Goal: Task Accomplishment & Management: Use online tool/utility

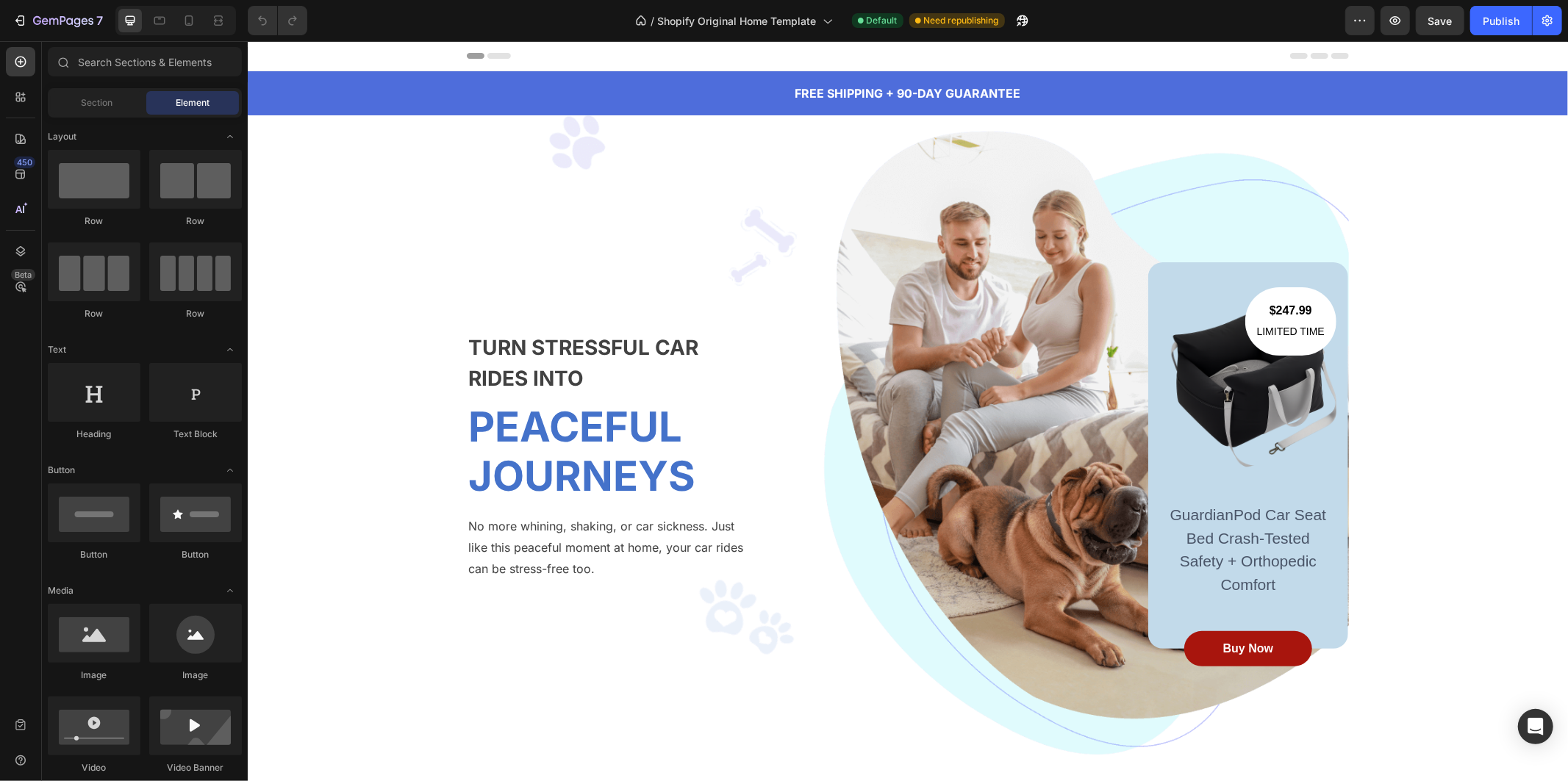
click at [1497, 25] on div "Publish" at bounding box center [1501, 21] width 37 height 15
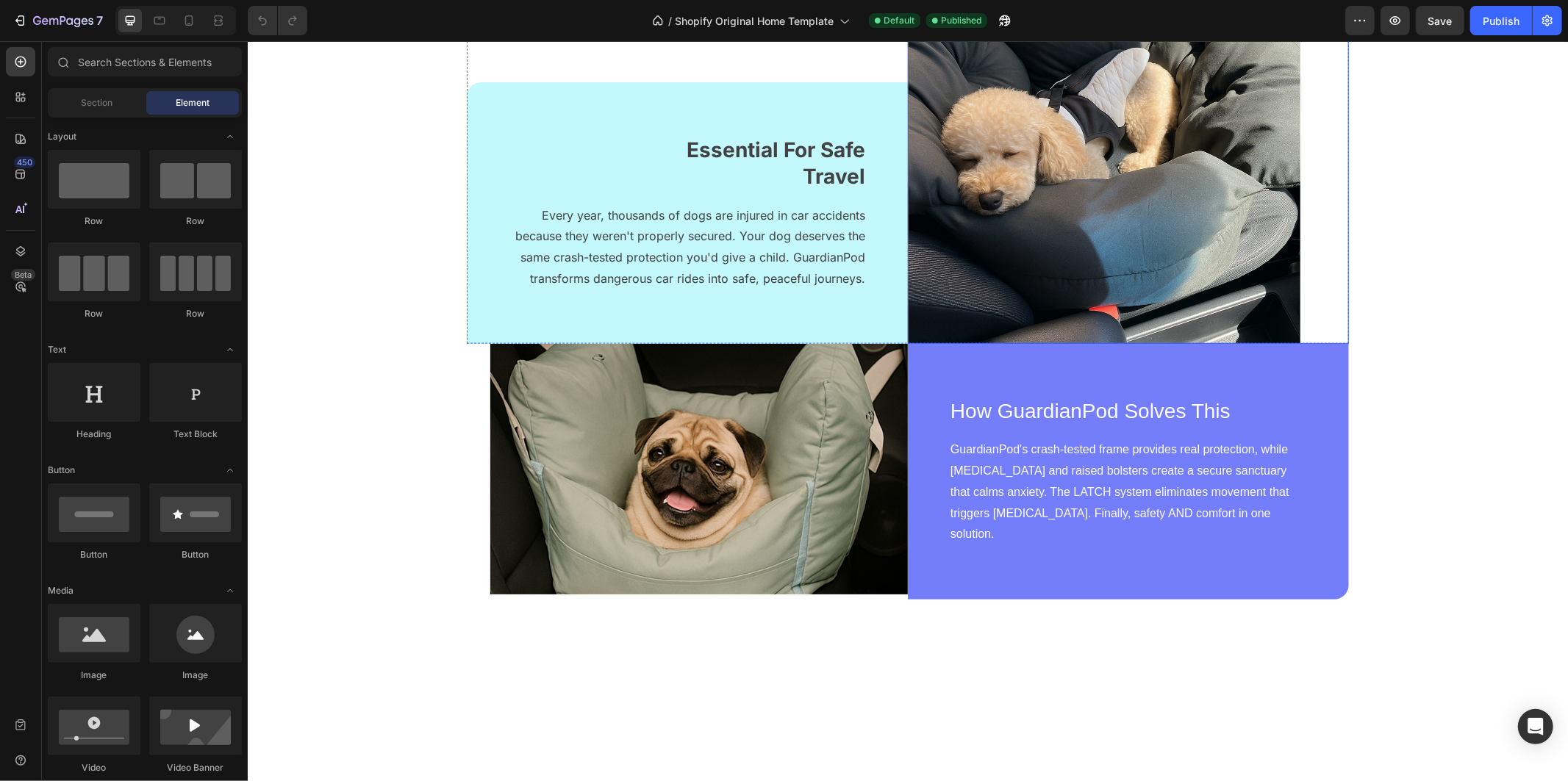
scroll to position [1633, 0]
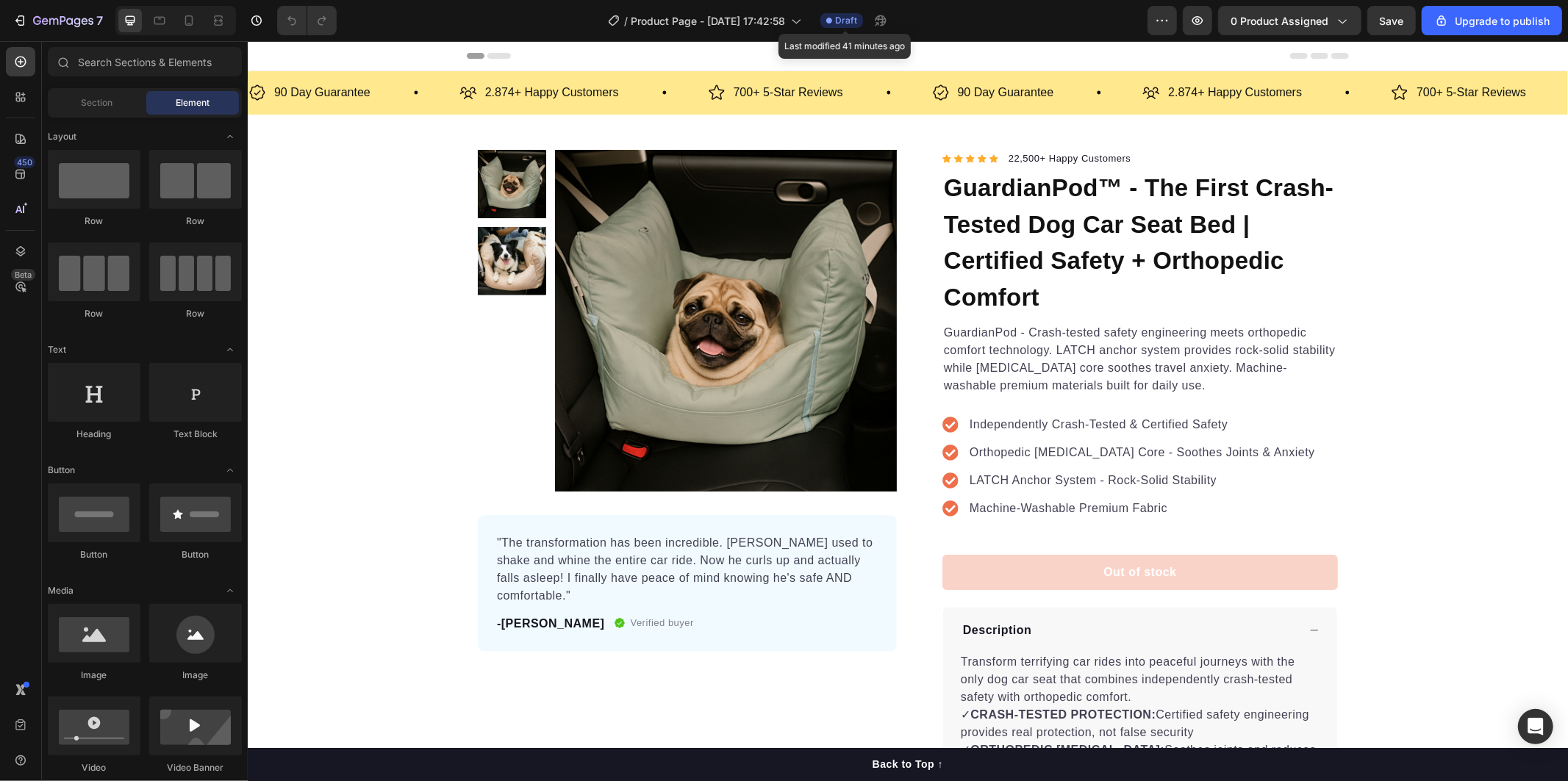
click at [842, 25] on span "Draft" at bounding box center [846, 20] width 22 height 13
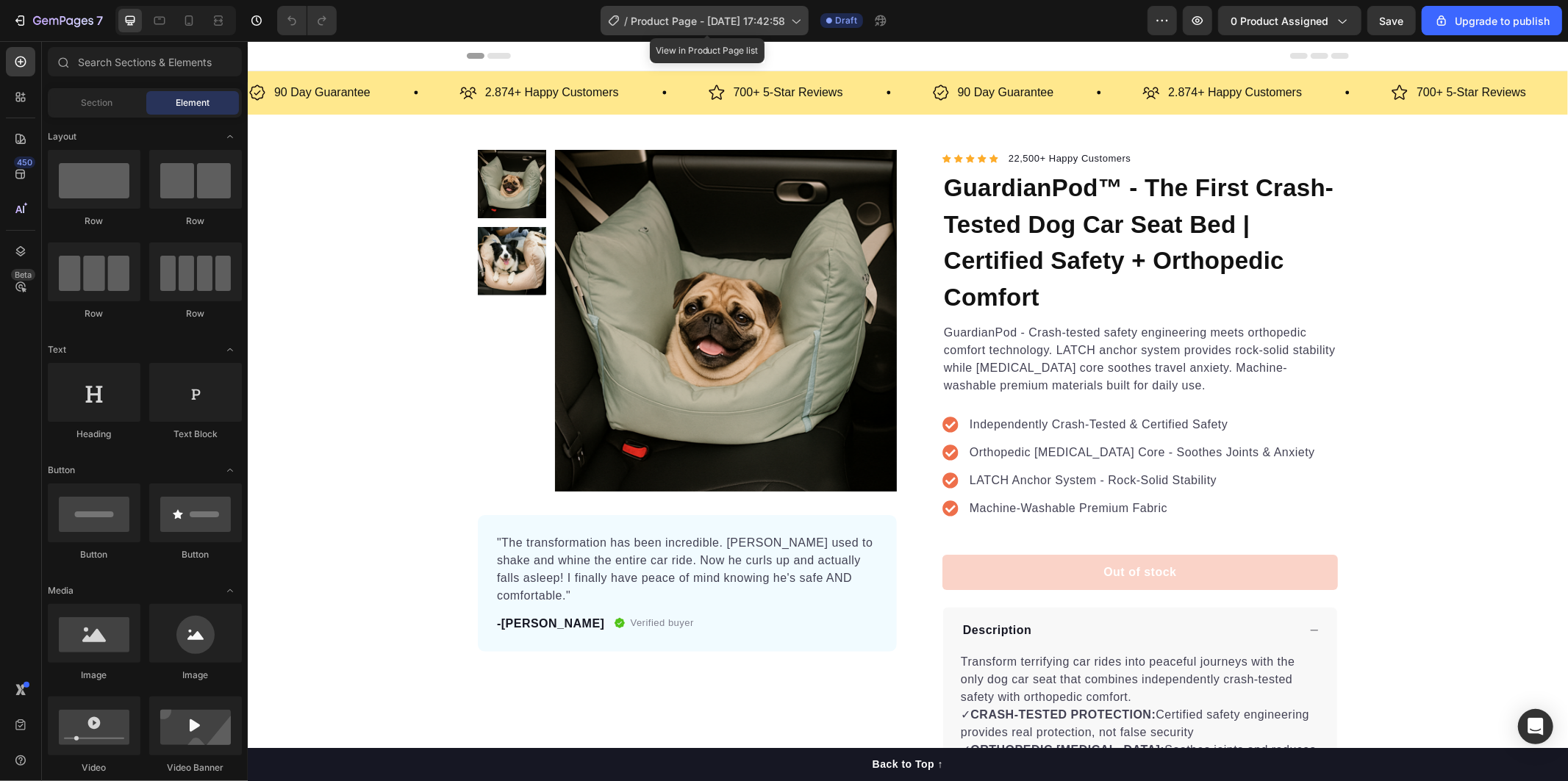
click at [799, 28] on div "/ Product Page - Aug 26, 17:42:58" at bounding box center [704, 21] width 208 height 29
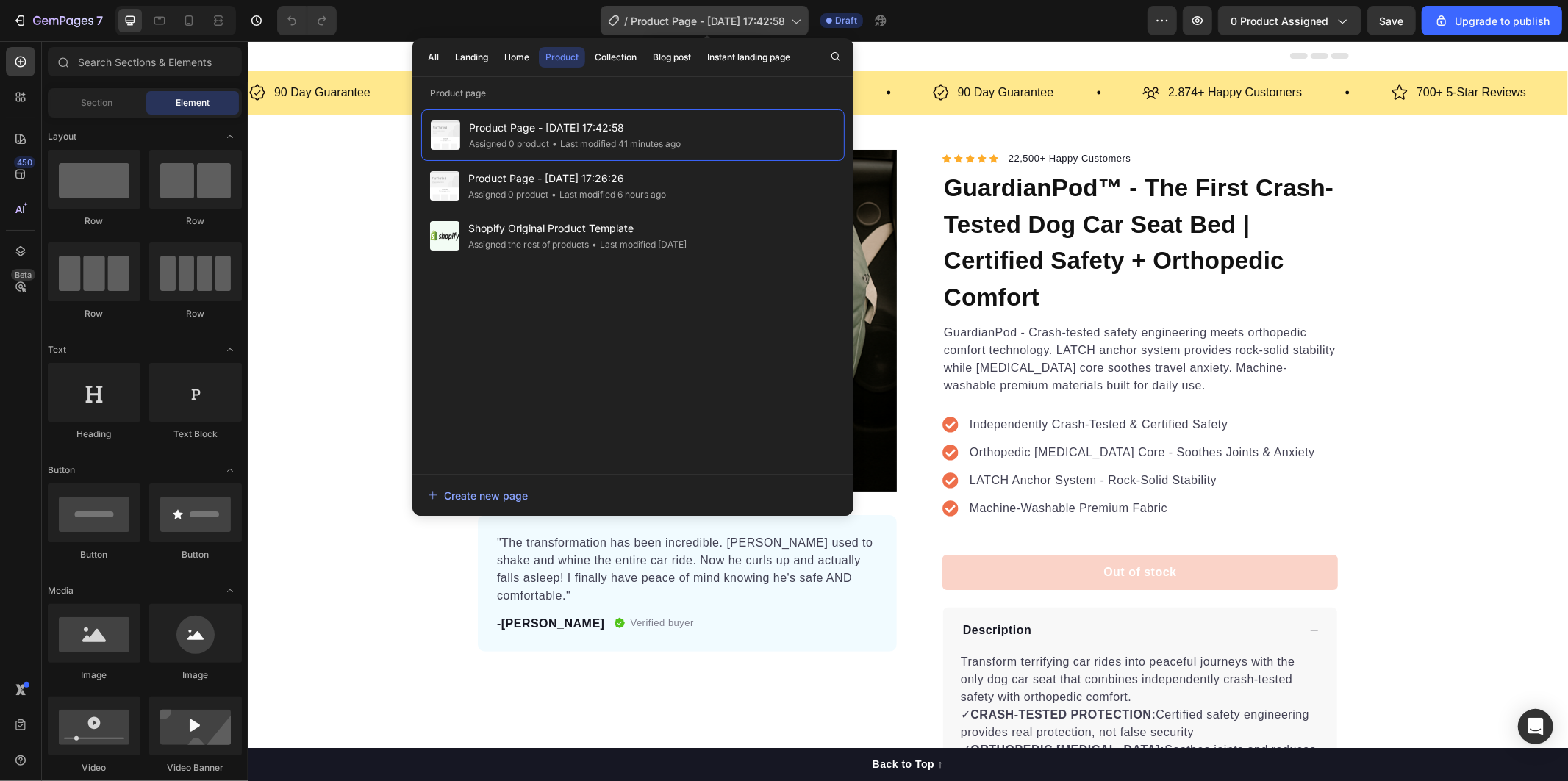
click at [803, 24] on icon at bounding box center [795, 20] width 15 height 15
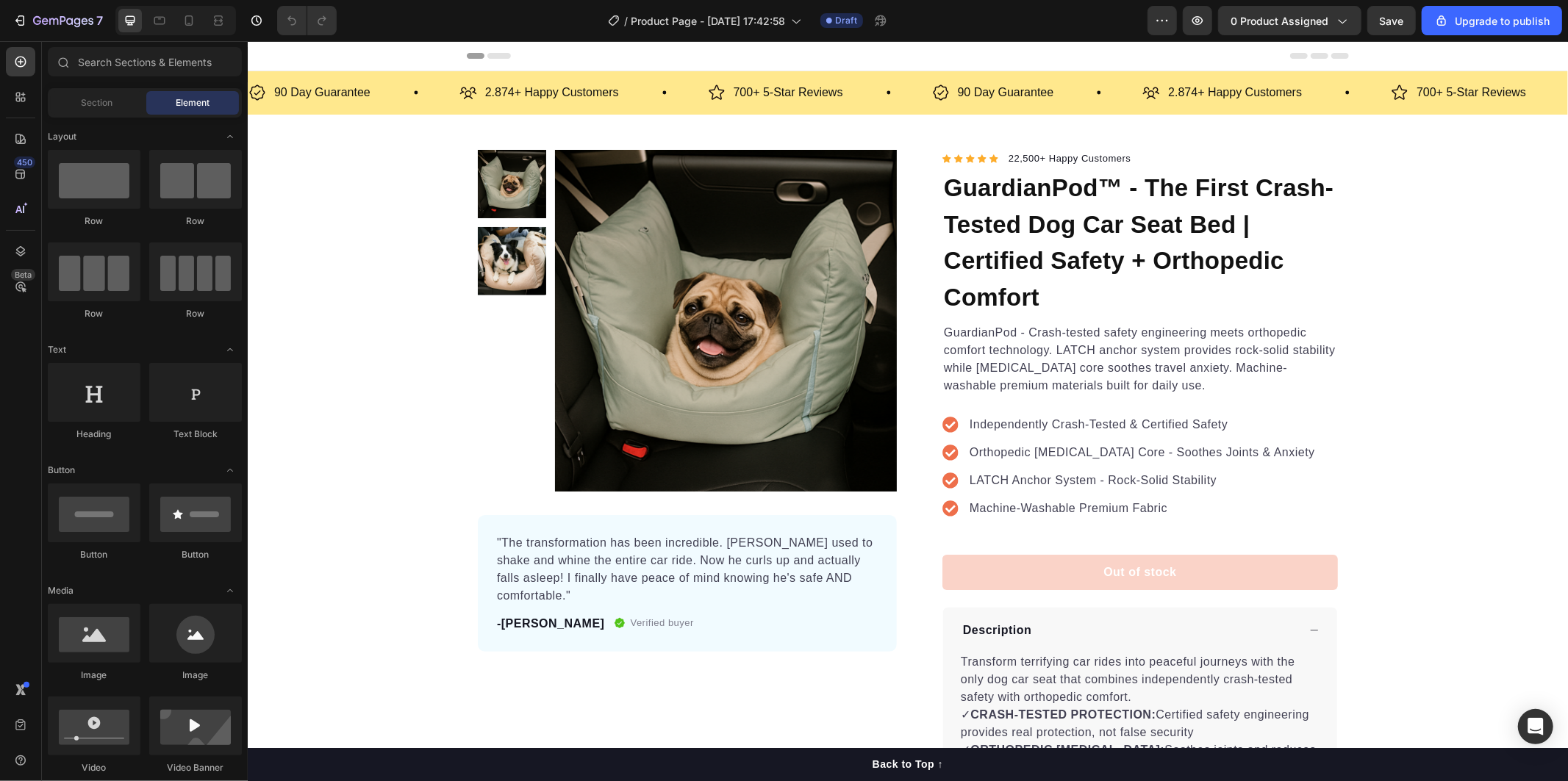
click at [878, 21] on div at bounding box center [879, 21] width 32 height 29
click at [902, 19] on div "/ Product Page - Aug 26, 17:42:58 Draft" at bounding box center [748, 21] width 799 height 29
drag, startPoint x: 953, startPoint y: 29, endPoint x: 890, endPoint y: 27, distance: 63.0
click at [946, 29] on div "/ Product Page - Aug 26, 17:42:58 Draft" at bounding box center [748, 21] width 799 height 29
click at [956, 27] on div "/ Product Page - Aug 26, 17:42:58 Draft You must publish page to view the live …" at bounding box center [748, 21] width 799 height 29
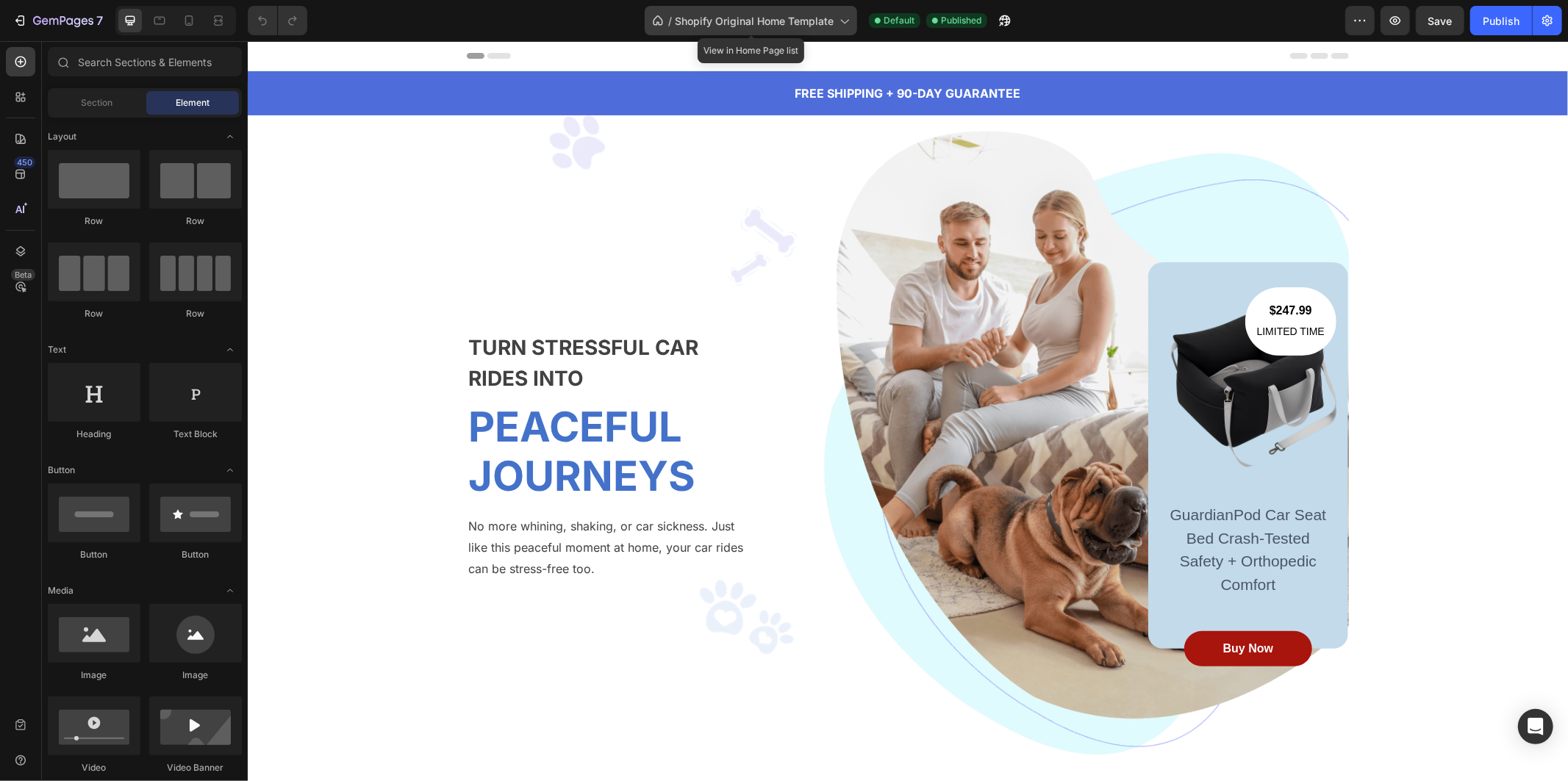
click at [833, 23] on span "Shopify Original Home Template" at bounding box center [754, 21] width 159 height 15
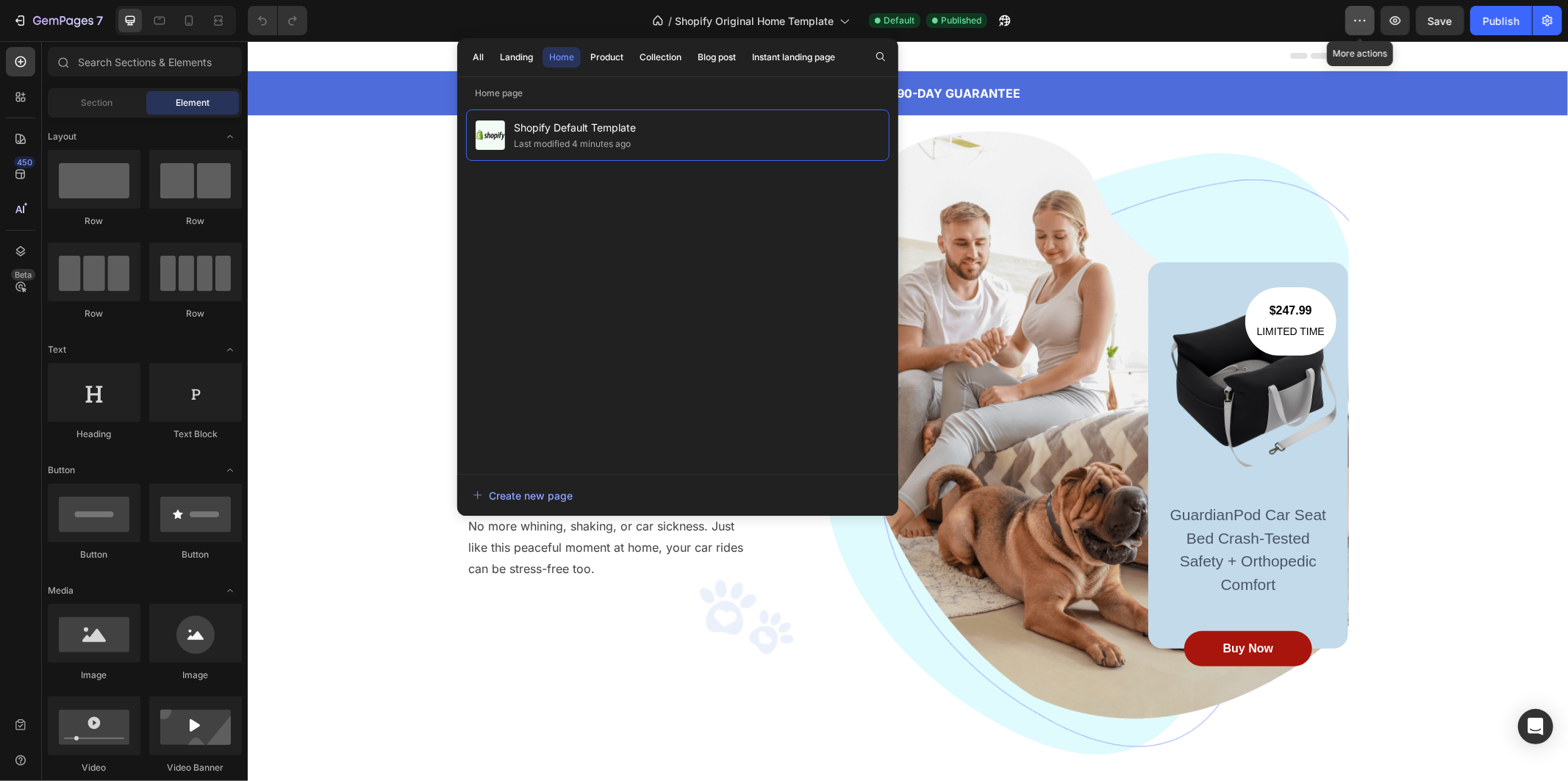
click at [1355, 26] on icon "button" at bounding box center [1359, 20] width 15 height 15
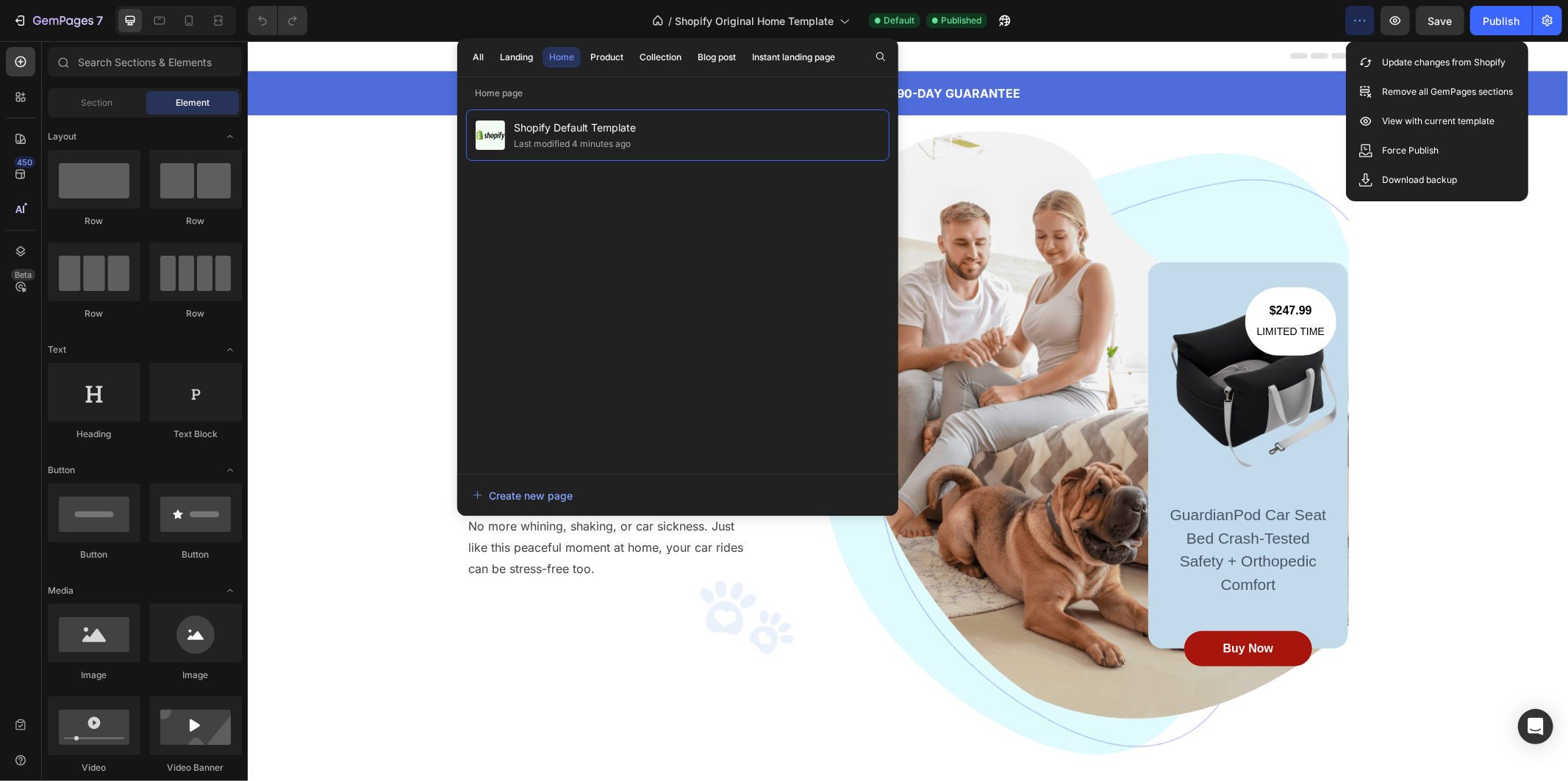
click at [1134, 20] on div "/ Shopify Original Home Template Default Published" at bounding box center [832, 21] width 1026 height 29
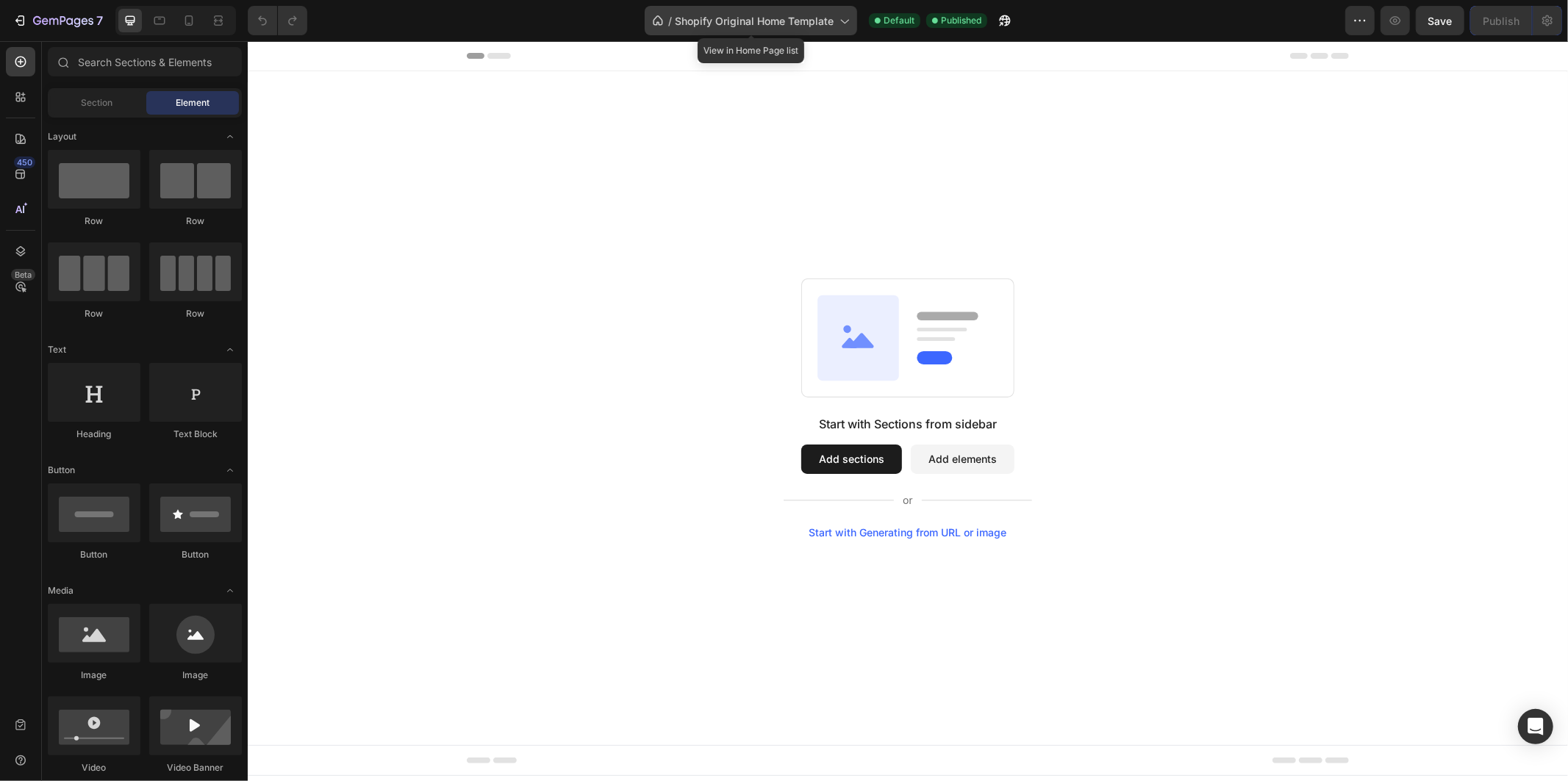
click at [832, 9] on div "/ Shopify Original Home Template" at bounding box center [751, 21] width 213 height 29
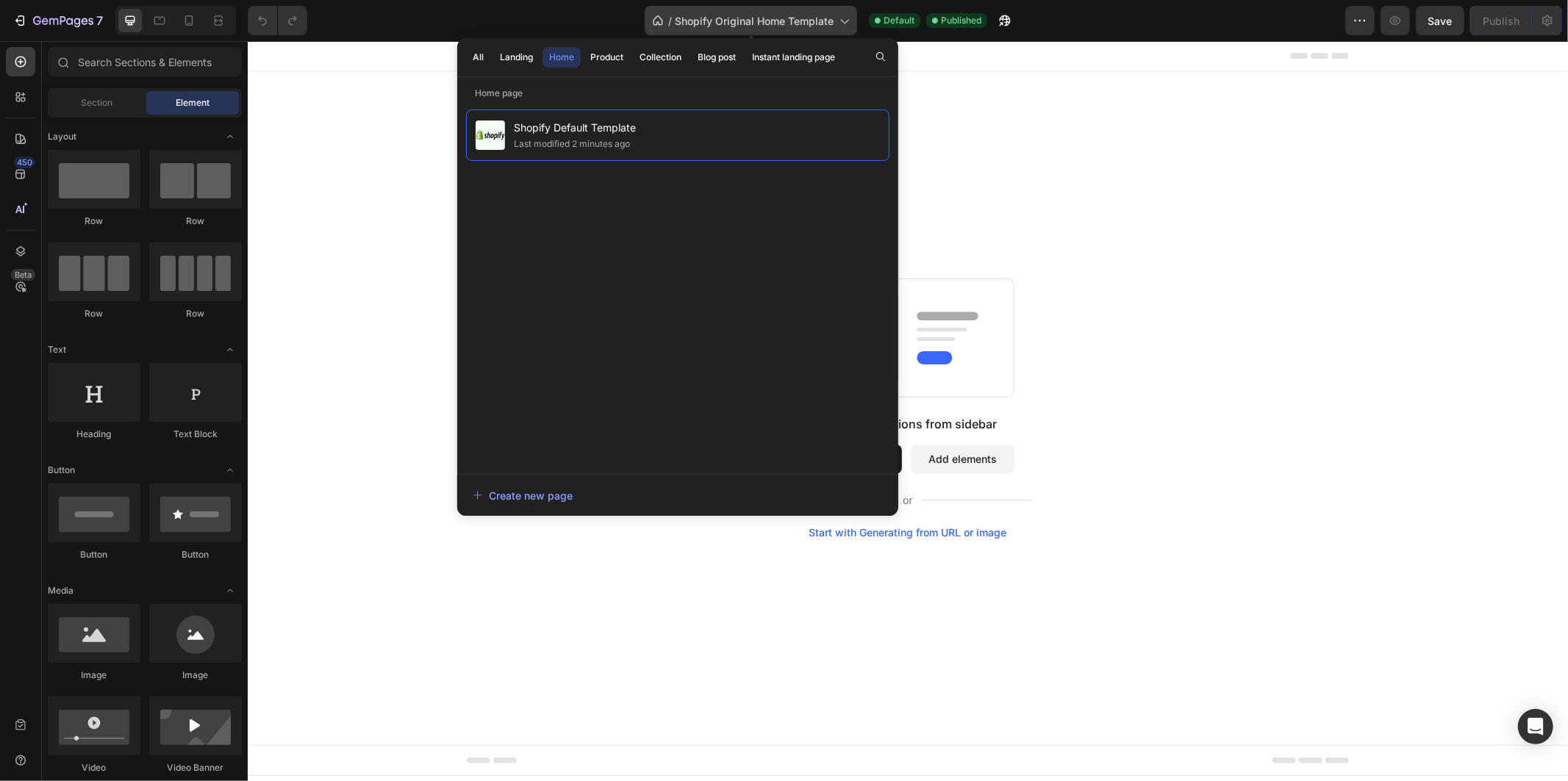
click at [831, 9] on div "/ Shopify Original Home Template" at bounding box center [751, 21] width 213 height 29
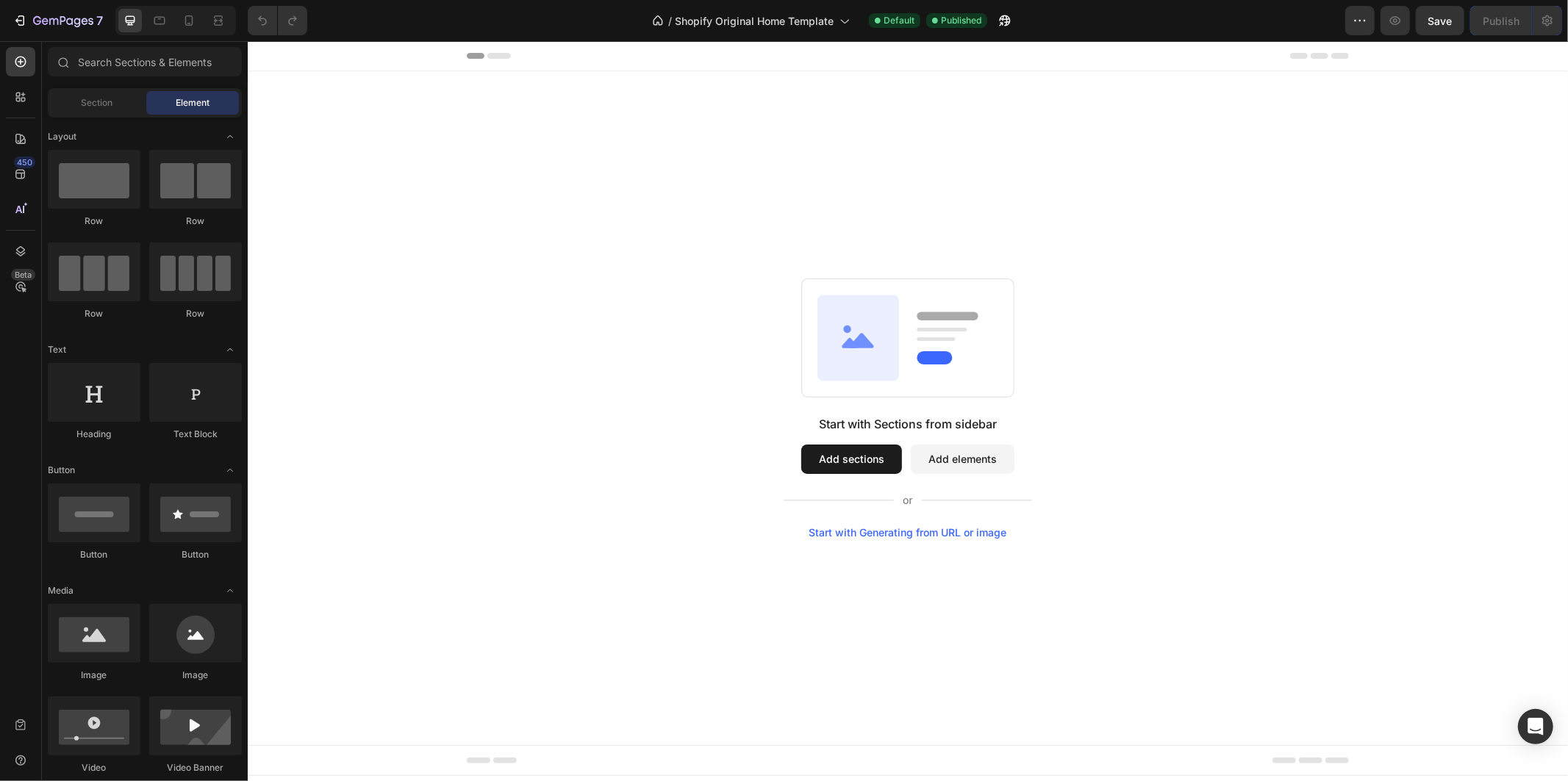
click at [857, 455] on button "Add sections" at bounding box center [850, 458] width 101 height 29
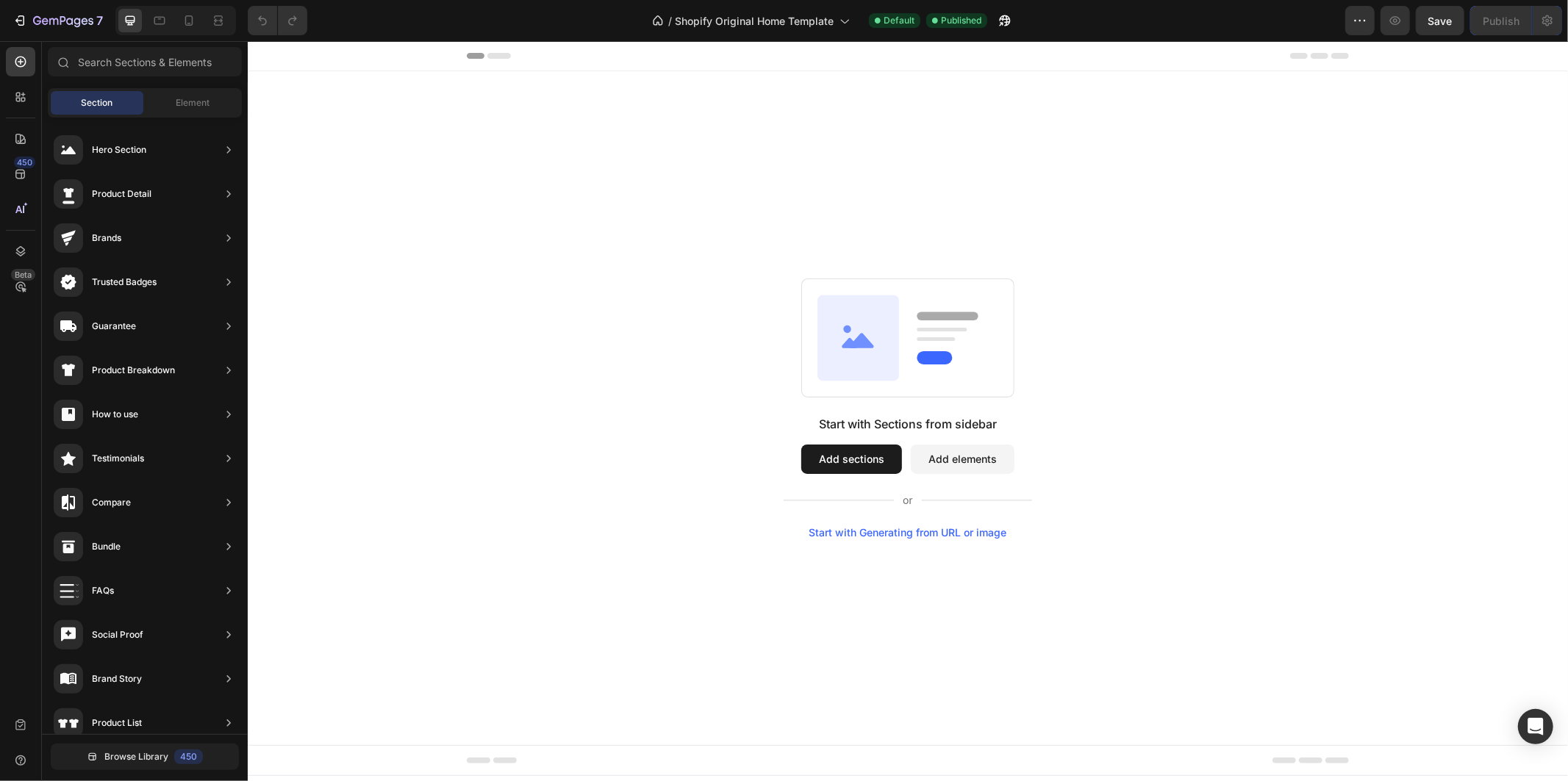
click at [856, 455] on button "Add sections" at bounding box center [850, 458] width 101 height 29
click at [585, 336] on div "Start with Sections from sidebar Add sections Add elements Start with Generatin…" at bounding box center [907, 407] width 1214 height 260
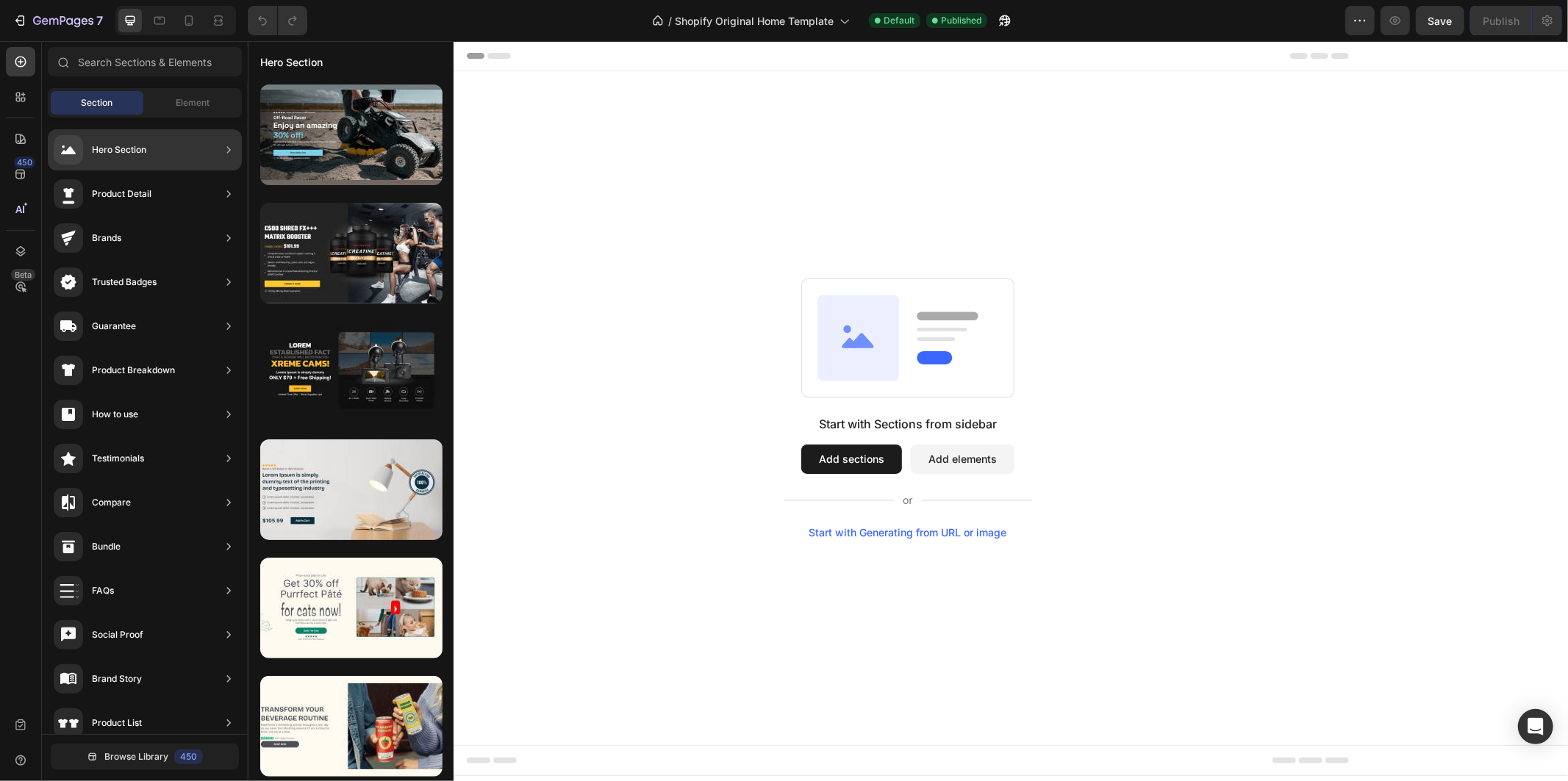
scroll to position [236, 0]
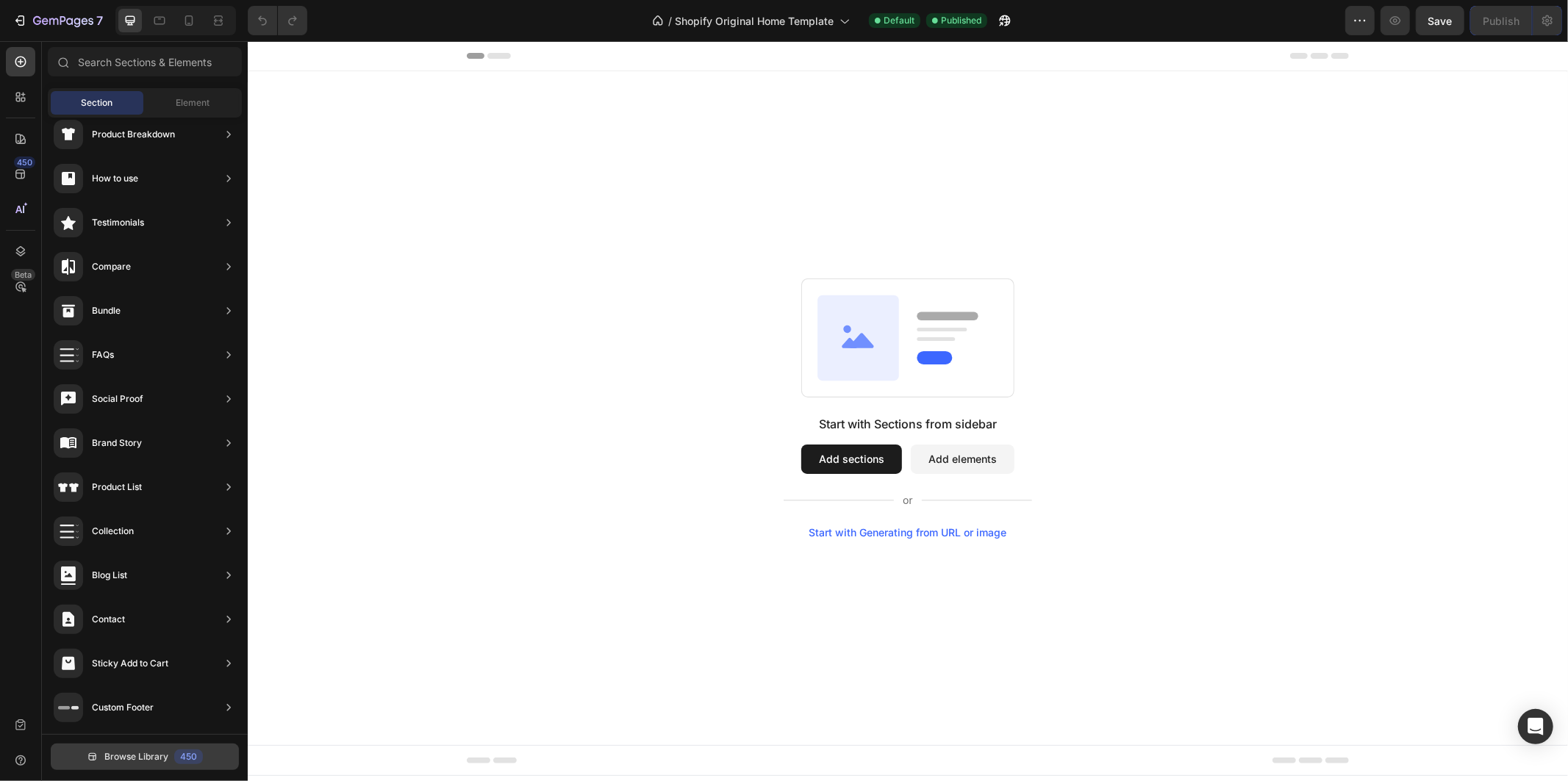
click at [169, 755] on button "Browse Library 450" at bounding box center [144, 756] width 188 height 26
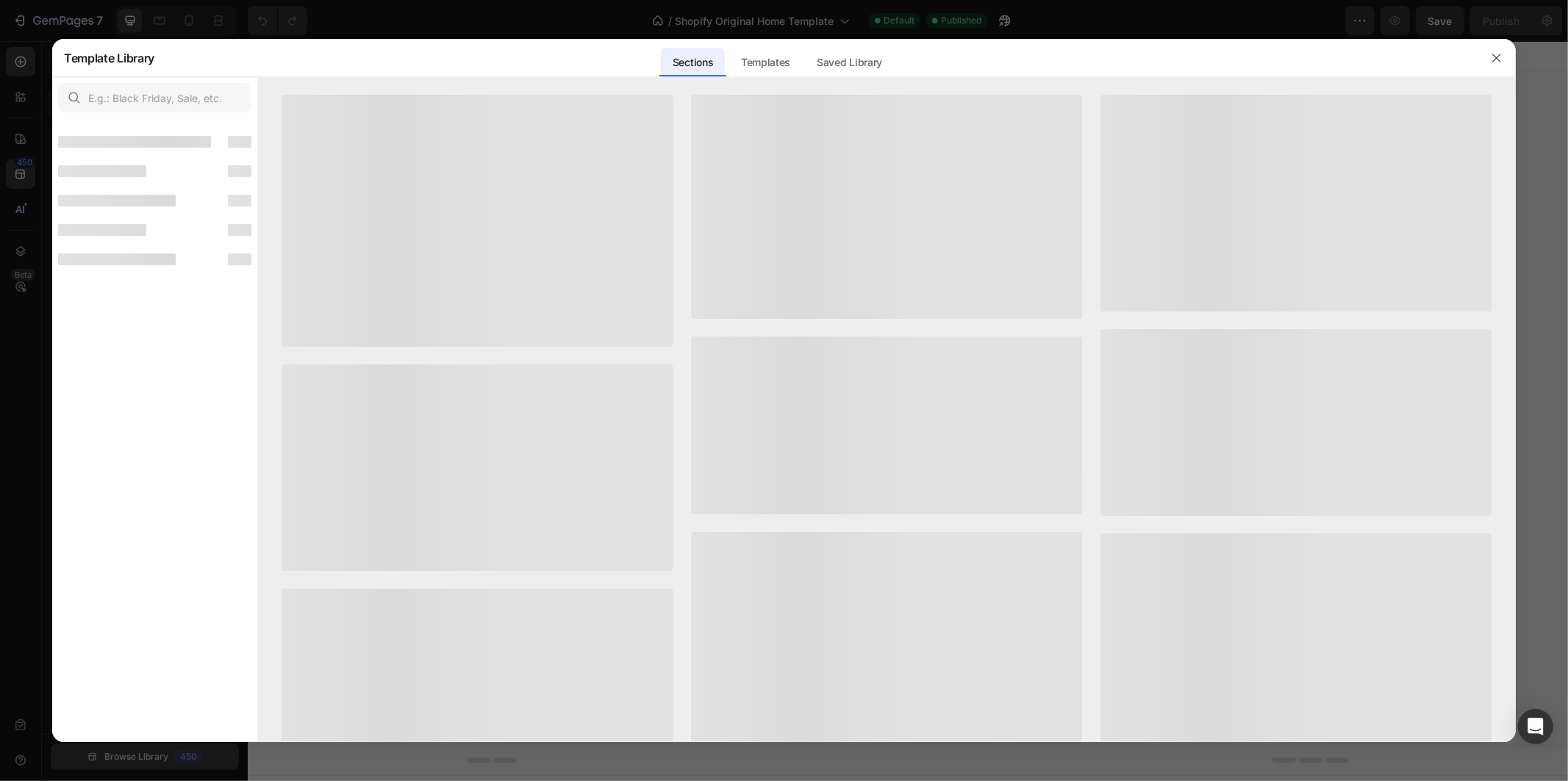
scroll to position [217, 0]
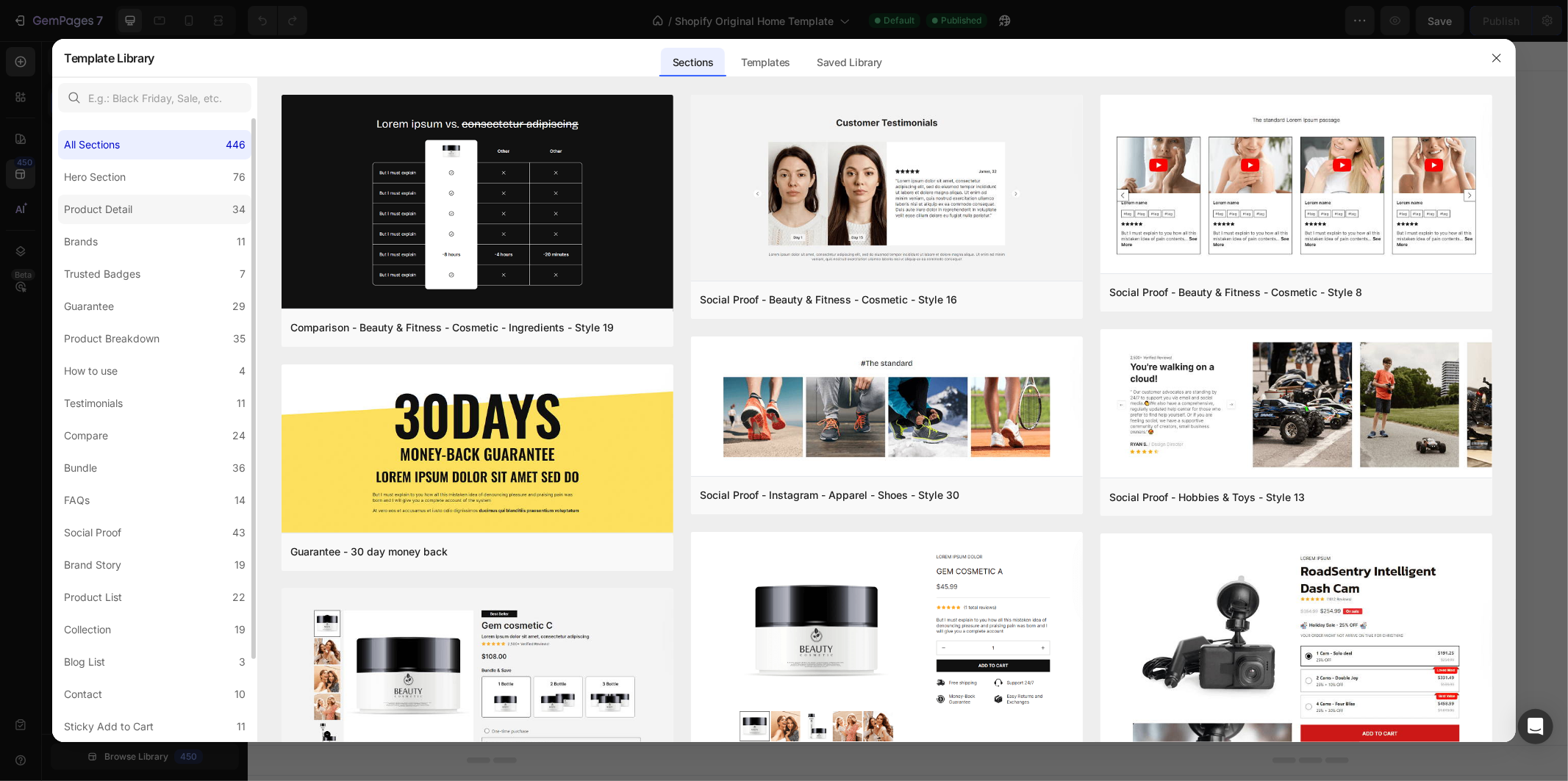
click at [165, 212] on label "Product Detail 34" at bounding box center [155, 209] width 193 height 29
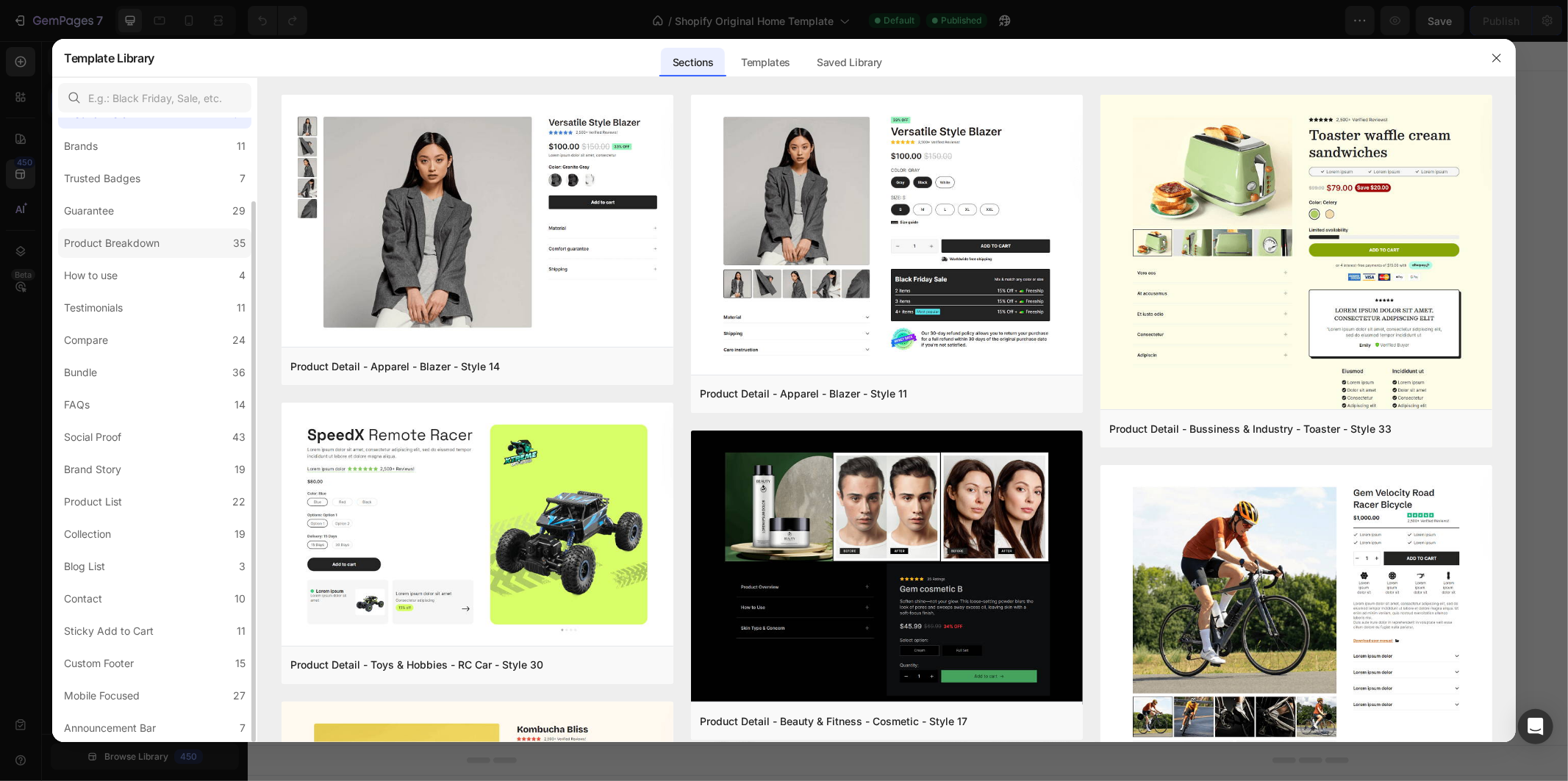
scroll to position [0, 0]
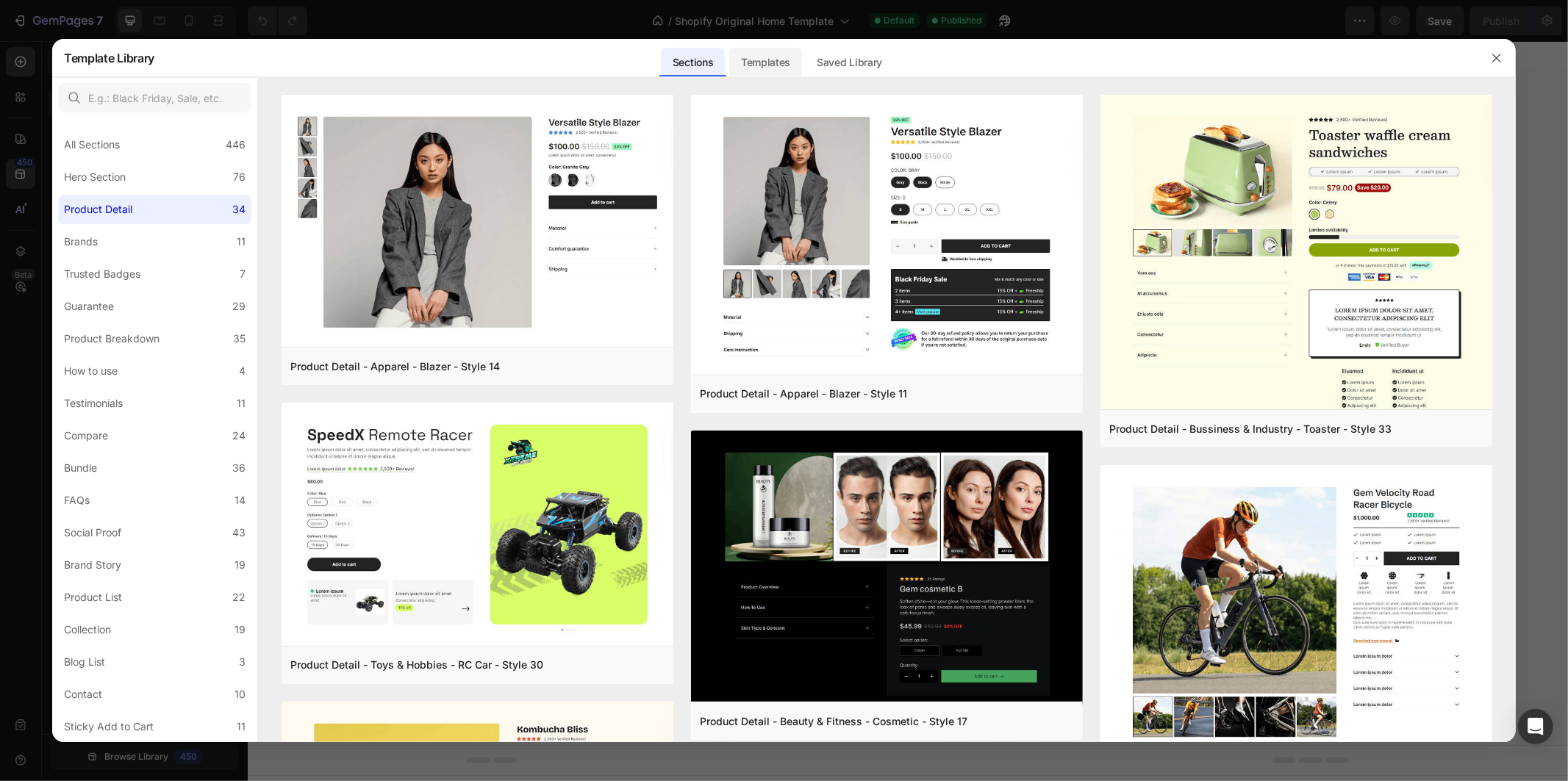
click at [785, 62] on div "Templates" at bounding box center [765, 62] width 73 height 29
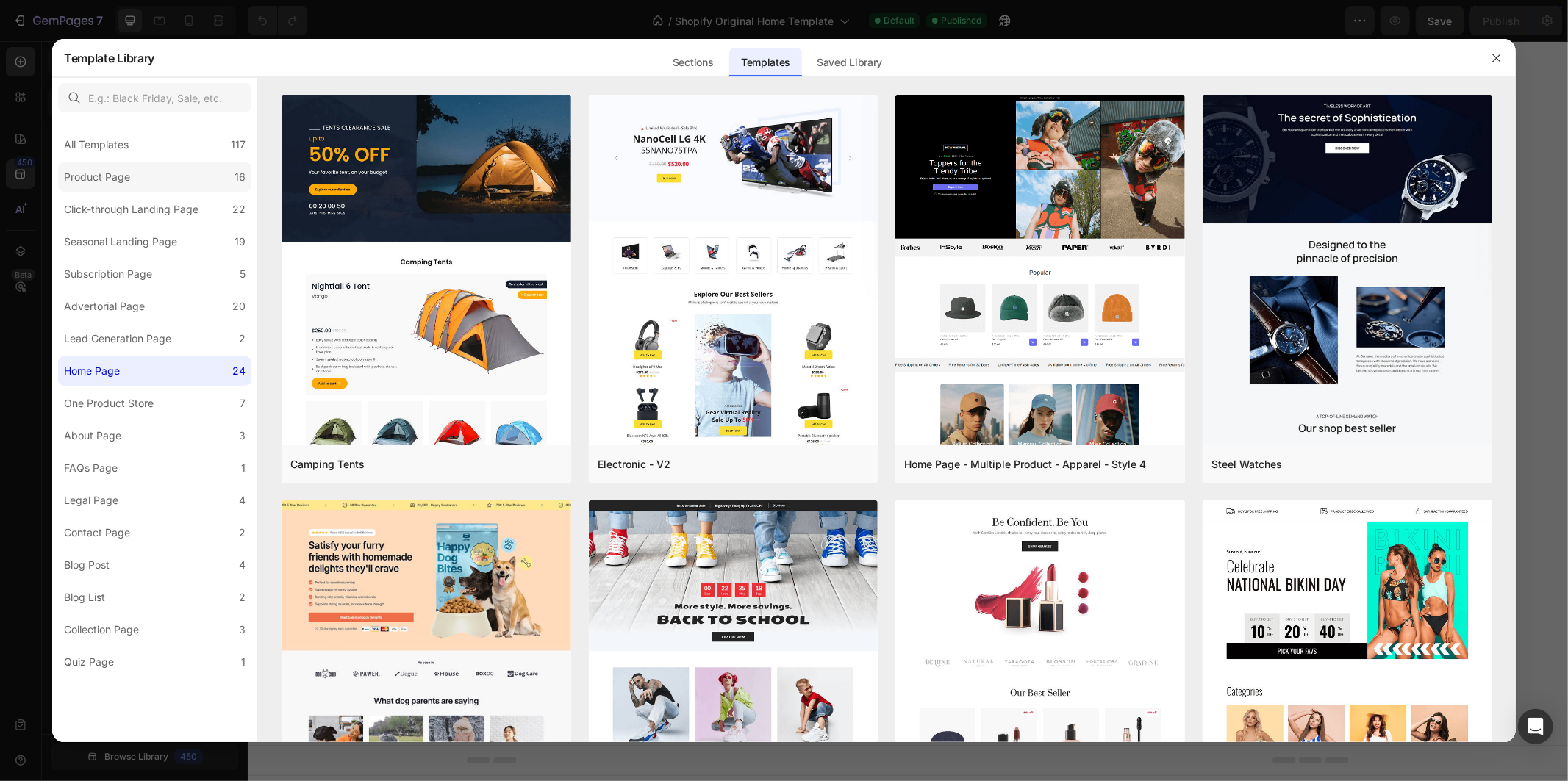
click at [151, 188] on label "Product Page 16" at bounding box center [155, 177] width 193 height 29
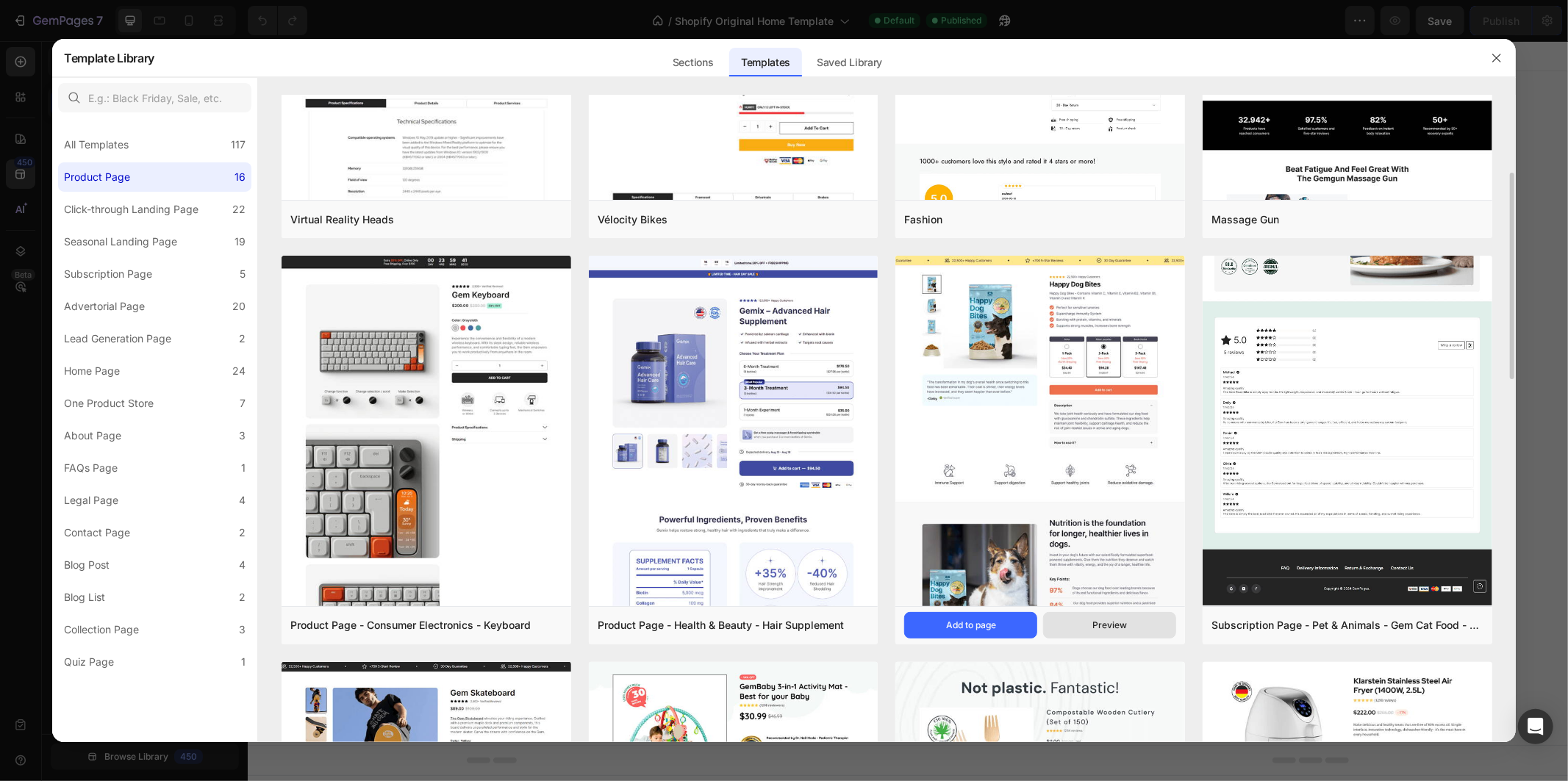
scroll to position [407, 0]
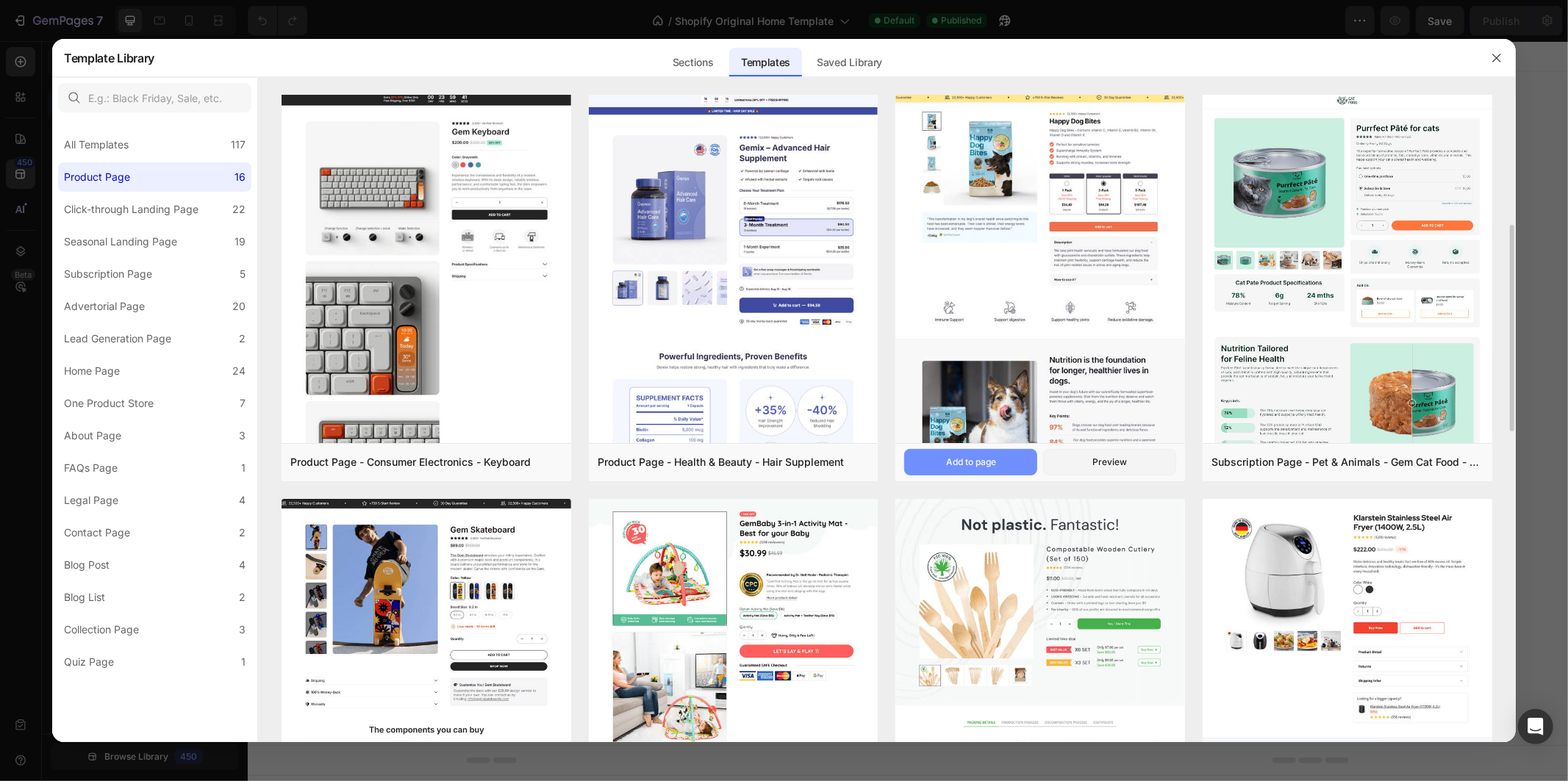
click at [986, 464] on div "Add to page" at bounding box center [971, 462] width 50 height 13
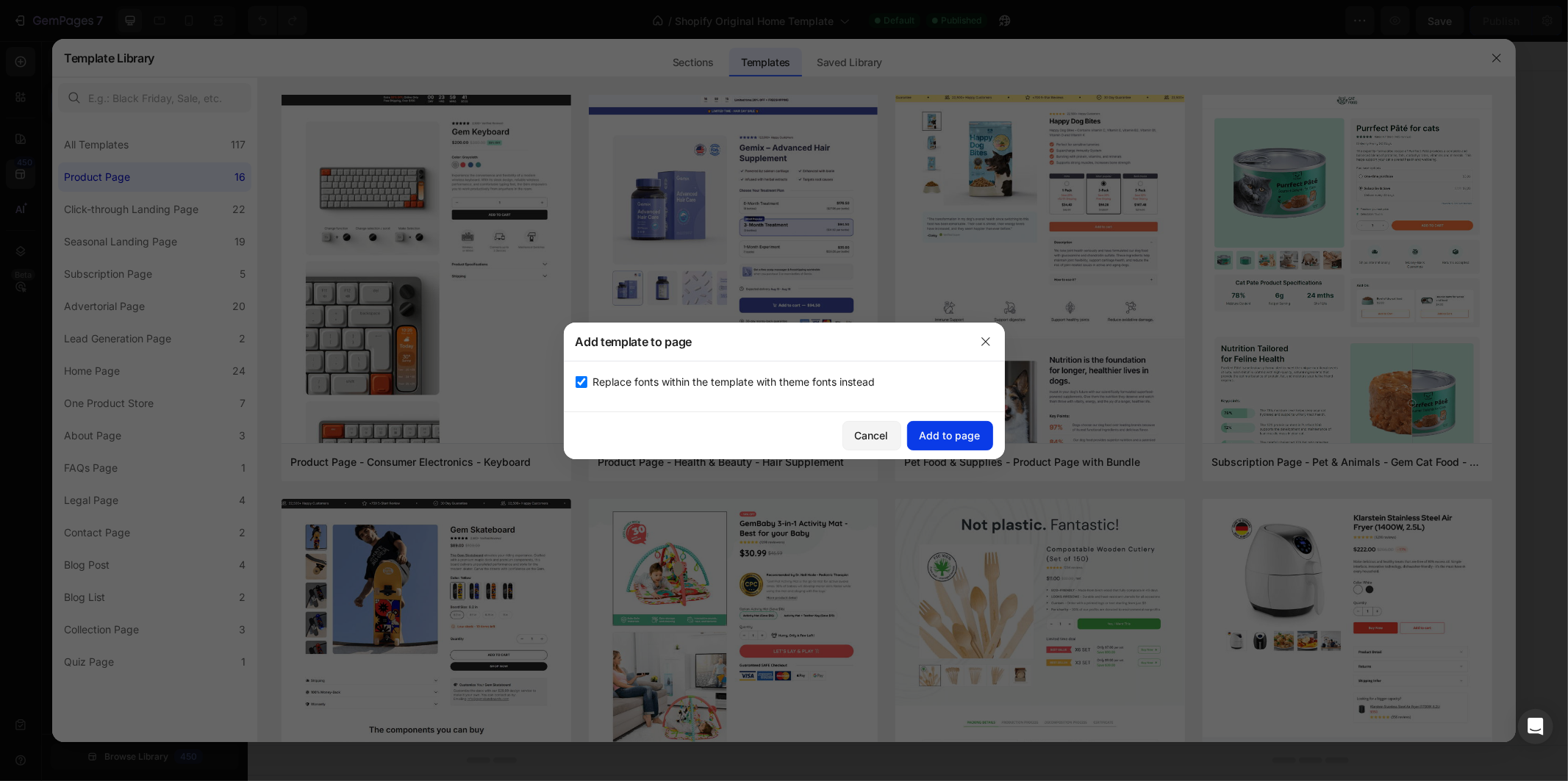
click at [942, 438] on div "Add to page" at bounding box center [949, 435] width 61 height 15
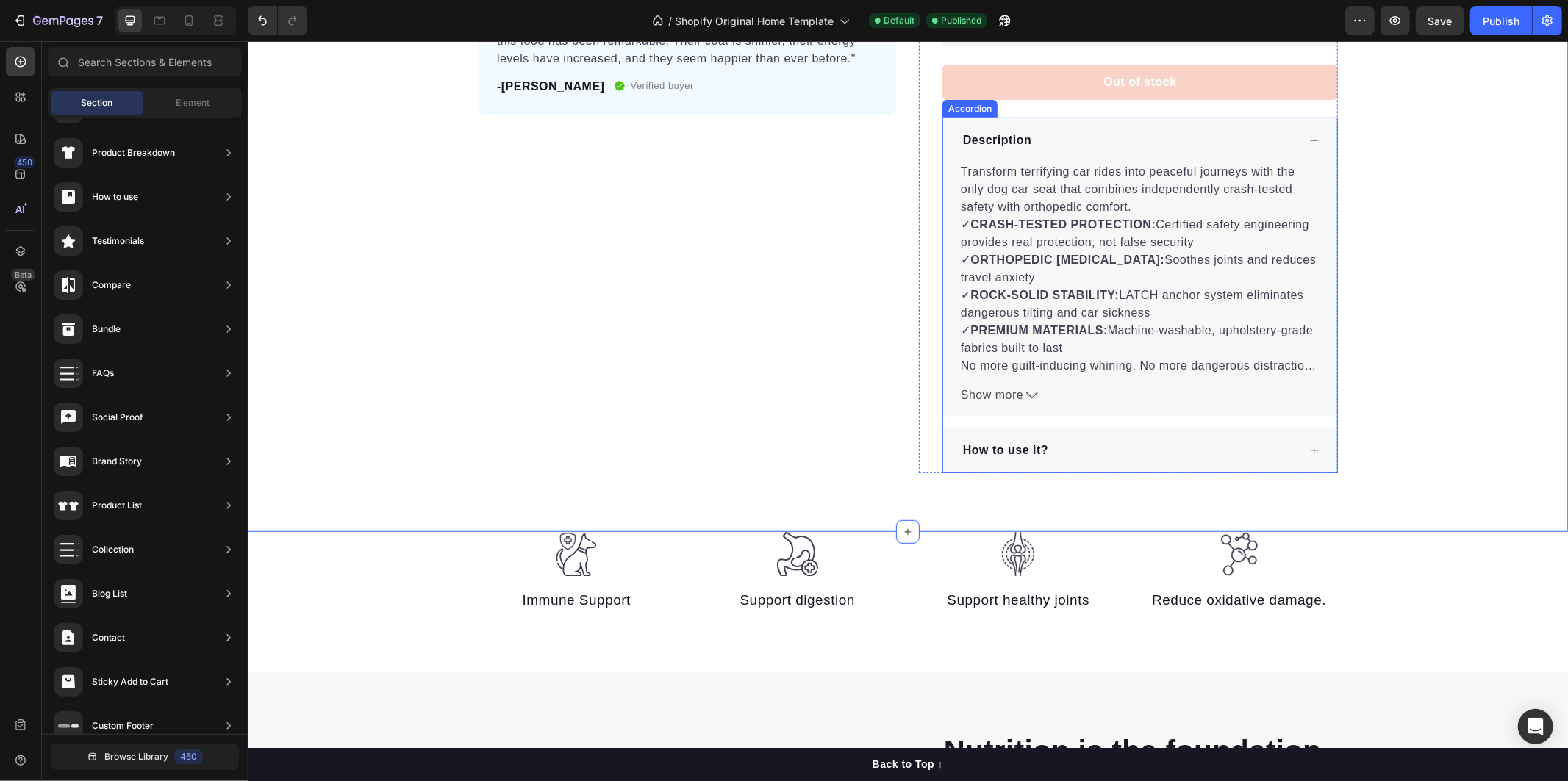
scroll to position [765, 0]
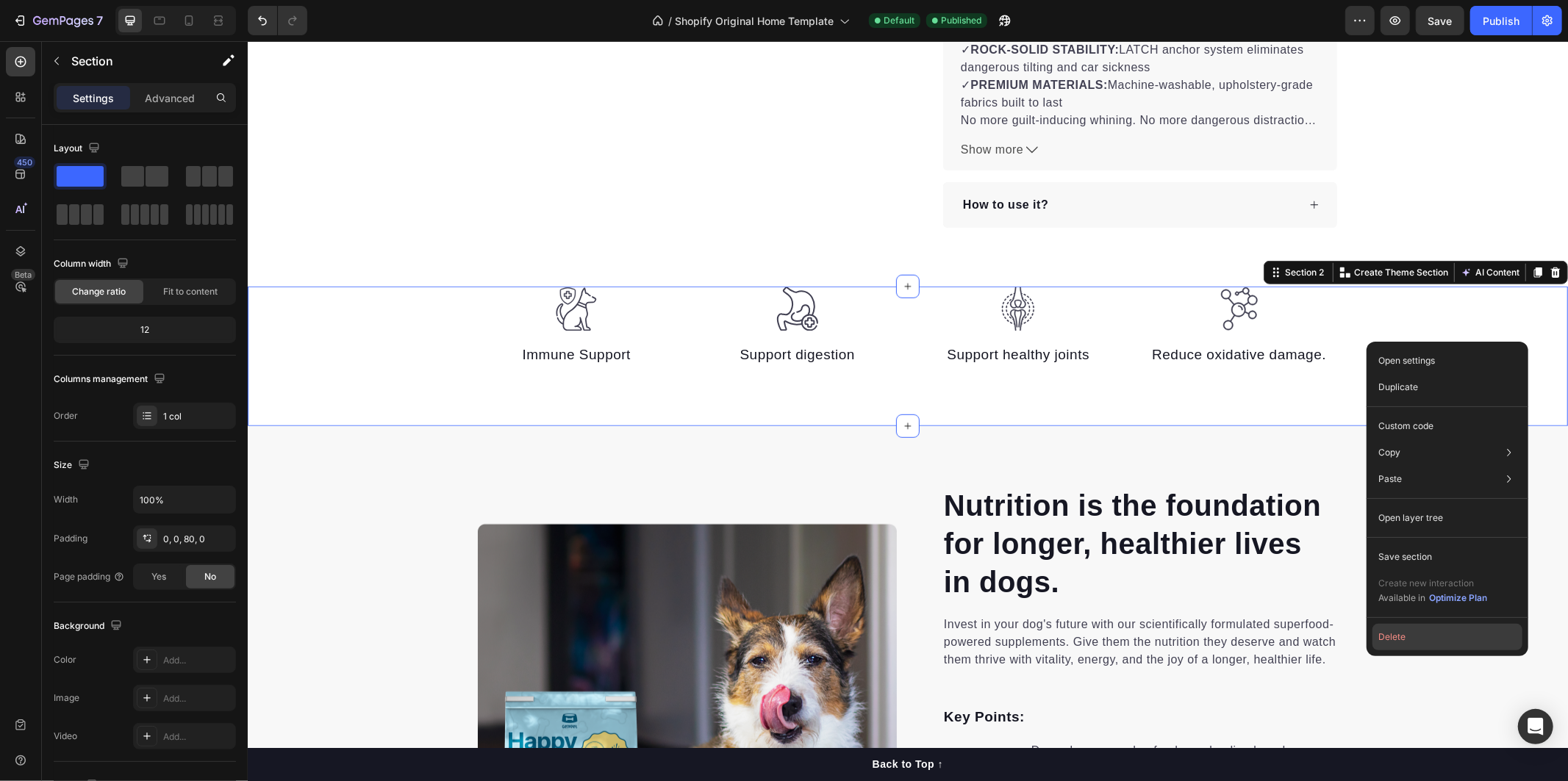
click at [1400, 635] on button "Delete" at bounding box center [1447, 637] width 150 height 26
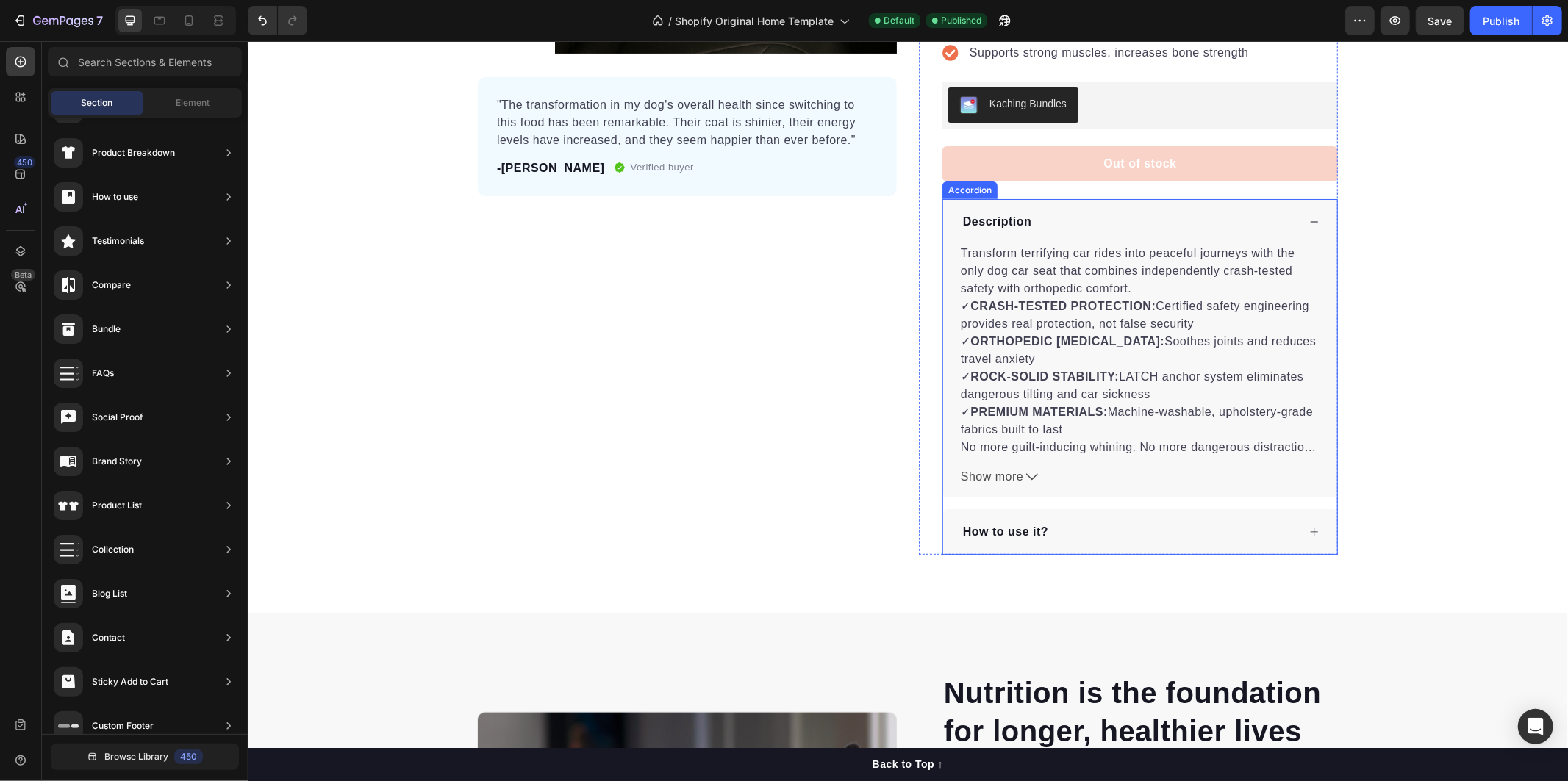
scroll to position [193, 0]
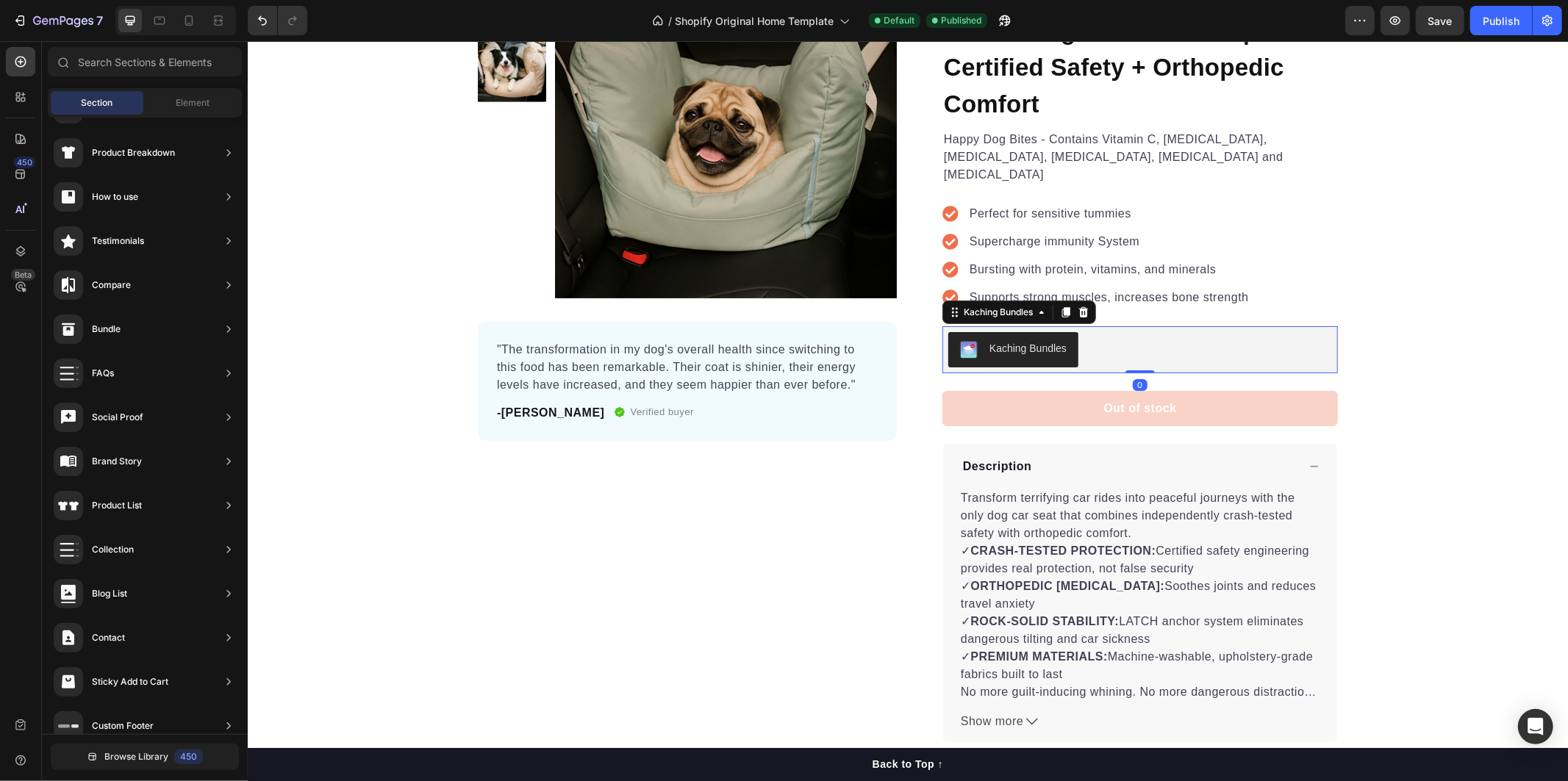
drag, startPoint x: 1159, startPoint y: 331, endPoint x: 1411, endPoint y: 418, distance: 266.6
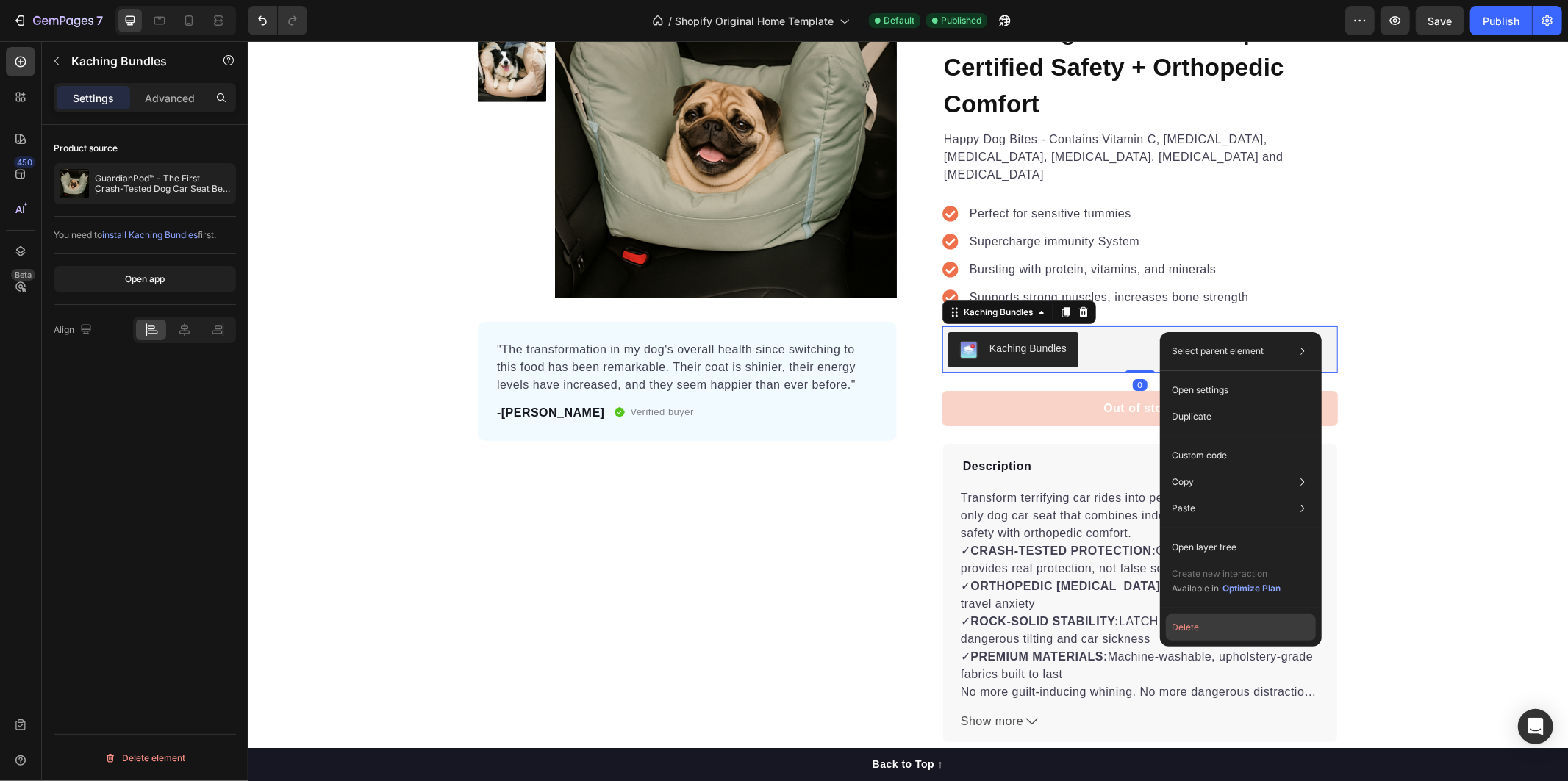
click at [1216, 629] on button "Delete" at bounding box center [1240, 628] width 150 height 26
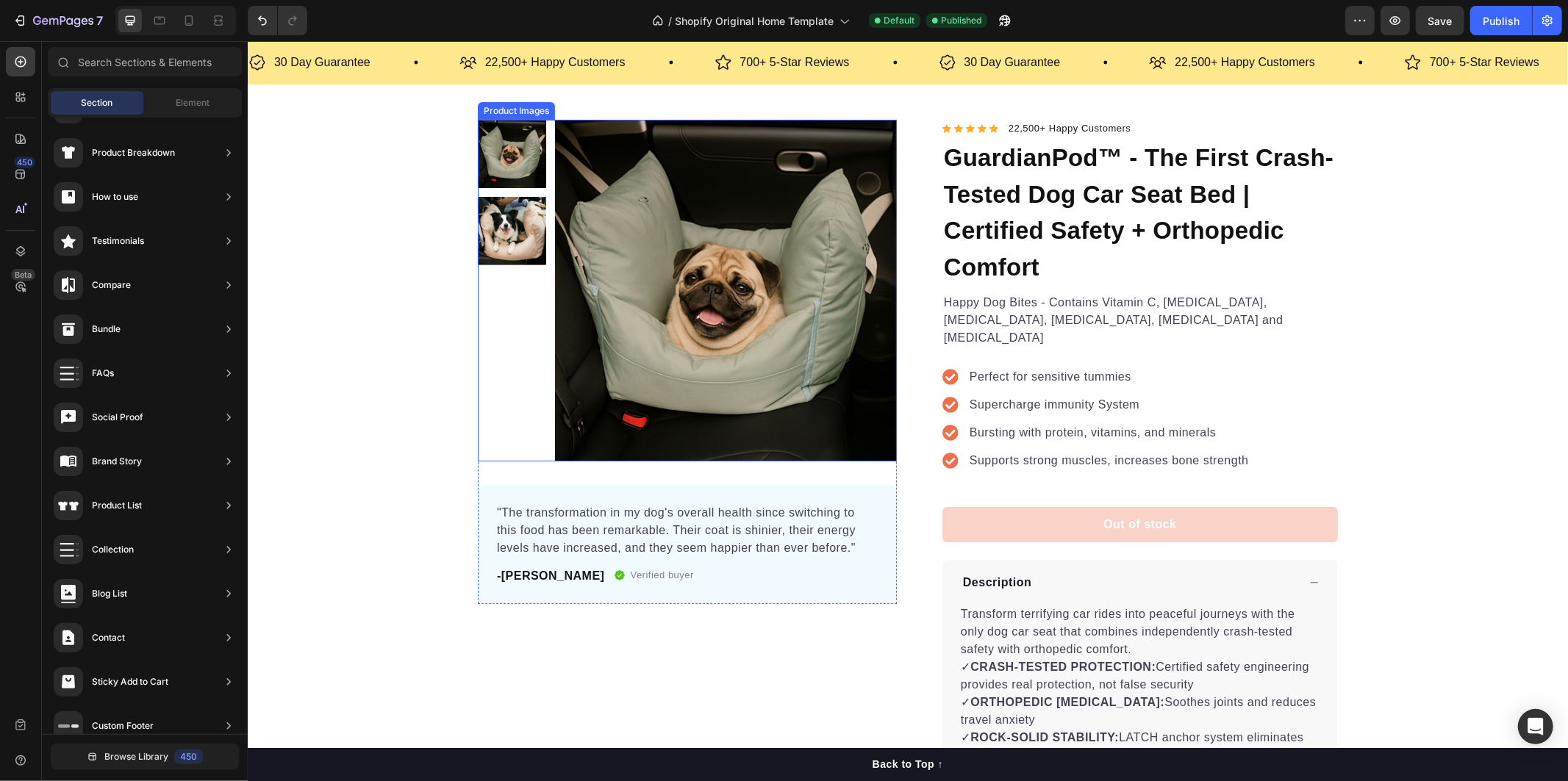
scroll to position [0, 0]
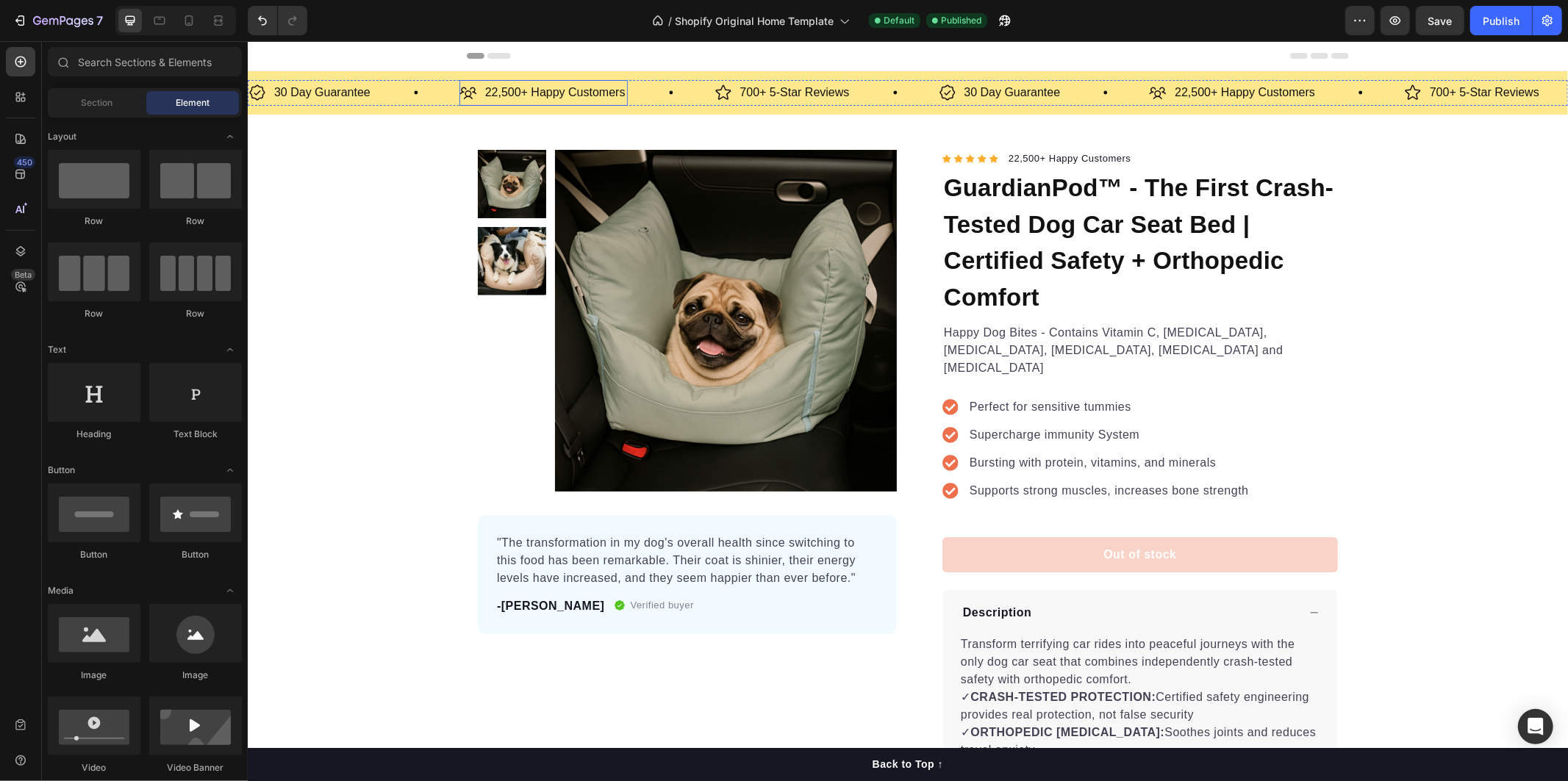
click at [525, 87] on p "22,500+ Happy Customers" at bounding box center [554, 92] width 140 height 21
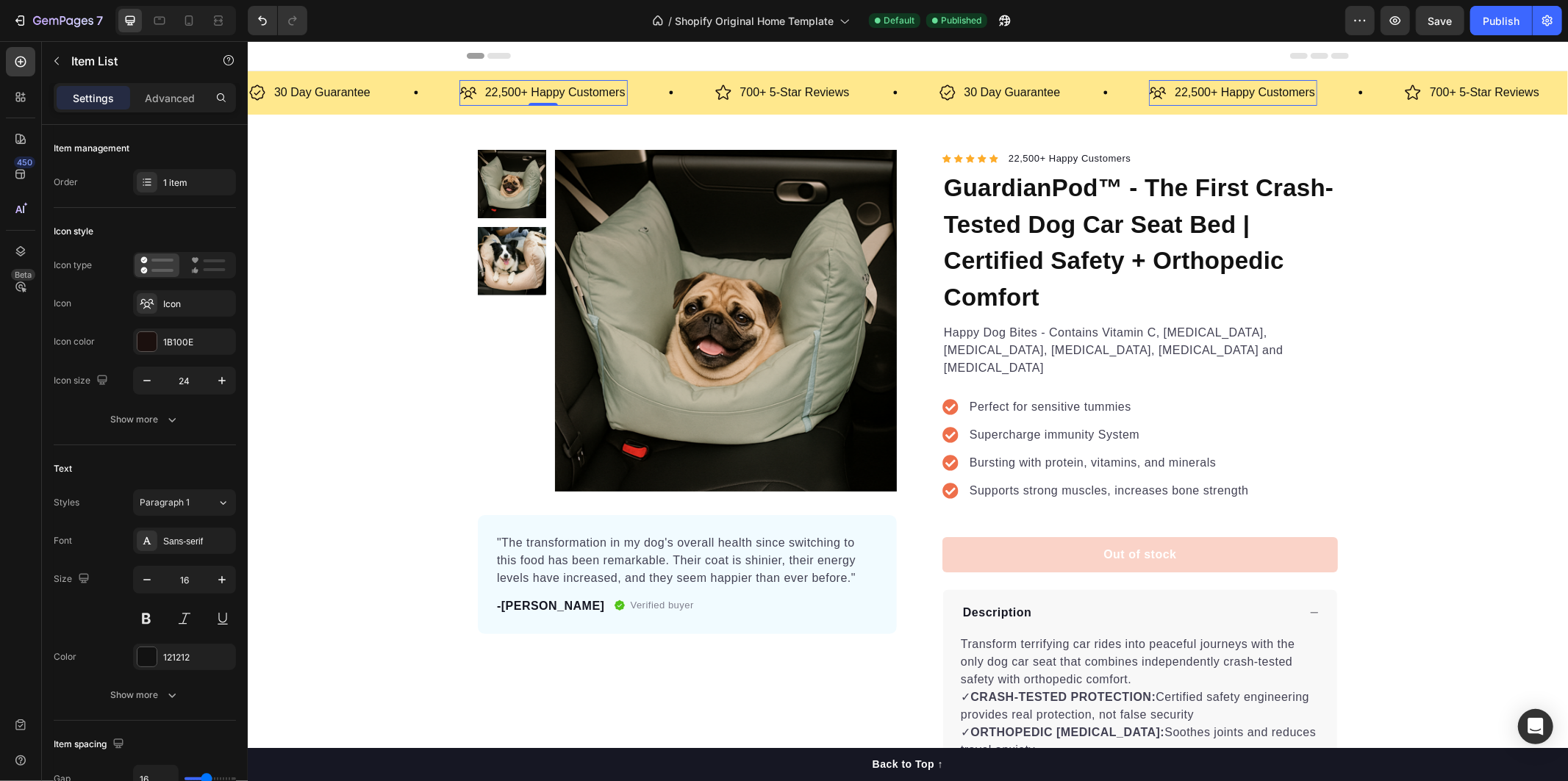
click at [518, 90] on p "22,500+ Happy Customers" at bounding box center [554, 92] width 140 height 21
click at [989, 326] on p "Happy Dog Bites - Contains Vitamin C, Vitamin E, Vitamin B2, Vitamin B1, Vitami…" at bounding box center [1139, 349] width 392 height 53
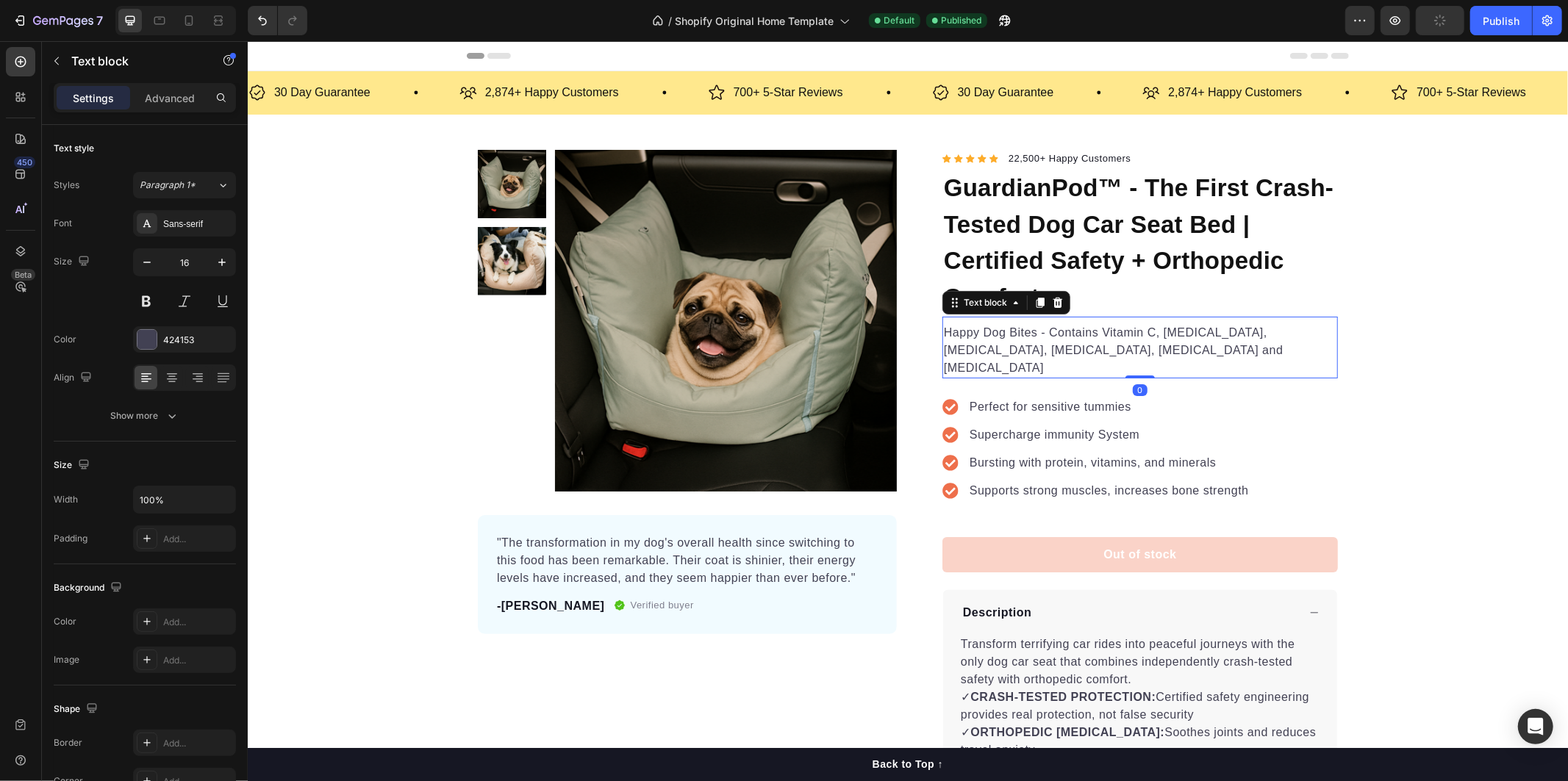
click at [943, 326] on p "Happy Dog Bites - Contains Vitamin C, Vitamin E, Vitamin B2, Vitamin B1, Vitami…" at bounding box center [1139, 349] width 392 height 53
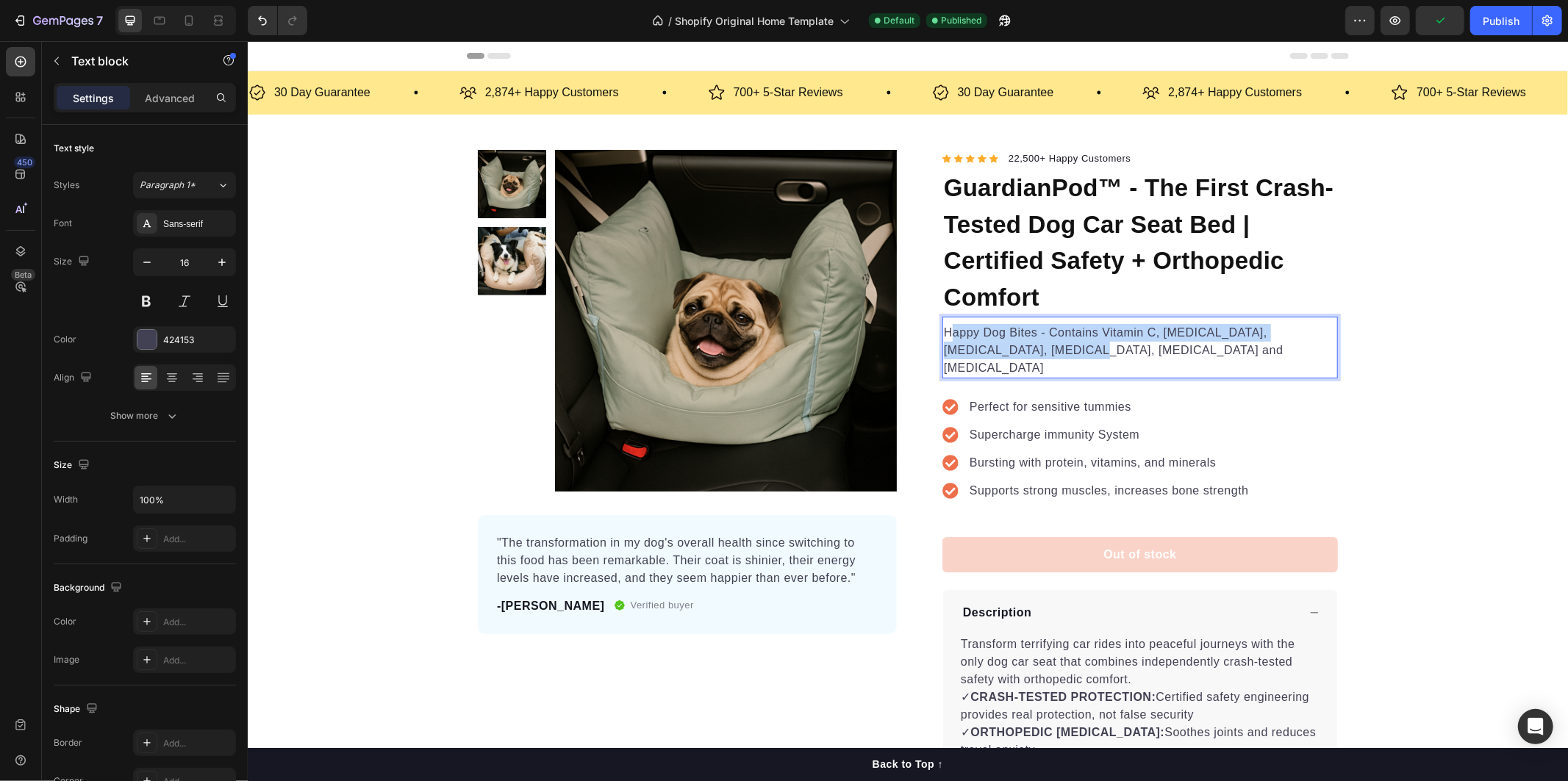
drag, startPoint x: 942, startPoint y: 327, endPoint x: 987, endPoint y: 343, distance: 47.8
click at [987, 343] on p "Happy Dog Bites - Contains Vitamin C, Vitamin E, Vitamin B2, Vitamin B1, Vitami…" at bounding box center [1139, 349] width 392 height 53
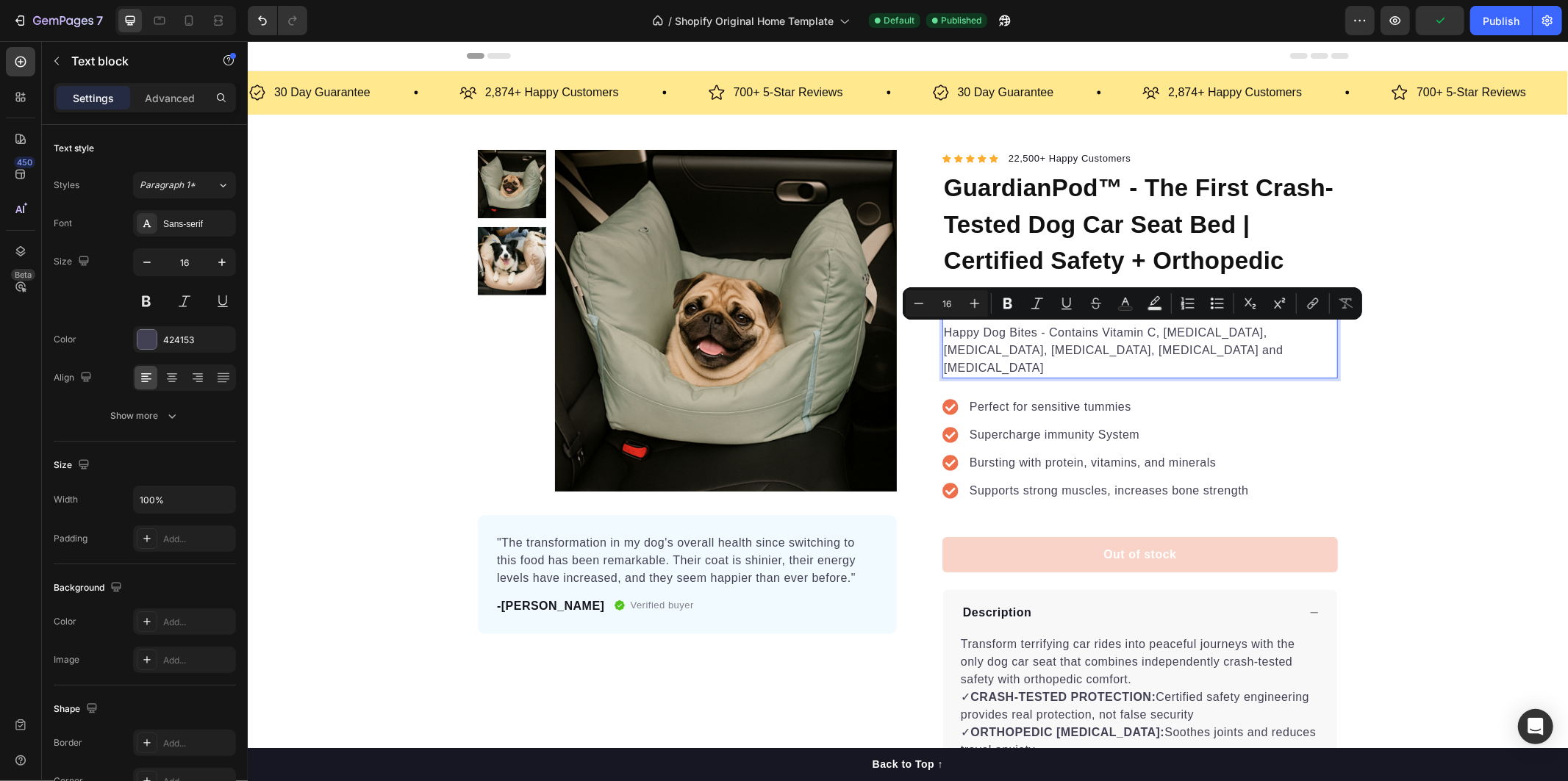
drag, startPoint x: 1015, startPoint y: 341, endPoint x: 957, endPoint y: 332, distance: 58.7
click at [1013, 341] on p "Happy Dog Bites - Contains Vitamin C, Vitamin E, Vitamin B2, Vitamin B1, Vitami…" at bounding box center [1139, 349] width 392 height 53
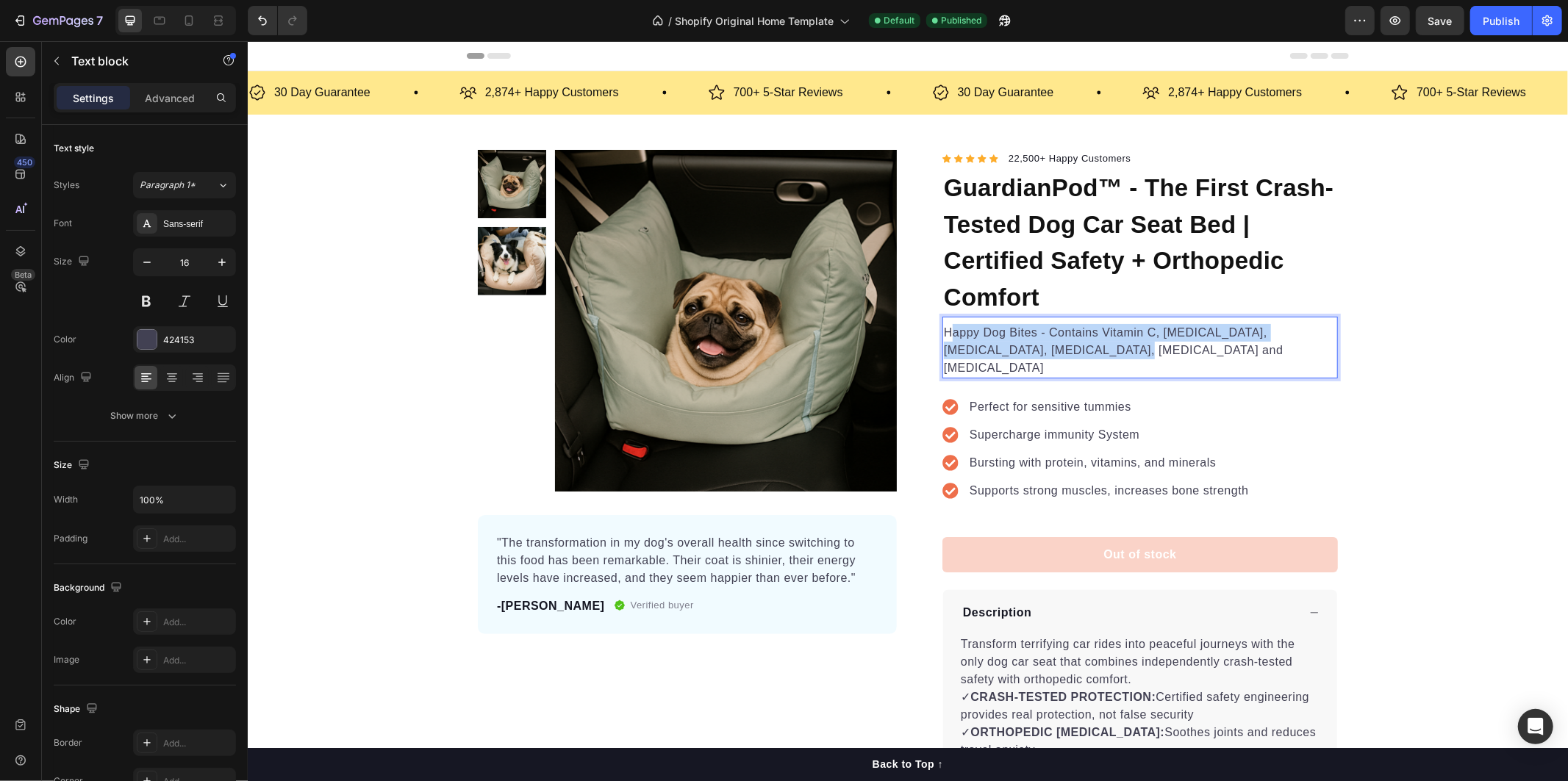
drag, startPoint x: 942, startPoint y: 328, endPoint x: 1028, endPoint y: 348, distance: 88.3
click at [1028, 348] on p "Happy Dog Bites - Contains Vitamin C, Vitamin E, Vitamin B2, Vitamin B1, Vitami…" at bounding box center [1139, 349] width 392 height 53
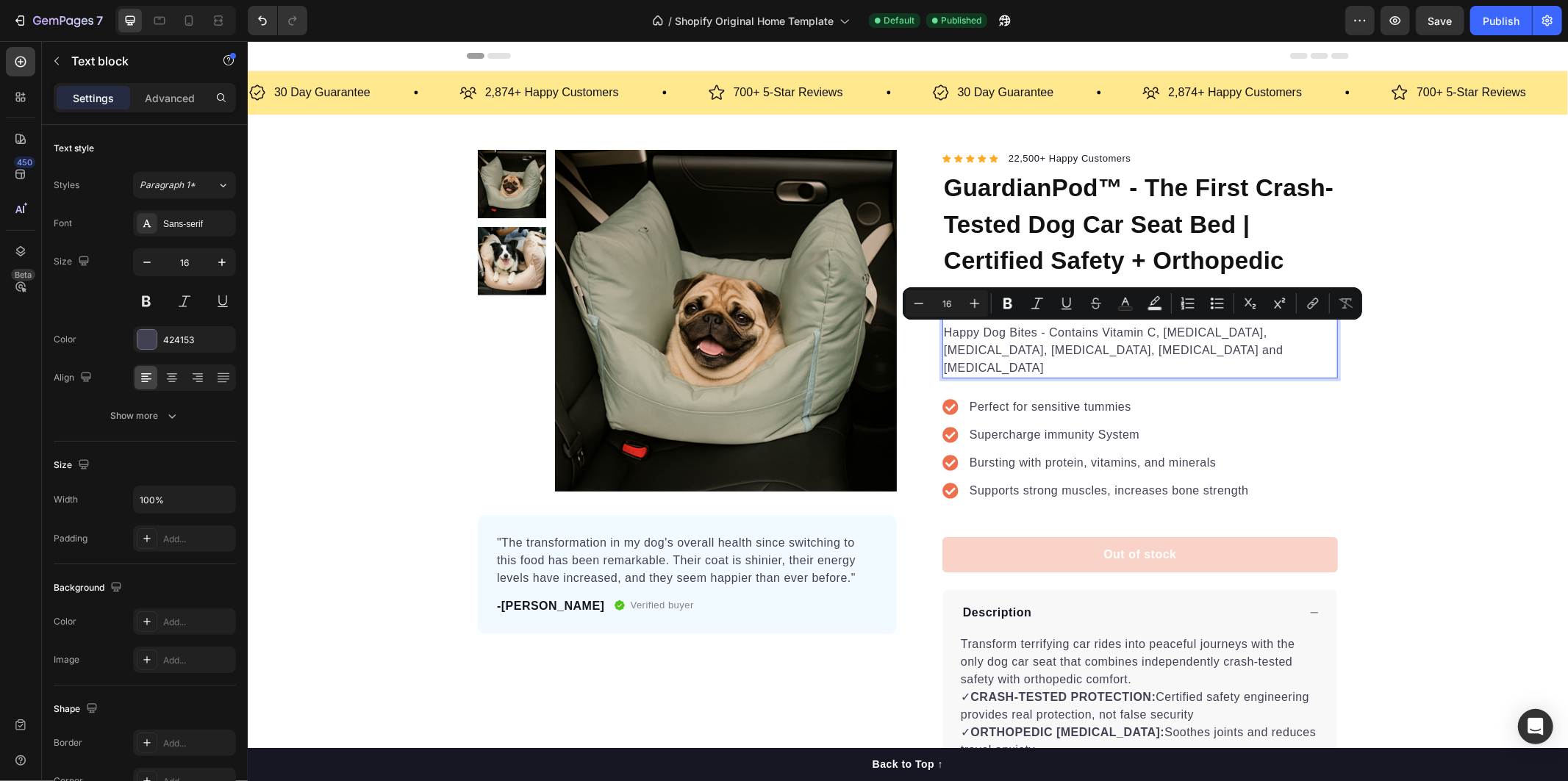
click at [1077, 354] on p "Happy Dog Bites - Contains Vitamin C, Vitamin E, Vitamin B2, Vitamin B1, Vitami…" at bounding box center [1139, 349] width 392 height 53
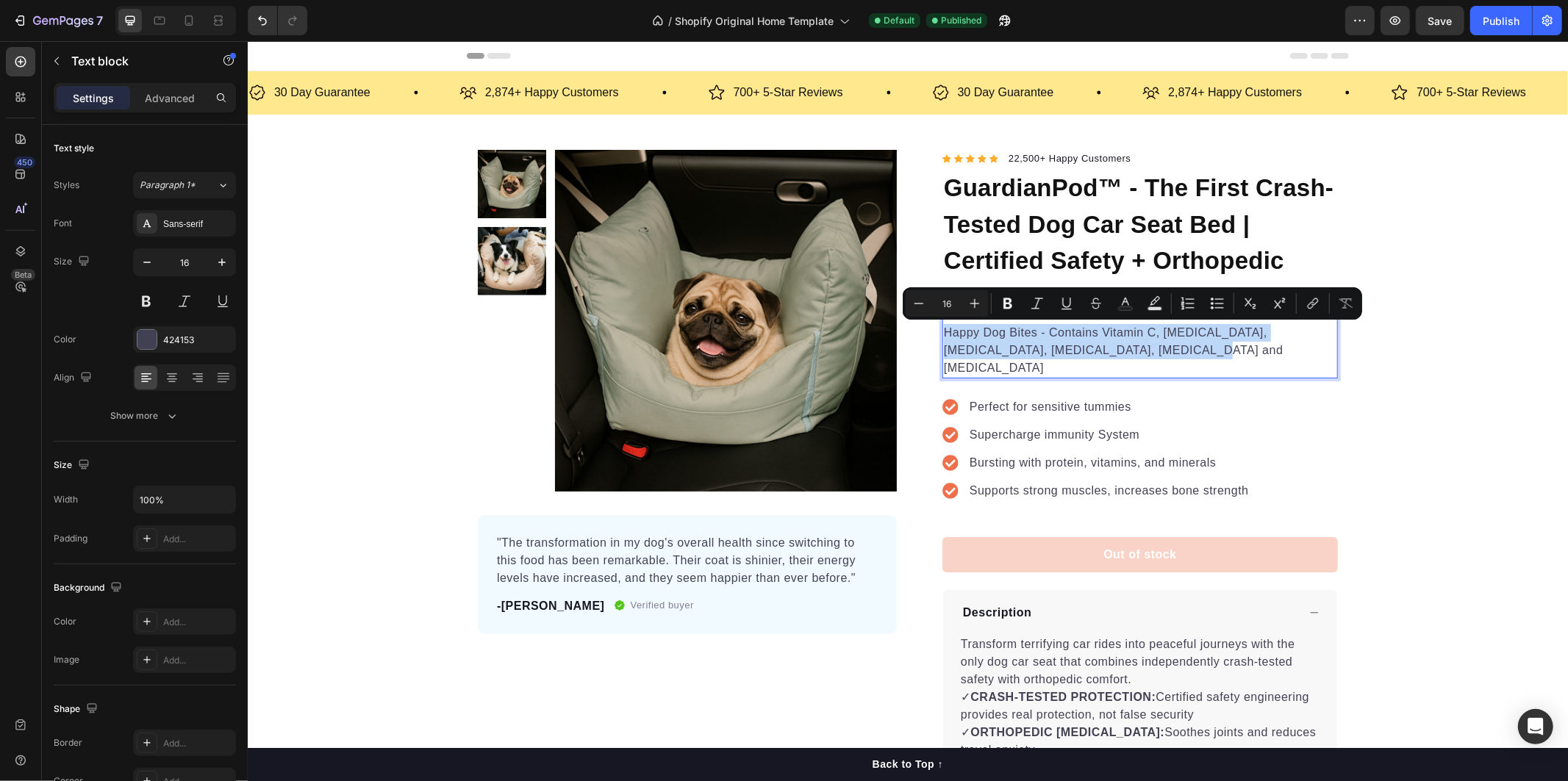
drag, startPoint x: 1096, startPoint y: 348, endPoint x: 936, endPoint y: 331, distance: 160.9
click at [943, 331] on p "Happy Dog Bites - Contains Vitamin C, Vitamin E, Vitamin B2, Vitamin B1, Vitami…" at bounding box center [1139, 349] width 392 height 53
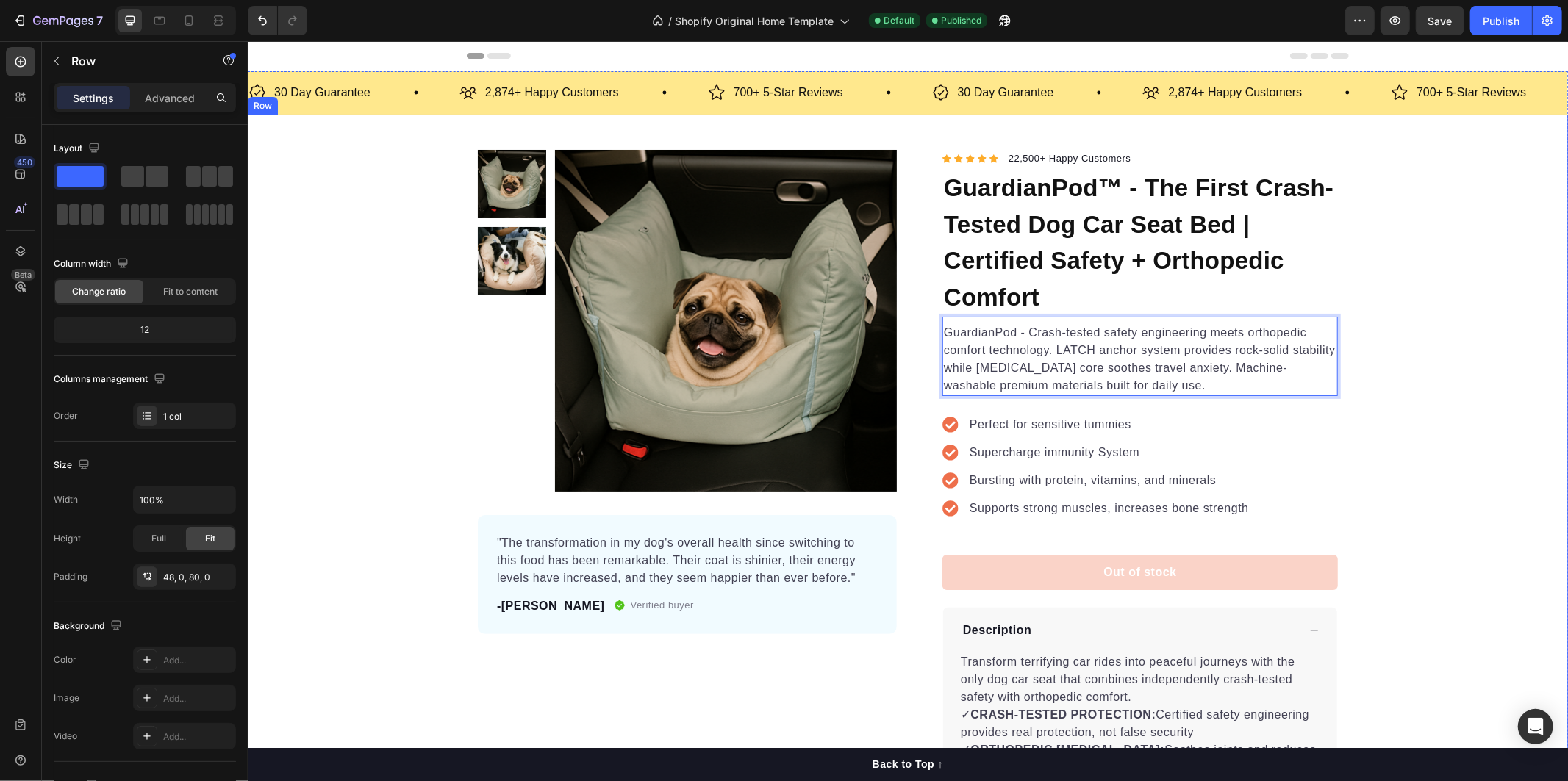
click at [1398, 377] on div "Product Images "The transformation in my dog's overall health since switching t…" at bounding box center [907, 555] width 1320 height 814
click at [1093, 420] on p "Perfect for sensitive tummies" at bounding box center [1108, 423] width 279 height 18
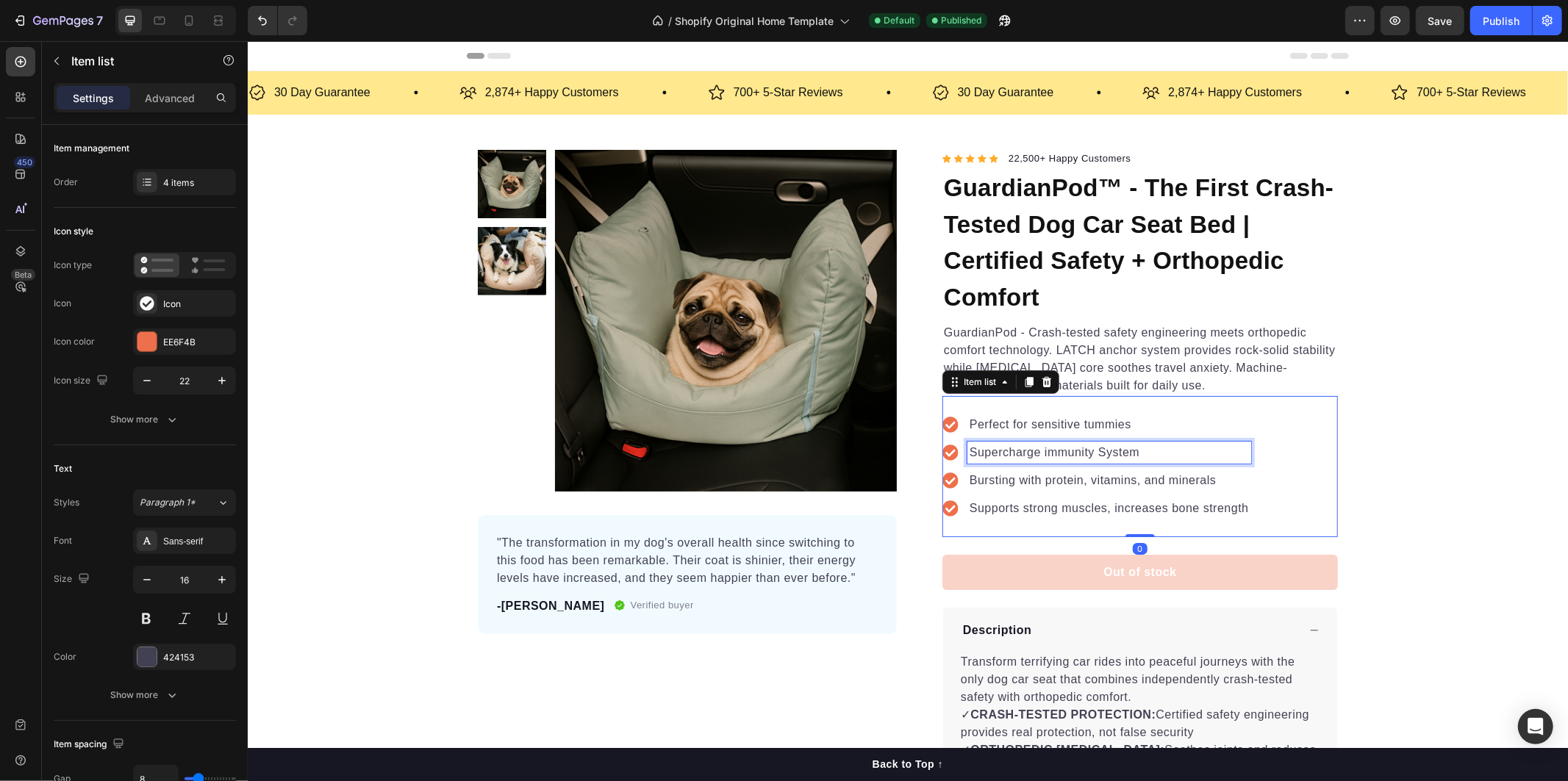
click at [1123, 441] on div "Supercharge immunity System" at bounding box center [1108, 452] width 284 height 22
click at [1125, 425] on p "Perfect for sensitive tummies" at bounding box center [1108, 423] width 279 height 18
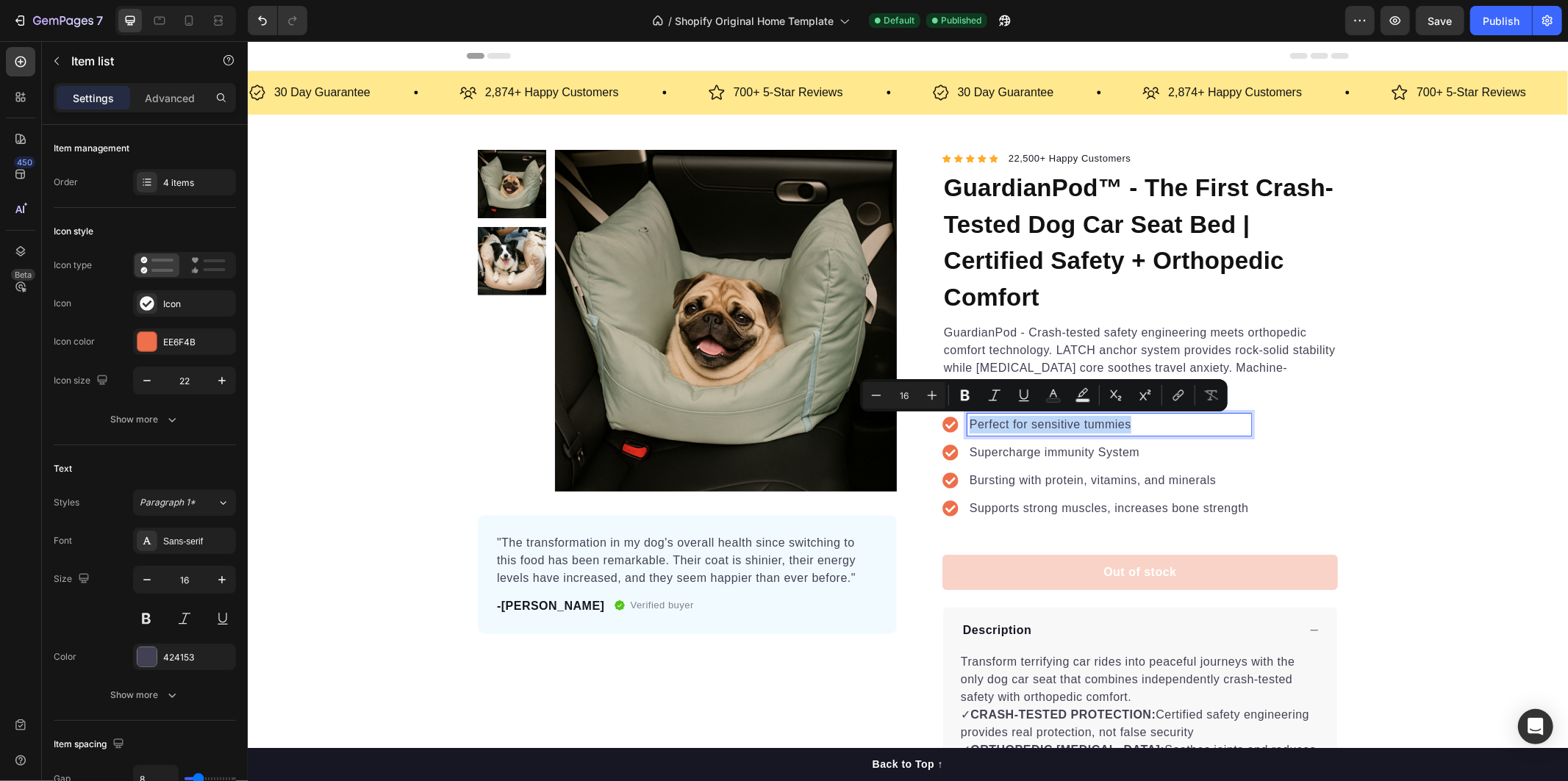
drag, startPoint x: 1125, startPoint y: 425, endPoint x: 956, endPoint y: 429, distance: 169.0
click at [956, 429] on div "Perfect for sensitive tummies" at bounding box center [1096, 423] width 309 height 22
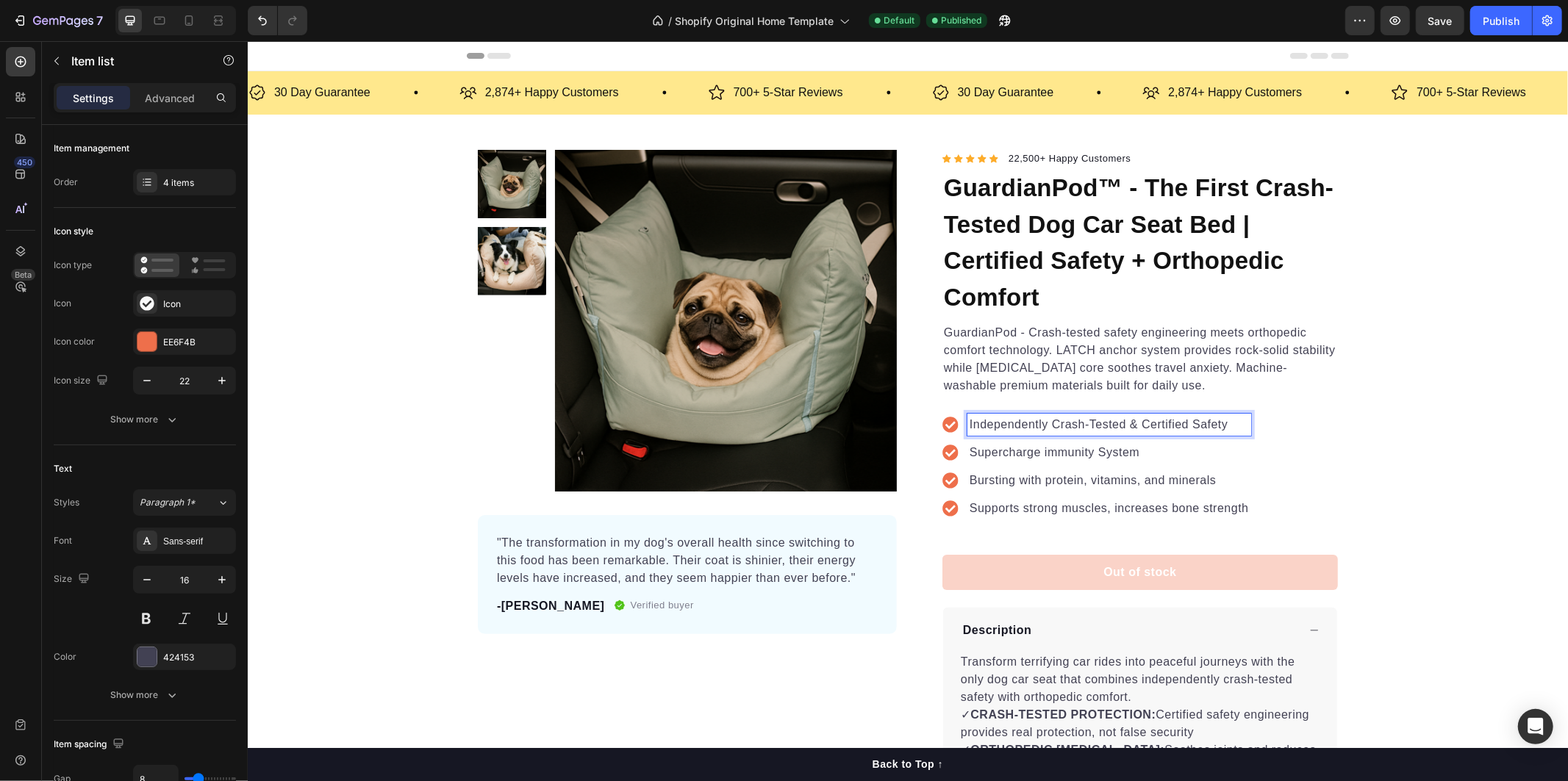
click at [988, 451] on p "Supercharge immunity System" at bounding box center [1108, 451] width 279 height 18
drag, startPoint x: 963, startPoint y: 451, endPoint x: 1135, endPoint y: 456, distance: 172.1
click at [1135, 456] on p "Supercharge immunity System" at bounding box center [1108, 451] width 279 height 18
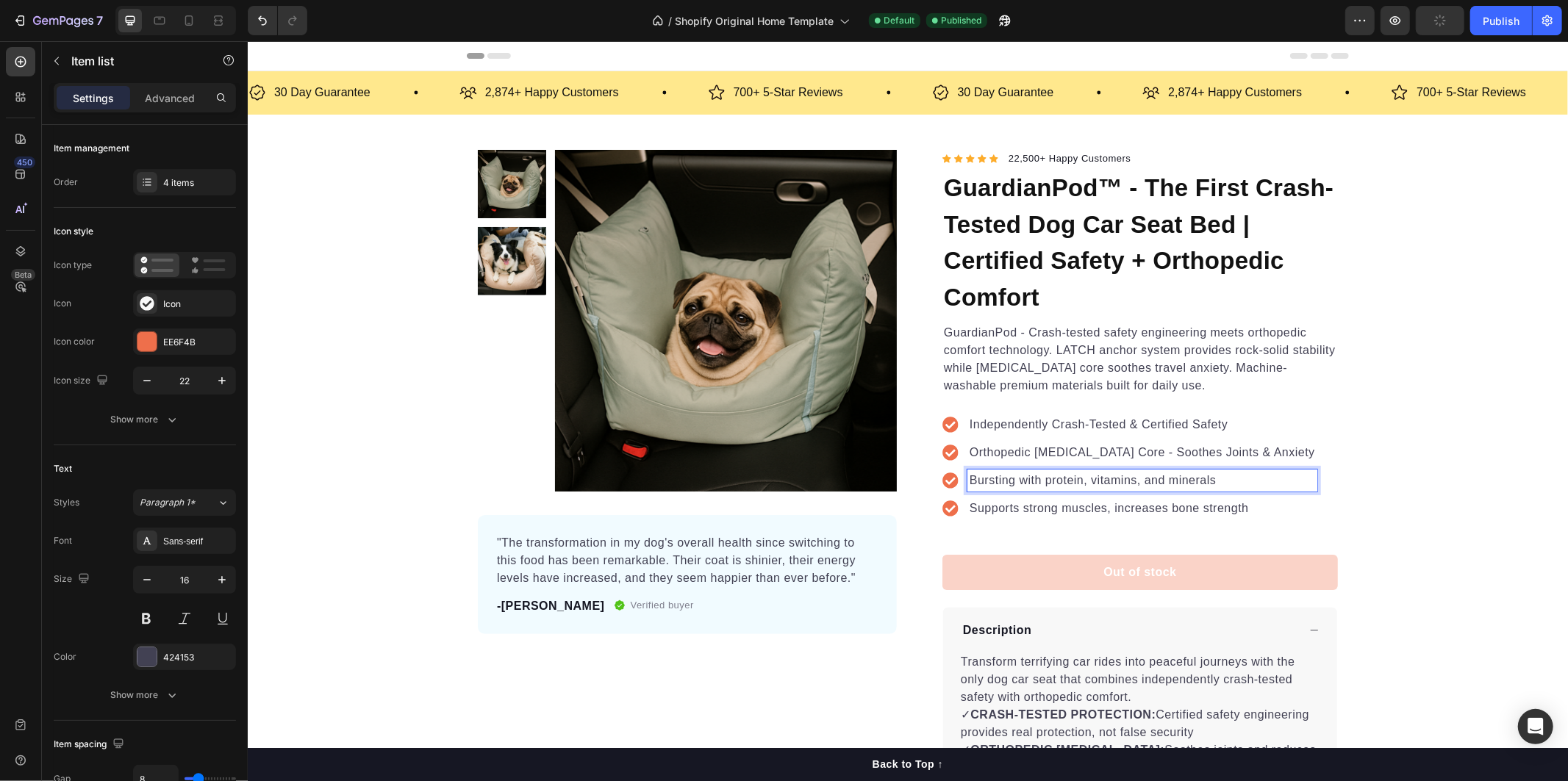
click at [981, 473] on p "Bursting with protein, vitamins, and minerals" at bounding box center [1141, 479] width 345 height 18
click at [975, 481] on p "Bursting with protein, vitamins, and minerals" at bounding box center [1141, 479] width 345 height 18
drag, startPoint x: 963, startPoint y: 479, endPoint x: 1207, endPoint y: 487, distance: 244.1
click at [1207, 487] on p "Bursting with protein, vitamins, and minerals" at bounding box center [1141, 479] width 345 height 18
click at [959, 503] on div "Supports strong muscles, increases bone strength" at bounding box center [1129, 507] width 375 height 22
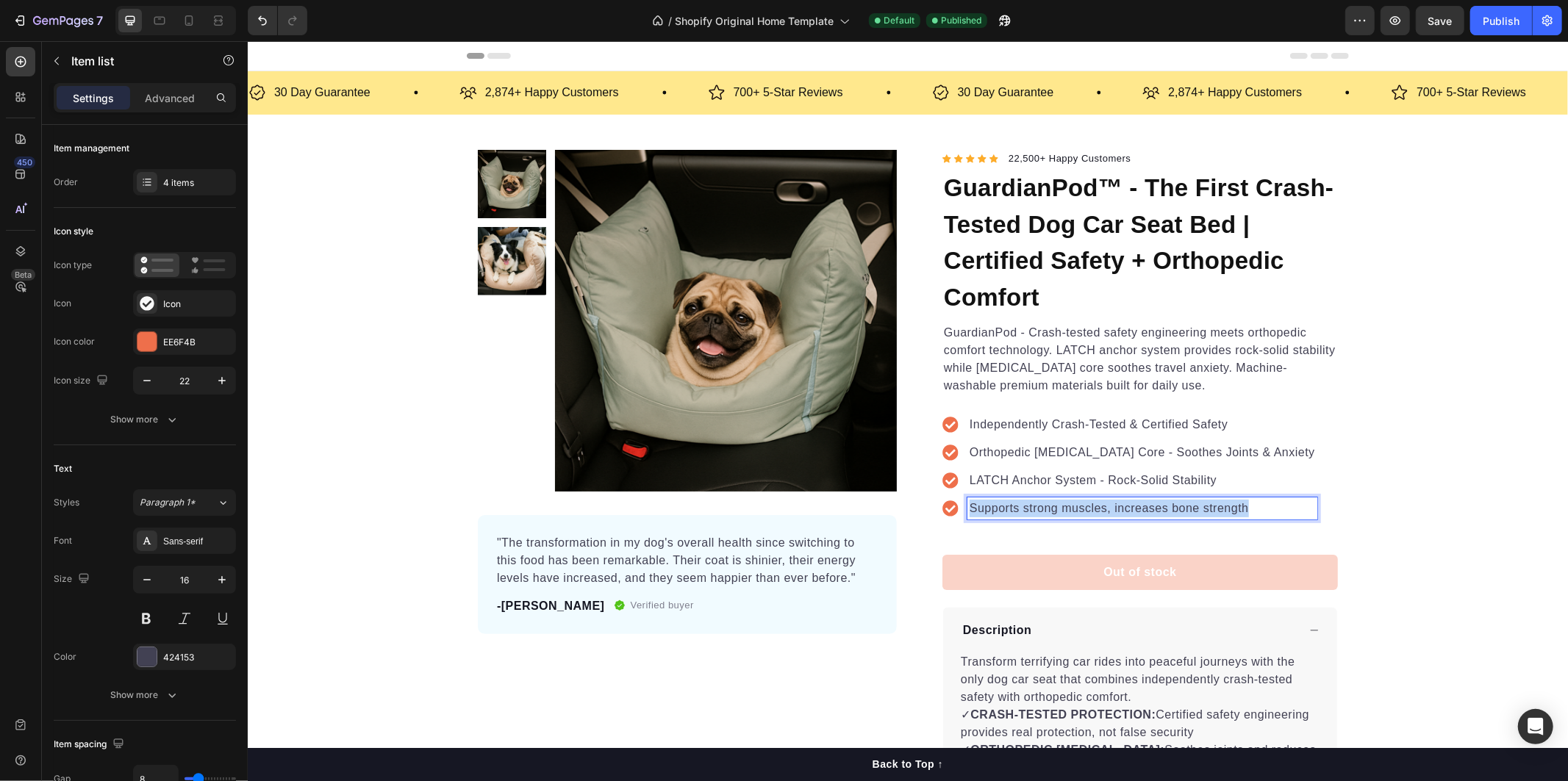
drag, startPoint x: 965, startPoint y: 506, endPoint x: 1259, endPoint y: 511, distance: 294.0
click at [1259, 511] on p "Supports strong muscles, increases bone strength" at bounding box center [1141, 507] width 345 height 18
click at [513, 559] on p ""The transformation in my dog's overall health since switching to this food has…" at bounding box center [686, 559] width 381 height 53
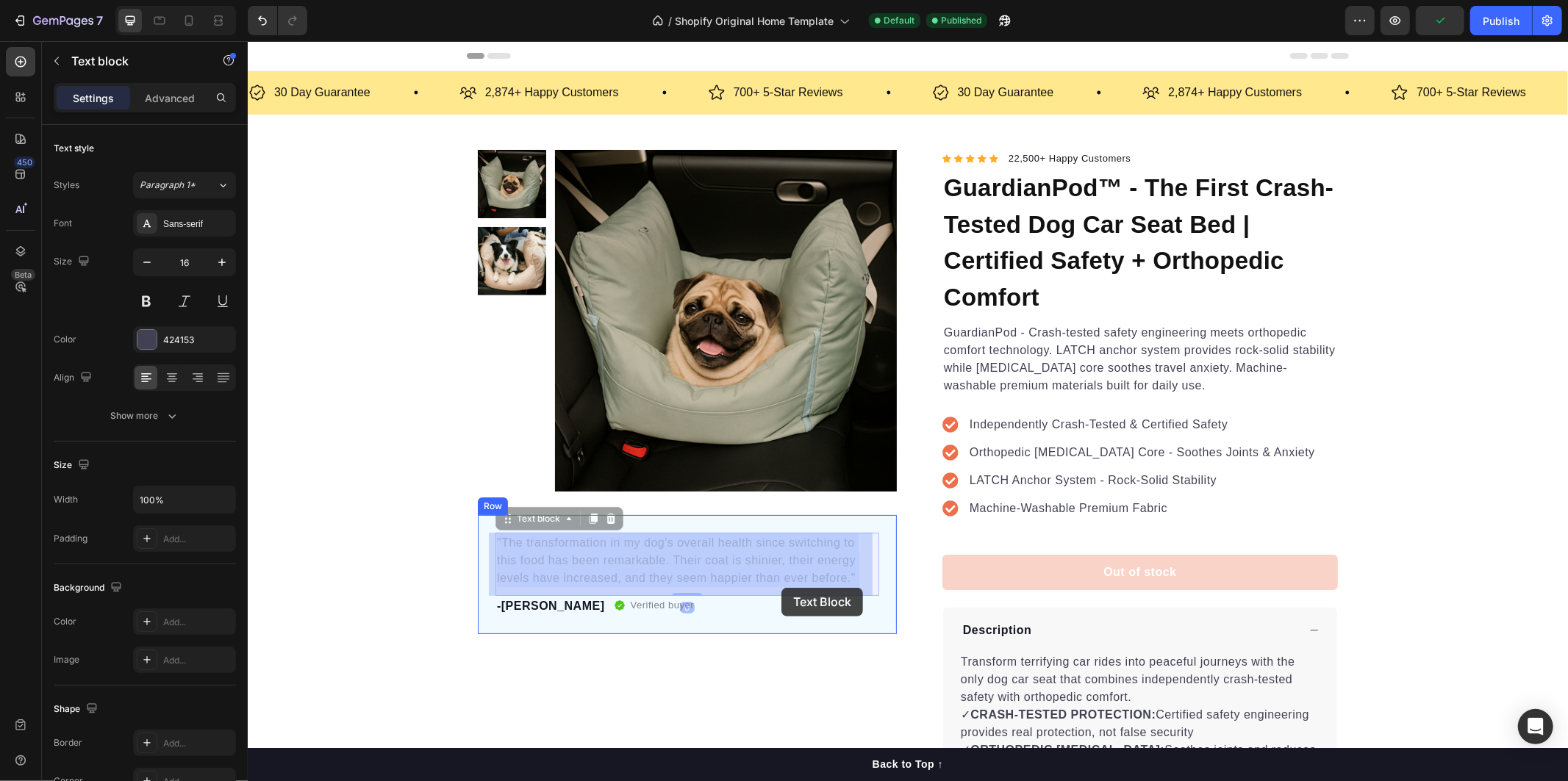
drag, startPoint x: 490, startPoint y: 539, endPoint x: 776, endPoint y: 588, distance: 290.2
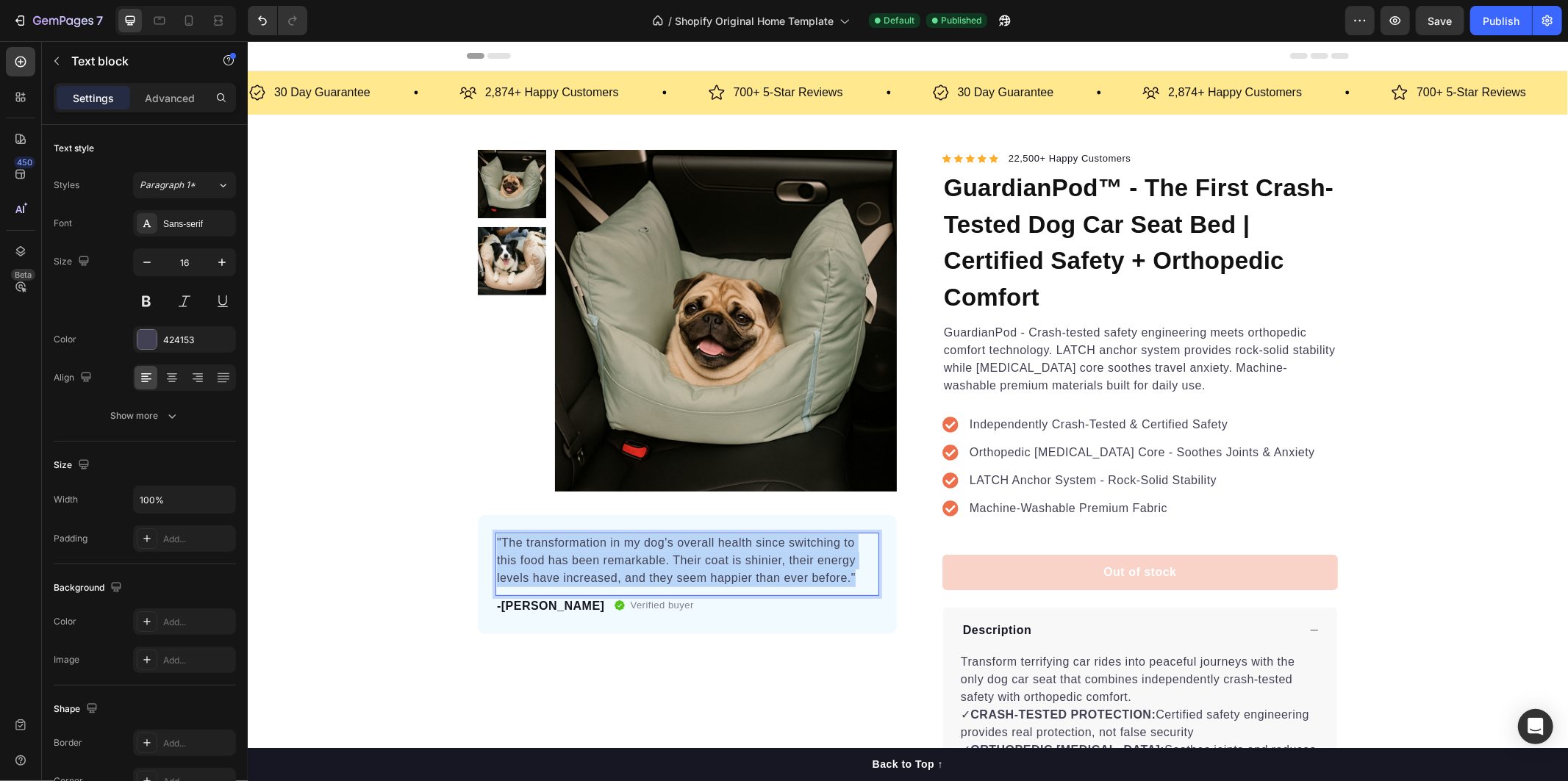
drag, startPoint x: 850, startPoint y: 583, endPoint x: 490, endPoint y: 539, distance: 362.7
click at [496, 539] on p ""The transformation in my dog's overall health since switching to this food has…" at bounding box center [686, 559] width 381 height 53
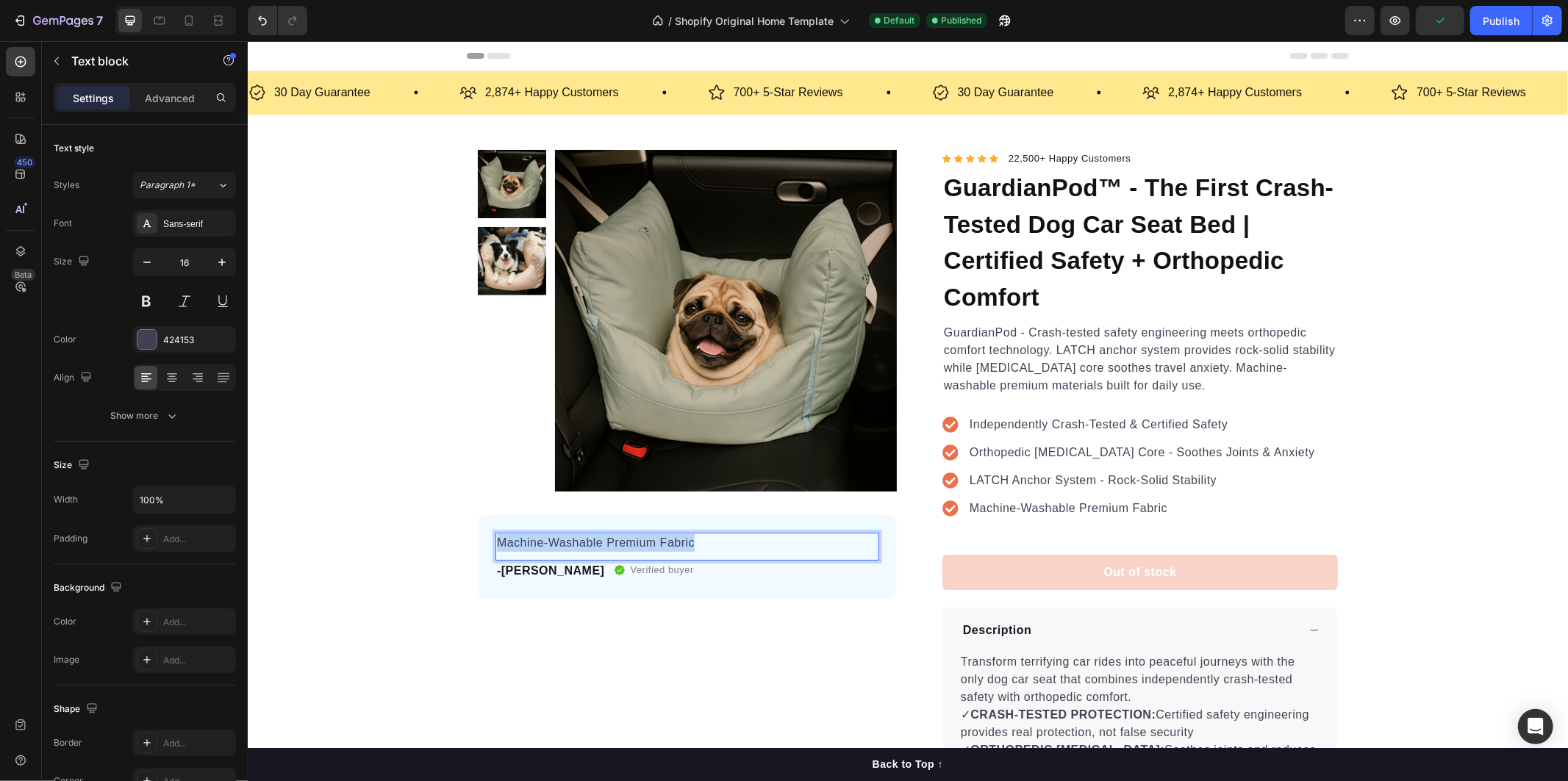
drag, startPoint x: 717, startPoint y: 538, endPoint x: 488, endPoint y: 539, distance: 229.0
click at [495, 542] on div "Machine-Washable Premium Fabric" at bounding box center [687, 542] width 384 height 21
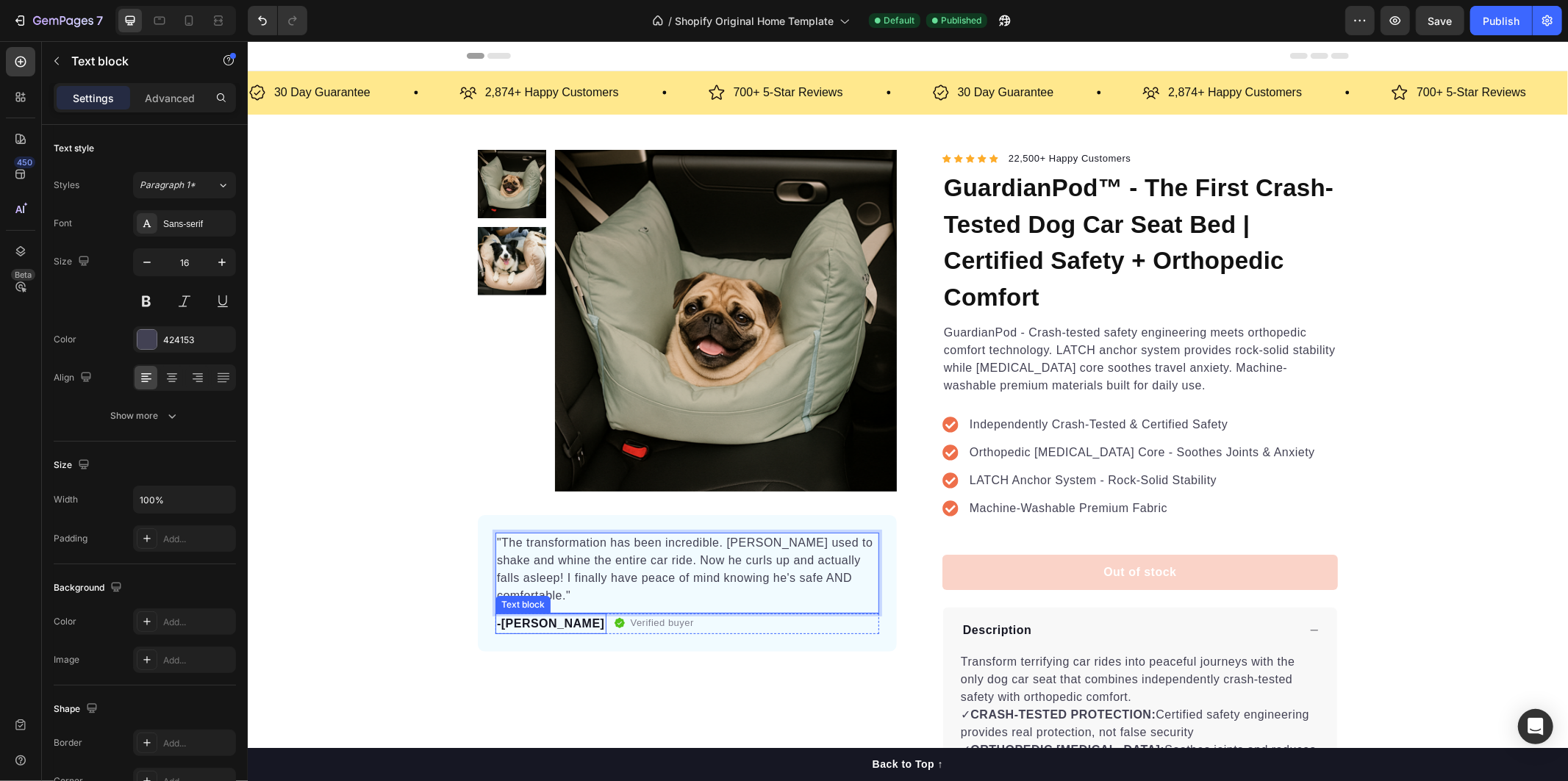
click at [510, 615] on p "-Daisy" at bounding box center [550, 623] width 108 height 18
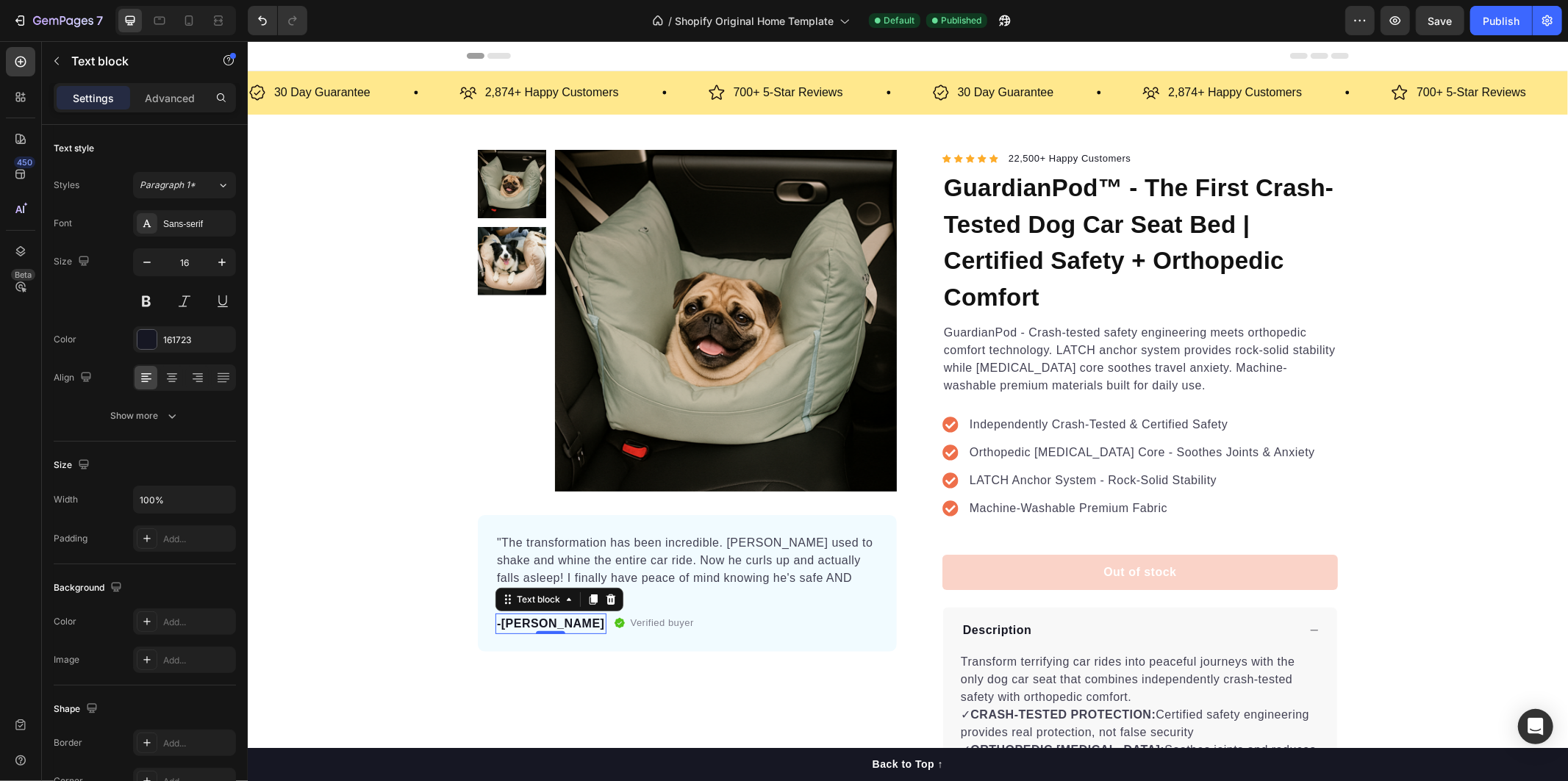
click at [503, 615] on p "-Daisy" at bounding box center [550, 623] width 108 height 18
click at [508, 615] on p "-Daisy" at bounding box center [550, 623] width 108 height 18
click at [510, 615] on p "-Daisy" at bounding box center [550, 623] width 108 height 18
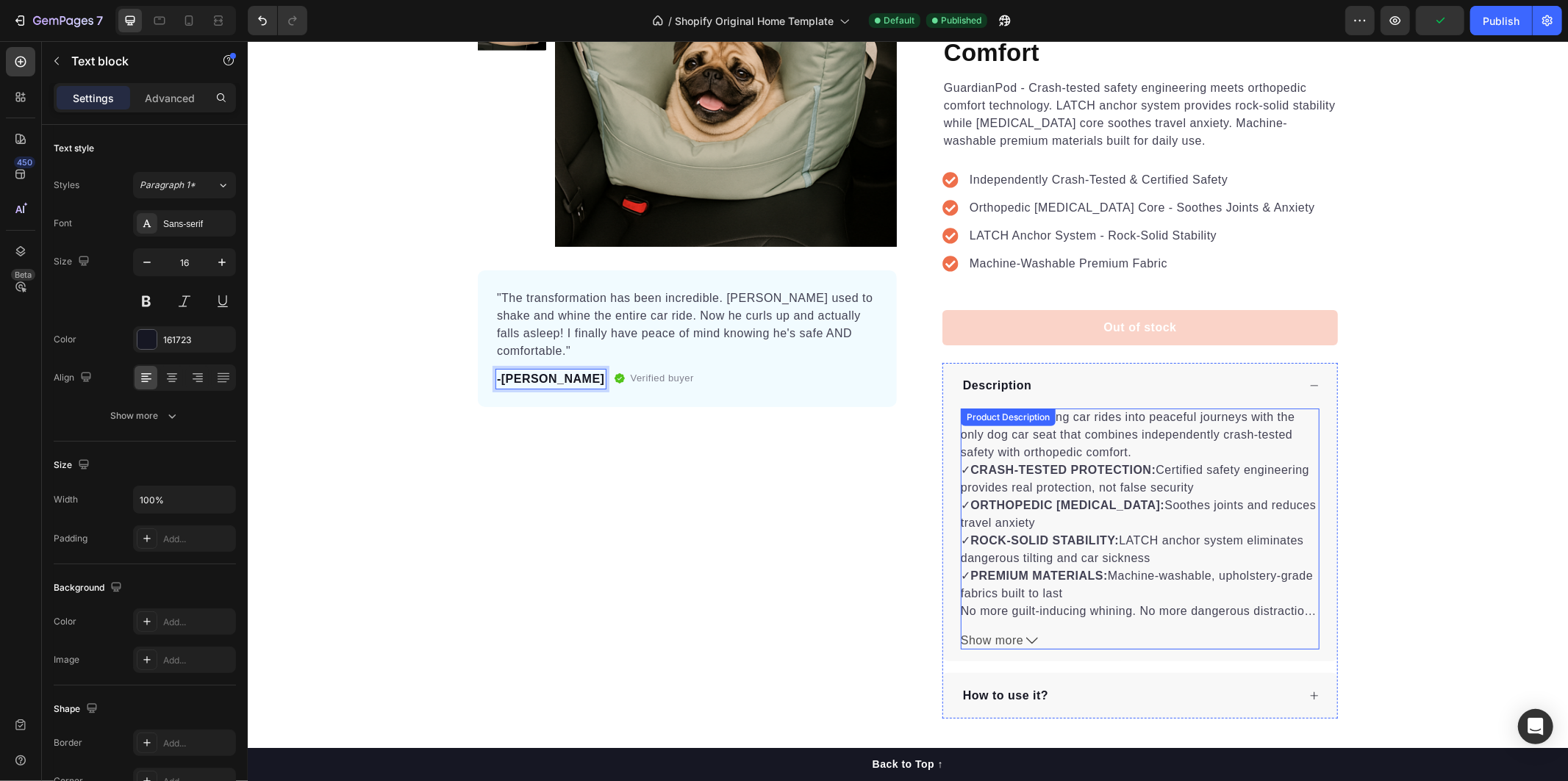
scroll to position [489, 0]
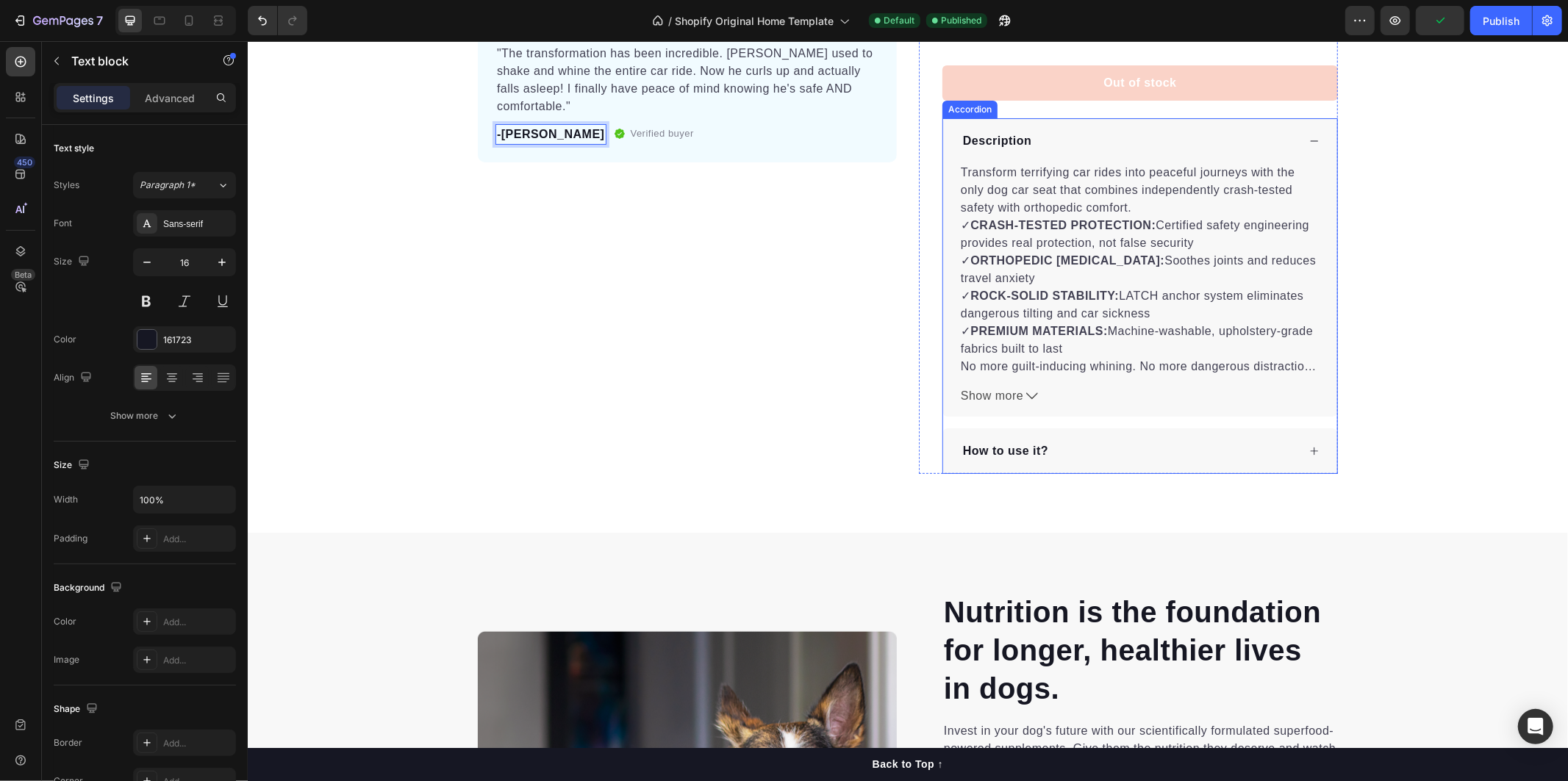
click at [1309, 445] on icon at bounding box center [1313, 450] width 10 height 10
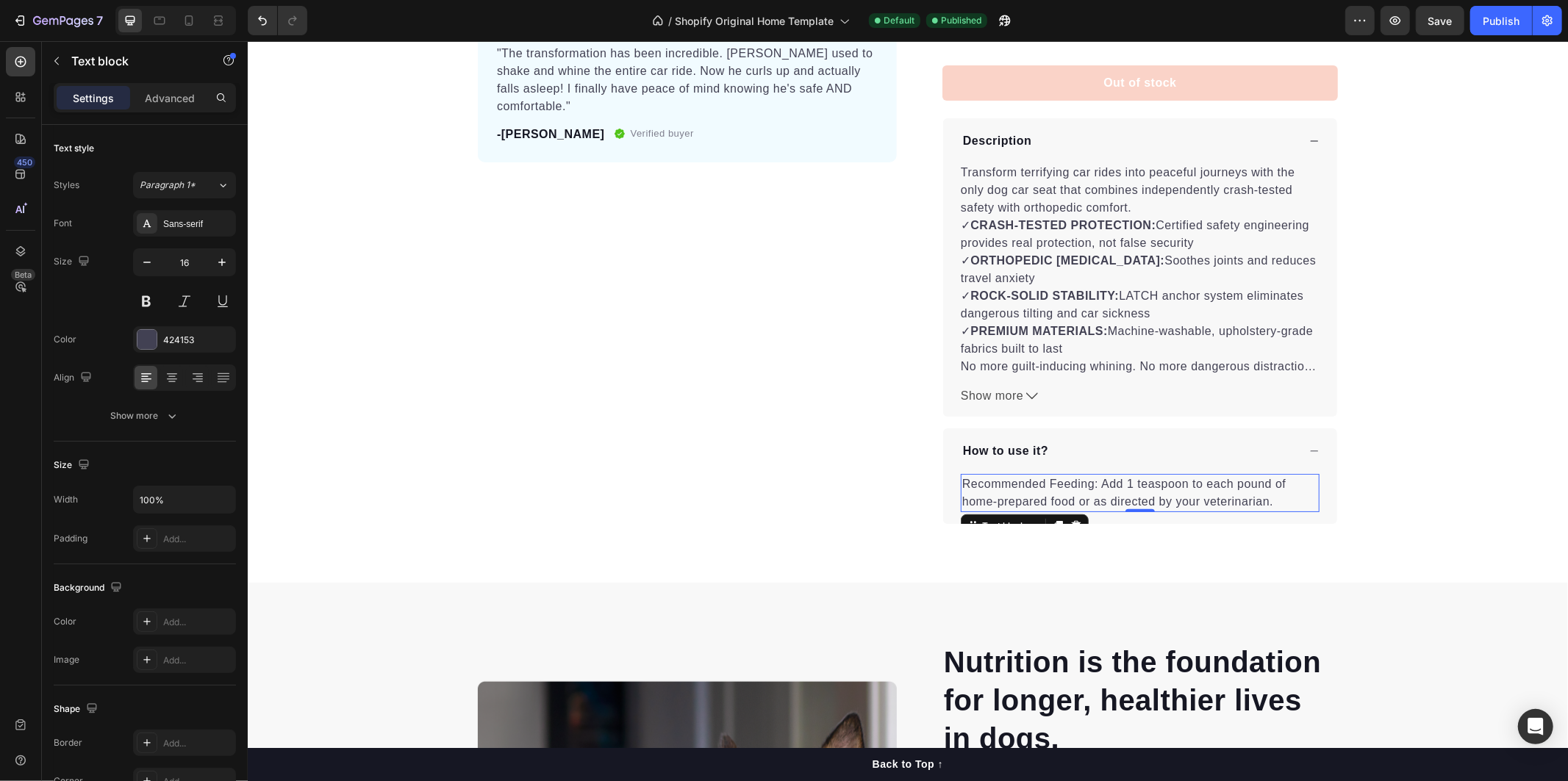
click at [962, 483] on p "Recommended Feeding: Add 1 teaspoon to each pound of home-prepared food or as d…" at bounding box center [1140, 493] width 356 height 35
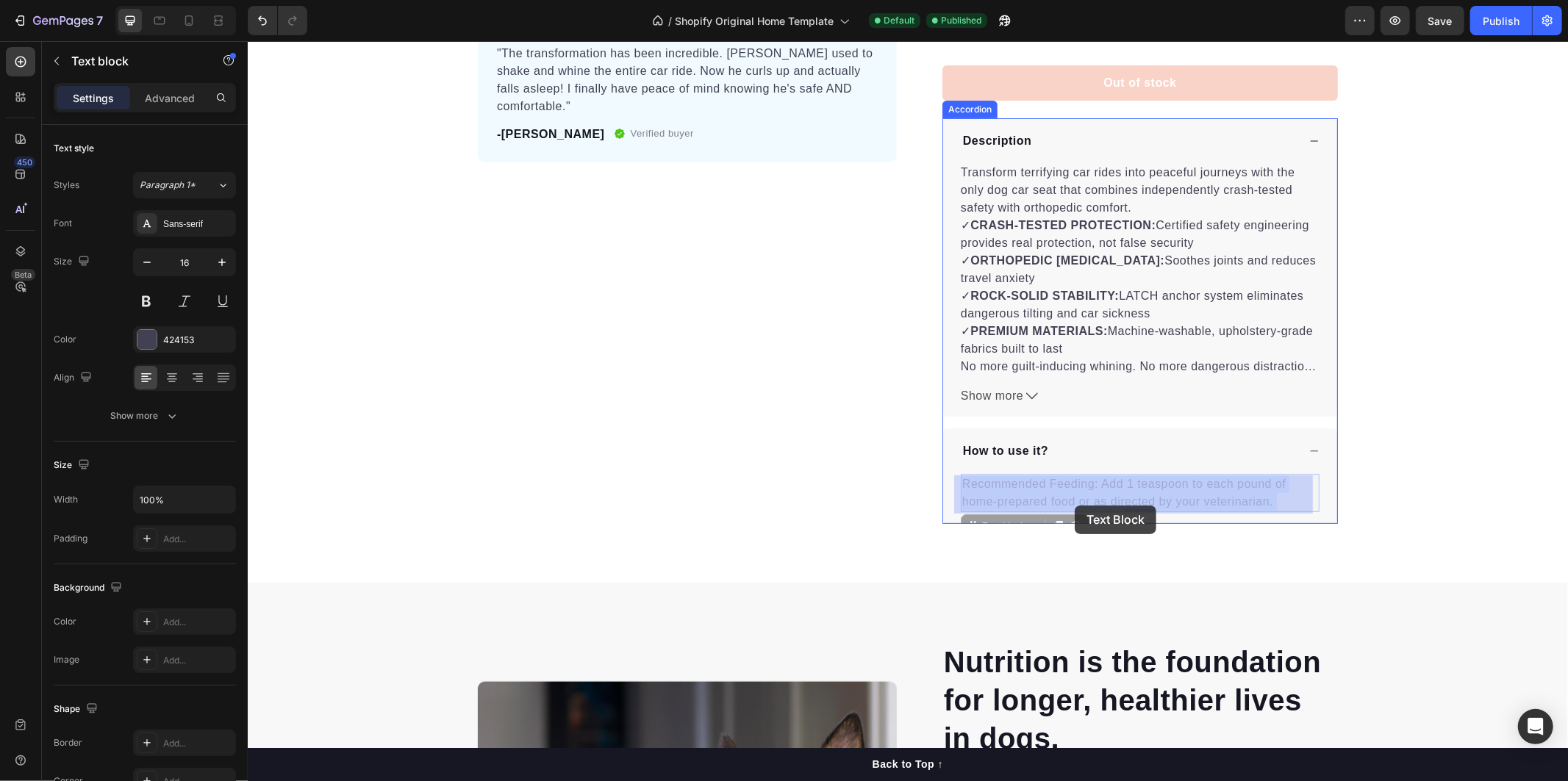
drag, startPoint x: 956, startPoint y: 483, endPoint x: 1134, endPoint y: 505, distance: 179.4
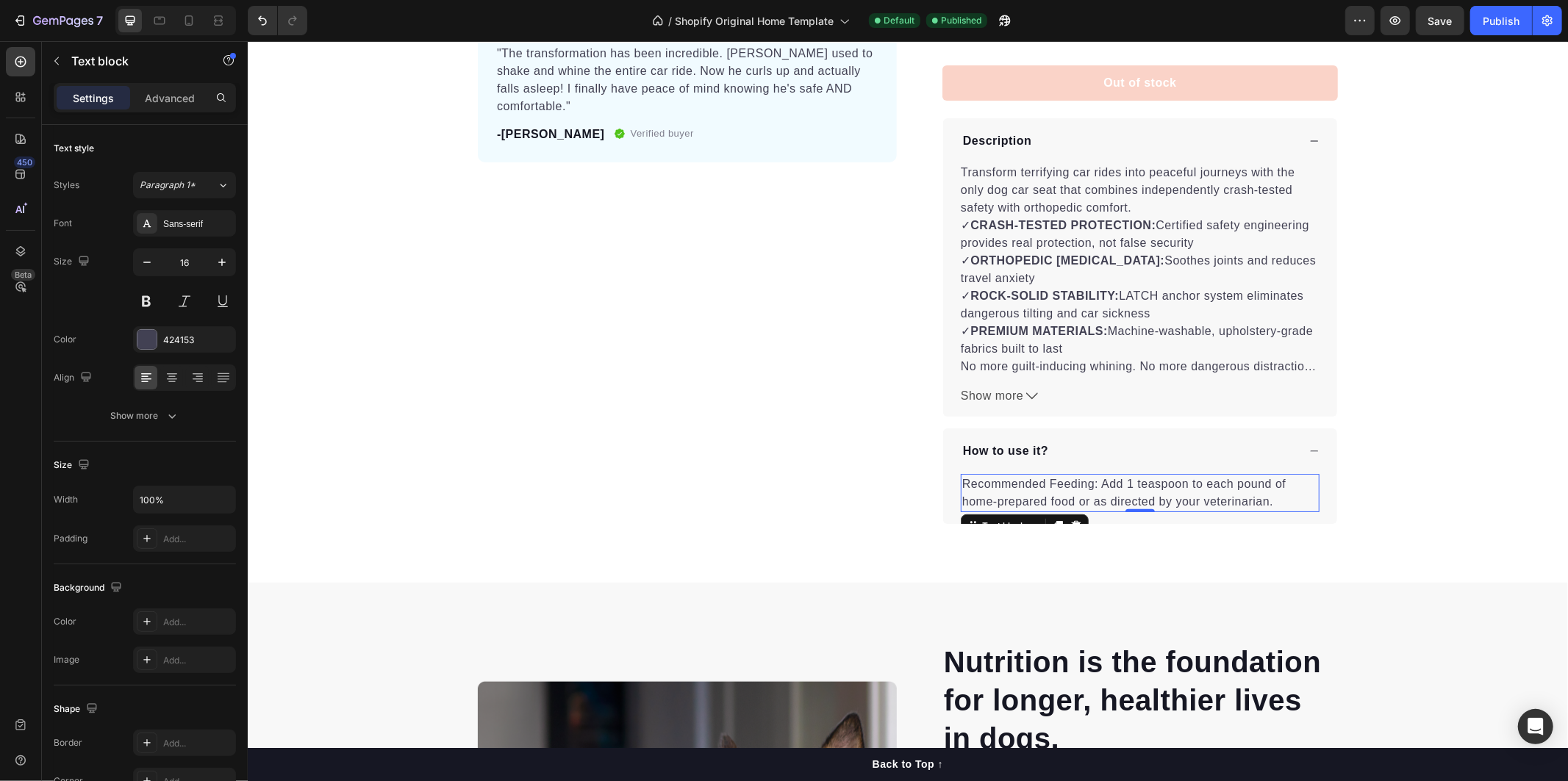
drag, startPoint x: 1134, startPoint y: 503, endPoint x: 1037, endPoint y: 493, distance: 97.5
click at [962, 481] on p "Recommended Feeding: Add 1 teaspoon to each pound of home-prepared food or as d…" at bounding box center [1140, 493] width 356 height 35
click at [963, 483] on p "Recommended Feeding: Add 1 teaspoon to each pound of home-prepared food or as d…" at bounding box center [1140, 493] width 356 height 35
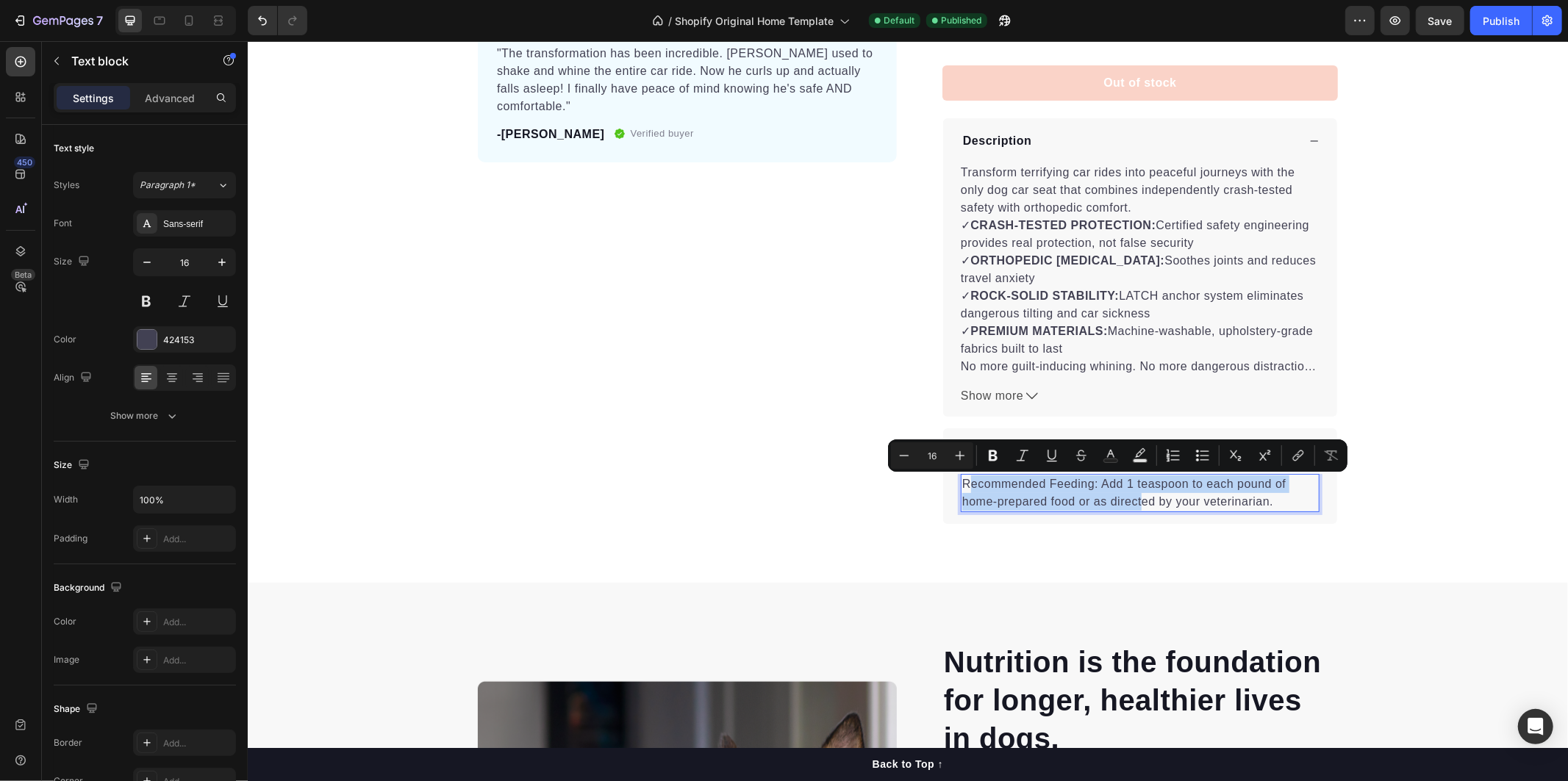
click at [962, 479] on p "Recommended Feeding: Add 1 teaspoon to each pound of home-prepared food or as d…" at bounding box center [1140, 493] width 356 height 35
click at [962, 484] on p "Recommended Feeding: Add 1 teaspoon to each pound of home-prepared food or as d…" at bounding box center [1140, 493] width 356 height 35
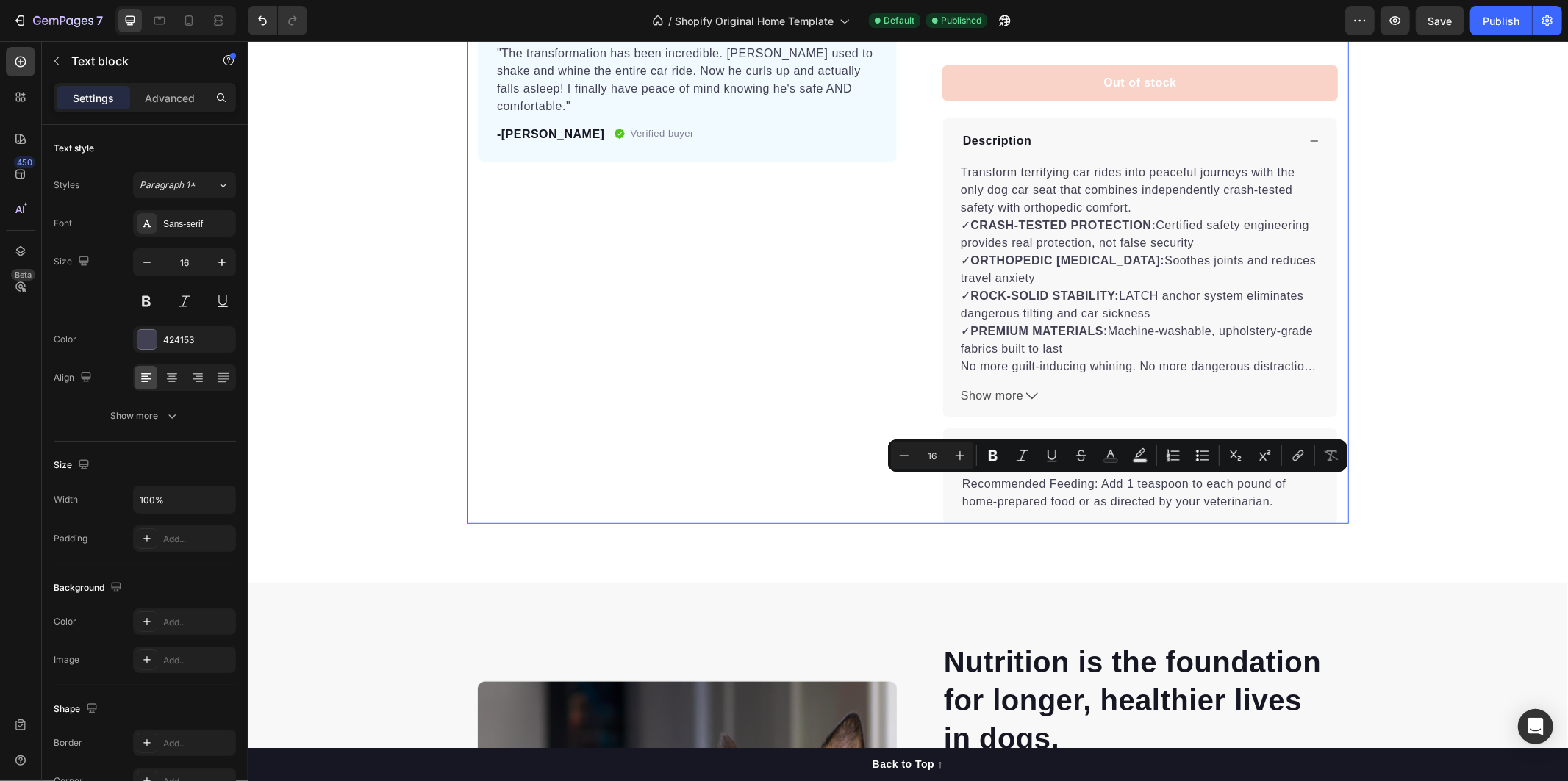
click at [883, 499] on div "Product Images "The transformation has been incredible. Max used to shake and w…" at bounding box center [687, 92] width 419 height 864
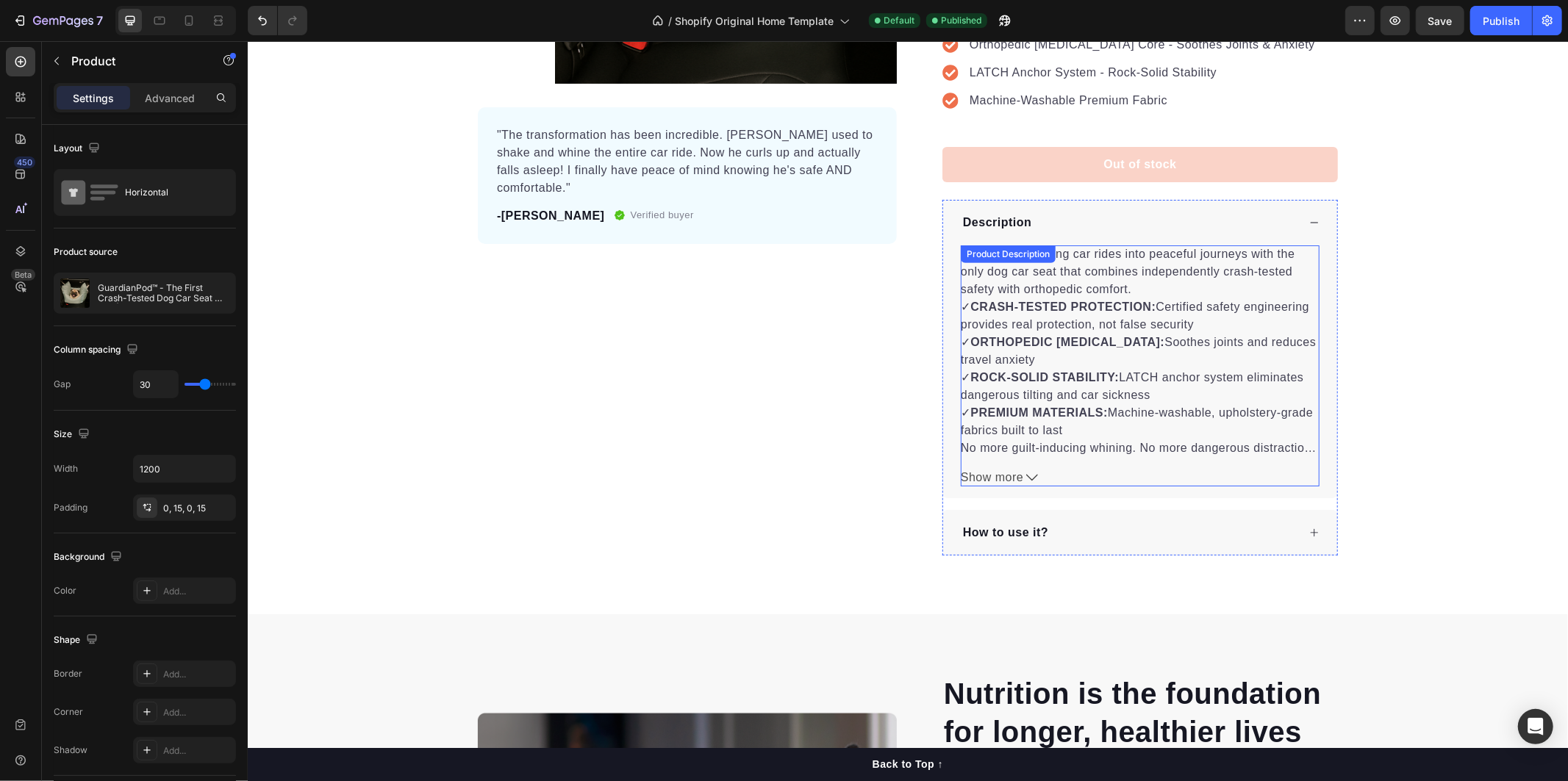
scroll to position [326, 0]
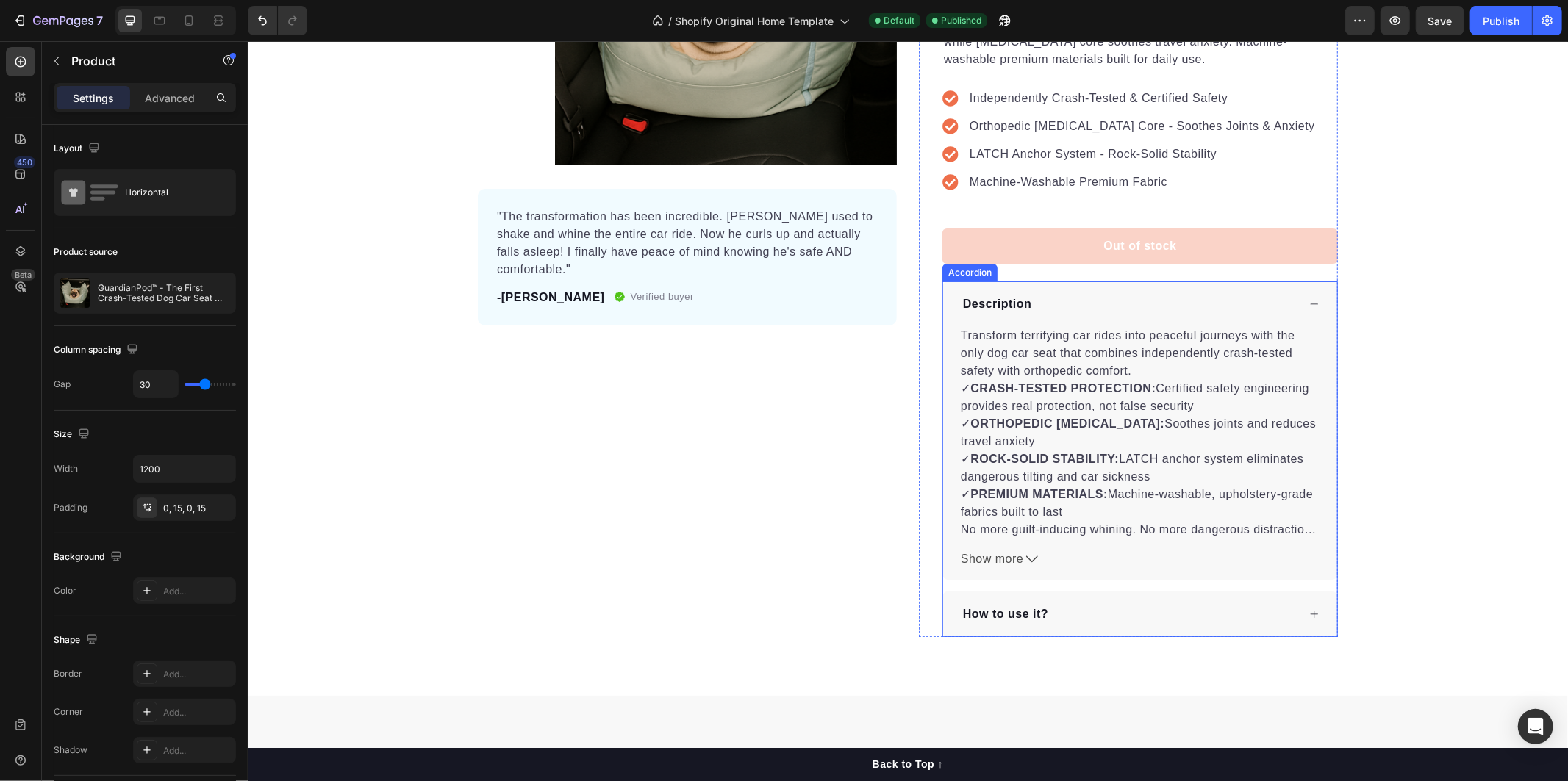
click at [1246, 617] on div "How to use it?" at bounding box center [1128, 613] width 337 height 22
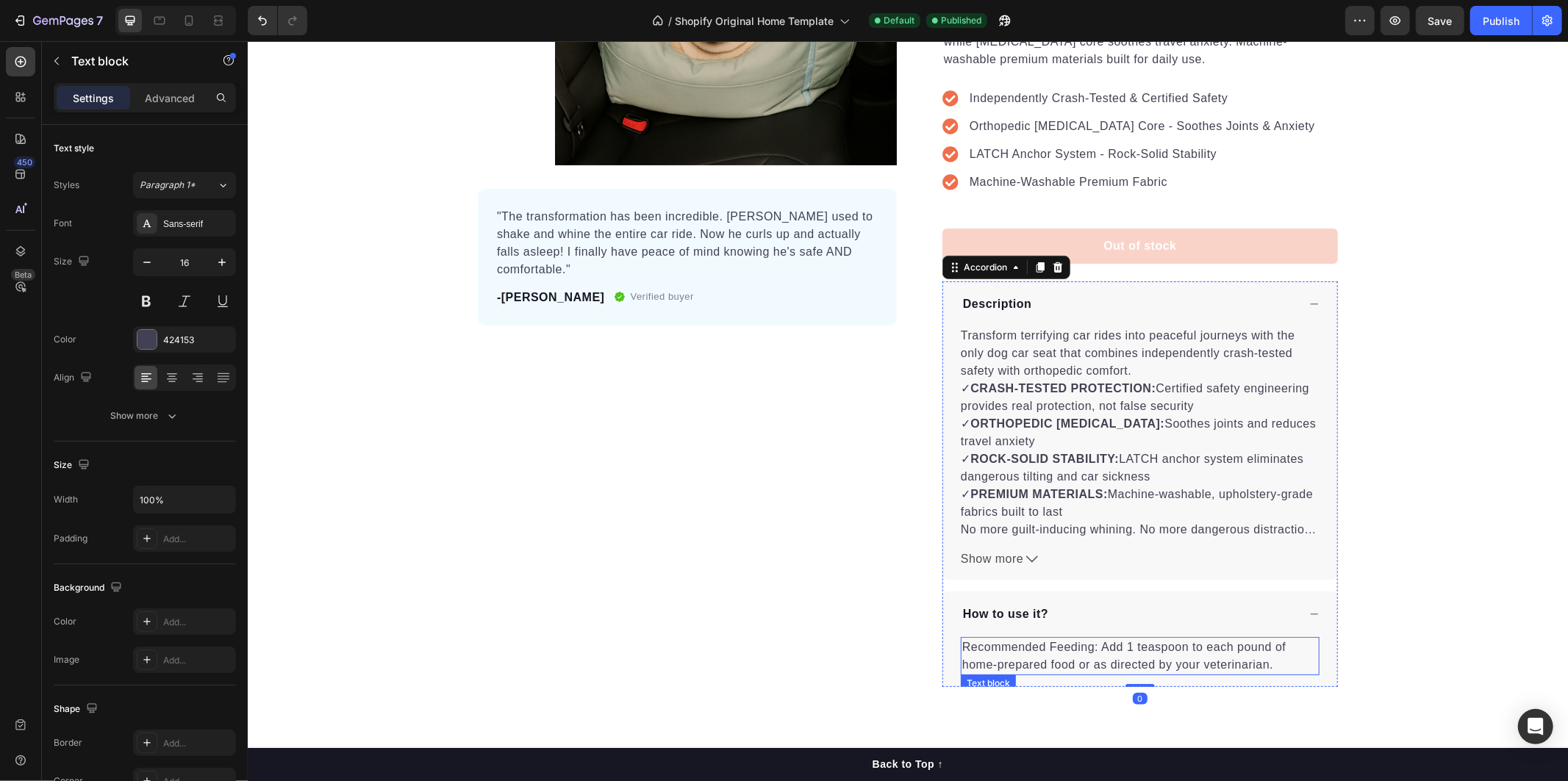
click at [988, 644] on p "Recommended Feeding: Add 1 teaspoon to each pound of home-prepared food or as d…" at bounding box center [1140, 655] width 356 height 35
click at [985, 644] on p "Recommended Feeding: Add 1 teaspoon to each pound of home-prepared food or as d…" at bounding box center [1140, 655] width 356 height 35
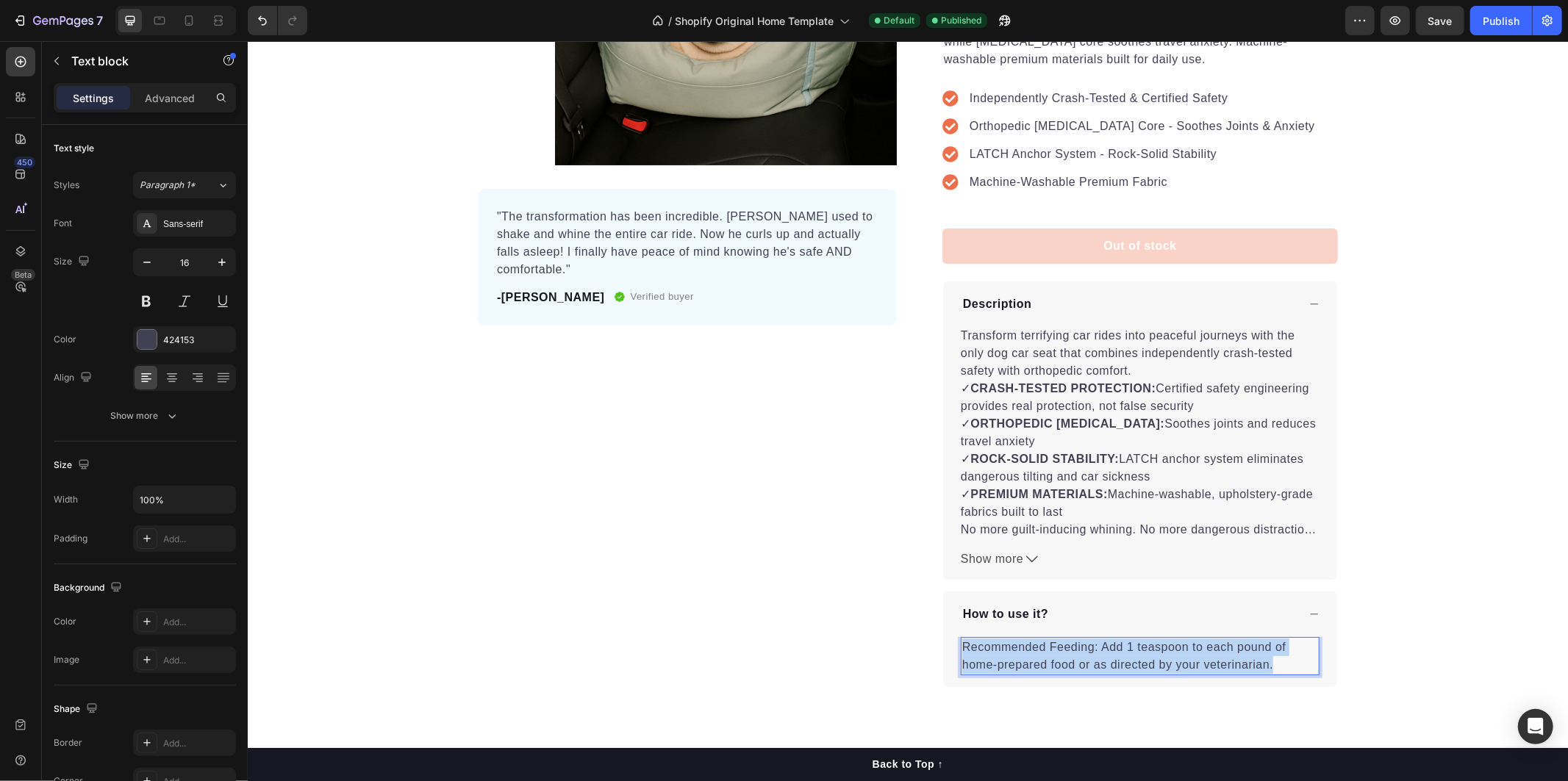
drag, startPoint x: 958, startPoint y: 646, endPoint x: 1269, endPoint y: 661, distance: 311.4
click at [1269, 661] on p "Recommended Feeding: Add 1 teaspoon to each pound of home-prepared food or as d…" at bounding box center [1140, 655] width 356 height 35
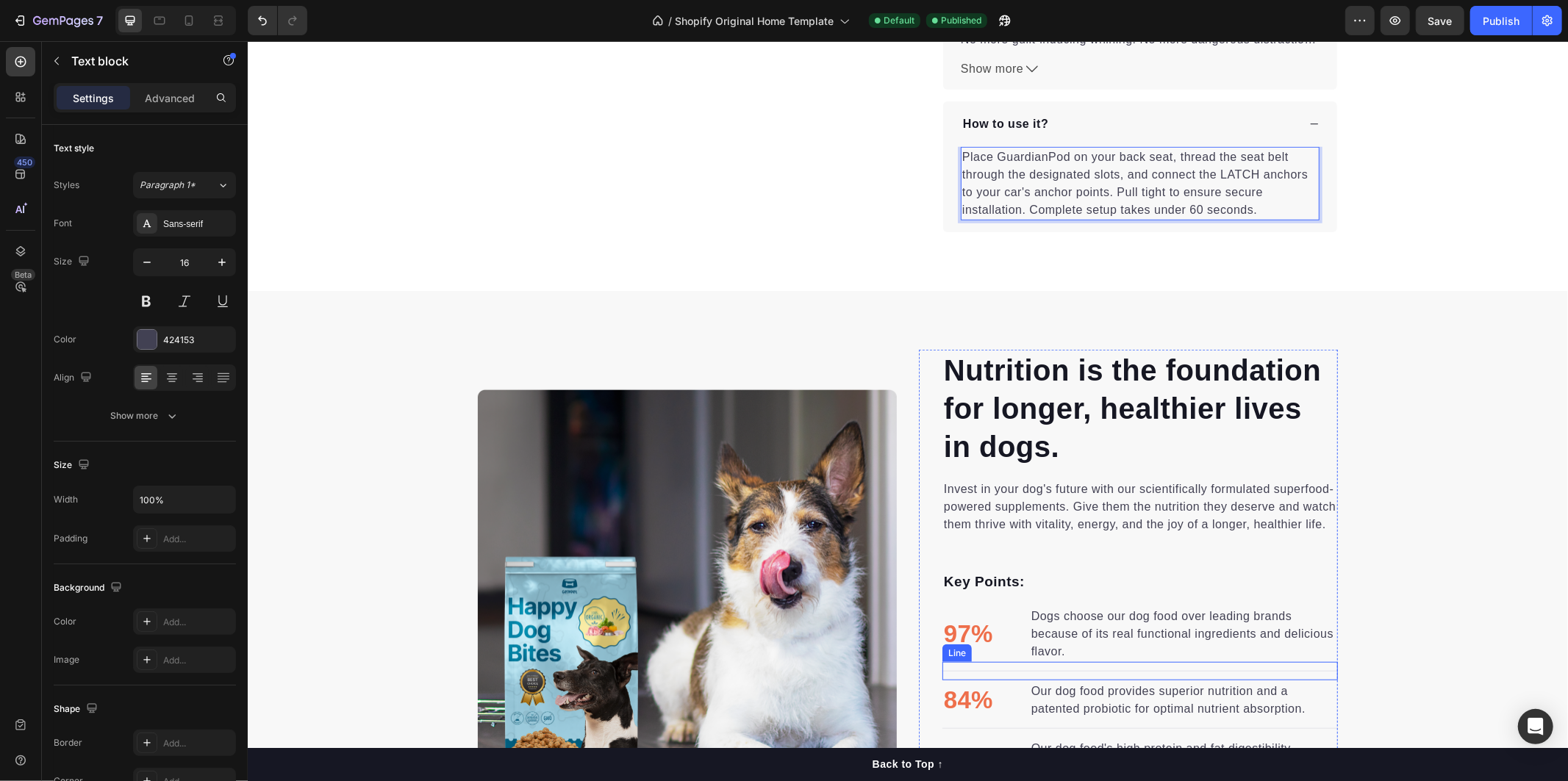
scroll to position [1061, 0]
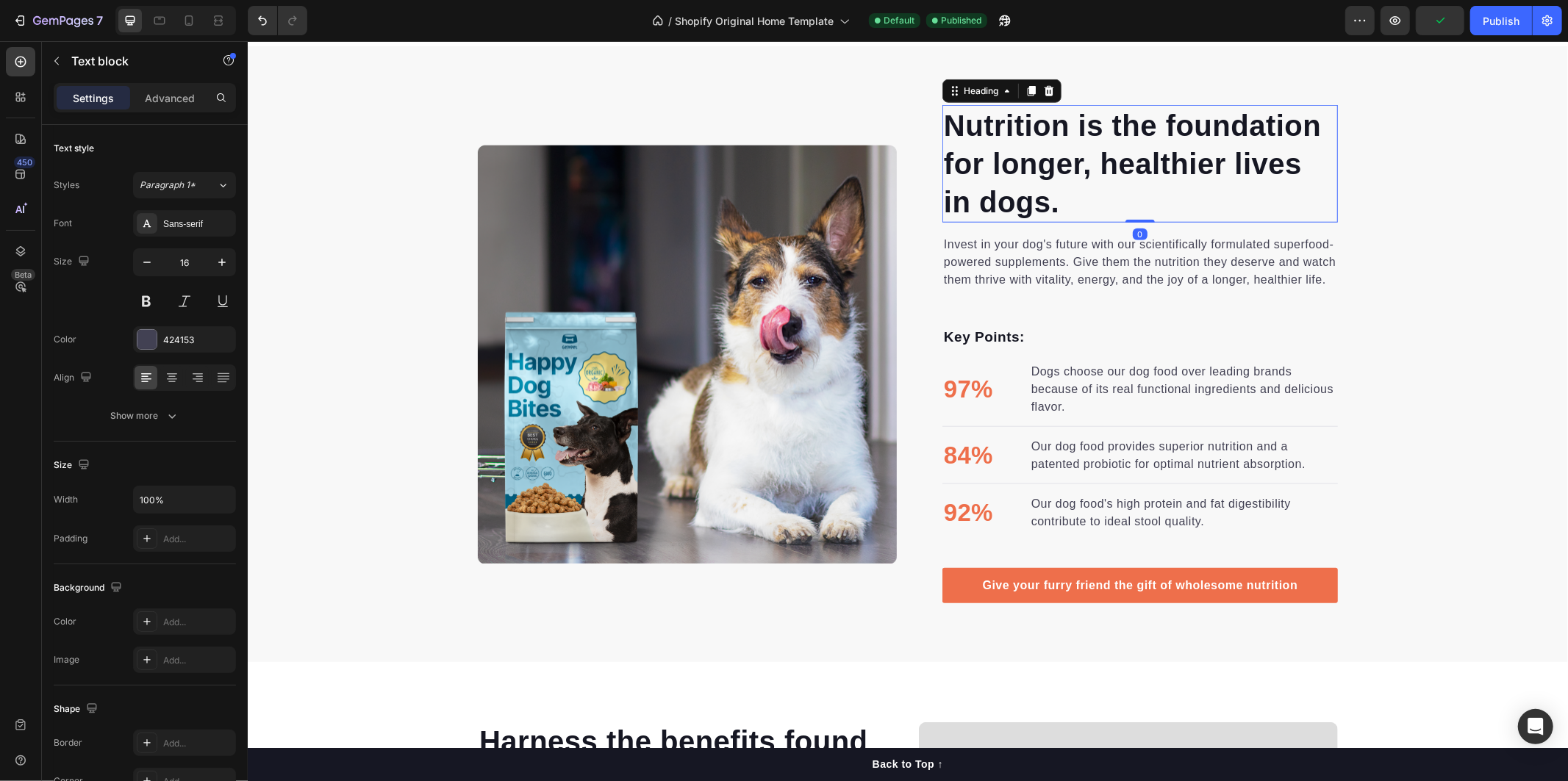
click at [967, 137] on p "Nutrition is the foundation for longer, healthier lives in dogs." at bounding box center [1139, 163] width 392 height 114
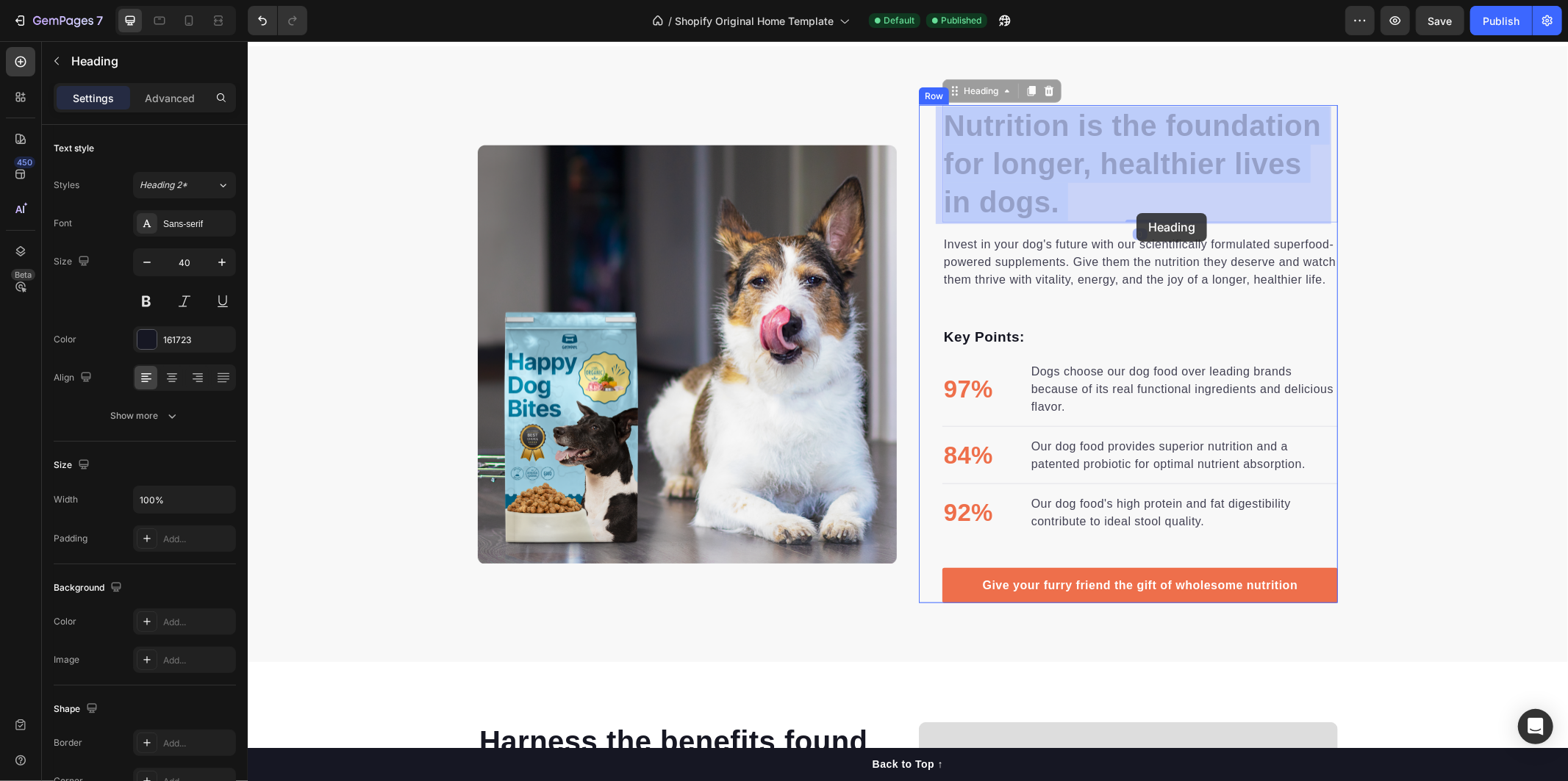
drag, startPoint x: 945, startPoint y: 128, endPoint x: 1136, endPoint y: 213, distance: 209.1
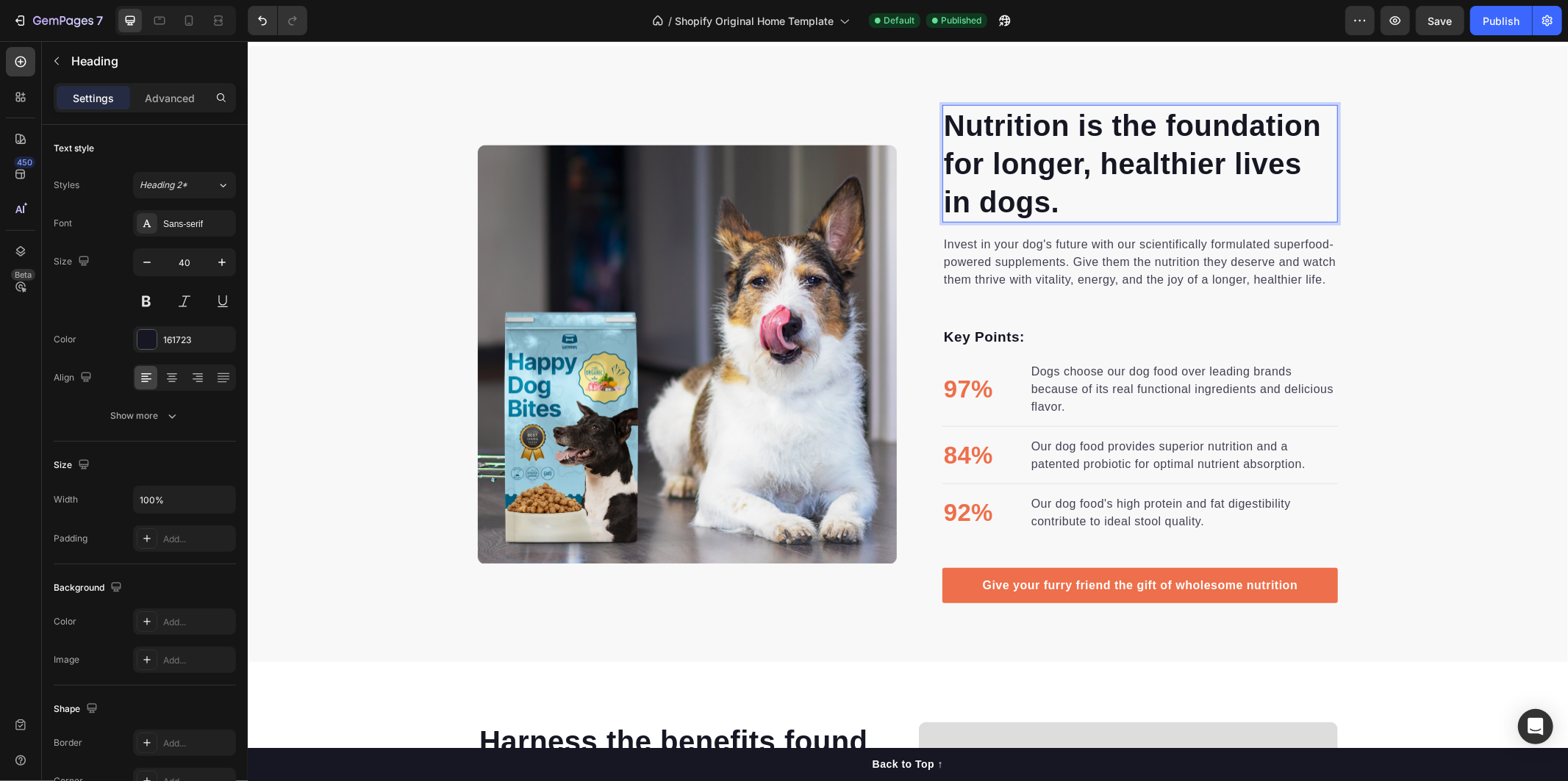
drag, startPoint x: 1111, startPoint y: 203, endPoint x: 1078, endPoint y: 205, distance: 33.1
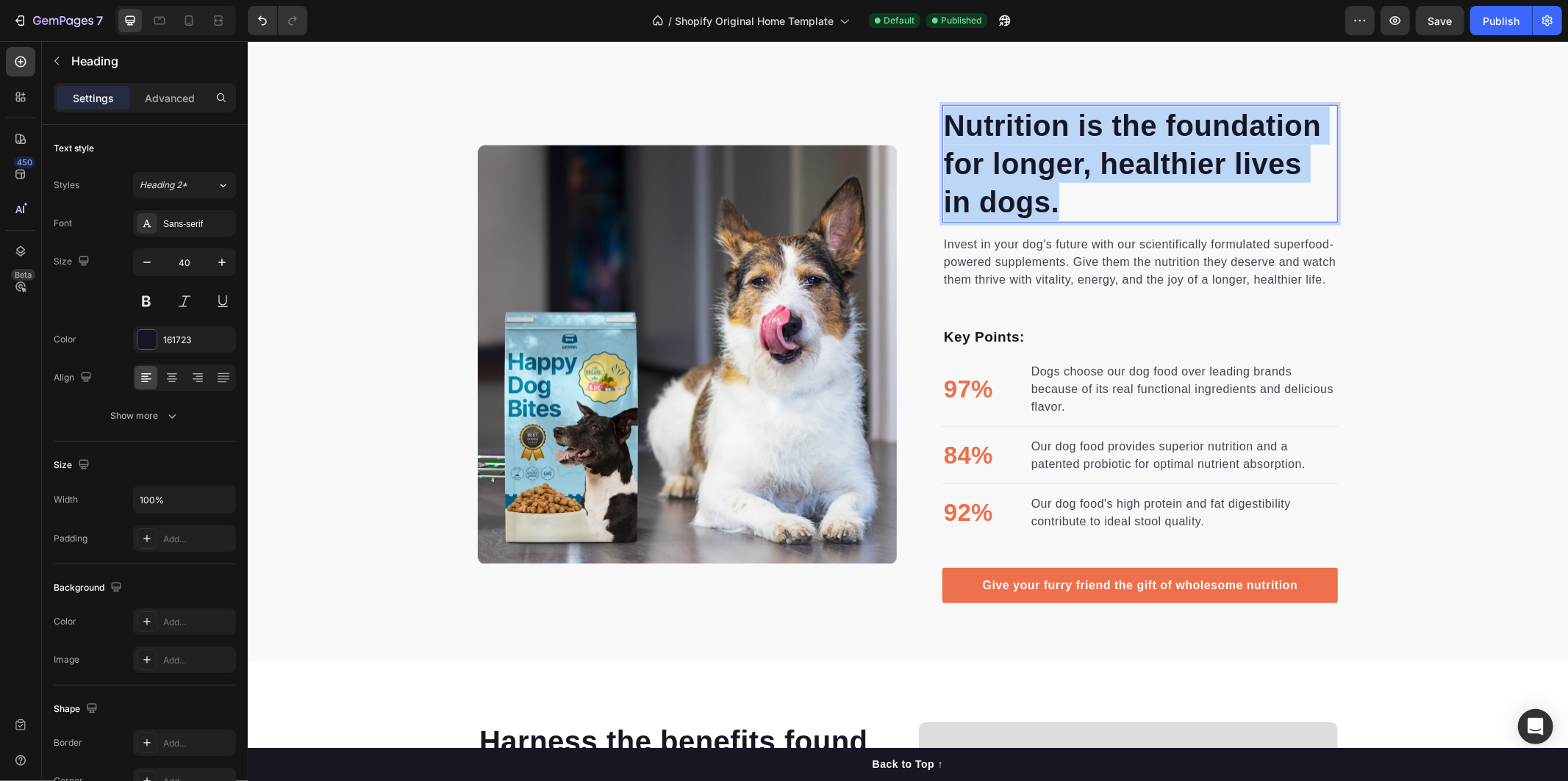
drag, startPoint x: 1060, startPoint y: 203, endPoint x: 934, endPoint y: 117, distance: 152.6
click at [934, 117] on div "Nutrition is the foundation for longer, healthier lives in dogs. Heading 0 Inve…" at bounding box center [1127, 353] width 419 height 498
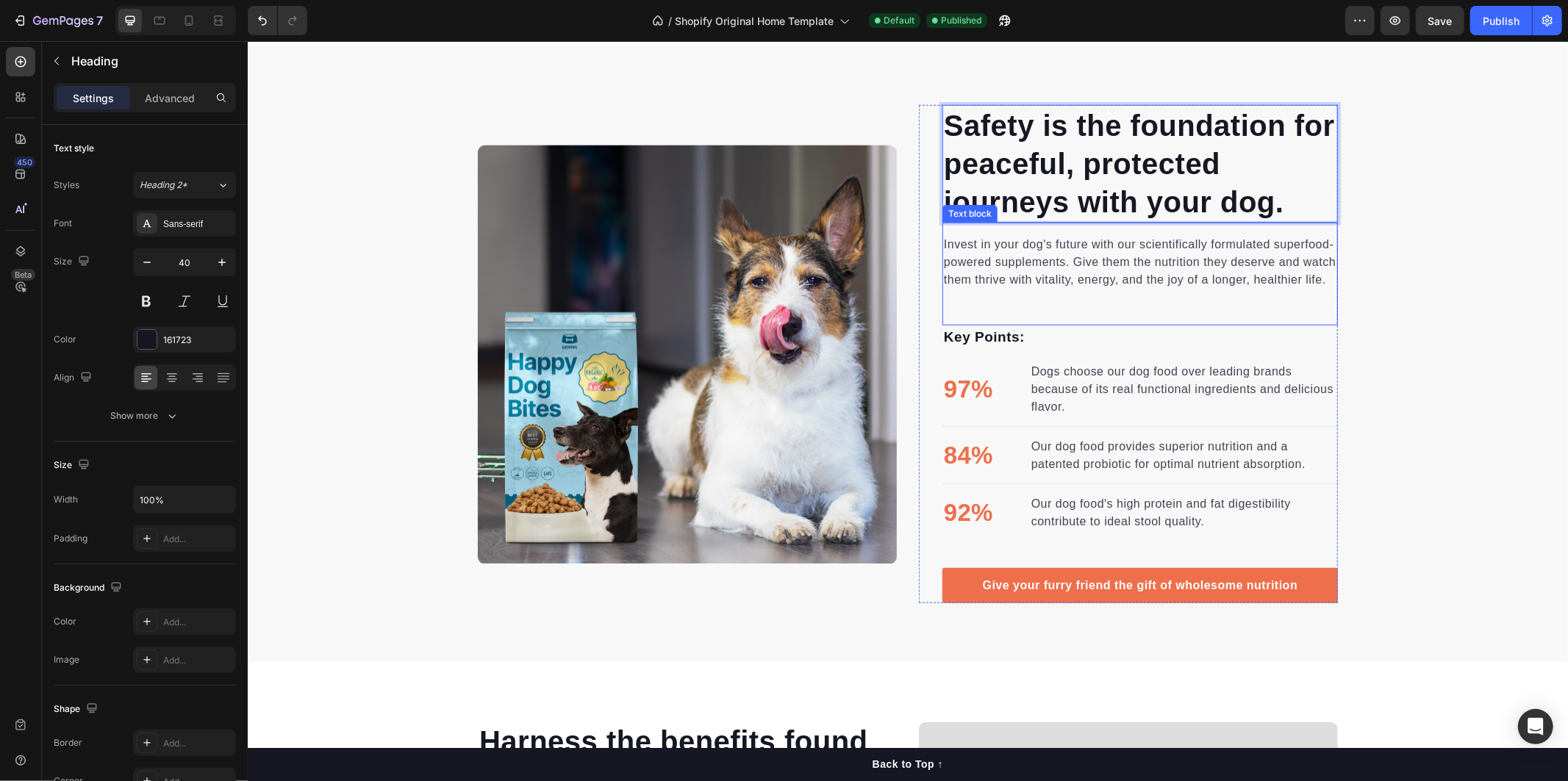
click at [966, 259] on p "Invest in your dog's future with our scientifically formulated superfood-powere…" at bounding box center [1139, 261] width 392 height 53
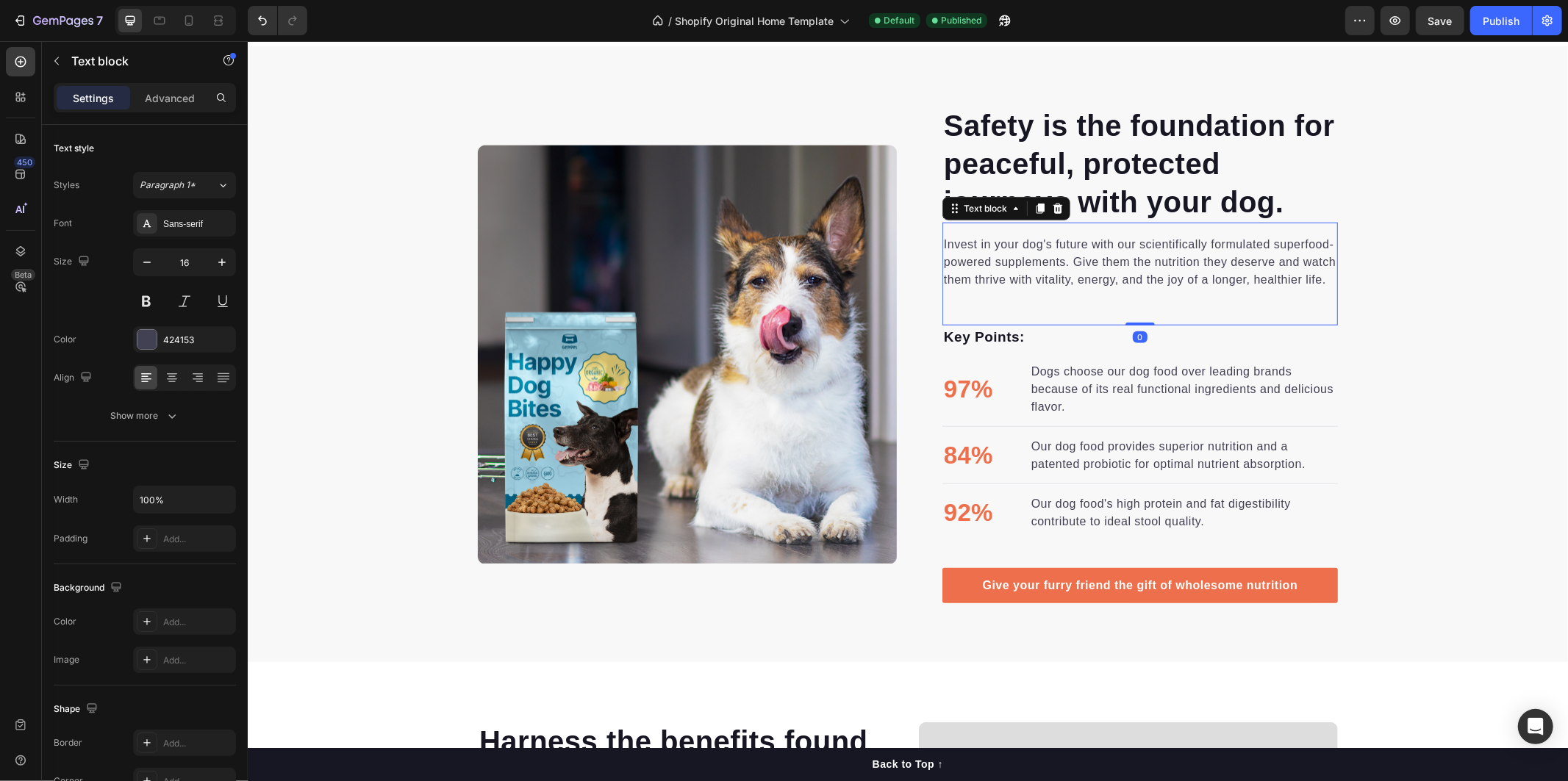
click at [949, 246] on p "Invest in your dog's future with our scientifically formulated superfood-powere…" at bounding box center [1139, 261] width 392 height 53
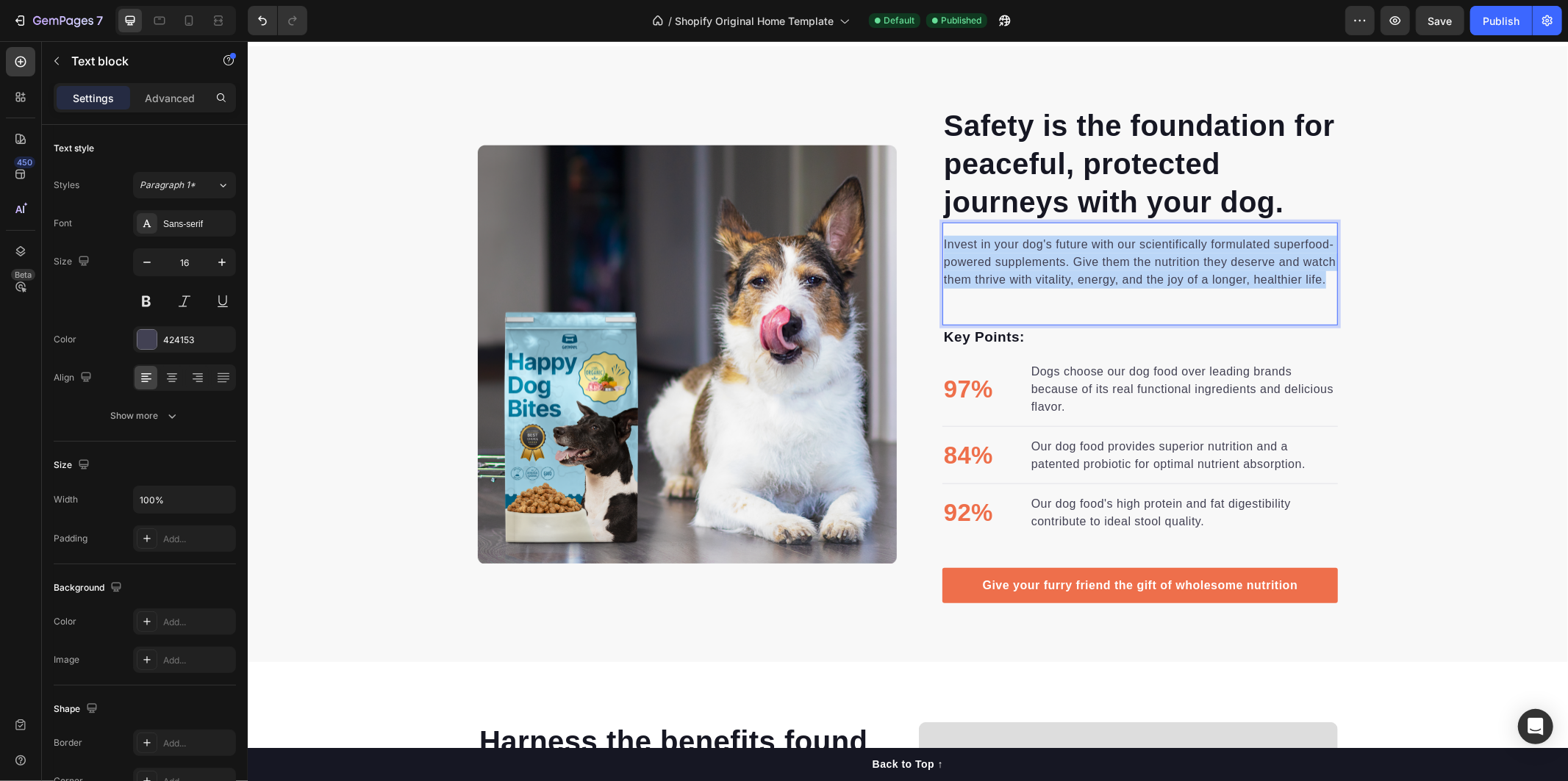
drag, startPoint x: 939, startPoint y: 242, endPoint x: 1329, endPoint y: 302, distance: 394.6
click at [1328, 303] on div "Invest in your dog's future with our scientifically formulated superfood-powere…" at bounding box center [1139, 273] width 395 height 103
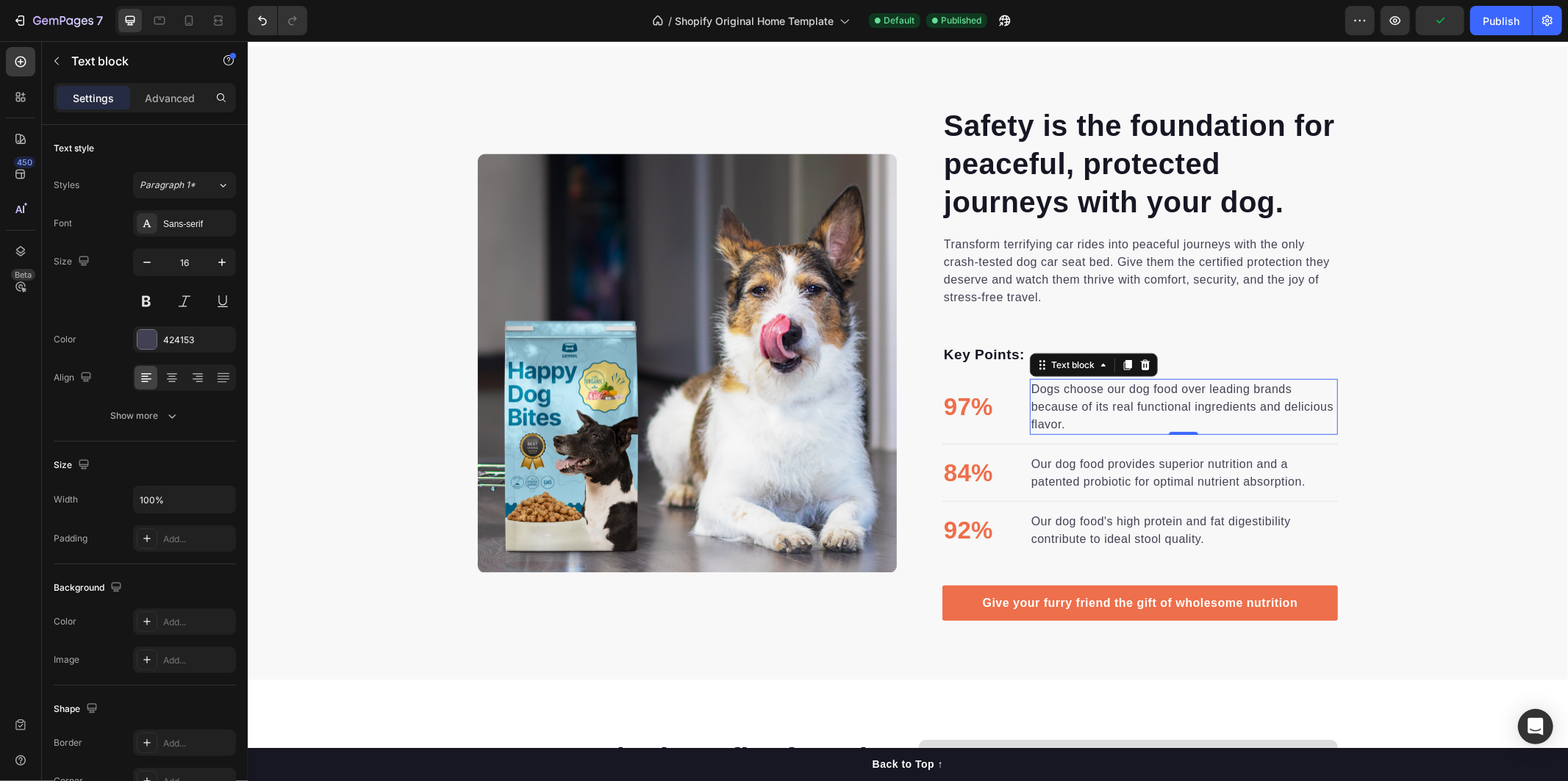
click at [1041, 394] on p "Dogs choose our dog food over leading brands because of its real functional ing…" at bounding box center [1183, 406] width 305 height 53
click at [1033, 385] on p "Dogs choose our dog food over leading brands because of its real functional ing…" at bounding box center [1183, 406] width 305 height 53
click at [1031, 386] on p "Dogs choose our dog food over leading brands because of its real functional ing…" at bounding box center [1183, 406] width 305 height 53
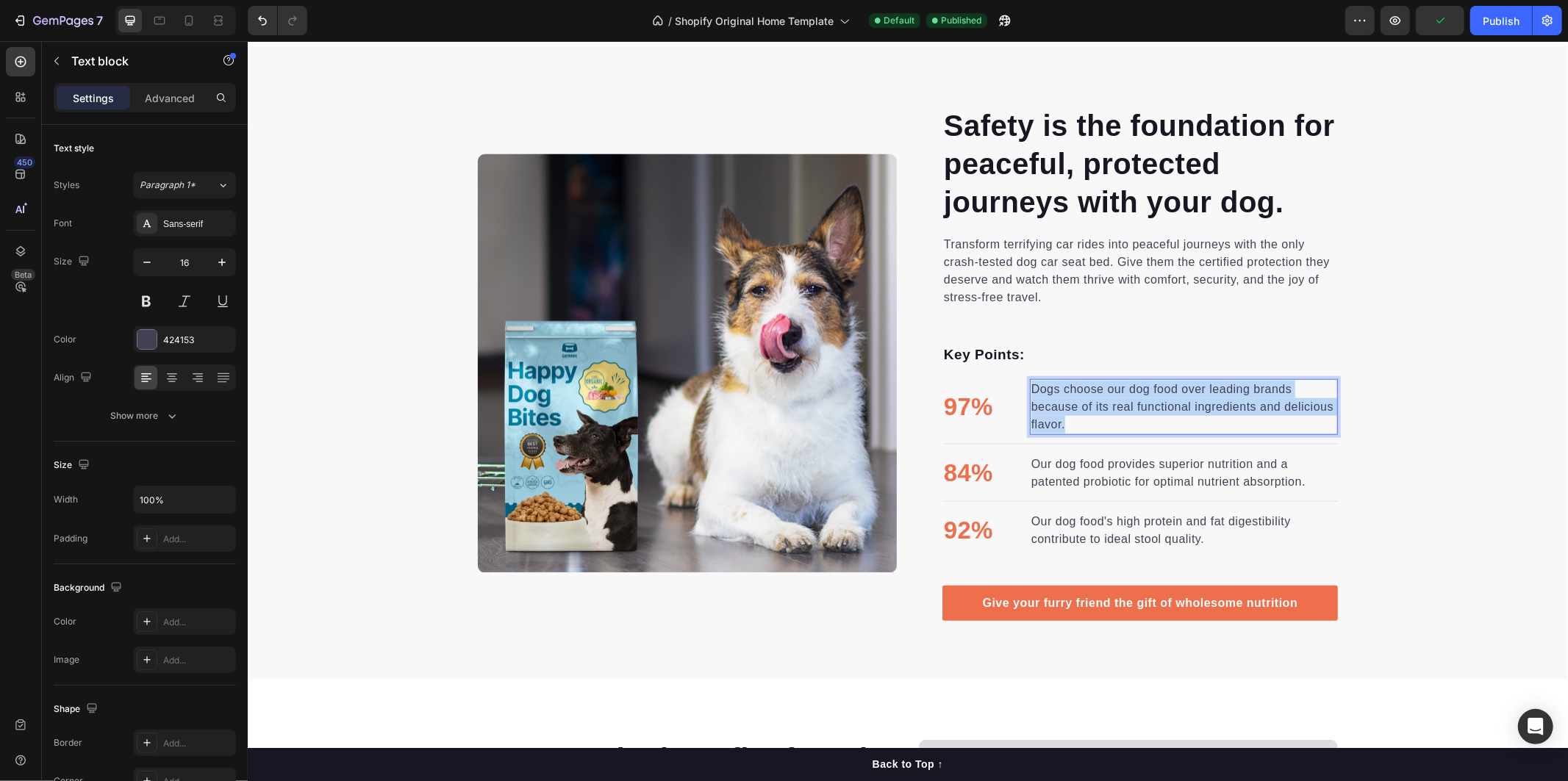
drag, startPoint x: 1028, startPoint y: 386, endPoint x: 1072, endPoint y: 430, distance: 62.2
click at [1072, 430] on p "Dogs choose our dog food over leading brands because of its real functional ing…" at bounding box center [1183, 406] width 305 height 53
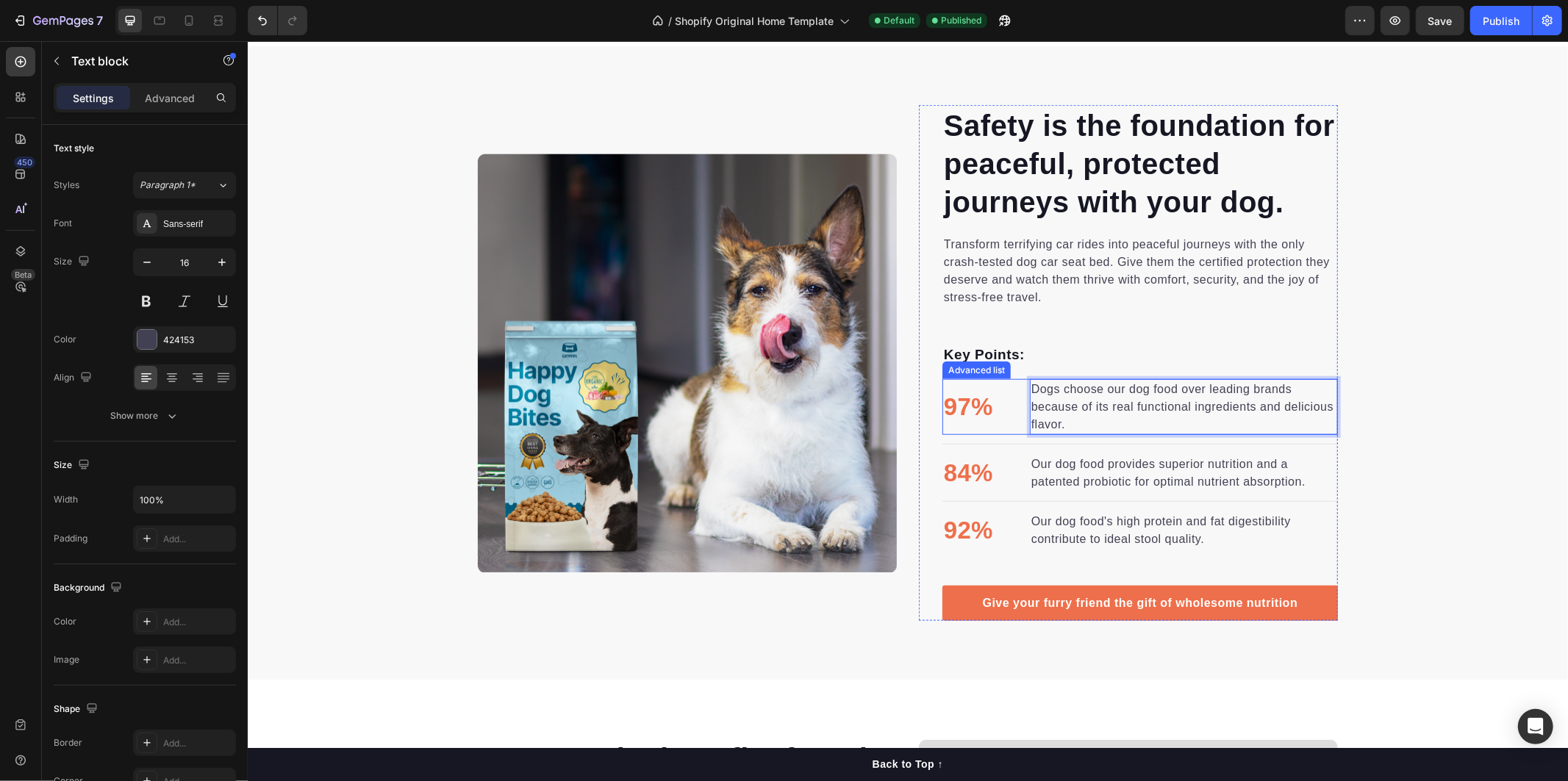
scroll to position [1070, 0]
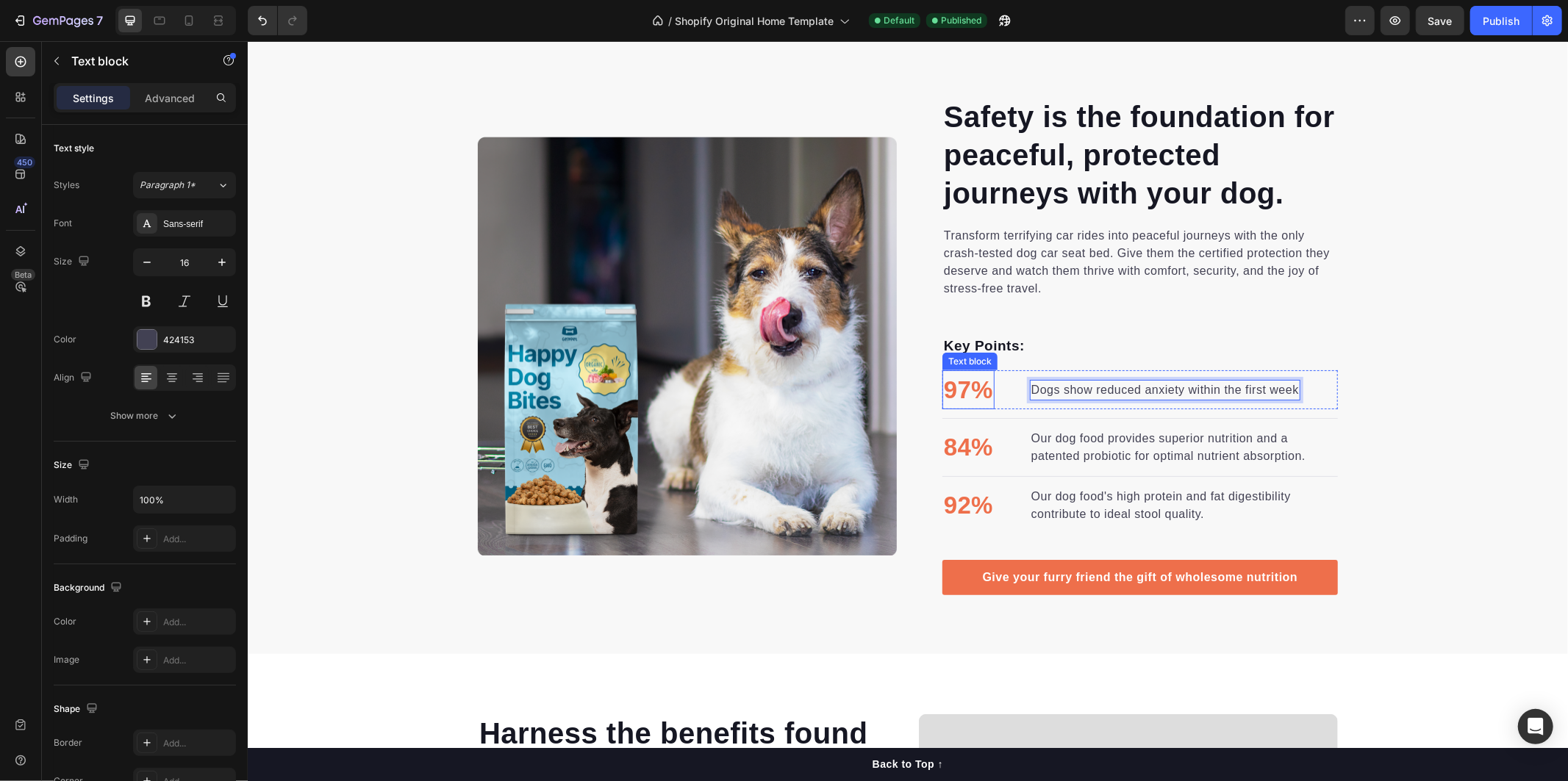
click at [972, 390] on p "97%" at bounding box center [968, 390] width 49 height 37
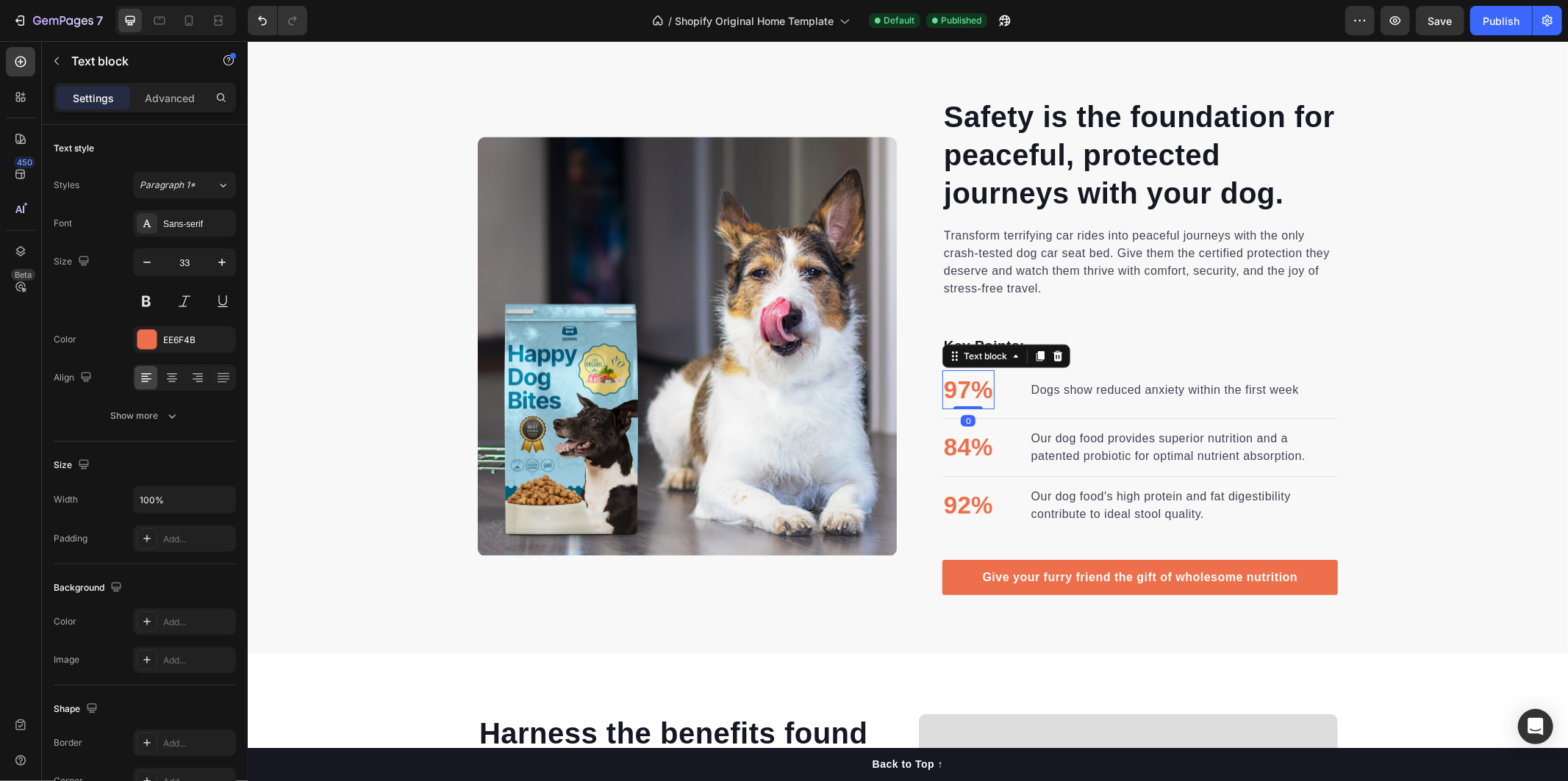
click at [966, 387] on p "97%" at bounding box center [968, 390] width 49 height 37
click at [1040, 448] on p "Our dog food provides superior nutrition and a patented probiotic for optimal n…" at bounding box center [1183, 447] width 305 height 35
drag, startPoint x: 1039, startPoint y: 443, endPoint x: 1028, endPoint y: 437, distance: 12.5
click at [1037, 443] on p "Our dog food provides superior nutrition and a patented probiotic for optimal n…" at bounding box center [1183, 447] width 305 height 35
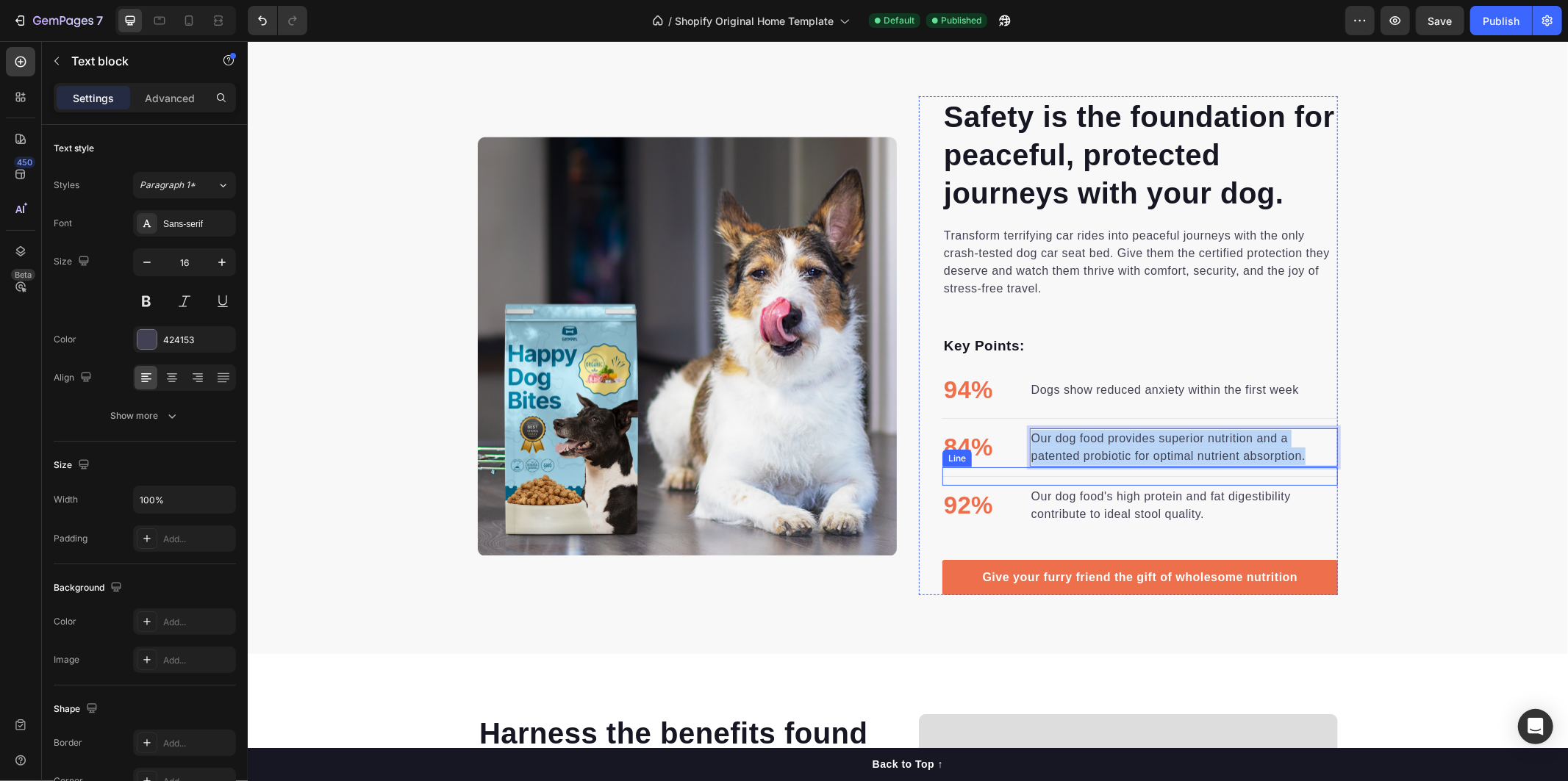
drag, startPoint x: 1026, startPoint y: 434, endPoint x: 1299, endPoint y: 449, distance: 273.4
click at [1322, 465] on div "Safety is the foundation for peaceful, protected journeys with your dog. Headin…" at bounding box center [1139, 344] width 395 height 499
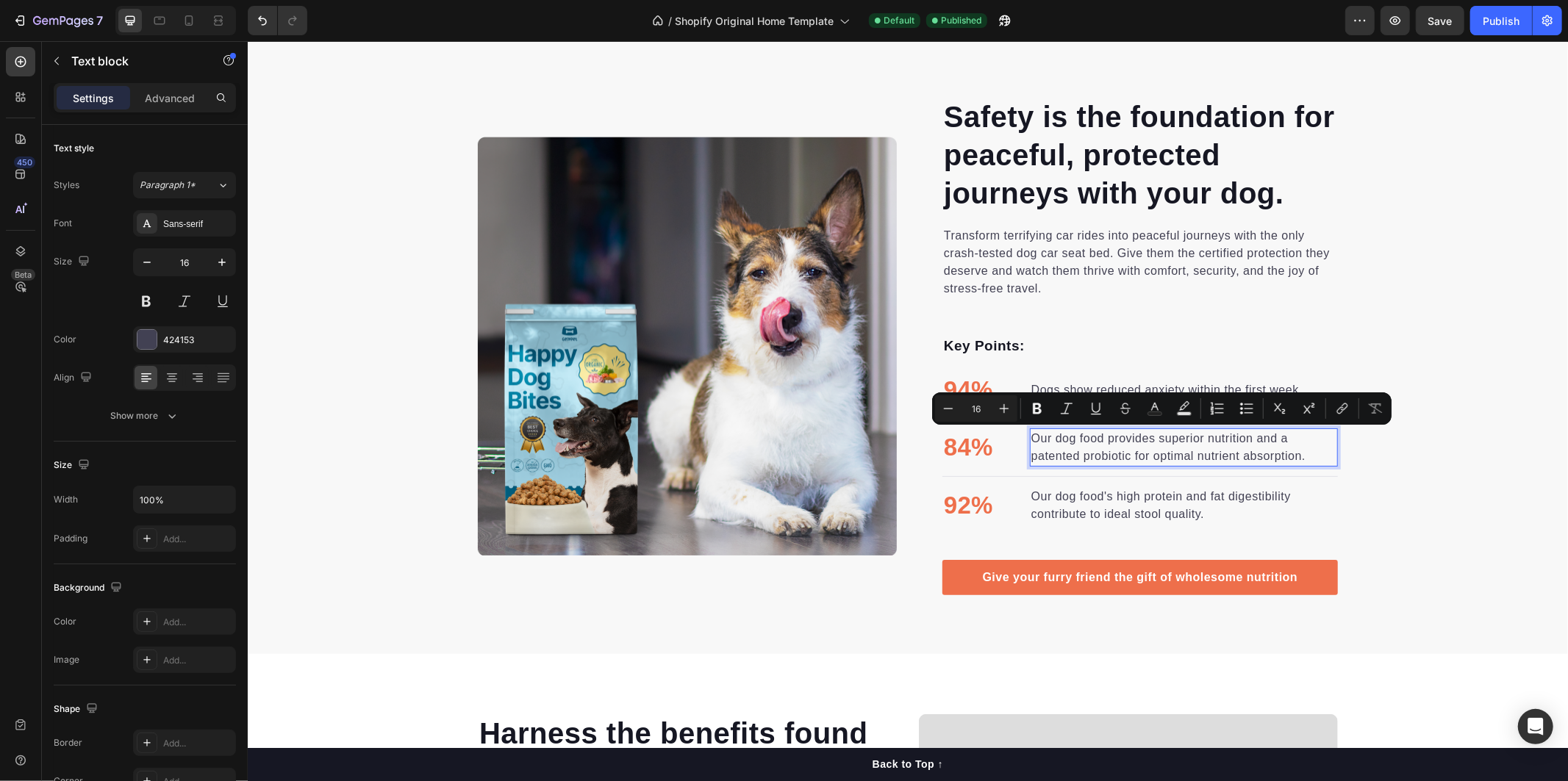
scroll to position [1080, 0]
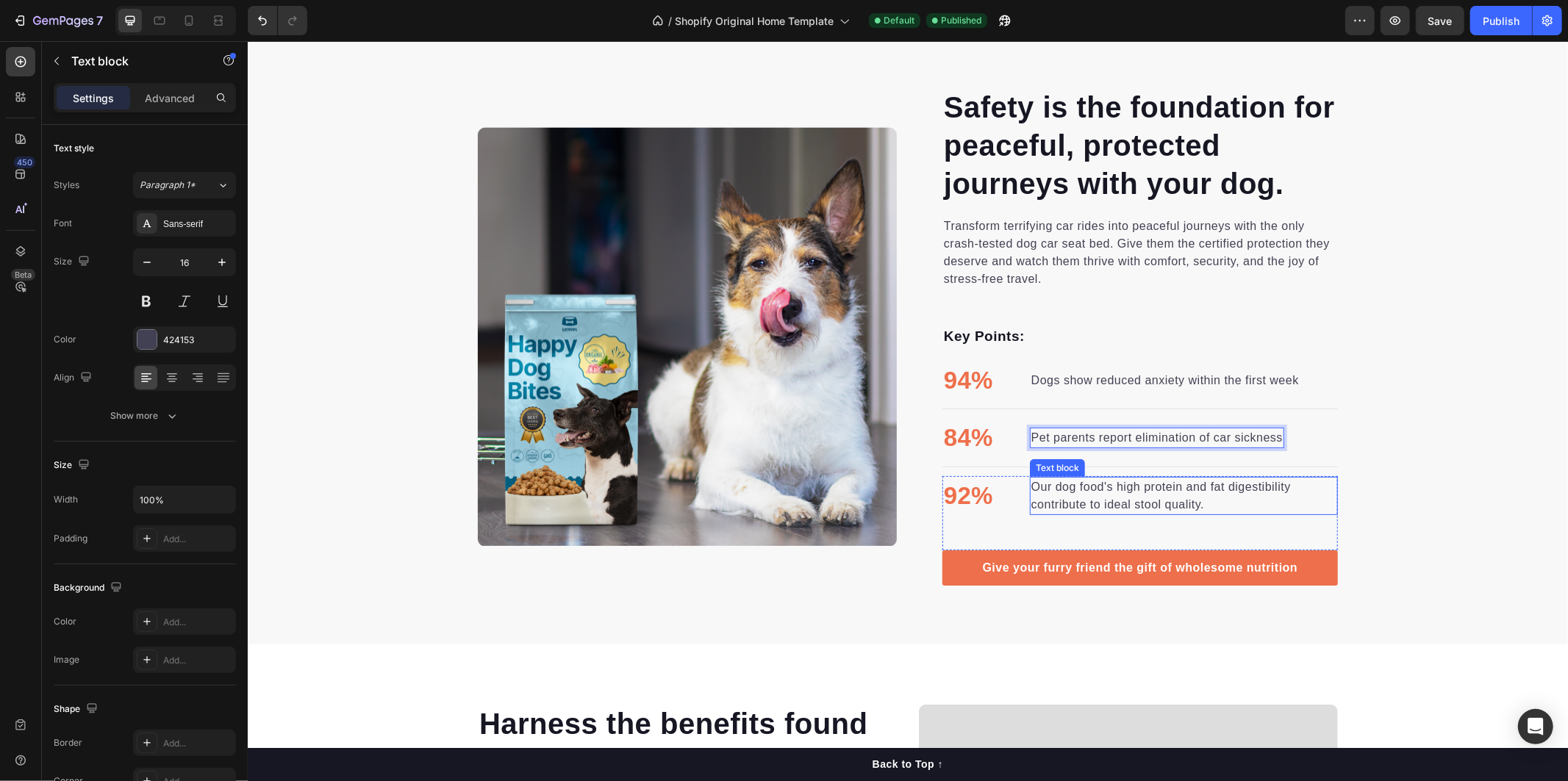
click at [1057, 486] on p "Our dog food's high protein and fat digestibility contribute to ideal stool qua…" at bounding box center [1183, 495] width 305 height 35
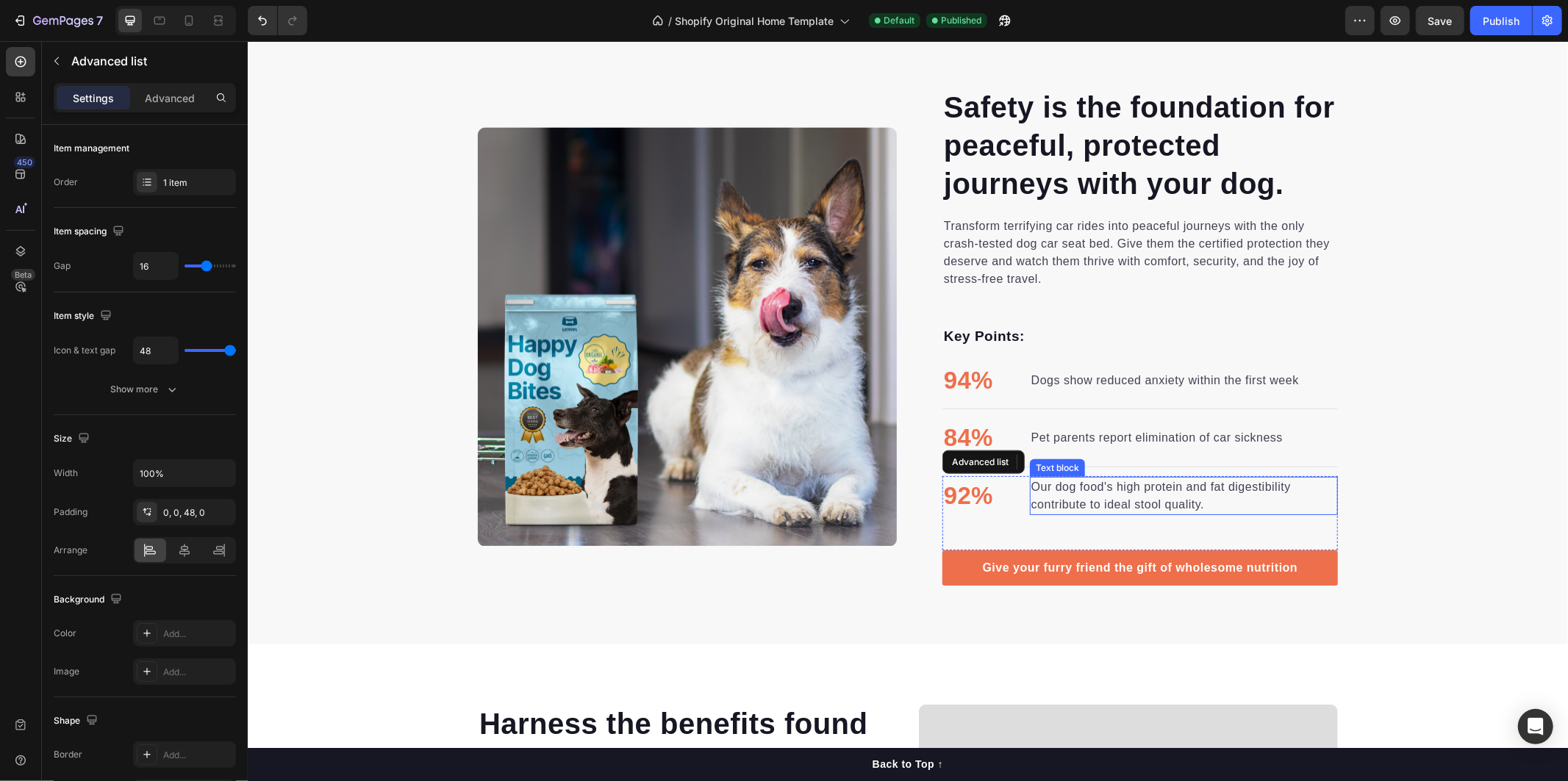
click at [1022, 484] on li "92% Text block Our dog food's high protein and fat digestibility contribute to …" at bounding box center [1139, 496] width 395 height 40
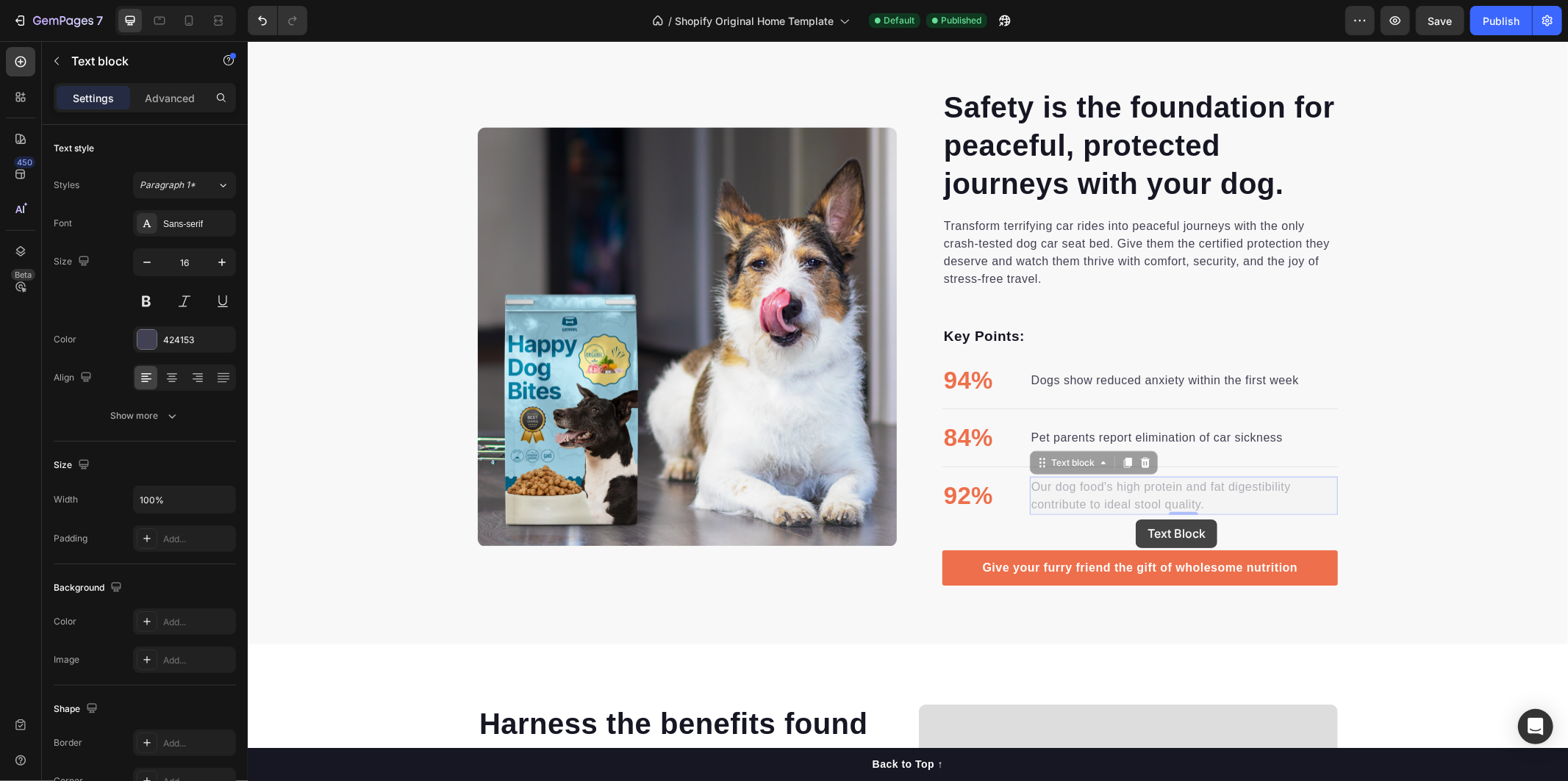
drag, startPoint x: 1025, startPoint y: 484, endPoint x: 1137, endPoint y: 519, distance: 117.3
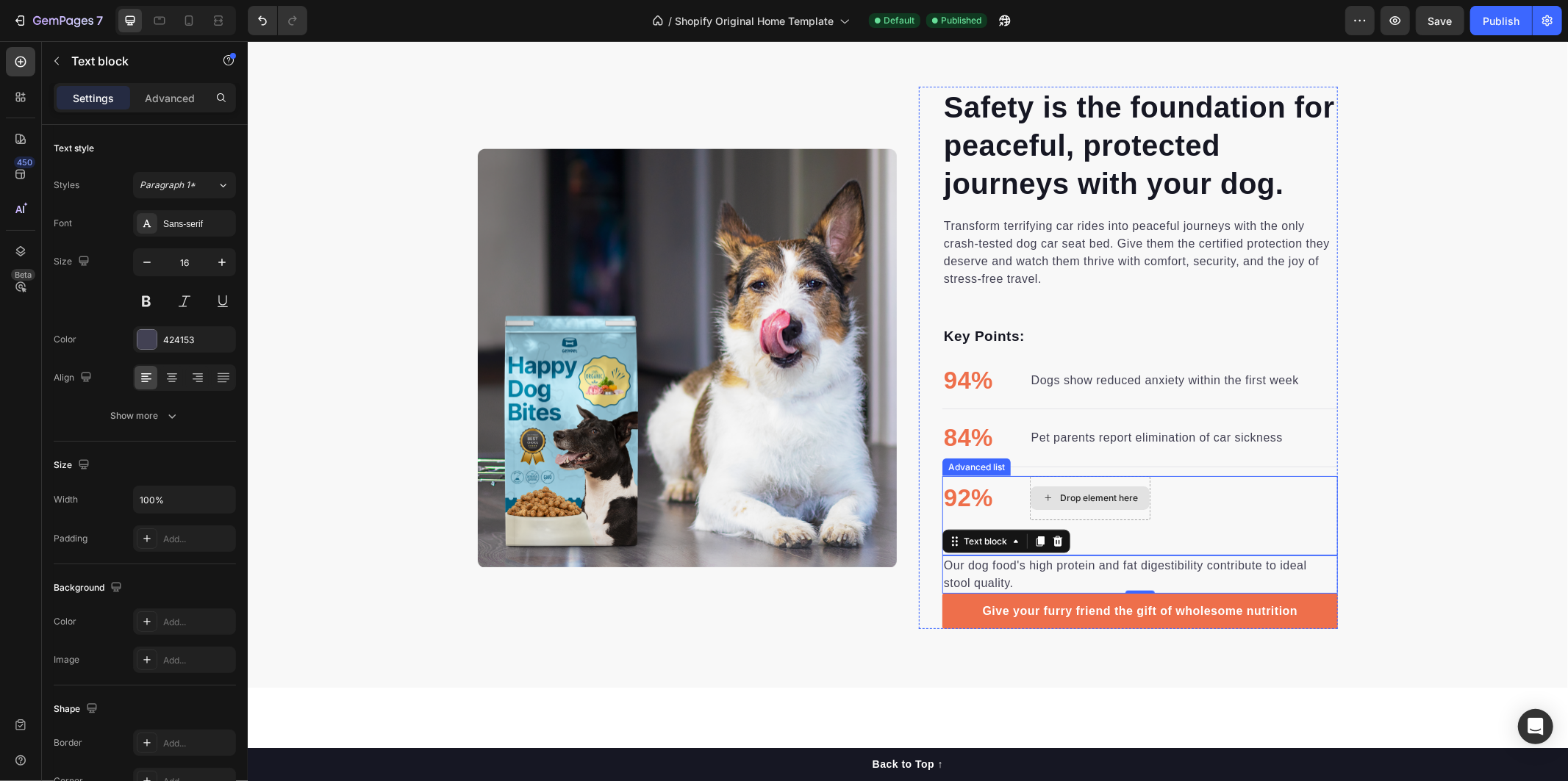
click at [1078, 503] on div "Drop element here" at bounding box center [1098, 497] width 78 height 12
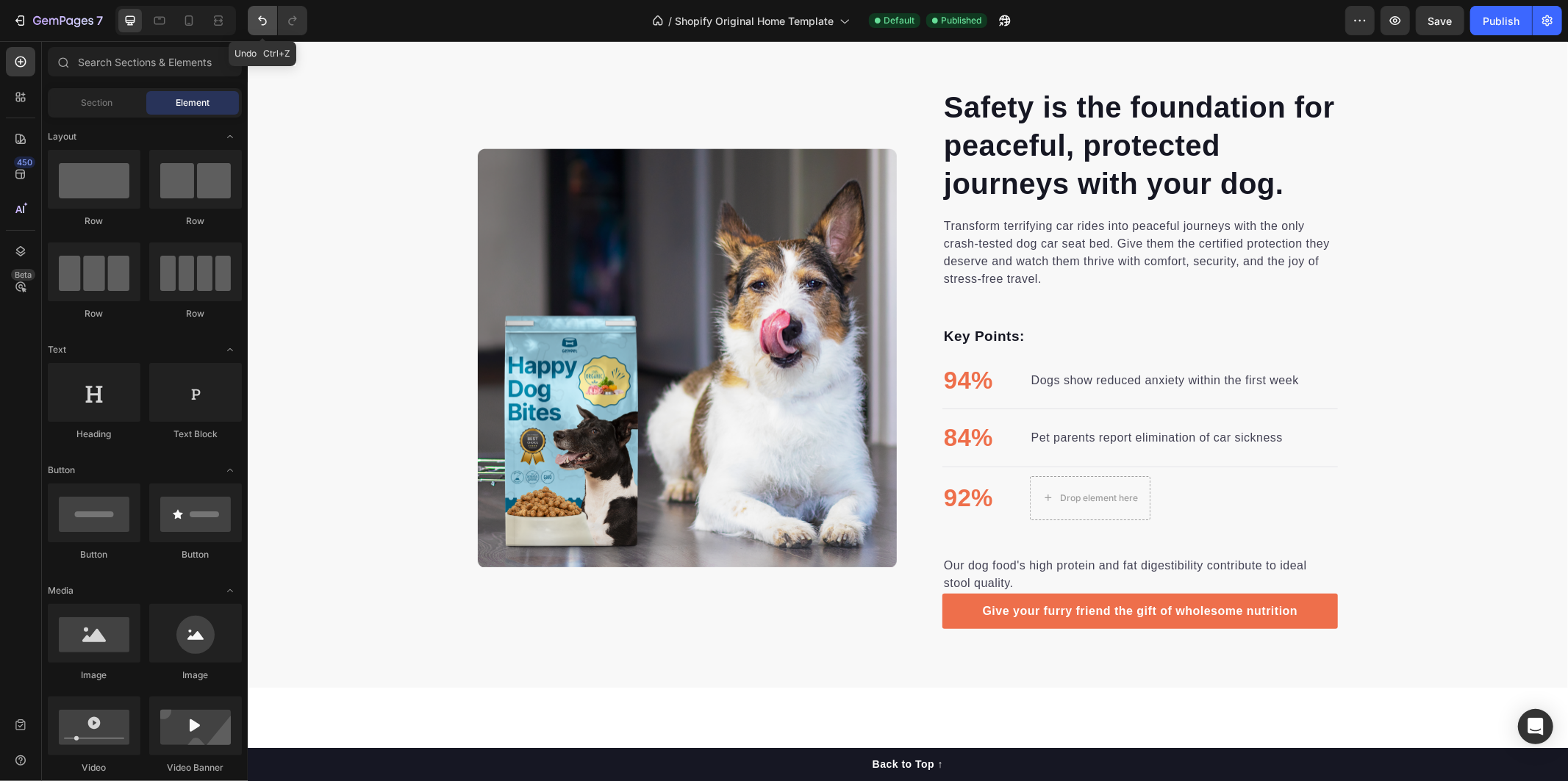
click at [255, 23] on icon "Undo/Redo" at bounding box center [262, 20] width 15 height 15
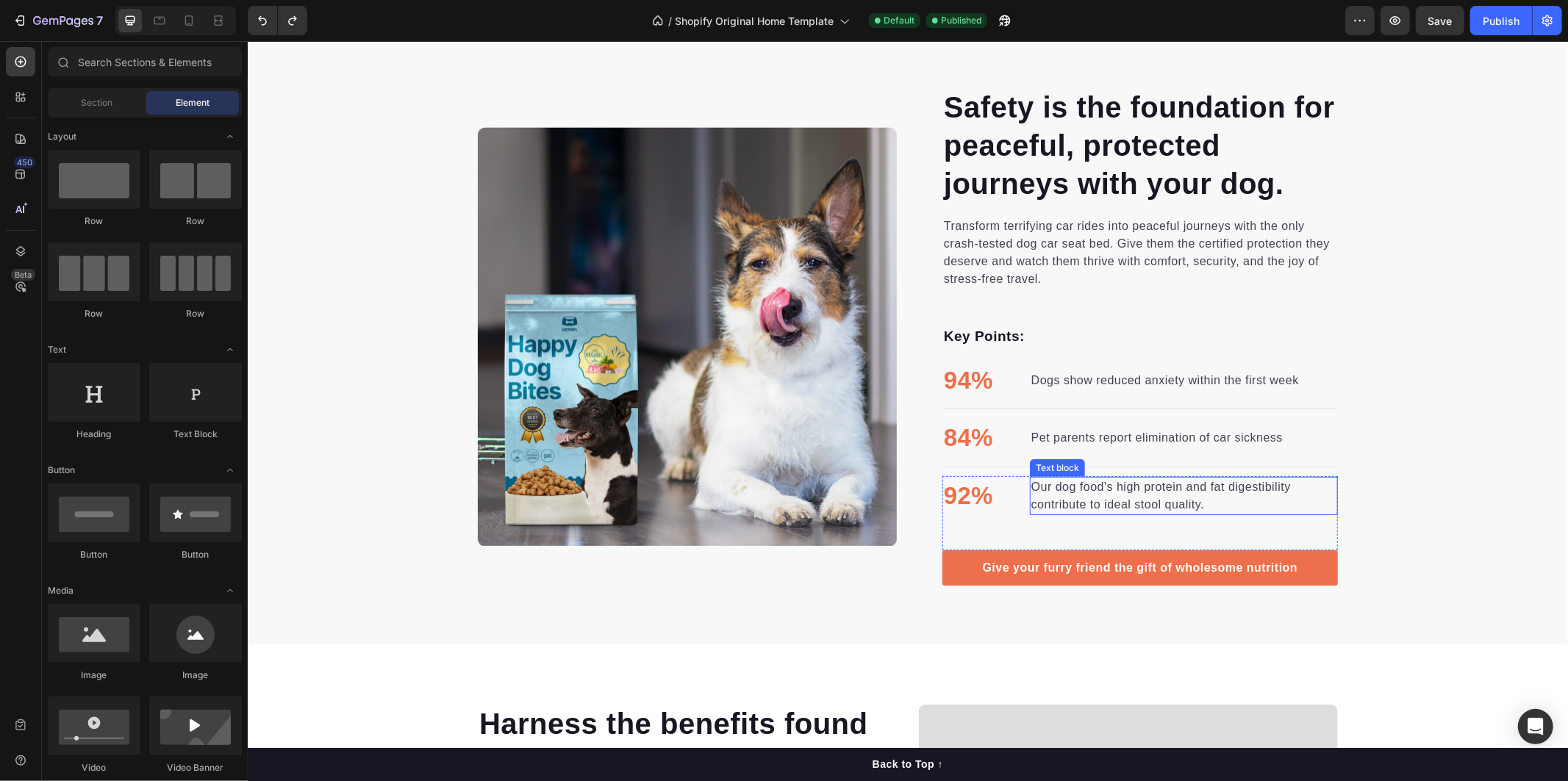
click at [1061, 497] on p "Our dog food's high protein and fat digestibility contribute to ideal stool qua…" at bounding box center [1183, 495] width 305 height 35
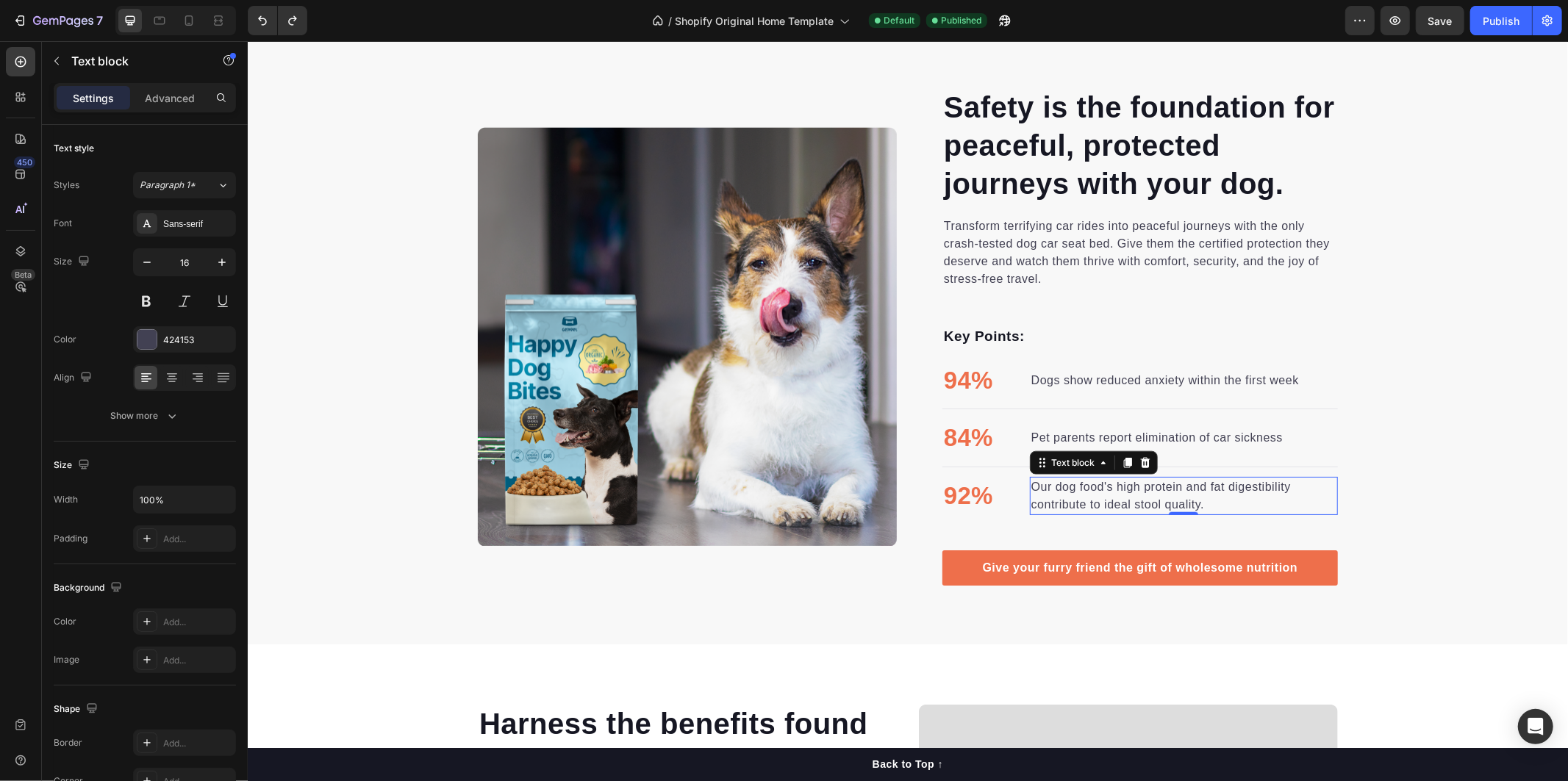
click at [1051, 496] on p "Our dog food's high protein and fat digestibility contribute to ideal stool qua…" at bounding box center [1183, 495] width 305 height 35
click at [1031, 484] on p "Our dog food's high protein and fat digestibility contribute to ideal stool qua…" at bounding box center [1183, 495] width 305 height 35
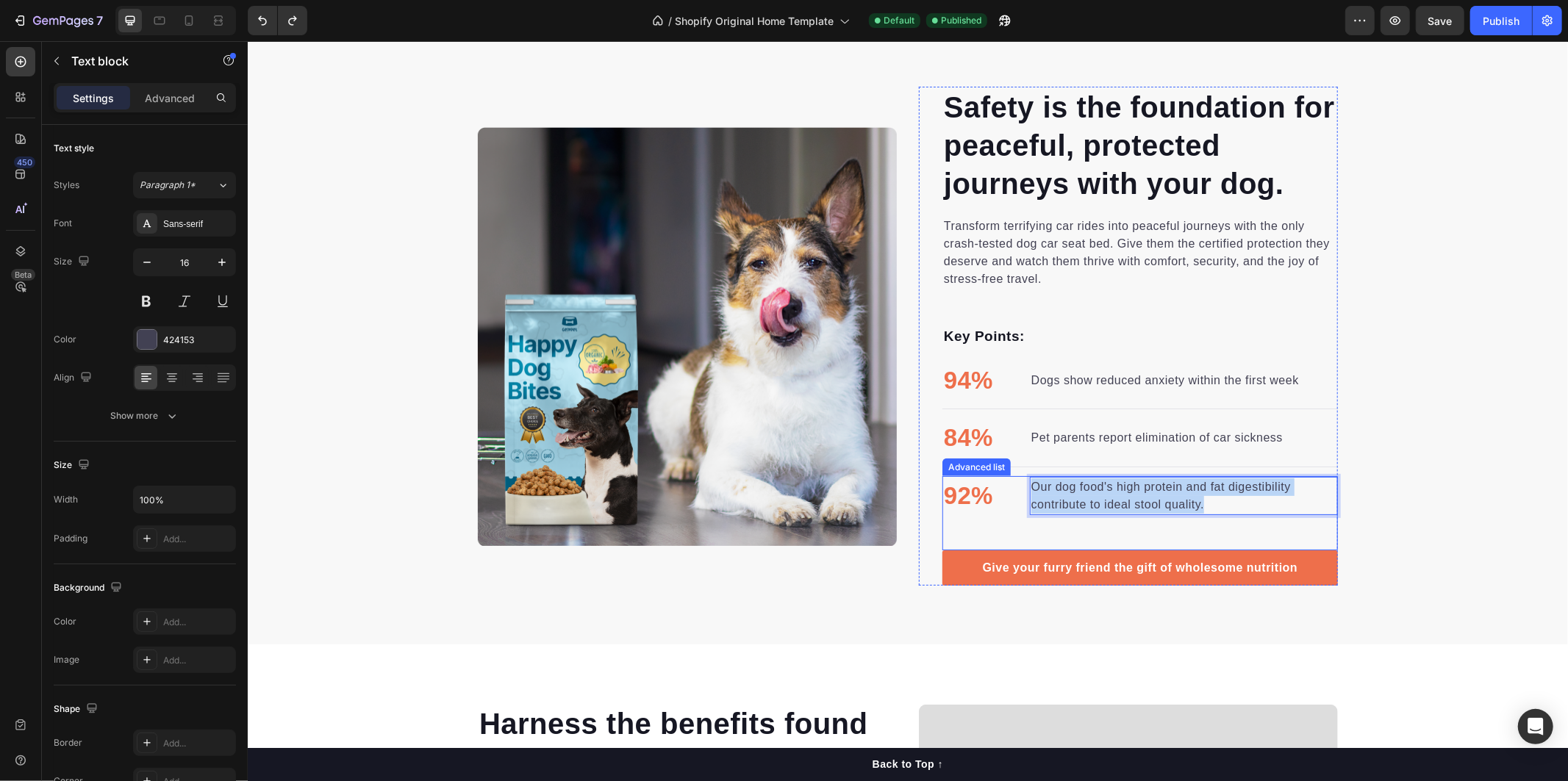
drag, startPoint x: 1047, startPoint y: 492, endPoint x: 1221, endPoint y: 517, distance: 175.8
click at [1221, 517] on div "92% Text block Our dog food's high protein and fat digestibility contribute to …" at bounding box center [1139, 513] width 395 height 75
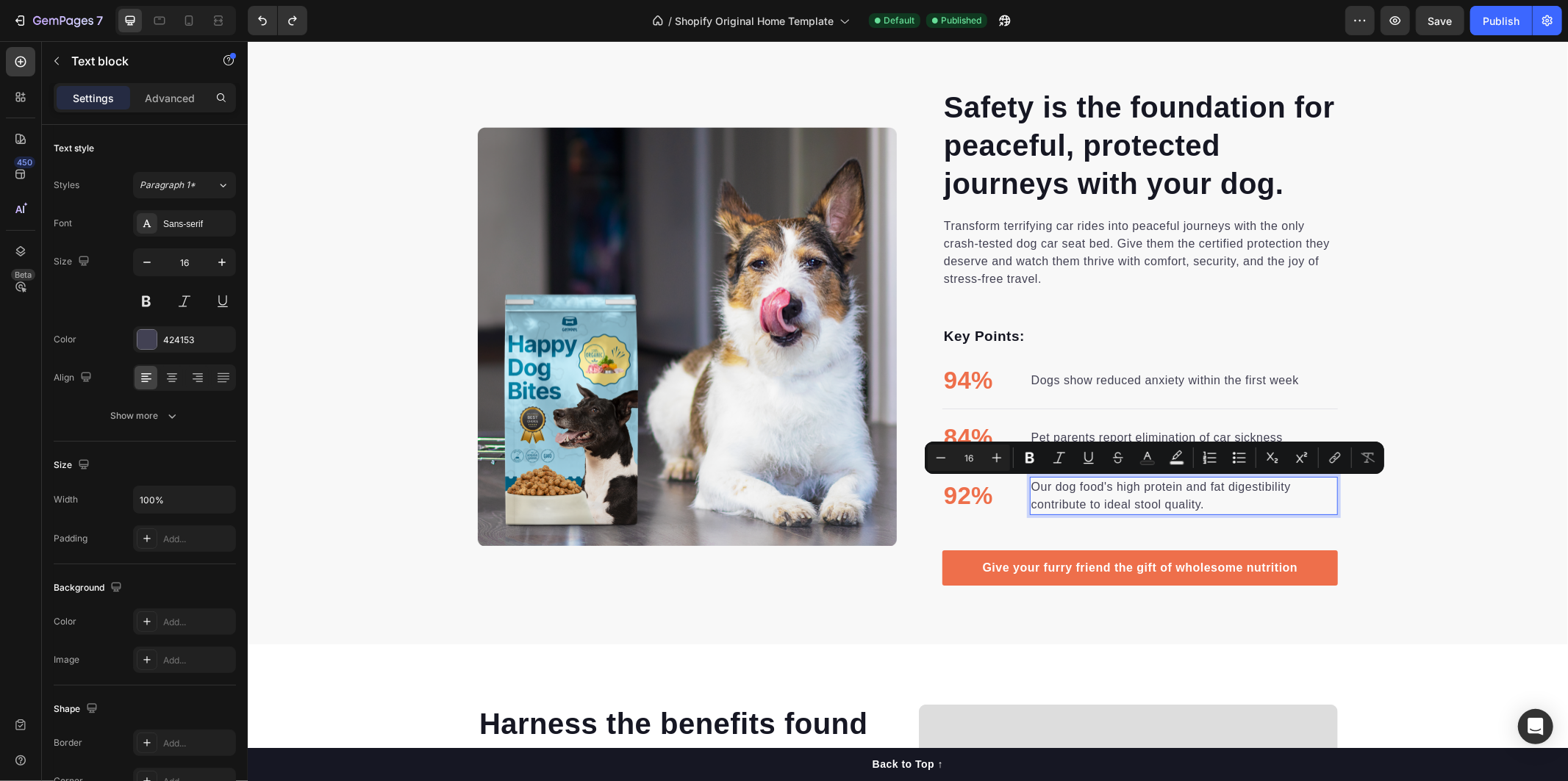
scroll to position [1088, 0]
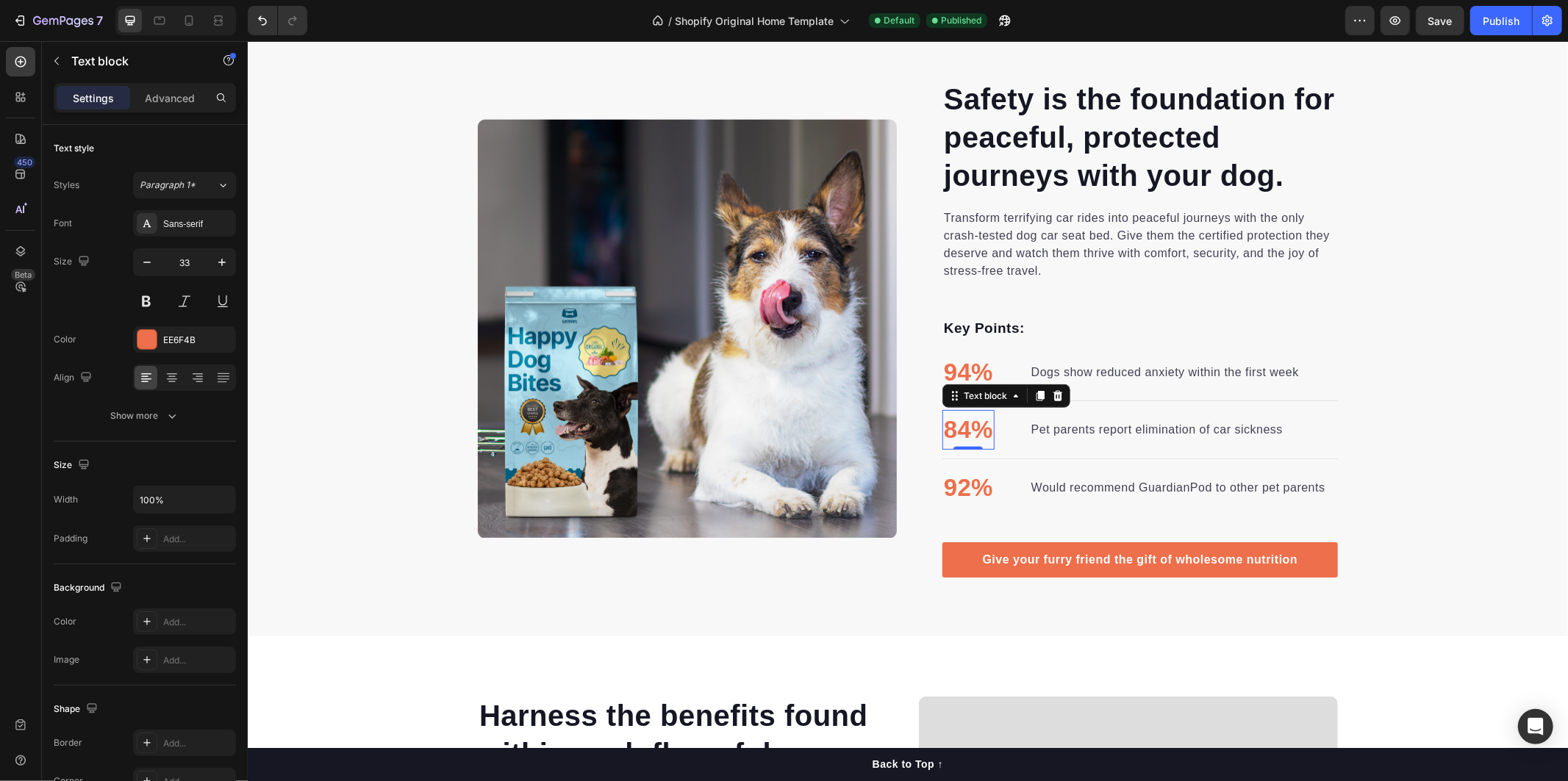
click at [962, 428] on p "84%" at bounding box center [968, 429] width 49 height 37
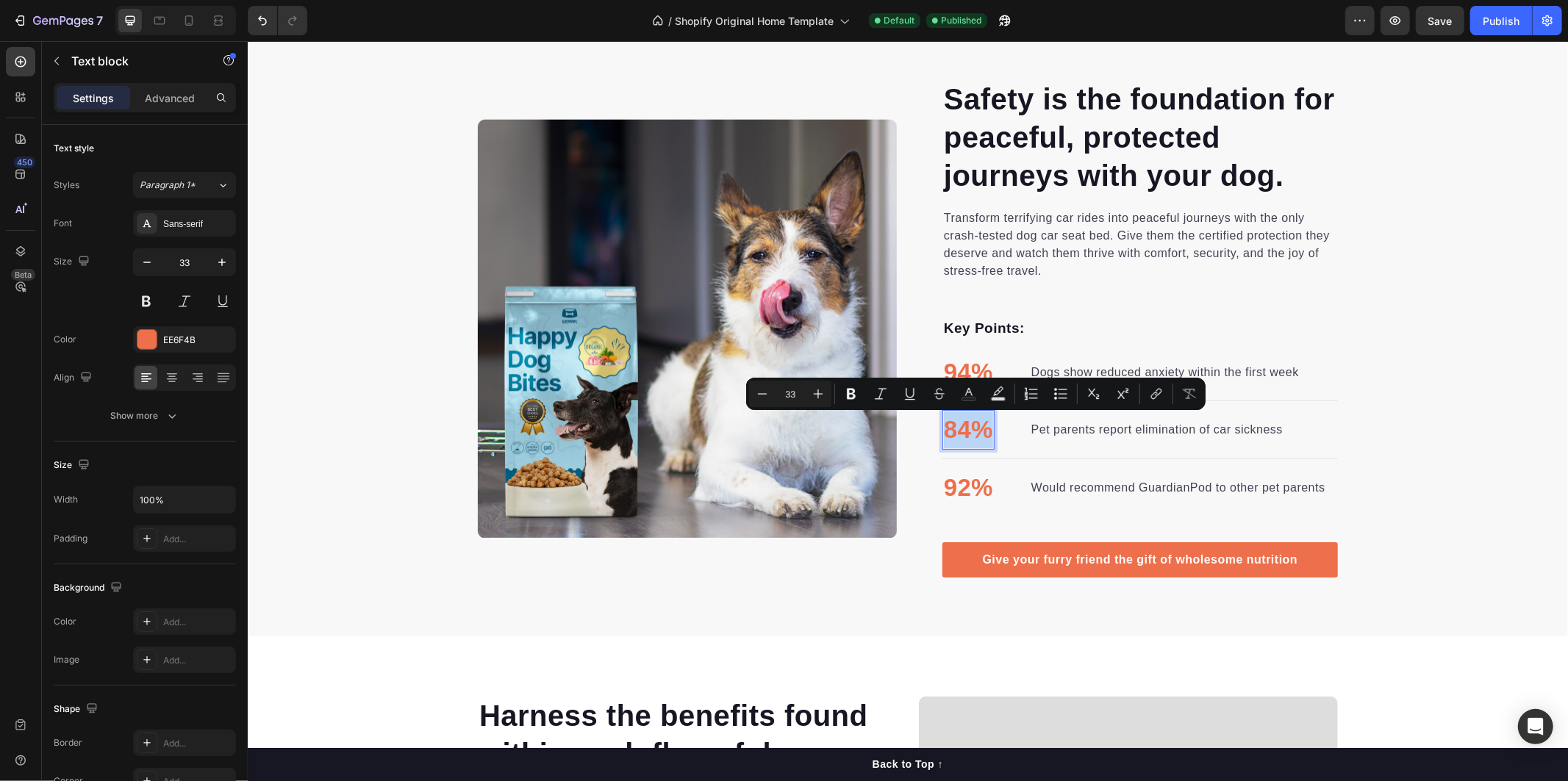
click at [962, 428] on p "84%" at bounding box center [968, 429] width 49 height 37
click at [964, 443] on p "84%" at bounding box center [968, 429] width 49 height 37
click at [956, 428] on p "84%" at bounding box center [968, 429] width 49 height 37
click at [929, 460] on div "Safety is the foundation for peaceful, protected journeys with your dog. Headin…" at bounding box center [1127, 328] width 419 height 499
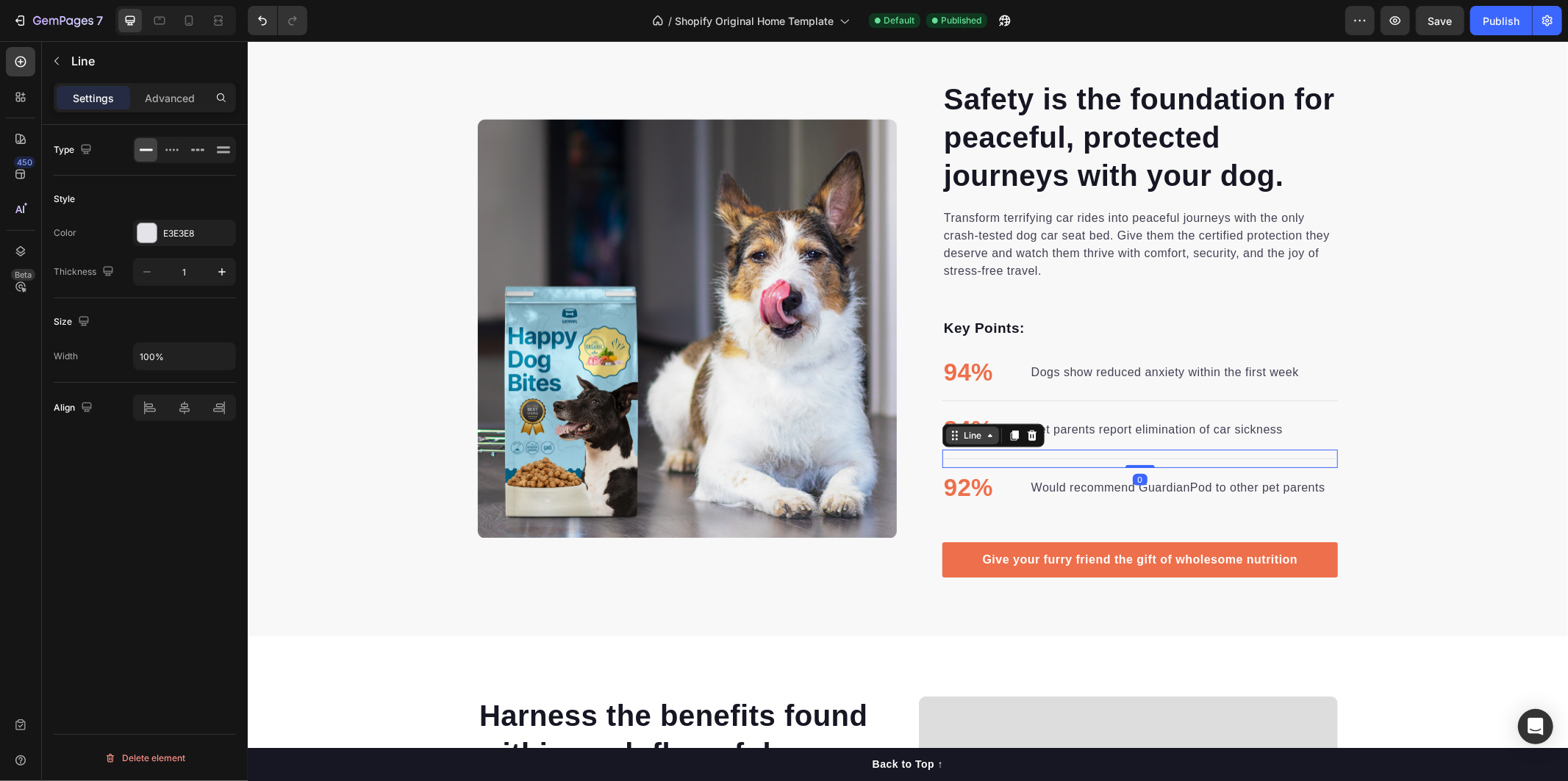
click at [961, 431] on div "Line" at bounding box center [972, 434] width 24 height 13
click at [786, 598] on div "Safety is the foundation for peaceful, protected journeys with your dog. Headin…" at bounding box center [907, 327] width 1320 height 616
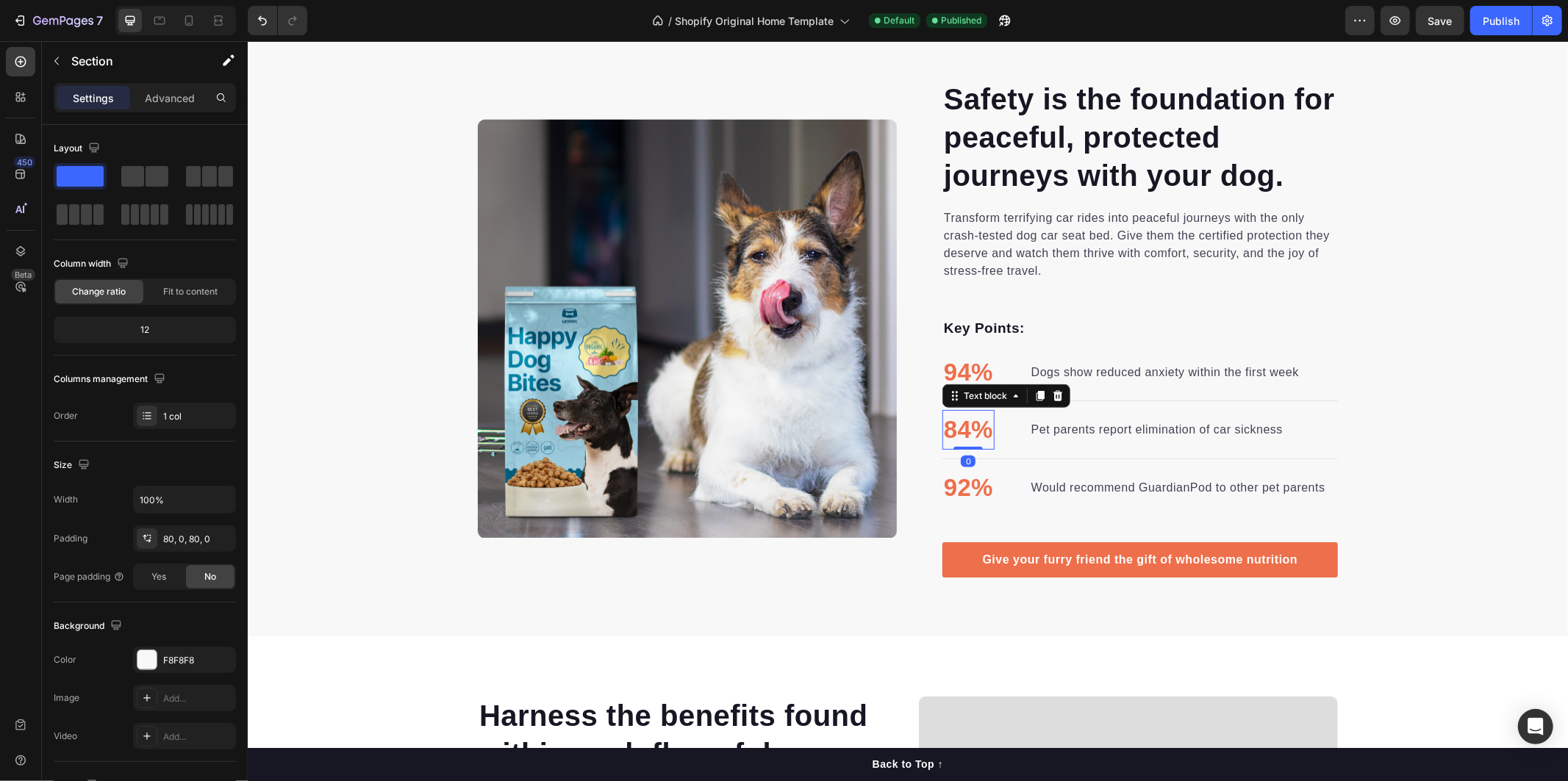
click at [963, 422] on p "84%" at bounding box center [968, 429] width 49 height 37
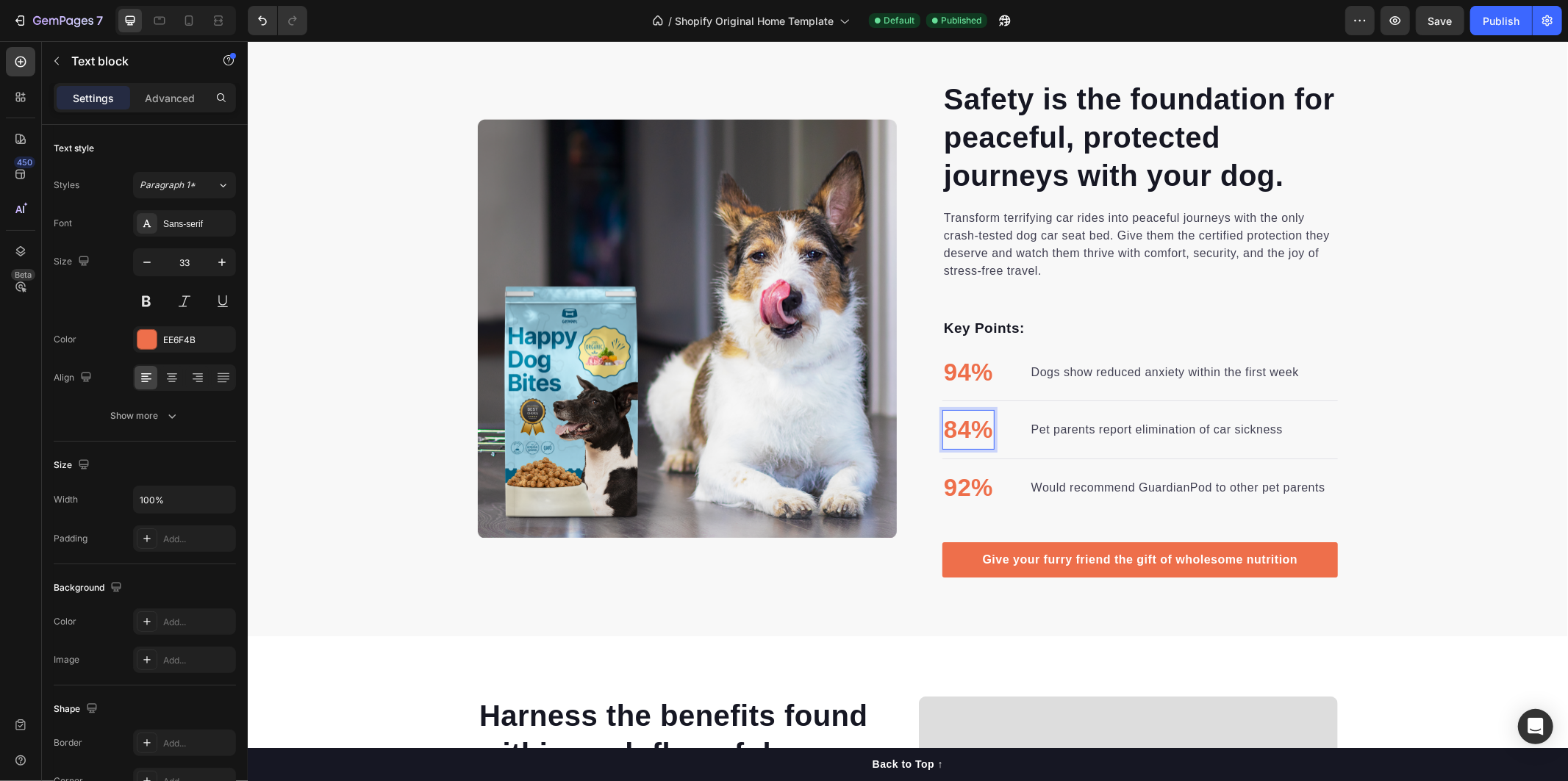
click at [963, 426] on p "84%" at bounding box center [968, 429] width 49 height 37
click at [953, 479] on p "92%" at bounding box center [968, 487] width 49 height 37
click at [962, 484] on p "92%" at bounding box center [968, 487] width 49 height 37
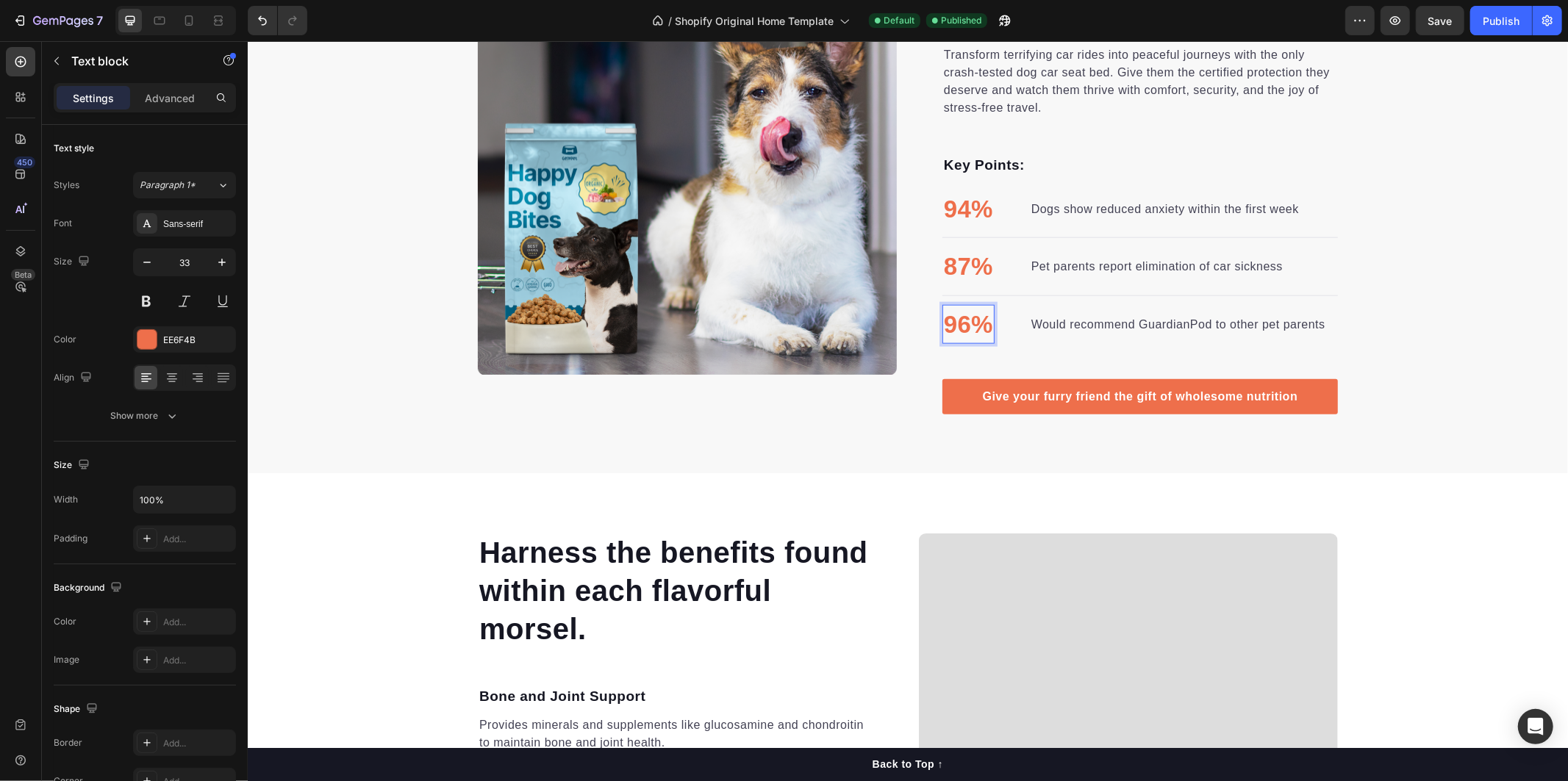
click at [697, 155] on img at bounding box center [687, 165] width 419 height 419
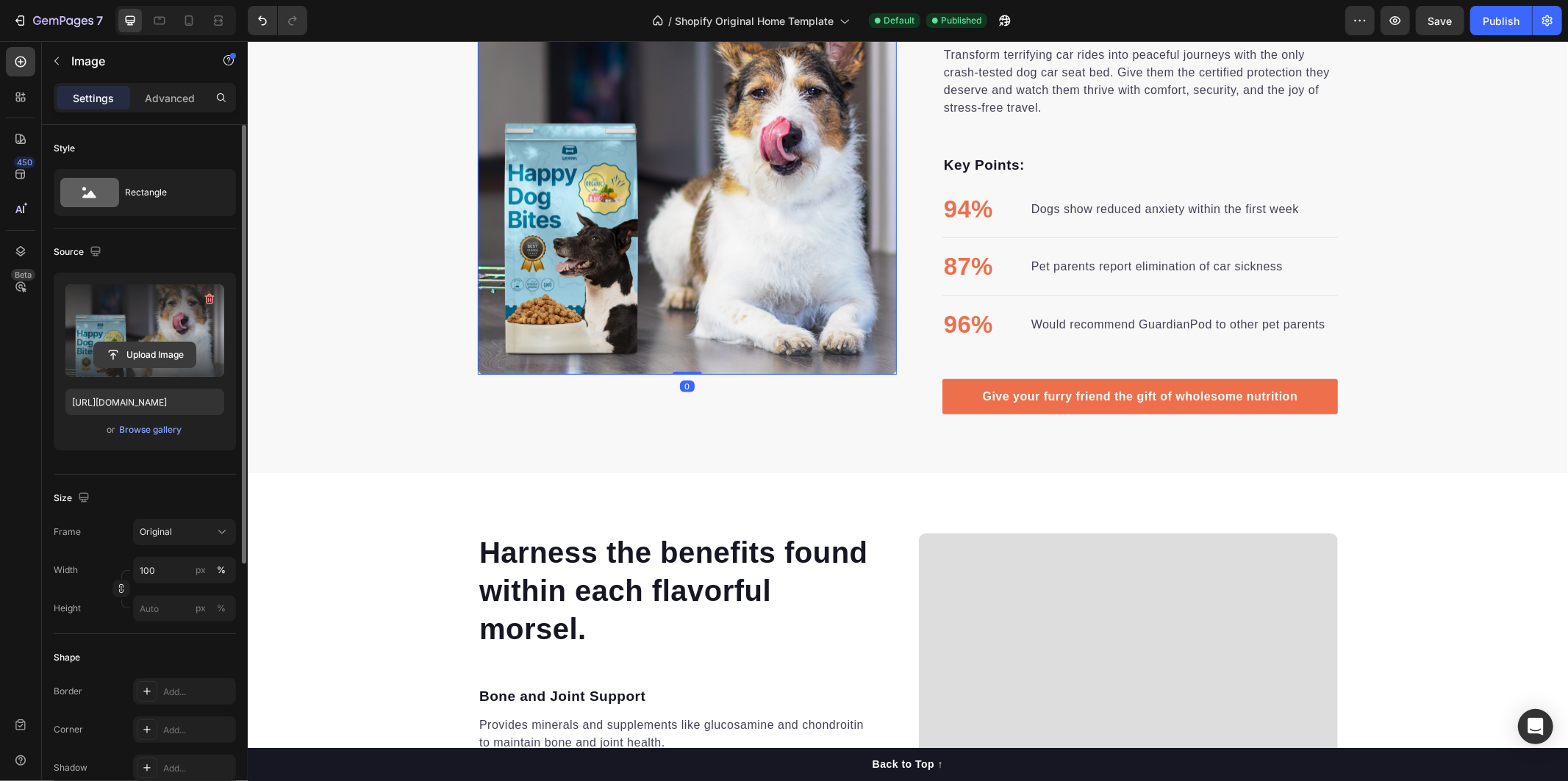
click at [150, 356] on input "file" at bounding box center [145, 354] width 101 height 25
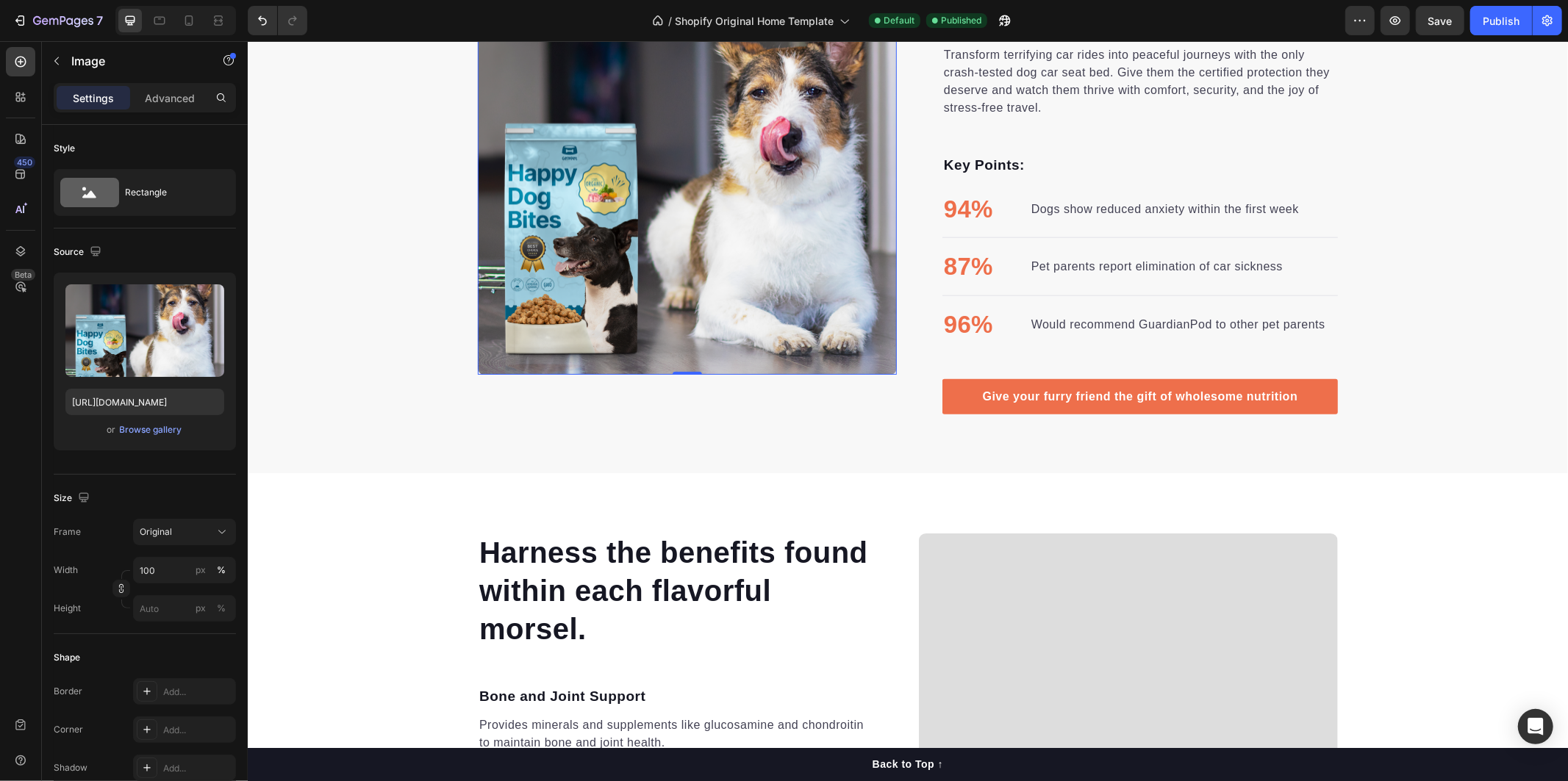
click at [608, 203] on img at bounding box center [687, 165] width 419 height 419
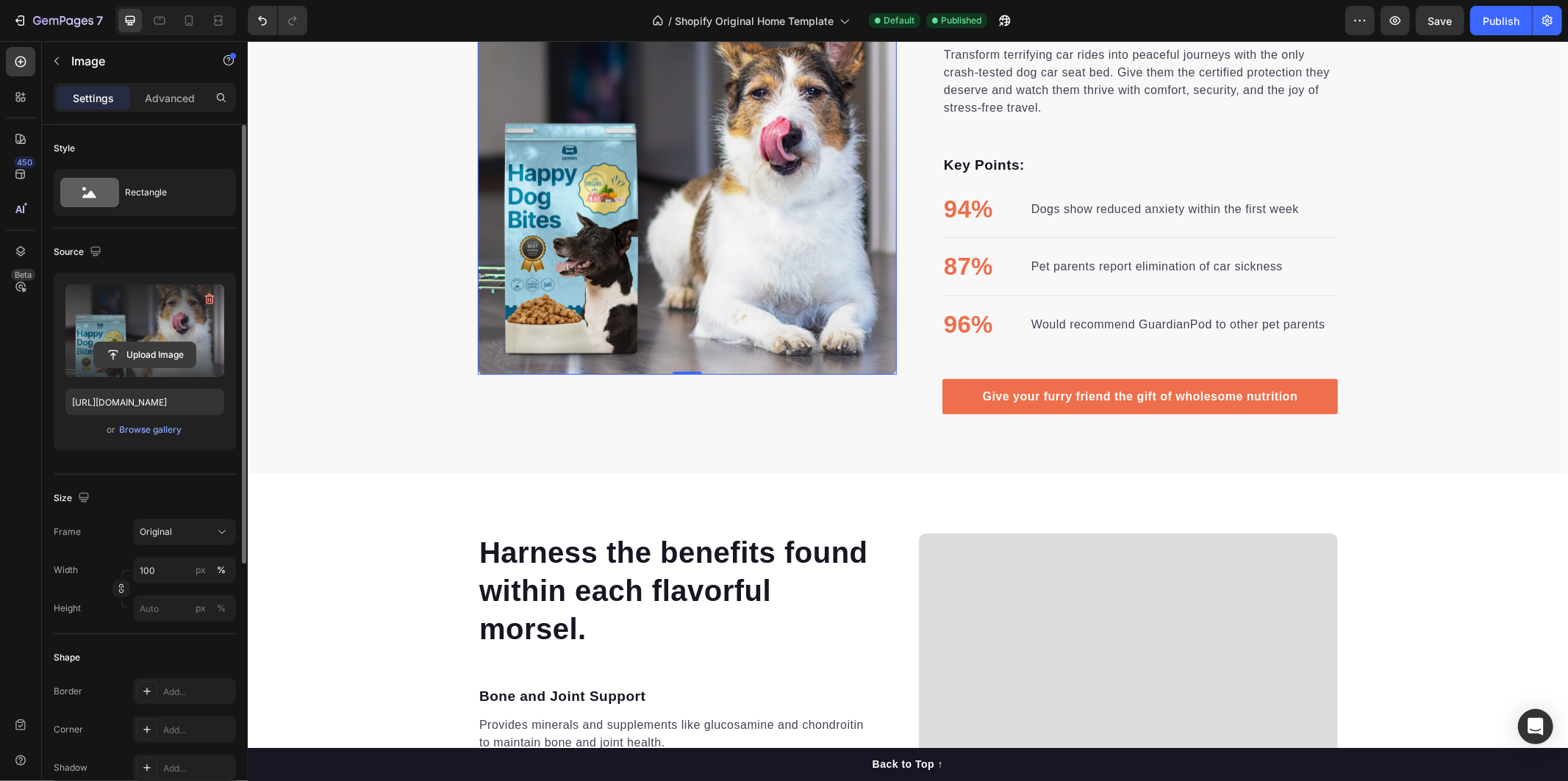
click at [150, 342] on input "file" at bounding box center [145, 354] width 101 height 25
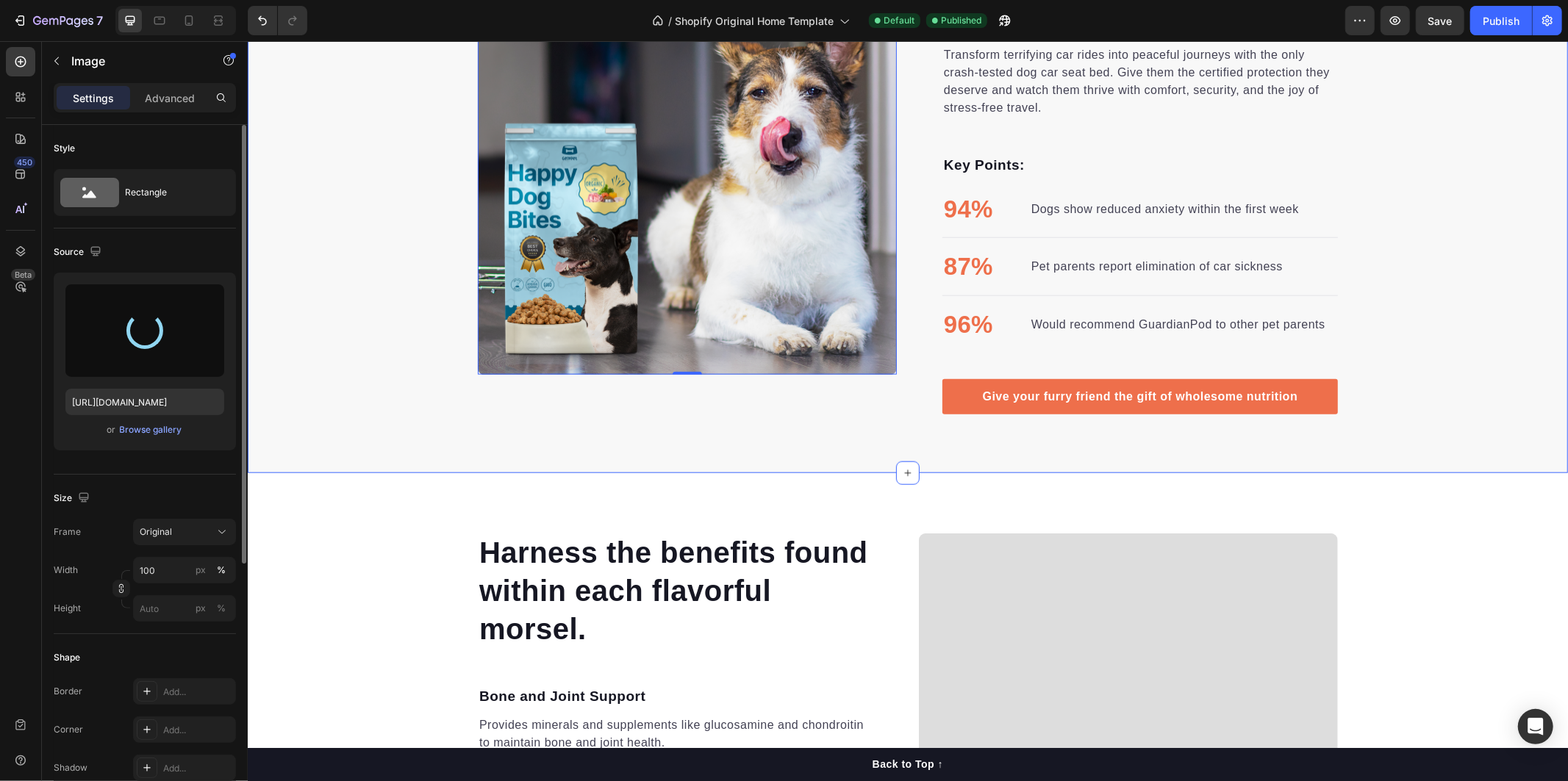
type input "https://cdn.shopify.com/s/files/1/0736/2533/8005/files/gempages_579751481754780…"
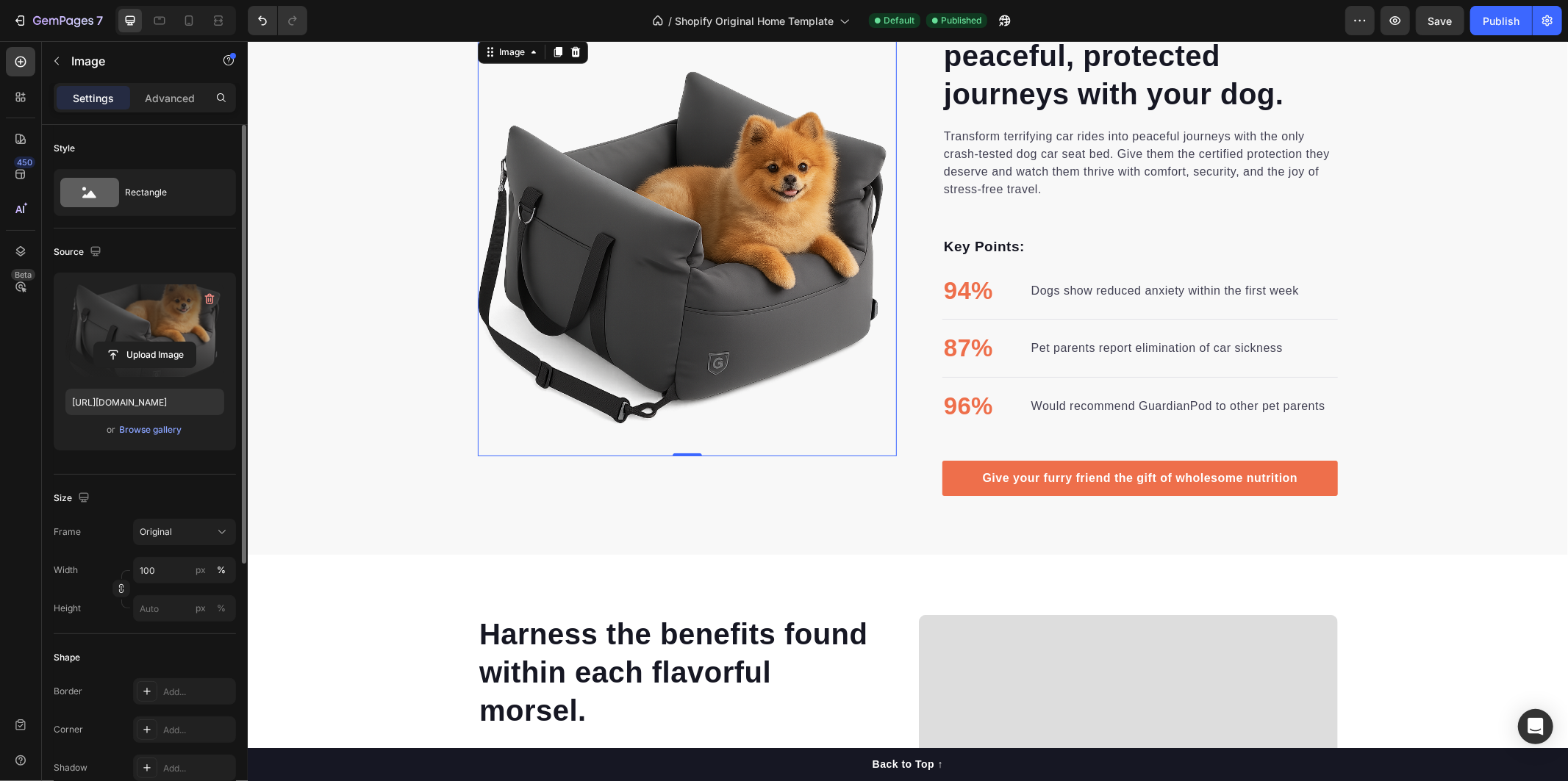
scroll to position [1088, 0]
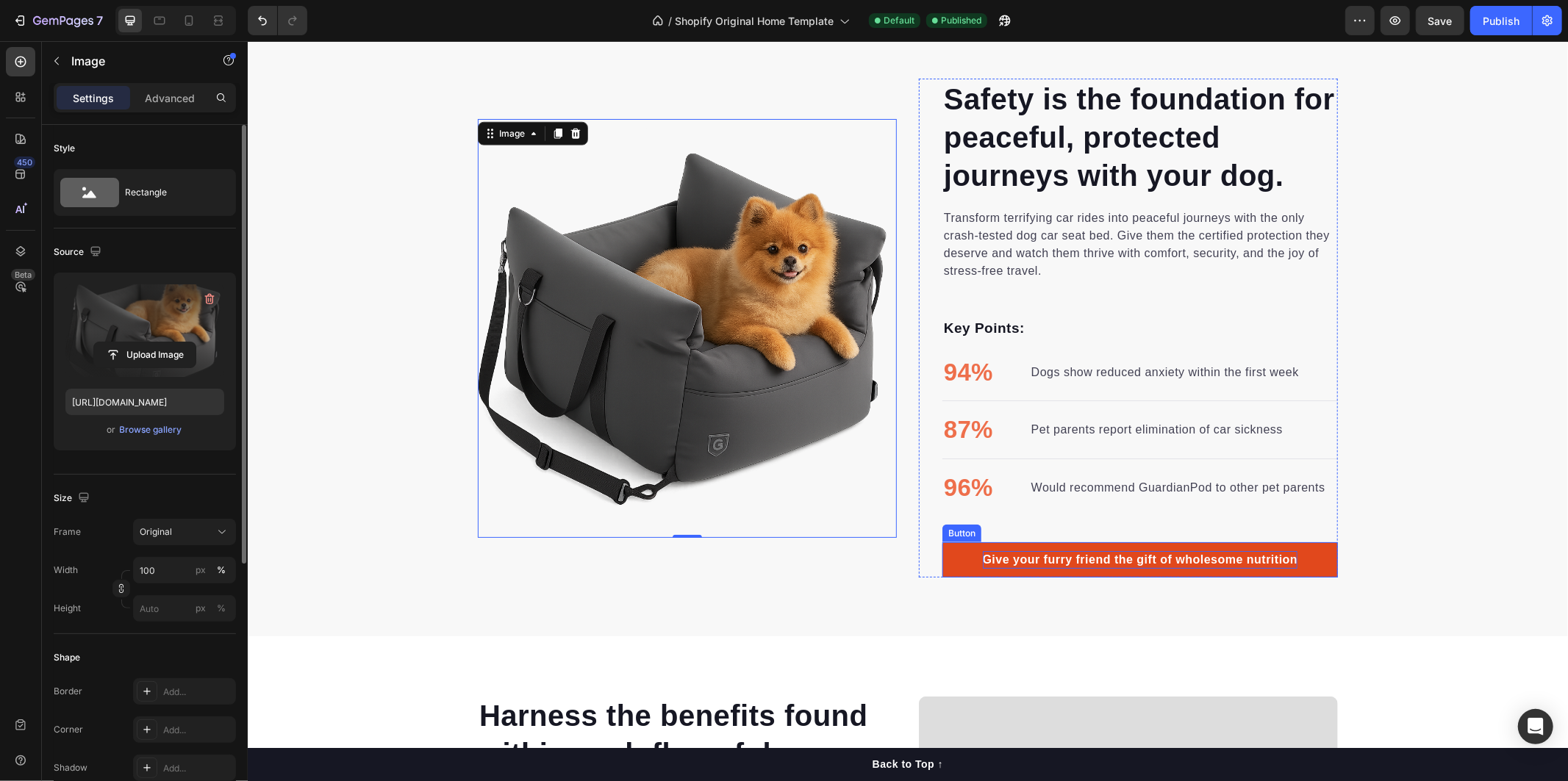
click at [986, 554] on div "Give your furry friend the gift of wholesome nutrition" at bounding box center [1139, 559] width 315 height 18
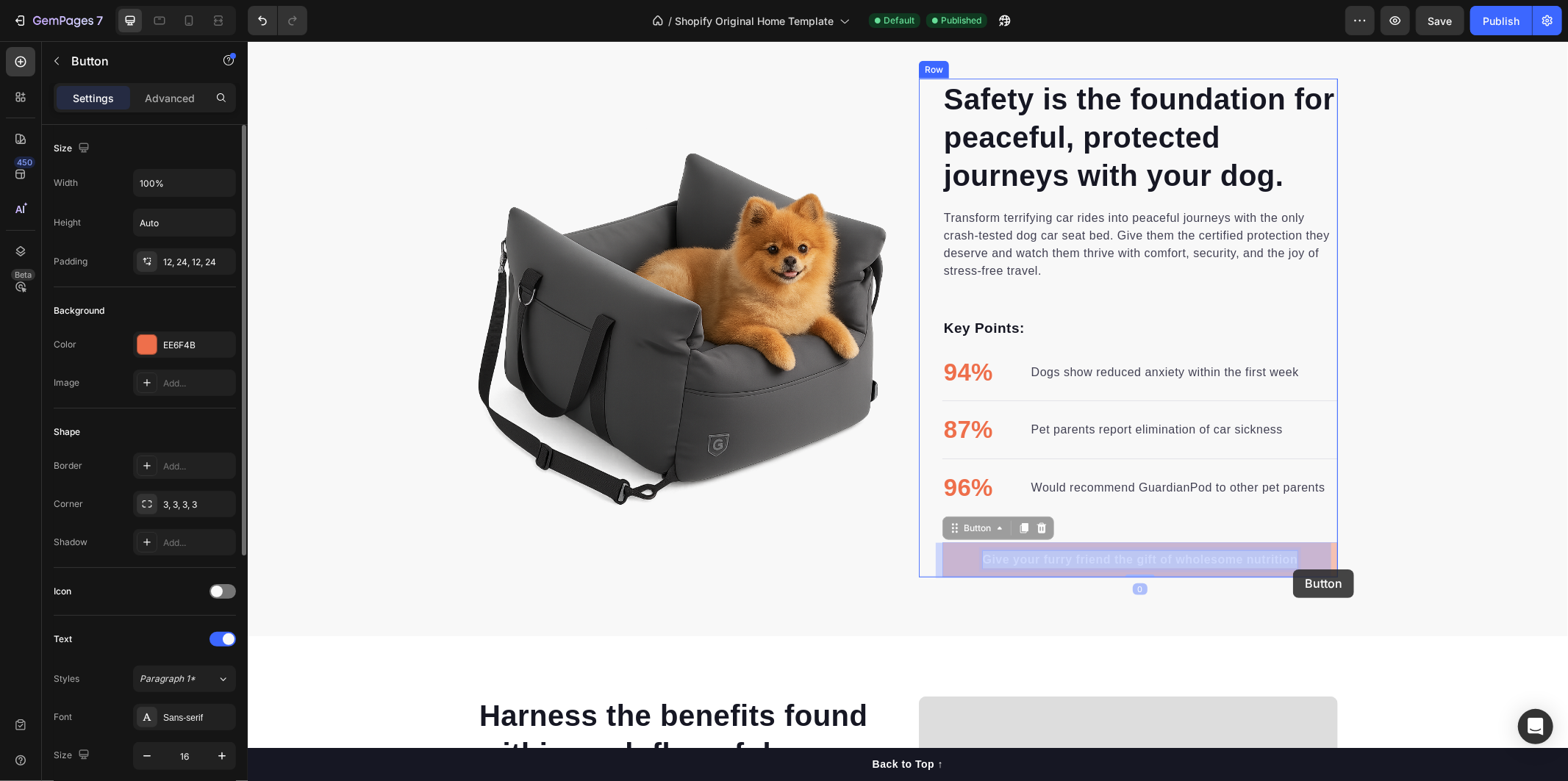
drag, startPoint x: 979, startPoint y: 558, endPoint x: 1302, endPoint y: 561, distance: 323.0
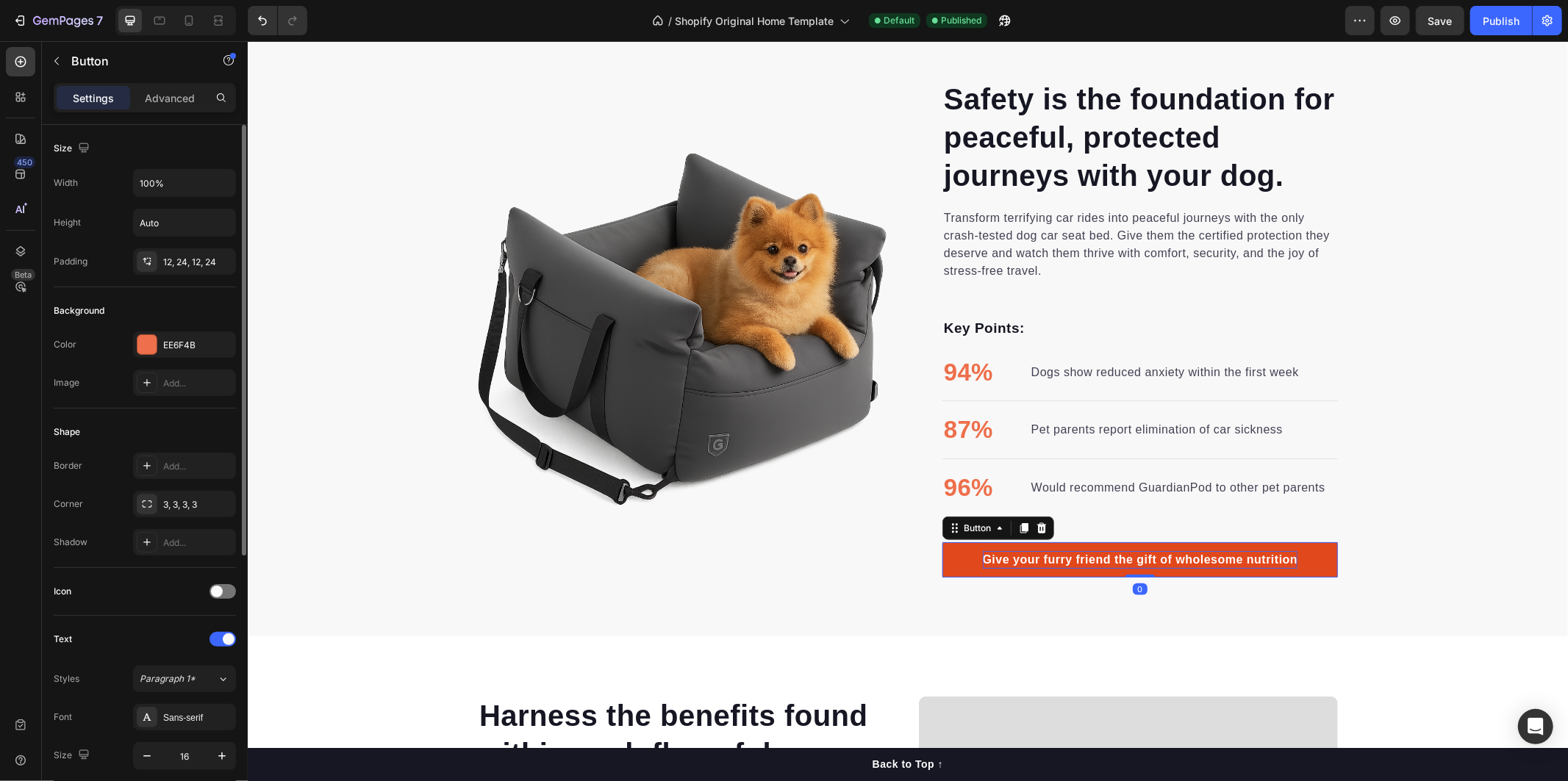
drag, startPoint x: 1302, startPoint y: 561, endPoint x: 1289, endPoint y: 562, distance: 13.0
click at [1302, 561] on link "Give your furry friend the gift of wholesome nutrition" at bounding box center [1139, 559] width 395 height 35
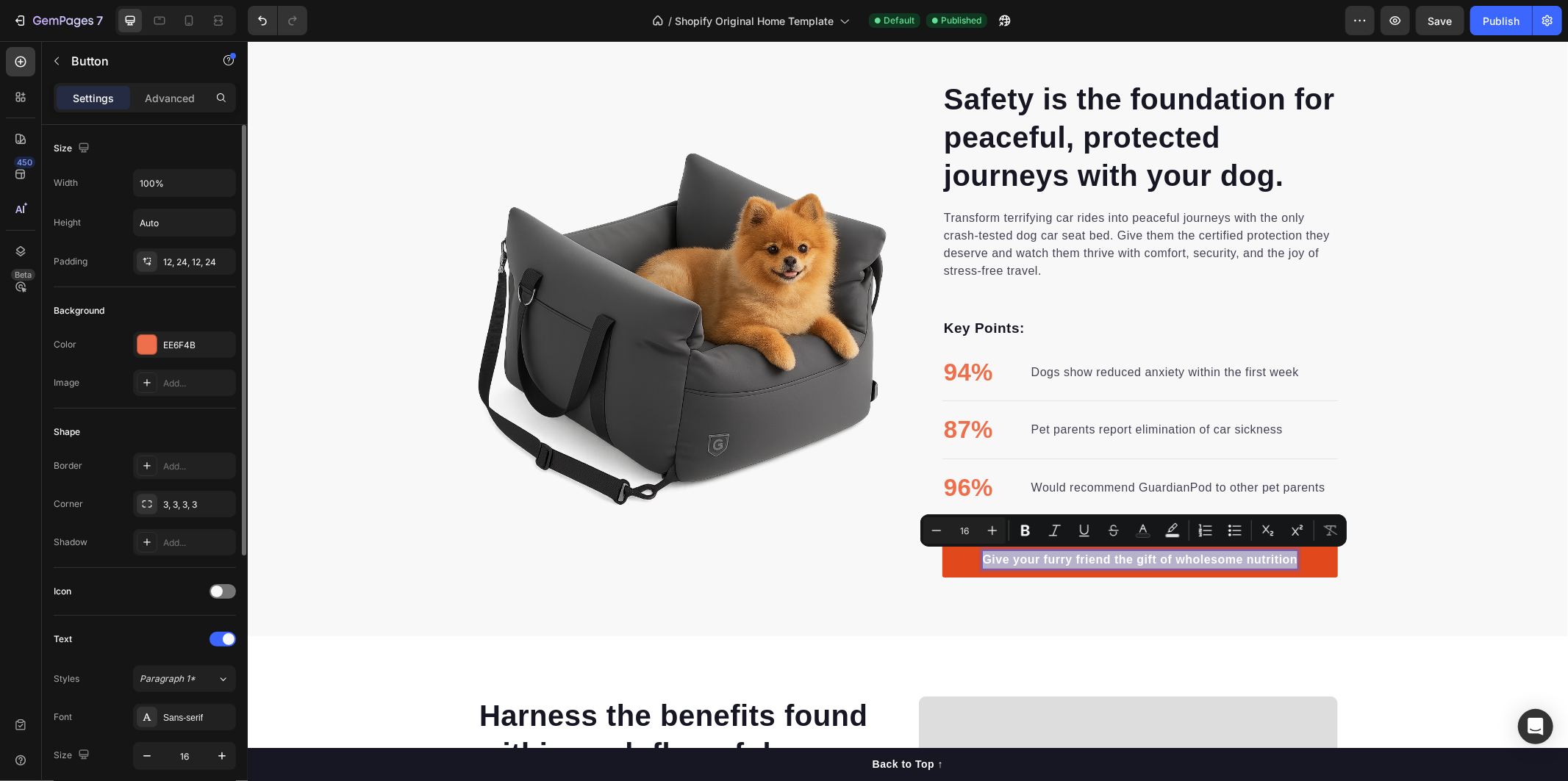
drag, startPoint x: 1288, startPoint y: 562, endPoint x: 963, endPoint y: 559, distance: 325.0
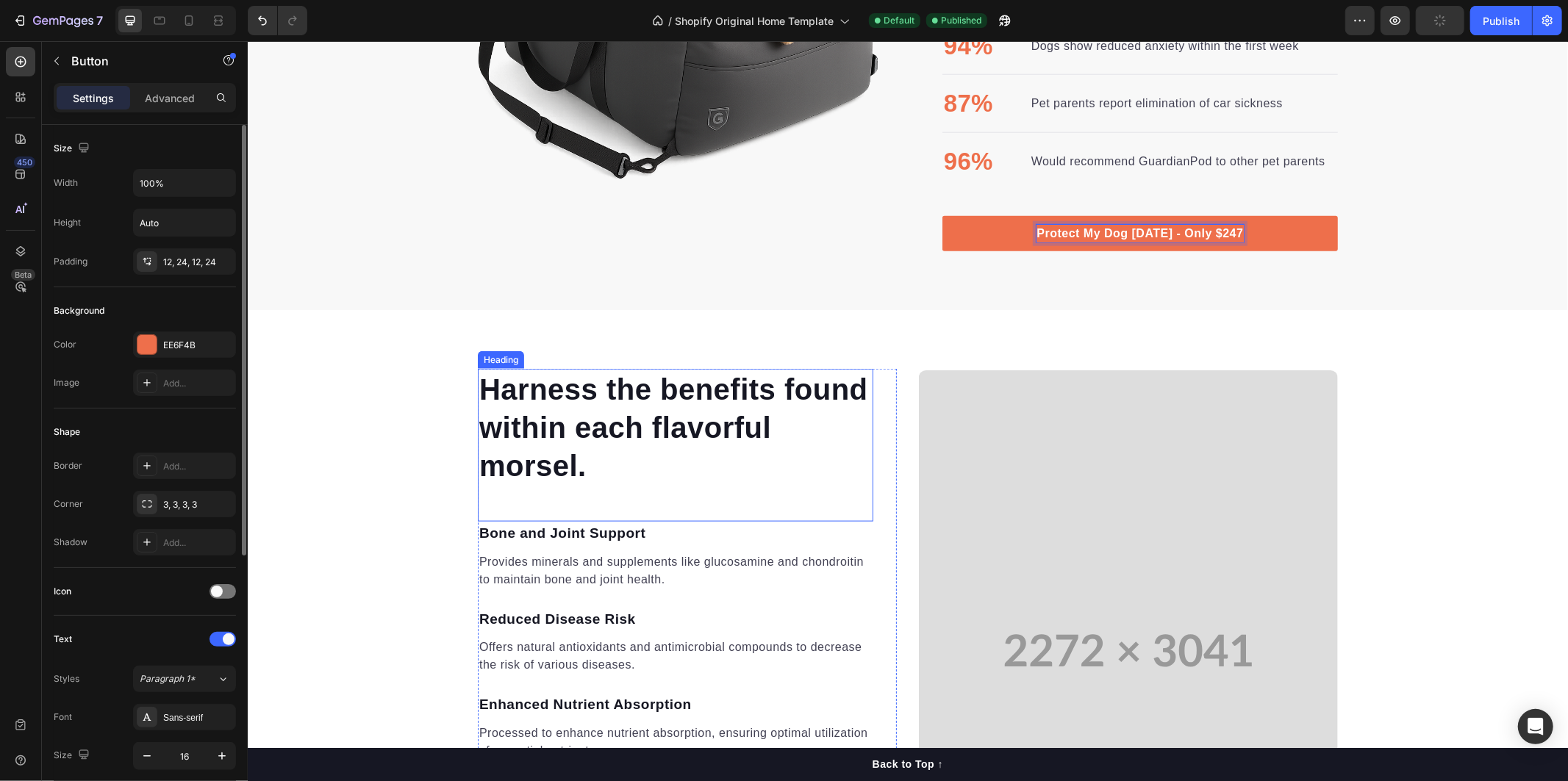
scroll to position [1577, 0]
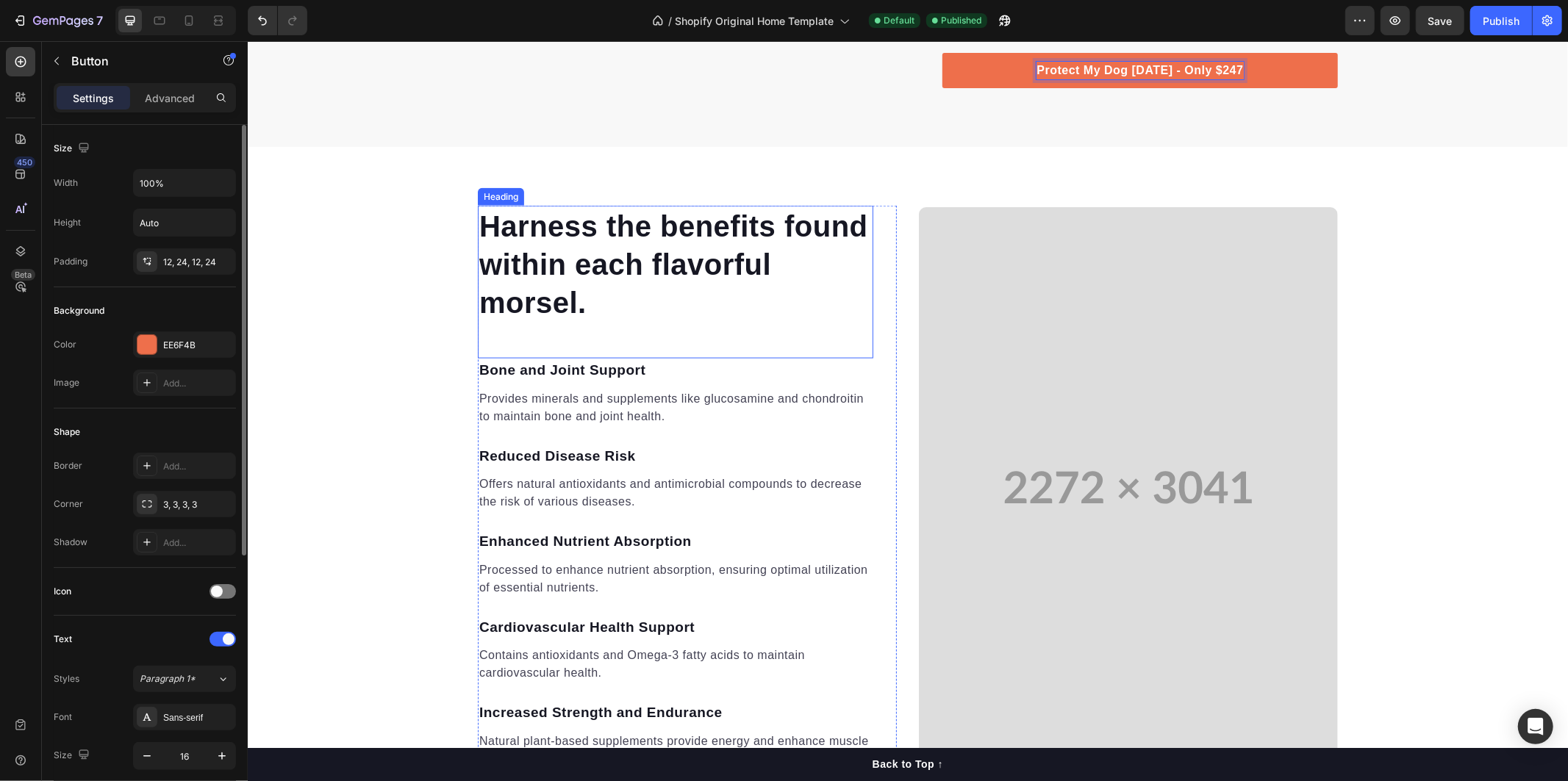
click at [530, 257] on p "Harness the benefits found within each flavorful morsel." at bounding box center [674, 263] width 392 height 114
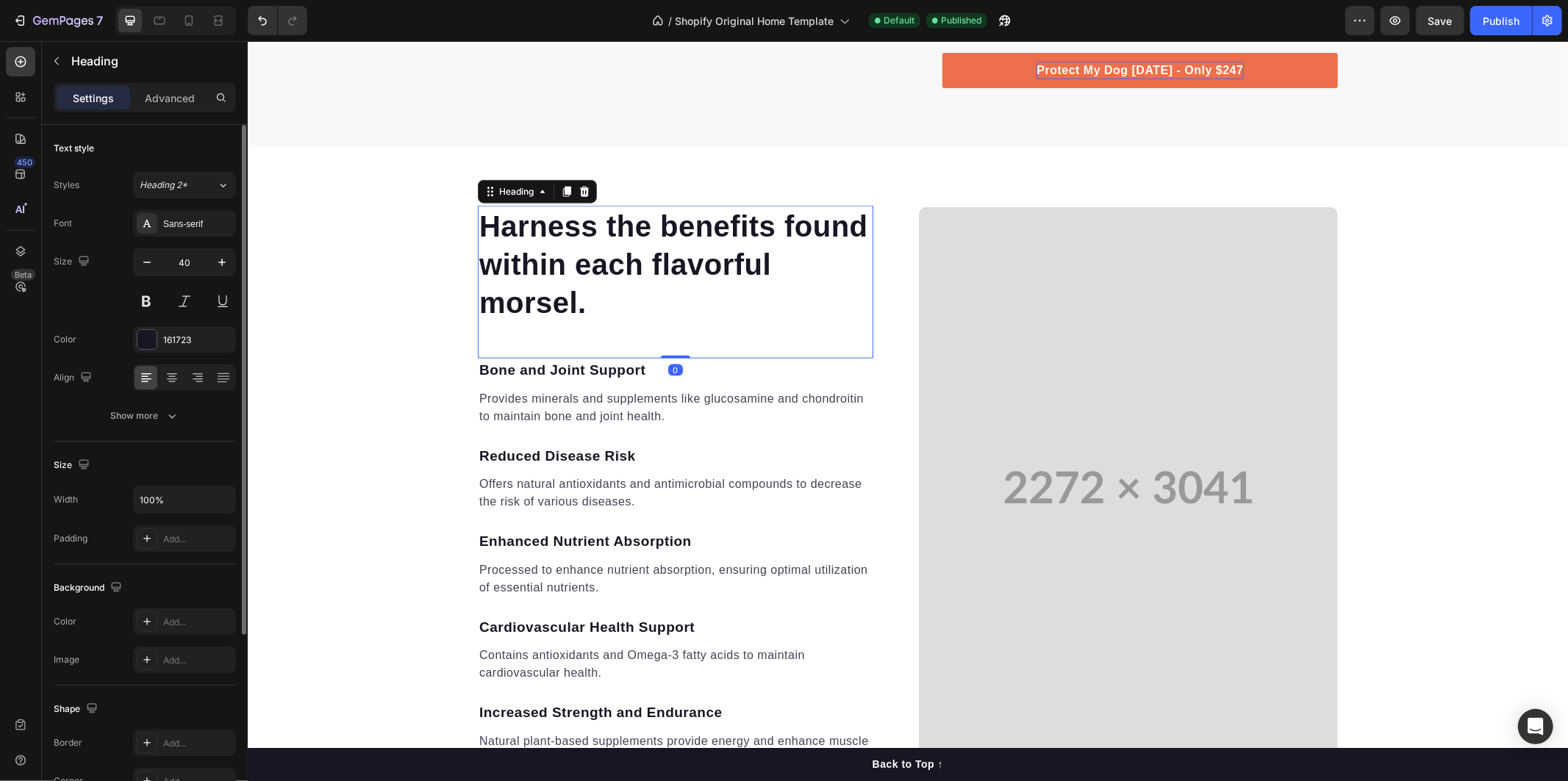
click at [478, 217] on p "Harness the benefits found within each flavorful morsel." at bounding box center [674, 263] width 392 height 114
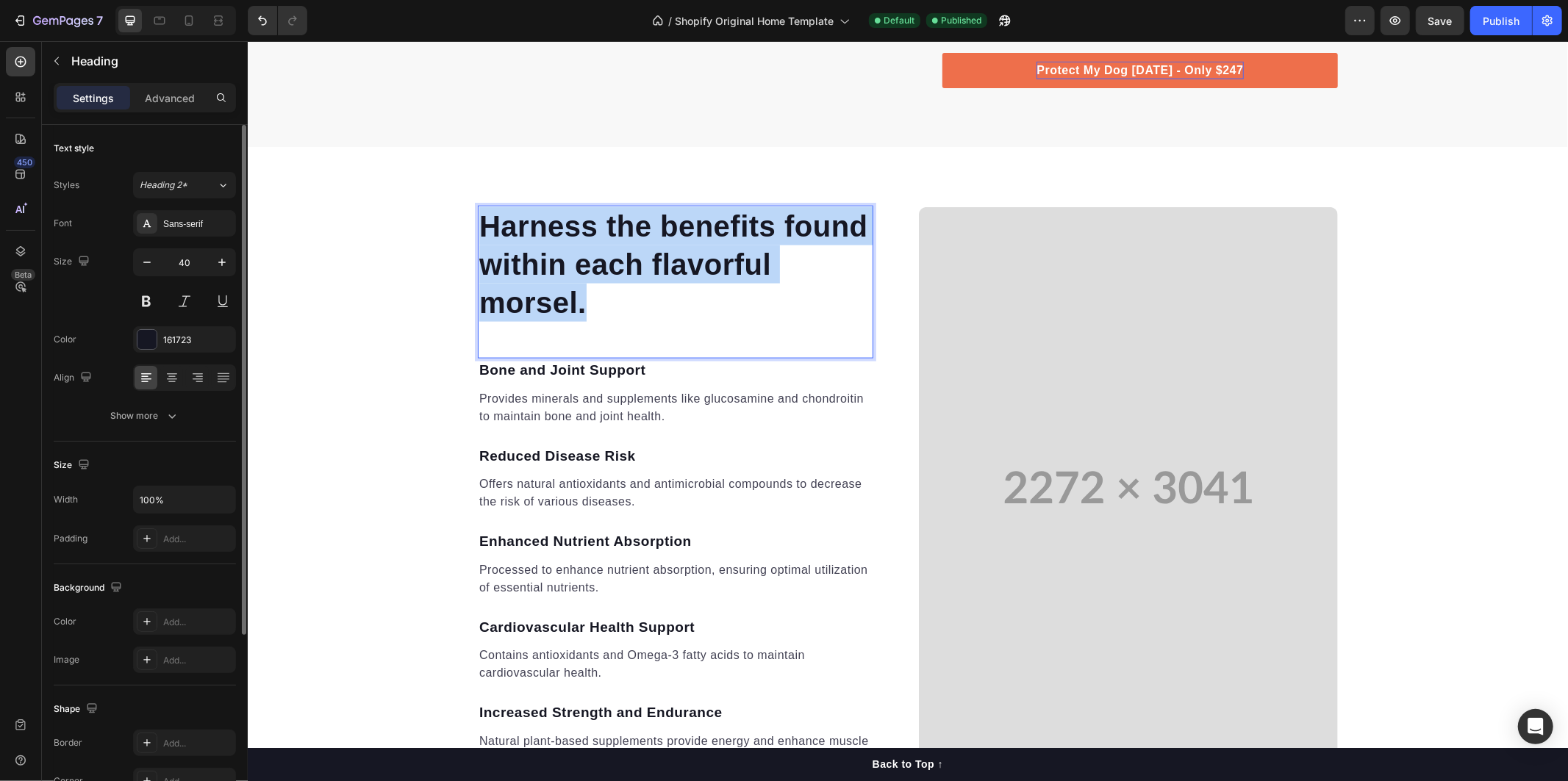
drag, startPoint x: 476, startPoint y: 217, endPoint x: 603, endPoint y: 318, distance: 162.3
click at [603, 318] on p "Harness the benefits found within each flavorful morsel." at bounding box center [674, 263] width 392 height 114
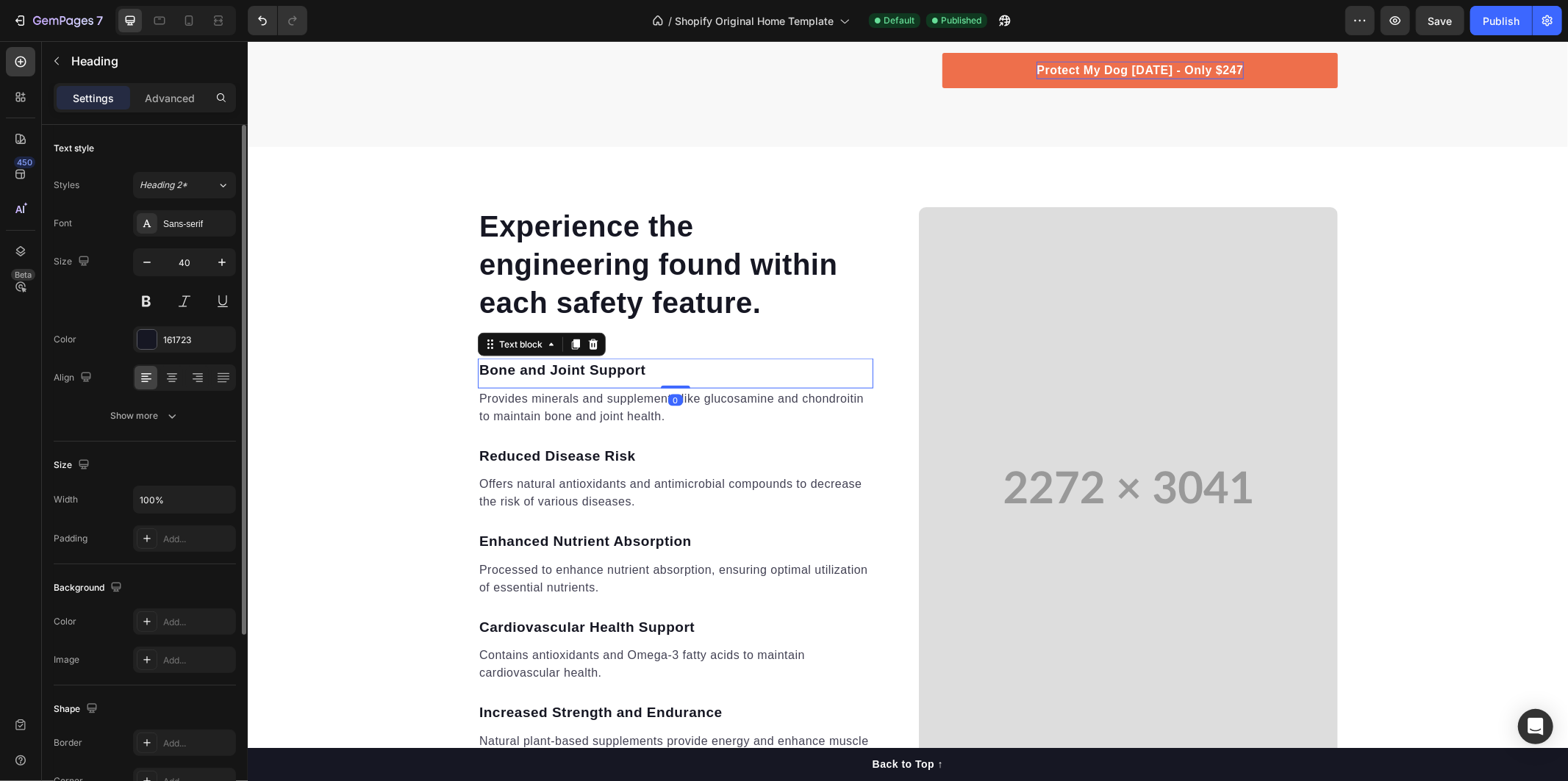
click at [484, 367] on p "Bone and Joint Support" at bounding box center [674, 370] width 392 height 21
click at [478, 368] on p "Bone and Joint Support" at bounding box center [674, 370] width 392 height 21
drag, startPoint x: 476, startPoint y: 368, endPoint x: 635, endPoint y: 362, distance: 159.1
click at [635, 362] on p "Bone and Joint Support" at bounding box center [674, 370] width 392 height 21
click at [488, 402] on p "Provides minerals and supplements like glucosamine and chondroitin to maintain …" at bounding box center [674, 407] width 392 height 35
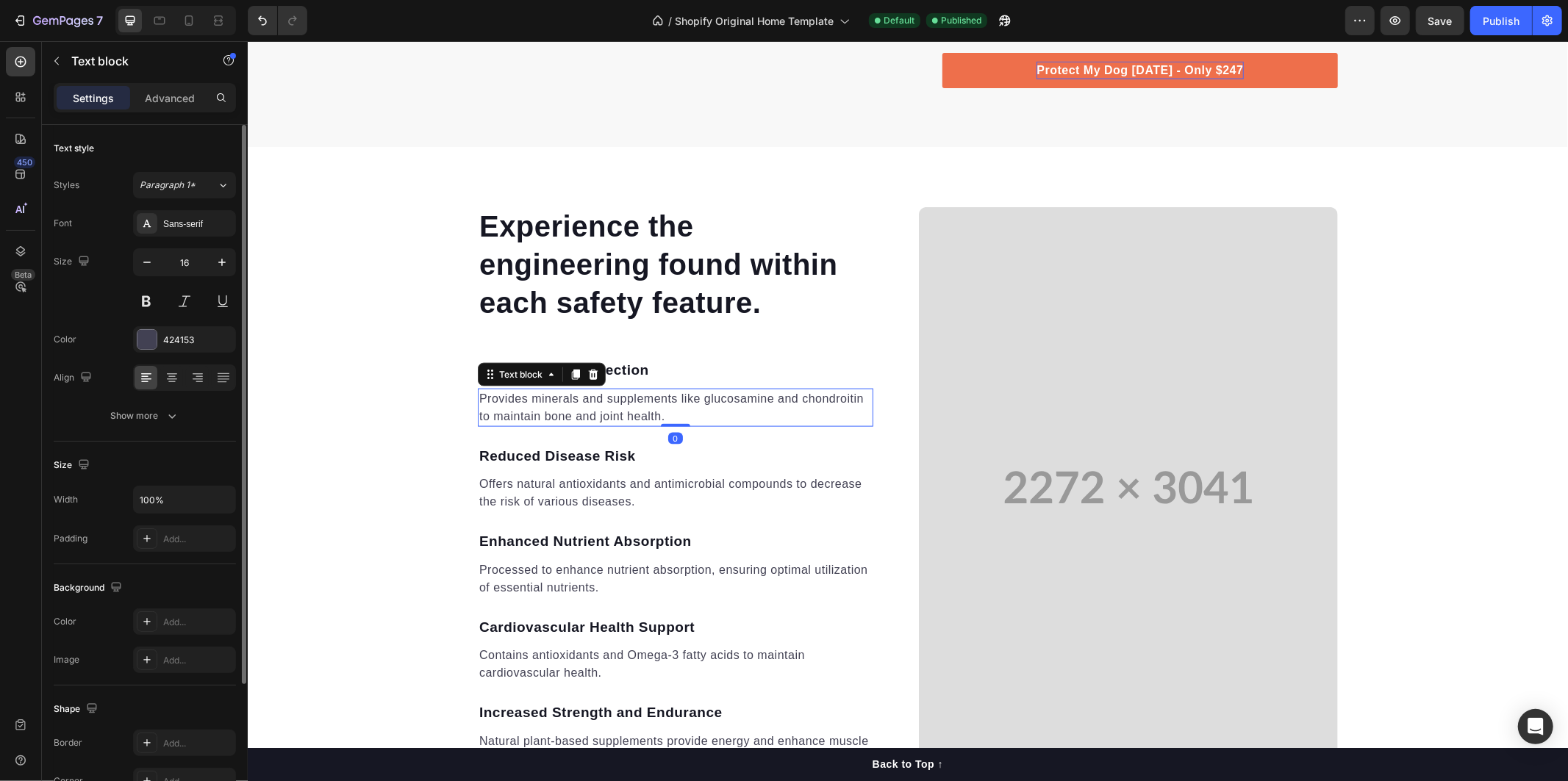
click at [478, 397] on p "Provides minerals and supplements like glucosamine and chondroitin to maintain …" at bounding box center [674, 407] width 392 height 35
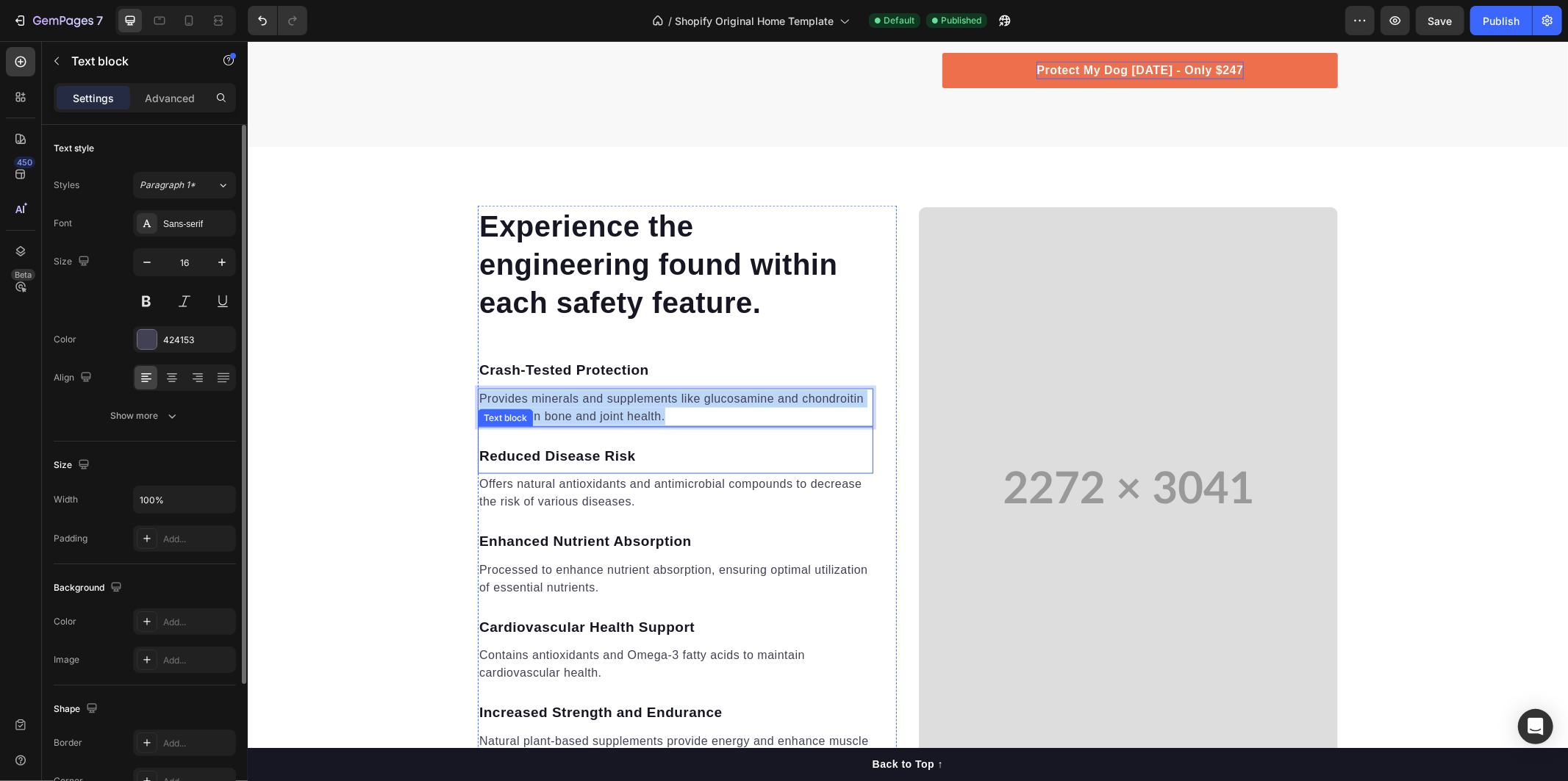
drag, startPoint x: 476, startPoint y: 396, endPoint x: 685, endPoint y: 425, distance: 211.0
click at [685, 425] on div "Experience the engineering found within each safety feature. Heading Crash-Test…" at bounding box center [675, 486] width 395 height 564
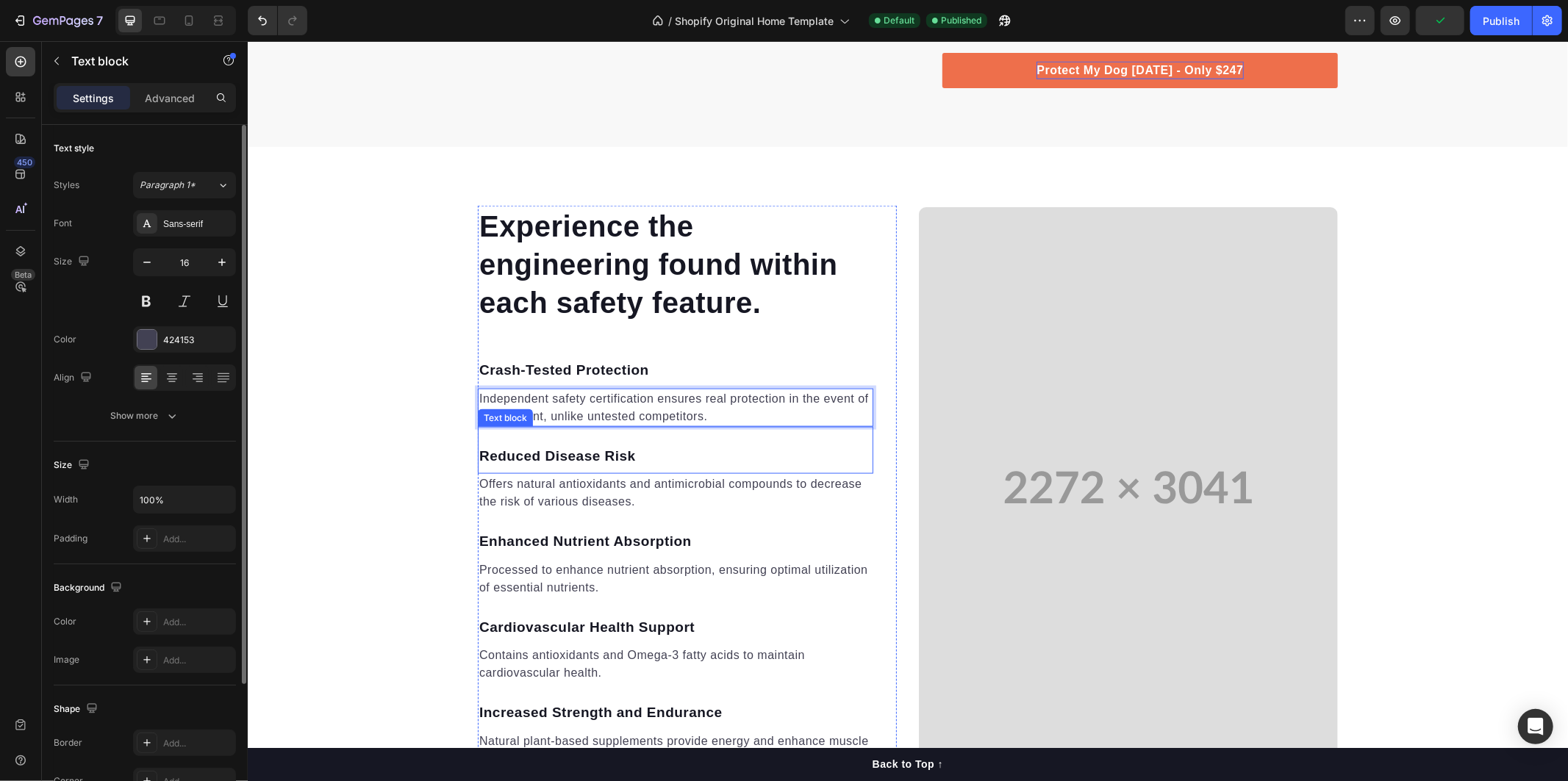
click at [645, 456] on p "Reduced Disease Risk" at bounding box center [674, 456] width 392 height 21
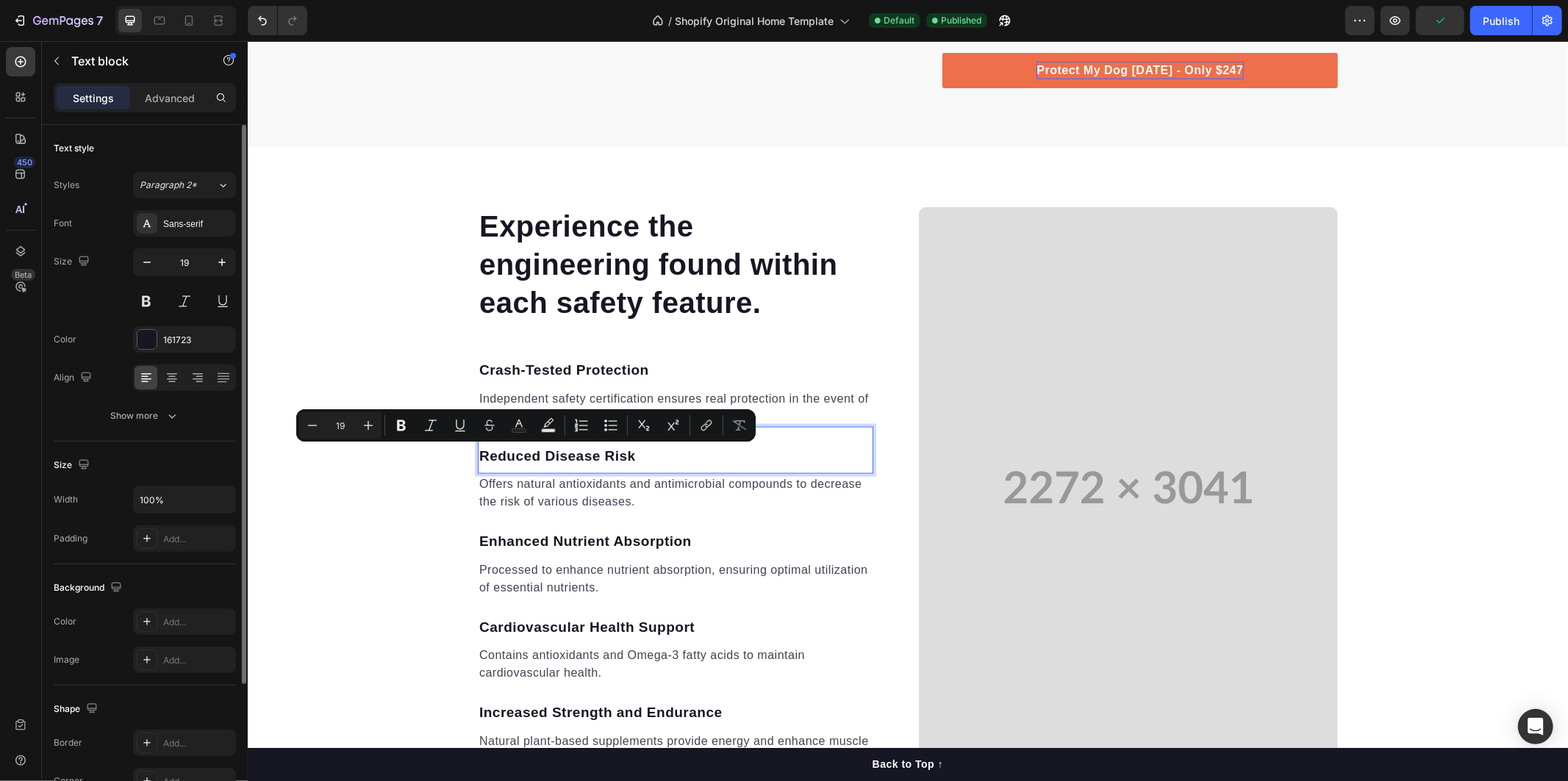
click at [627, 463] on p "Reduced Disease Risk" at bounding box center [674, 456] width 392 height 21
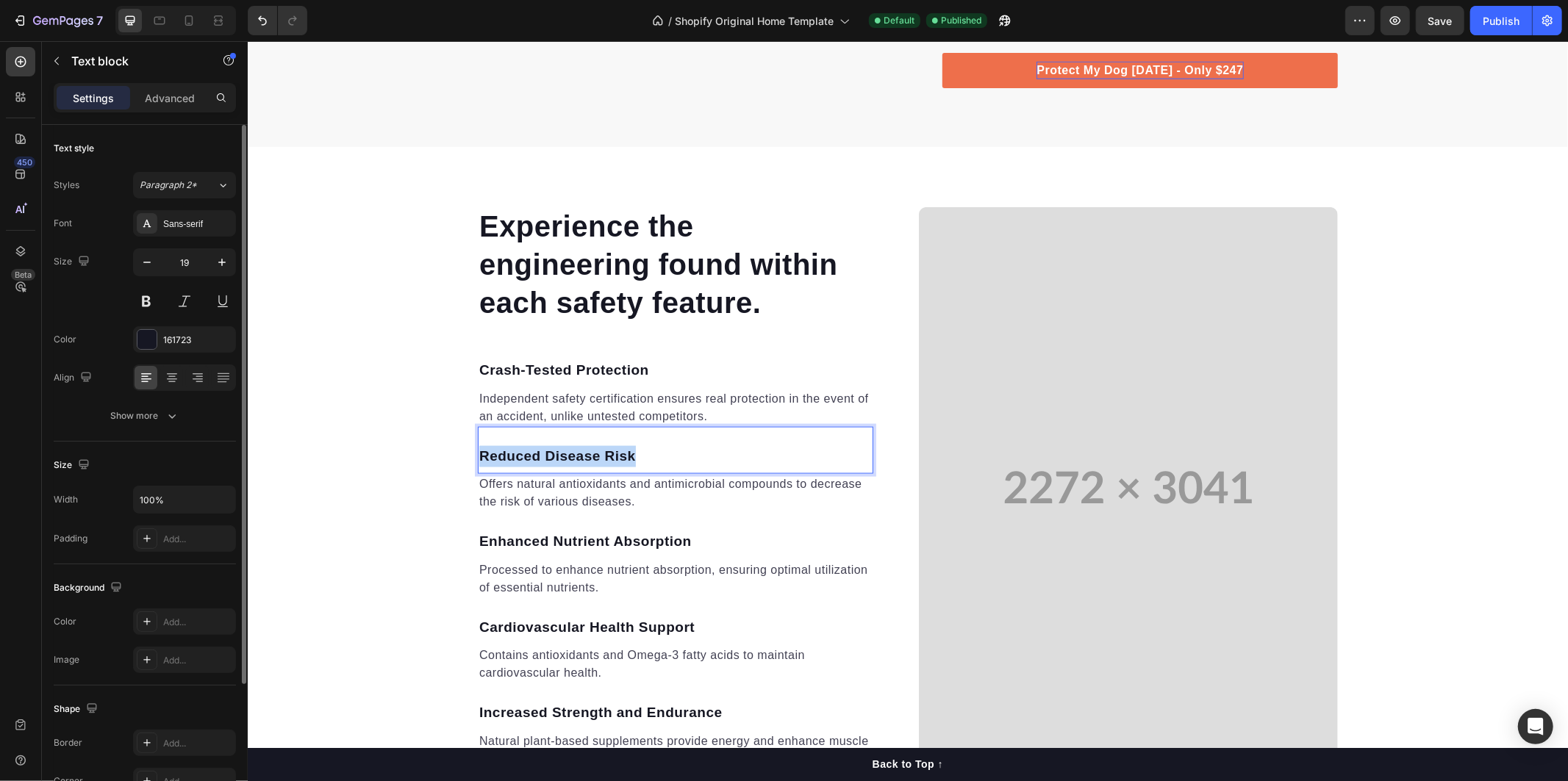
drag, startPoint x: 631, startPoint y: 459, endPoint x: 460, endPoint y: 456, distance: 171.0
click at [466, 456] on div "Experience the engineering found within each safety feature. Heading Crash-Test…" at bounding box center [906, 486] width 882 height 564
click at [599, 489] on p "Offers natural antioxidants and antimicrobial compounds to decrease the risk of…" at bounding box center [674, 493] width 392 height 35
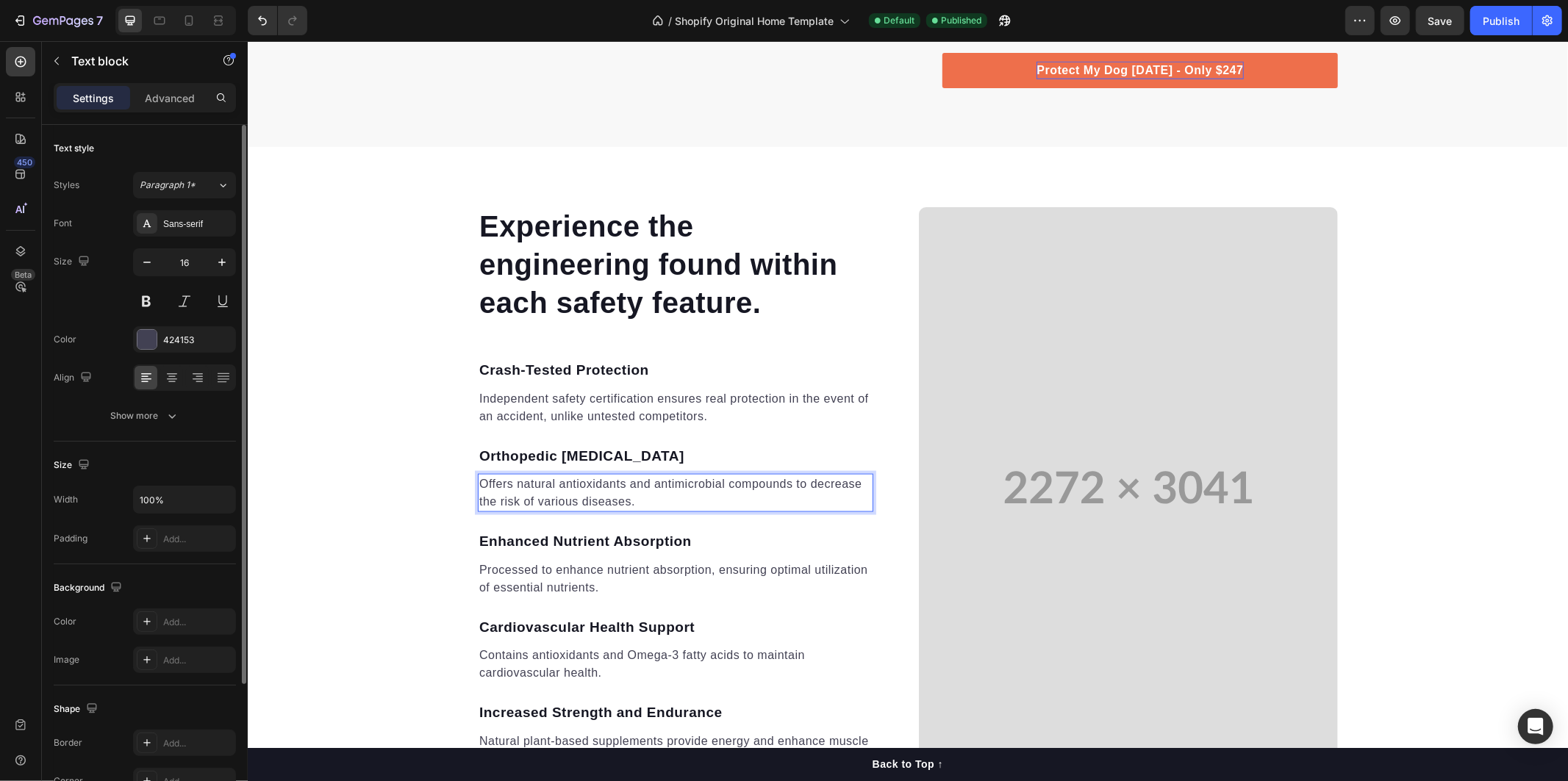
drag, startPoint x: 537, startPoint y: 496, endPoint x: 486, endPoint y: 486, distance: 52.0
click at [534, 496] on p "Offers natural antioxidants and antimicrobial compounds to decrease the risk of…" at bounding box center [674, 493] width 392 height 35
drag, startPoint x: 473, startPoint y: 480, endPoint x: 640, endPoint y: 505, distance: 168.9
click at [640, 505] on p "Offers natural antioxidants and antimicrobial compounds to decrease the risk of…" at bounding box center [674, 493] width 392 height 35
click at [631, 549] on p "Enhanced Nutrient Absorption" at bounding box center [674, 541] width 392 height 21
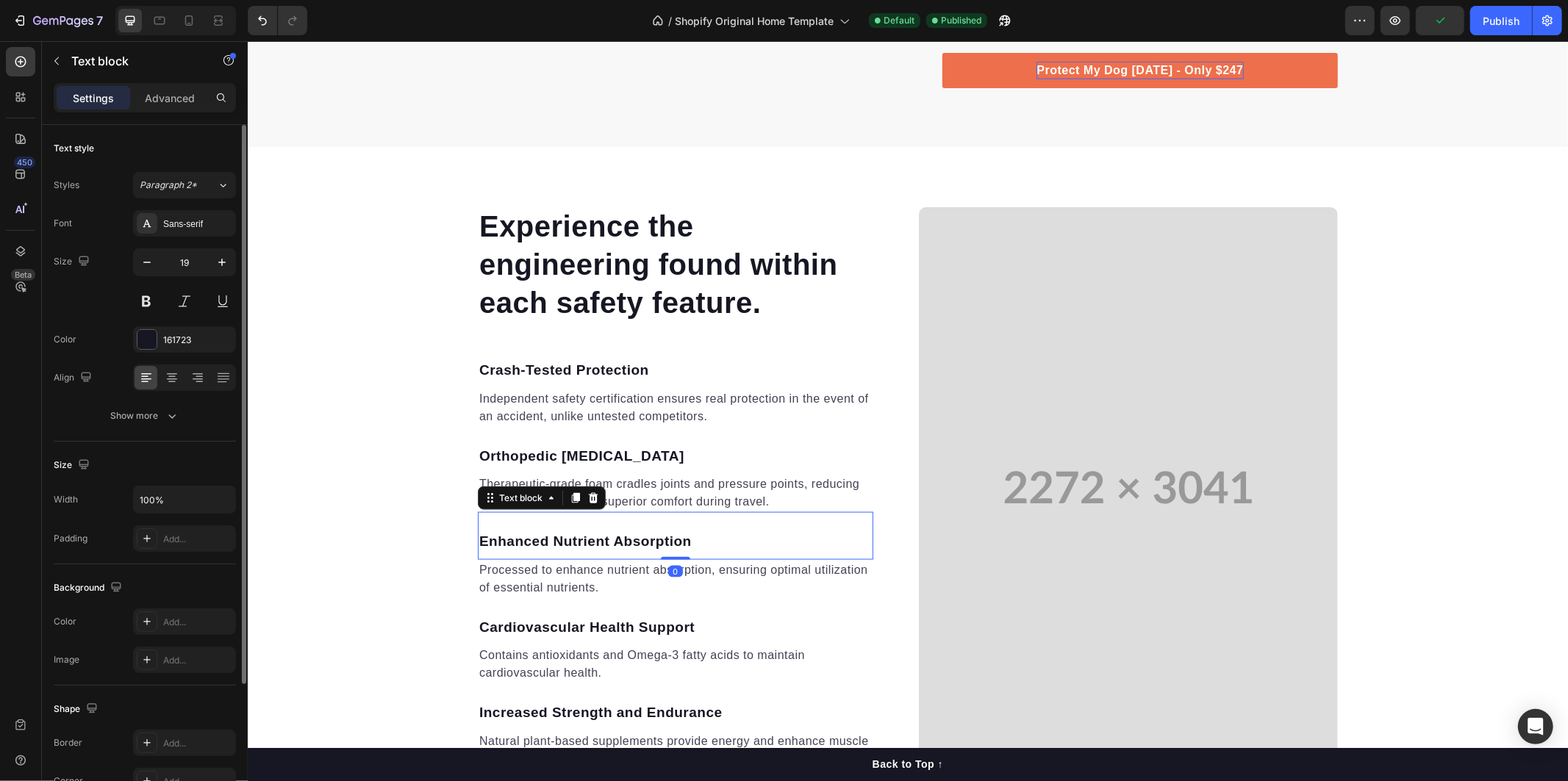
click at [637, 546] on p "Enhanced Nutrient Absorption" at bounding box center [674, 541] width 392 height 21
drag, startPoint x: 686, startPoint y: 543, endPoint x: 474, endPoint y: 539, distance: 212.0
click at [478, 539] on p "Enhanced Nutrient Absorption" at bounding box center [674, 541] width 392 height 21
drag, startPoint x: 496, startPoint y: 529, endPoint x: 497, endPoint y: 540, distance: 11.0
click at [497, 536] on div "LATCH Anchor System Text block 0" at bounding box center [675, 535] width 395 height 48
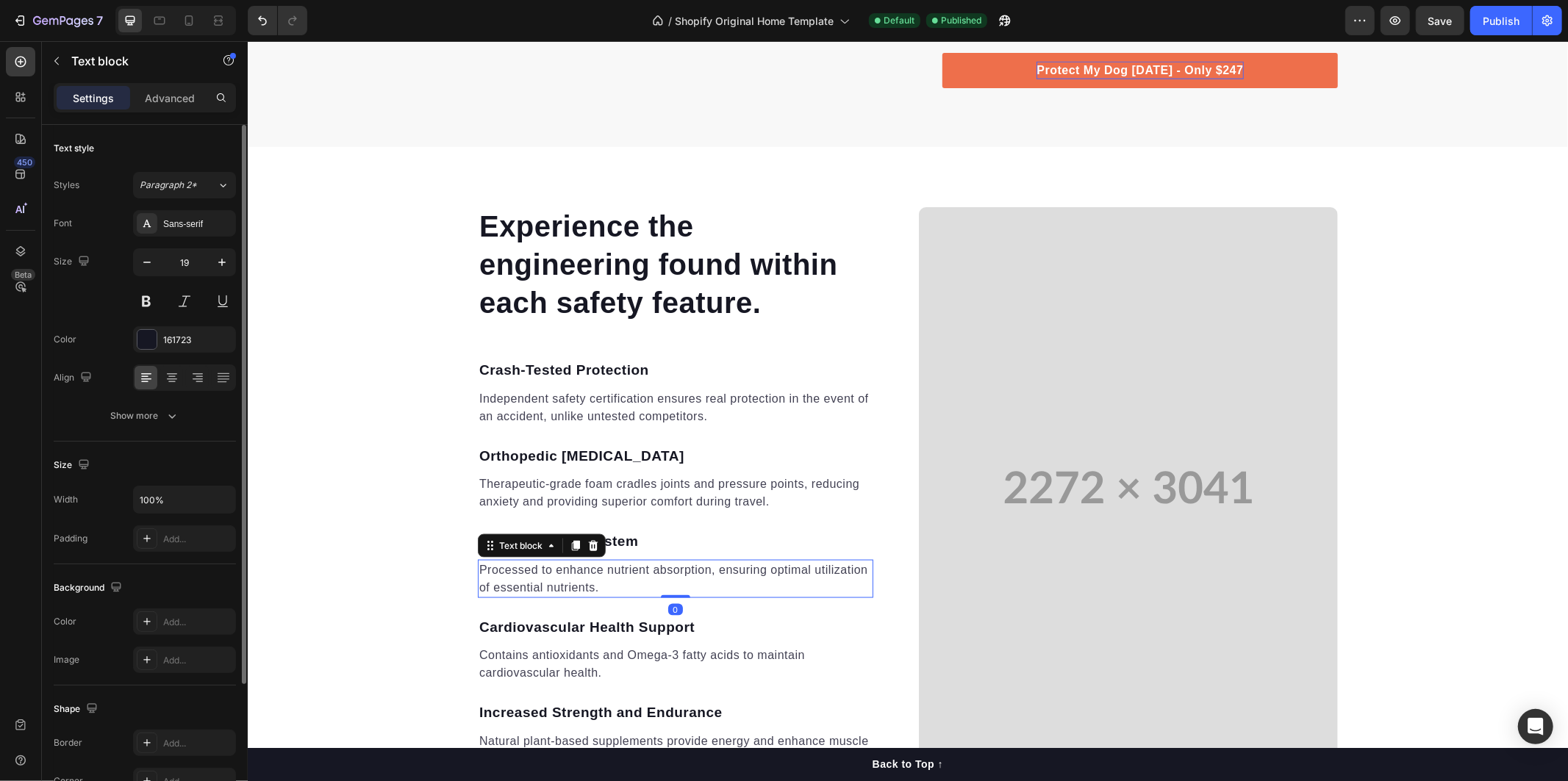
click at [483, 567] on p "Processed to enhance nutrient absorption, ensuring optimal utilization of essen…" at bounding box center [674, 578] width 392 height 35
click at [478, 567] on p "Processed to enhance nutrient absorption, ensuring optimal utilization of essen…" at bounding box center [674, 578] width 392 height 35
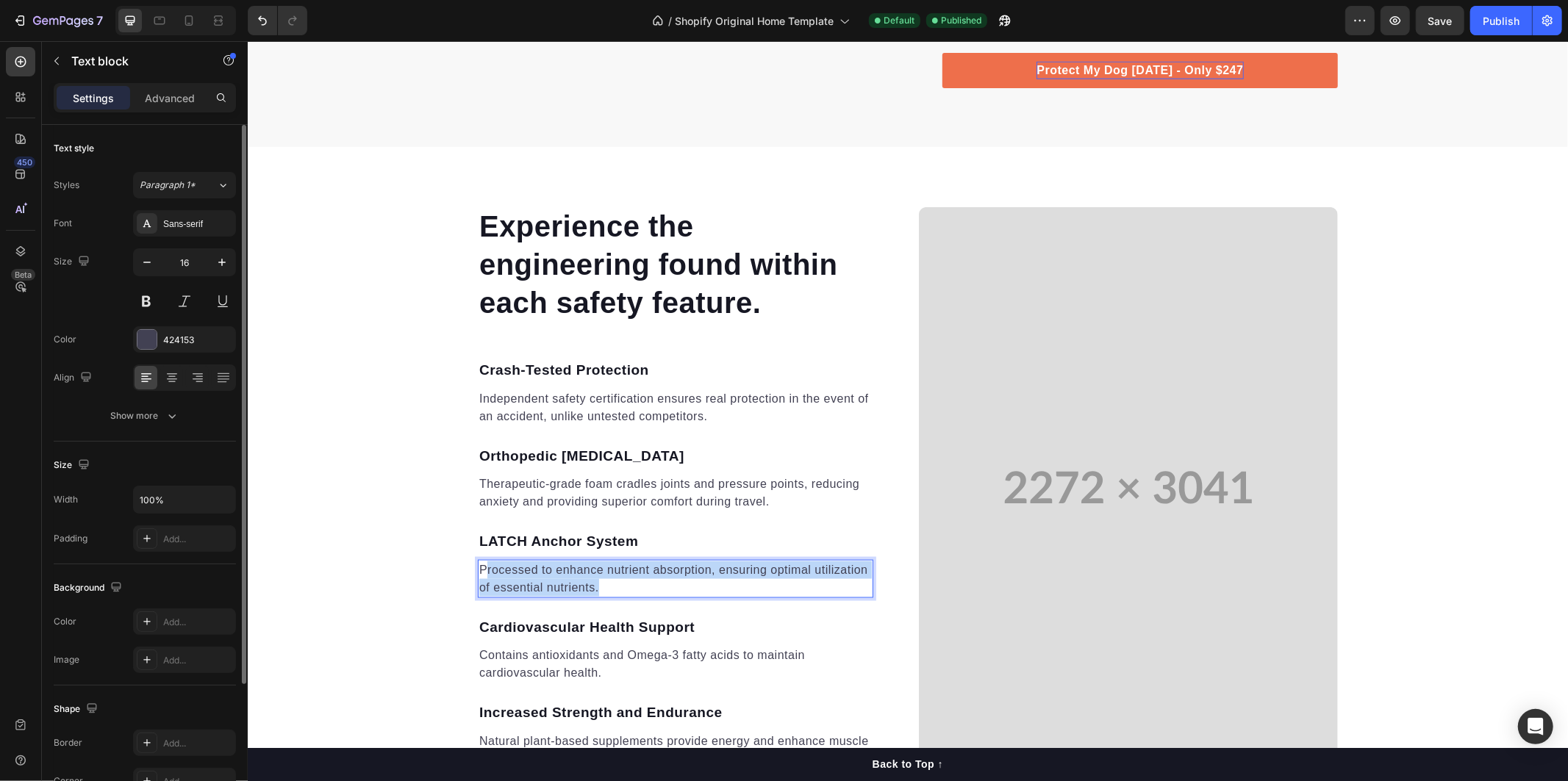
drag, startPoint x: 475, startPoint y: 565, endPoint x: 616, endPoint y: 587, distance: 142.7
click at [616, 588] on p "Processed to enhance nutrient absorption, ensuring optimal utilization of essen…" at bounding box center [674, 578] width 392 height 35
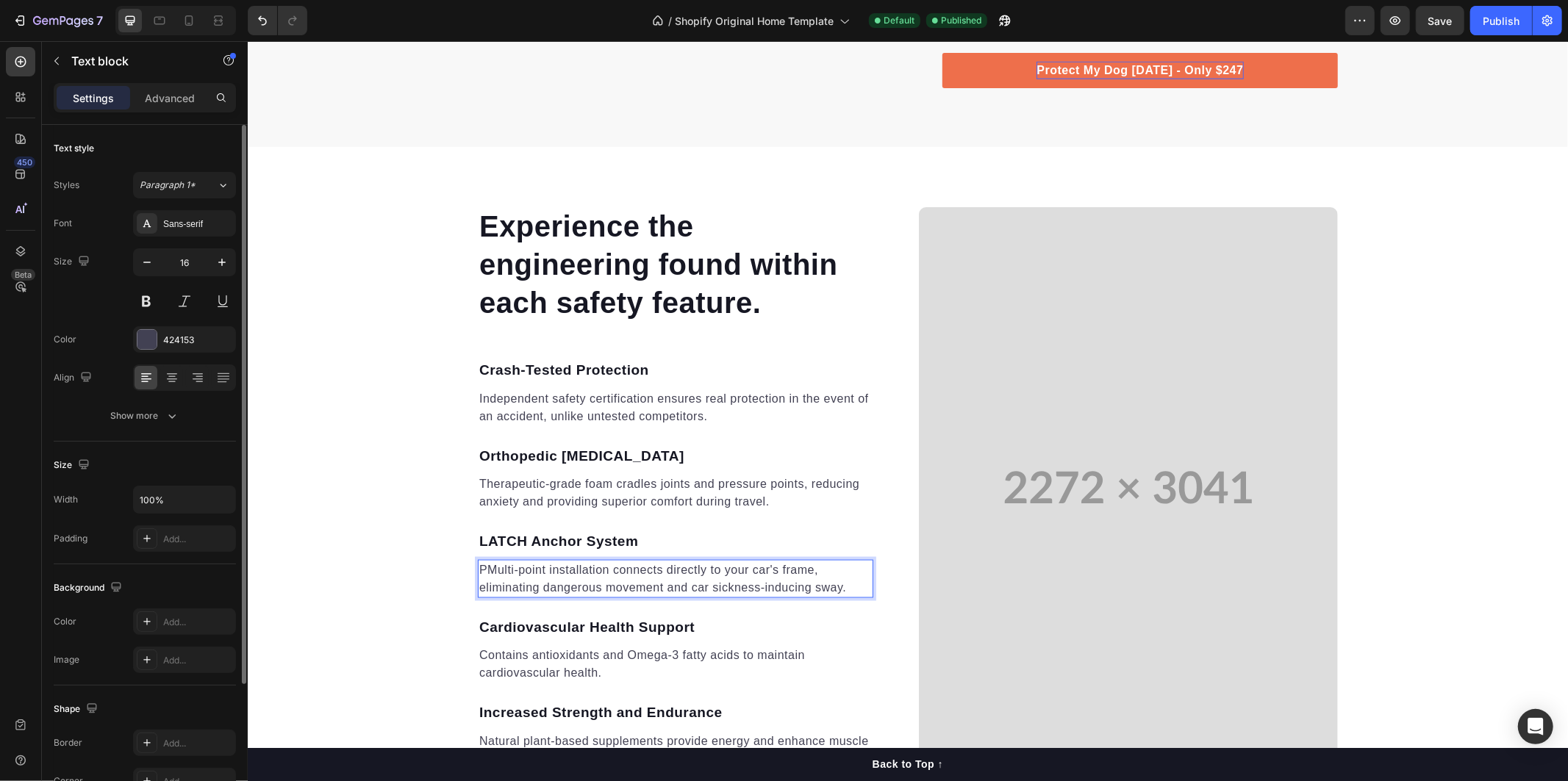
click at [480, 568] on p "PMulti-point installation connects directly to your car's frame, eliminating da…" at bounding box center [674, 578] width 392 height 35
click at [623, 622] on p "Cardiovascular Health Support" at bounding box center [674, 627] width 392 height 21
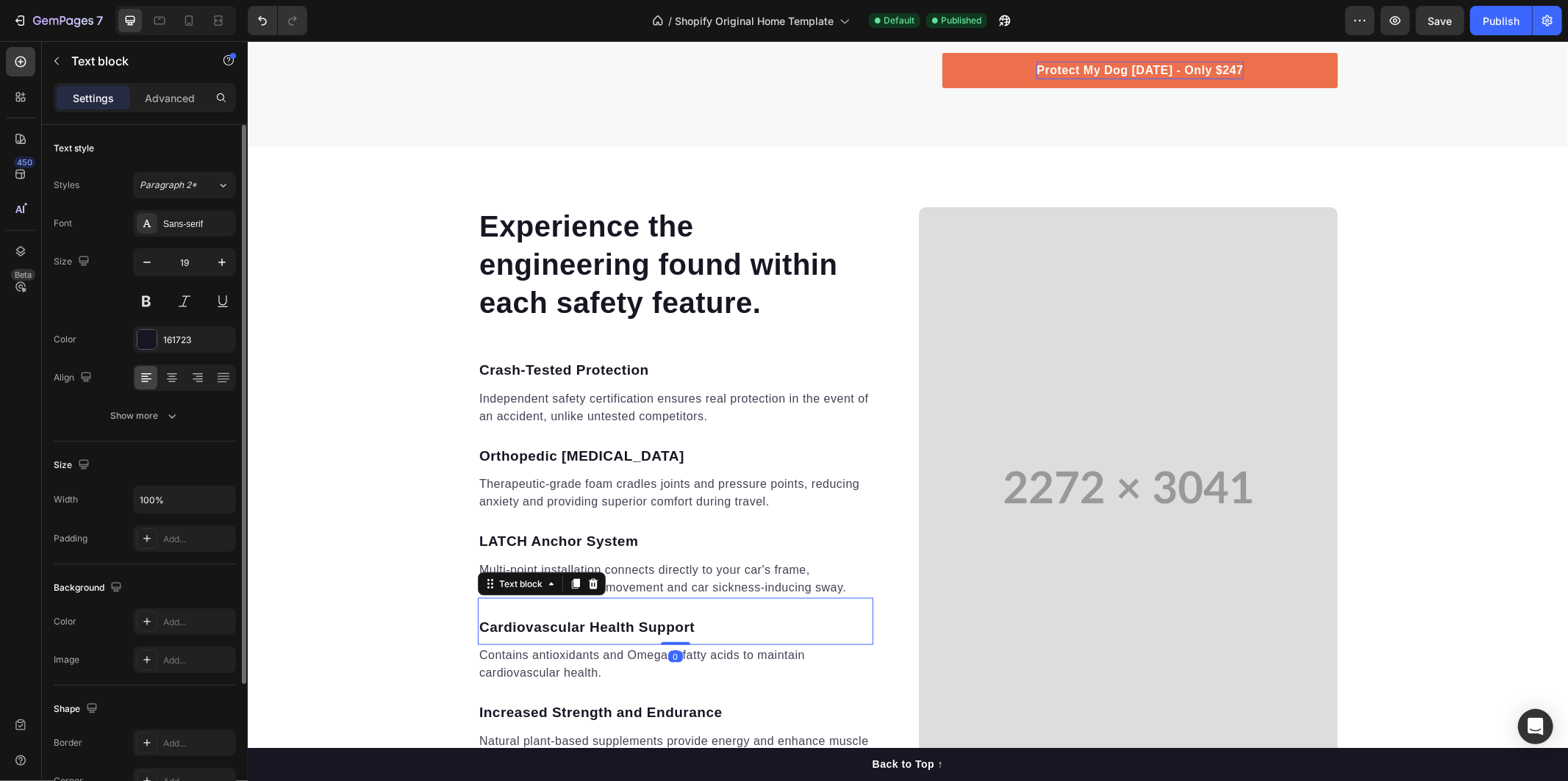
drag, startPoint x: 628, startPoint y: 626, endPoint x: 701, endPoint y: 625, distance: 73.0
click at [629, 626] on p "Cardiovascular Health Support" at bounding box center [674, 627] width 392 height 21
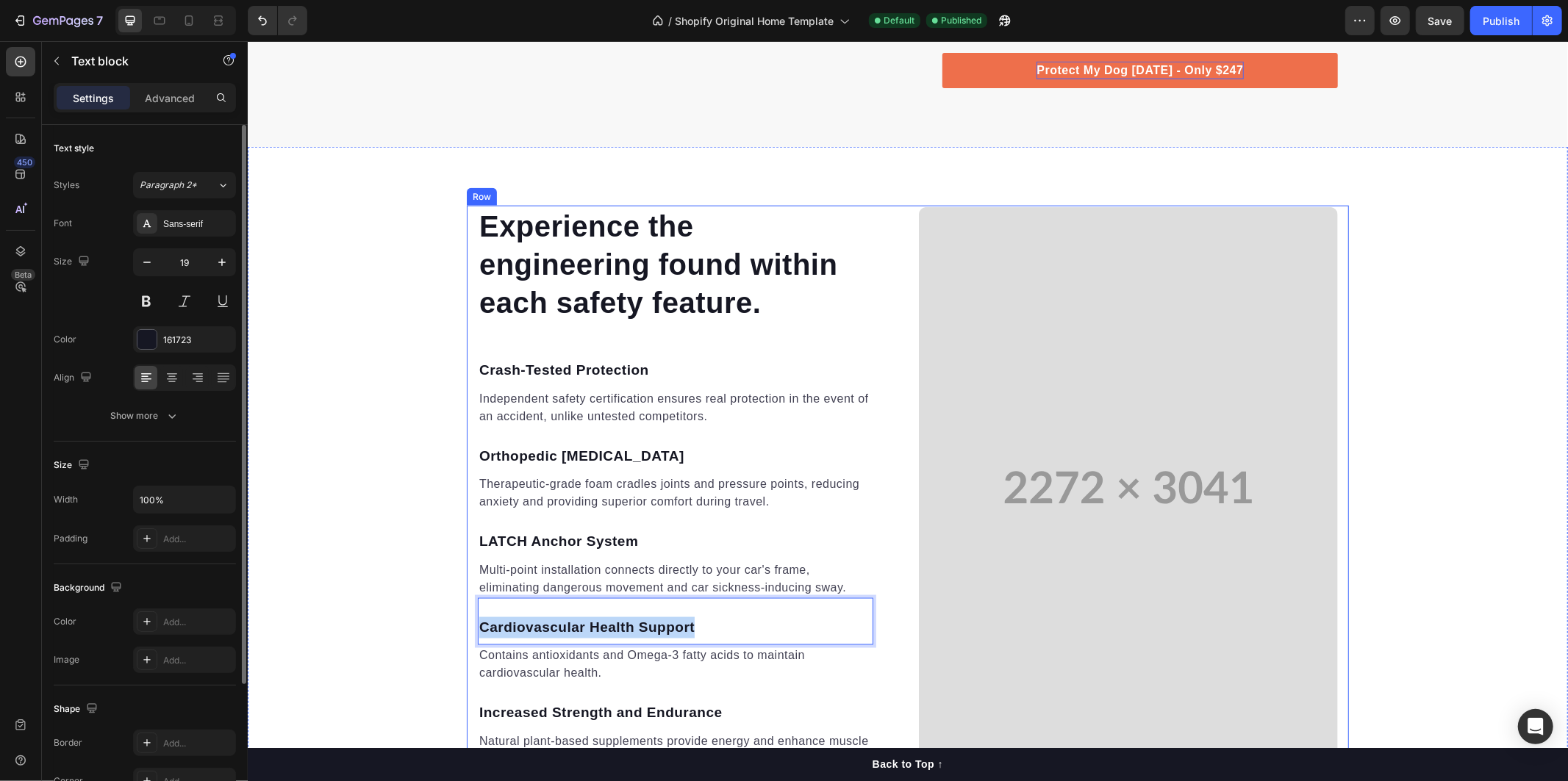
drag, startPoint x: 688, startPoint y: 624, endPoint x: 459, endPoint y: 615, distance: 229.2
click at [466, 615] on div "Experience the engineering found within each safety feature. Heading Crash-Test…" at bounding box center [906, 486] width 882 height 564
click at [496, 656] on p "Contains antioxidants and Omega-3 fatty acids to maintain cardiovascular health." at bounding box center [674, 664] width 392 height 35
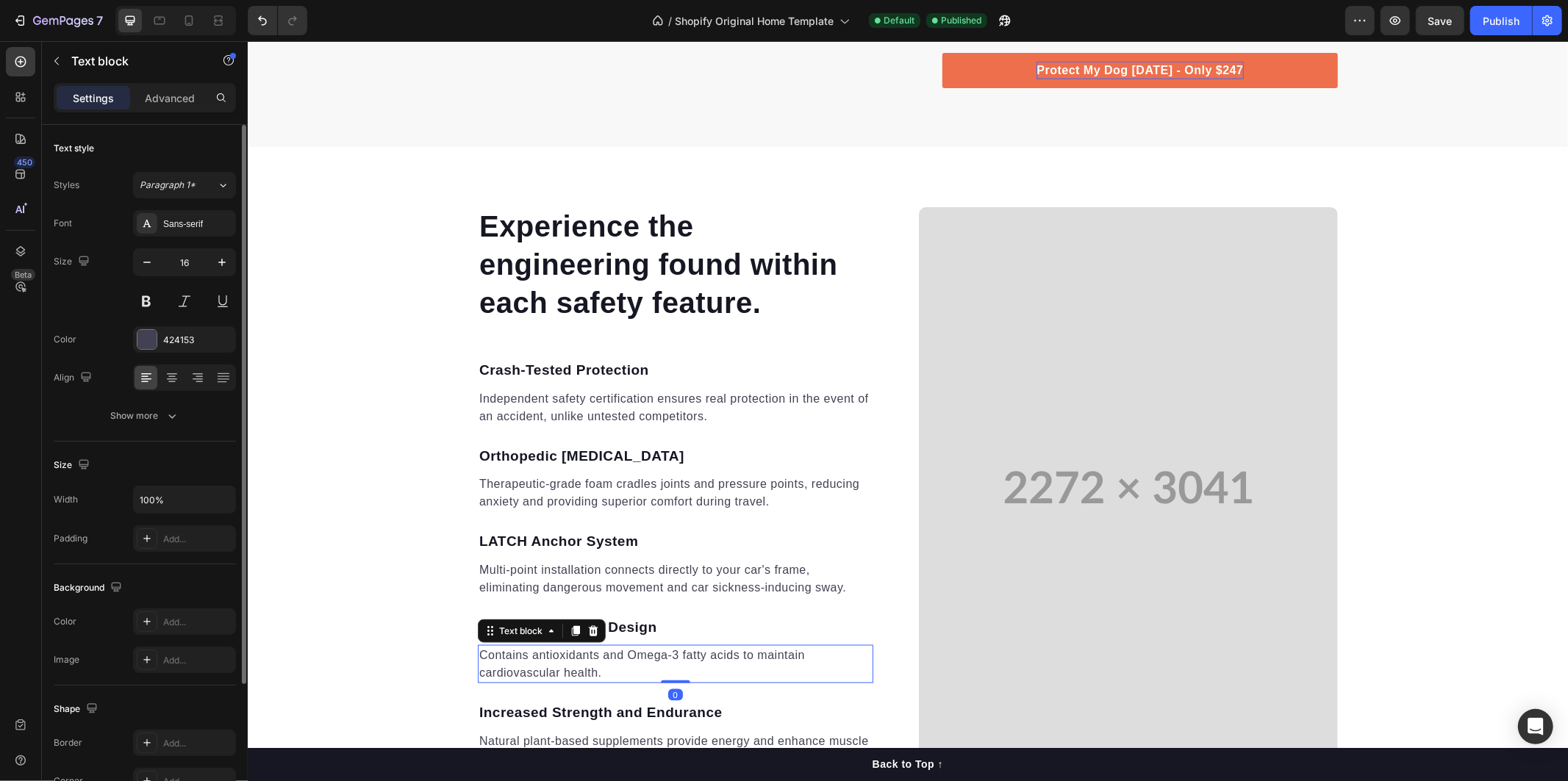
click at [478, 655] on p "Contains antioxidants and Omega-3 fatty acids to maintain cardiovascular health." at bounding box center [674, 664] width 392 height 35
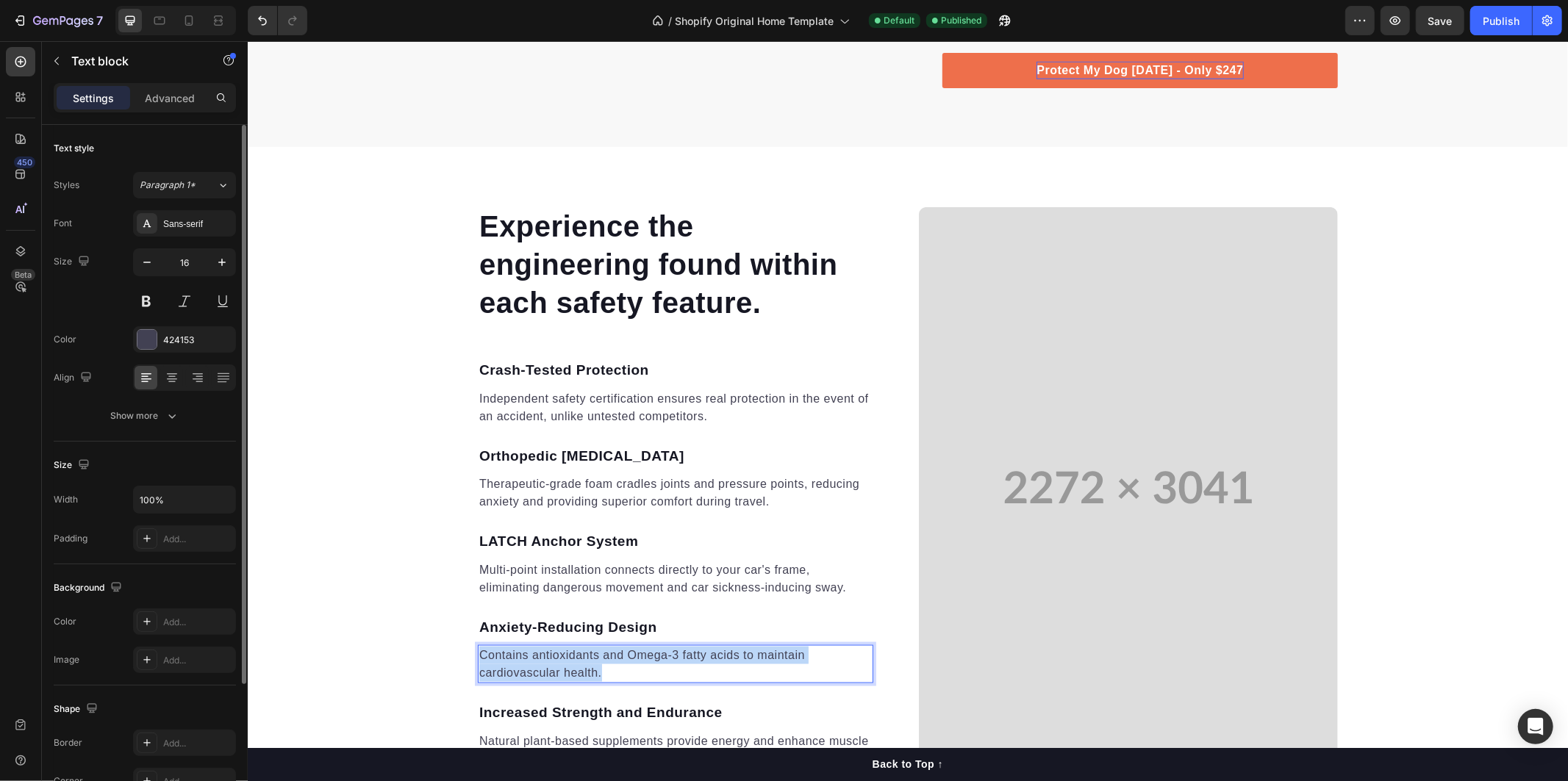
drag, startPoint x: 474, startPoint y: 655, endPoint x: 643, endPoint y: 680, distance: 170.8
click at [643, 680] on div "Contains antioxidants and Omega-3 fatty acids to maintain cardiovascular health." at bounding box center [675, 664] width 395 height 38
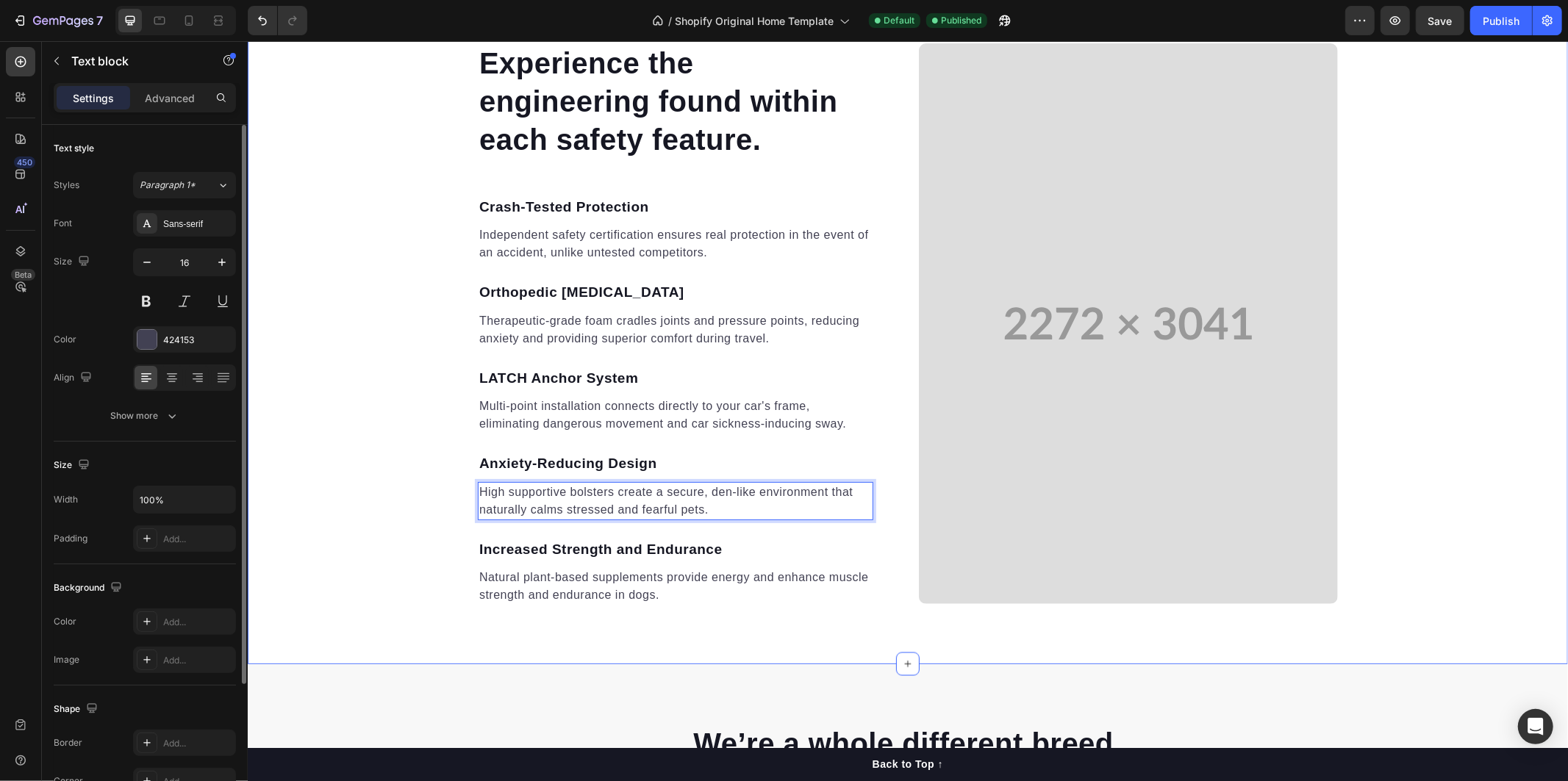
click at [651, 553] on p "Increased Strength and Endurance" at bounding box center [674, 549] width 392 height 21
click at [655, 552] on p "Increased Strength and Endurance" at bounding box center [674, 549] width 392 height 21
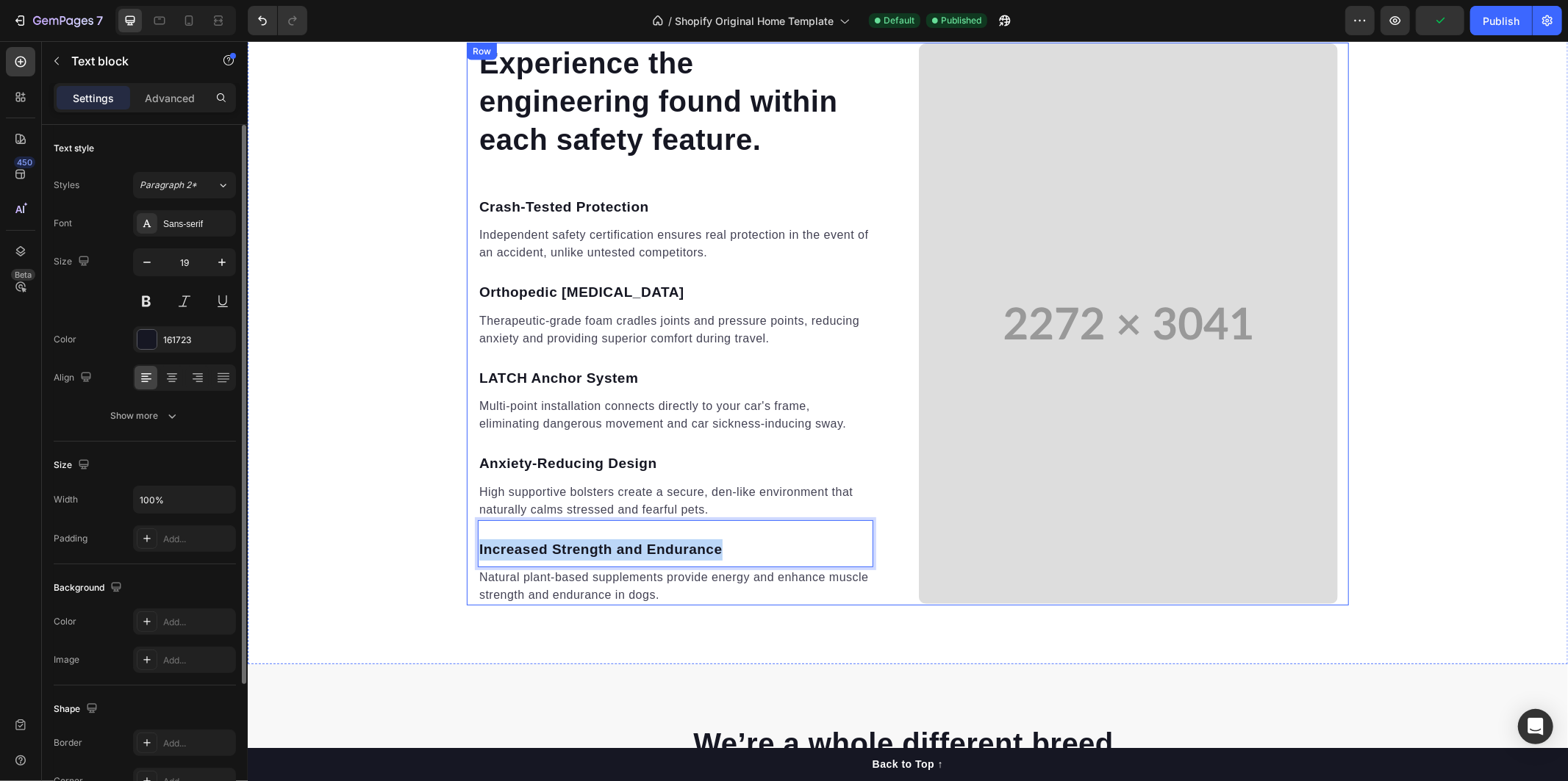
drag, startPoint x: 725, startPoint y: 550, endPoint x: 460, endPoint y: 540, distance: 265.2
click at [466, 540] on div "Experience the engineering found within each safety feature. Heading Crash-Test…" at bounding box center [906, 324] width 882 height 564
click at [530, 571] on p "Natural plant-based supplements provide energy and enhance muscle strength and …" at bounding box center [674, 585] width 392 height 35
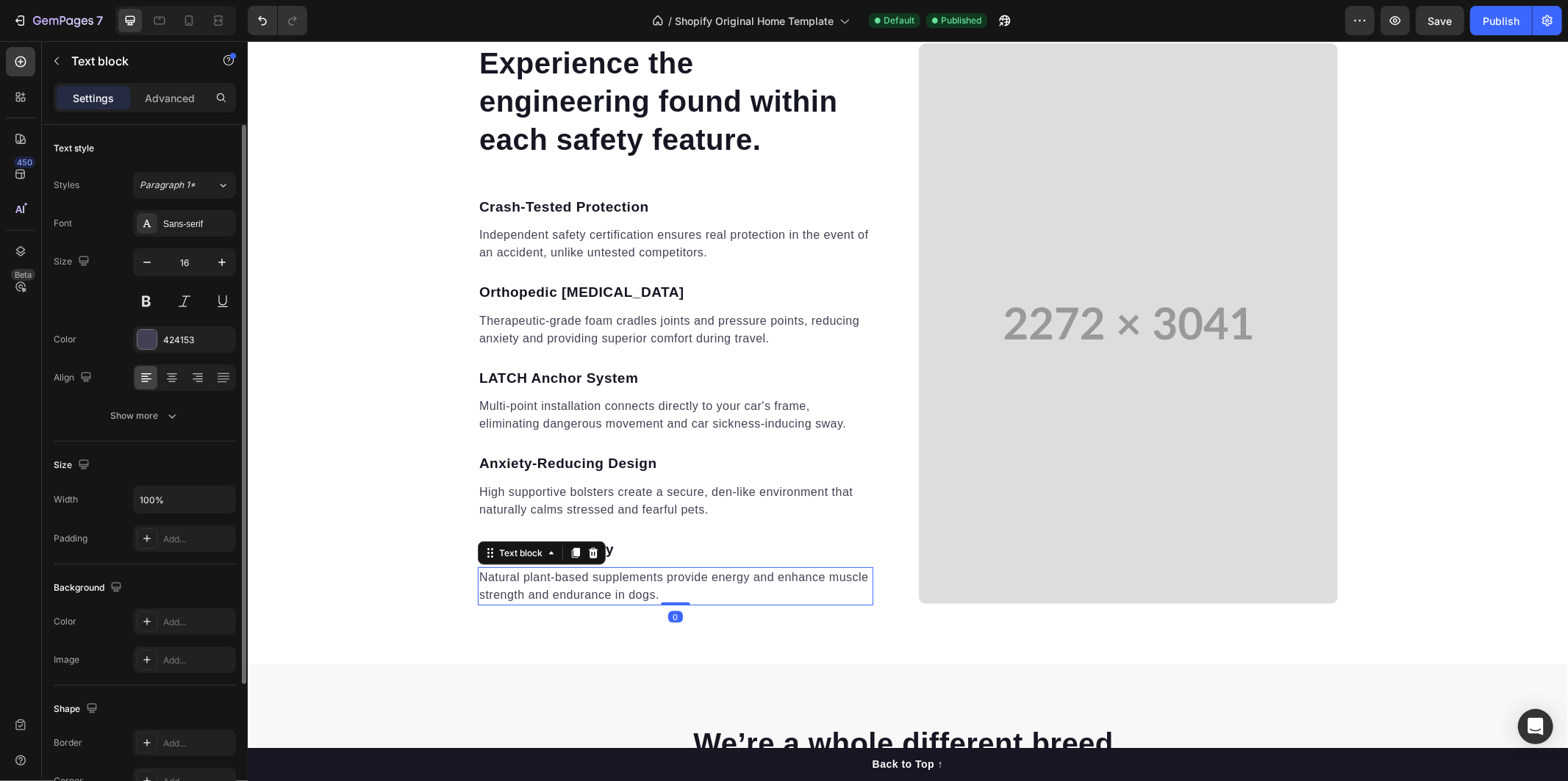
drag, startPoint x: 530, startPoint y: 571, endPoint x: 480, endPoint y: 571, distance: 50.0
click at [526, 571] on p "Natural plant-based supplements provide energy and enhance muscle strength and …" at bounding box center [674, 585] width 392 height 35
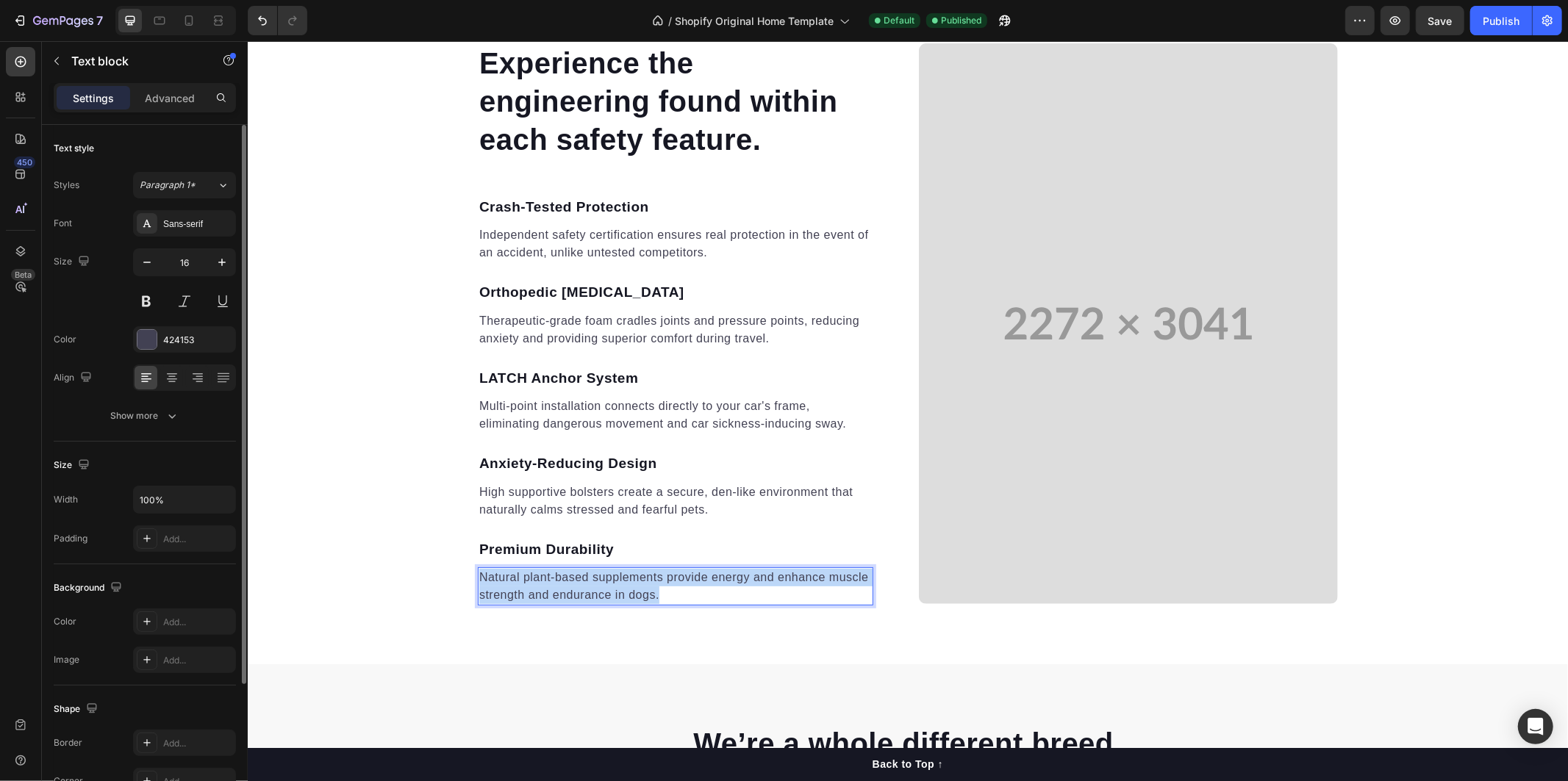
drag, startPoint x: 472, startPoint y: 569, endPoint x: 679, endPoint y: 595, distance: 208.6
click at [679, 595] on p "Natural plant-based supplements provide energy and enhance muscle strength and …" at bounding box center [674, 585] width 392 height 35
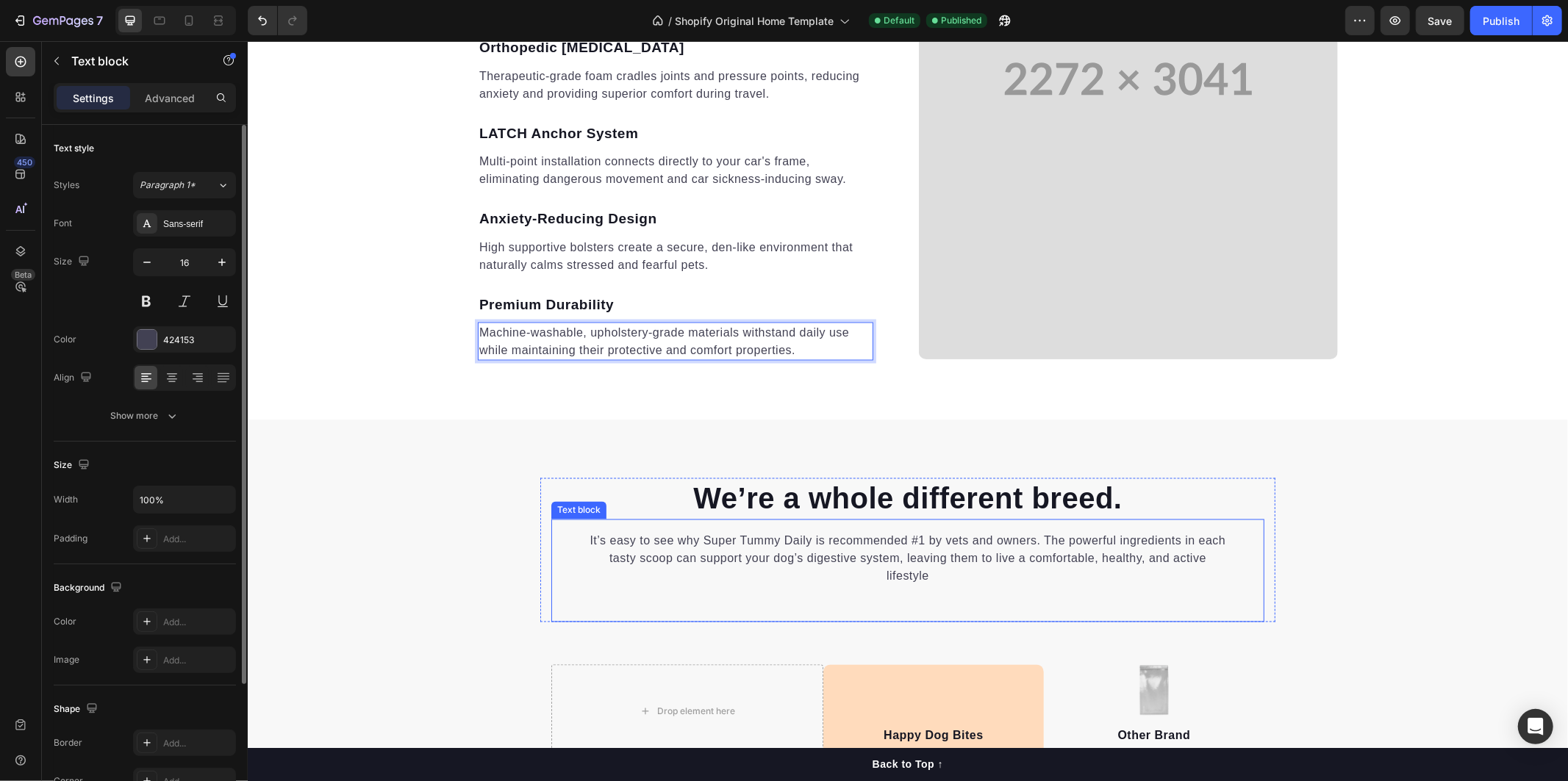
scroll to position [2068, 0]
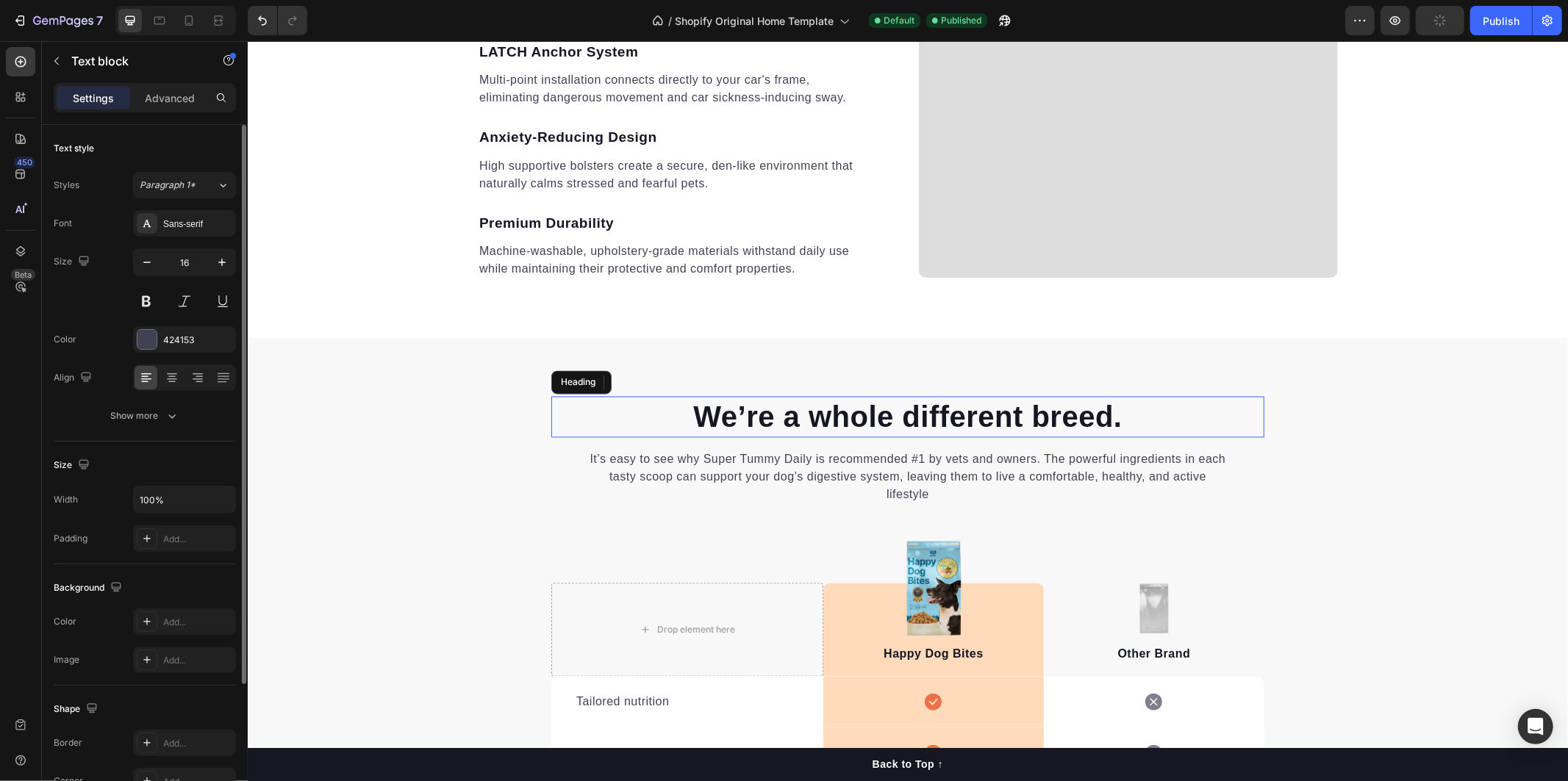
click at [736, 412] on p "We’re a whole different breed." at bounding box center [906, 417] width 710 height 38
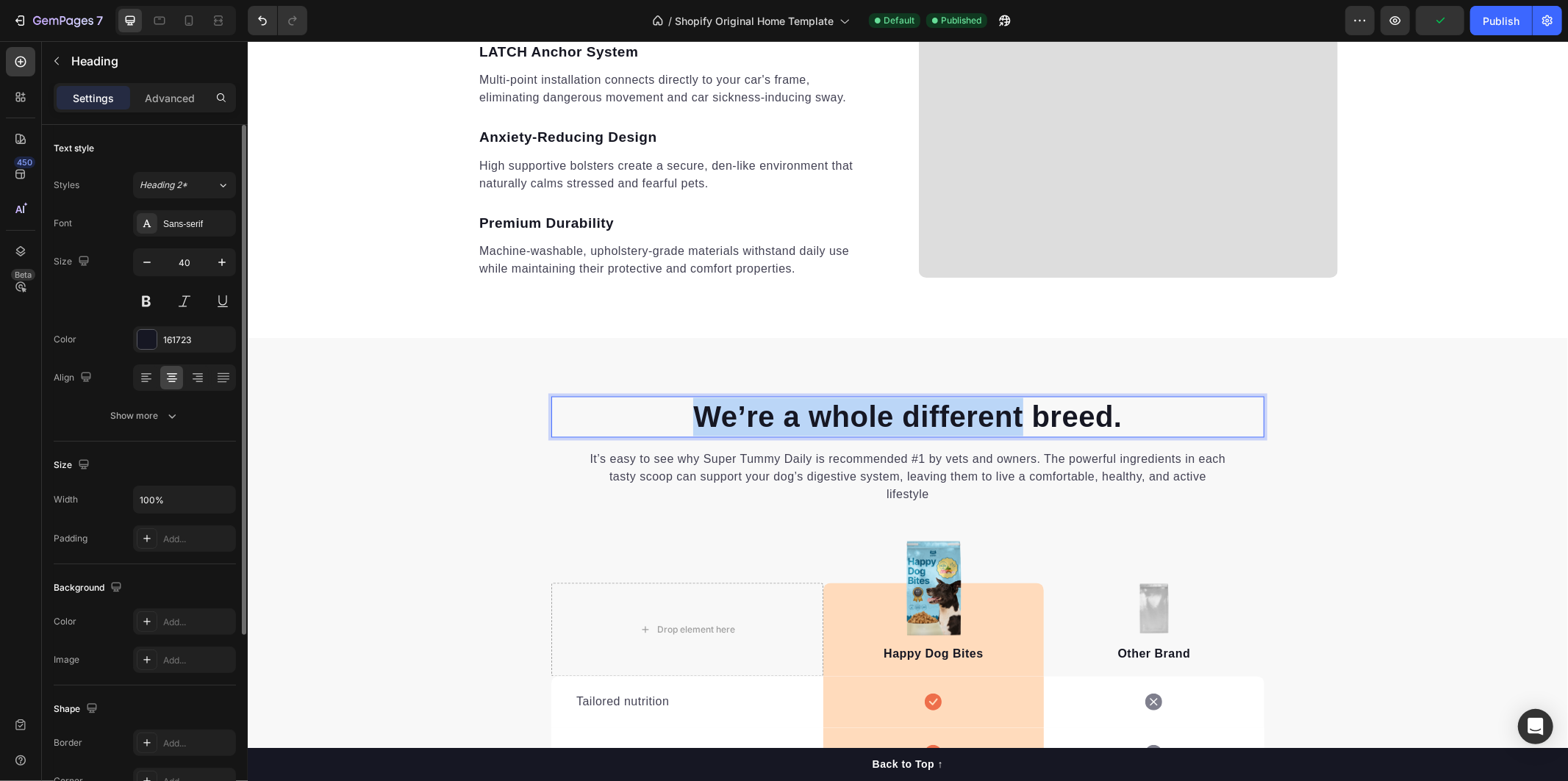
drag, startPoint x: 685, startPoint y: 409, endPoint x: 988, endPoint y: 414, distance: 303.0
click at [987, 414] on p "We’re a whole different breed." at bounding box center [906, 417] width 710 height 38
drag, startPoint x: 1134, startPoint y: 414, endPoint x: 652, endPoint y: 400, distance: 482.2
click at [652, 400] on p "We’re a whole different breed." at bounding box center [906, 417] width 710 height 38
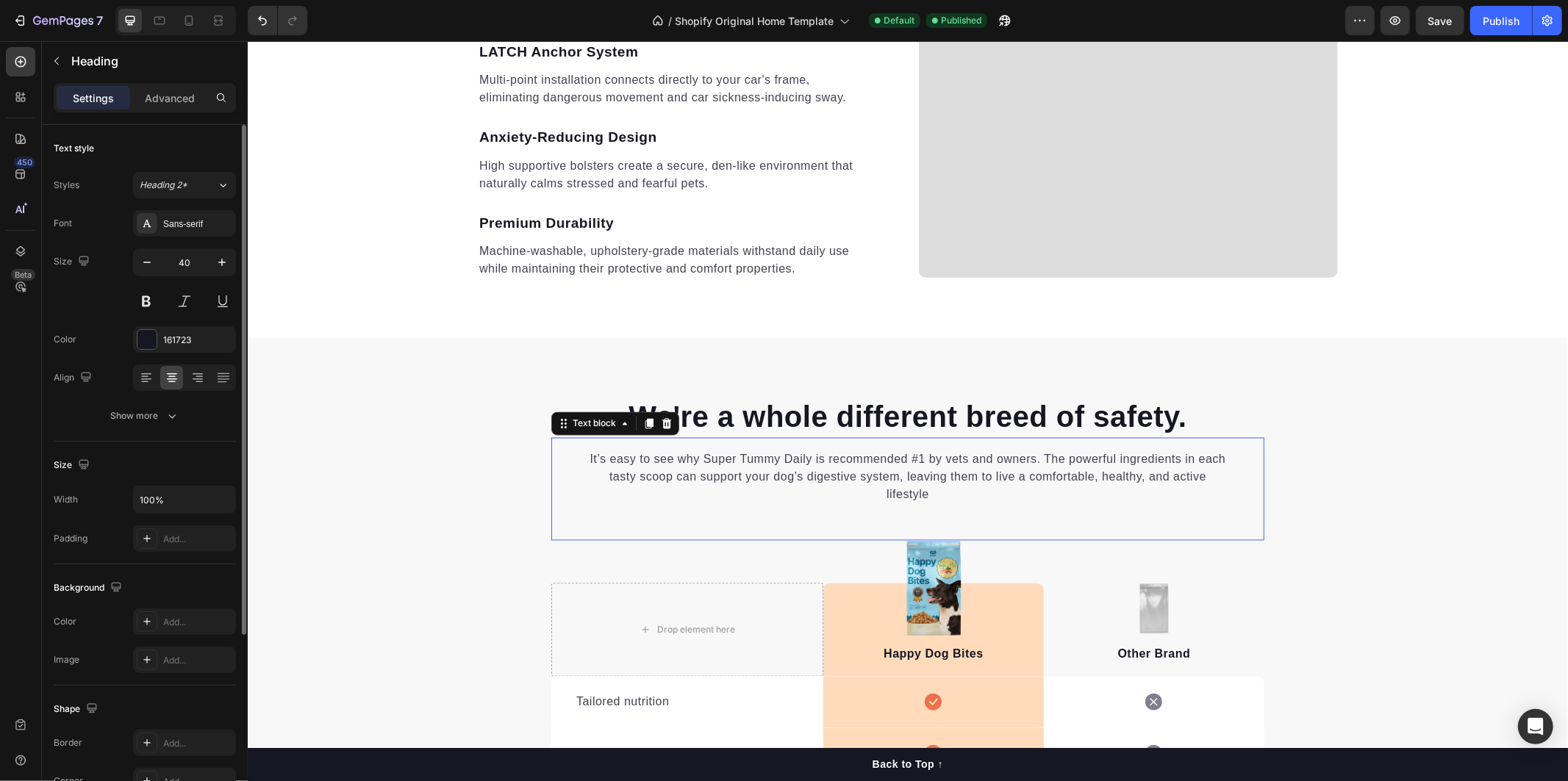
click at [628, 503] on div "It’s easy to see why Super Tummy Daily is recommended #1 by vets and owners. Th…" at bounding box center [906, 489] width 713 height 103
drag, startPoint x: 622, startPoint y: 497, endPoint x: 576, endPoint y: 471, distance: 52.8
click at [620, 496] on p "It’s easy to see why Super Tummy Daily is recommended #1 by vets and owners. Th…" at bounding box center [907, 476] width 642 height 53
drag, startPoint x: 621, startPoint y: 463, endPoint x: 994, endPoint y: 514, distance: 376.5
click at [998, 514] on div "It’s easy to see why Super Tummy Daily is recommended #1 by vets and owners. Th…" at bounding box center [906, 489] width 713 height 103
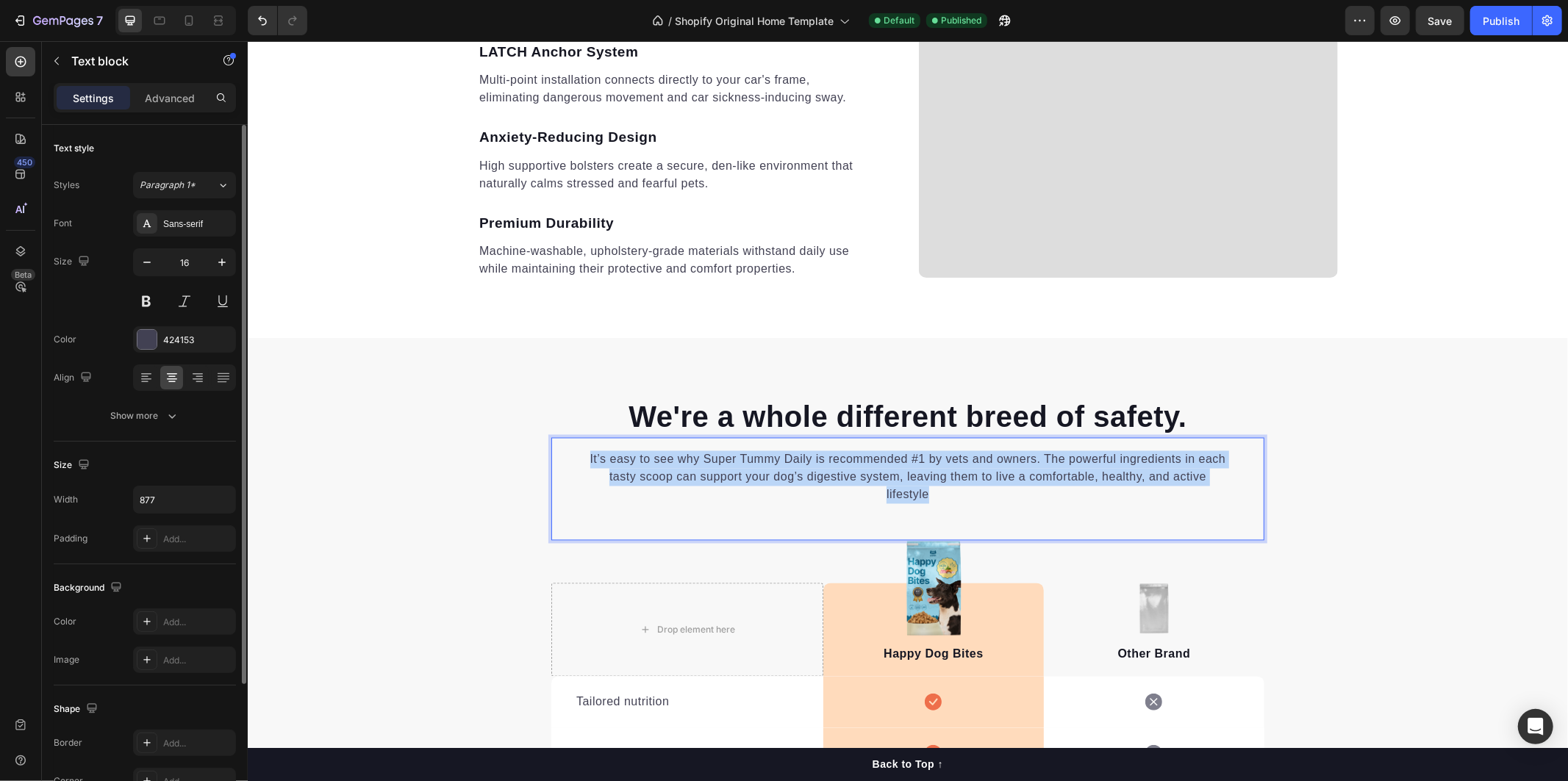
drag, startPoint x: 665, startPoint y: 465, endPoint x: 1103, endPoint y: 506, distance: 439.9
click at [1103, 506] on div "It’s easy to see why Super Tummy Daily is recommended #1 by vets and owners. Th…" at bounding box center [906, 489] width 713 height 103
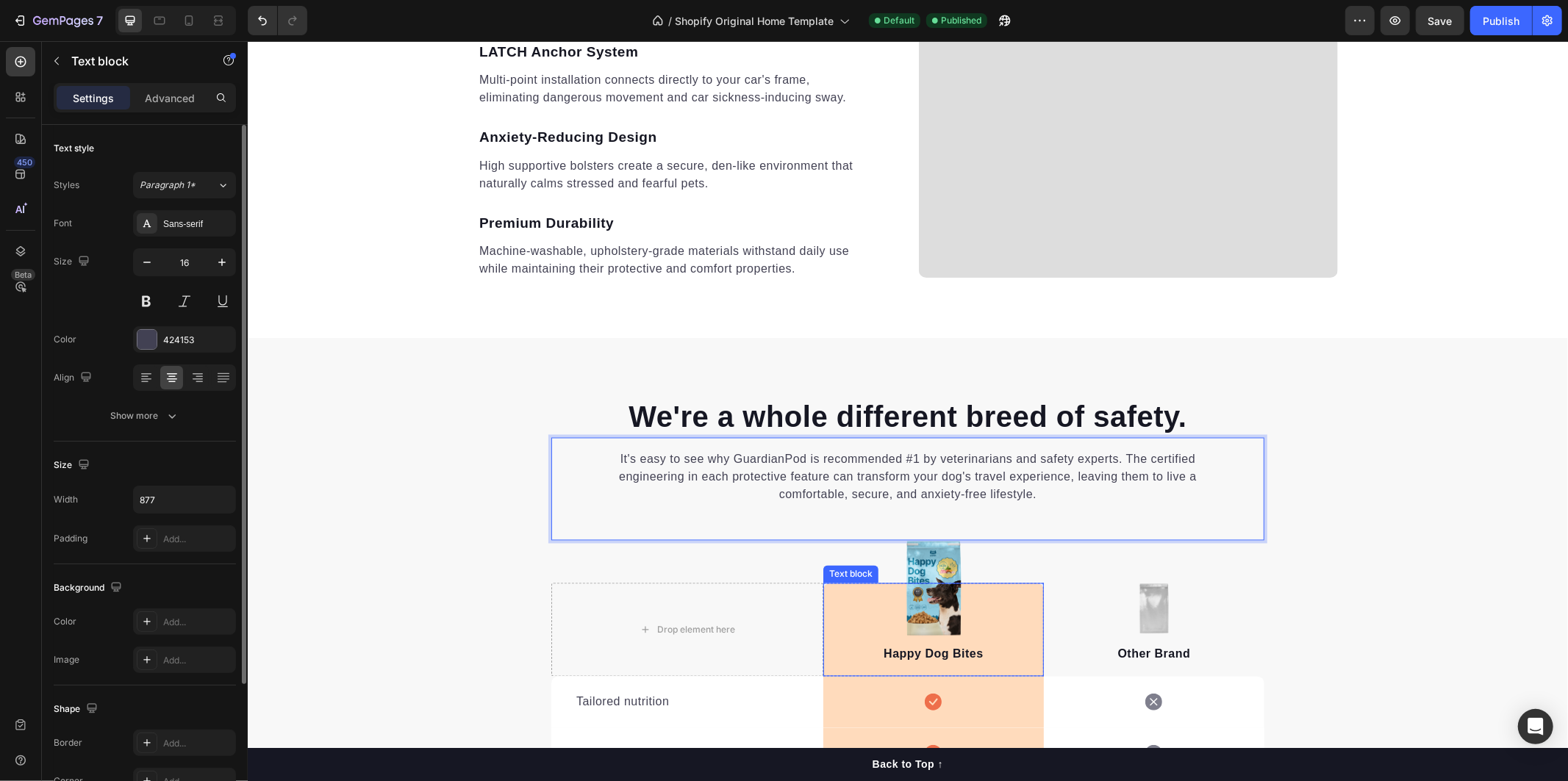
click at [916, 604] on div "Happy Dog Bites Text block" at bounding box center [933, 629] width 220 height 94
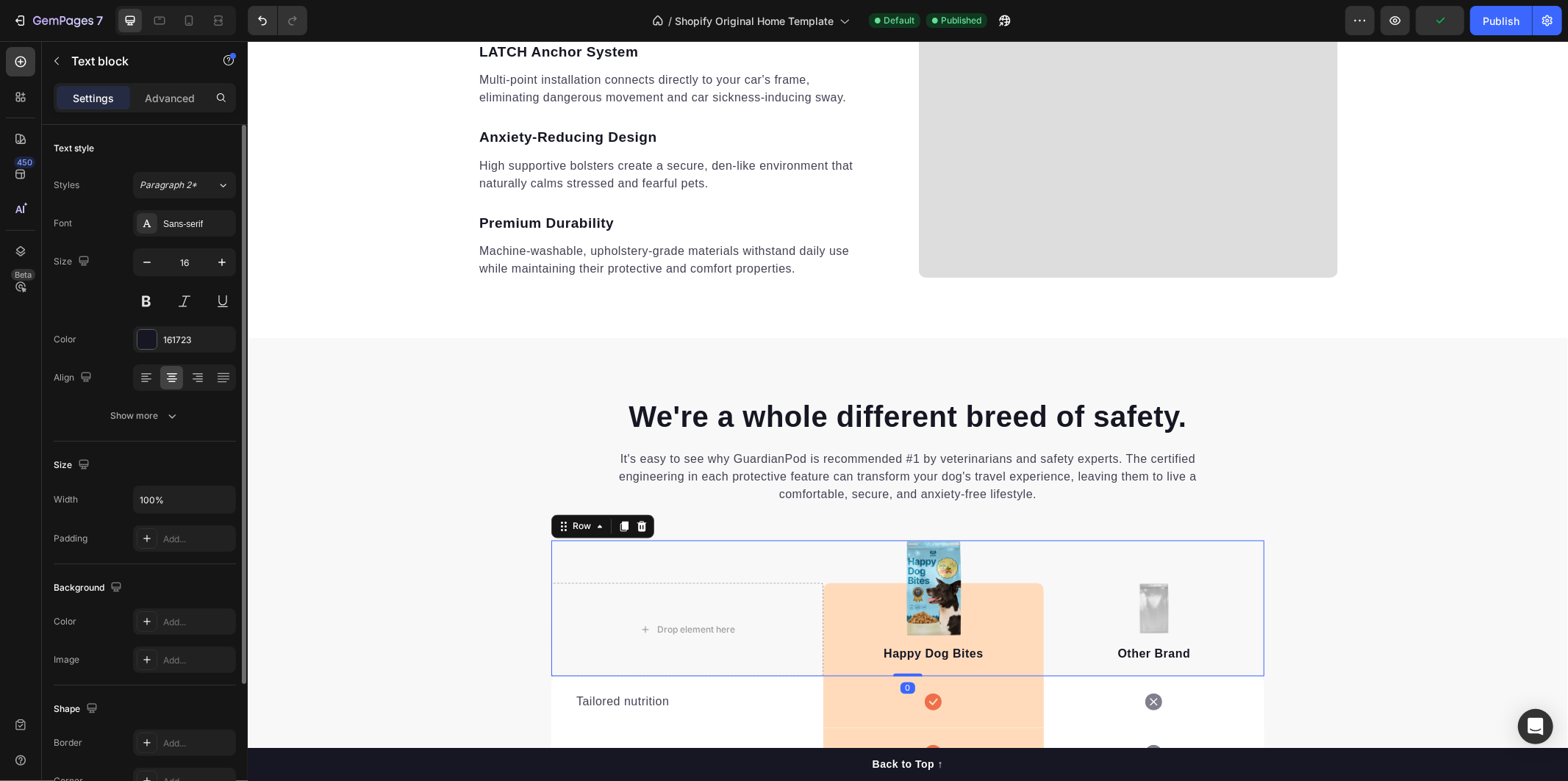
click at [985, 559] on div "Drop element here Image Happy Dog Bites Text block Row Image Other Brand Text b…" at bounding box center [906, 608] width 713 height 136
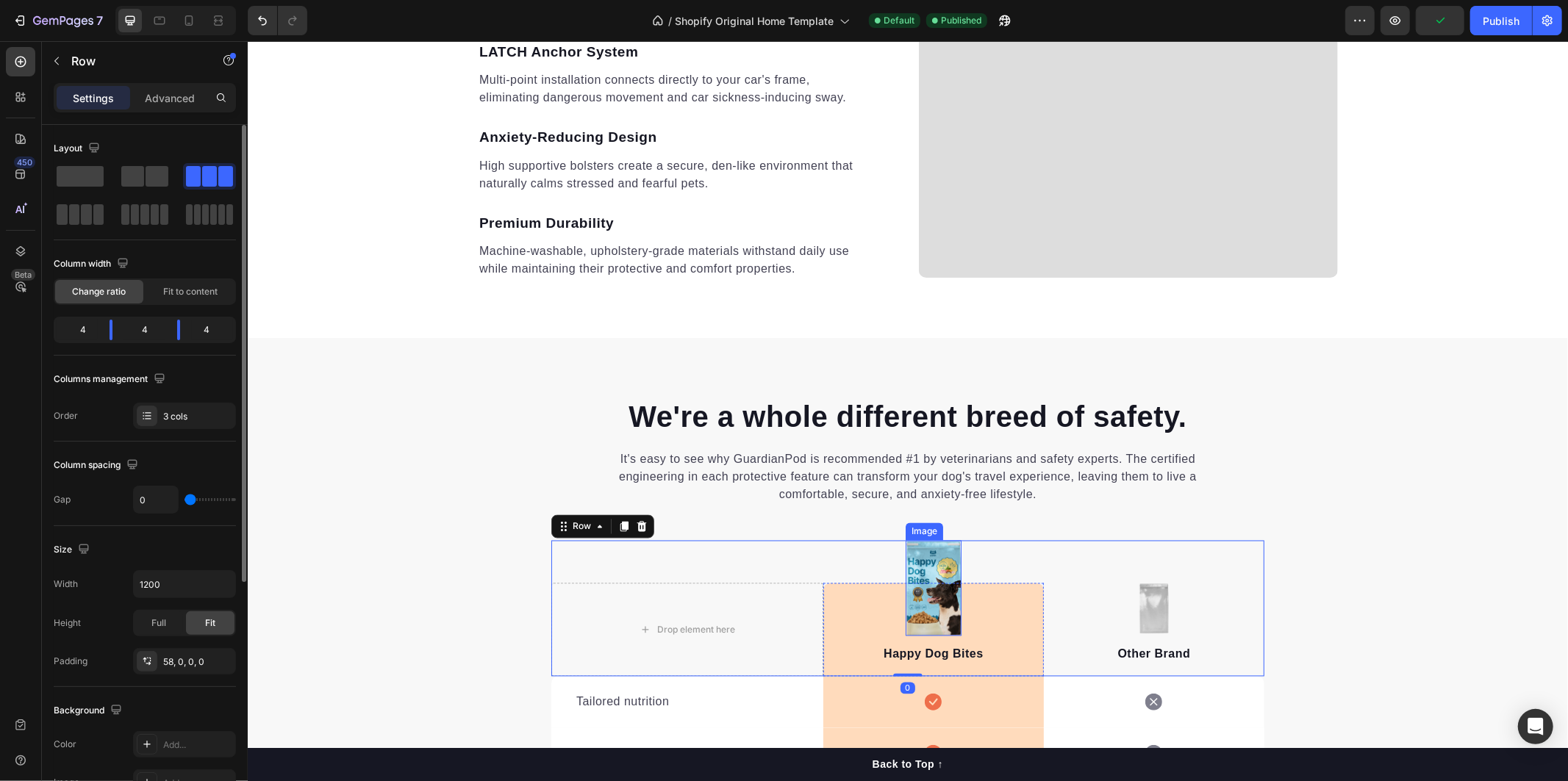
click at [929, 561] on img at bounding box center [933, 588] width 56 height 95
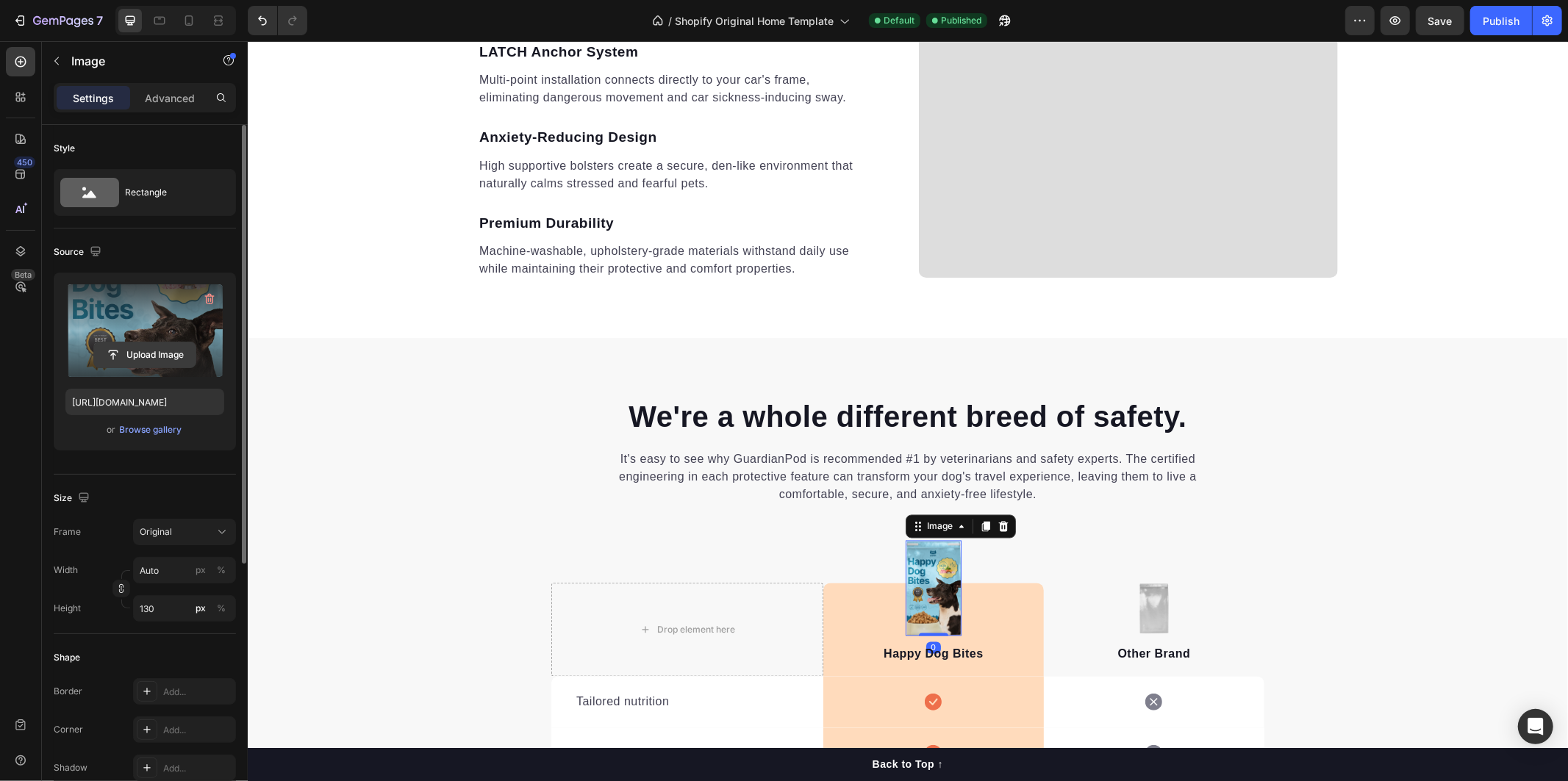
click at [160, 351] on input "file" at bounding box center [145, 354] width 101 height 25
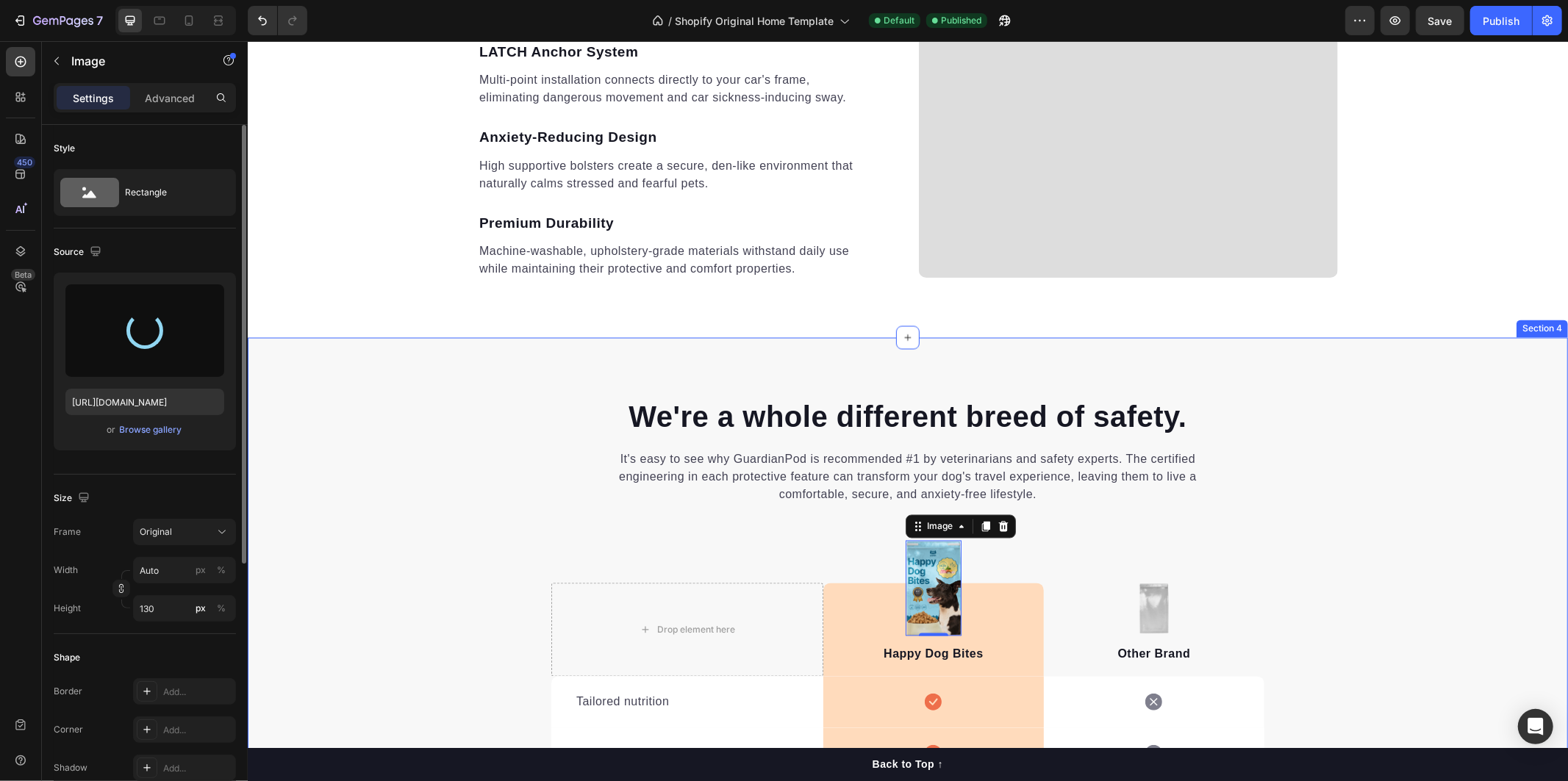
type input "https://cdn.shopify.com/s/files/1/0736/2533/8005/files/gempages_579751481754780…"
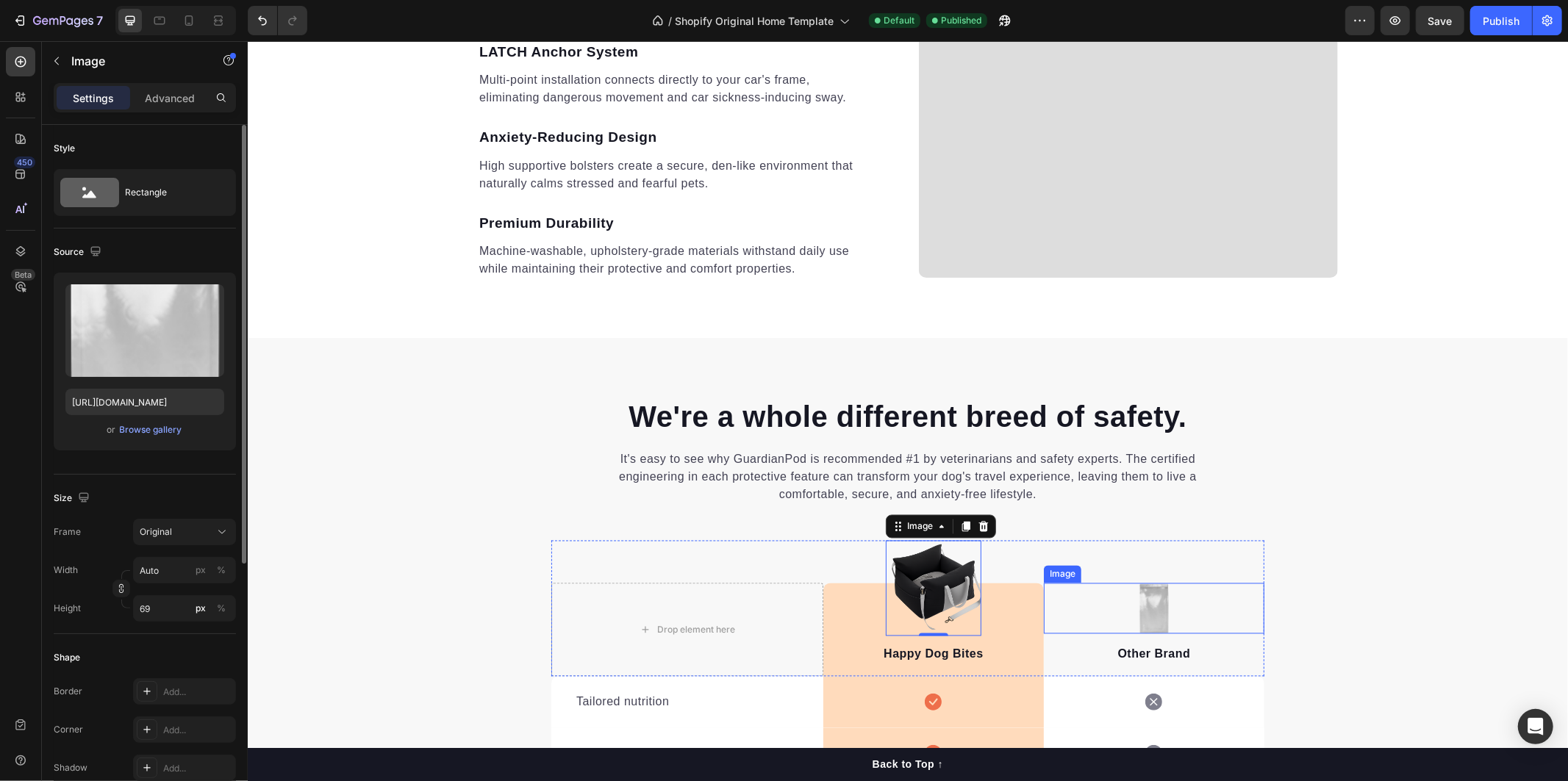
click at [1140, 619] on img at bounding box center [1153, 608] width 31 height 51
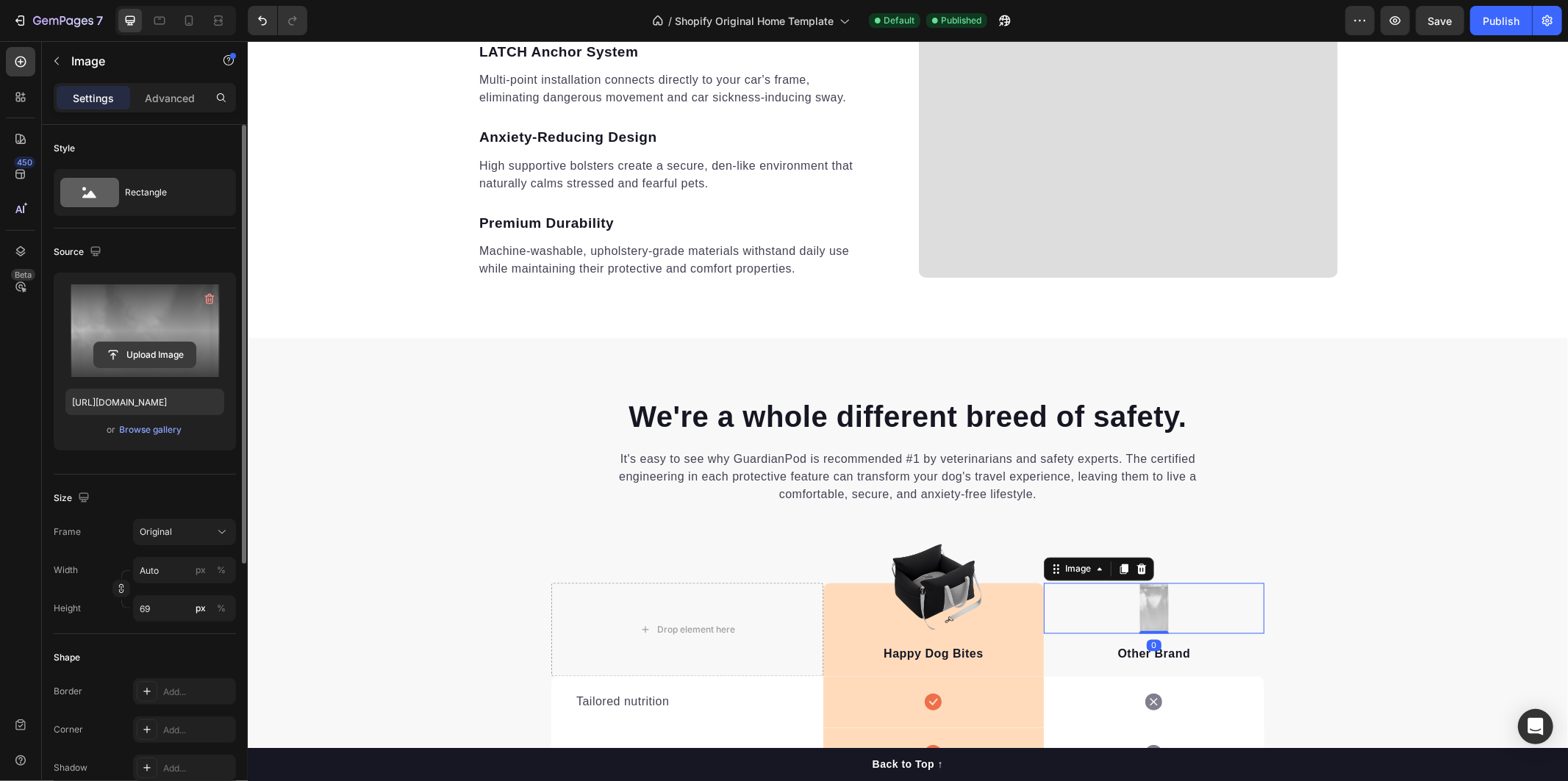
click at [169, 348] on input "file" at bounding box center [145, 354] width 101 height 25
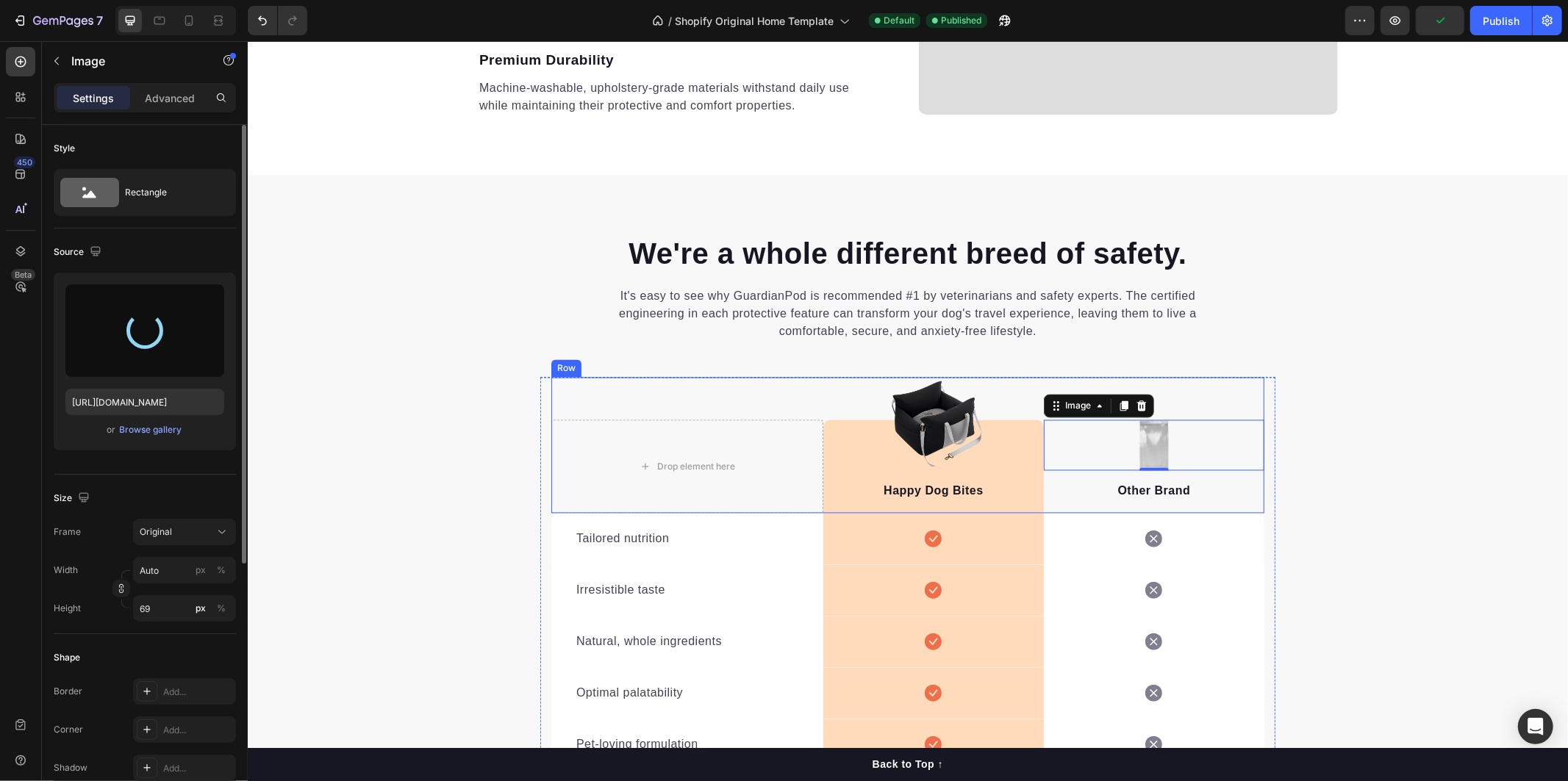
scroll to position [2312, 0]
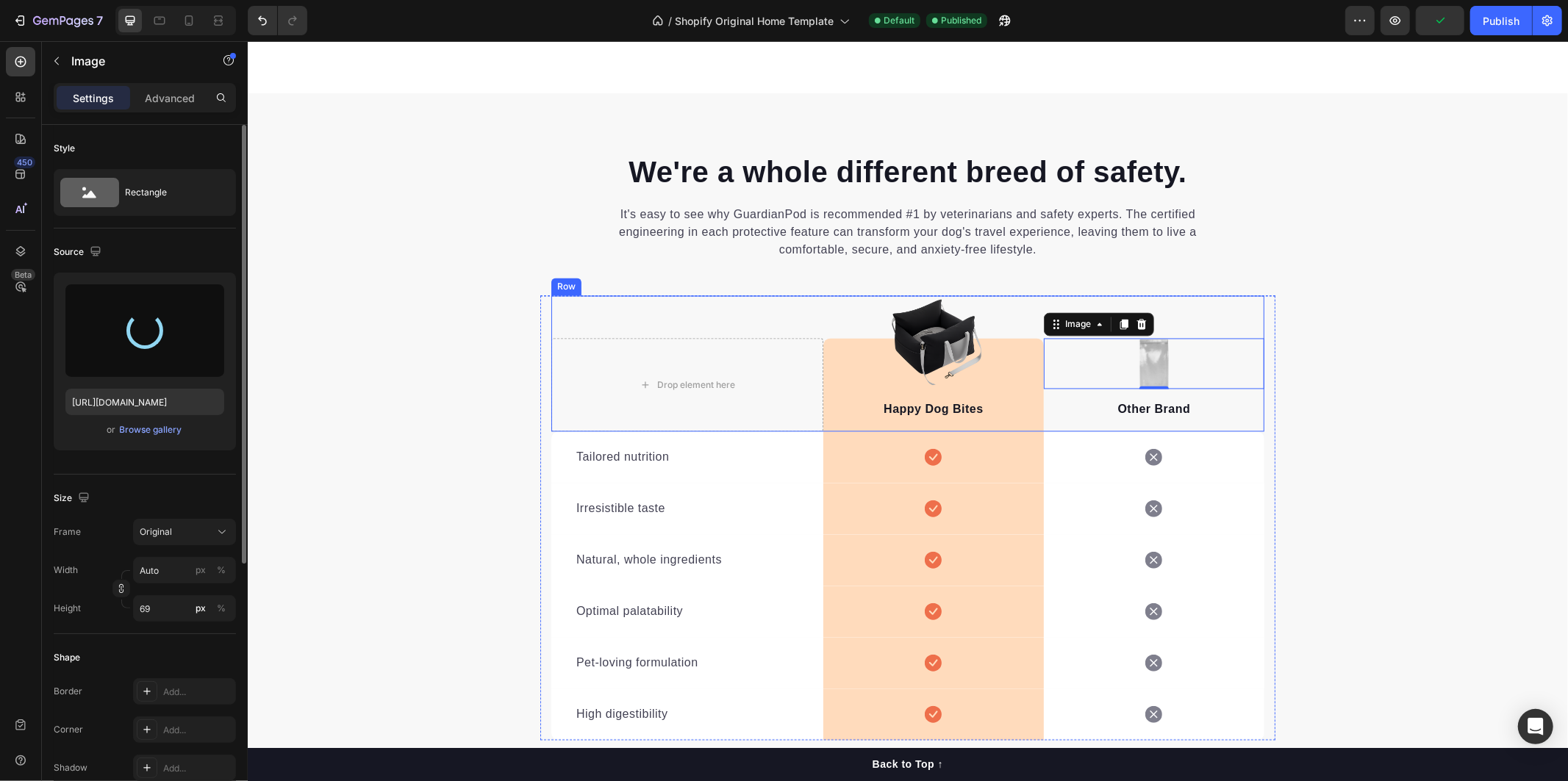
type input "https://cdn.shopify.com/s/files/1/0736/2533/8005/files/gempages_579751481754780…"
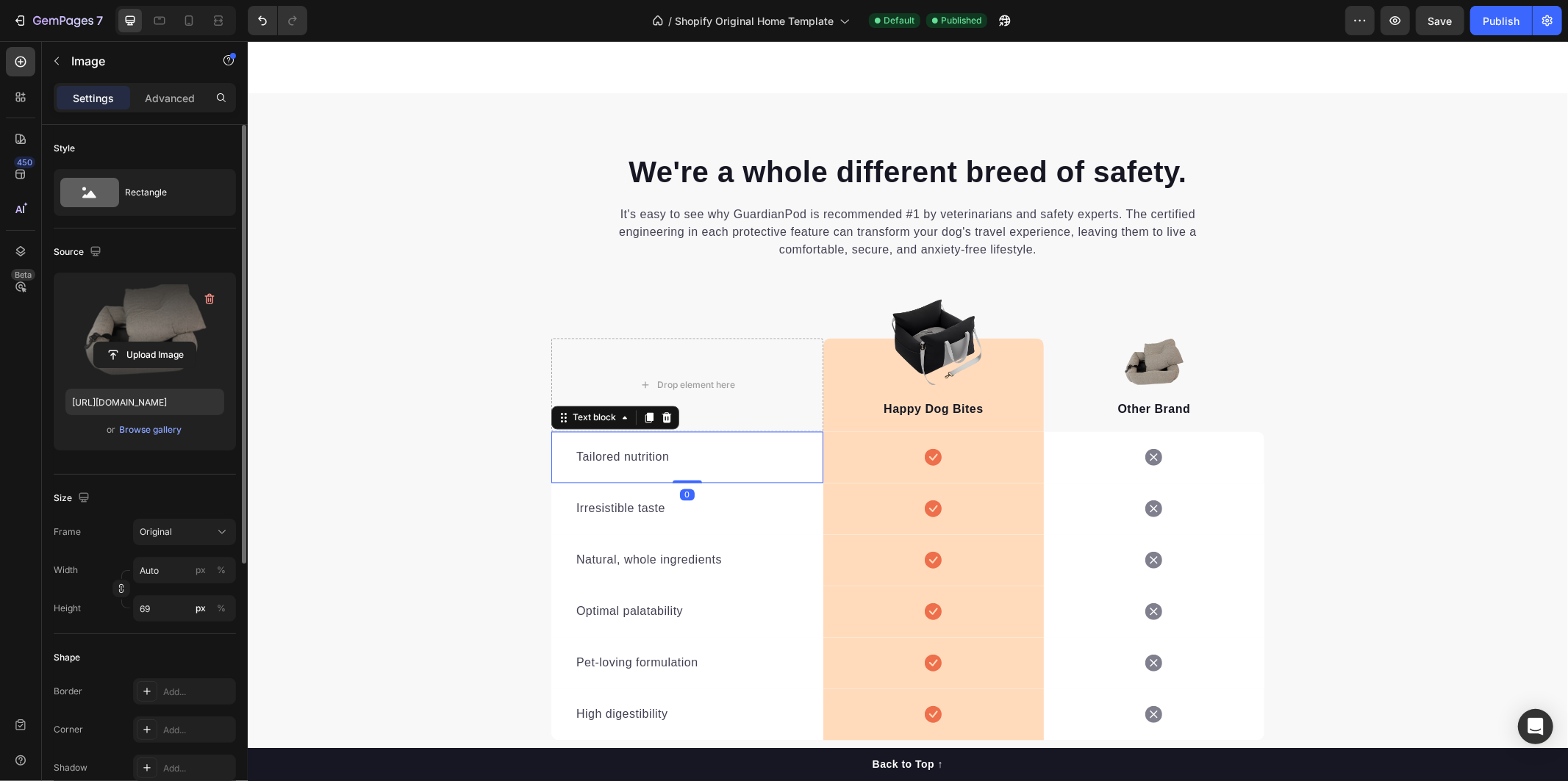
click at [618, 456] on p "Tailored nutrition" at bounding box center [686, 456] width 222 height 18
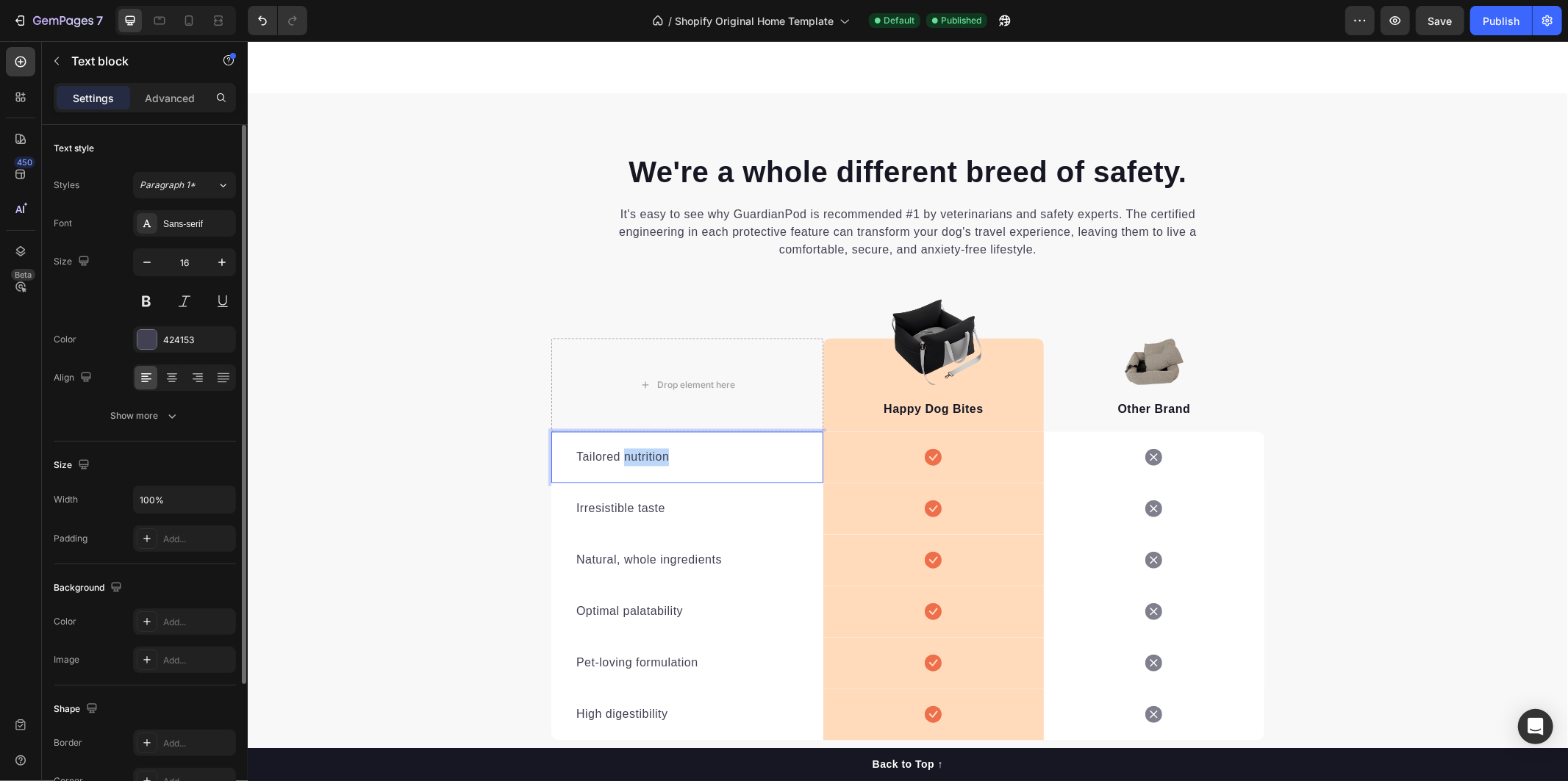
drag, startPoint x: 619, startPoint y: 456, endPoint x: 630, endPoint y: 456, distance: 11.0
click at [621, 456] on p "Tailored nutrition" at bounding box center [686, 456] width 222 height 18
drag, startPoint x: 678, startPoint y: 459, endPoint x: 589, endPoint y: 456, distance: 89.1
click at [589, 456] on p "Tailored nutrition" at bounding box center [686, 456] width 222 height 18
drag, startPoint x: 567, startPoint y: 456, endPoint x: 715, endPoint y: 460, distance: 148.1
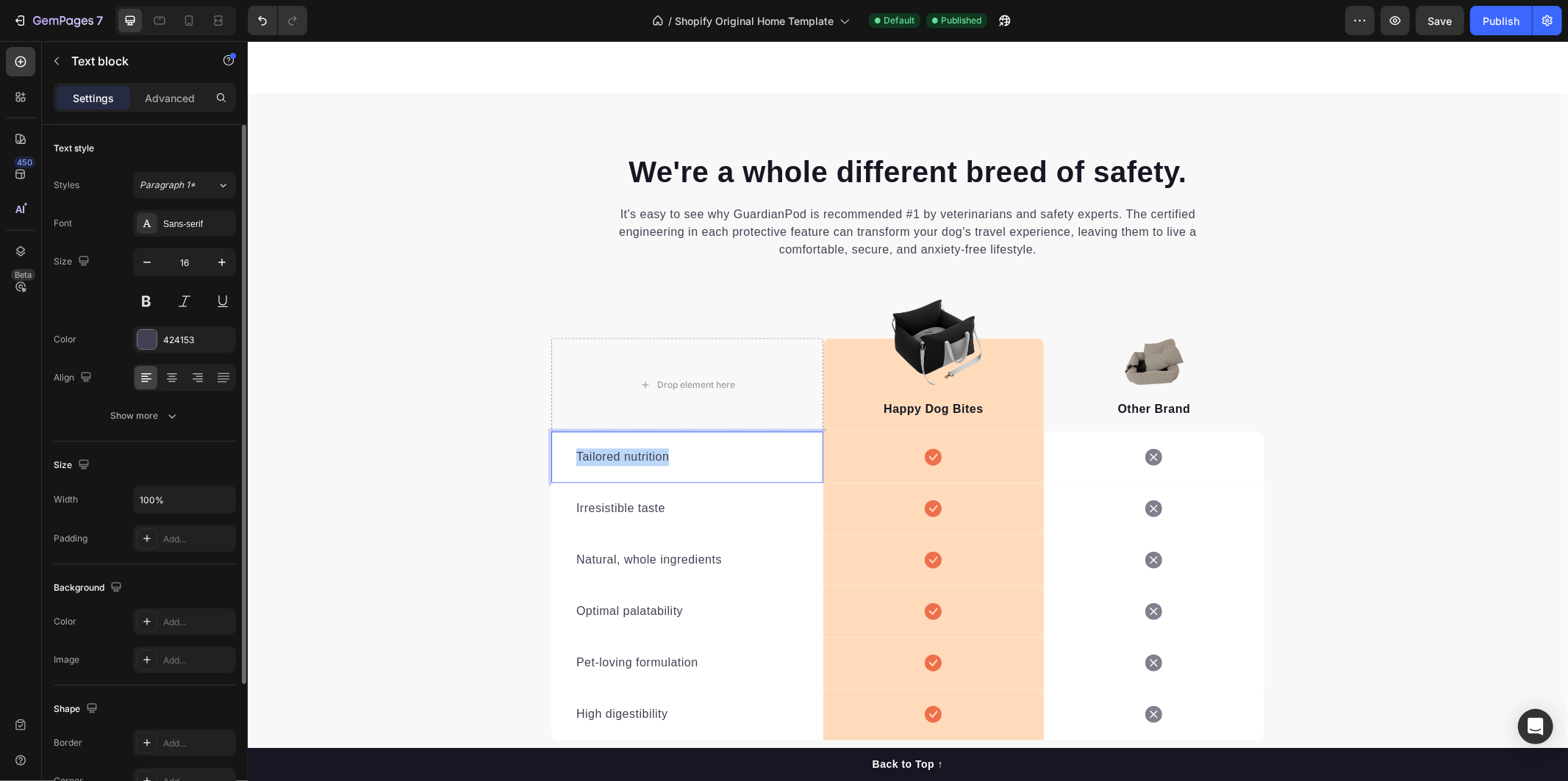
click at [715, 460] on div "Tailored nutrition" at bounding box center [686, 456] width 225 height 21
click at [635, 503] on div "Irresistible taste Text block" at bounding box center [686, 508] width 272 height 51
click at [642, 507] on p "Irresistible taste" at bounding box center [686, 508] width 222 height 18
drag, startPoint x: 665, startPoint y: 511, endPoint x: 556, endPoint y: 512, distance: 109.0
click at [556, 512] on div "Irresistible taste Text block 0" at bounding box center [686, 508] width 272 height 51
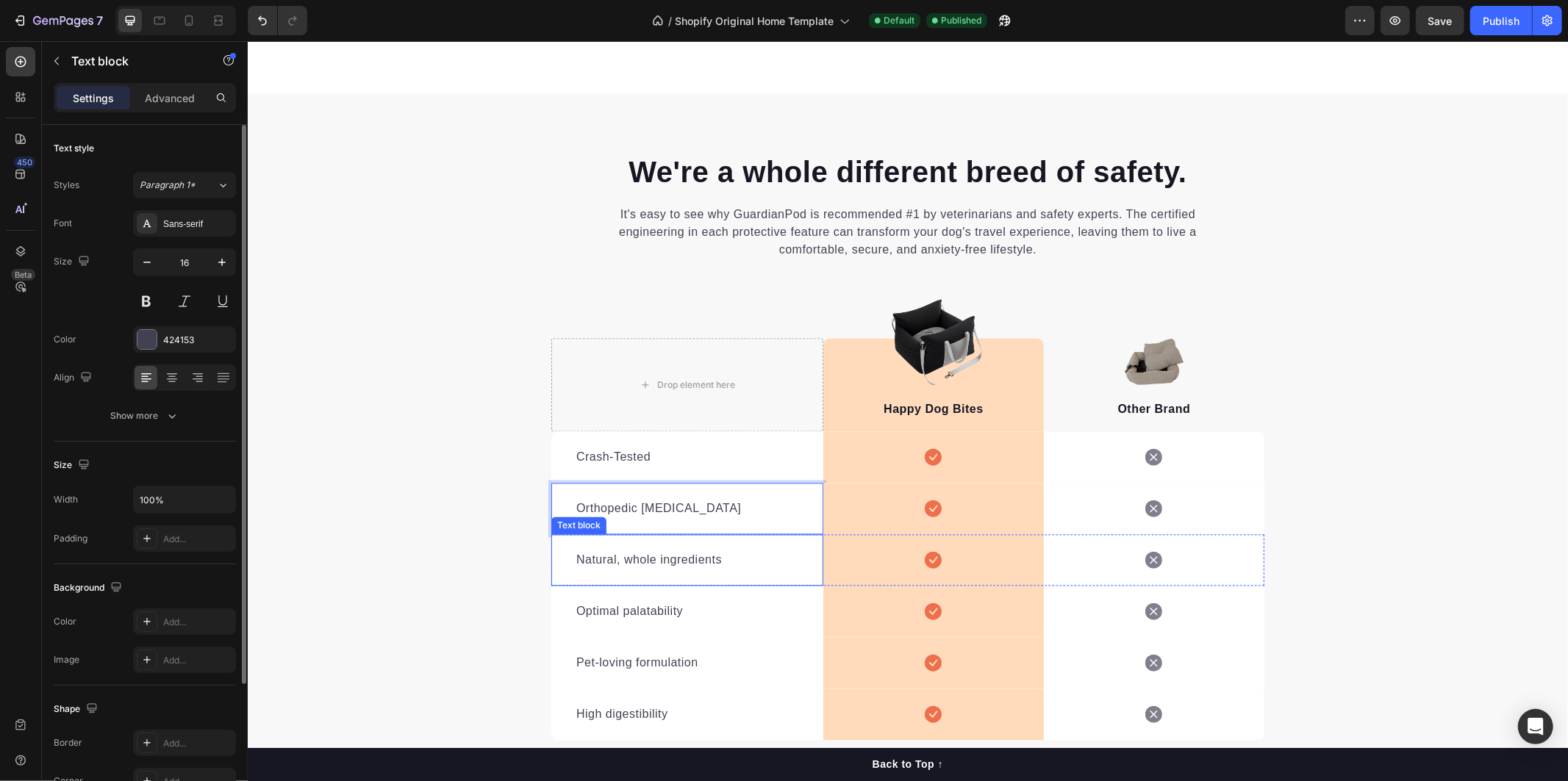
click at [659, 562] on p "Natural, whole ingredients" at bounding box center [686, 559] width 222 height 18
drag, startPoint x: 669, startPoint y: 564, endPoint x: 736, endPoint y: 567, distance: 67.1
click at [674, 566] on p "Natural, whole ingredients" at bounding box center [686, 559] width 222 height 18
drag, startPoint x: 719, startPoint y: 563, endPoint x: 546, endPoint y: 565, distance: 173.0
click at [550, 565] on div "Natural, whole ingredients Text block 0" at bounding box center [686, 559] width 272 height 51
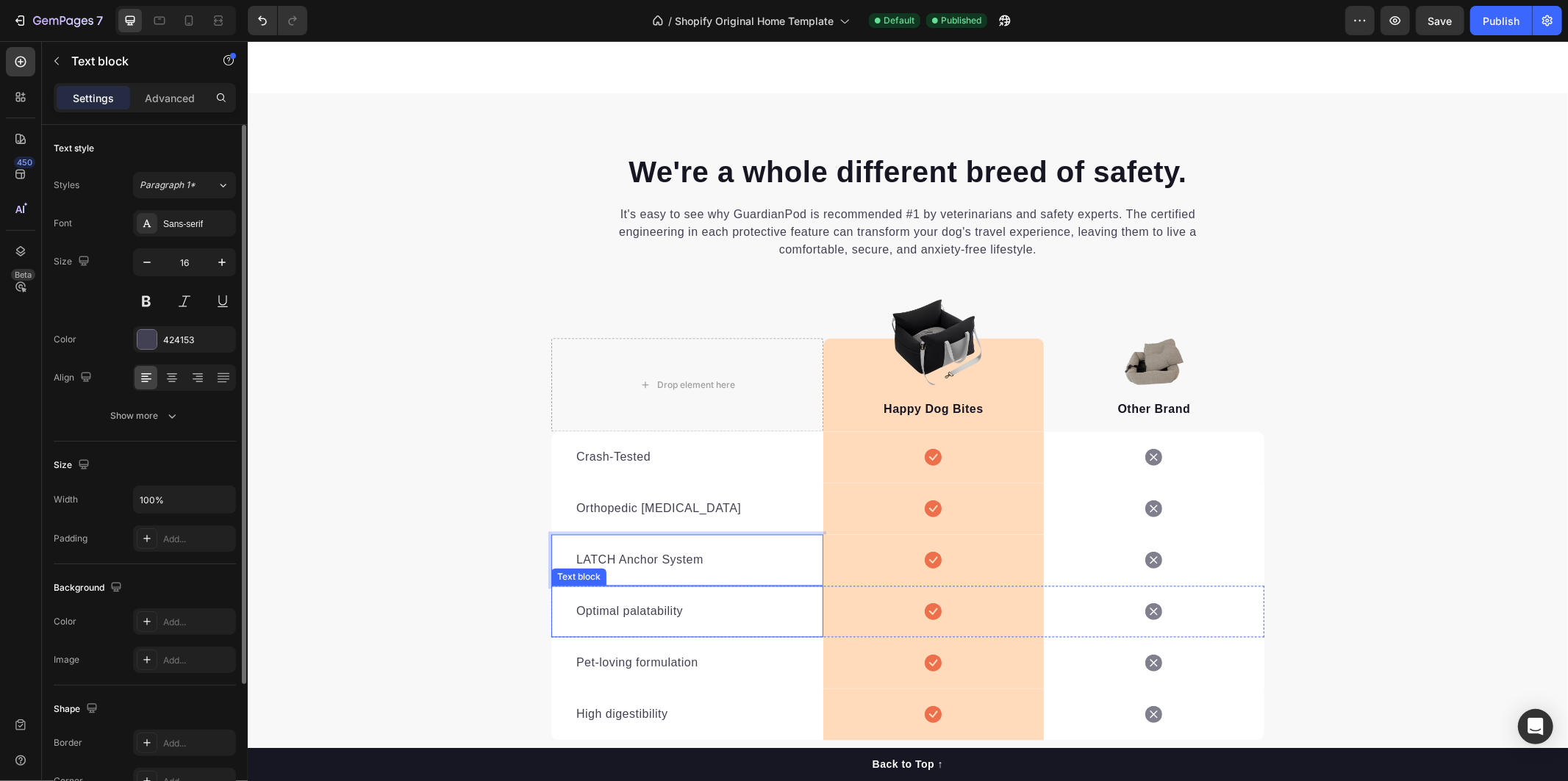
click at [674, 605] on p "Optimal palatability" at bounding box center [686, 611] width 222 height 18
click at [682, 610] on p "Optimal palatability" at bounding box center [686, 611] width 222 height 18
drag, startPoint x: 674, startPoint y: 612, endPoint x: 537, endPoint y: 588, distance: 139.1
click at [530, 611] on div "We're a whole different breed of safety. Heading It's easy to see why GuardianP…" at bounding box center [907, 496] width 1320 height 691
click at [630, 664] on p "Pet-loving formulation" at bounding box center [686, 662] width 222 height 18
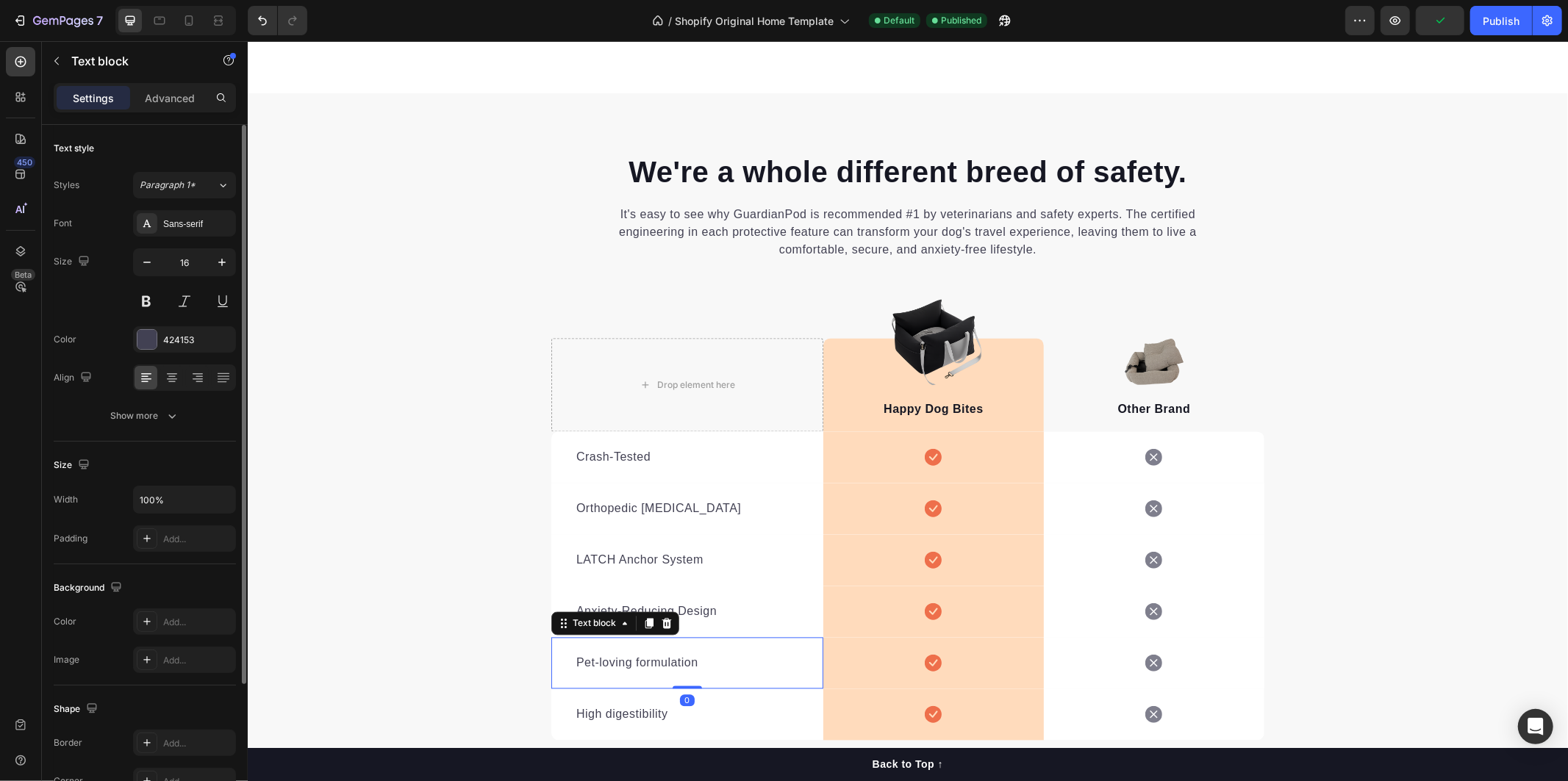
drag, startPoint x: 633, startPoint y: 665, endPoint x: 680, endPoint y: 669, distance: 47.2
click at [634, 665] on p "Pet-loving formulation" at bounding box center [686, 662] width 222 height 18
drag, startPoint x: 673, startPoint y: 666, endPoint x: 554, endPoint y: 676, distance: 119.4
click at [554, 676] on div "Pet-loving formulation Text block 0" at bounding box center [686, 662] width 272 height 51
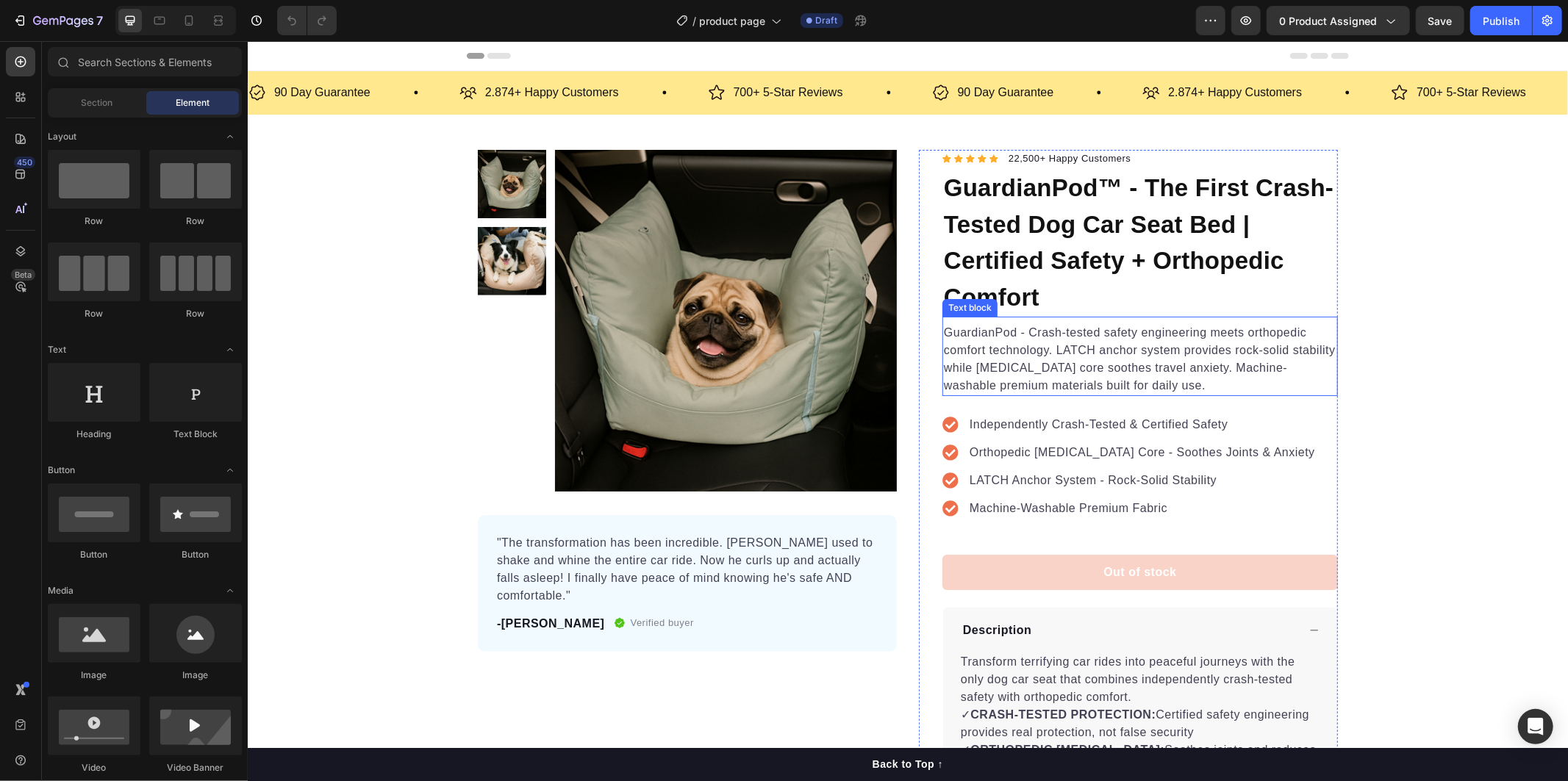
click at [999, 328] on p "GuardianPod - Crash-tested safety engineering meets orthopedic comfort technolo…" at bounding box center [1139, 358] width 392 height 71
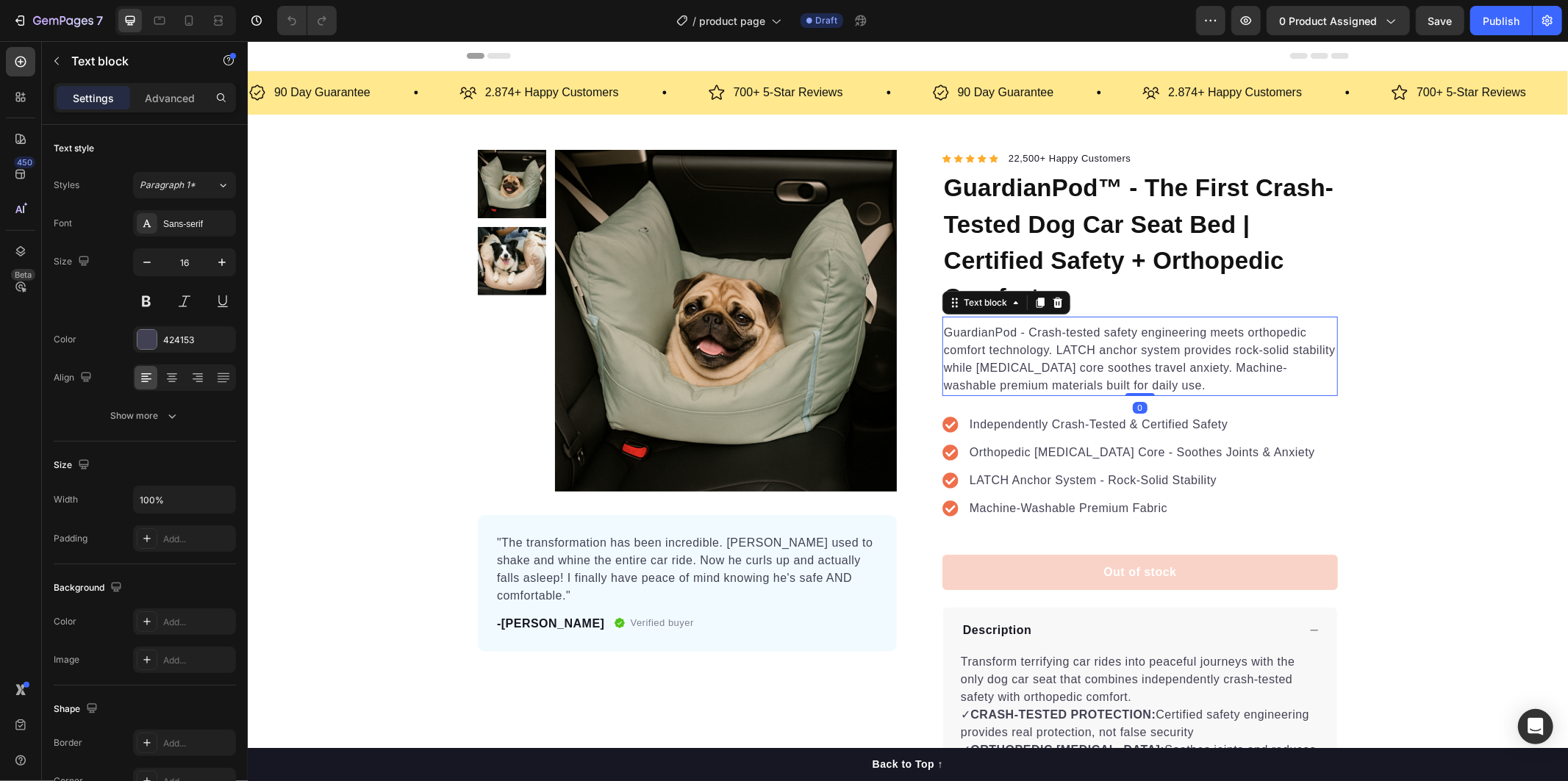
click at [943, 331] on p "GuardianPod - Crash-tested safety engineering meets orthopedic comfort technolo…" at bounding box center [1139, 358] width 392 height 71
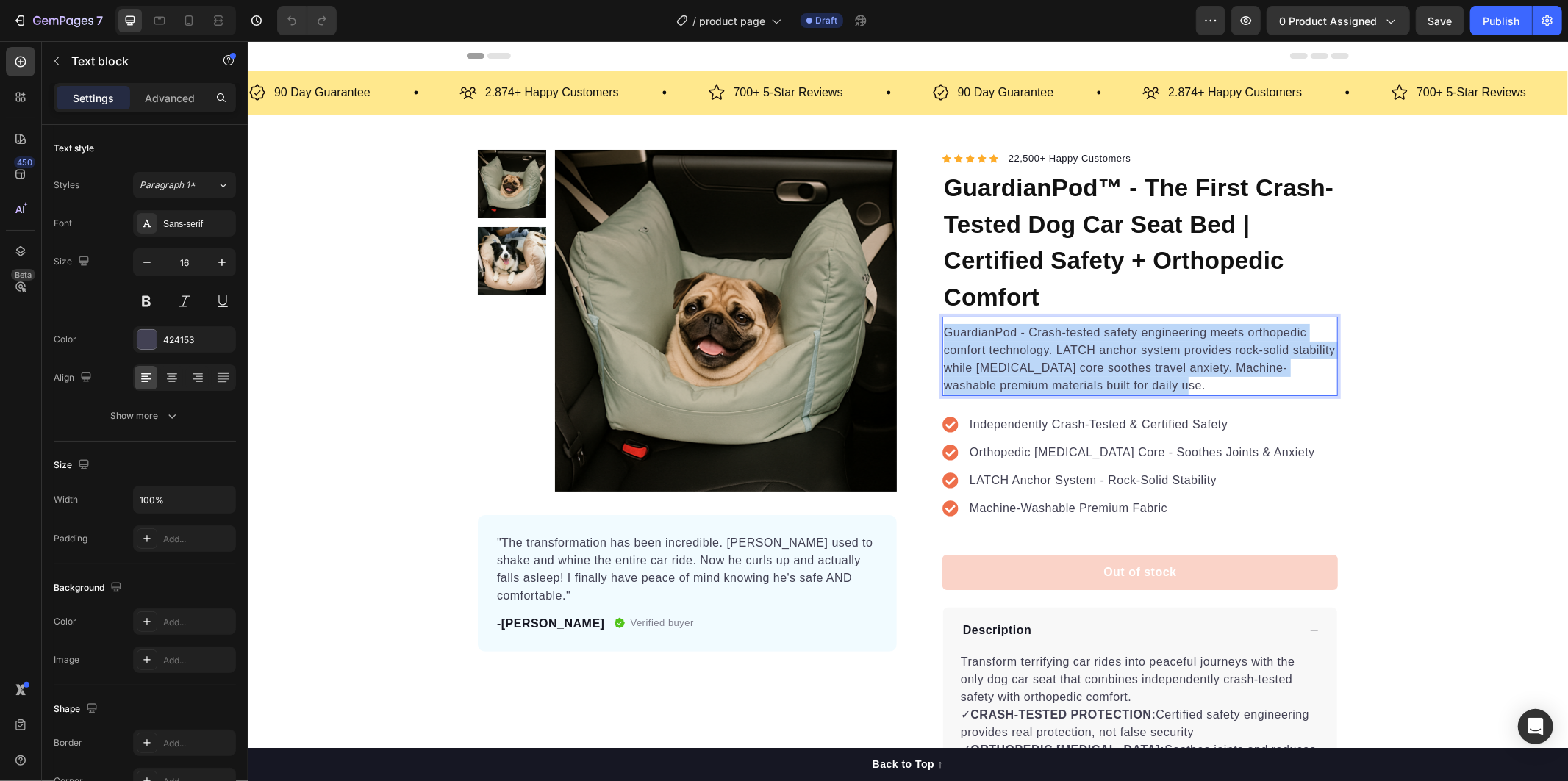
drag, startPoint x: 939, startPoint y: 331, endPoint x: 1159, endPoint y: 380, distance: 225.4
click at [1159, 380] on p "GuardianPod - Crash-tested safety engineering meets orthopedic comfort technolo…" at bounding box center [1139, 358] width 392 height 71
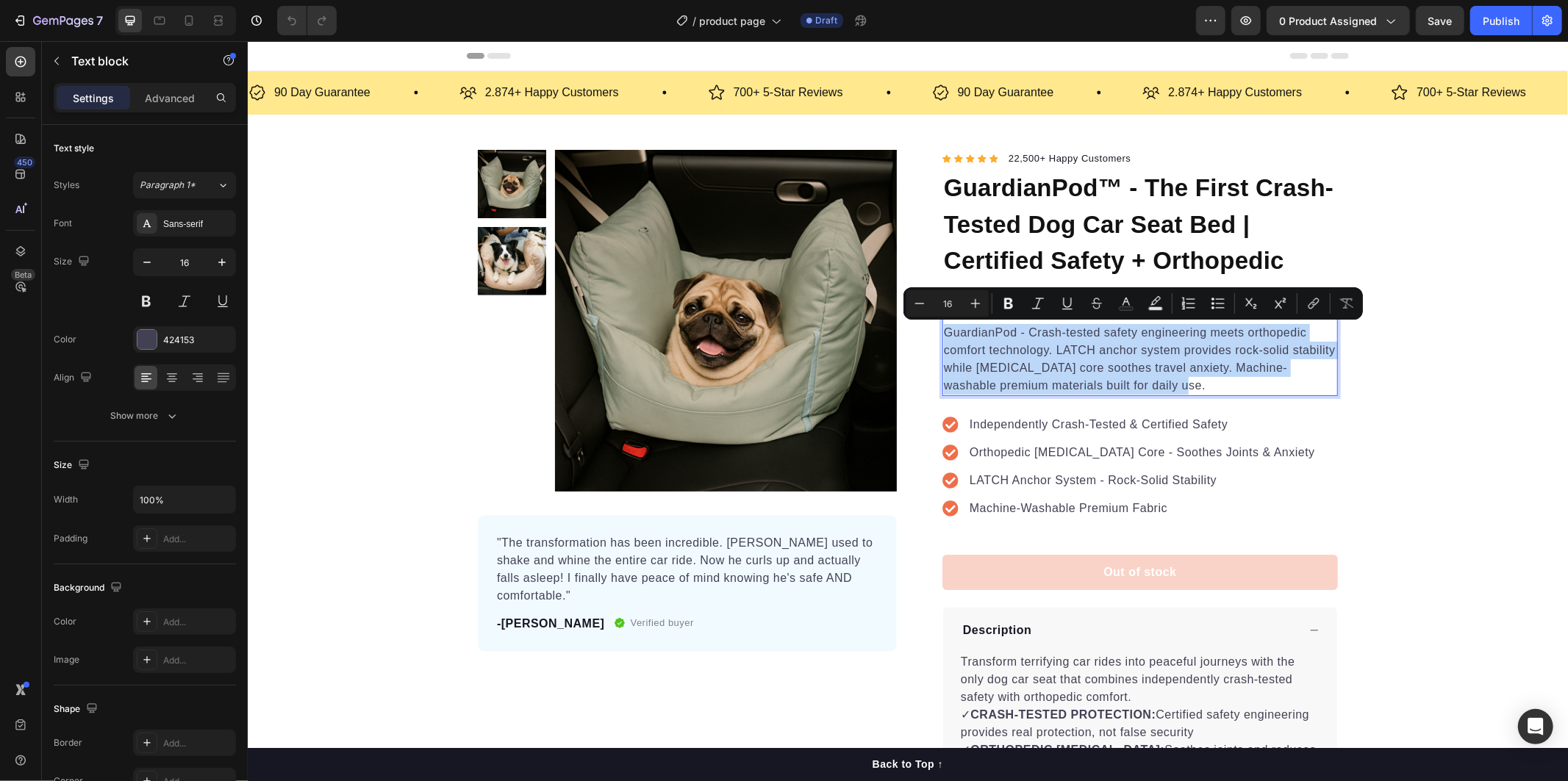
copy p "GuardianPod - Crash-tested safety engineering meets orthopedic comfort technolo…"
click at [969, 419] on p "Independently Crash-Tested & Certified Safety" at bounding box center [1141, 423] width 345 height 18
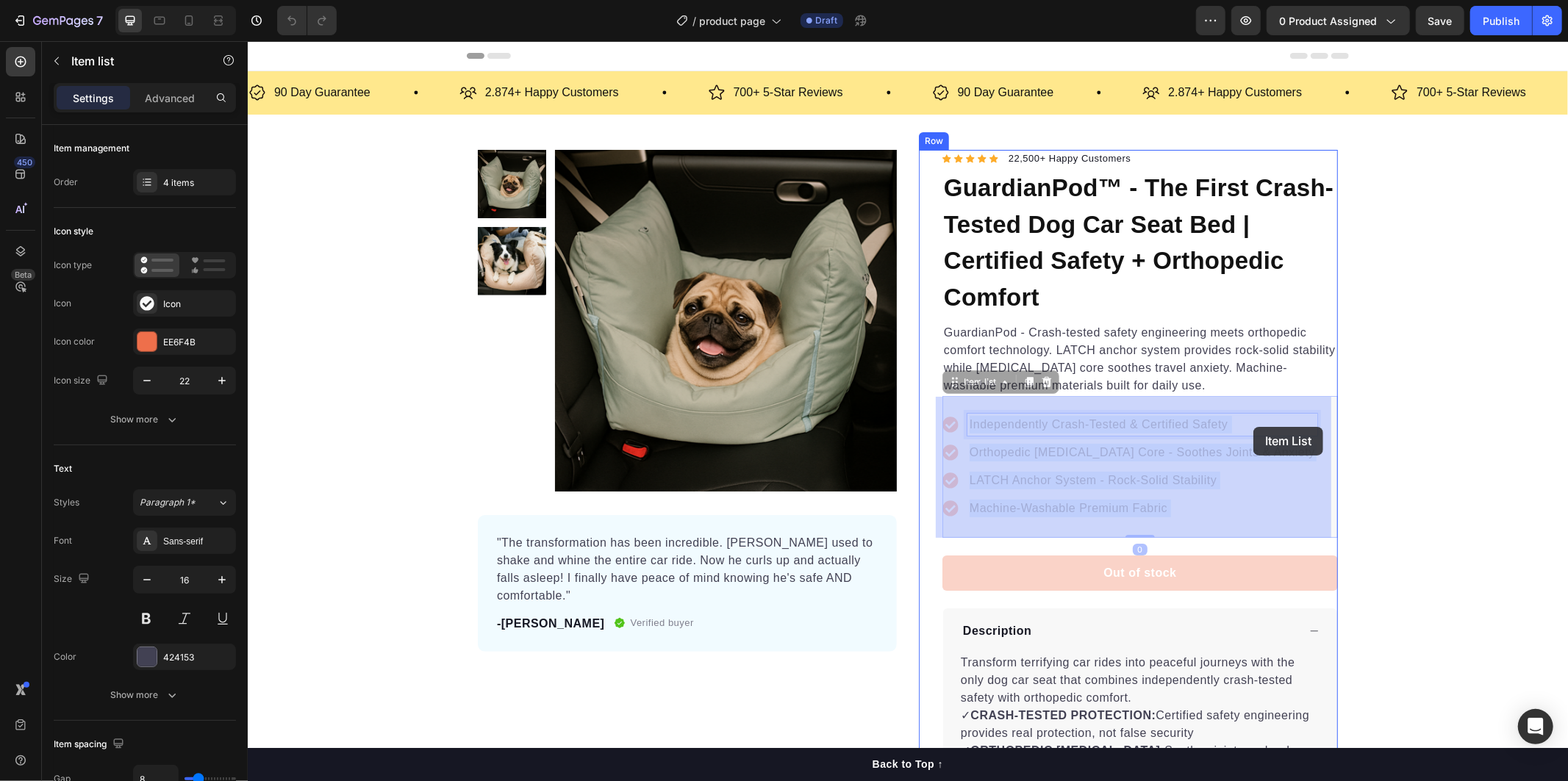
drag, startPoint x: 962, startPoint y: 423, endPoint x: 1236, endPoint y: 423, distance: 274.0
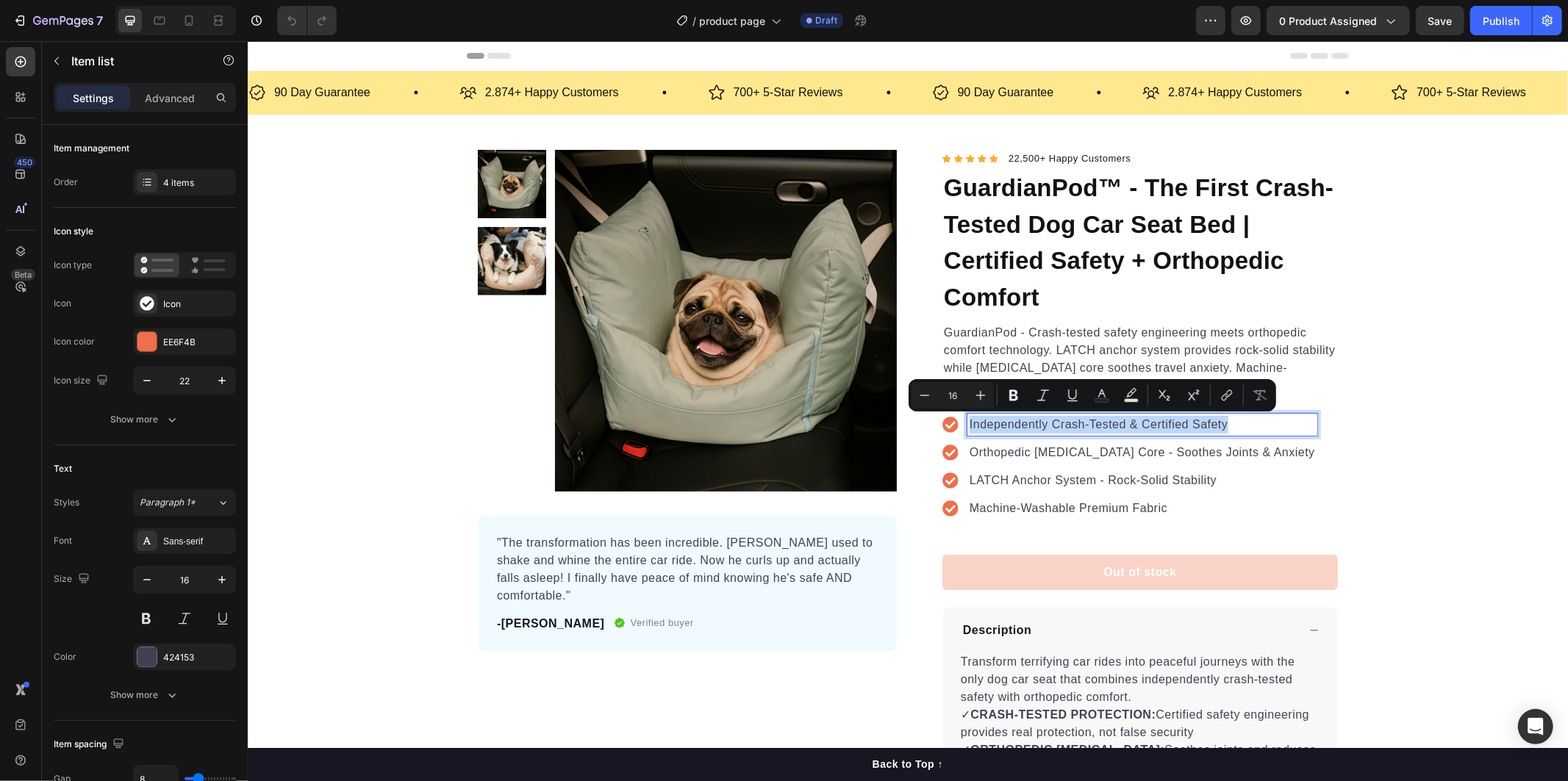
drag, startPoint x: 1223, startPoint y: 426, endPoint x: 963, endPoint y: 420, distance: 260.1
click at [969, 420] on p "Independently Crash-Tested & Certified Safety" at bounding box center [1141, 423] width 345 height 18
copy p "Independently Crash-Tested & Certified Safety"
click at [1002, 442] on div "Independently Crash-Tested & Certified Safety Orthopedic Memory Foam Core - Soo…" at bounding box center [1129, 466] width 375 height 106
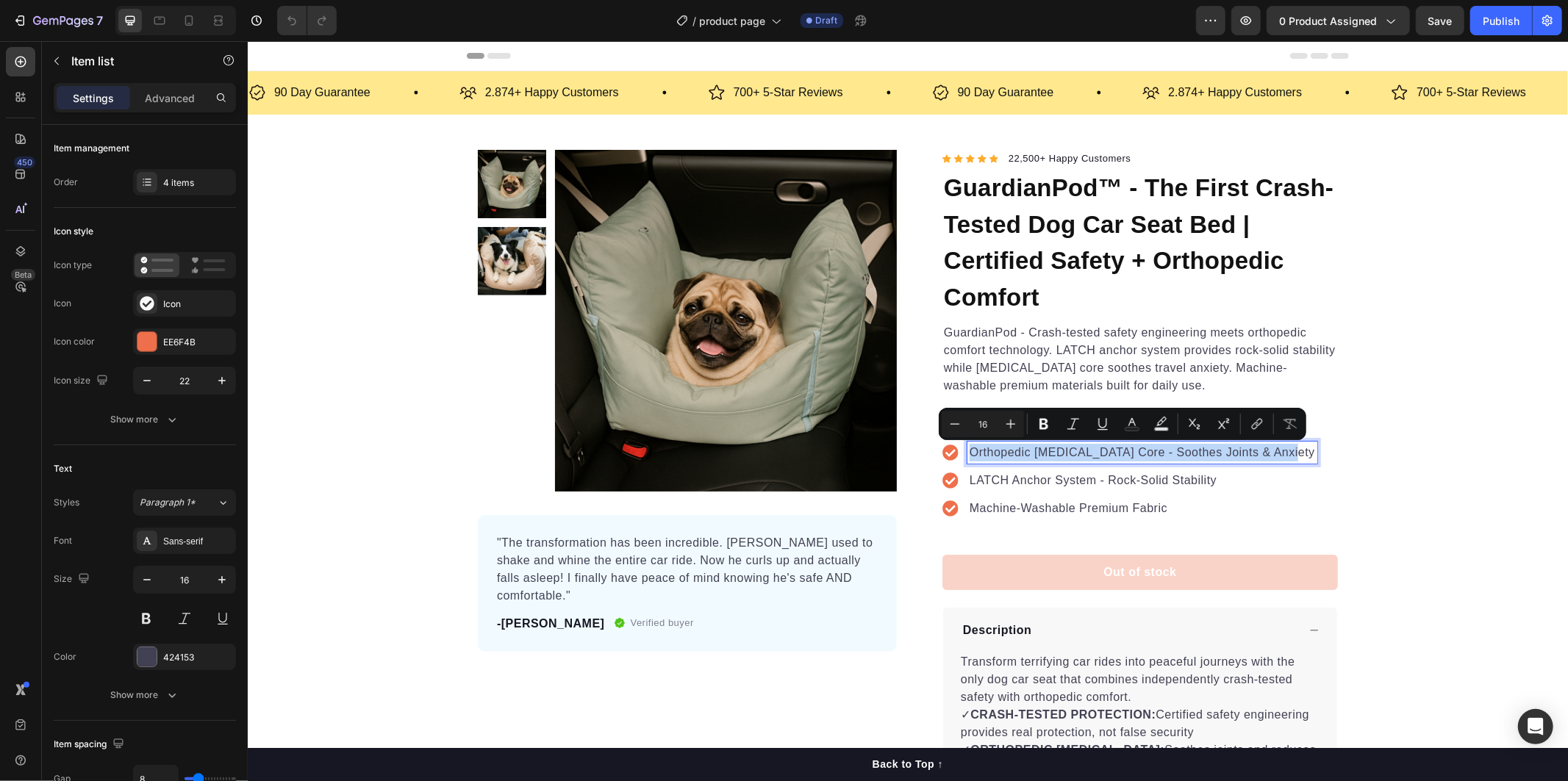
drag, startPoint x: 995, startPoint y: 460, endPoint x: 1287, endPoint y: 459, distance: 292.0
click at [1287, 459] on p "Orthopedic Memory Foam Core - Soothes Joints & Anxiety" at bounding box center [1141, 451] width 345 height 18
copy p "Orthopedic Memory Foam Core - Soothes Joints & Anxiety"
drag, startPoint x: 990, startPoint y: 486, endPoint x: 969, endPoint y: 482, distance: 21.4
click at [988, 485] on p "LATCH Anchor System - Rock-Solid Stability" at bounding box center [1141, 479] width 345 height 18
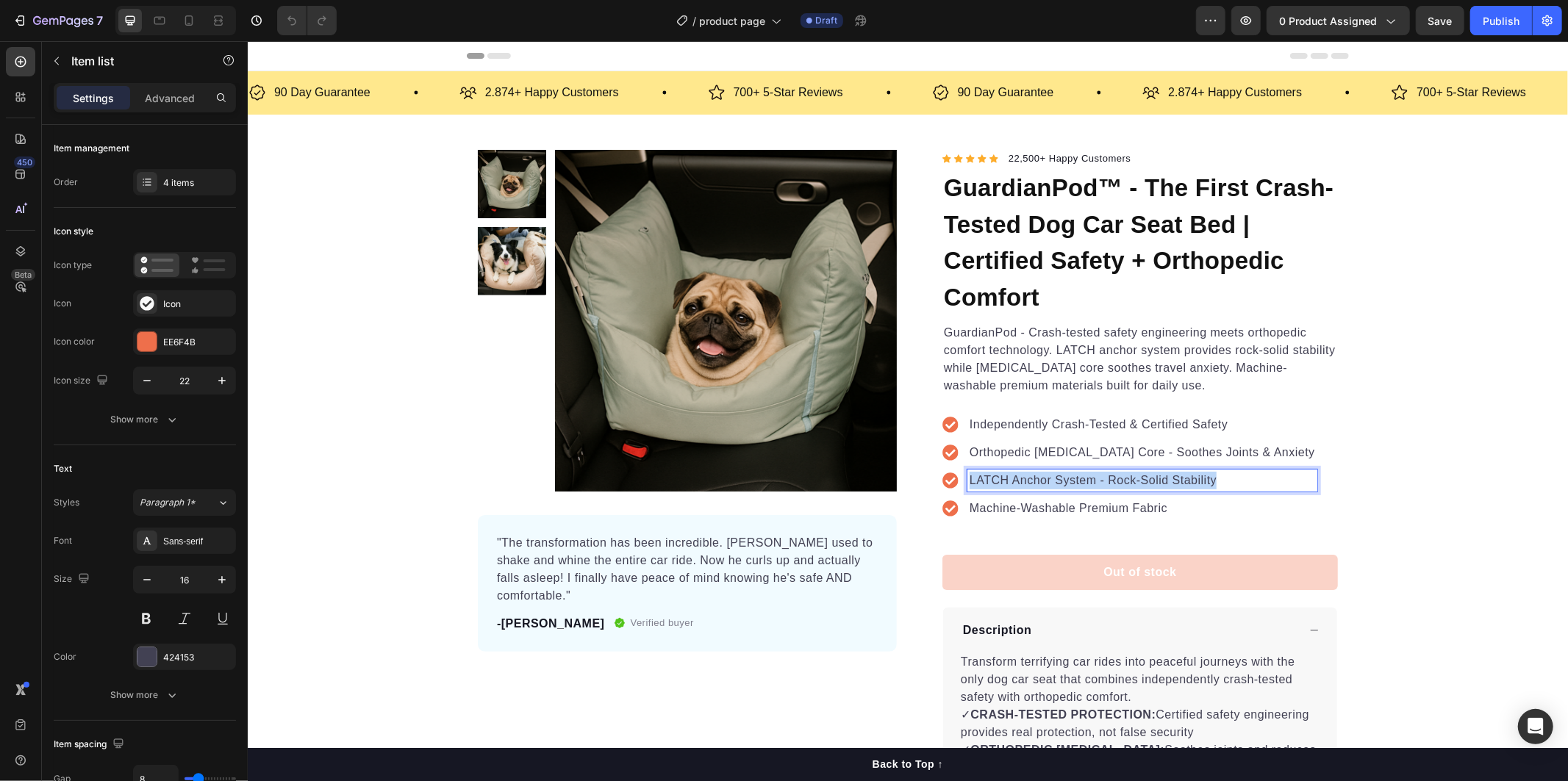
drag, startPoint x: 963, startPoint y: 478, endPoint x: 1210, endPoint y: 479, distance: 247.0
click at [1210, 479] on p "LATCH Anchor System - Rock-Solid Stability" at bounding box center [1141, 479] width 345 height 18
copy p "LATCH Anchor System - Rock-Solid Stability"
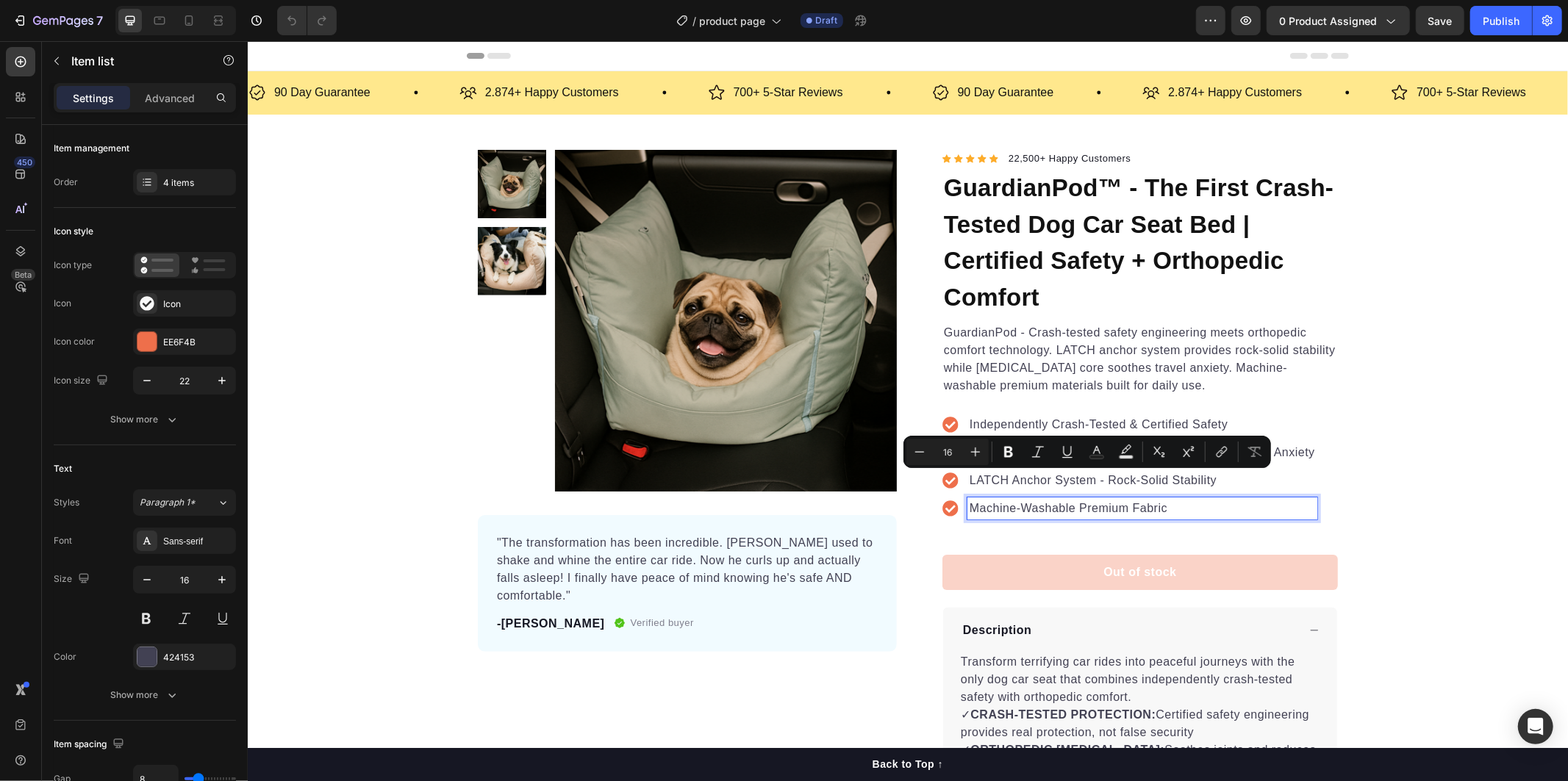
click at [981, 509] on p "Machine-Washable Premium Fabric" at bounding box center [1141, 507] width 345 height 18
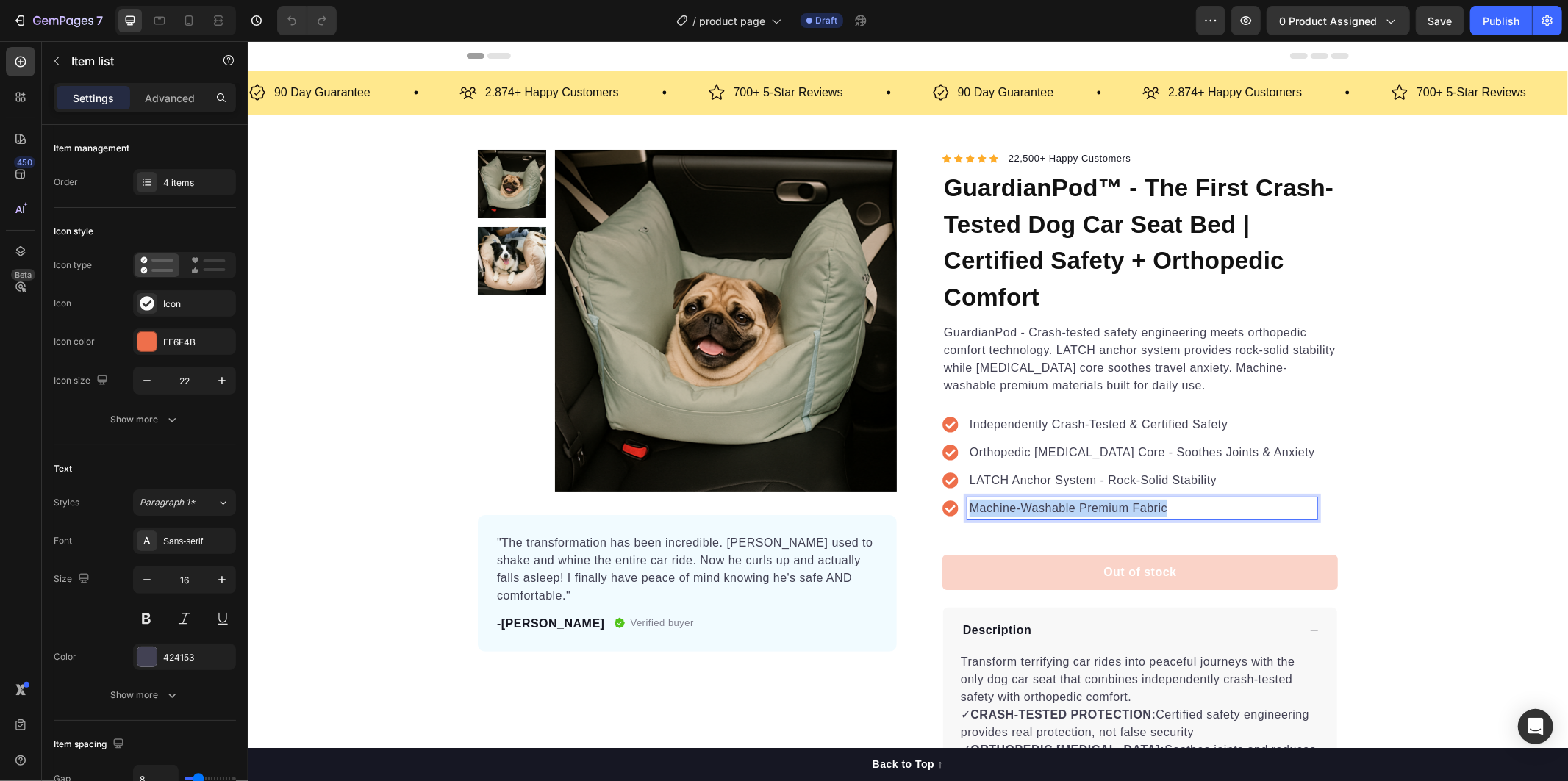
drag, startPoint x: 965, startPoint y: 509, endPoint x: 1164, endPoint y: 514, distance: 199.1
click at [1164, 514] on p "Machine-Washable Premium Fabric" at bounding box center [1141, 507] width 345 height 18
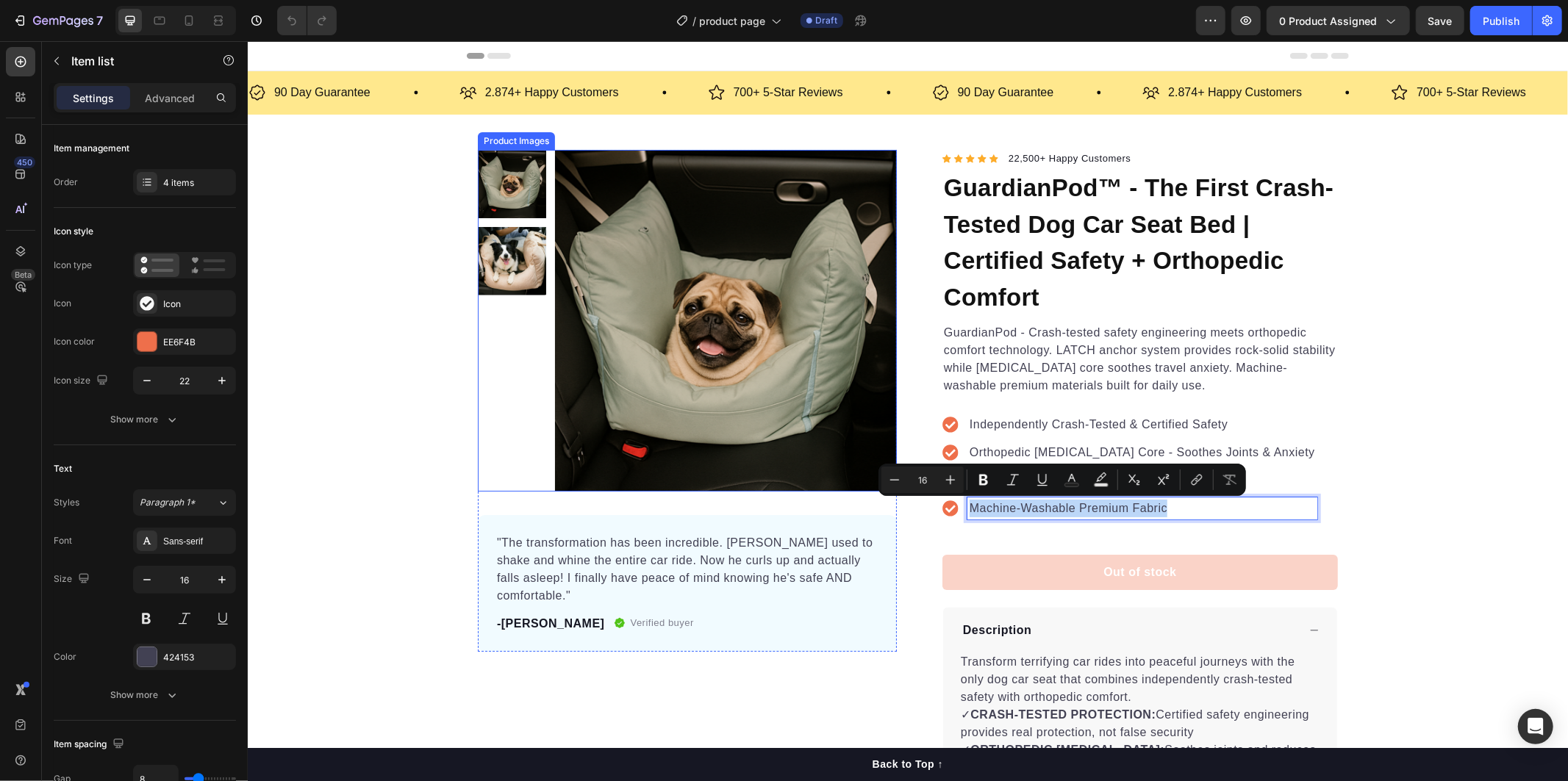
copy p "Machine-Washable Premium Fabric"
click at [515, 552] on p ""The transformation has been incredible. Max used to shake and whine the entire…" at bounding box center [686, 568] width 381 height 71
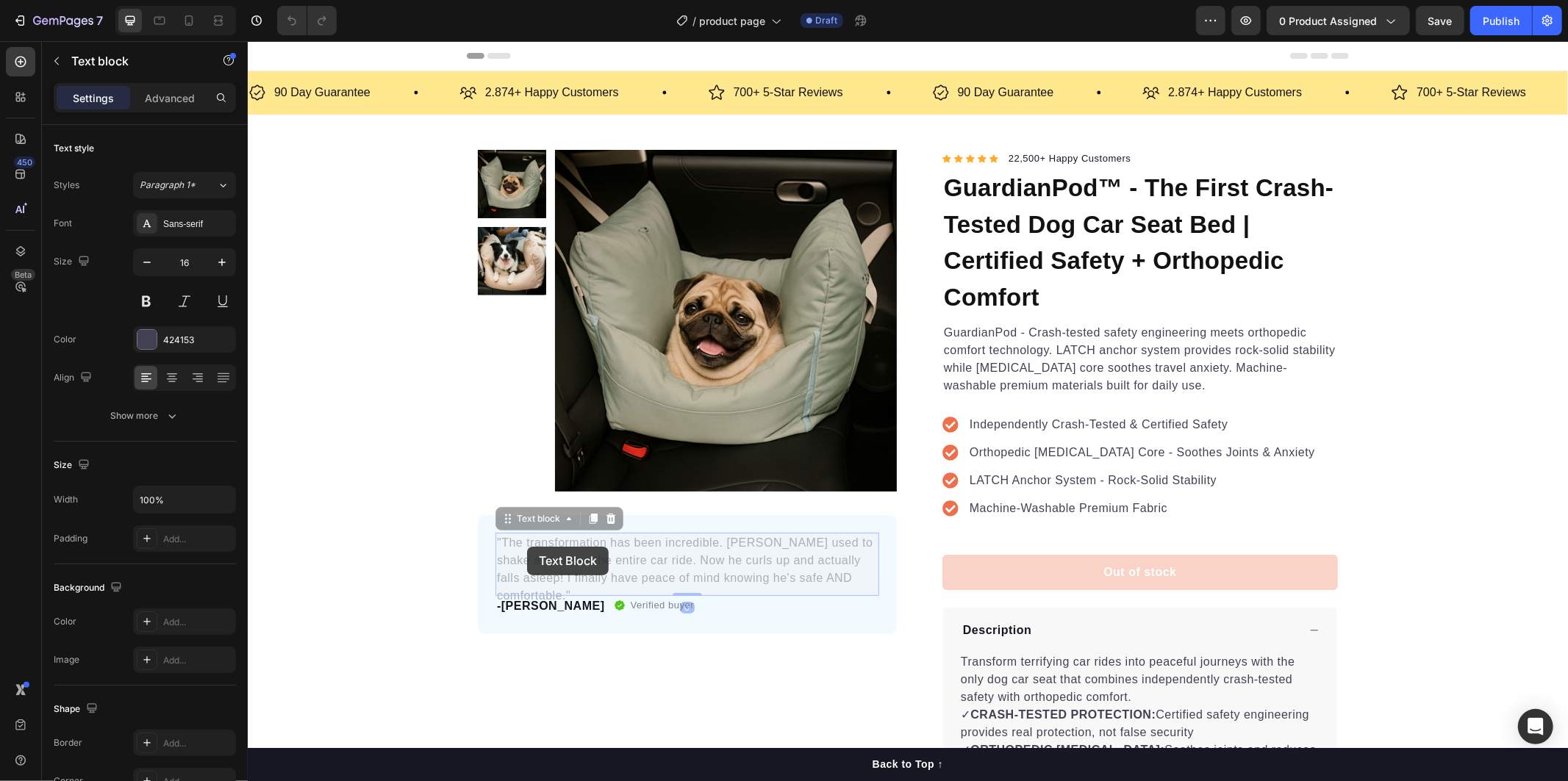
drag, startPoint x: 492, startPoint y: 539, endPoint x: 520, endPoint y: 544, distance: 28.4
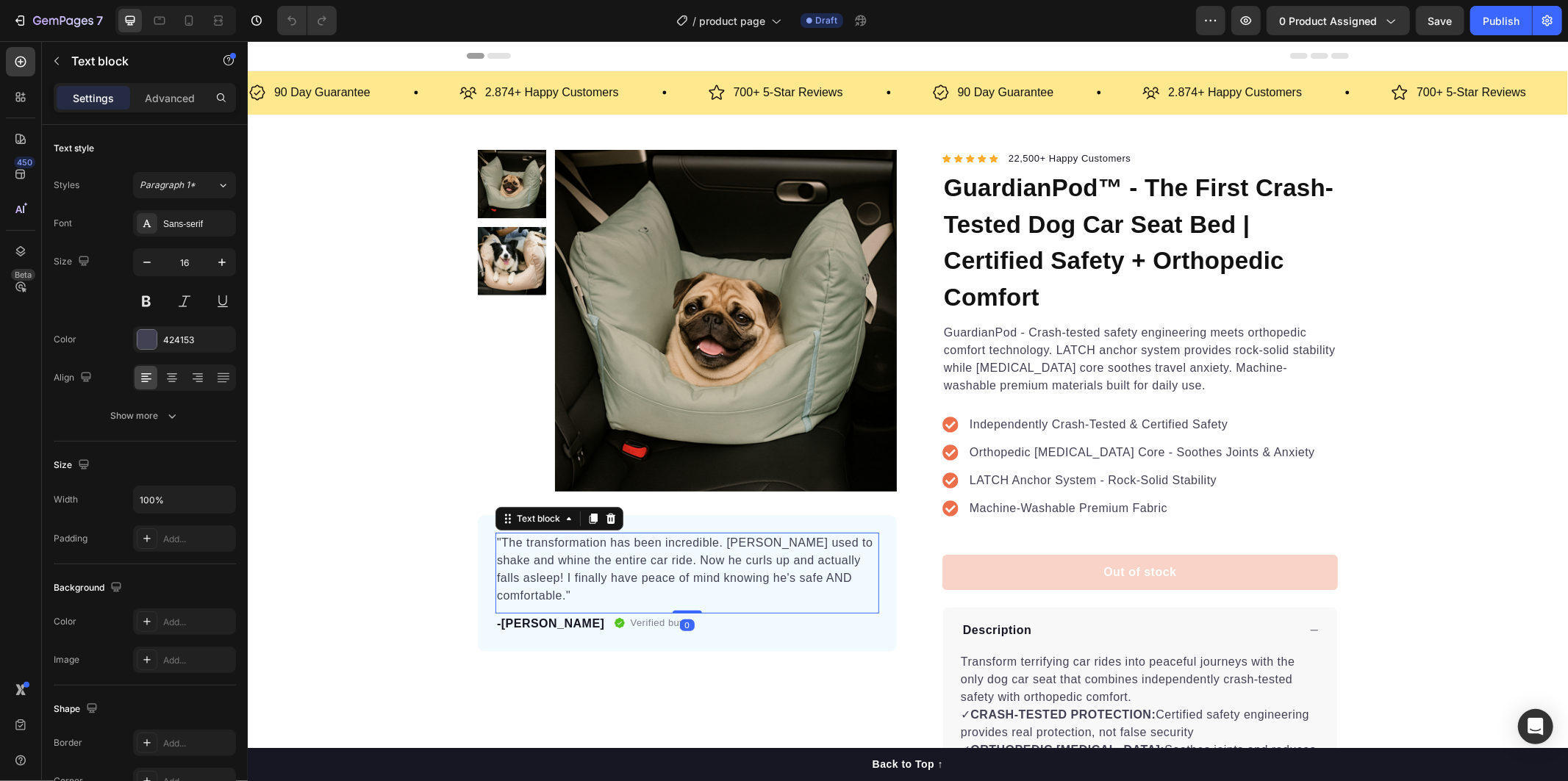
click at [527, 546] on p ""The transformation has been incredible. Max used to shake and whine the entire…" at bounding box center [686, 568] width 381 height 71
drag, startPoint x: 582, startPoint y: 517, endPoint x: 427, endPoint y: 41, distance: 500.6
click at [586, 517] on icon at bounding box center [592, 517] width 12 height 12
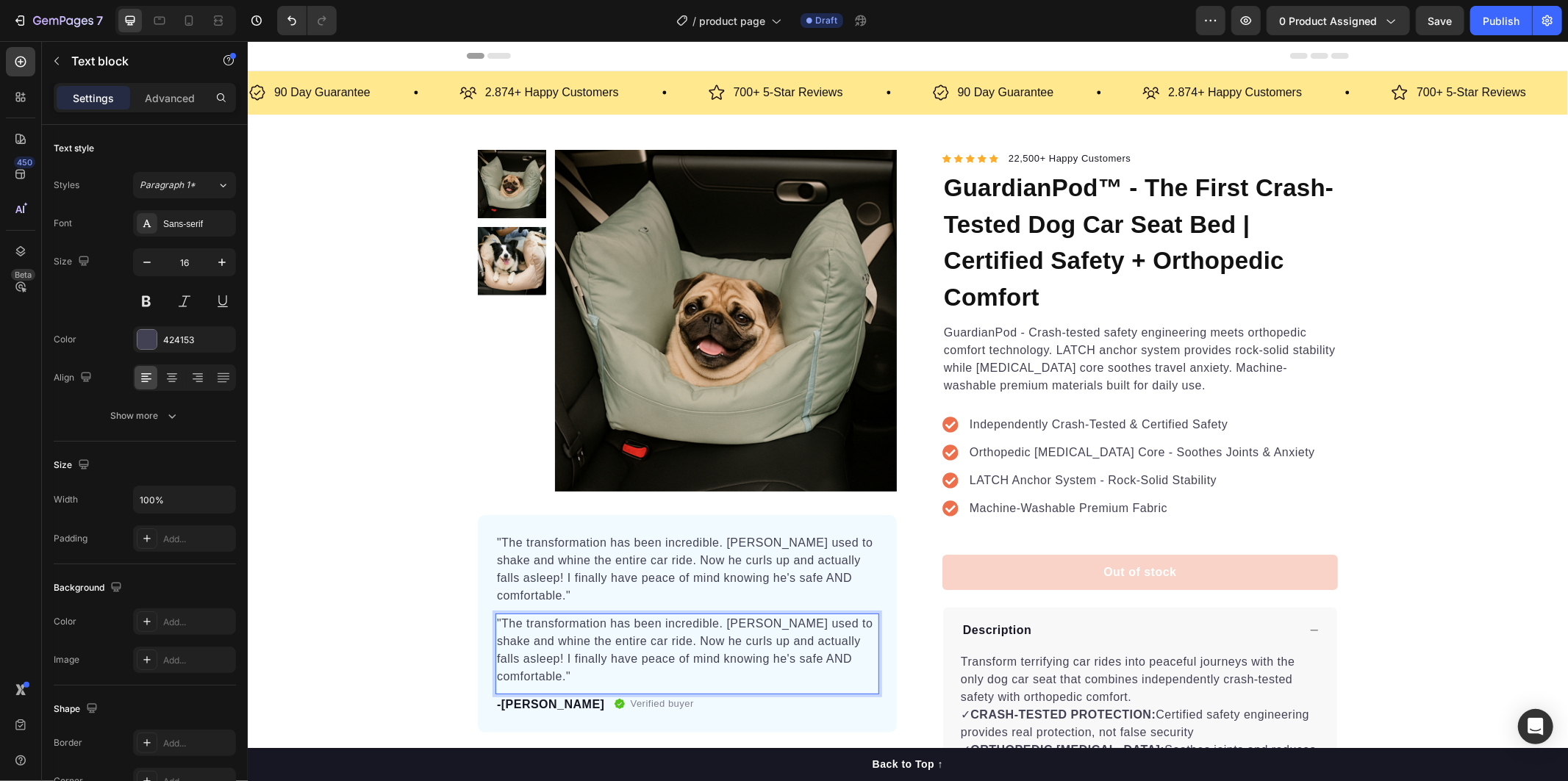
click at [571, 615] on p ""The transformation has been incredible. Max used to shake and whine the entire…" at bounding box center [686, 650] width 381 height 71
click at [295, 20] on icon "Undo/Redo" at bounding box center [291, 21] width 8 height 9
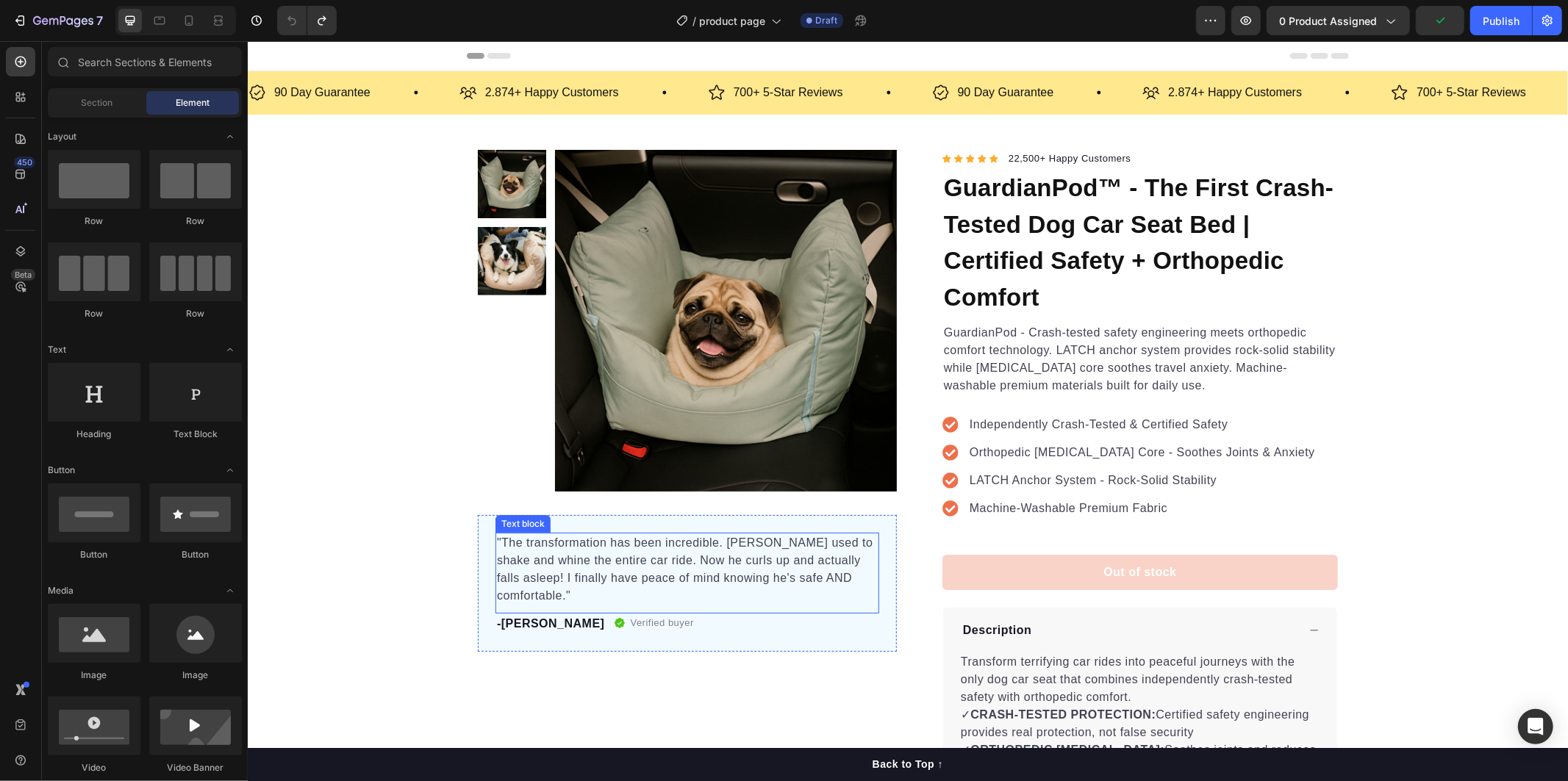
drag, startPoint x: 582, startPoint y: 546, endPoint x: 492, endPoint y: 542, distance: 90.1
click at [573, 545] on p ""The transformation has been incredible. Max used to shake and whine the entire…" at bounding box center [686, 568] width 381 height 71
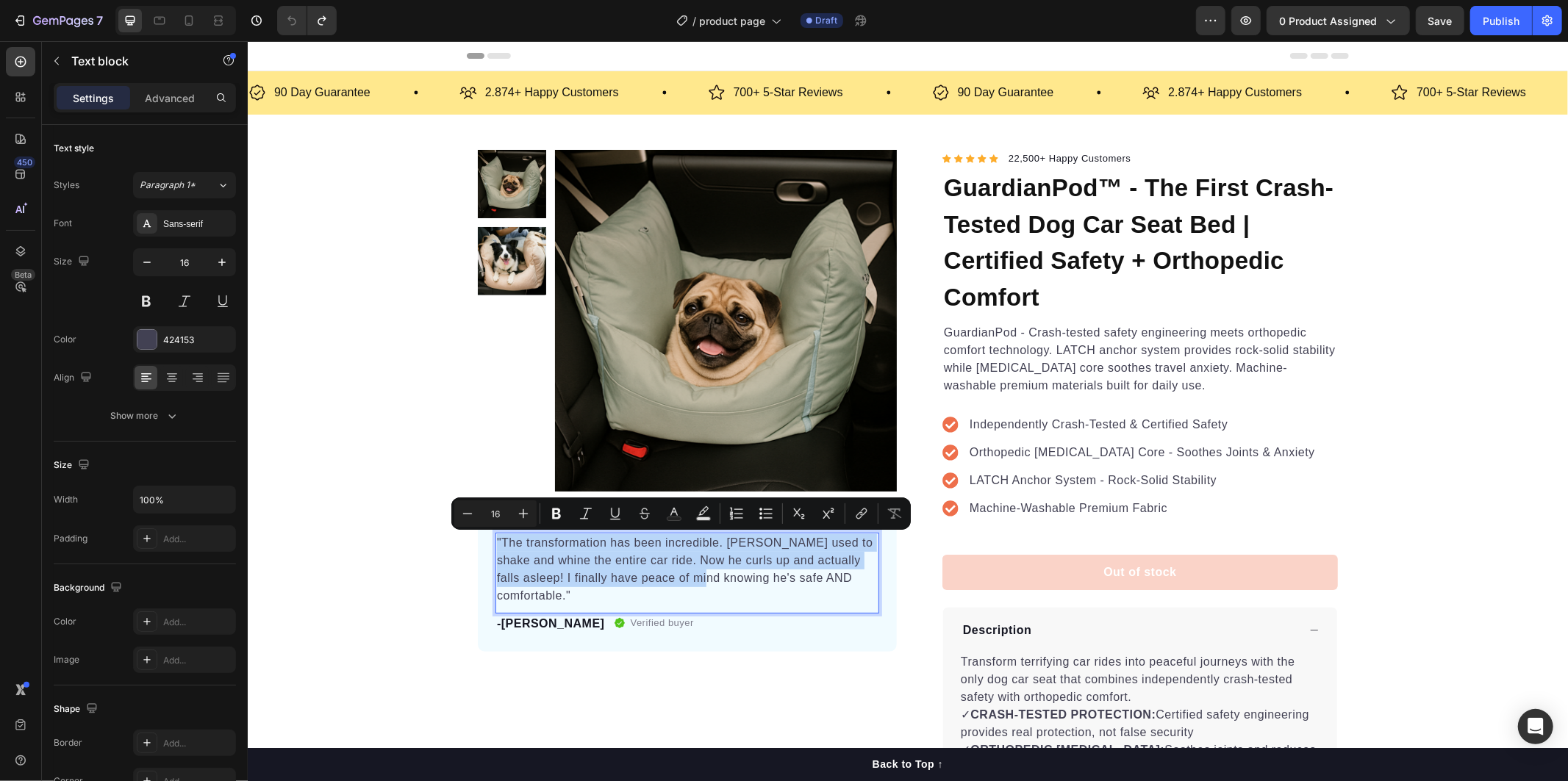
drag, startPoint x: 489, startPoint y: 539, endPoint x: 669, endPoint y: 588, distance: 186.6
click at [669, 588] on div ""The transformation has been incredible. Max used to shake and whine the entire…" at bounding box center [687, 572] width 384 height 81
drag, startPoint x: 677, startPoint y: 592, endPoint x: 686, endPoint y: 578, distance: 16.6
click at [677, 592] on div ""The transformation has been incredible. Max used to shake and whine the entire…" at bounding box center [687, 572] width 384 height 81
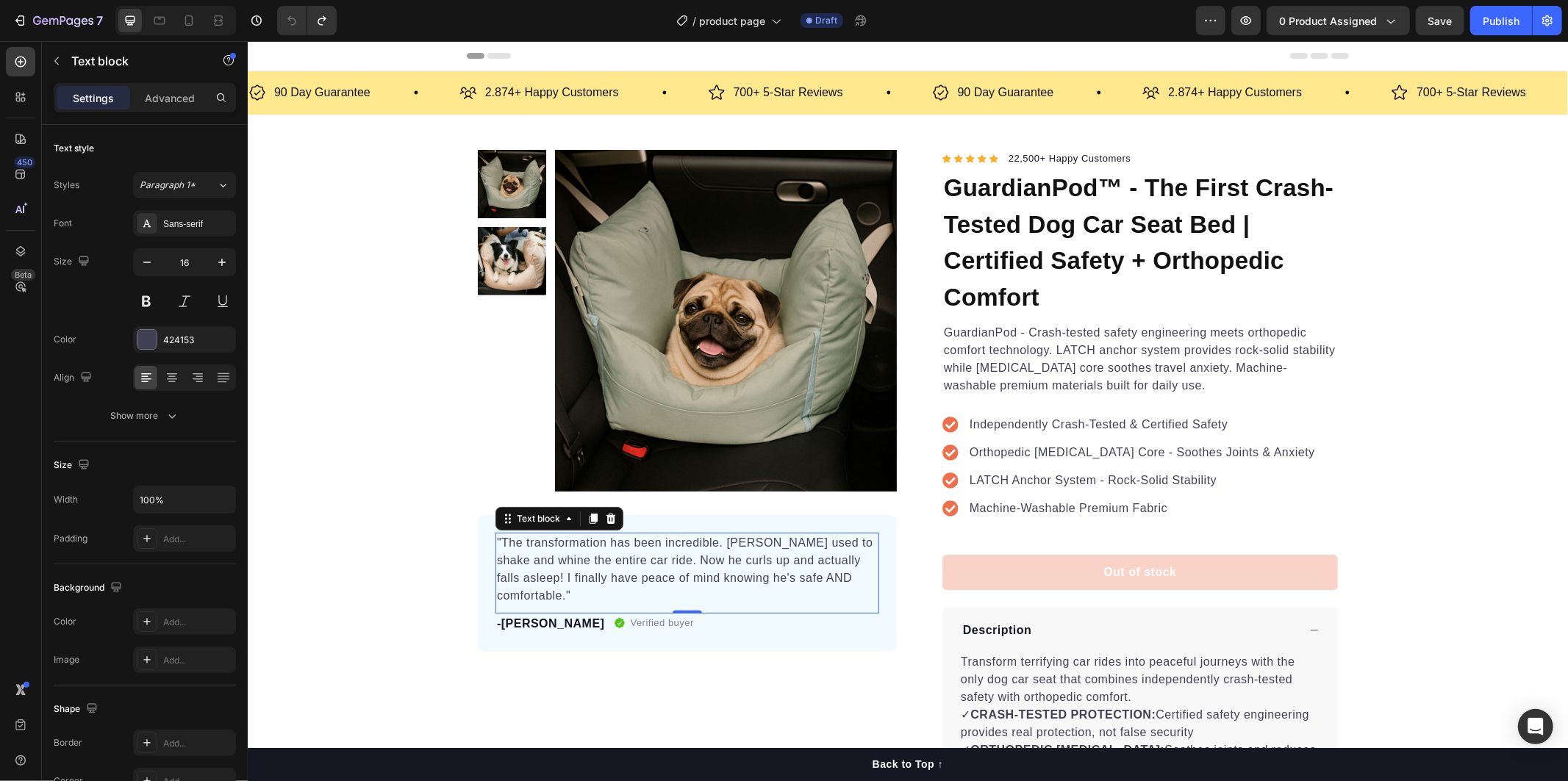
click at [829, 578] on p ""The transformation has been incredible. Max used to shake and whine the entire…" at bounding box center [686, 568] width 381 height 71
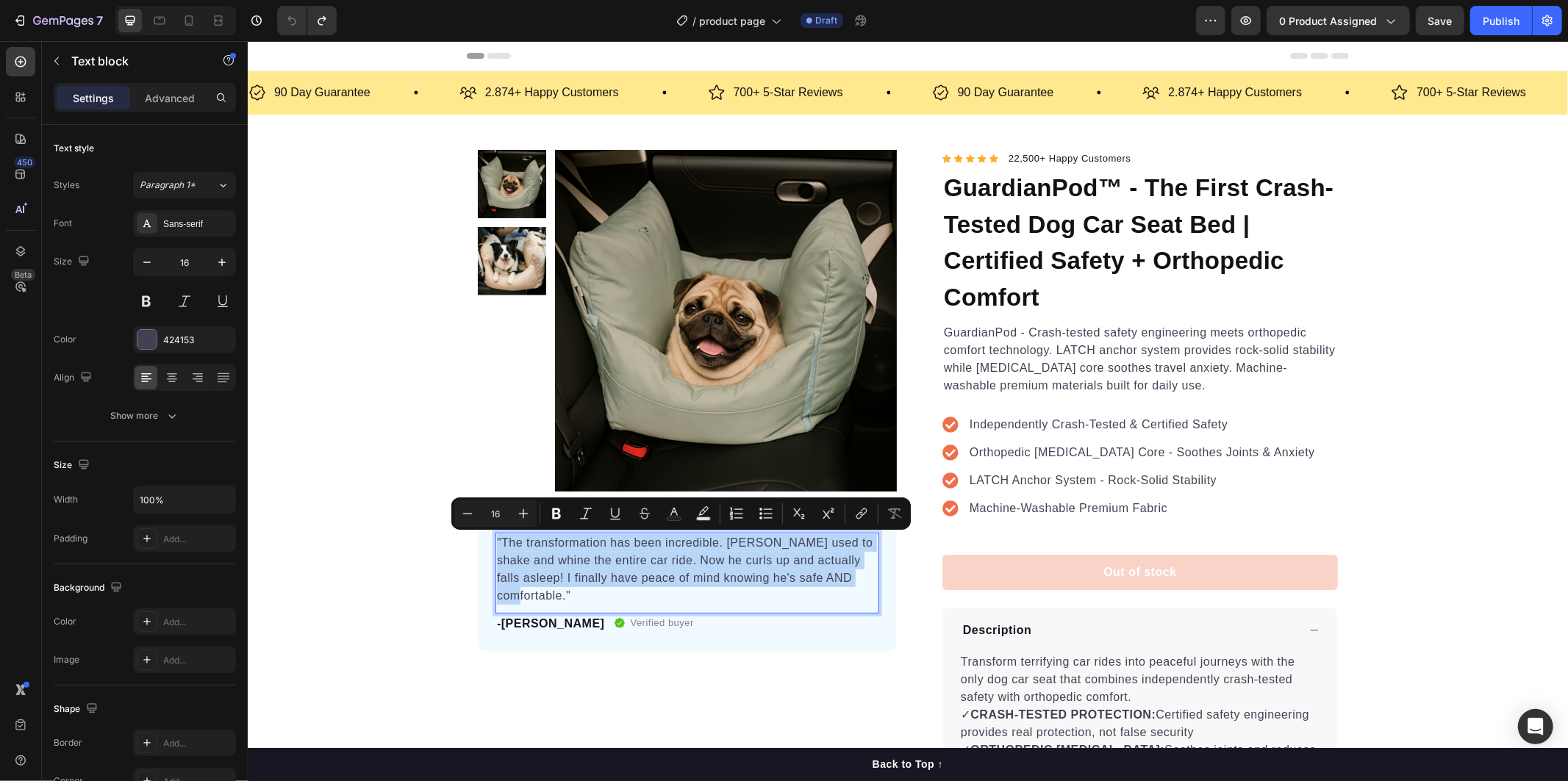
drag, startPoint x: 848, startPoint y: 580, endPoint x: 487, endPoint y: 539, distance: 363.3
click at [495, 543] on div ""The transformation has been incredible. Max used to shake and whine the entire…" at bounding box center [687, 568] width 384 height 74
copy p ""The transformation has been incredible. Max used to shake and whine the entire…"
click at [542, 615] on p "-Sarah M." at bounding box center [550, 623] width 108 height 18
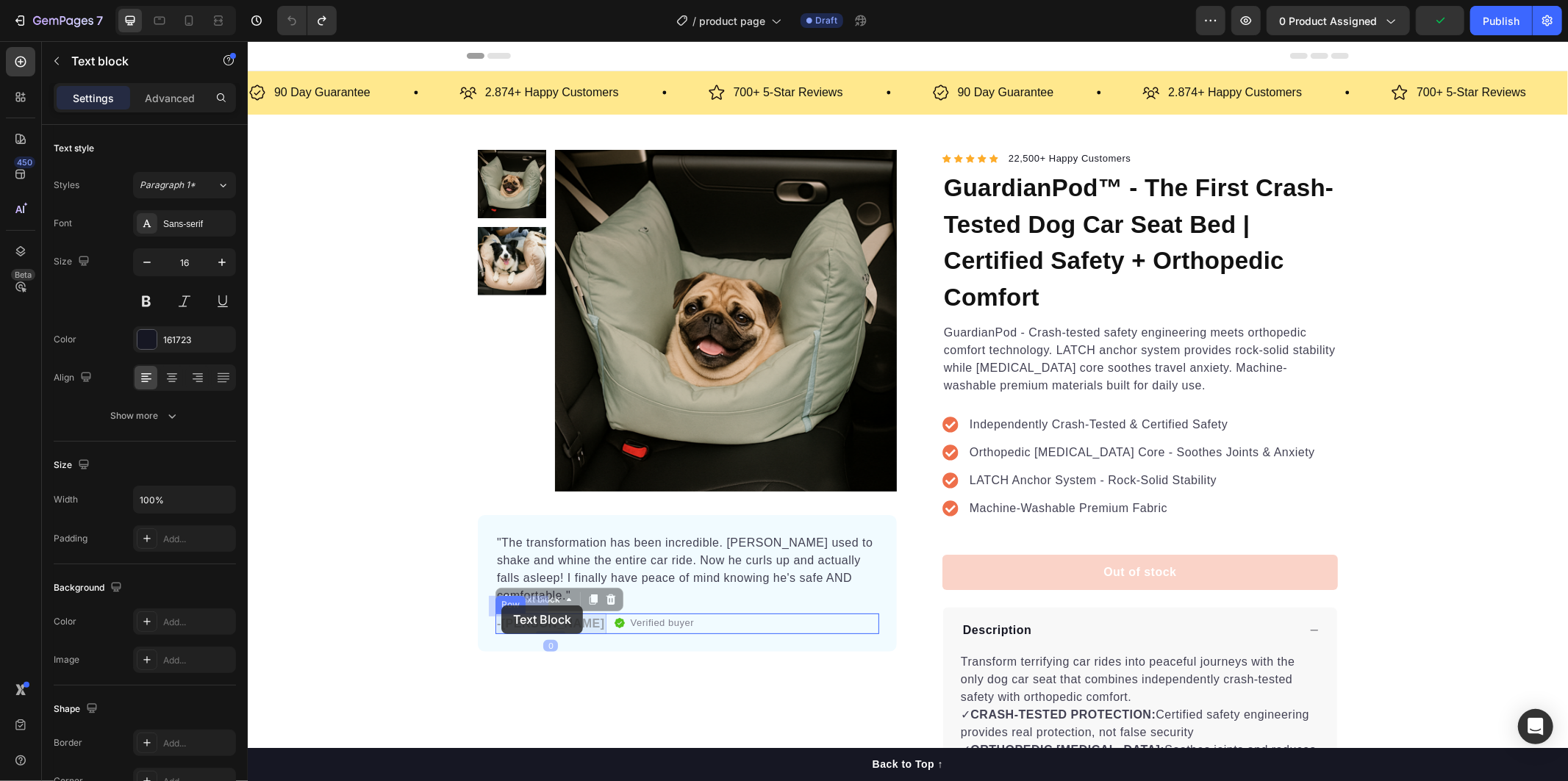
drag, startPoint x: 546, startPoint y: 607, endPoint x: 500, endPoint y: 605, distance: 46.0
drag, startPoint x: 496, startPoint y: 605, endPoint x: 553, endPoint y: 602, distance: 57.1
click at [553, 613] on div "-Sarah M. Text block 0 Verified buyer Item list Row" at bounding box center [687, 623] width 384 height 21
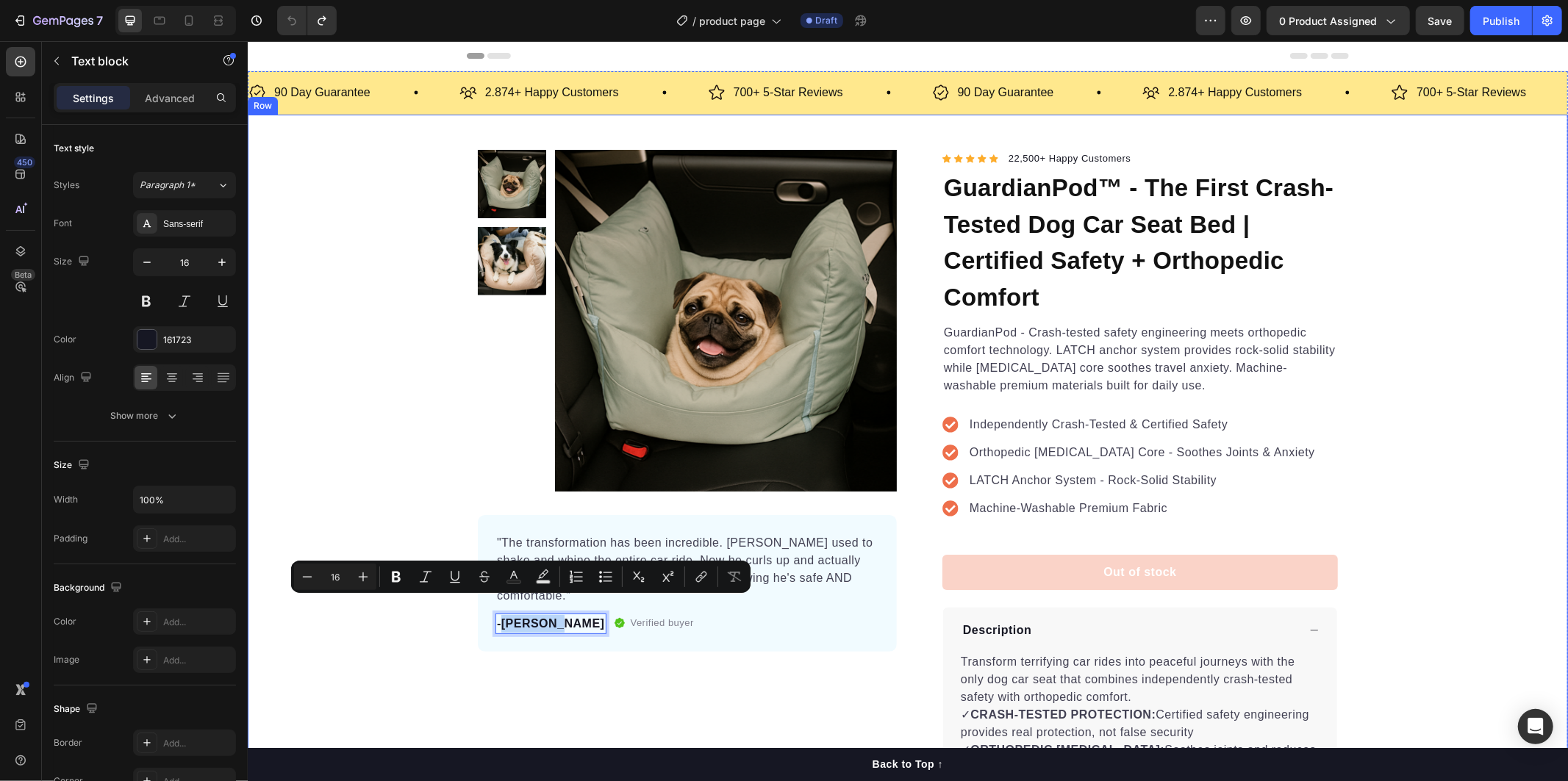
copy p "Sarah M."
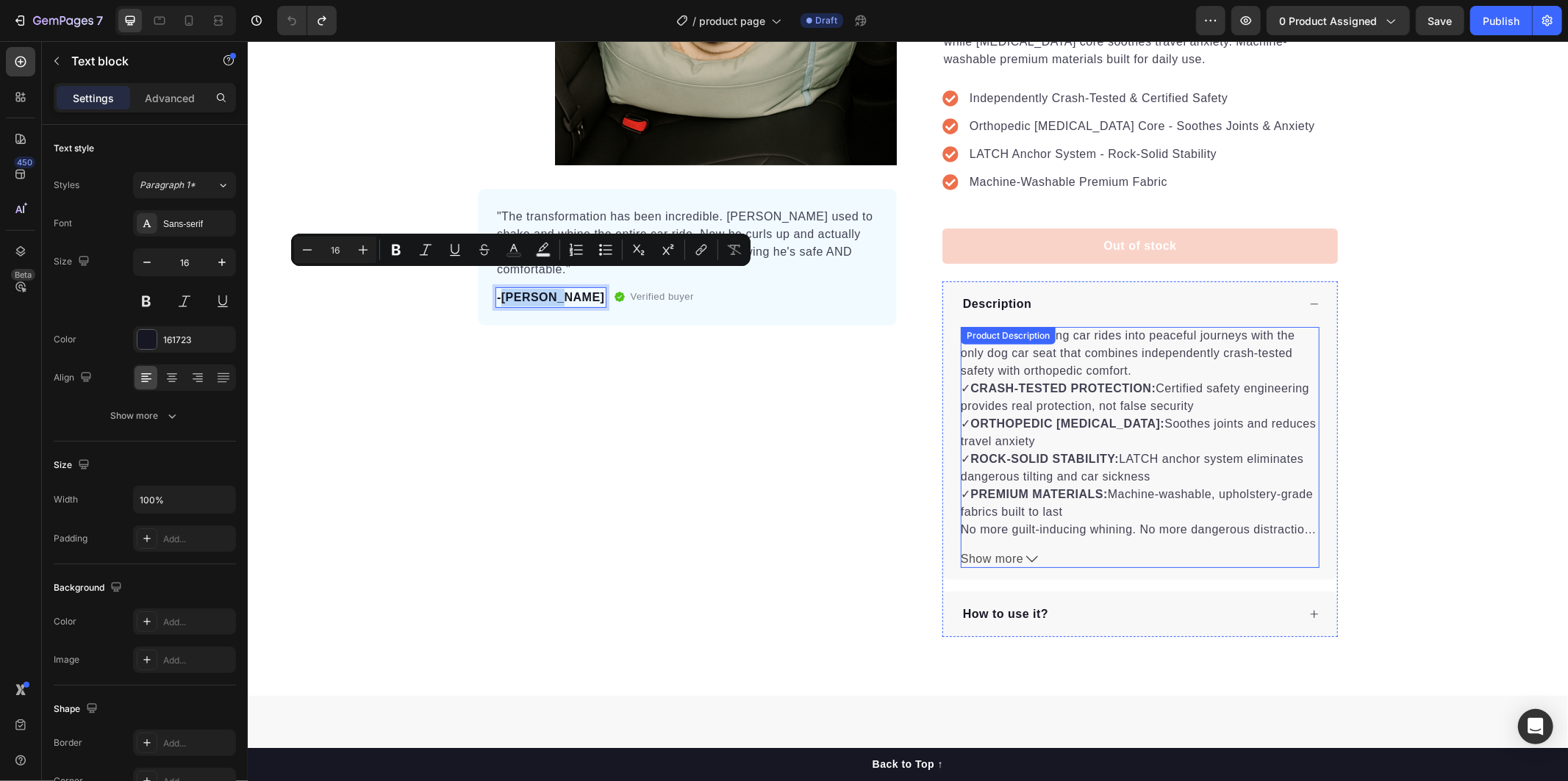
scroll to position [407, 0]
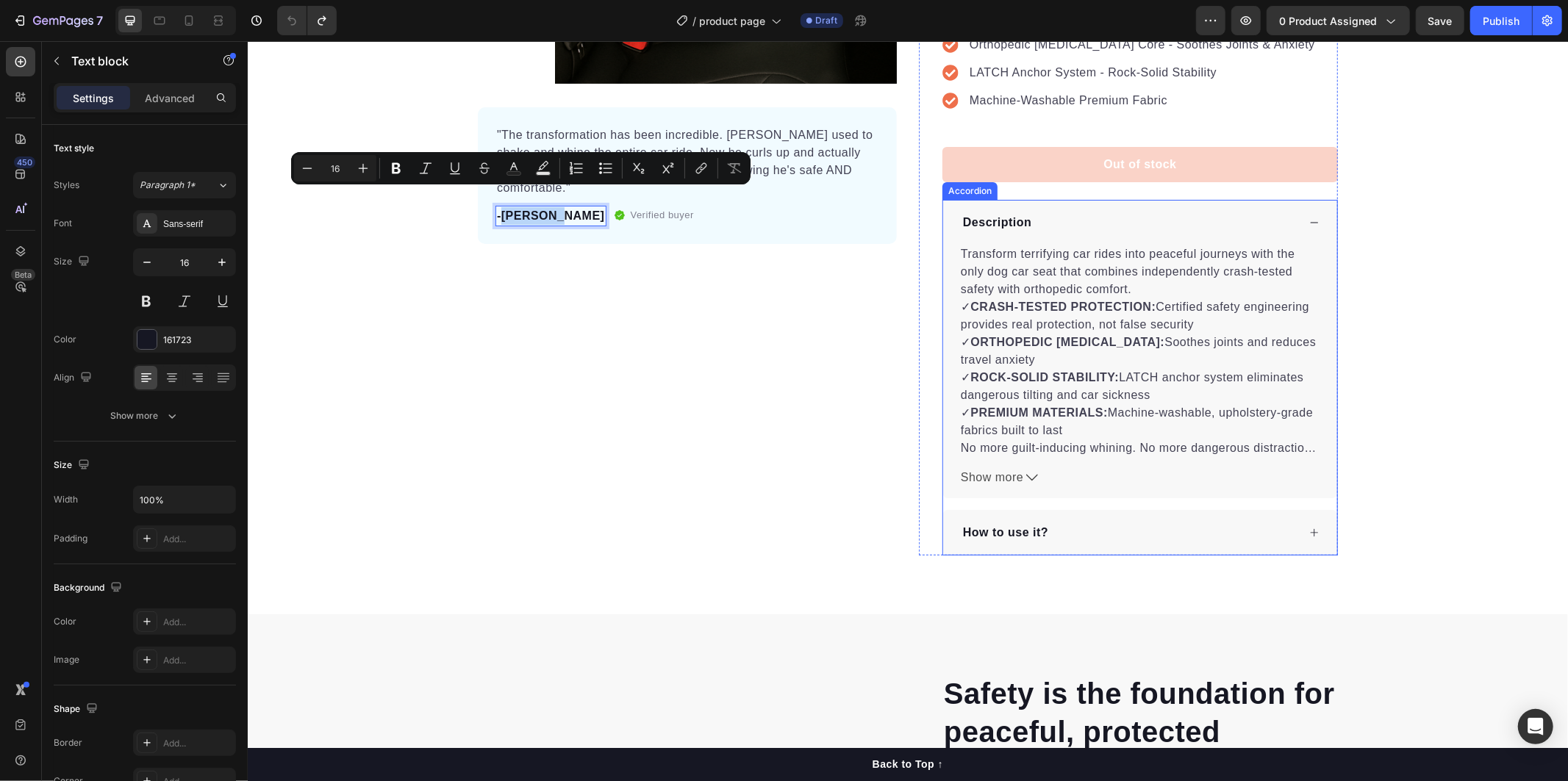
click at [1306, 539] on div "How to use it?" at bounding box center [1139, 532] width 394 height 45
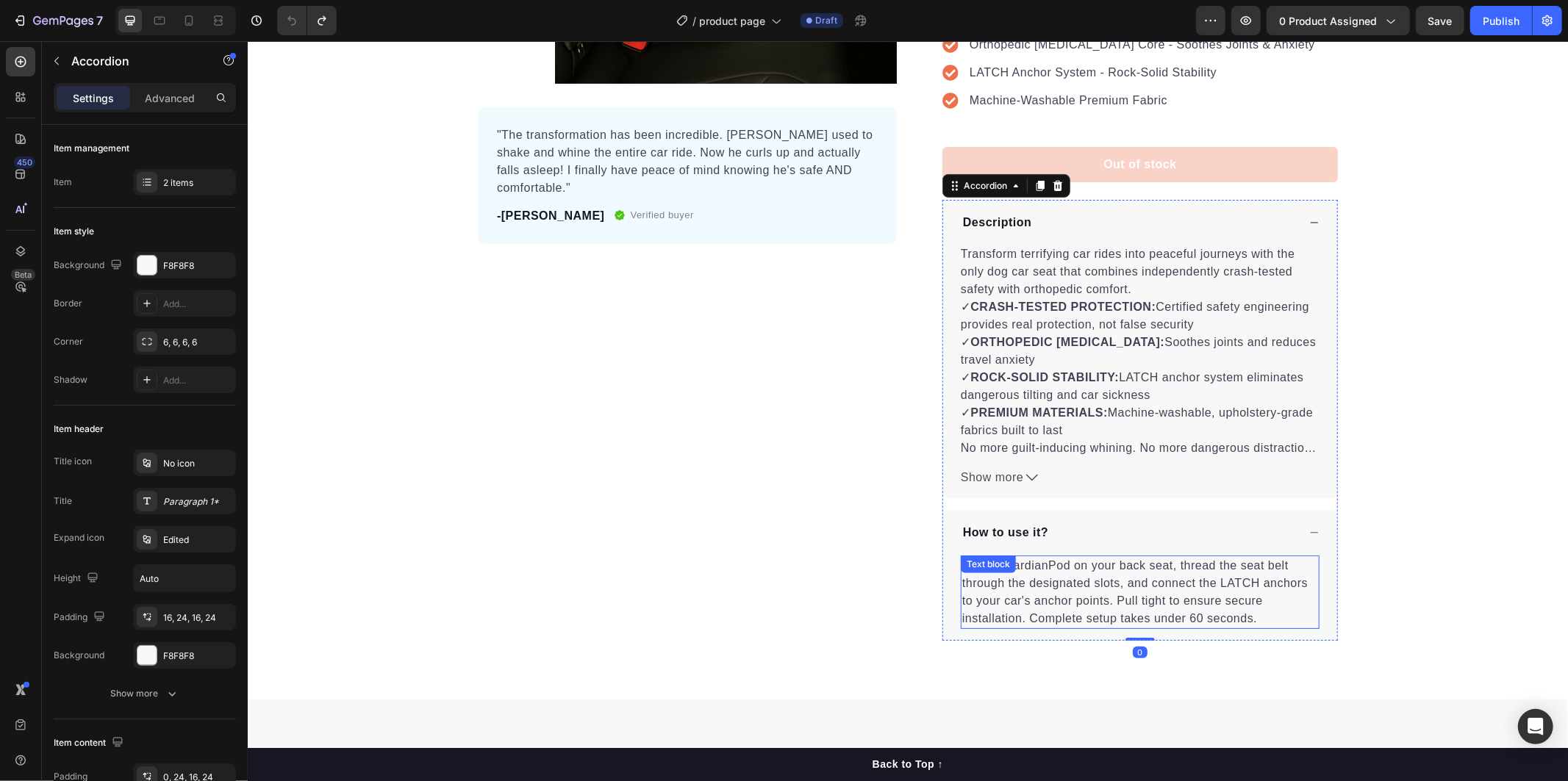
scroll to position [489, 0]
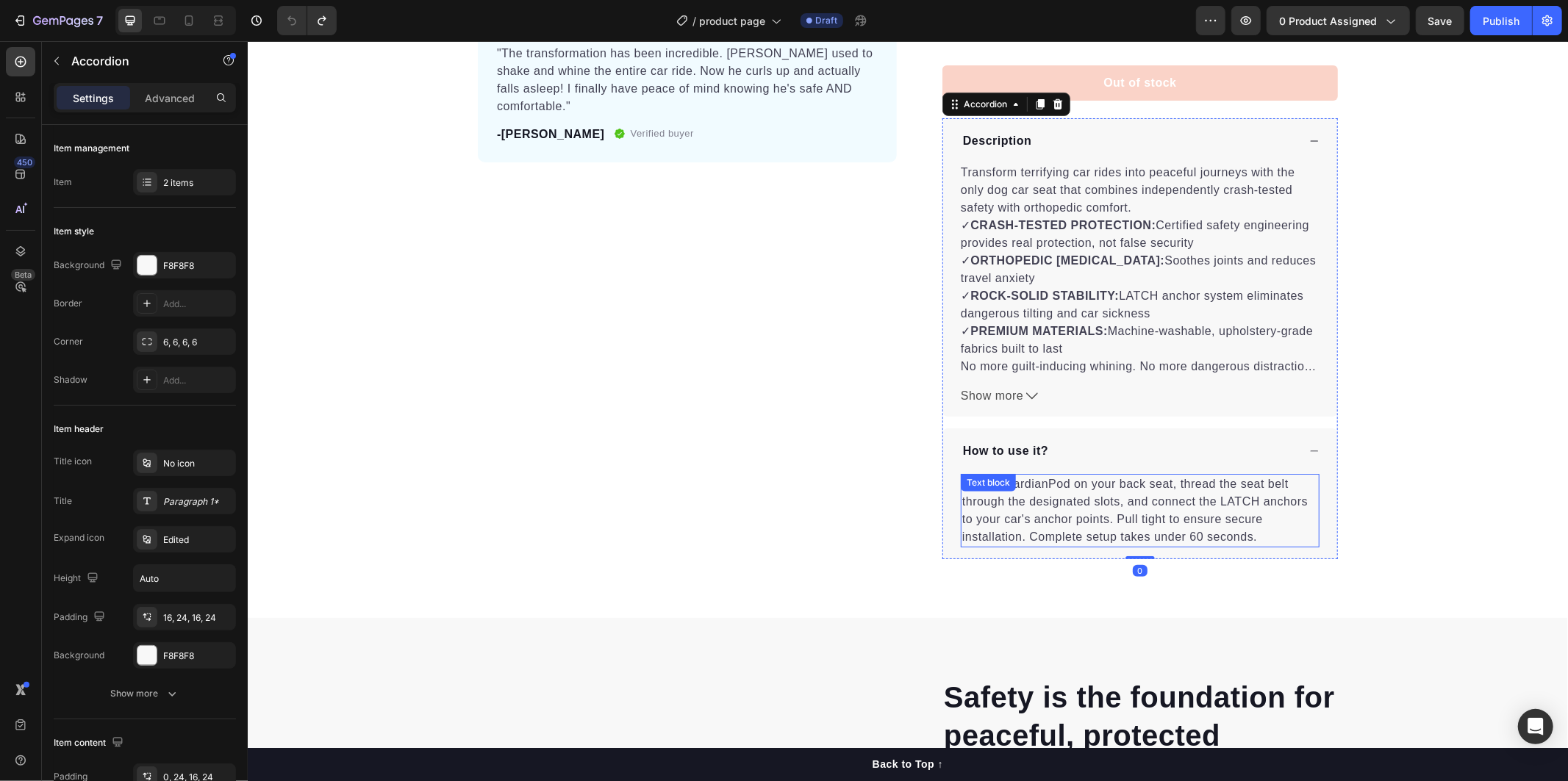
click at [981, 488] on div "Text block" at bounding box center [988, 482] width 49 height 13
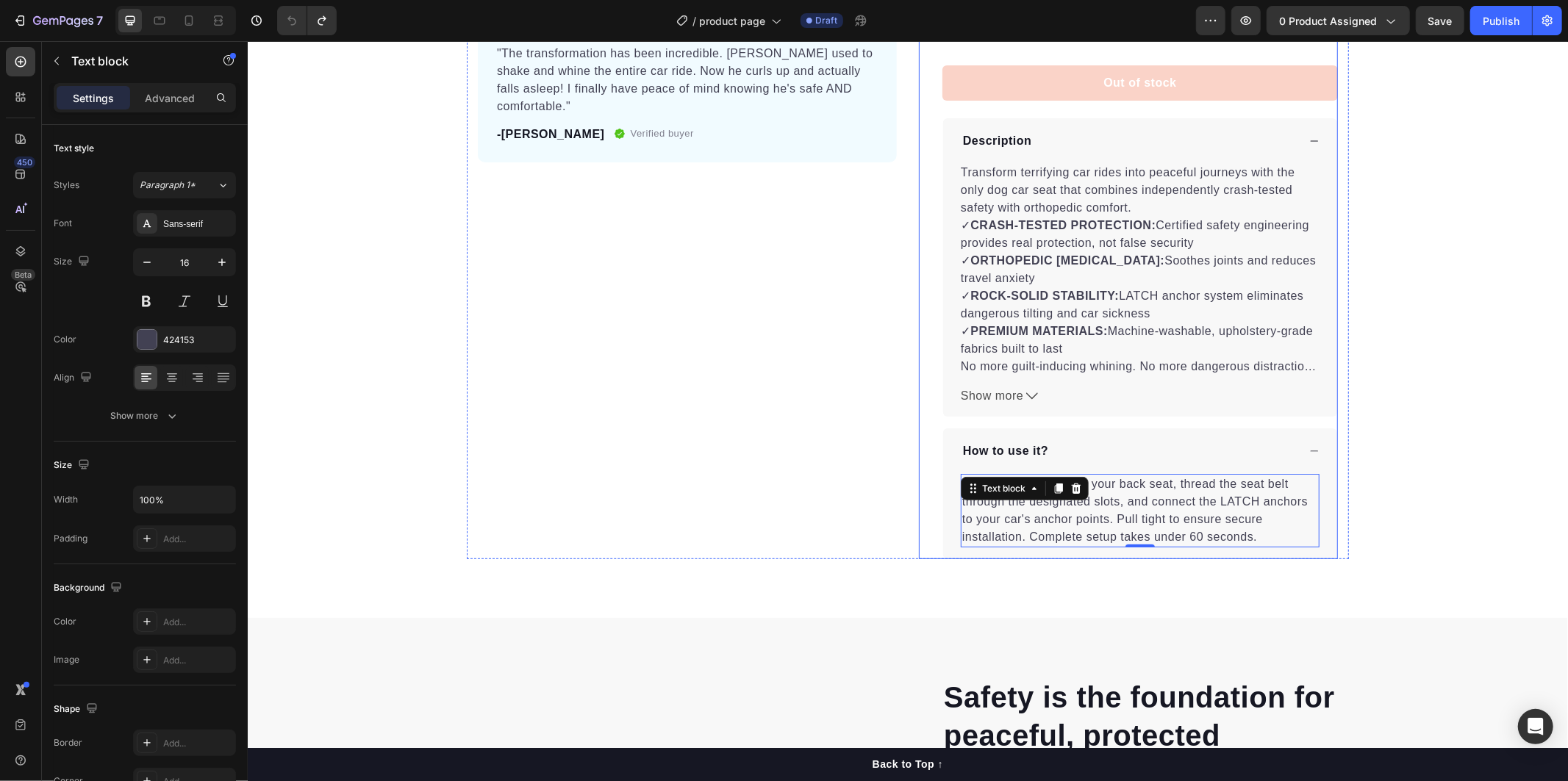
click at [860, 549] on div "Product Images "The transformation has been incredible. Max used to shake and w…" at bounding box center [687, 110] width 419 height 899
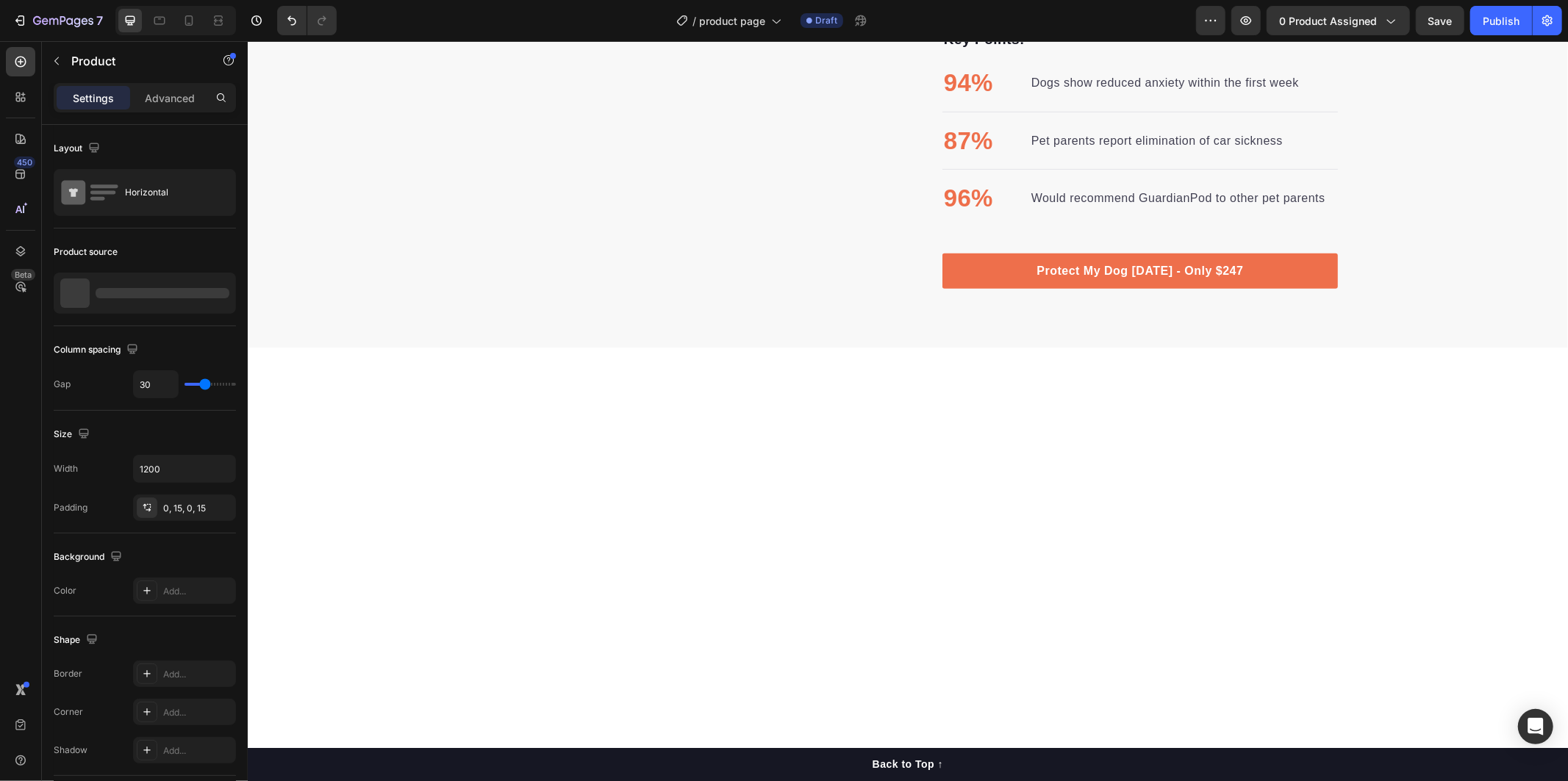
click at [961, 486] on div at bounding box center [907, 697] width 1320 height 584
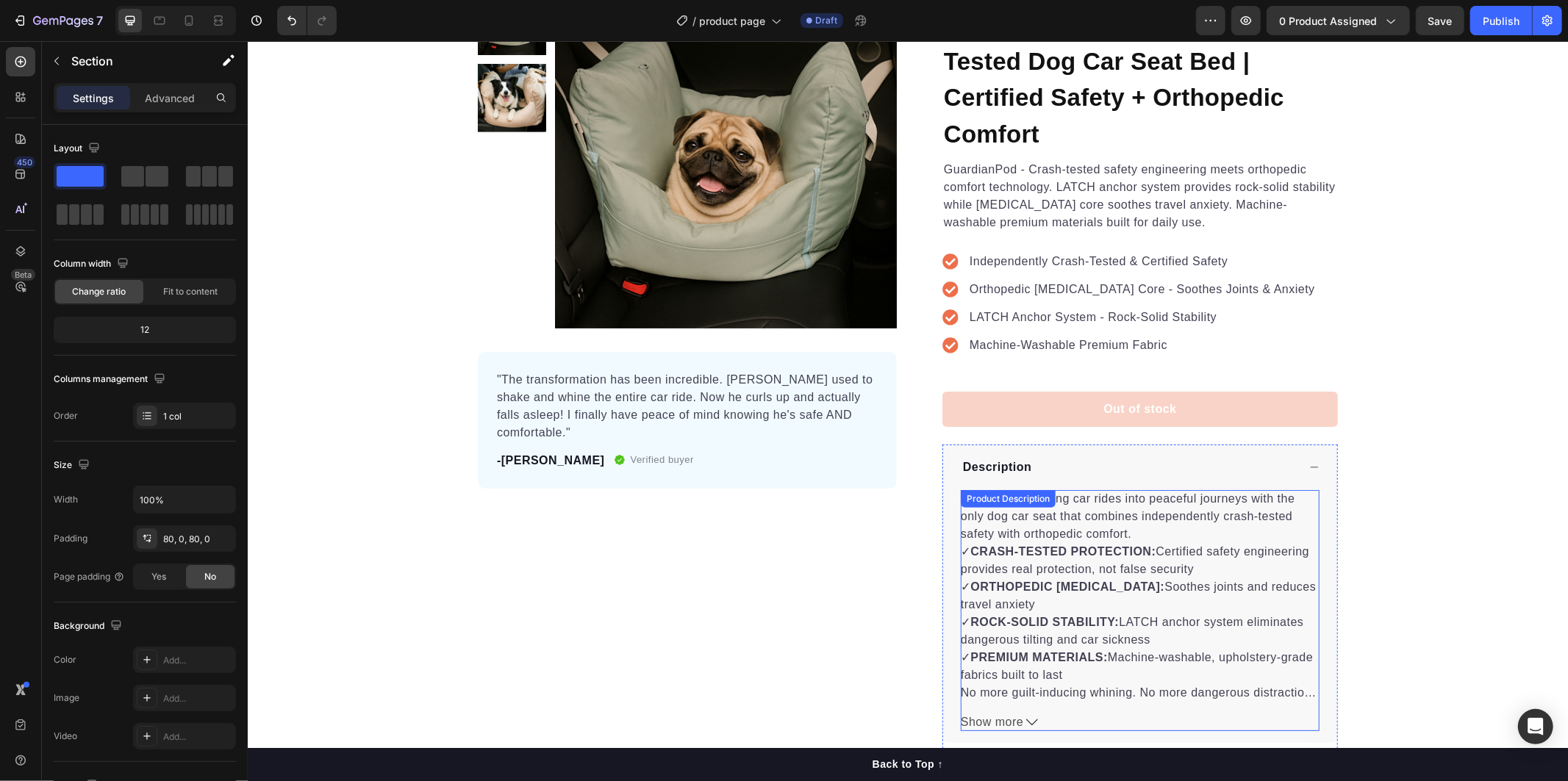
scroll to position [326, 0]
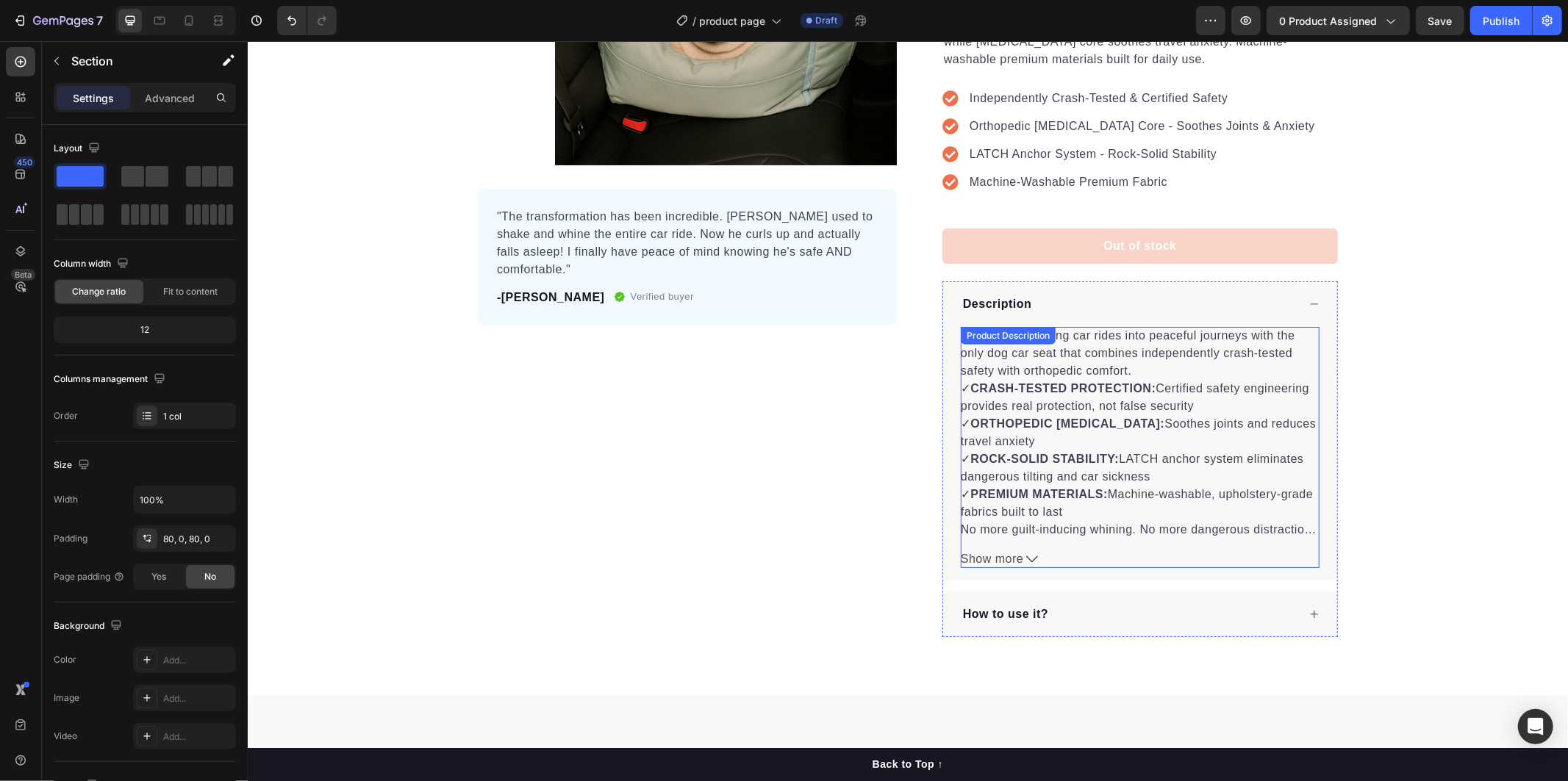
click at [1028, 611] on p "How to use it?" at bounding box center [1005, 613] width 85 height 18
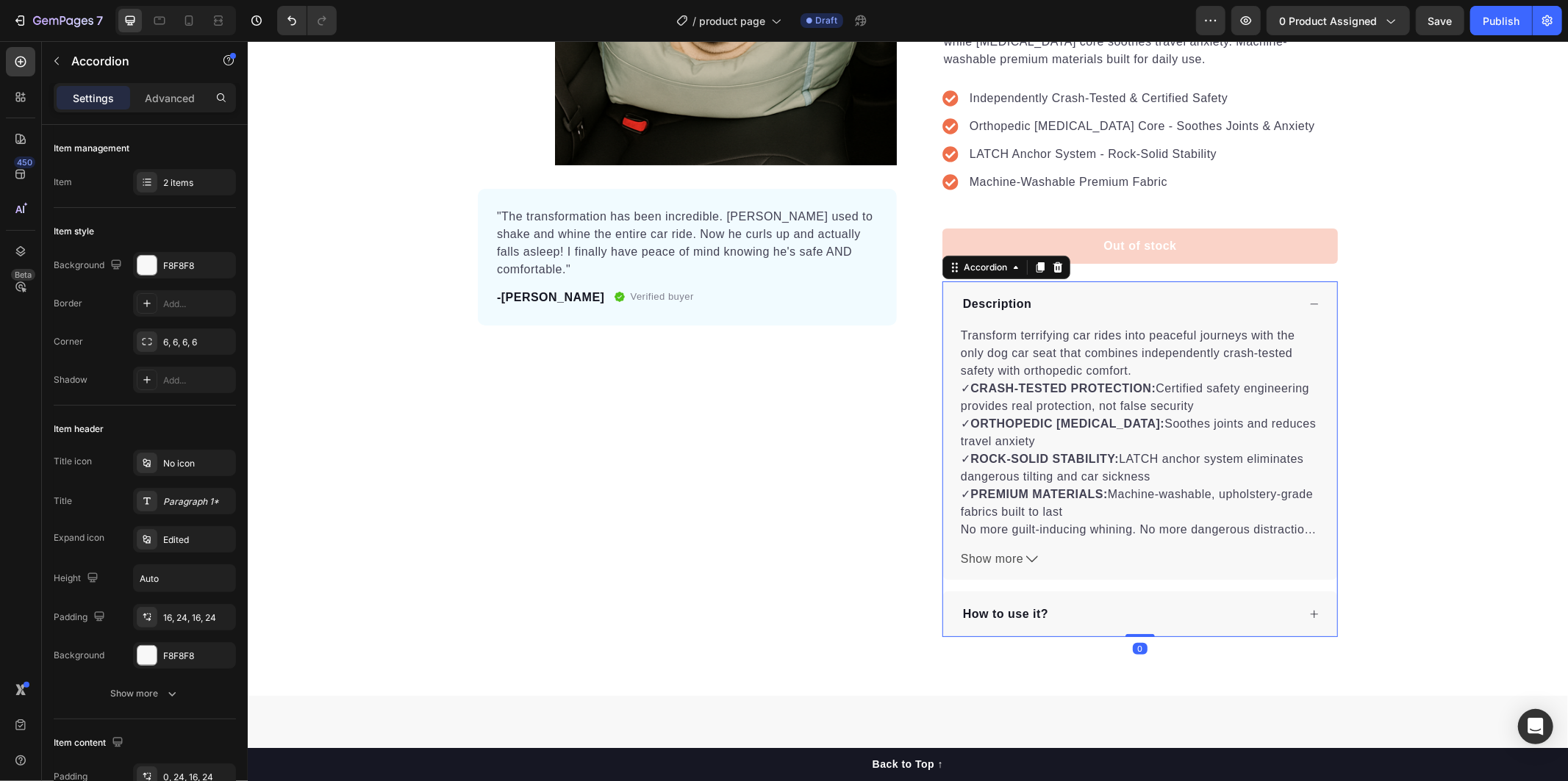
click at [1311, 613] on icon at bounding box center [1313, 613] width 10 height 10
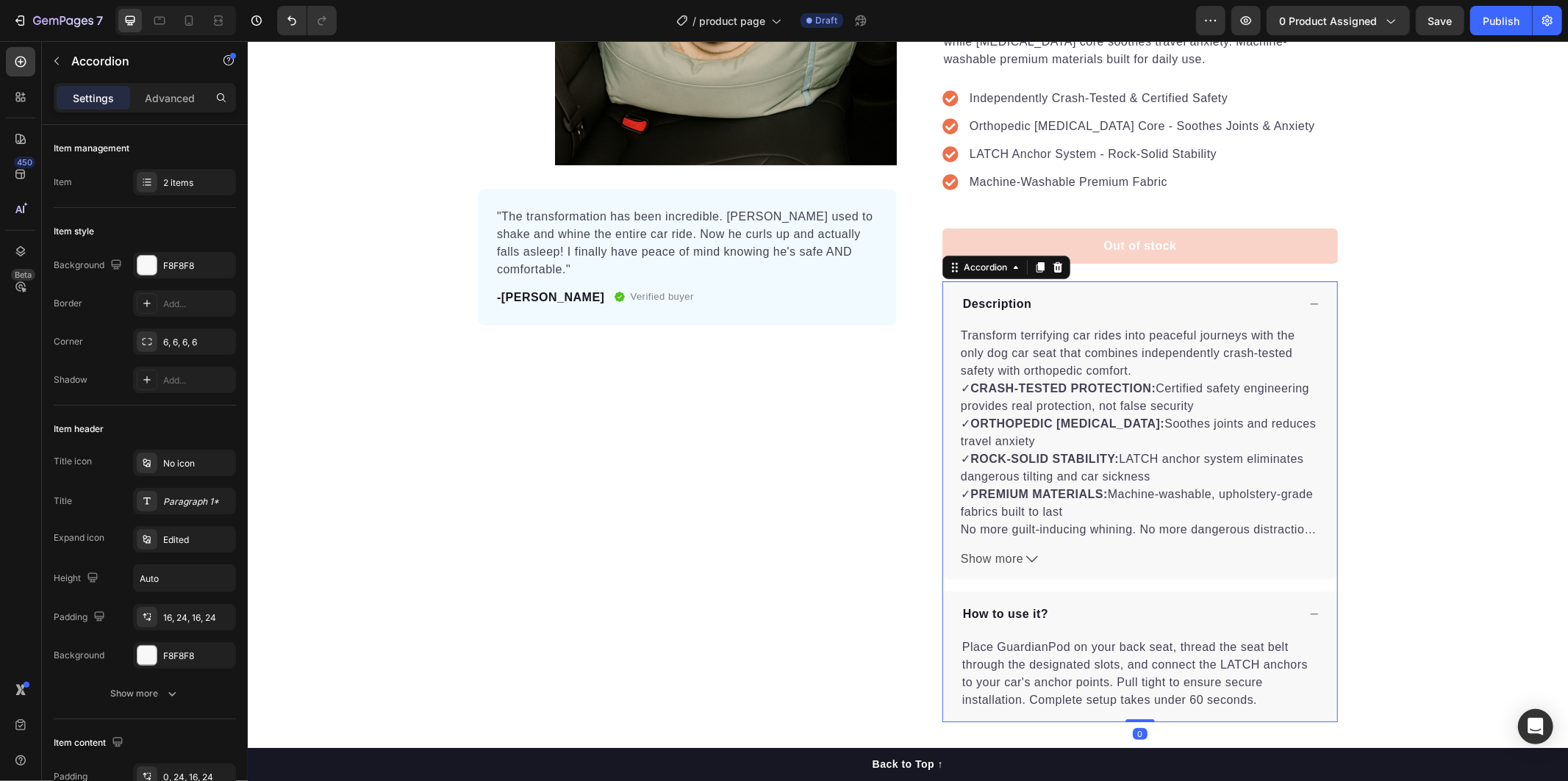
scroll to position [407, 0]
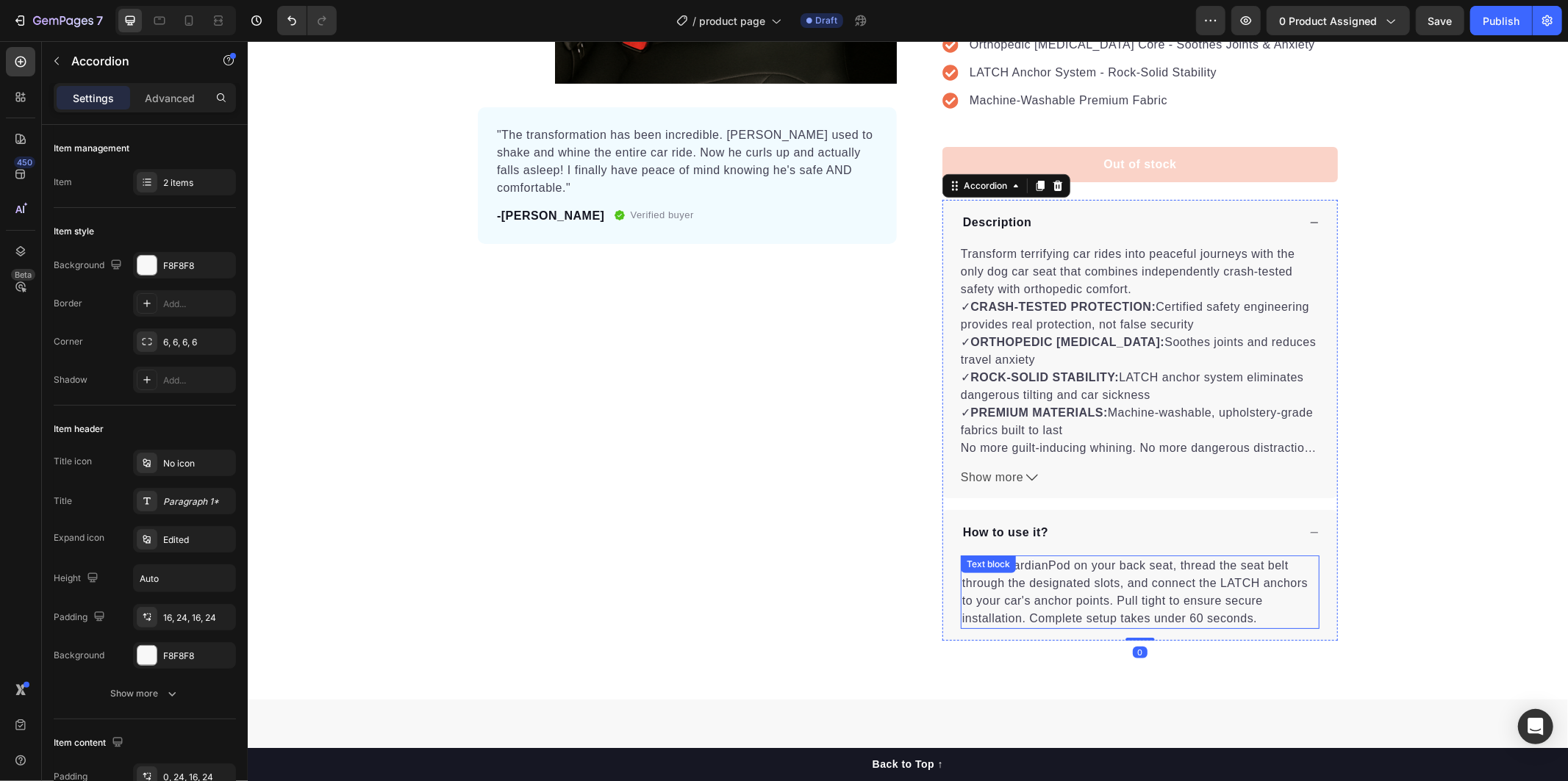
click at [1054, 592] on p "Place GuardianPod on your back seat, thread the seat belt through the designate…" at bounding box center [1140, 592] width 356 height 71
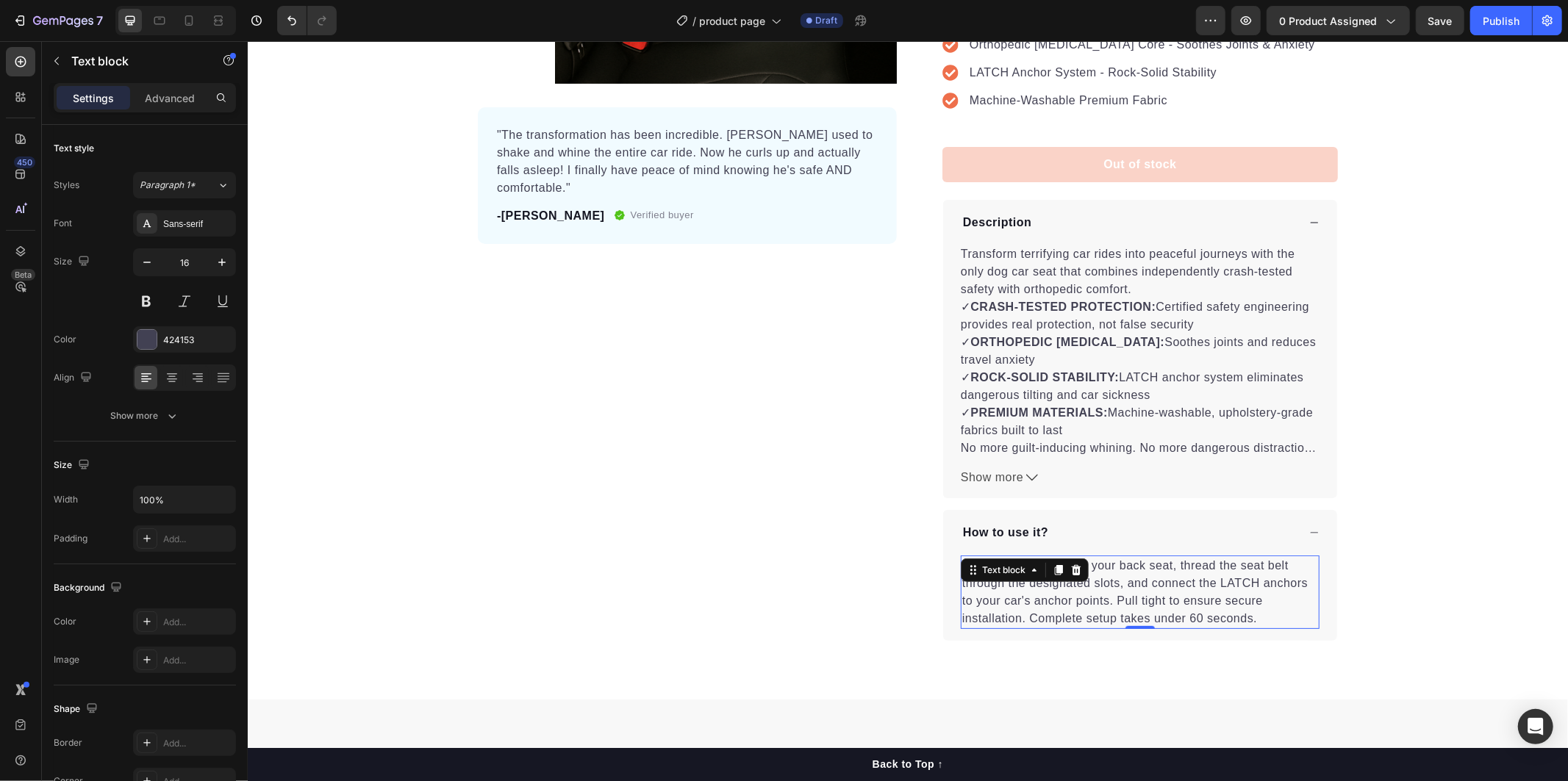
click at [1056, 592] on p "Place GuardianPod on your back seat, thread the seat belt through the designate…" at bounding box center [1140, 592] width 356 height 71
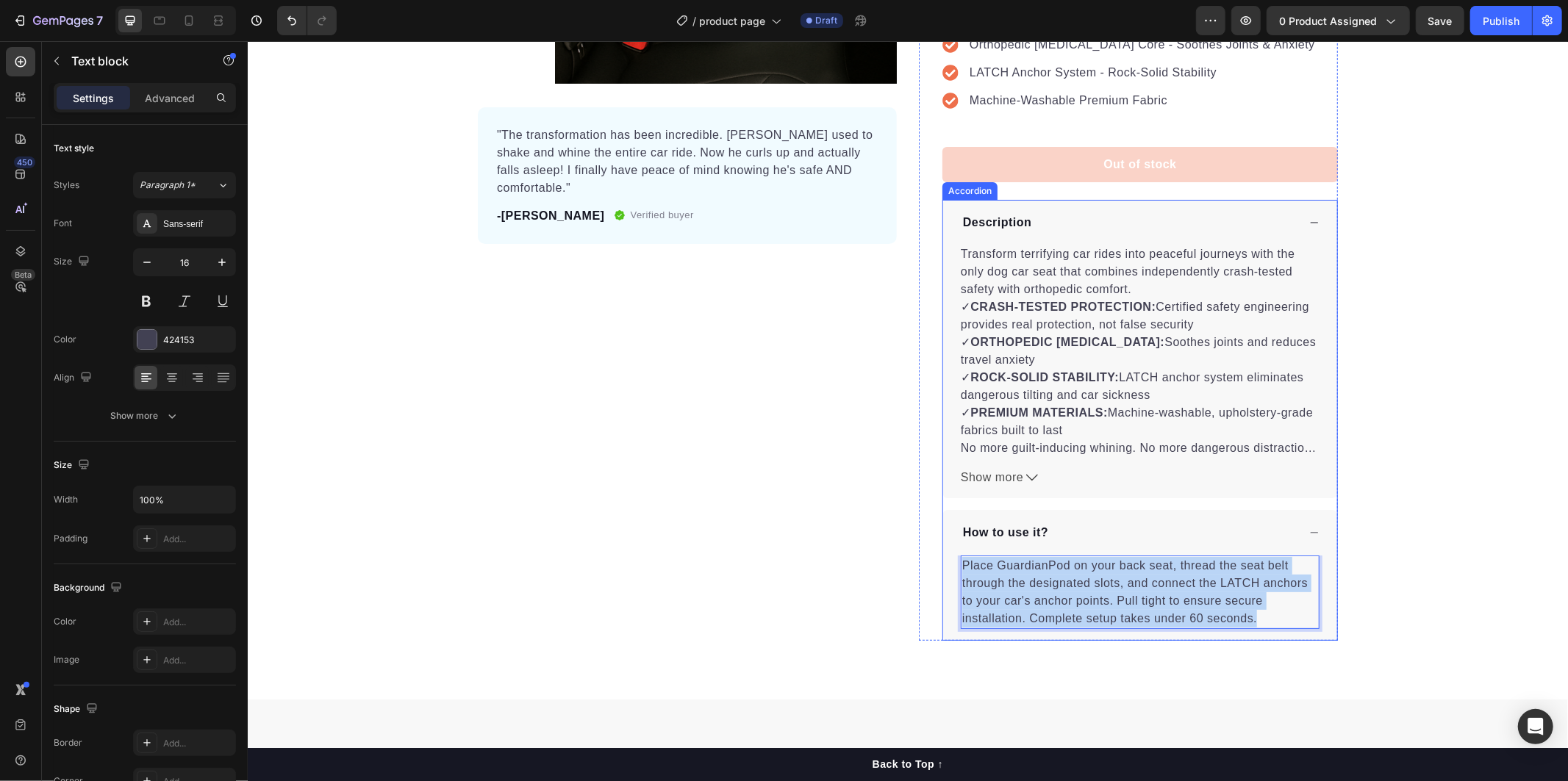
drag, startPoint x: 1258, startPoint y: 613, endPoint x: 949, endPoint y: 565, distance: 312.7
click at [949, 565] on div "Place GuardianPod on your back seat, thread the seat belt through the designate…" at bounding box center [1139, 597] width 394 height 85
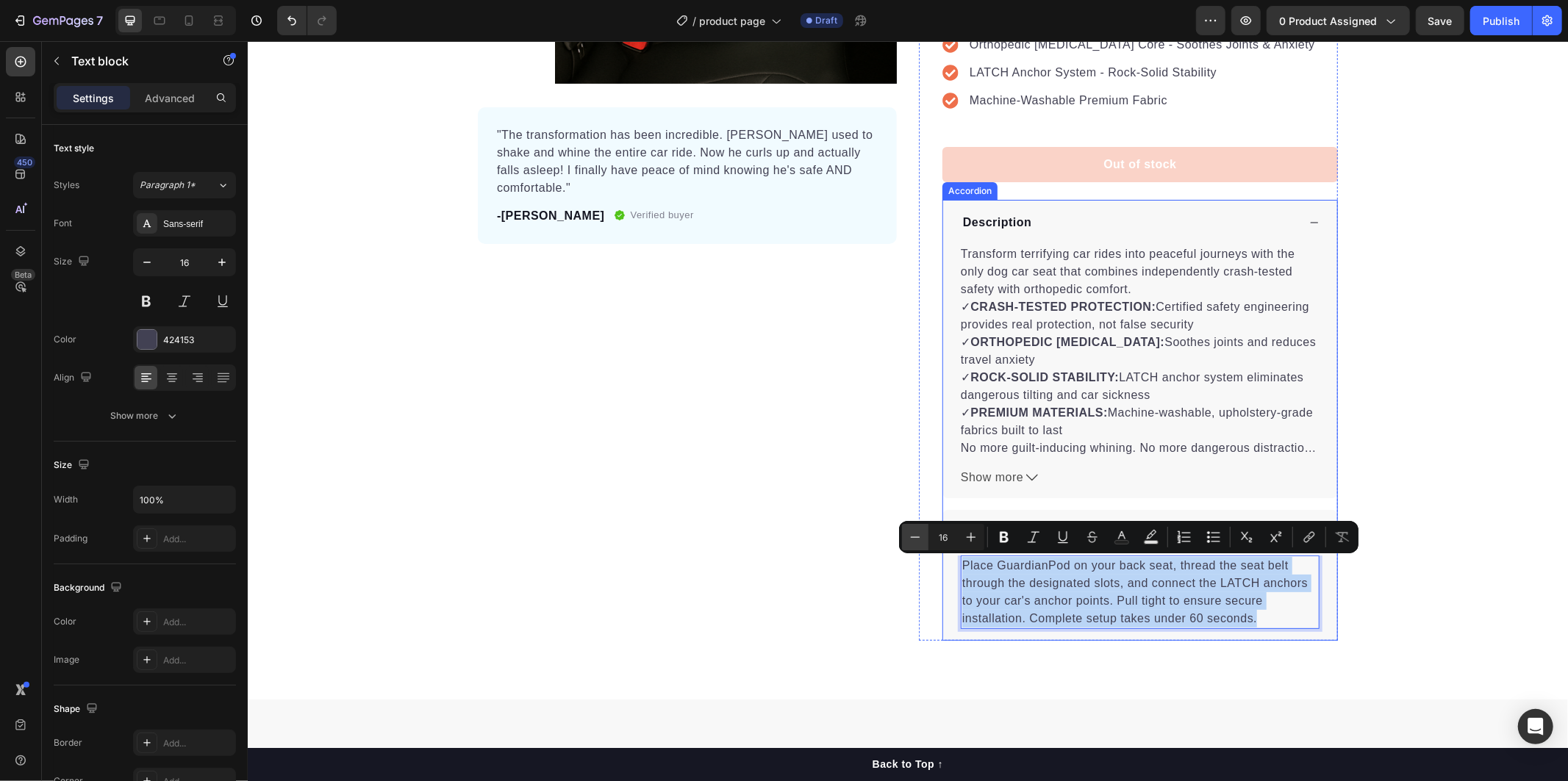
copy p "Place GuardianPod on your back seat, thread the seat belt through the designate…"
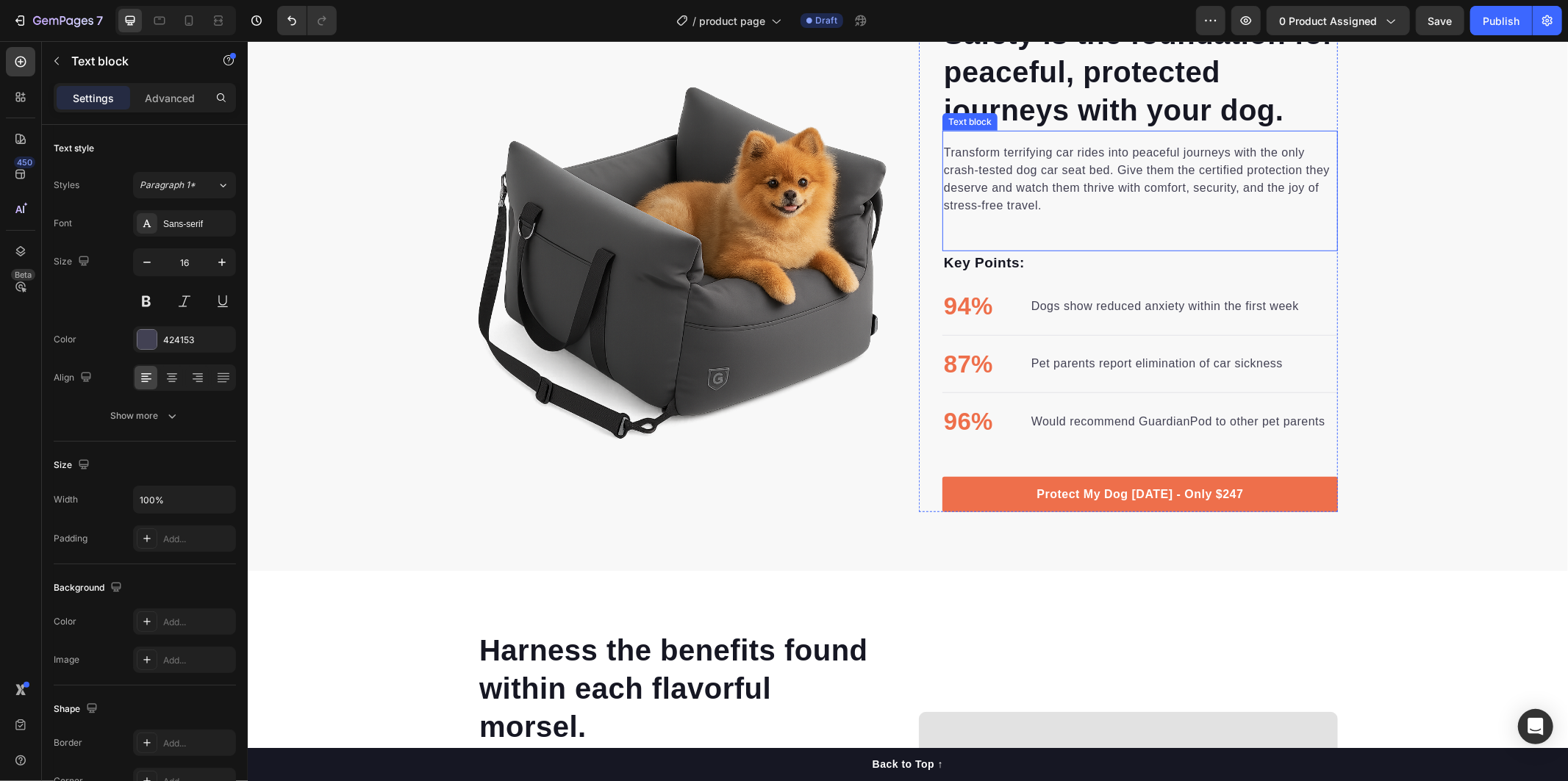
scroll to position [735, 0]
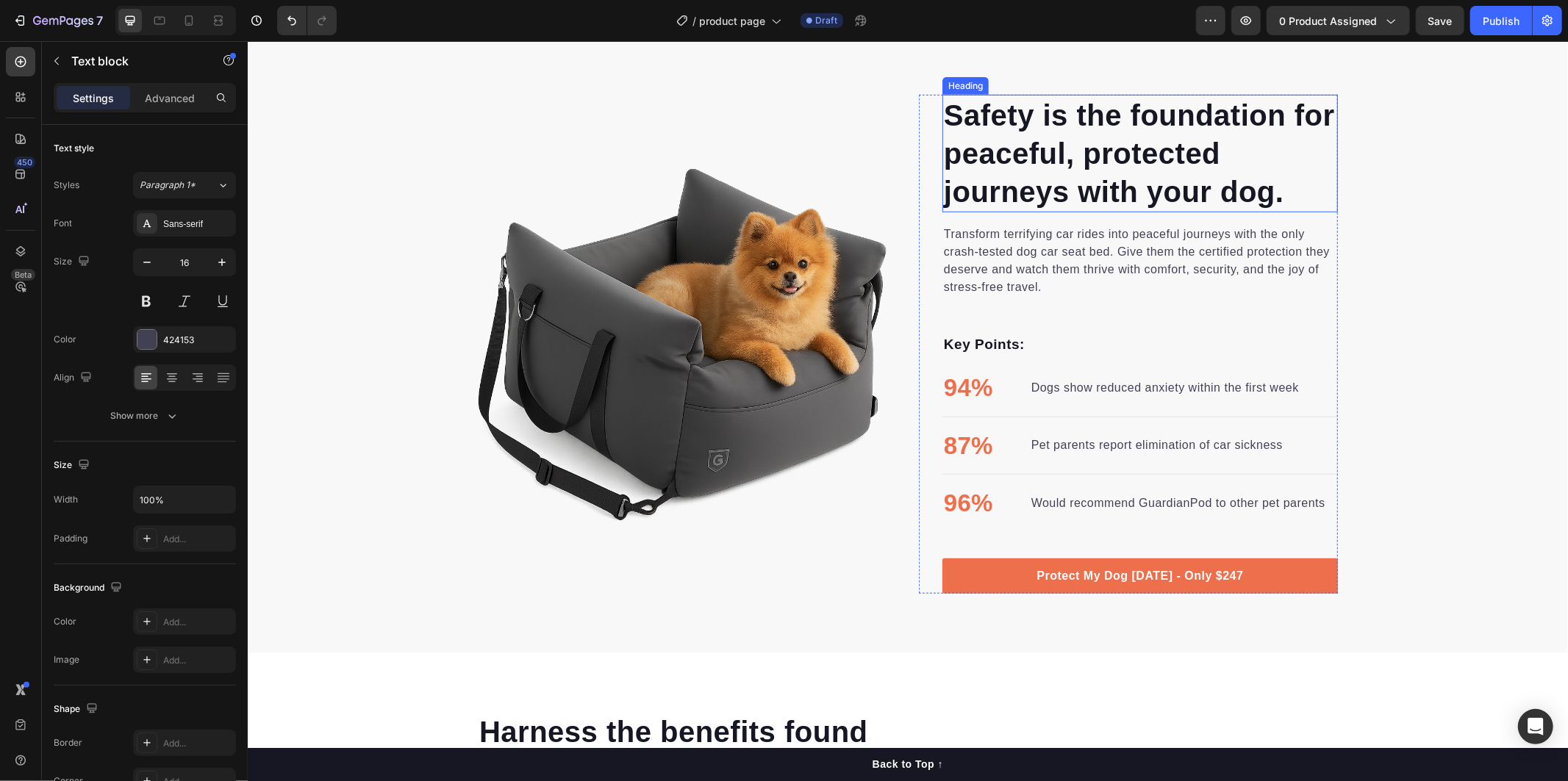
drag, startPoint x: 1005, startPoint y: 157, endPoint x: 972, endPoint y: 123, distance: 47.4
click at [1005, 157] on h2 "Safety is the foundation for peaceful, protected journeys with your dog." at bounding box center [1139, 153] width 395 height 117
click at [942, 110] on h2 "Safety is the foundation for peaceful, protected journeys with your dog." at bounding box center [1139, 153] width 395 height 117
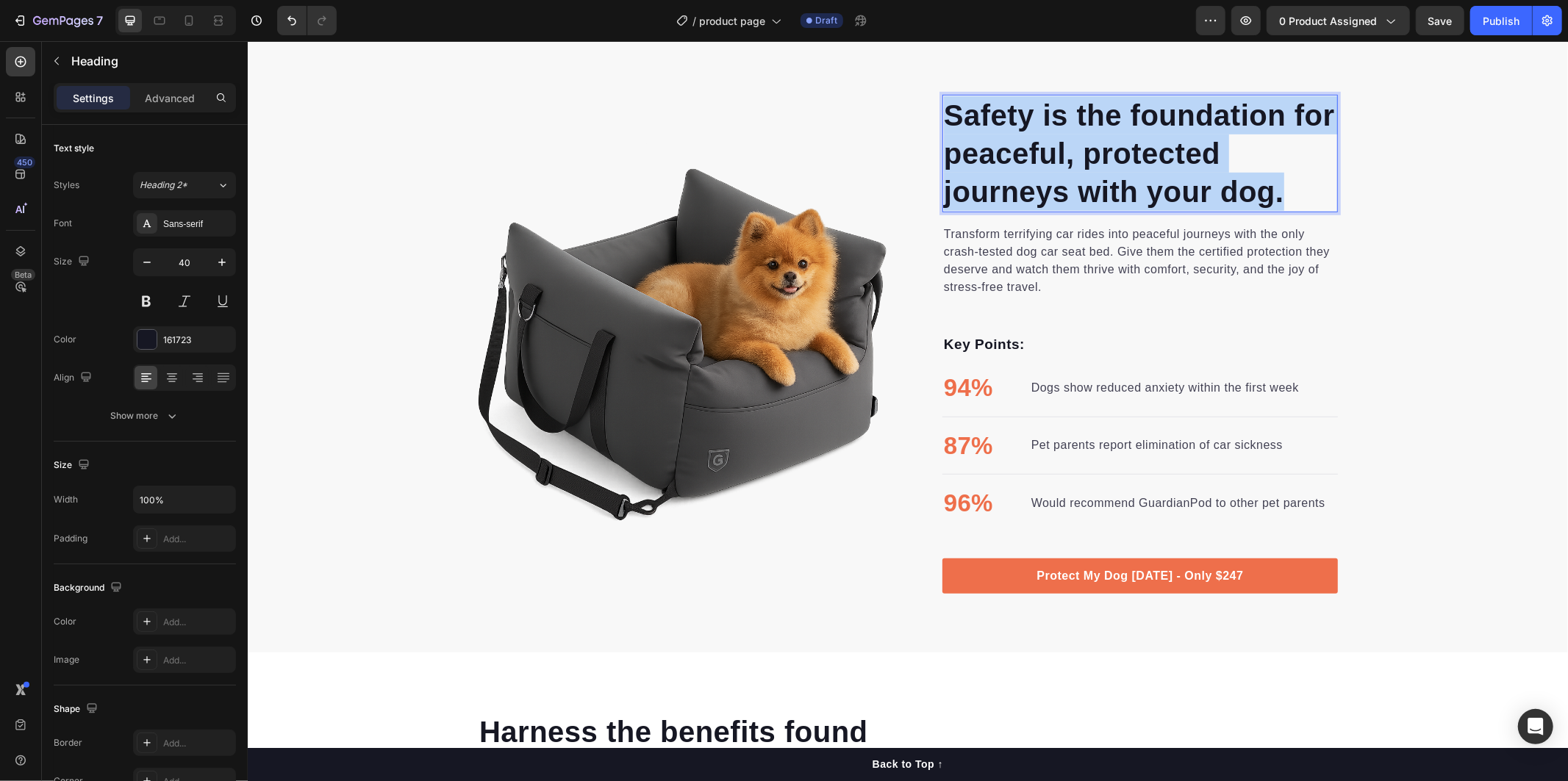
drag, startPoint x: 942, startPoint y: 111, endPoint x: 1291, endPoint y: 203, distance: 360.9
click at [1291, 203] on p "Safety is the foundation for peaceful, protected journeys with your dog." at bounding box center [1139, 152] width 392 height 114
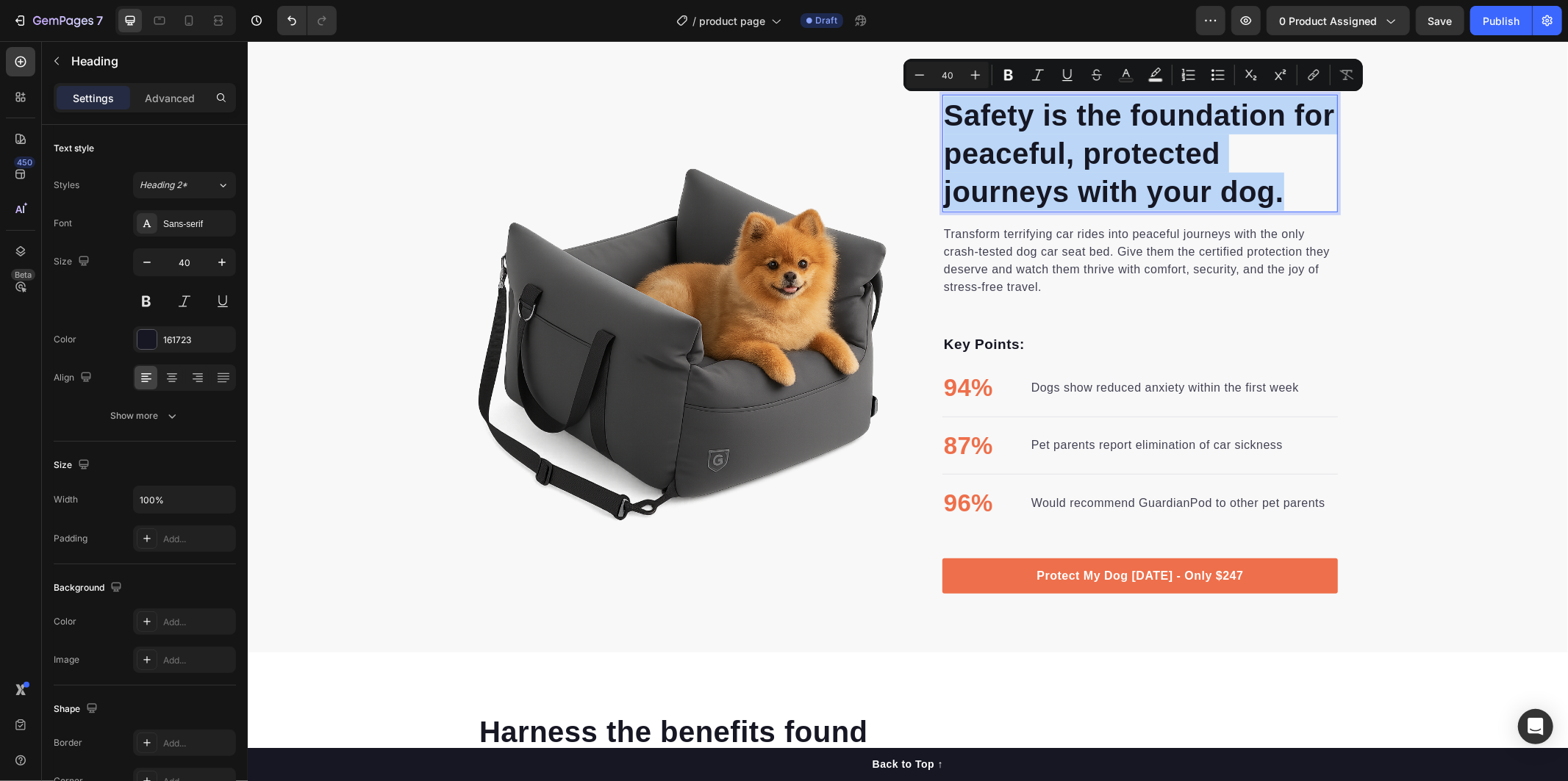
copy p "Safety is the foundation for peaceful, protected journeys with your dog."
click at [963, 213] on div "Transform terrifying car rides into peaceful journeys with the only crash-teste…" at bounding box center [1139, 272] width 395 height 120
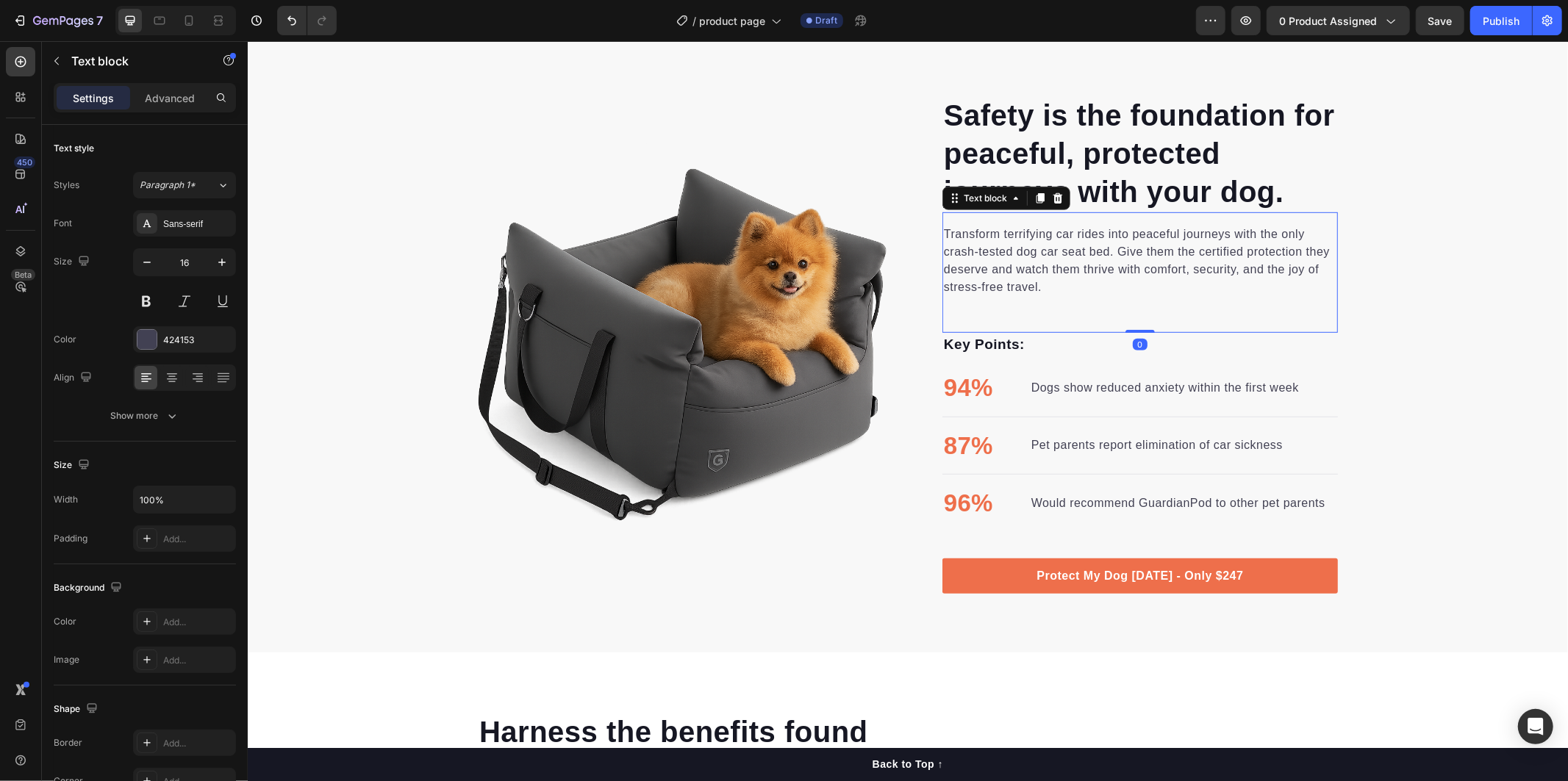
click at [949, 234] on p "Transform terrifying car rides into peaceful journeys with the only crash-teste…" at bounding box center [1139, 260] width 392 height 71
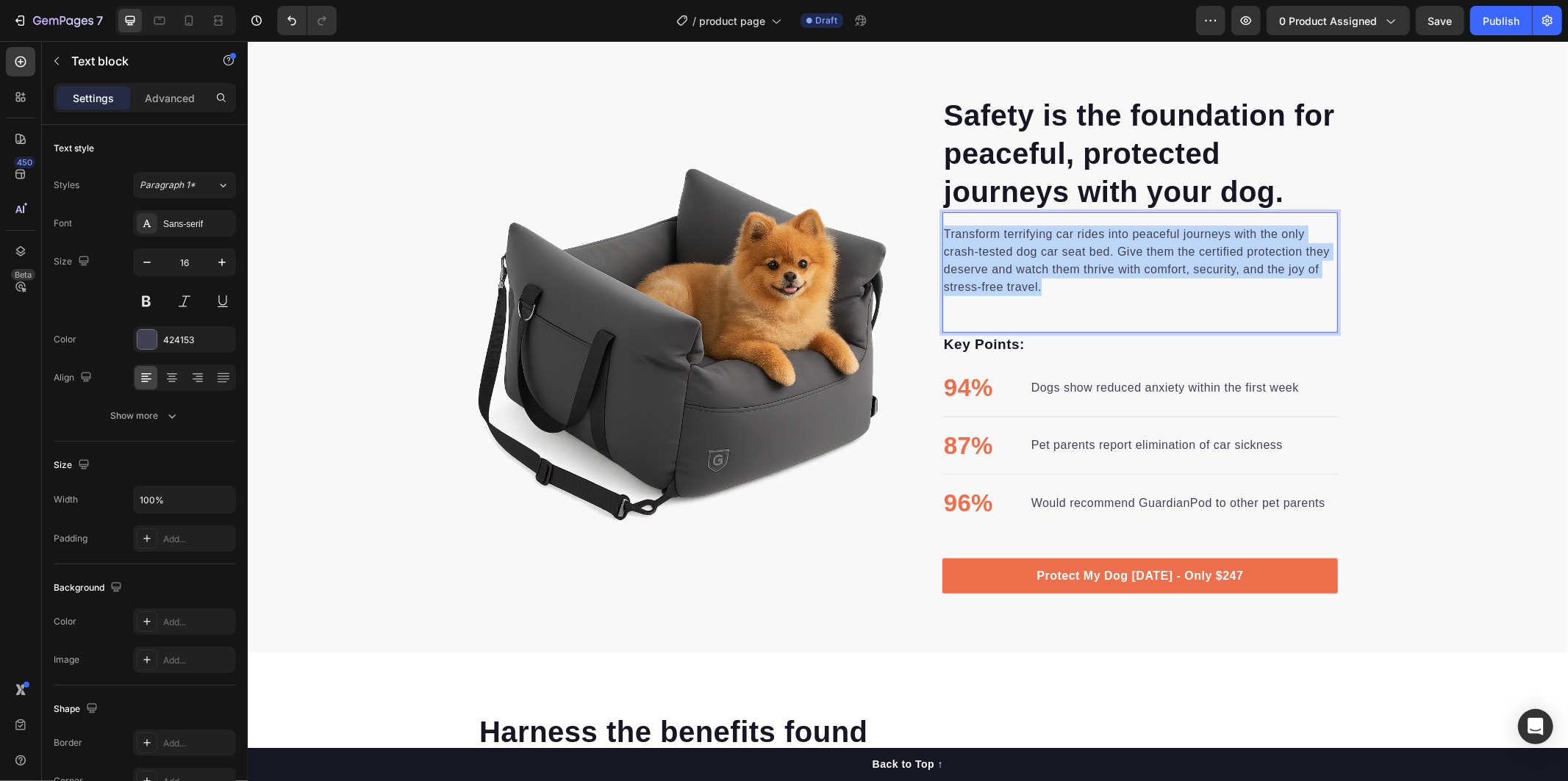
drag, startPoint x: 937, startPoint y: 230, endPoint x: 1064, endPoint y: 298, distance: 144.1
click at [1064, 298] on div "Transform terrifying car rides into peaceful journeys with the only crash-teste…" at bounding box center [1139, 272] width 395 height 120
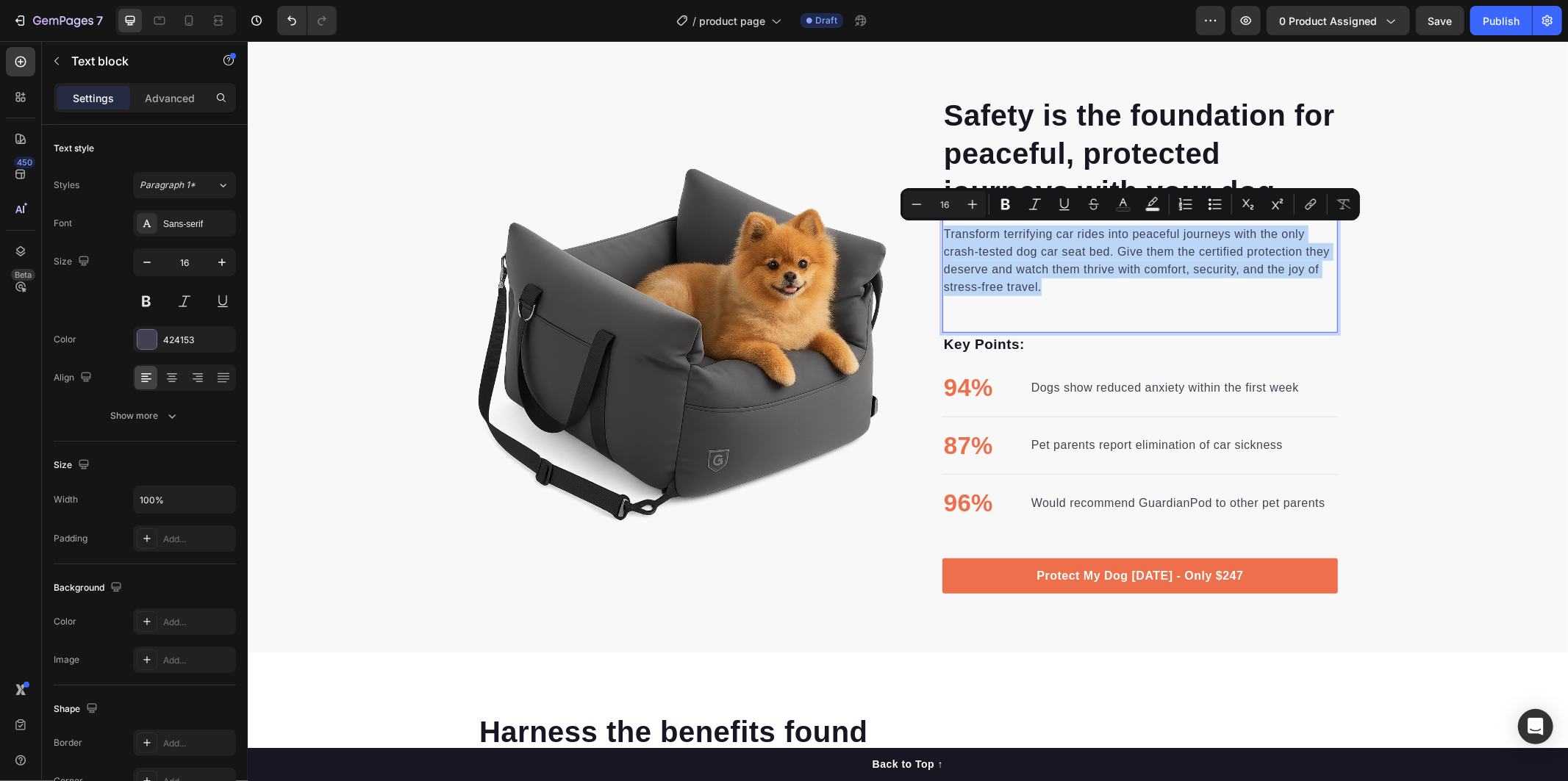
copy p "Transform terrifying car rides into peaceful journeys with the only crash-teste…"
click at [1093, 386] on p "Dogs show reduced anxiety within the first week" at bounding box center [1164, 387] width 268 height 18
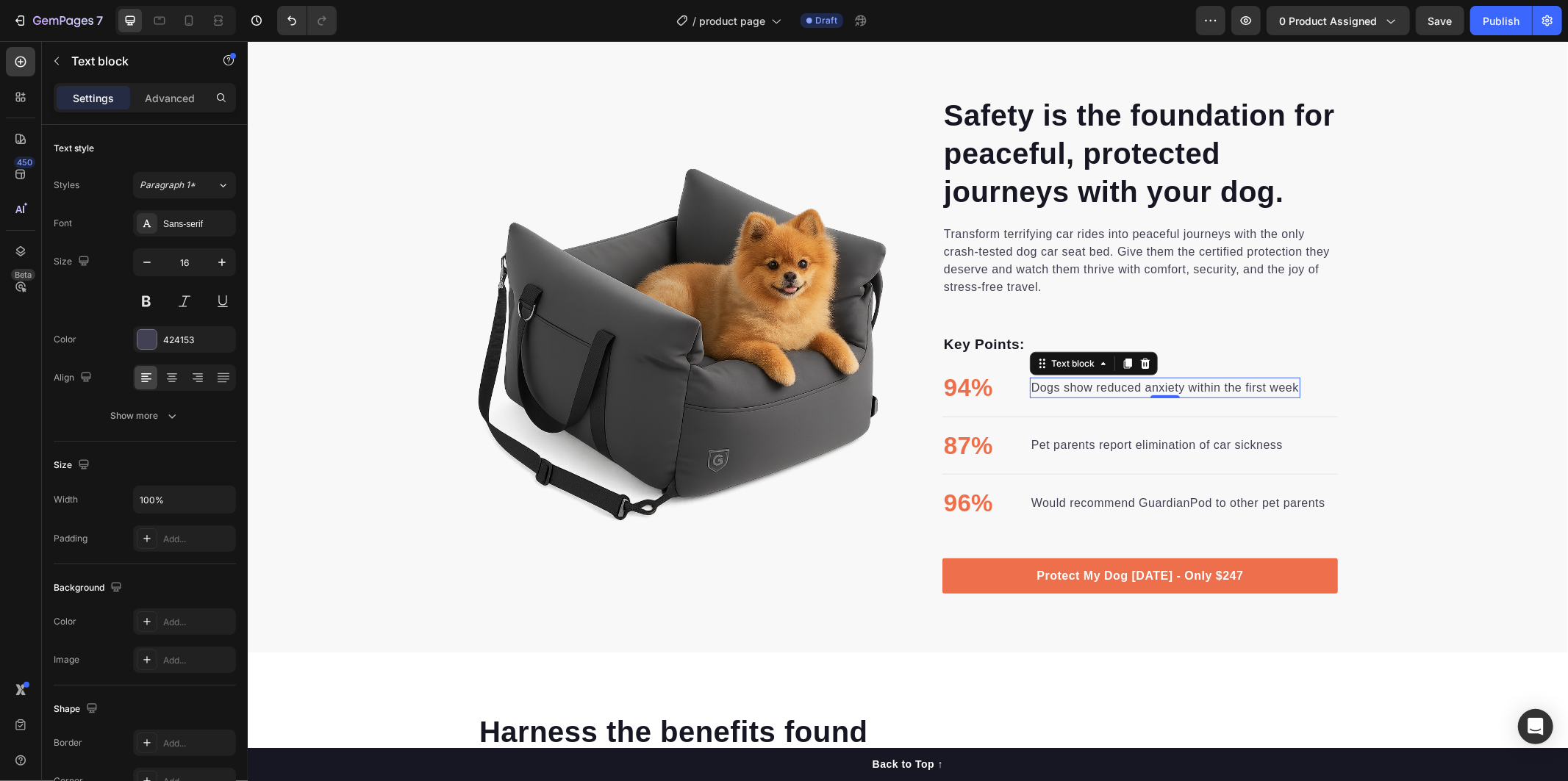
click at [1091, 387] on p "Dogs show reduced anxiety within the first week" at bounding box center [1164, 387] width 268 height 18
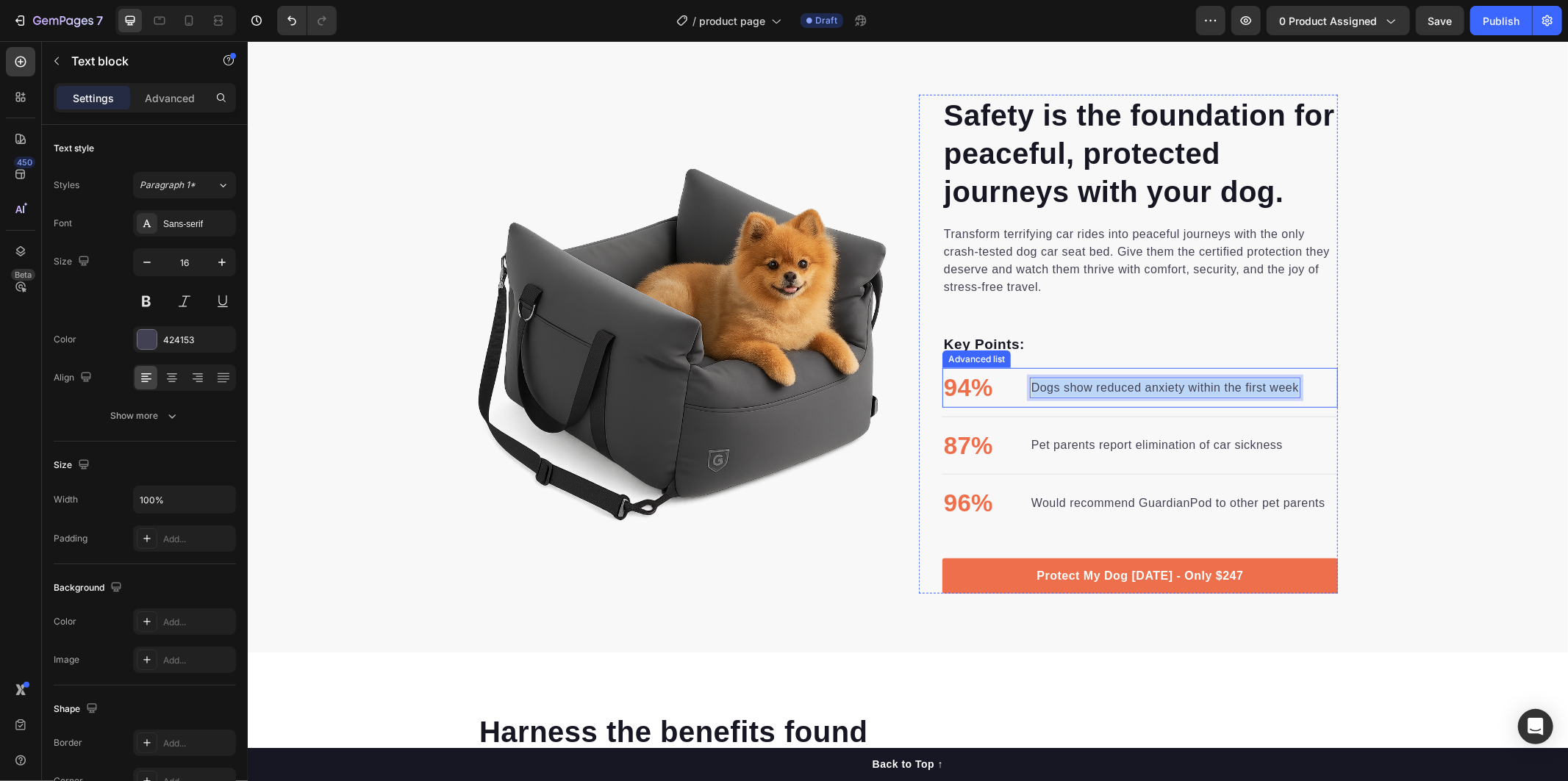
drag, startPoint x: 1032, startPoint y: 387, endPoint x: 1341, endPoint y: 381, distance: 309.1
click at [1342, 381] on div "Safety is the foundation for peaceful, protected journeys with your dog. Headin…" at bounding box center [907, 344] width 1320 height 499
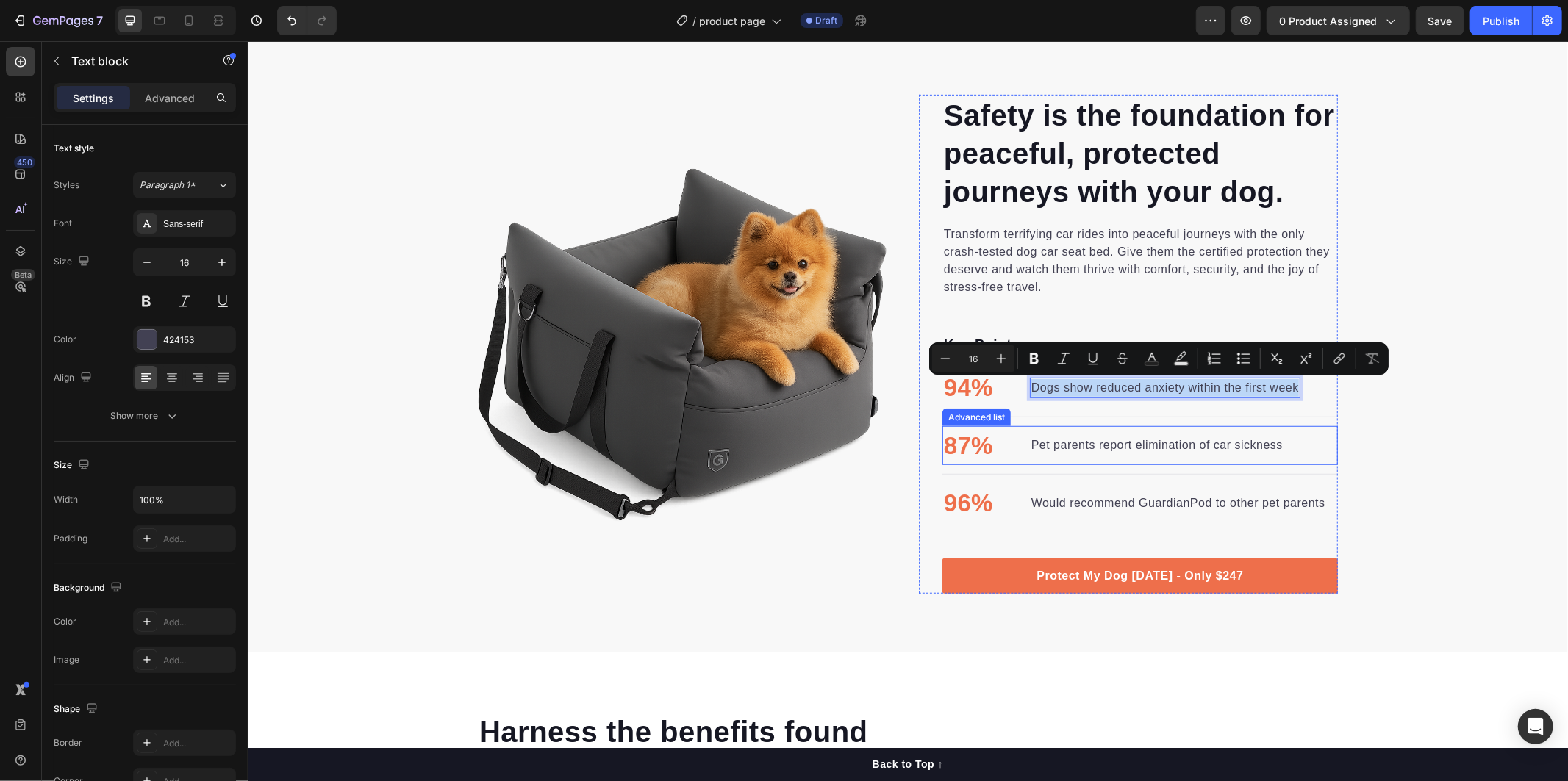
click at [1052, 453] on div "Pet parents report elimination of car sickness" at bounding box center [1156, 444] width 254 height 21
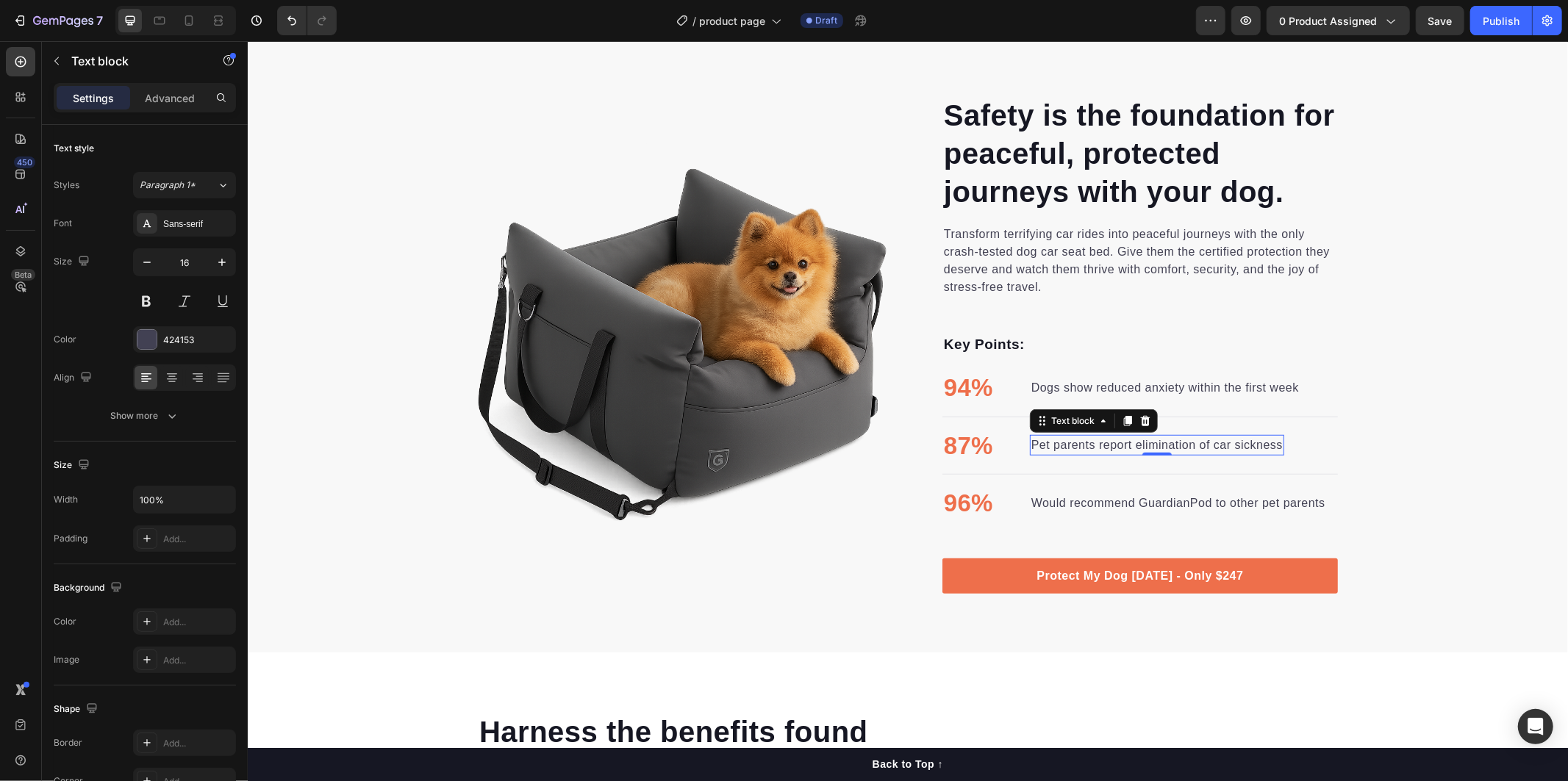
click at [1031, 448] on p "Pet parents report elimination of car sickness" at bounding box center [1157, 444] width 252 height 18
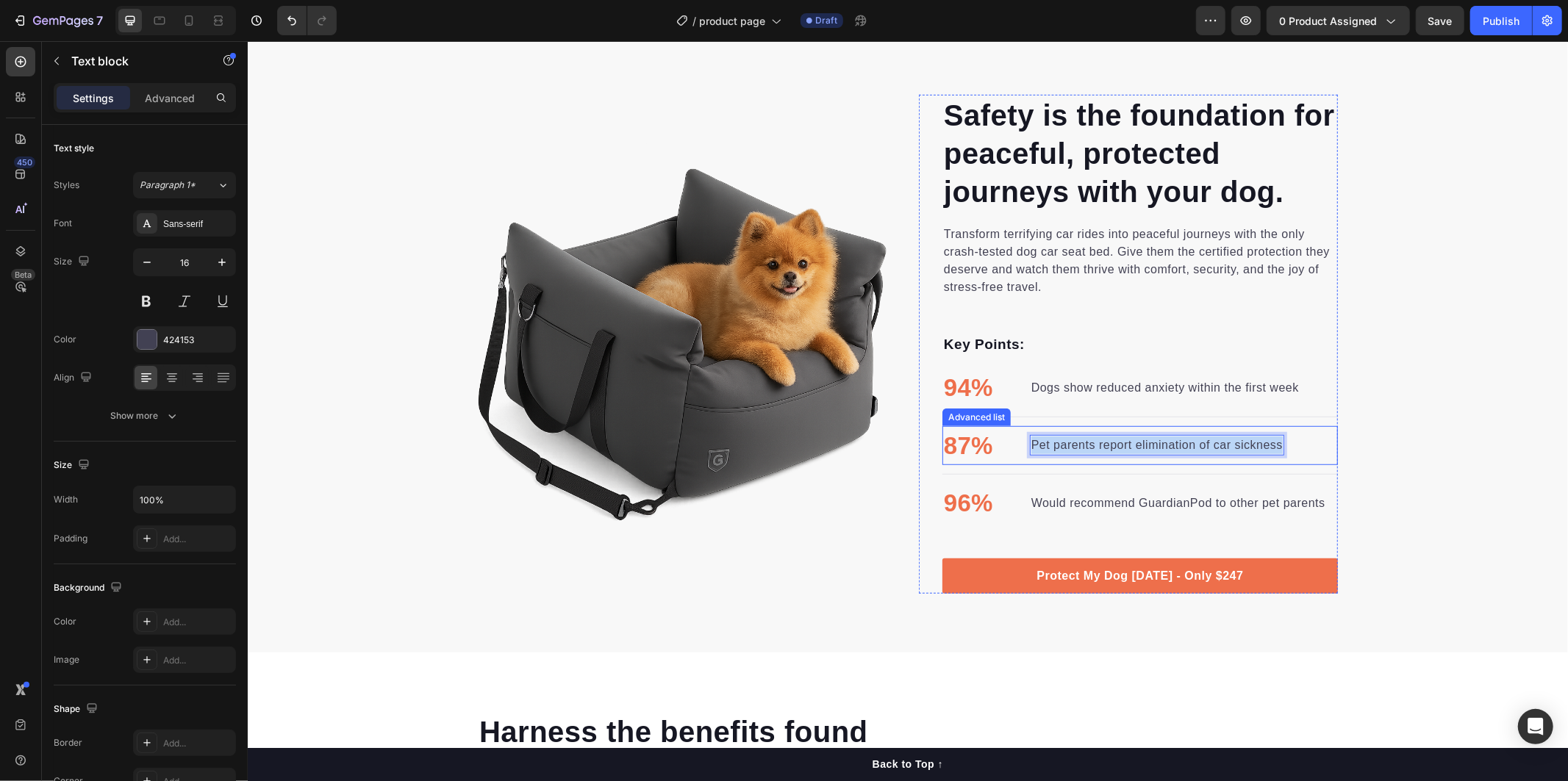
drag, startPoint x: 1025, startPoint y: 444, endPoint x: 1289, endPoint y: 456, distance: 264.3
click at [1289, 456] on div "87% Text block Pet parents report elimination of car sickness Text block 0" at bounding box center [1139, 445] width 395 height 40
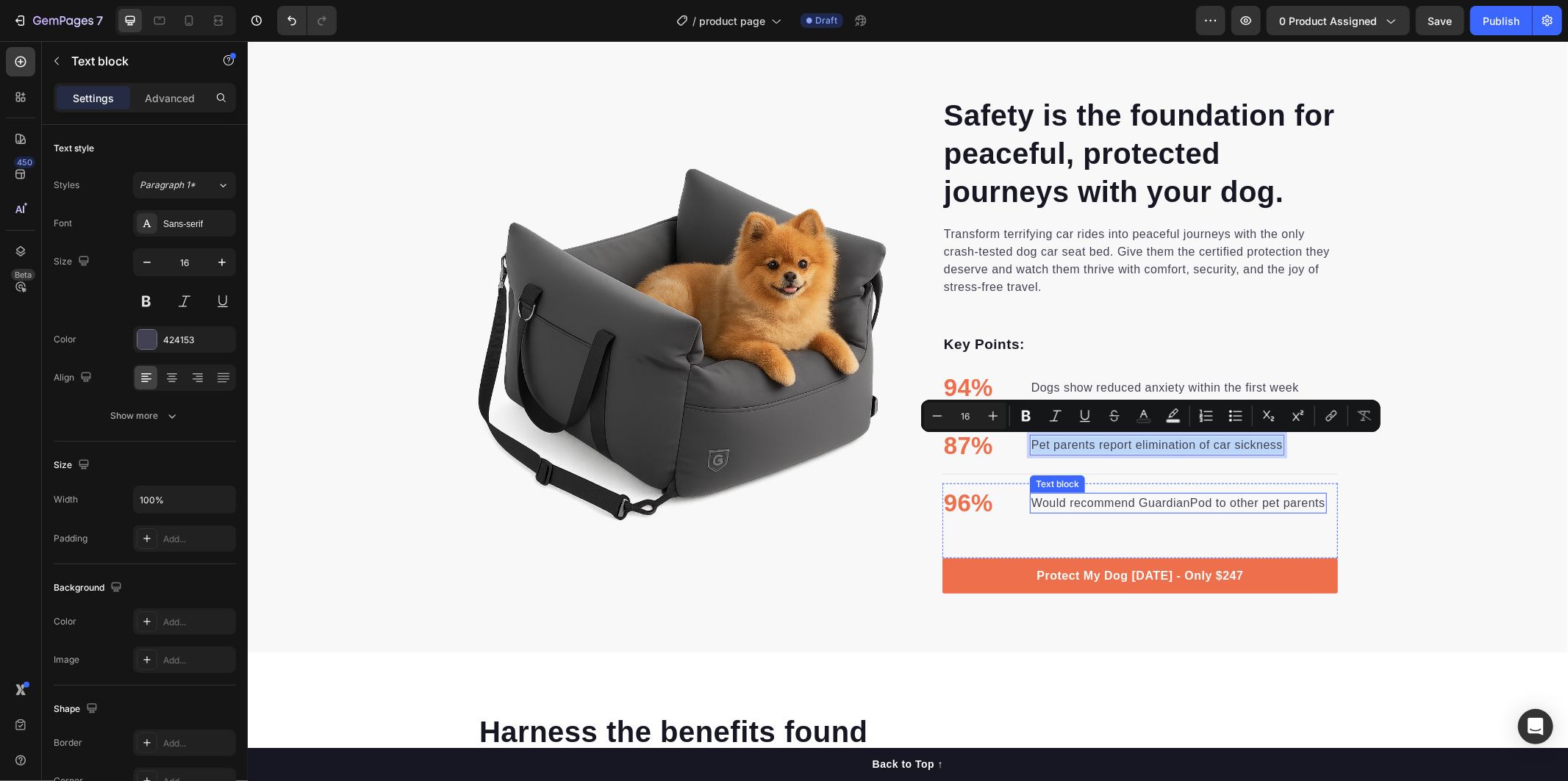
click at [1031, 503] on p "Would recommend GuardianPod to other pet parents" at bounding box center [1177, 503] width 294 height 18
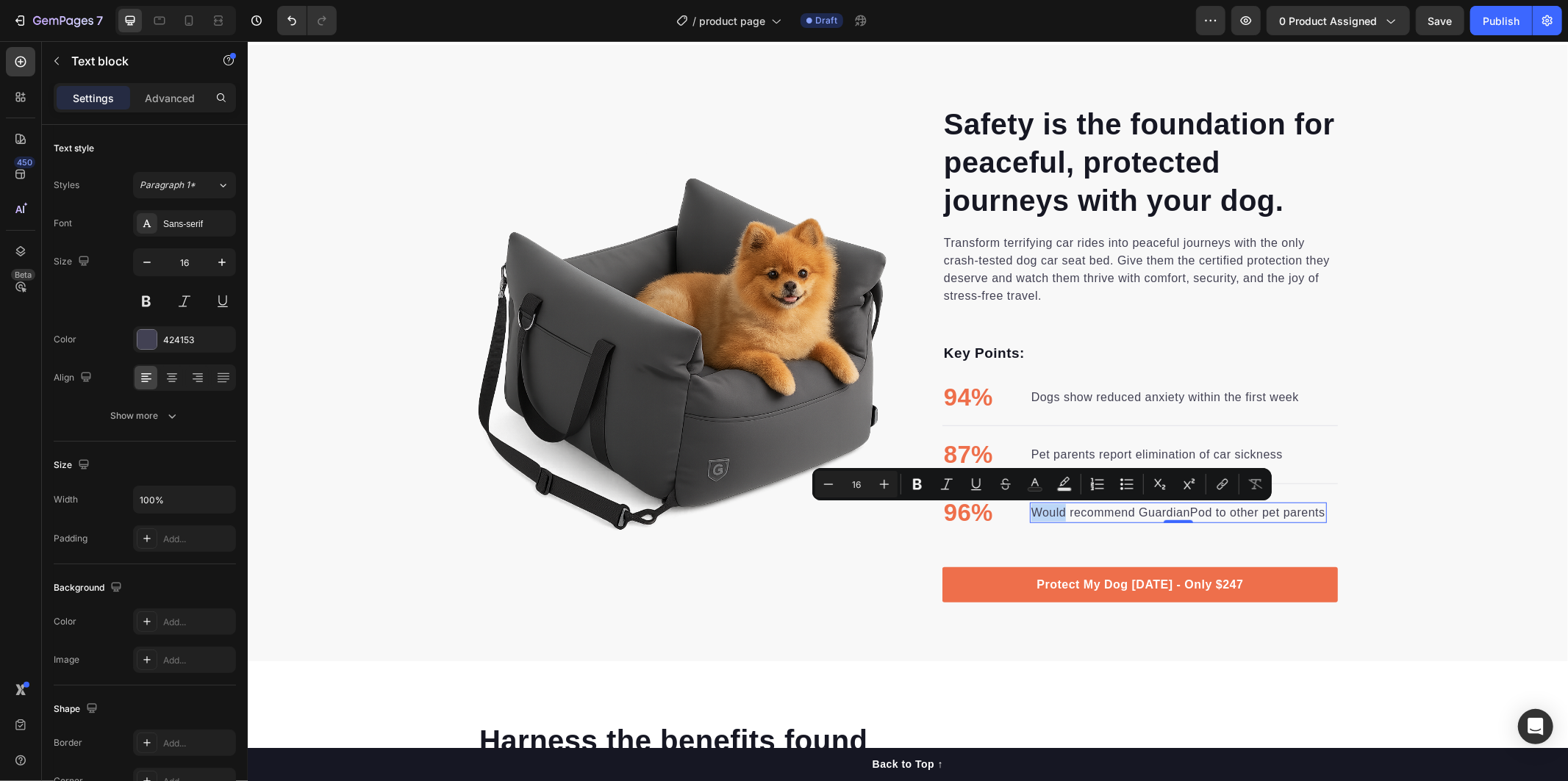
click at [1029, 502] on div "Would recommend GuardianPod to other pet parents" at bounding box center [1177, 512] width 297 height 21
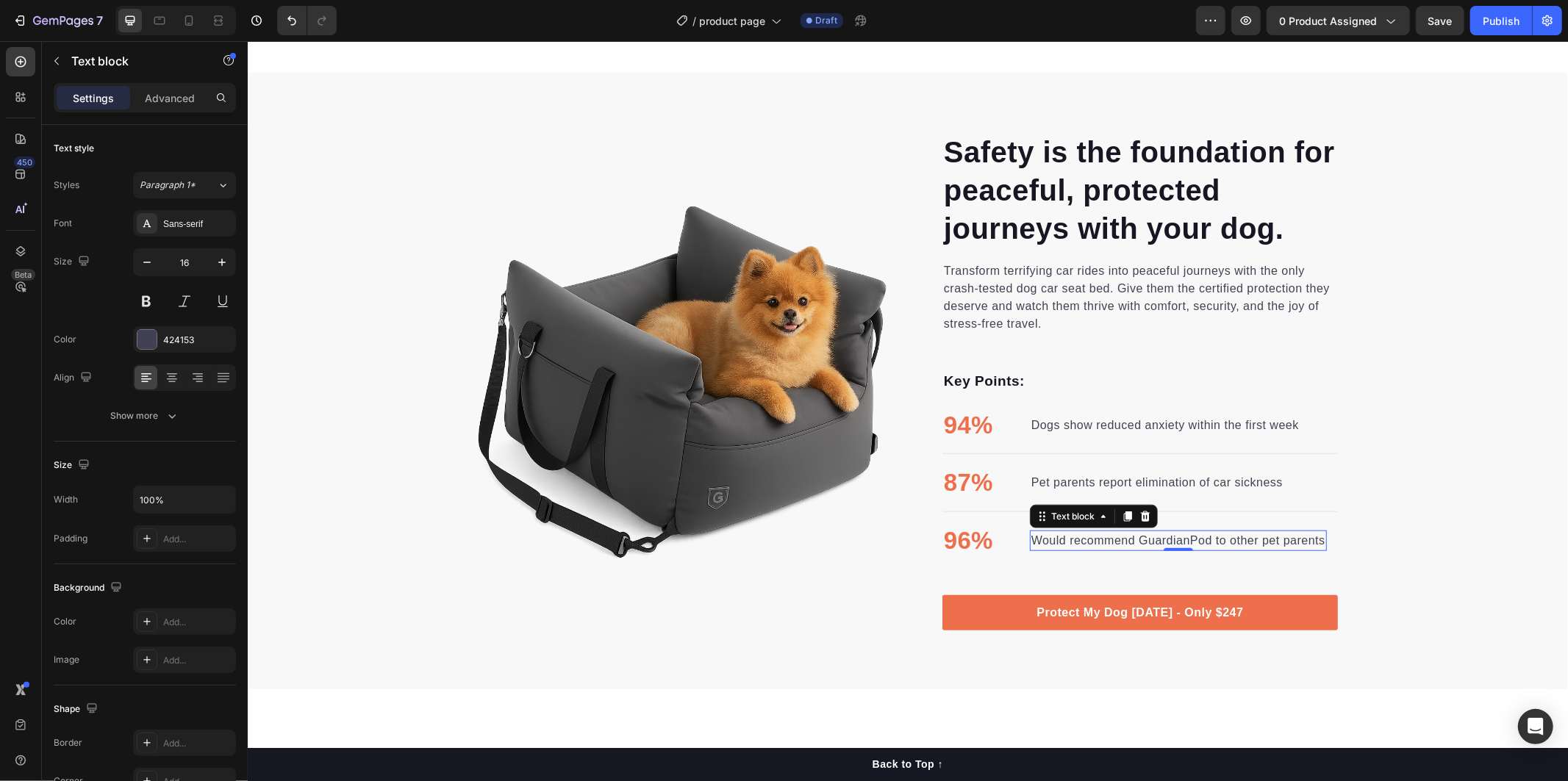
scroll to position [977, 0]
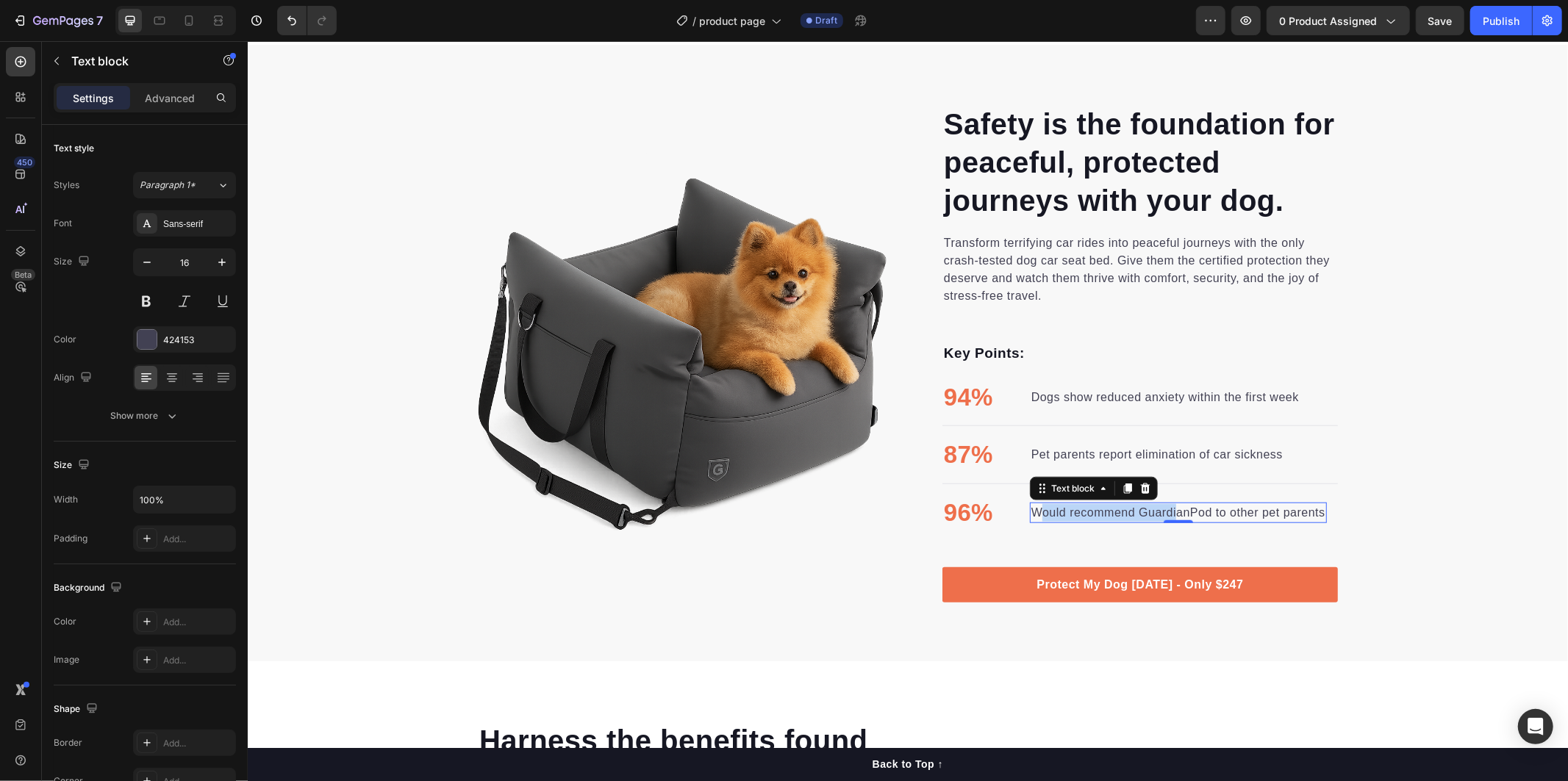
drag, startPoint x: 1030, startPoint y: 512, endPoint x: 1170, endPoint y: 512, distance: 140.0
click at [1170, 512] on p "Would recommend GuardianPod to other pet parents" at bounding box center [1177, 512] width 294 height 18
drag, startPoint x: 1067, startPoint y: 511, endPoint x: 1054, endPoint y: 509, distance: 13.2
click at [1054, 509] on p "Would recommend GuardianPod to other pet parents" at bounding box center [1177, 512] width 294 height 18
drag, startPoint x: 1030, startPoint y: 510, endPoint x: 1080, endPoint y: 513, distance: 50.1
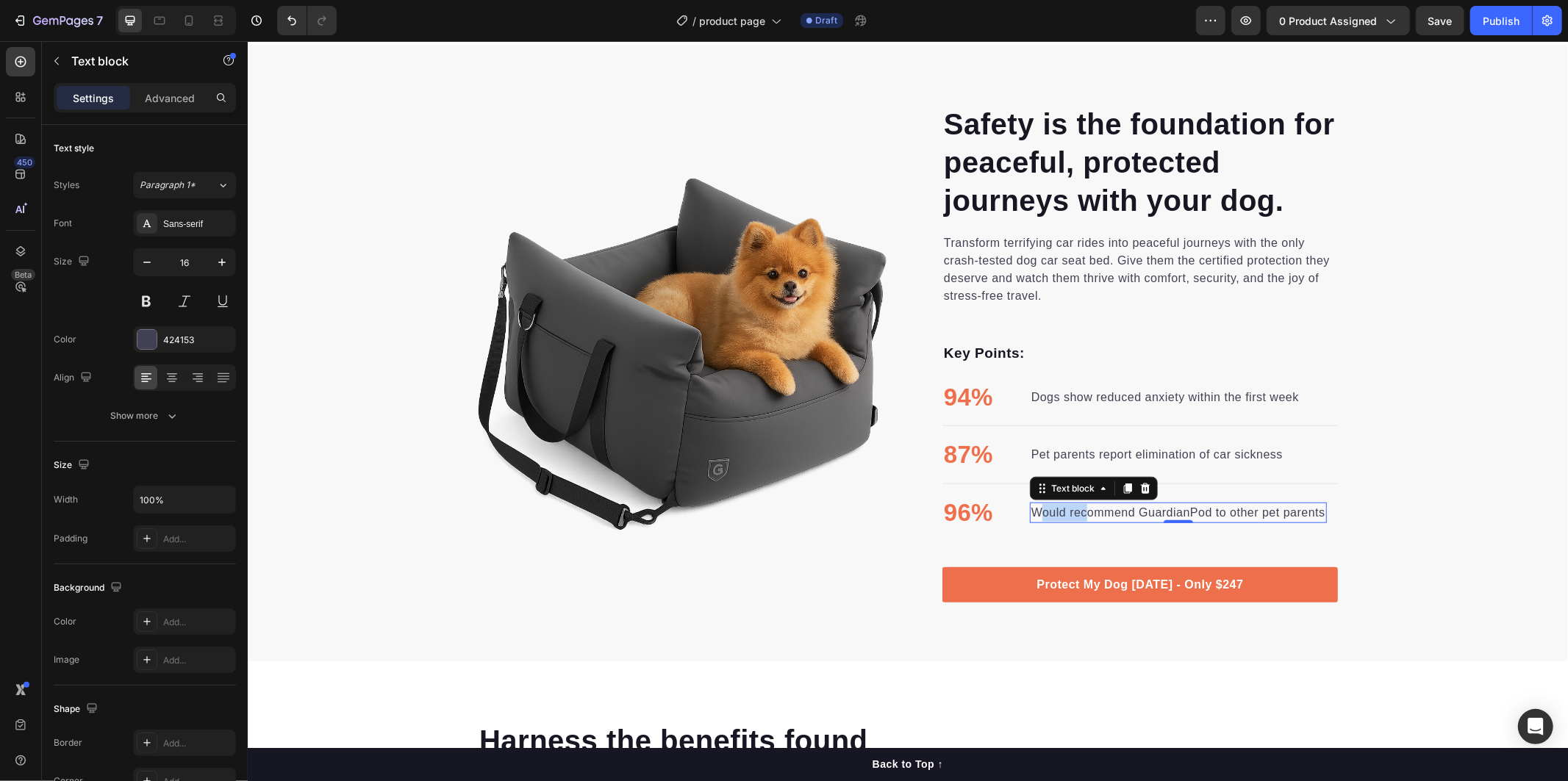
click at [1082, 513] on p "Would recommend GuardianPod to other pet parents" at bounding box center [1177, 512] width 294 height 18
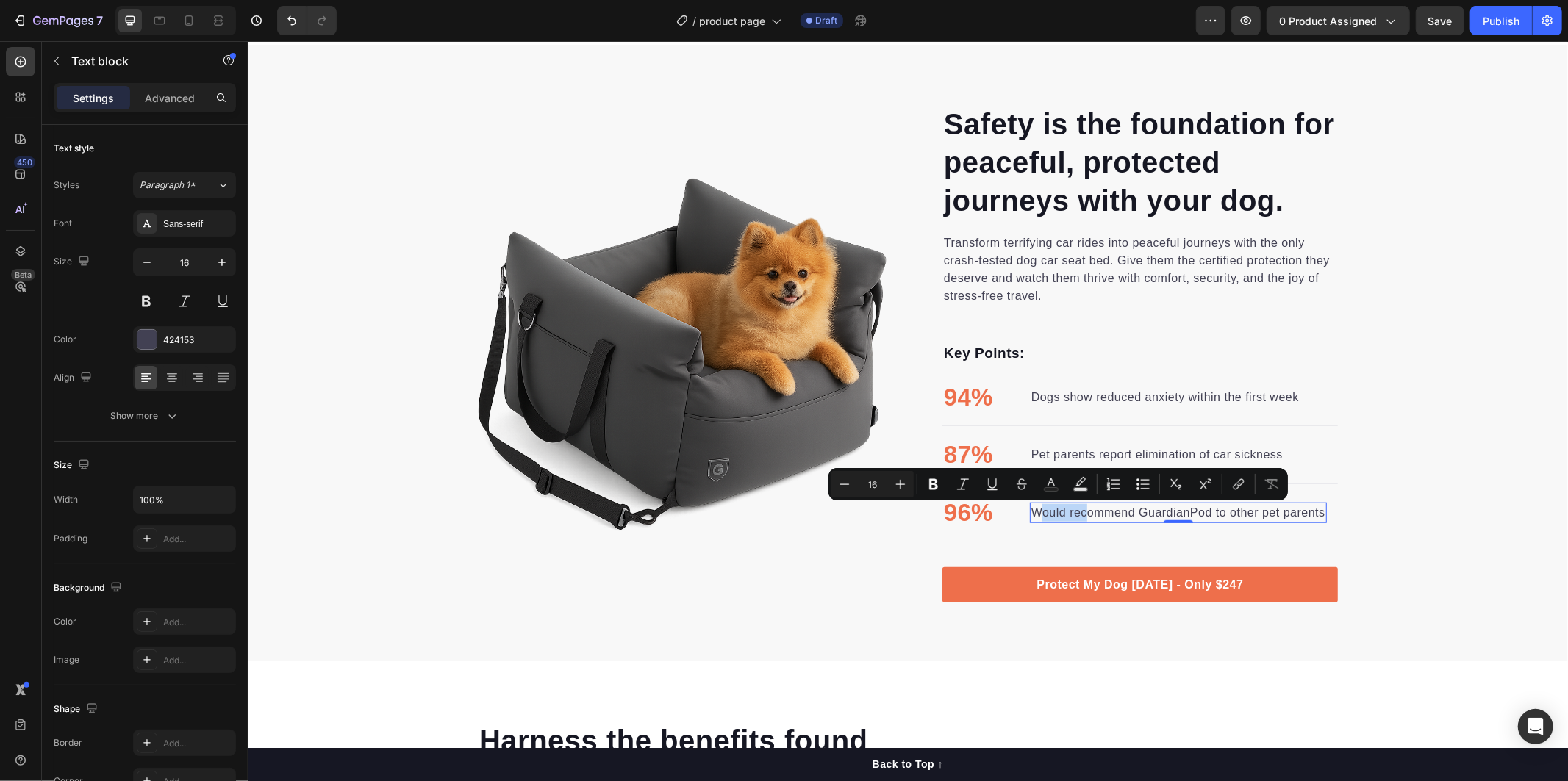
click at [1034, 516] on p "Would recommend GuardianPod to other pet parents" at bounding box center [1177, 512] width 294 height 18
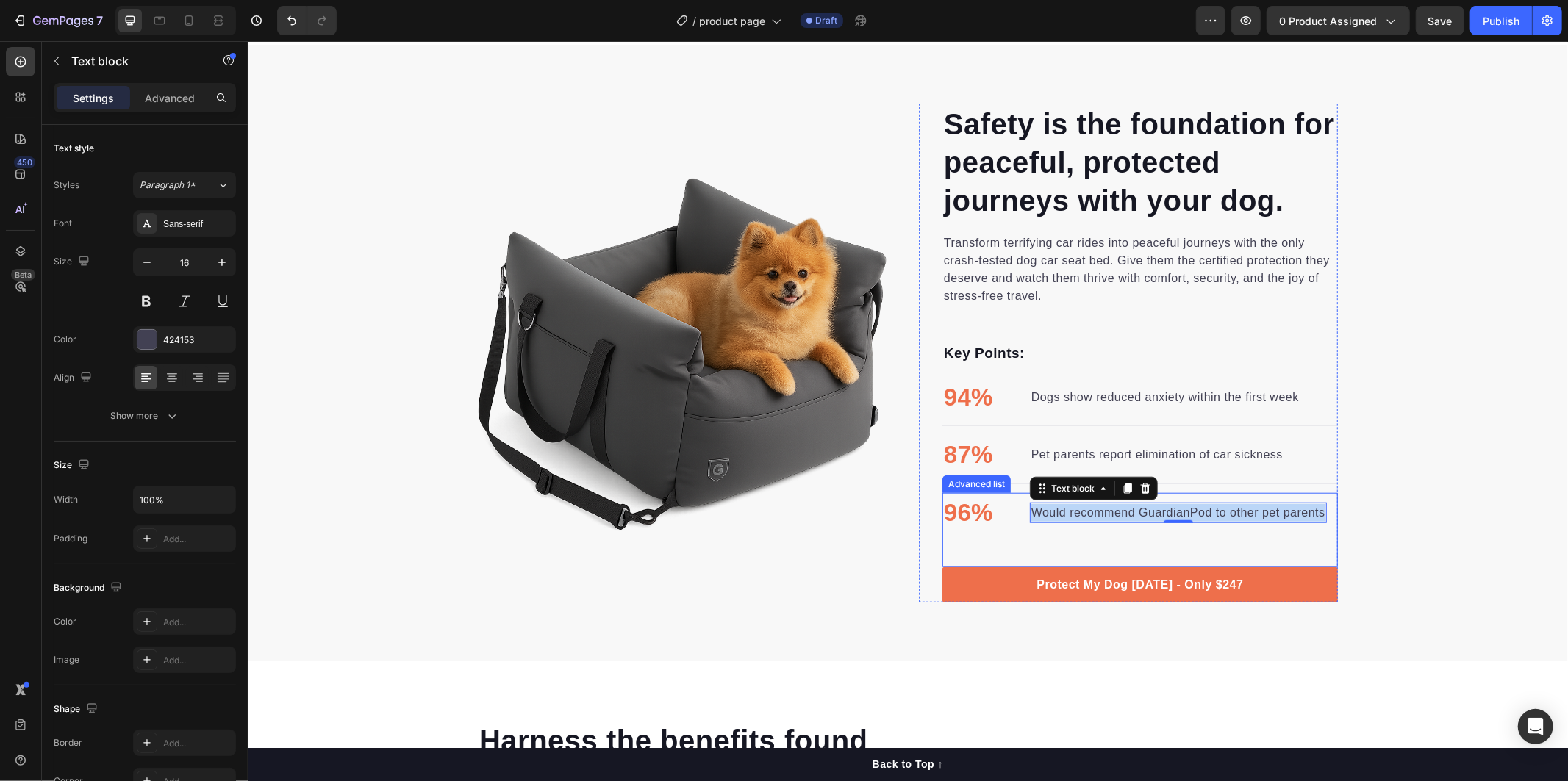
drag, startPoint x: 1025, startPoint y: 512, endPoint x: 1332, endPoint y: 524, distance: 307.2
click at [1332, 524] on div "Safety is the foundation for peaceful, protected journeys with your dog. Headin…" at bounding box center [906, 352] width 882 height 499
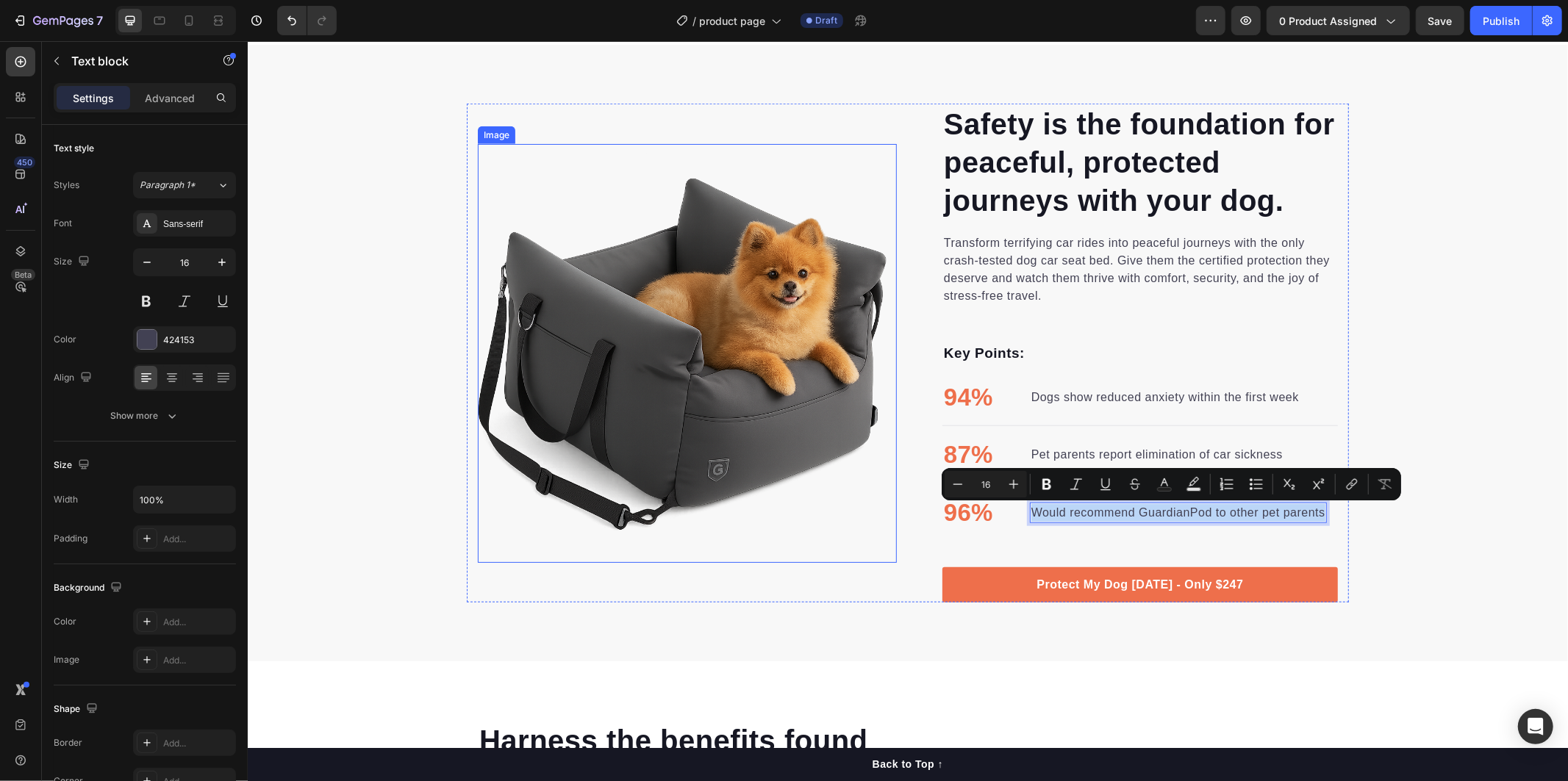
click at [562, 368] on img at bounding box center [687, 353] width 419 height 419
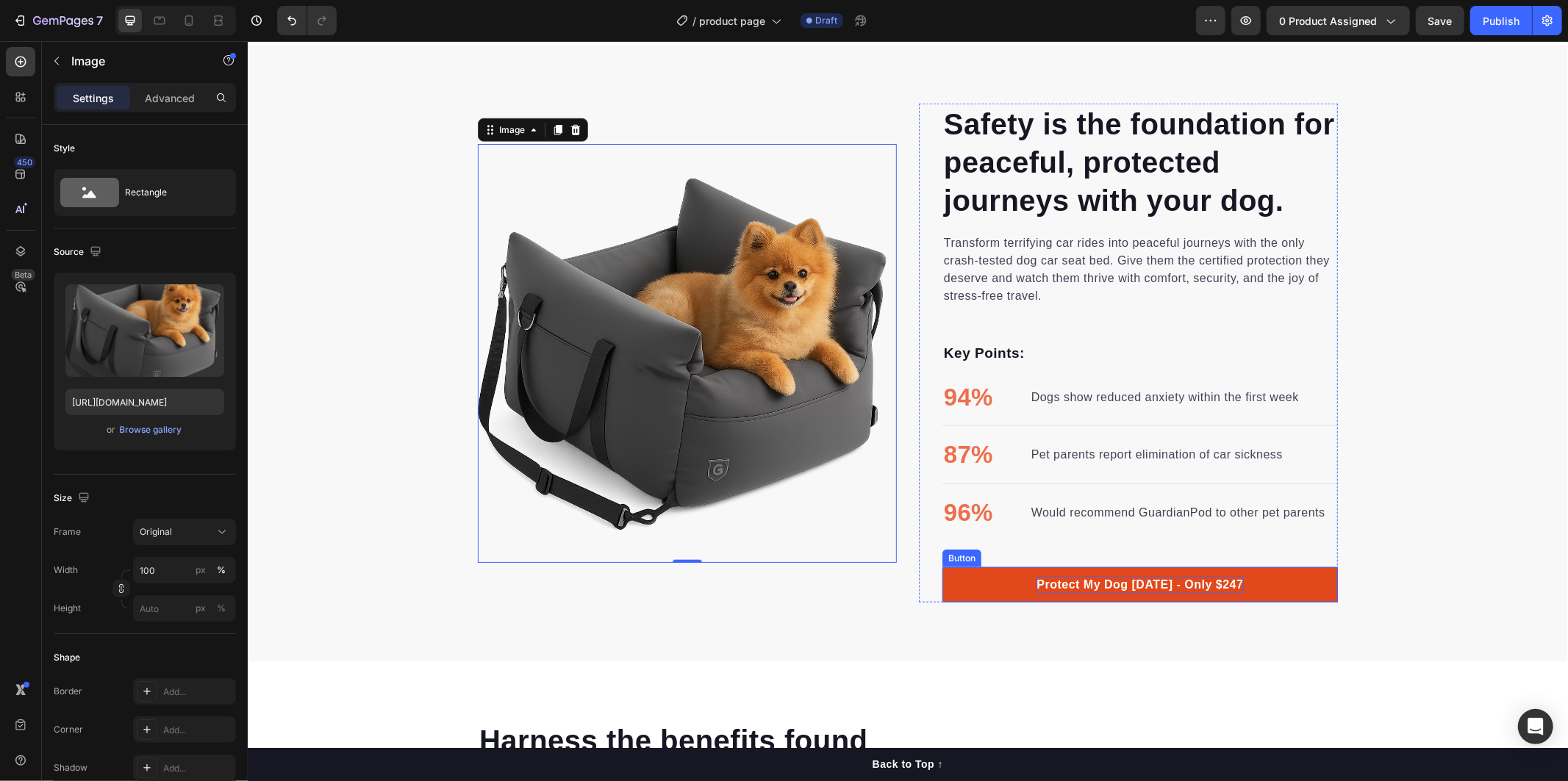
click at [1055, 582] on p "Protect My Dog Today - Only $247" at bounding box center [1138, 584] width 206 height 18
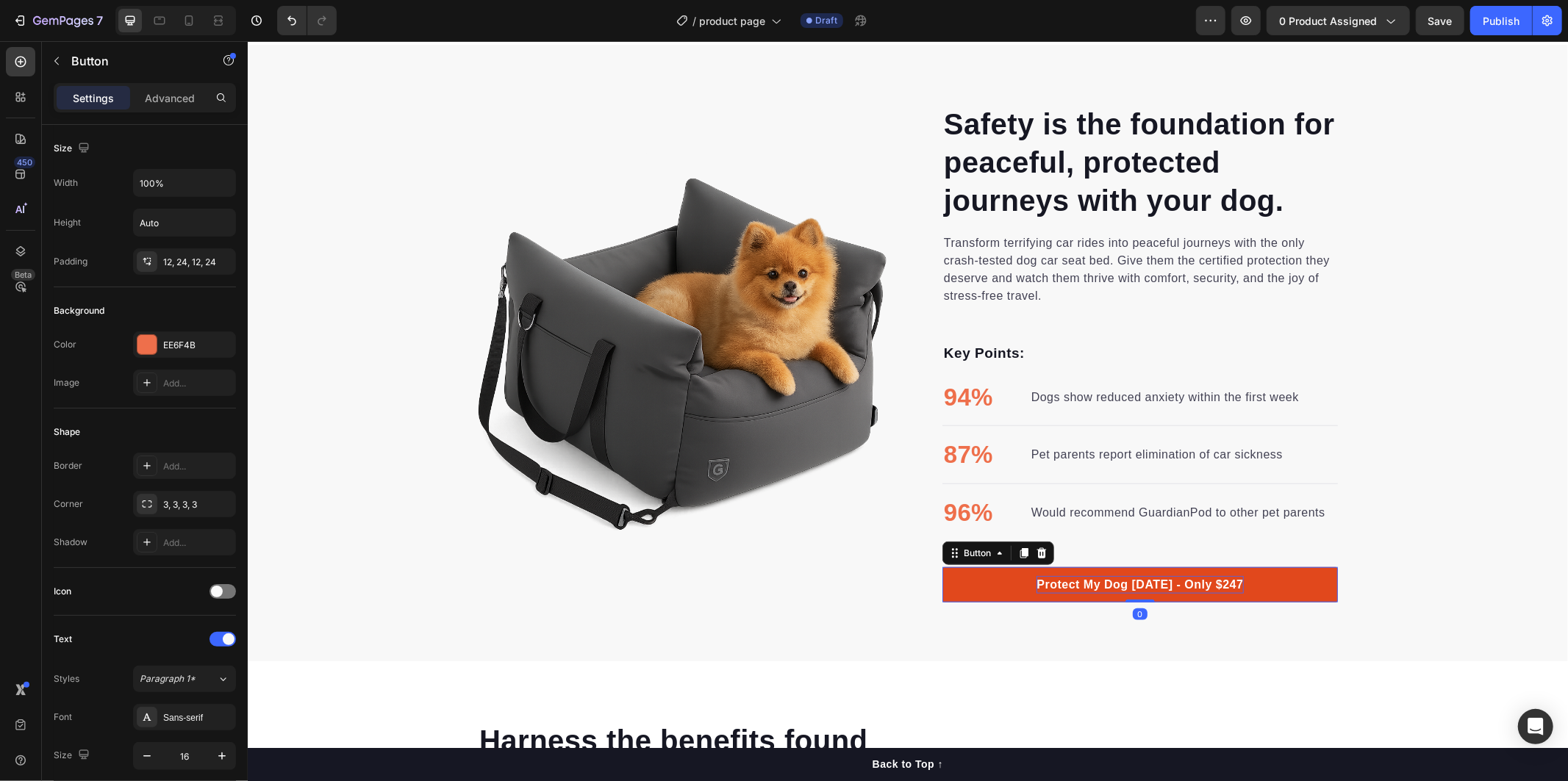
click at [1037, 585] on p "Protect My Dog Today - Only $247" at bounding box center [1138, 584] width 206 height 18
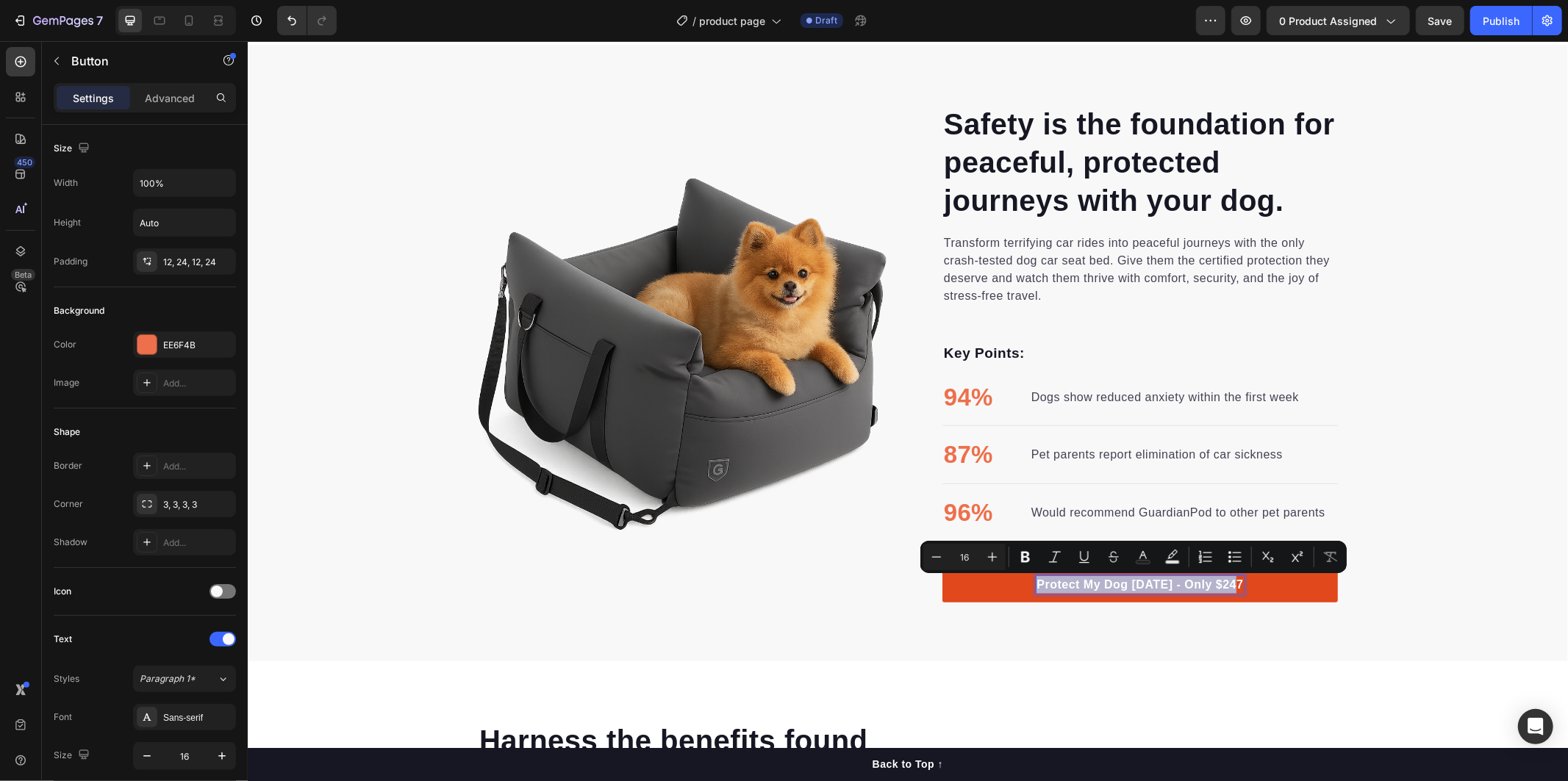
drag, startPoint x: 1033, startPoint y: 584, endPoint x: 1258, endPoint y: 591, distance: 225.1
click at [1258, 591] on link "Protect My Dog Today - Only $247" at bounding box center [1139, 584] width 395 height 35
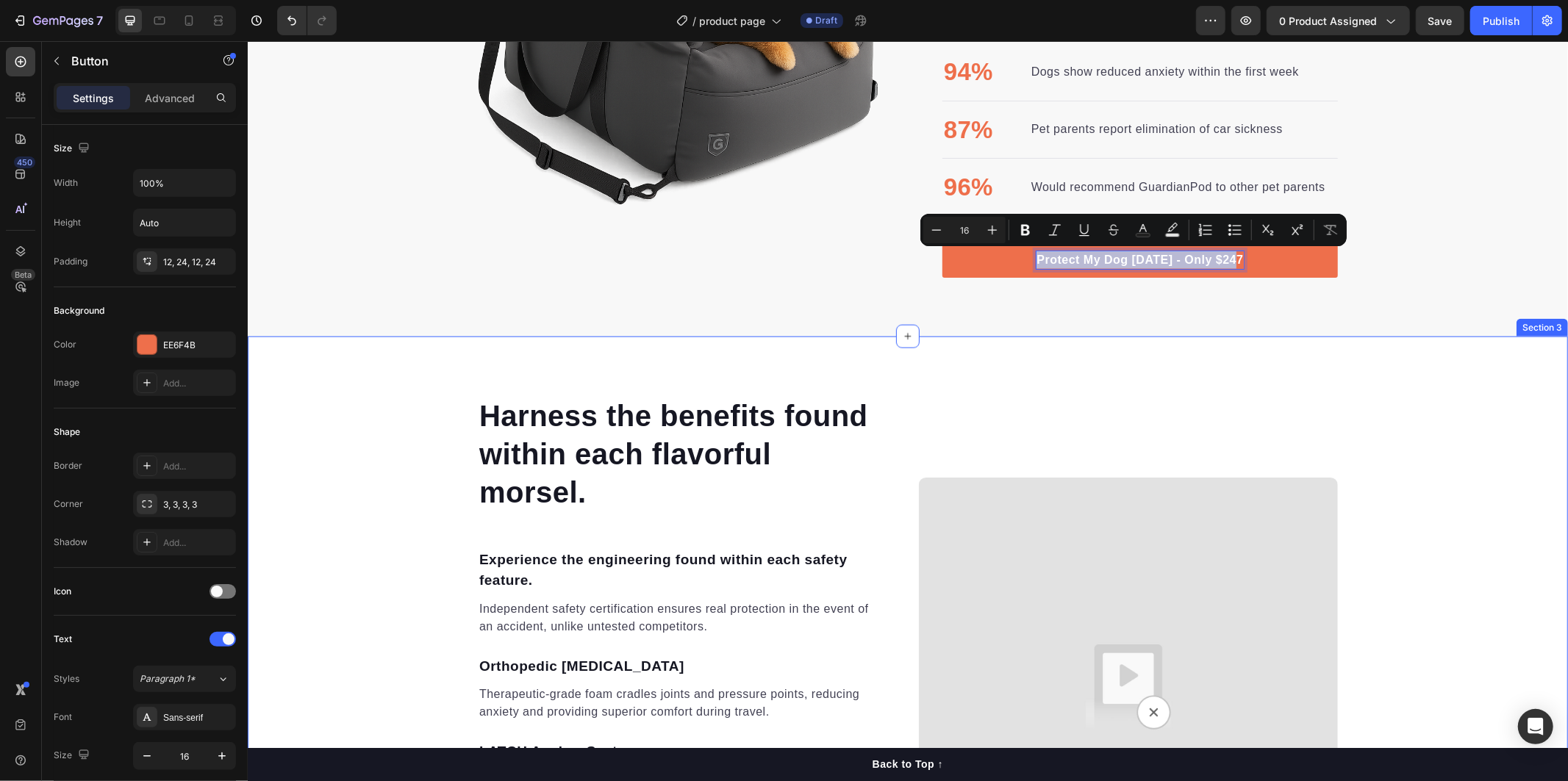
scroll to position [1548, 0]
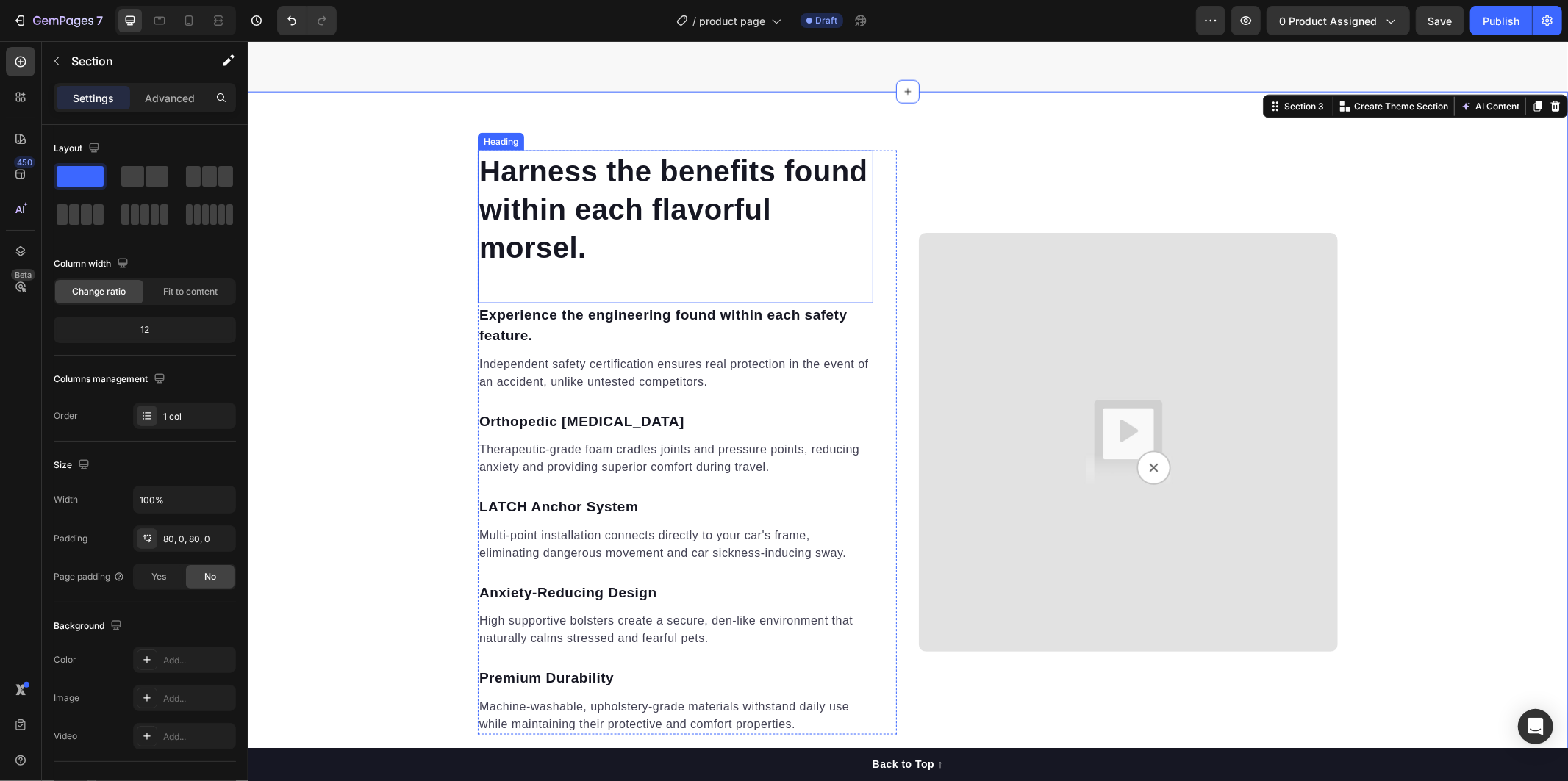
drag, startPoint x: 452, startPoint y: 158, endPoint x: 494, endPoint y: 172, distance: 44.3
click at [494, 172] on div "Harness the benefits found within each flavorful morsel. Heading Experience the…" at bounding box center [907, 441] width 1320 height 584
click at [484, 166] on p "Harness the benefits found within each flavorful morsel." at bounding box center [674, 208] width 392 height 114
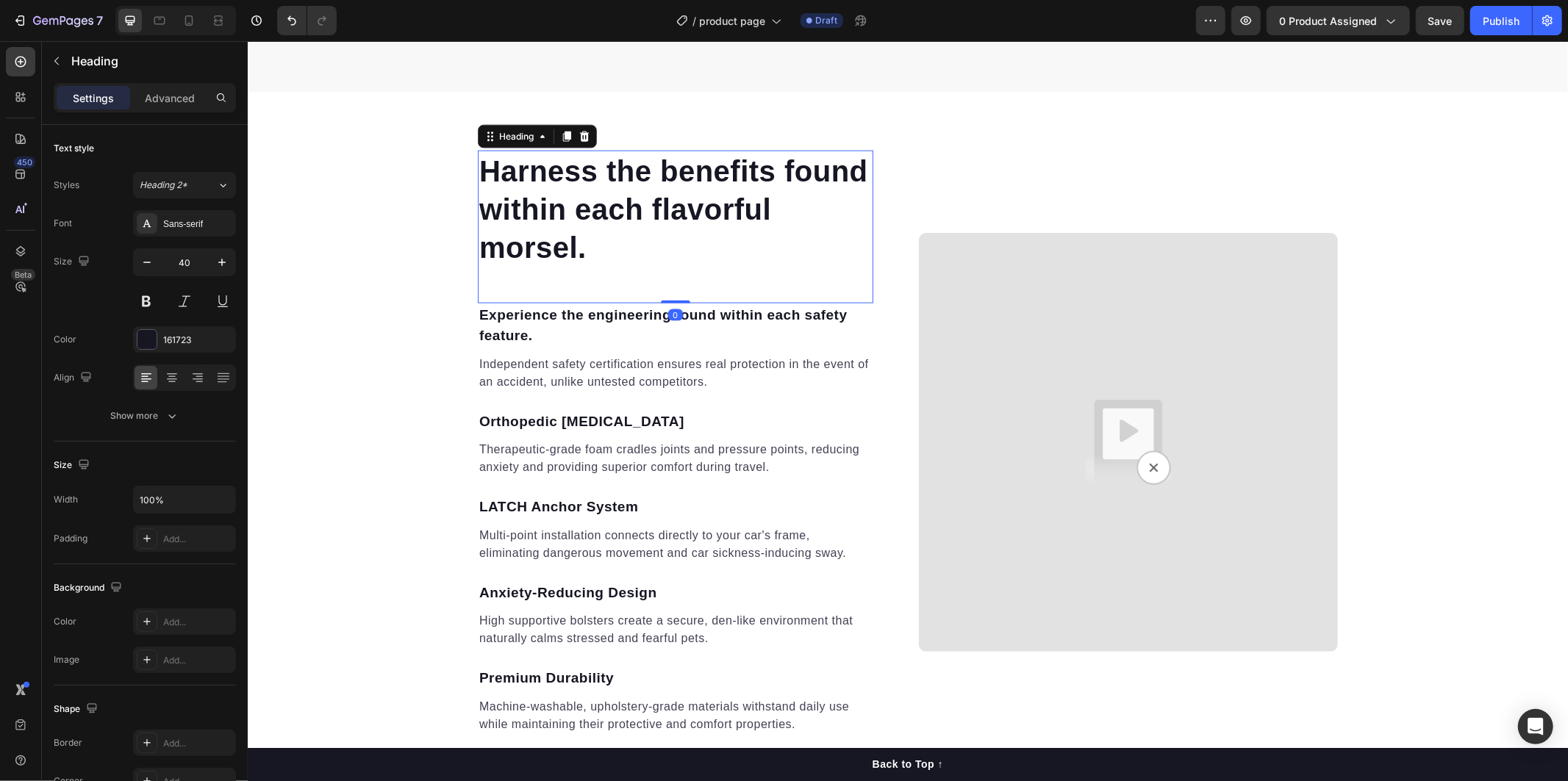
click at [478, 162] on p "Harness the benefits found within each flavorful morsel." at bounding box center [674, 208] width 392 height 114
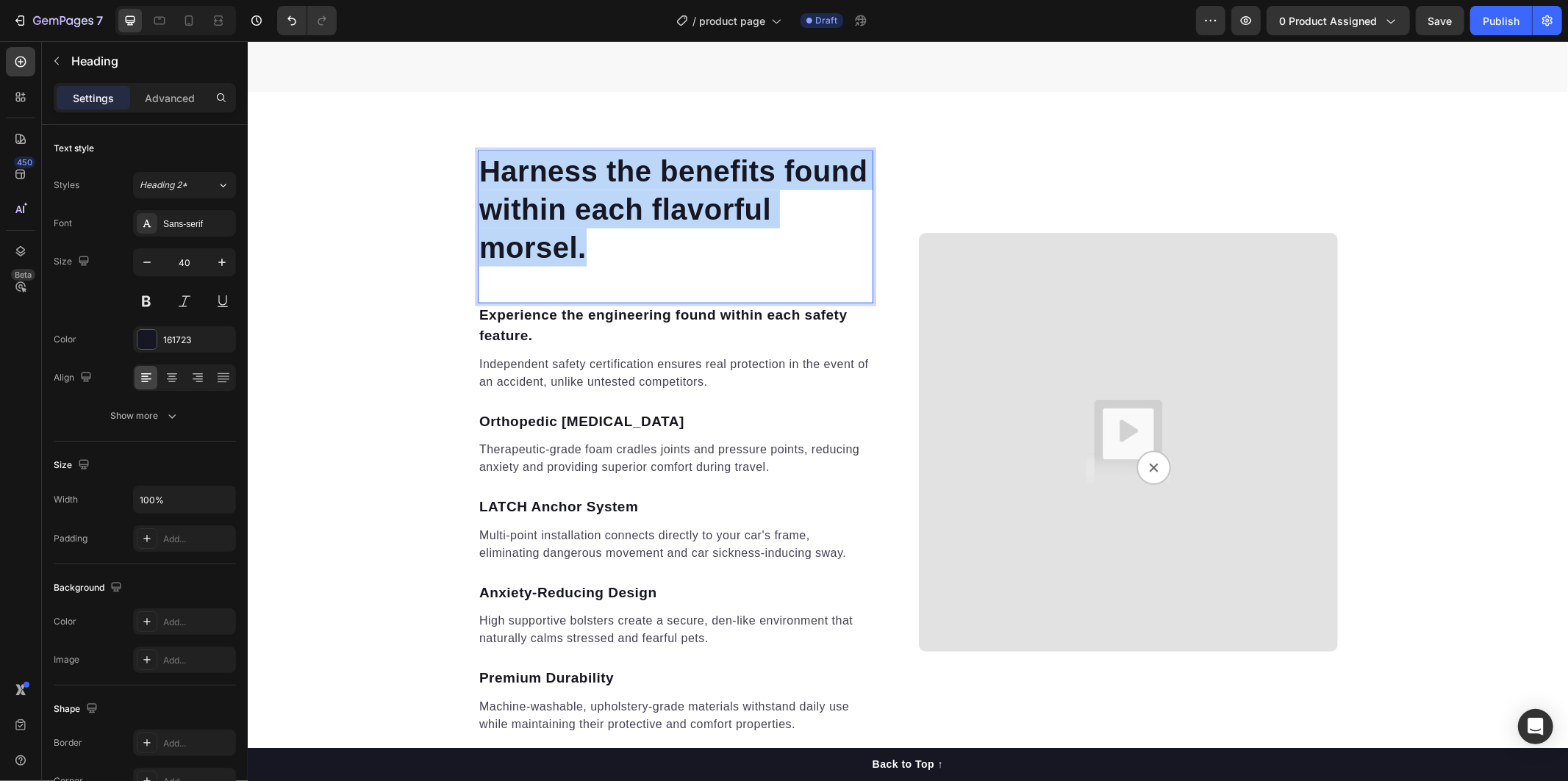
drag, startPoint x: 476, startPoint y: 163, endPoint x: 582, endPoint y: 260, distance: 143.7
click at [582, 260] on p "Harness the benefits found within each flavorful morsel." at bounding box center [674, 208] width 392 height 114
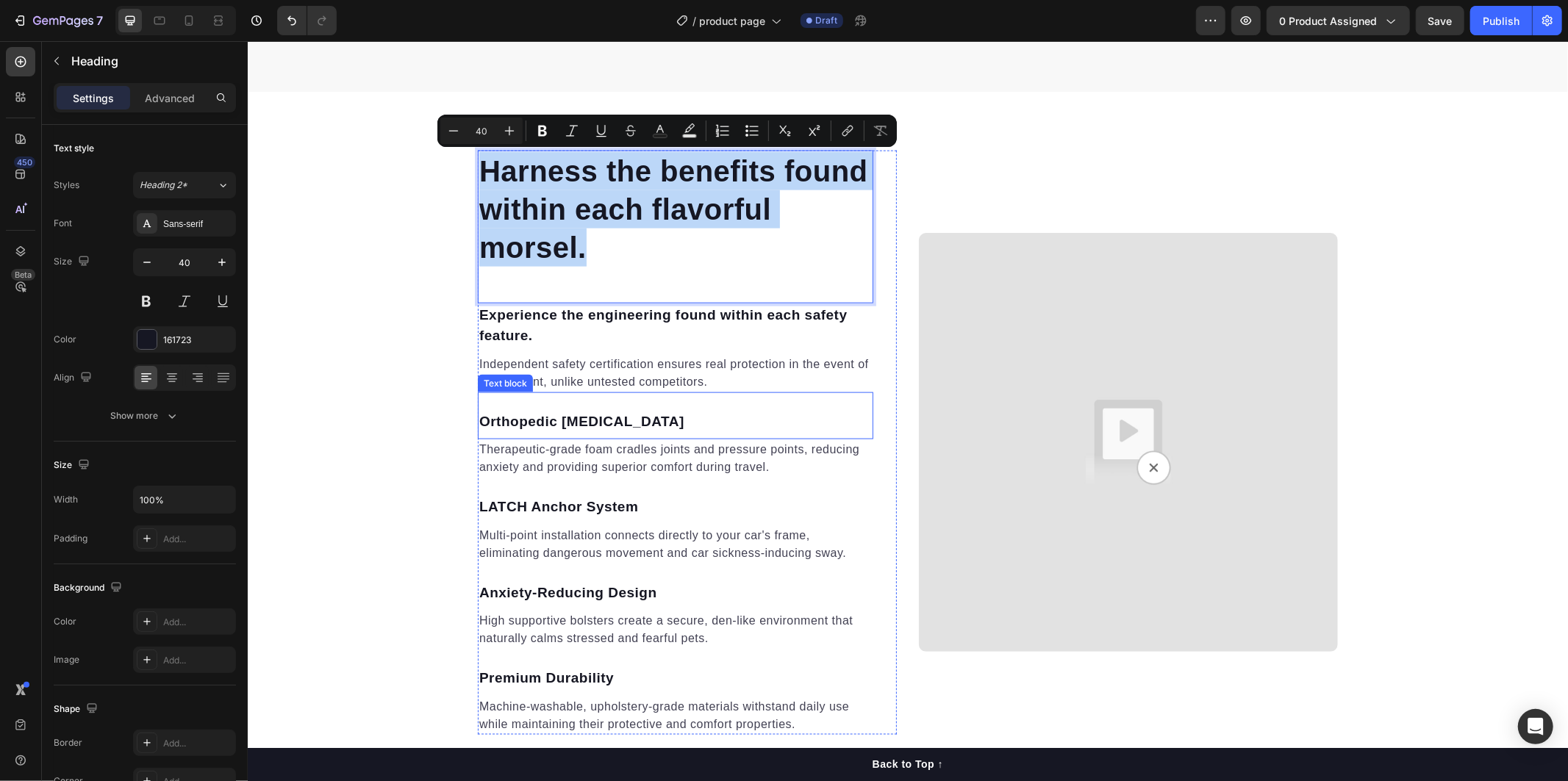
click at [583, 433] on div "Orthopedic Memory Foam Text block" at bounding box center [675, 415] width 395 height 48
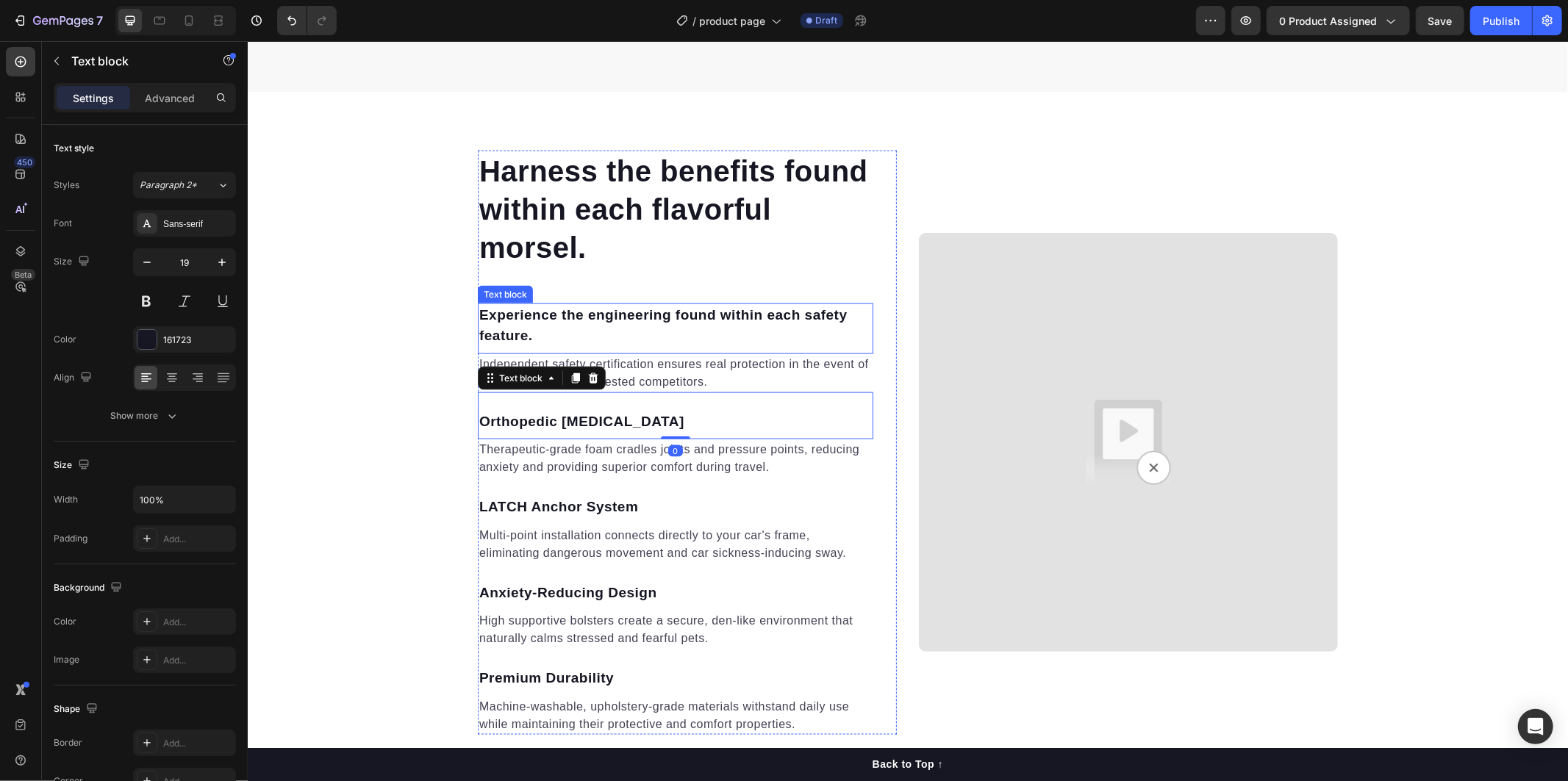
click at [573, 330] on p "Experience the engineering found within each safety feature." at bounding box center [674, 325] width 392 height 42
click at [481, 318] on p "Experience the engineering found within each safety feature." at bounding box center [674, 325] width 392 height 42
click at [478, 312] on p "Experience the engineering found within each safety feature." at bounding box center [674, 325] width 392 height 42
drag, startPoint x: 533, startPoint y: 354, endPoint x: 520, endPoint y: 367, distance: 18.4
click at [532, 355] on p "Independent safety certification ensures real protection in the event of an acc…" at bounding box center [674, 373] width 392 height 35
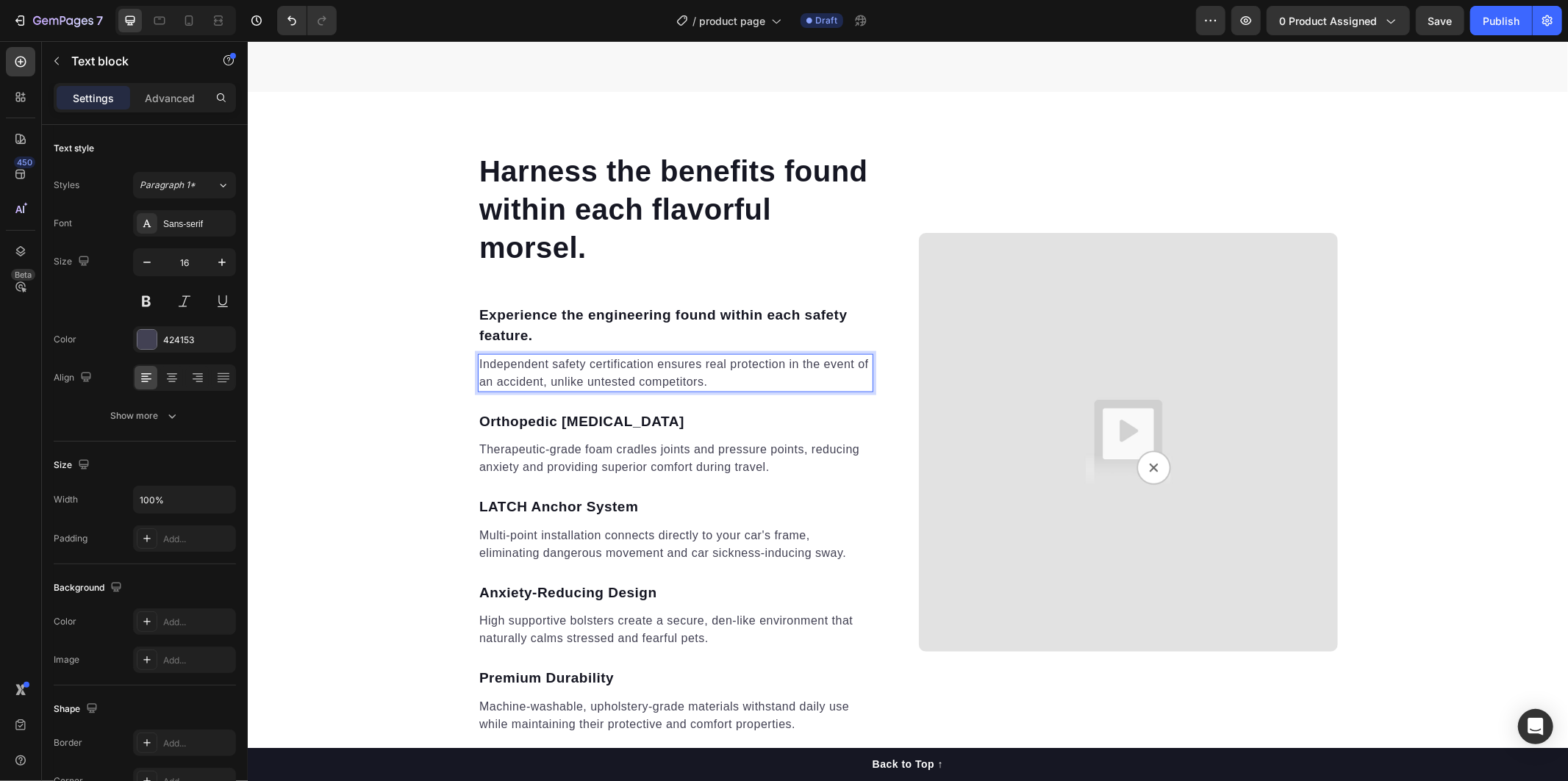
drag, startPoint x: 510, startPoint y: 377, endPoint x: 484, endPoint y: 367, distance: 27.9
click at [508, 377] on p "Independent safety certification ensures real protection in the event of an acc…" at bounding box center [674, 373] width 392 height 35
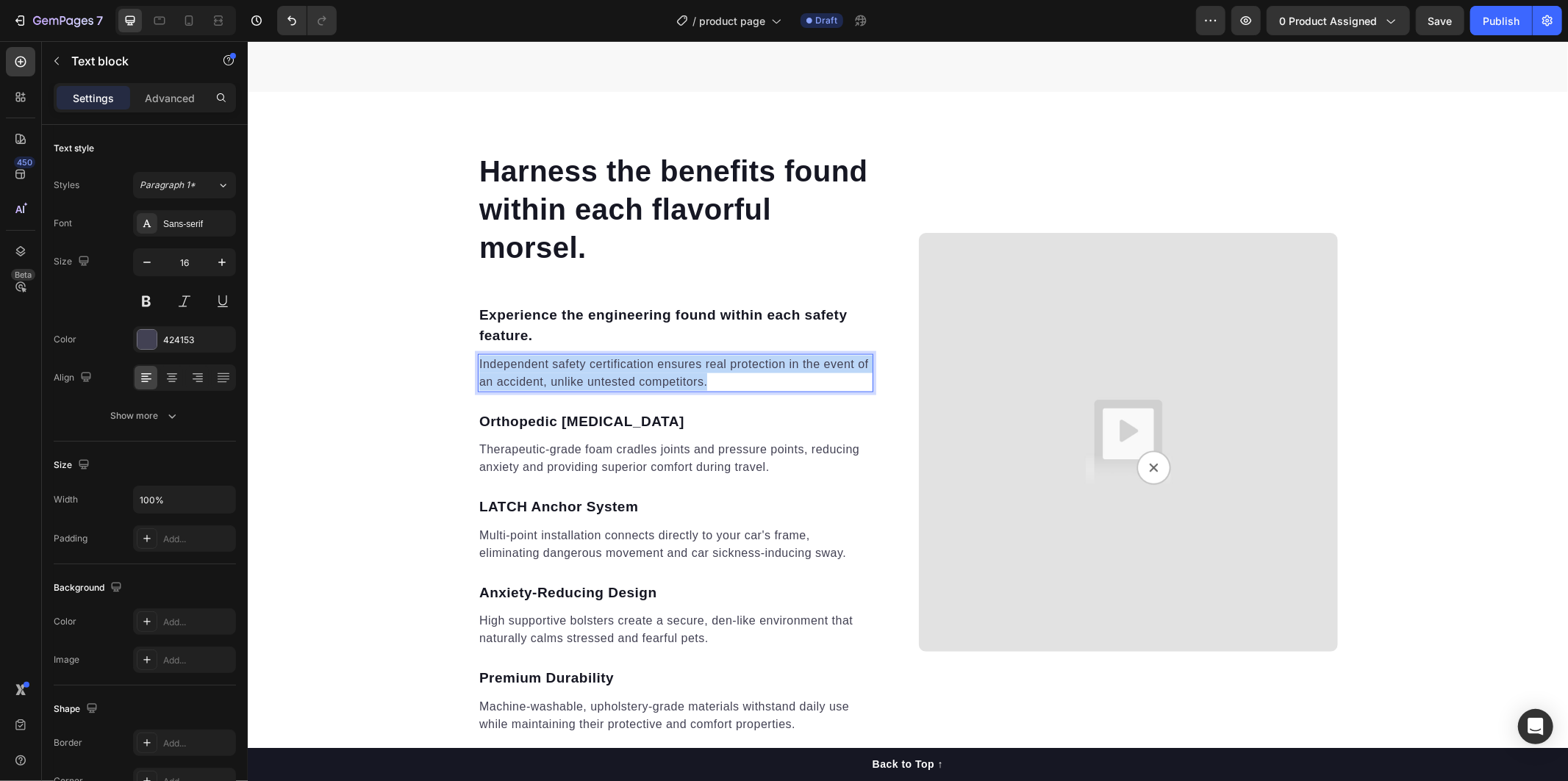
drag, startPoint x: 472, startPoint y: 359, endPoint x: 710, endPoint y: 389, distance: 239.9
click at [710, 389] on p "Independent safety certification ensures real protection in the event of an acc…" at bounding box center [674, 373] width 392 height 35
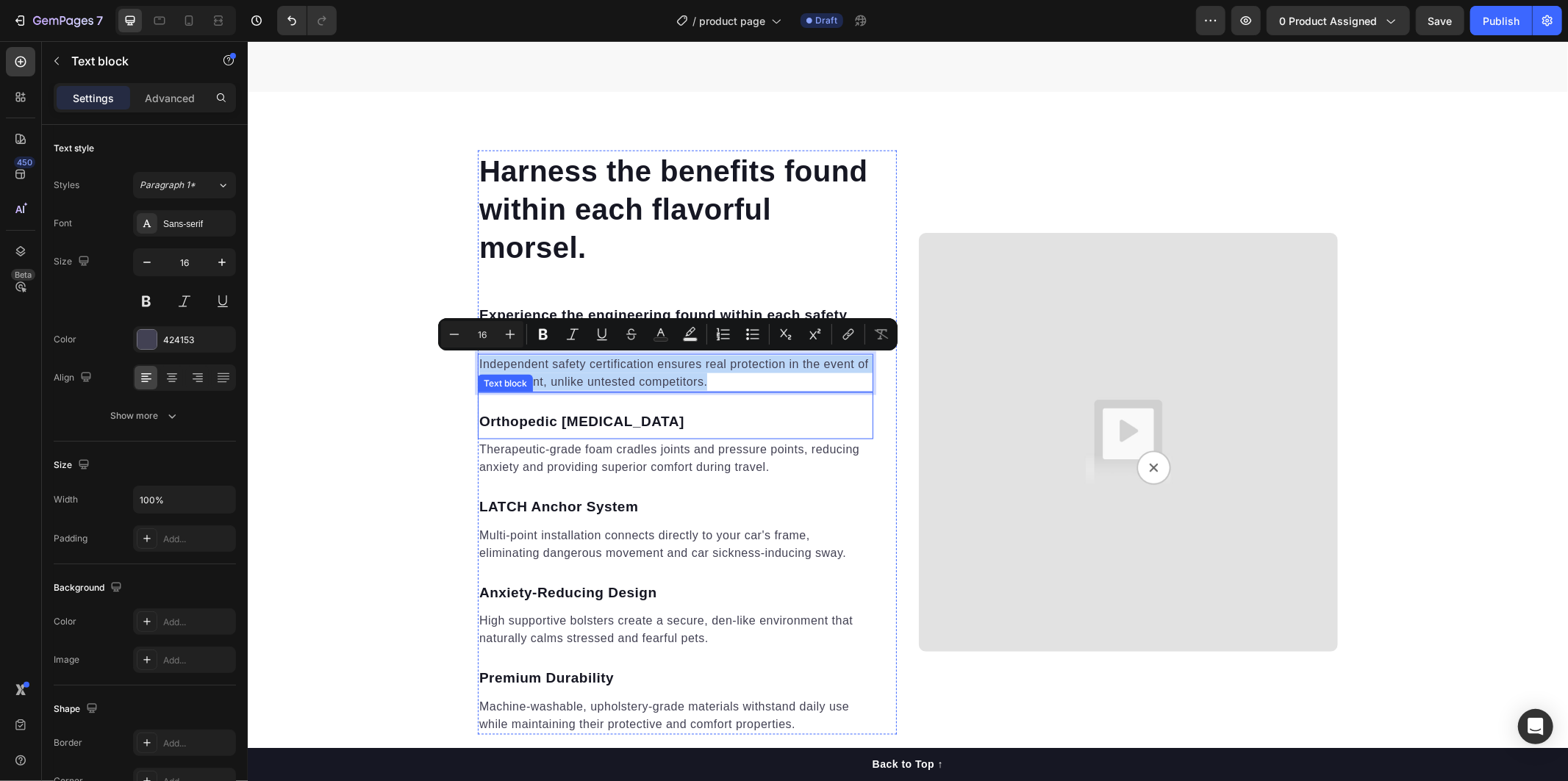
click at [491, 419] on p "Orthopedic [MEDICAL_DATA]" at bounding box center [674, 421] width 392 height 21
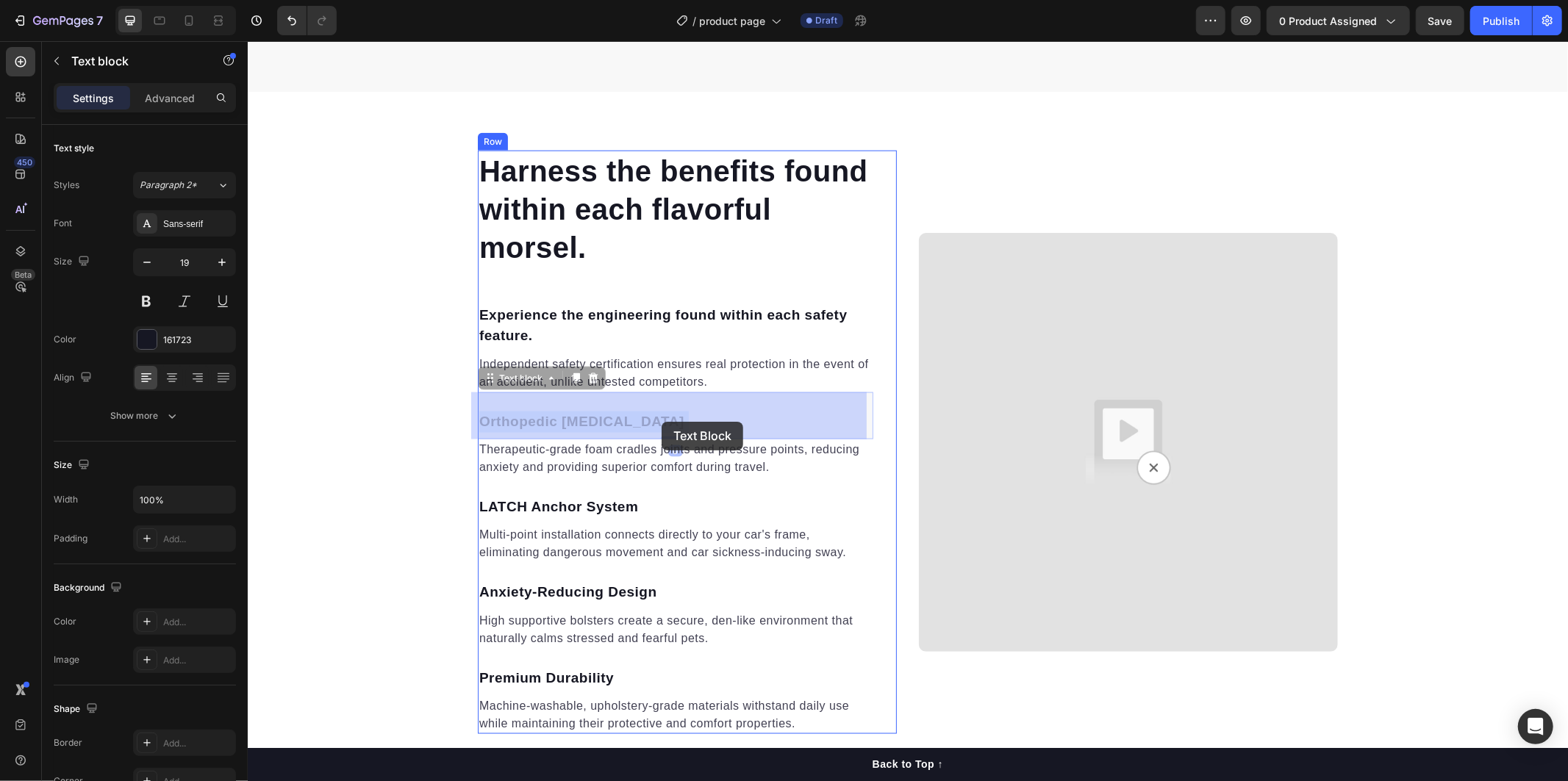
drag, startPoint x: 475, startPoint y: 419, endPoint x: 655, endPoint y: 421, distance: 180.0
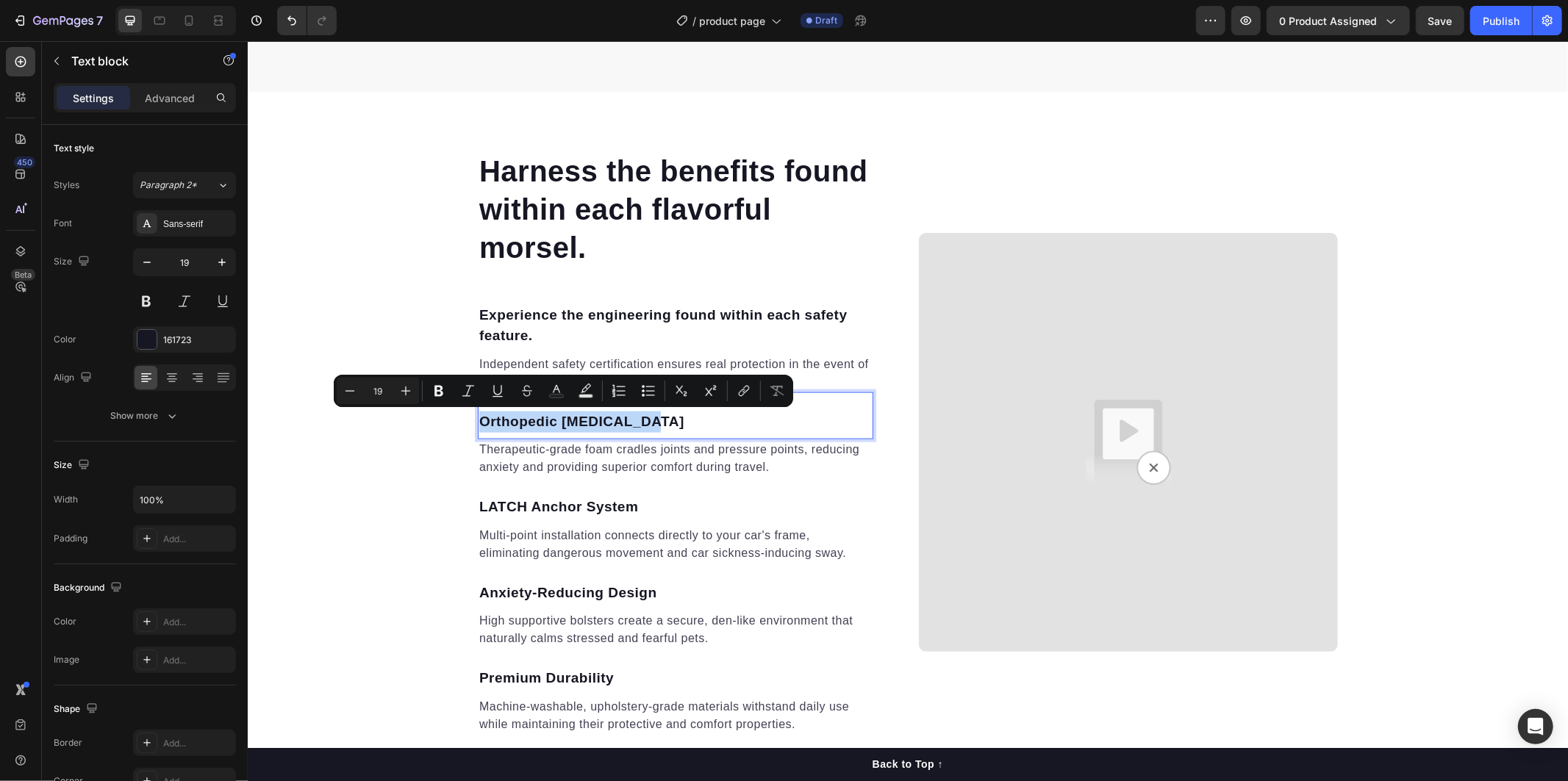
drag, startPoint x: 652, startPoint y: 422, endPoint x: 474, endPoint y: 421, distance: 178.0
click at [478, 421] on p "Orthopedic [MEDICAL_DATA]" at bounding box center [674, 421] width 392 height 21
click at [497, 473] on p "Therapeutic-grade foam cradles joints and pressure points, reducing anxiety and…" at bounding box center [674, 458] width 392 height 35
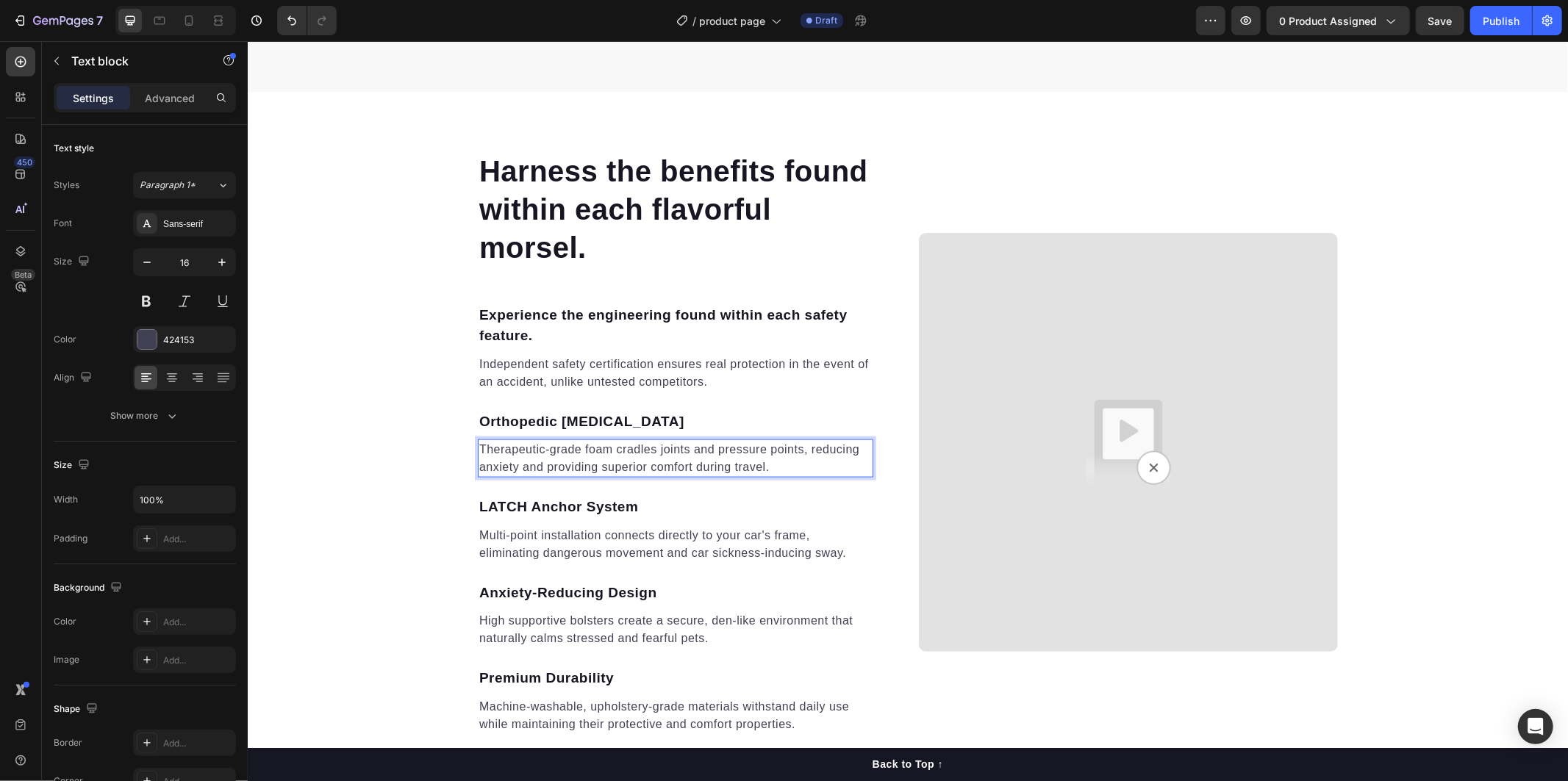
drag, startPoint x: 751, startPoint y: 465, endPoint x: 762, endPoint y: 468, distance: 11.4
drag, startPoint x: 762, startPoint y: 468, endPoint x: 469, endPoint y: 448, distance: 293.7
click at [469, 448] on div "Harness the benefits found within each flavorful morsel. Heading Experience the…" at bounding box center [906, 441] width 882 height 584
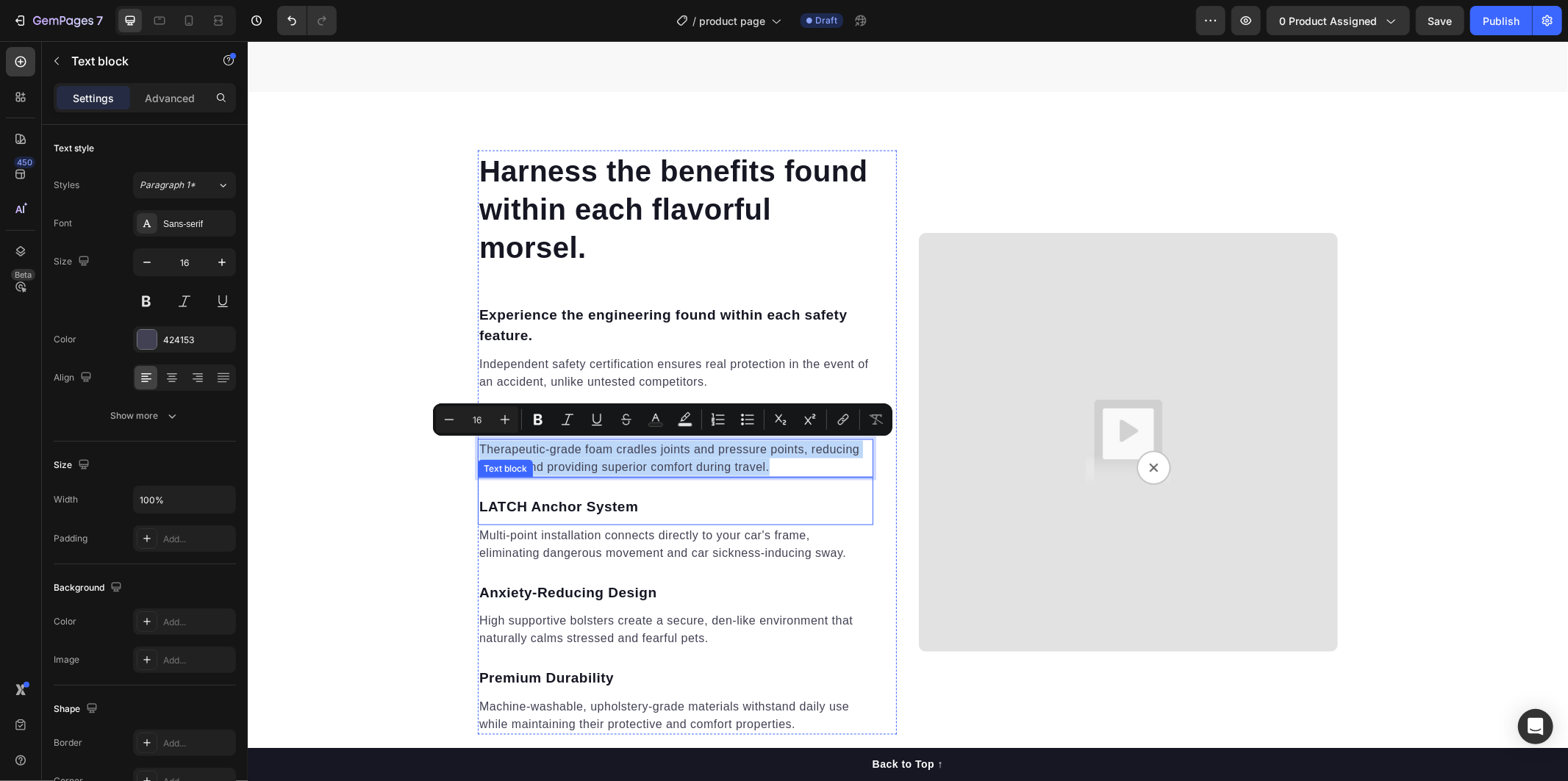
click at [603, 510] on p "LATCH Anchor System" at bounding box center [674, 506] width 392 height 21
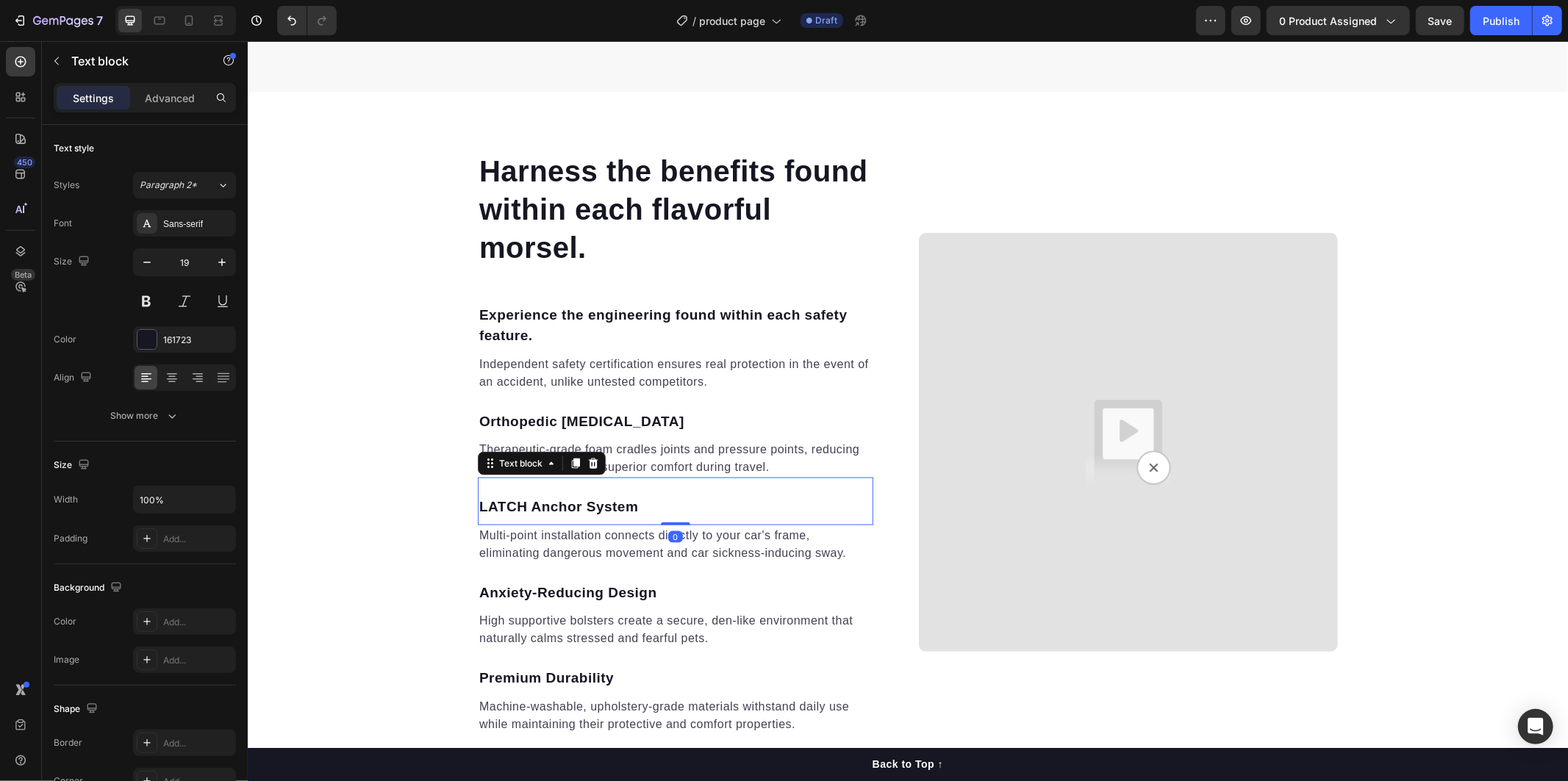
click at [629, 508] on p "LATCH Anchor System" at bounding box center [674, 506] width 392 height 21
drag, startPoint x: 629, startPoint y: 508, endPoint x: 470, endPoint y: 507, distance: 159.0
click at [477, 507] on div "LATCH Anchor System" at bounding box center [675, 507] width 395 height 25
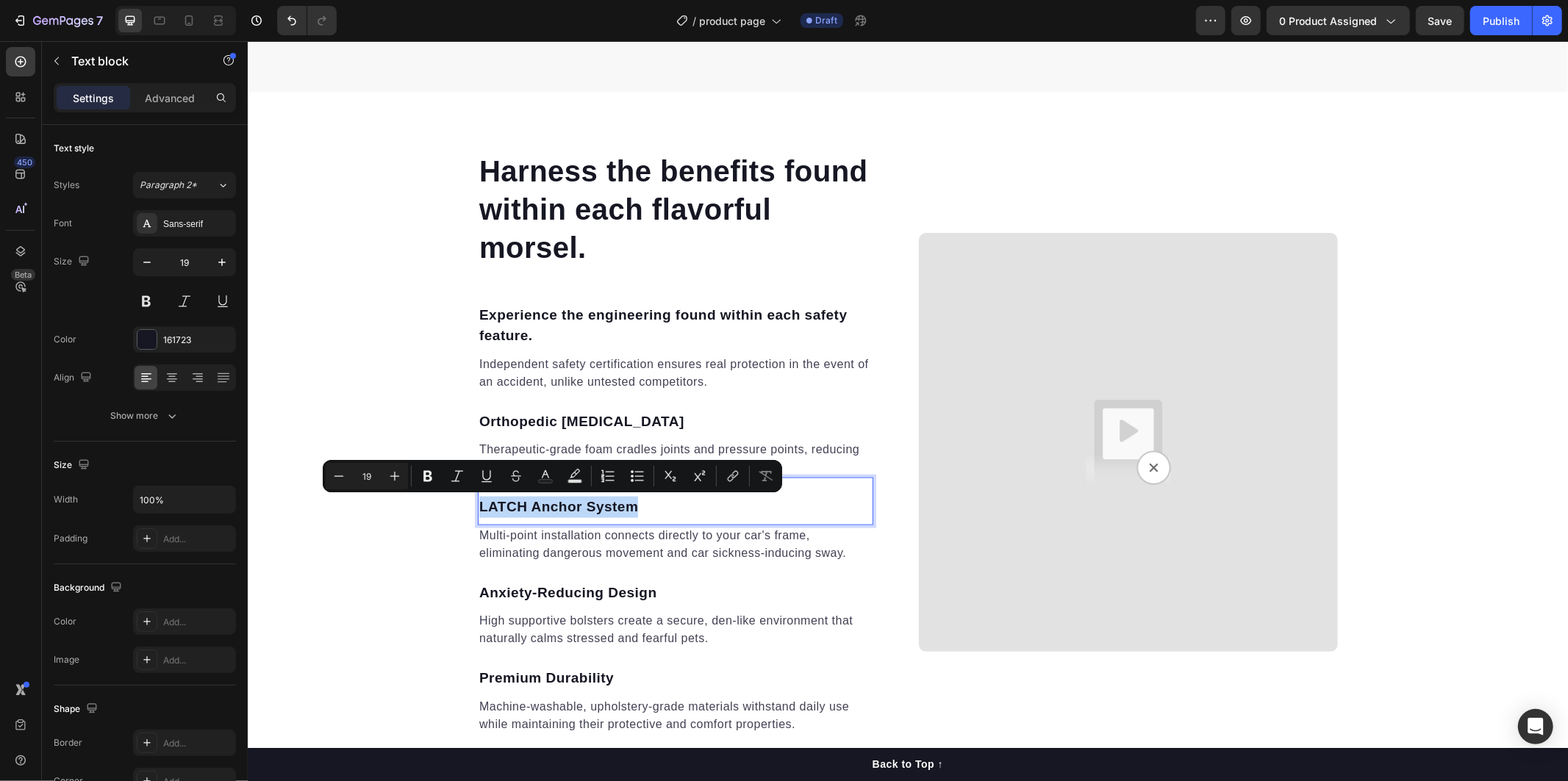
click at [530, 534] on p "Multi-point installation connects directly to your car's frame, eliminating dan…" at bounding box center [674, 544] width 392 height 35
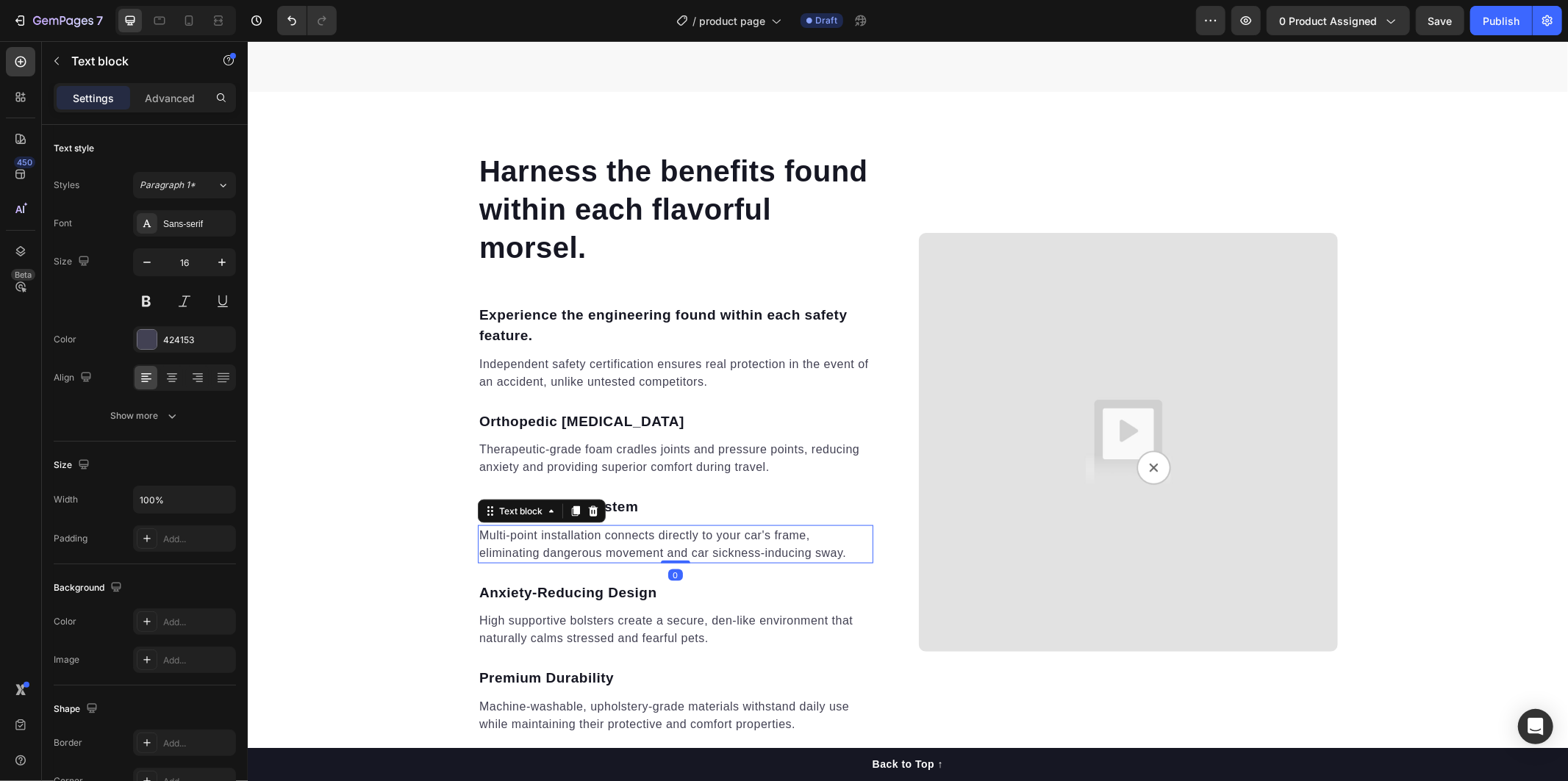
drag, startPoint x: 527, startPoint y: 536, endPoint x: 459, endPoint y: 529, distance: 68.4
click at [526, 536] on p "Multi-point installation connects directly to your car's frame, eliminating dan…" at bounding box center [674, 544] width 392 height 35
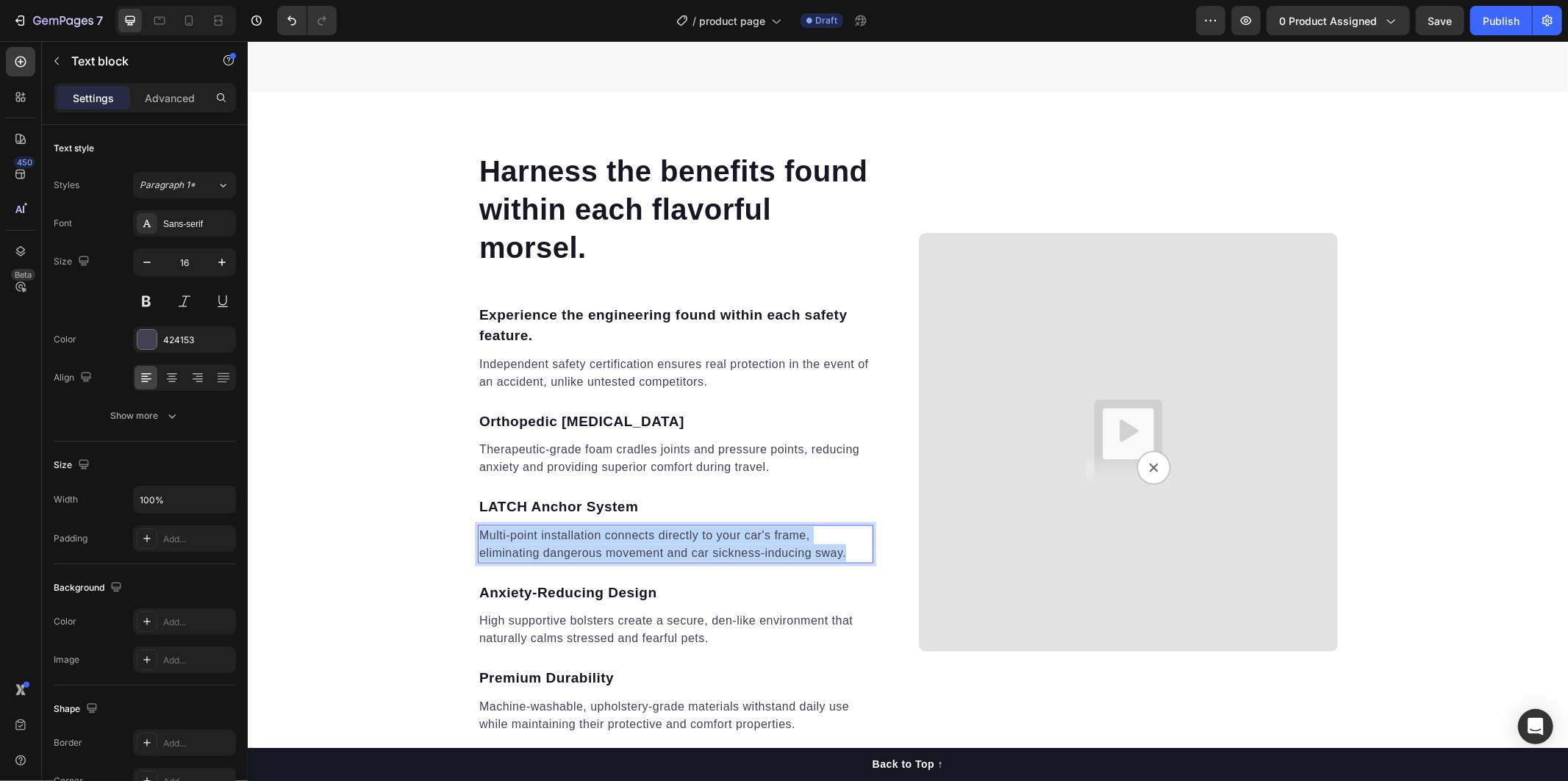
drag, startPoint x: 475, startPoint y: 532, endPoint x: 839, endPoint y: 559, distance: 365.0
click at [839, 559] on p "Multi-point installation connects directly to your car's frame, eliminating dan…" at bounding box center [674, 544] width 392 height 35
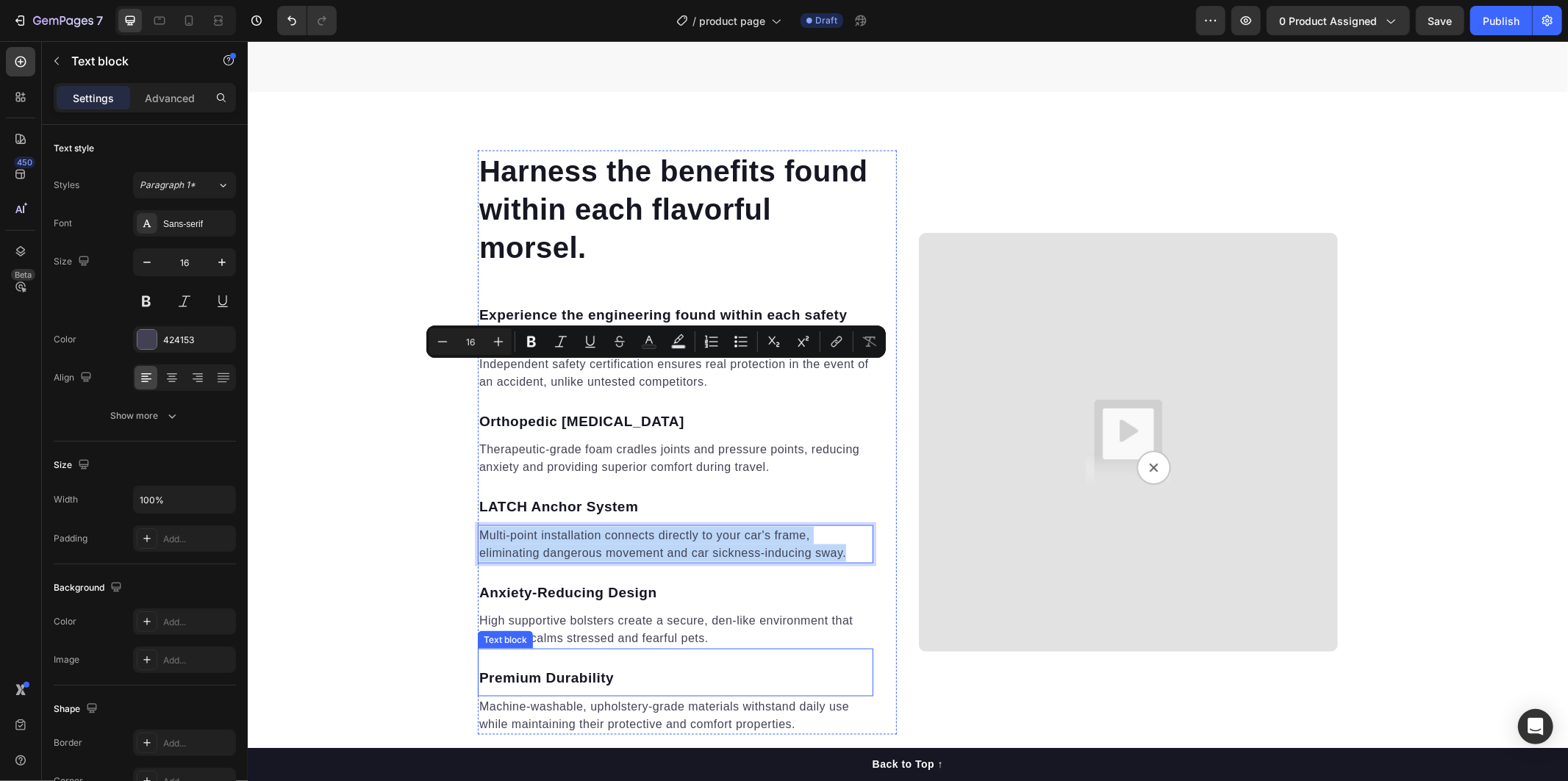
scroll to position [1712, 0]
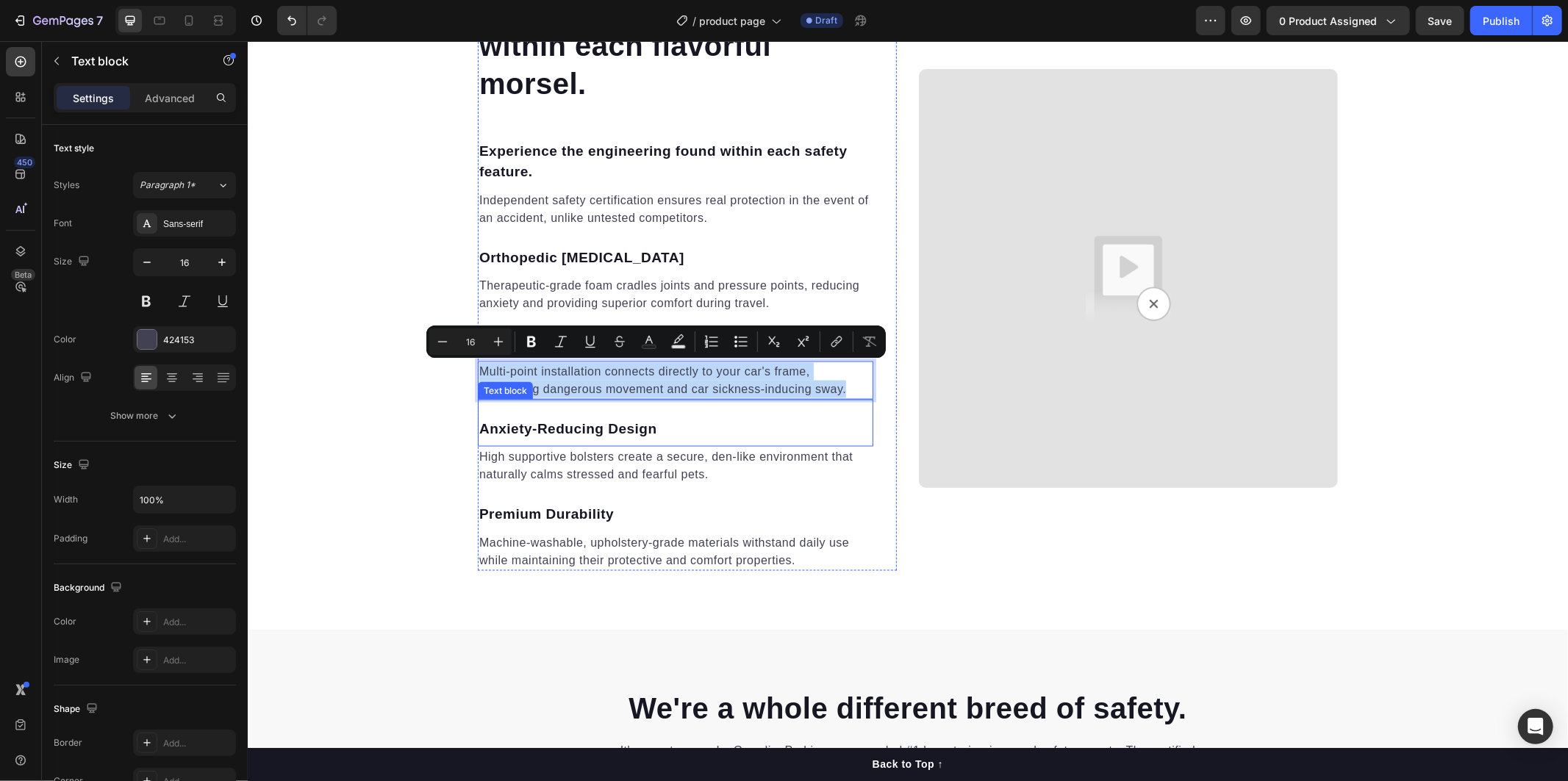
click at [491, 428] on p "Anxiety-Reducing Design" at bounding box center [674, 429] width 392 height 21
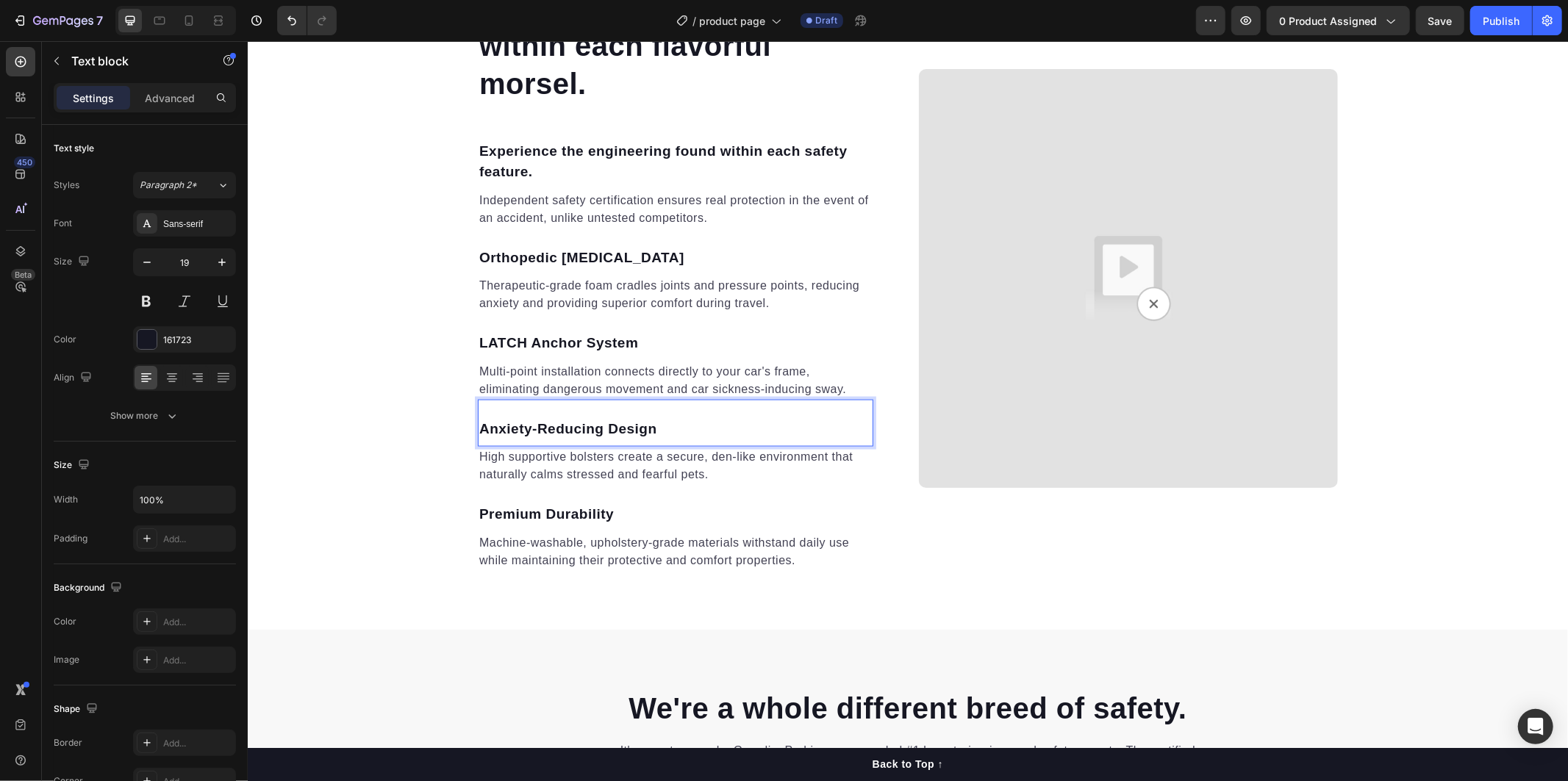
click at [657, 429] on p "Anxiety-Reducing Design" at bounding box center [674, 429] width 392 height 21
drag, startPoint x: 657, startPoint y: 429, endPoint x: 465, endPoint y: 415, distance: 192.5
click at [478, 422] on p "Anxiety-Reducing Design" at bounding box center [674, 429] width 392 height 21
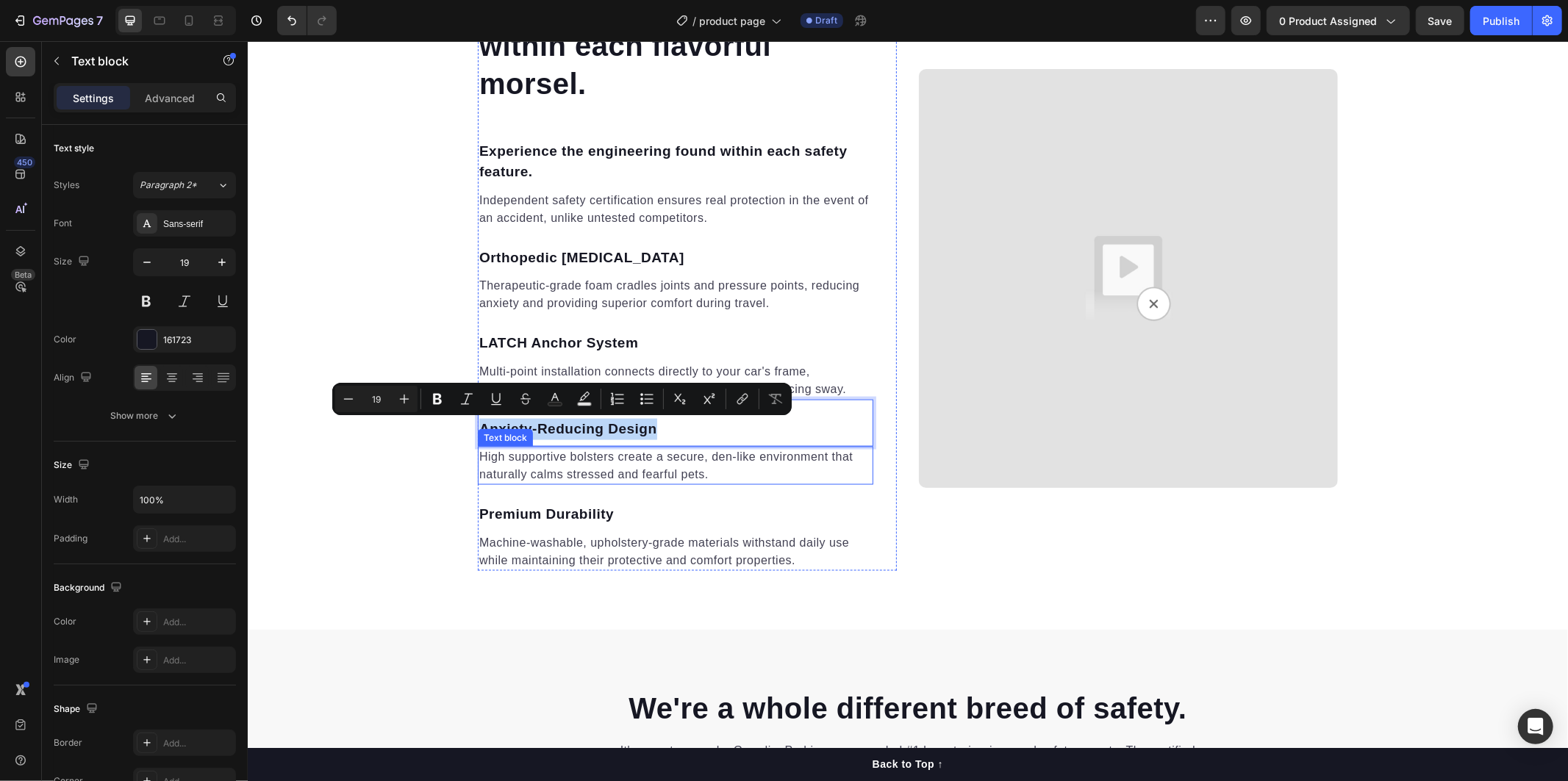
click at [528, 458] on p "High supportive bolsters create a secure, den-like environment that naturally c…" at bounding box center [674, 465] width 392 height 35
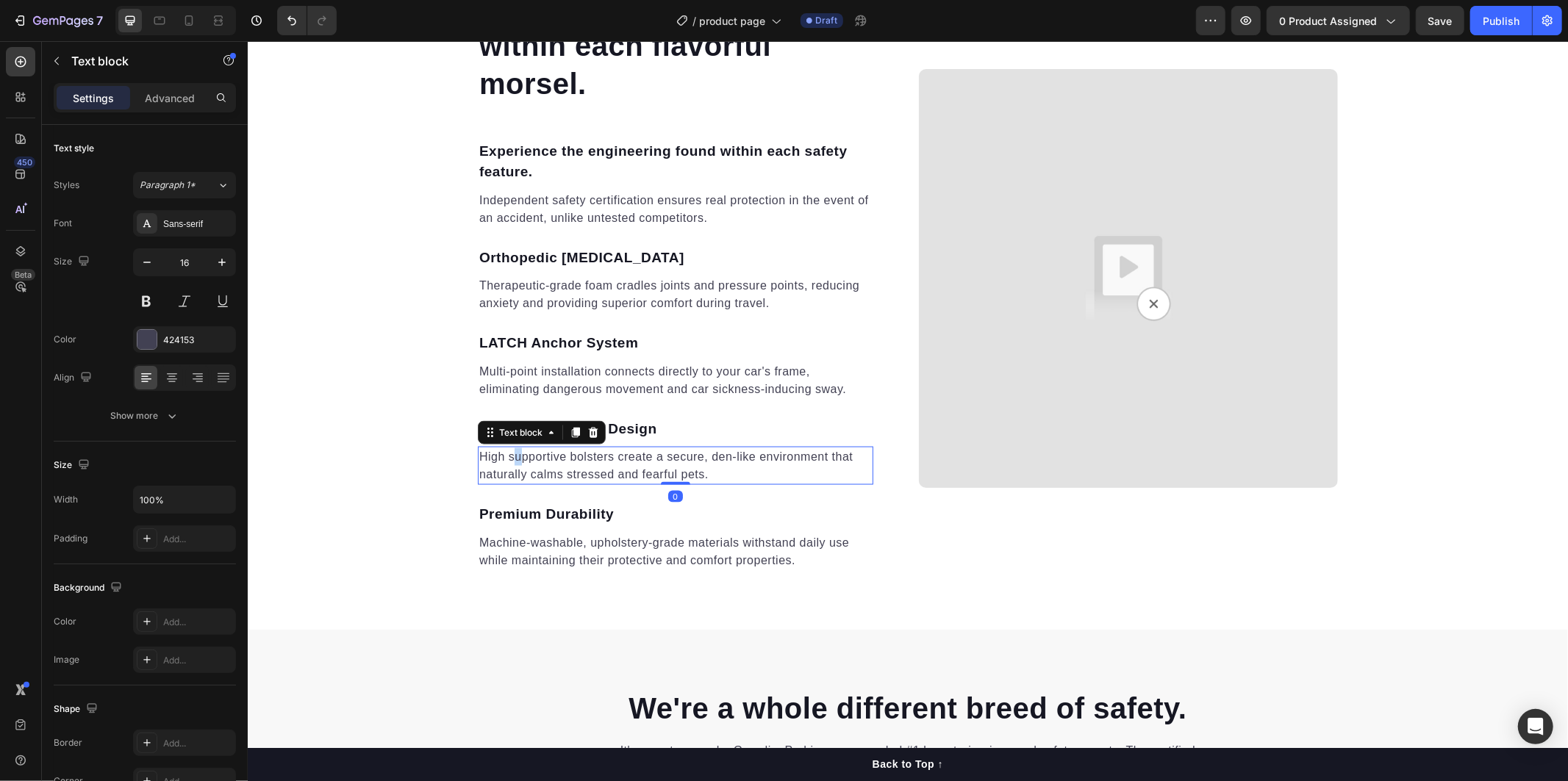
drag, startPoint x: 512, startPoint y: 460, endPoint x: 481, endPoint y: 460, distance: 31.0
click at [507, 463] on p "High supportive bolsters create a secure, den-like environment that naturally c…" at bounding box center [674, 465] width 392 height 35
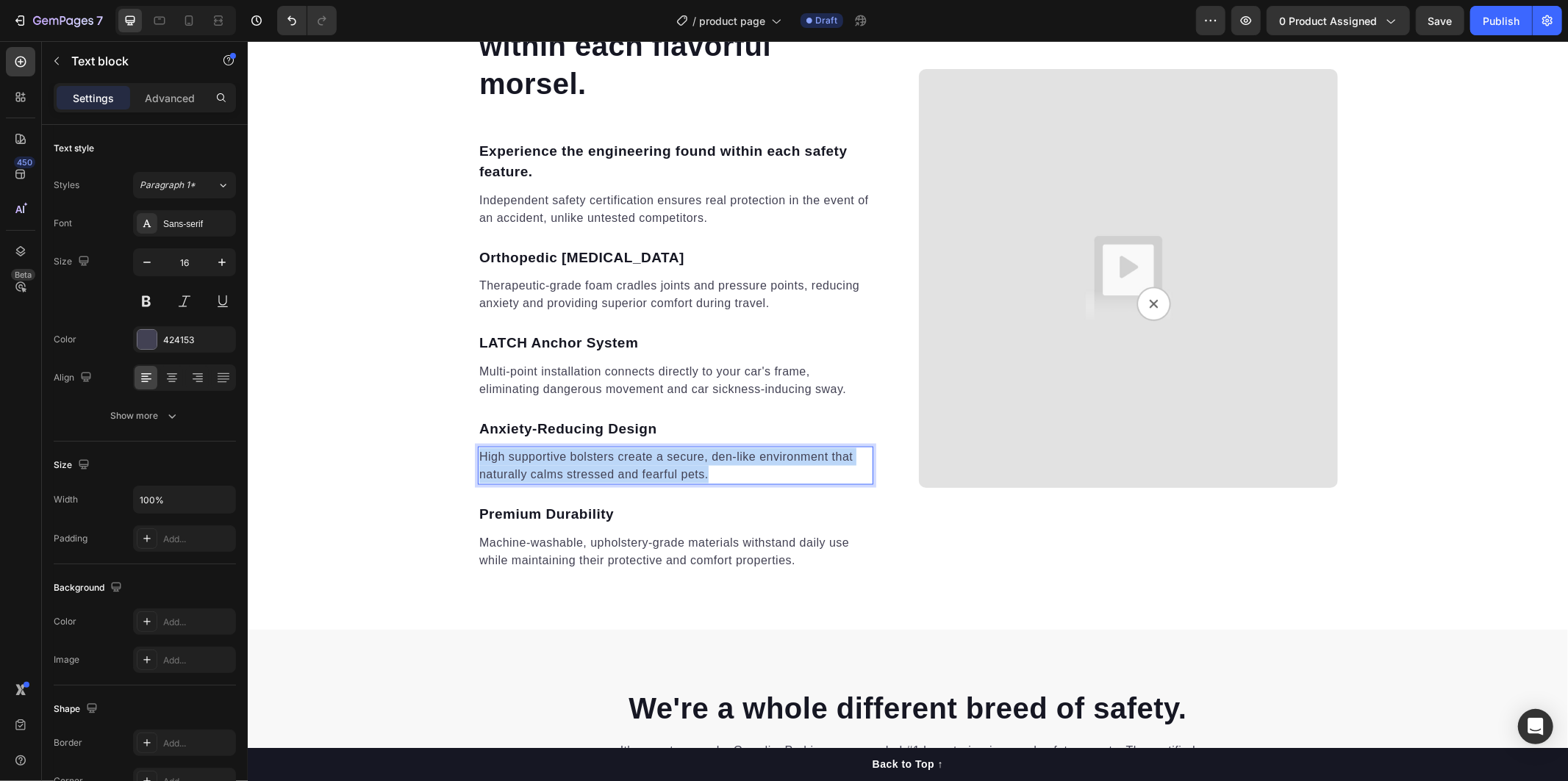
drag, startPoint x: 474, startPoint y: 452, endPoint x: 730, endPoint y: 474, distance: 256.9
click at [730, 474] on p "High supportive bolsters create a secure, den-like environment that naturally c…" at bounding box center [674, 465] width 392 height 35
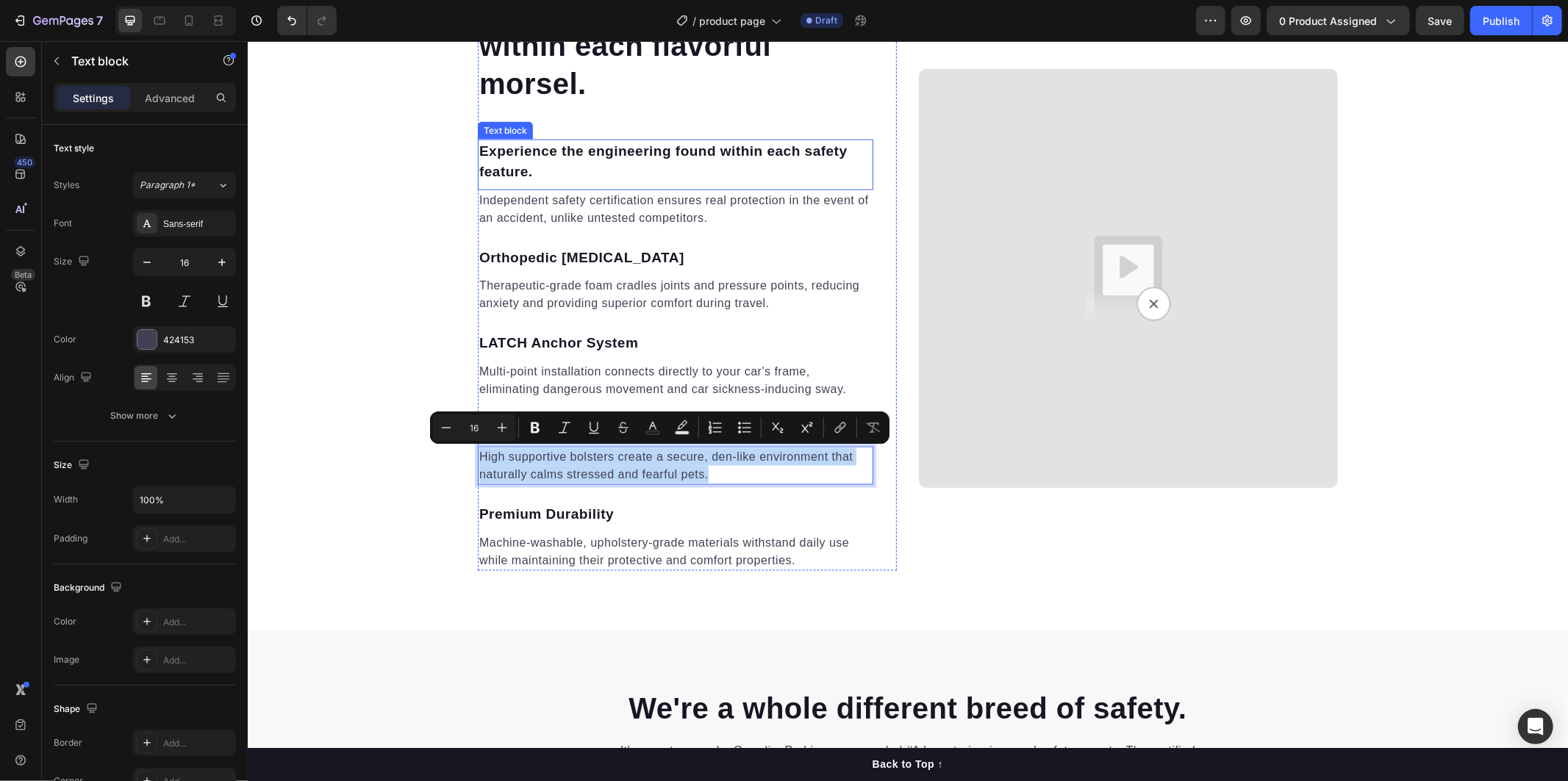
scroll to position [1875, 0]
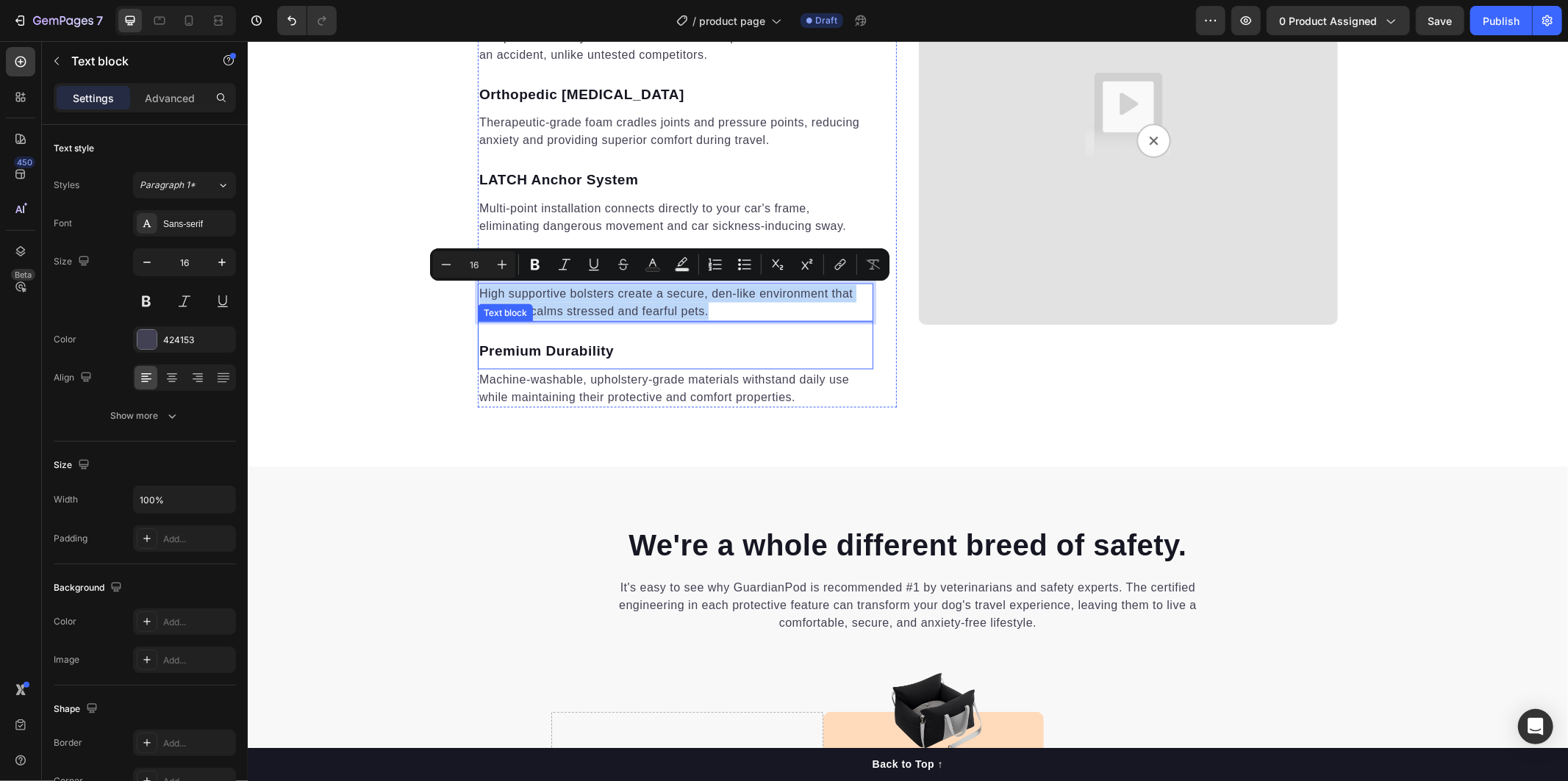
click at [510, 341] on p "Premium Durability" at bounding box center [674, 351] width 392 height 21
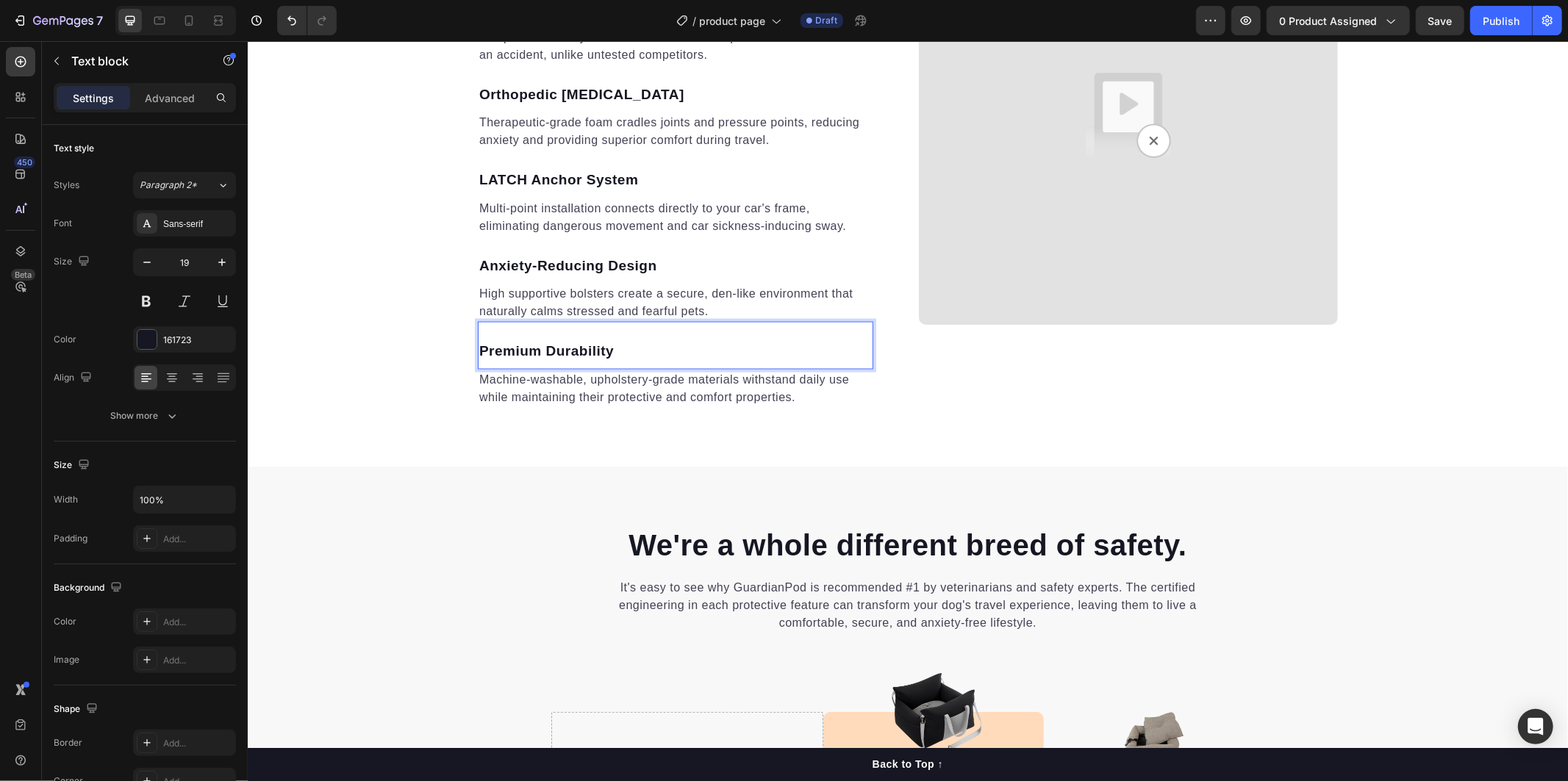
click at [599, 357] on p "Premium Durability" at bounding box center [674, 351] width 392 height 21
drag, startPoint x: 613, startPoint y: 350, endPoint x: 467, endPoint y: 352, distance: 146.0
click at [467, 353] on div "Harness the benefits found within each flavorful morsel. Heading Experience the…" at bounding box center [906, 114] width 882 height 584
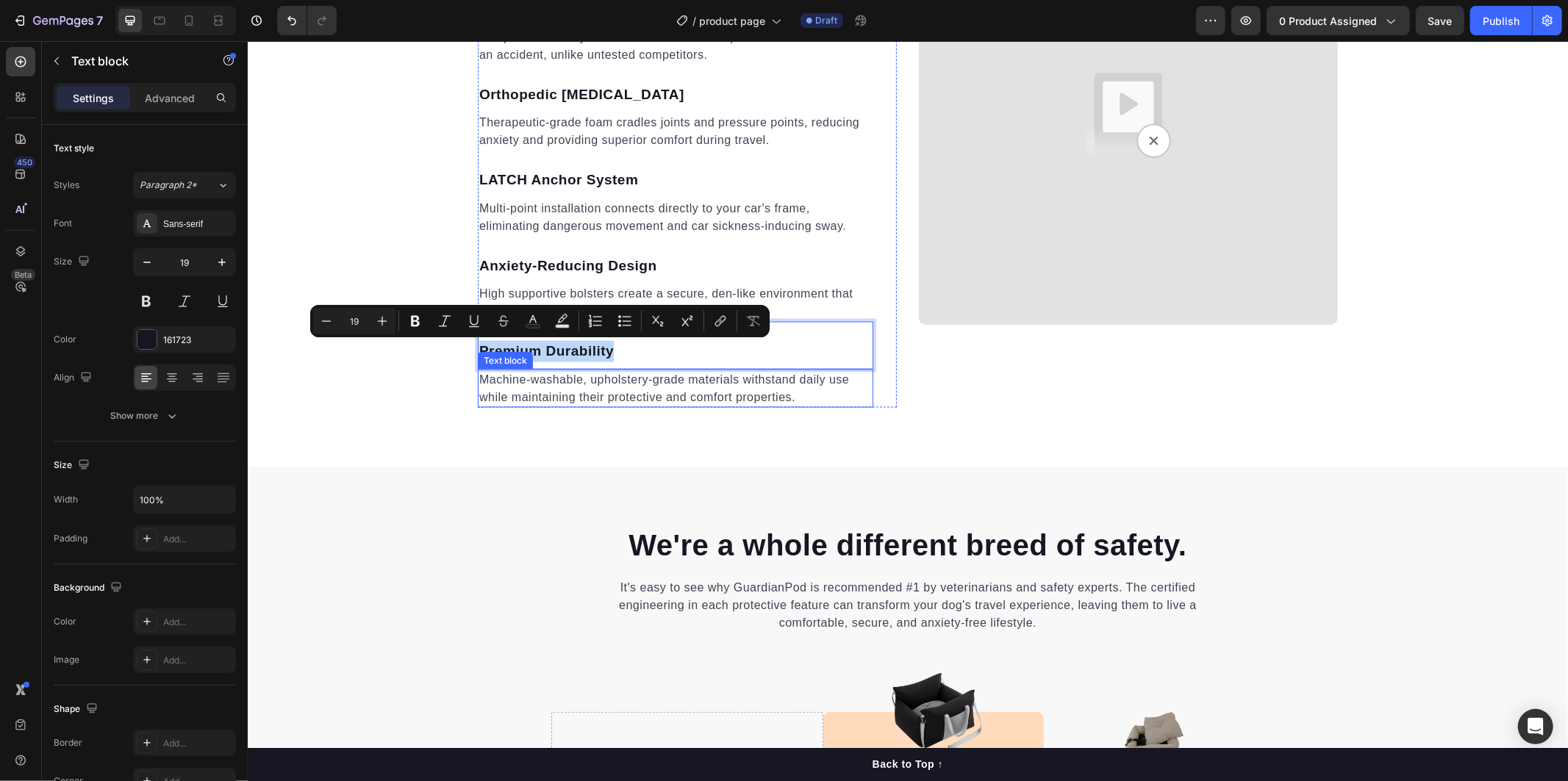
click at [489, 374] on p "Machine-washable, upholstery-grade materials withstand daily use while maintain…" at bounding box center [674, 388] width 392 height 35
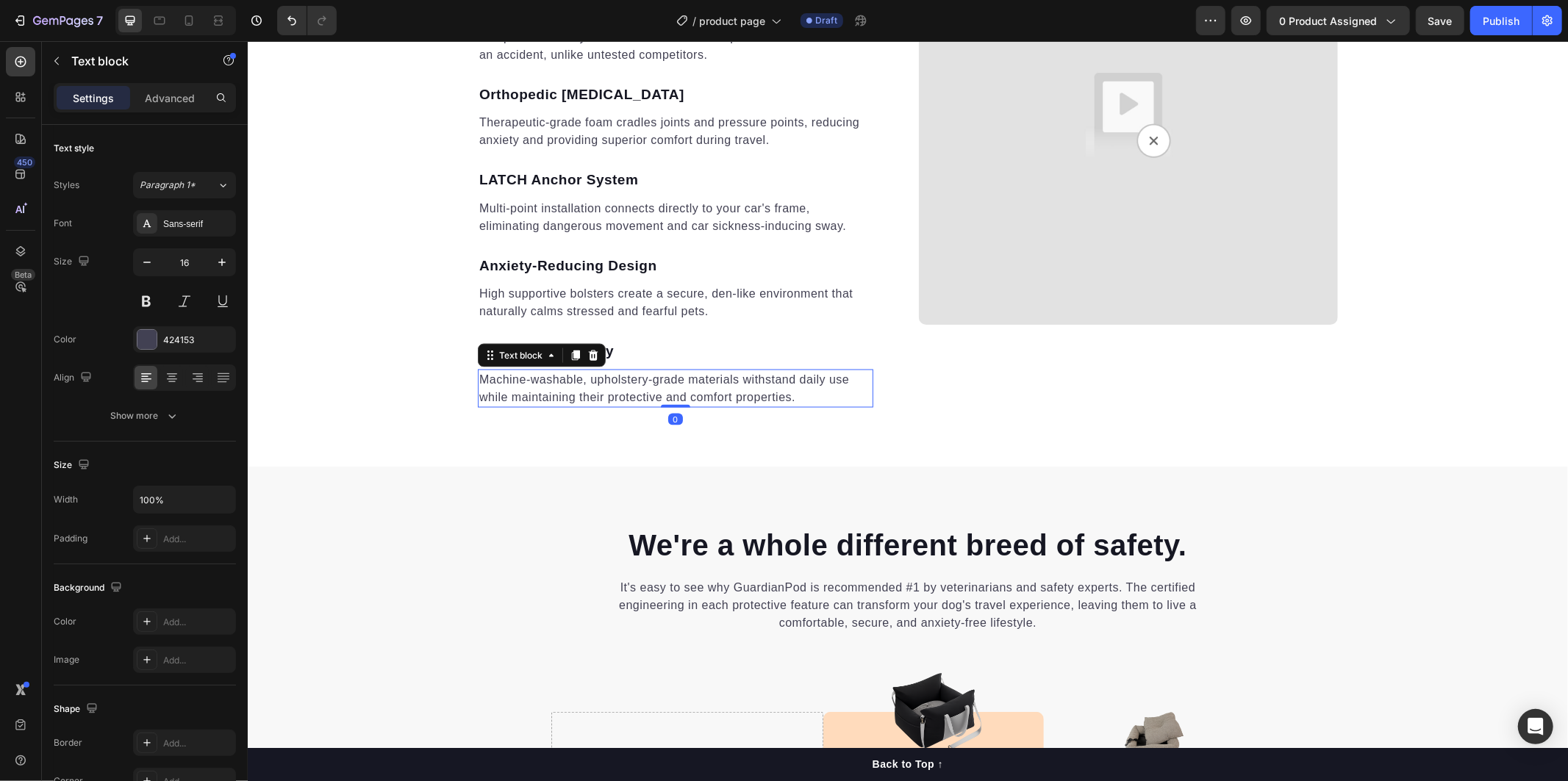
click at [486, 377] on p "Machine-washable, upholstery-grade materials withstand daily use while maintain…" at bounding box center [674, 388] width 392 height 35
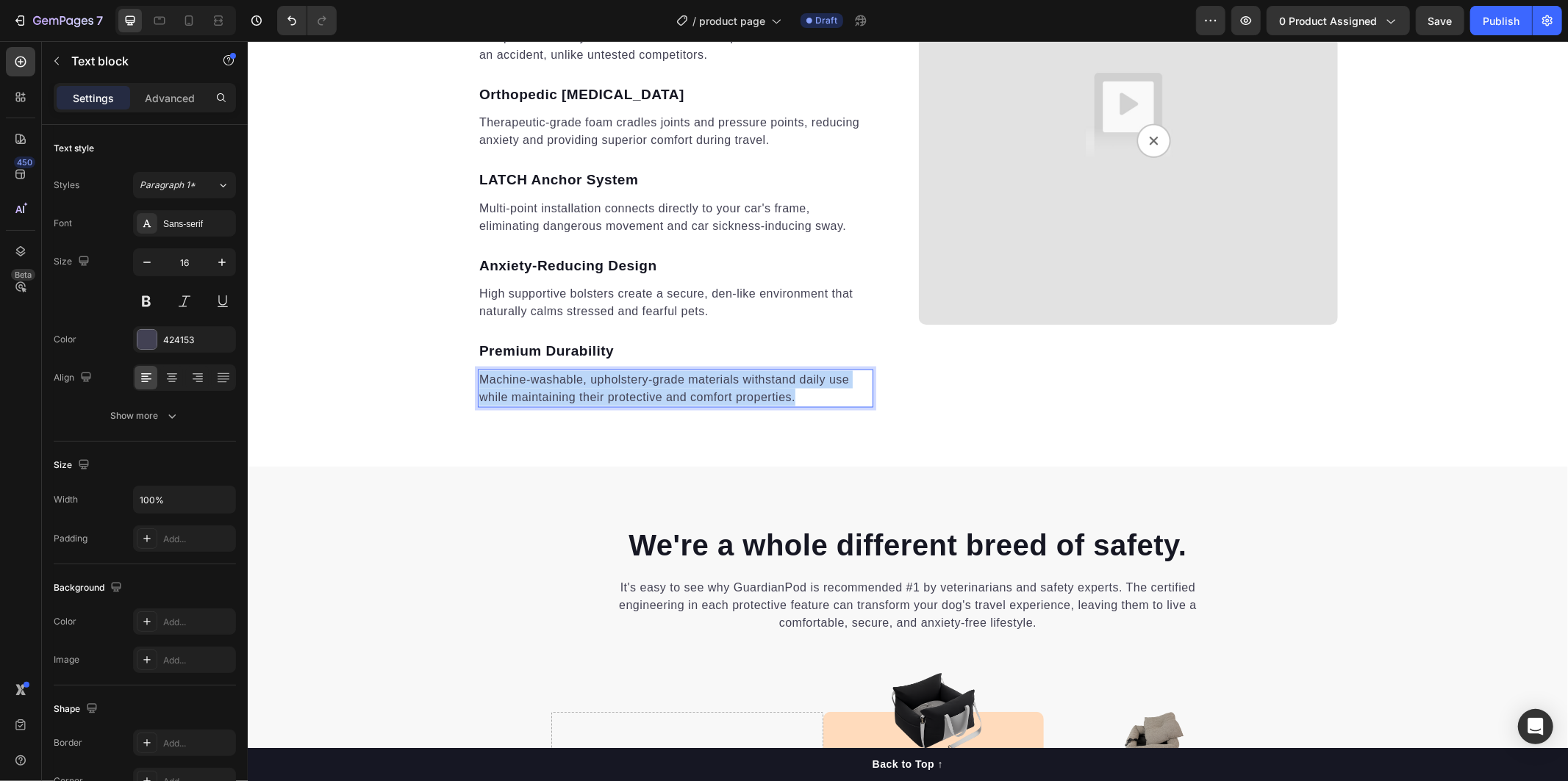
drag, startPoint x: 475, startPoint y: 374, endPoint x: 790, endPoint y: 373, distance: 315.0
click at [804, 397] on p "Machine-washable, upholstery-grade materials withstand daily use while maintain…" at bounding box center [674, 388] width 392 height 35
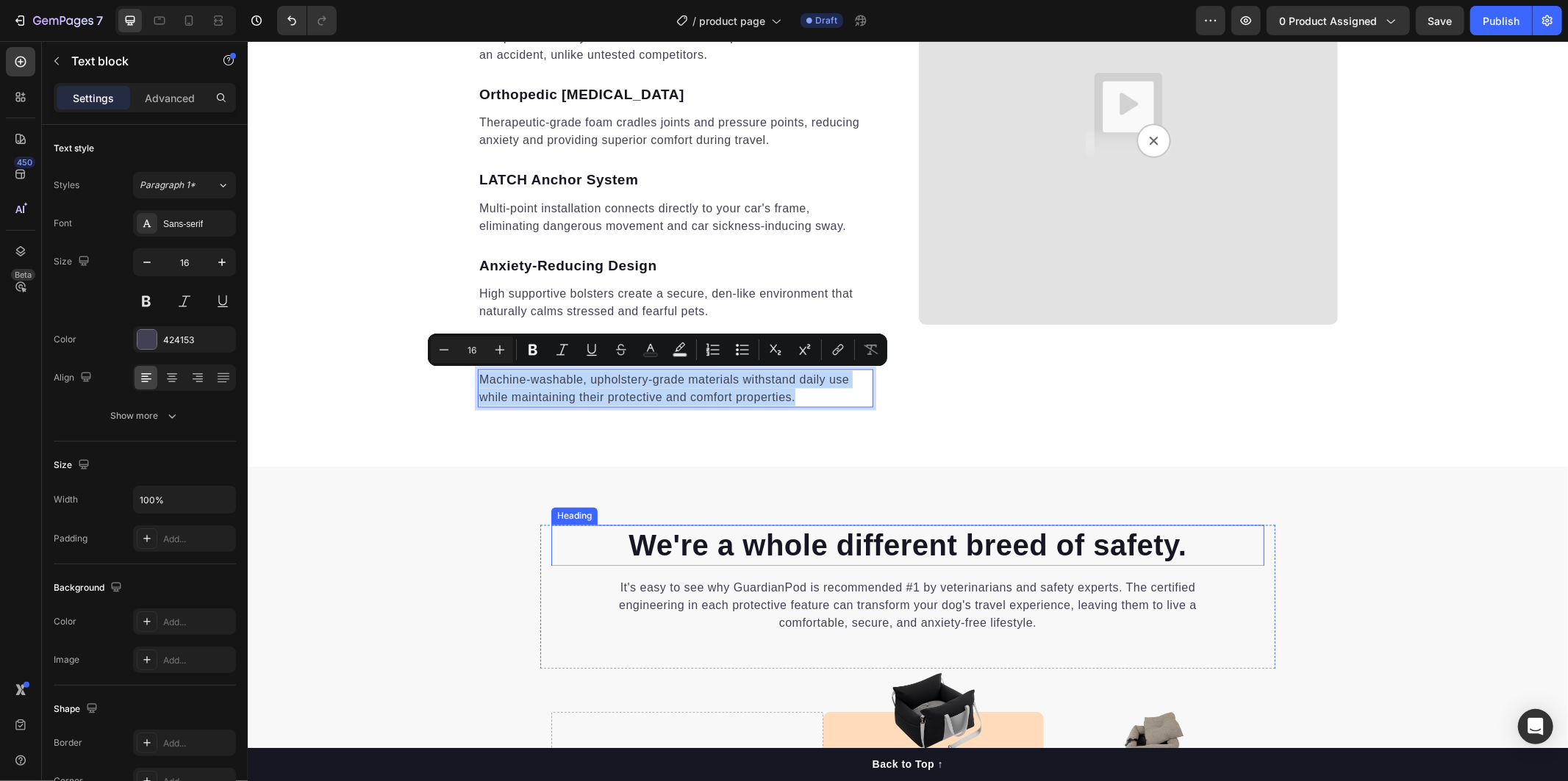
click at [701, 538] on h2 "We're a whole different breed of safety." at bounding box center [906, 545] width 713 height 41
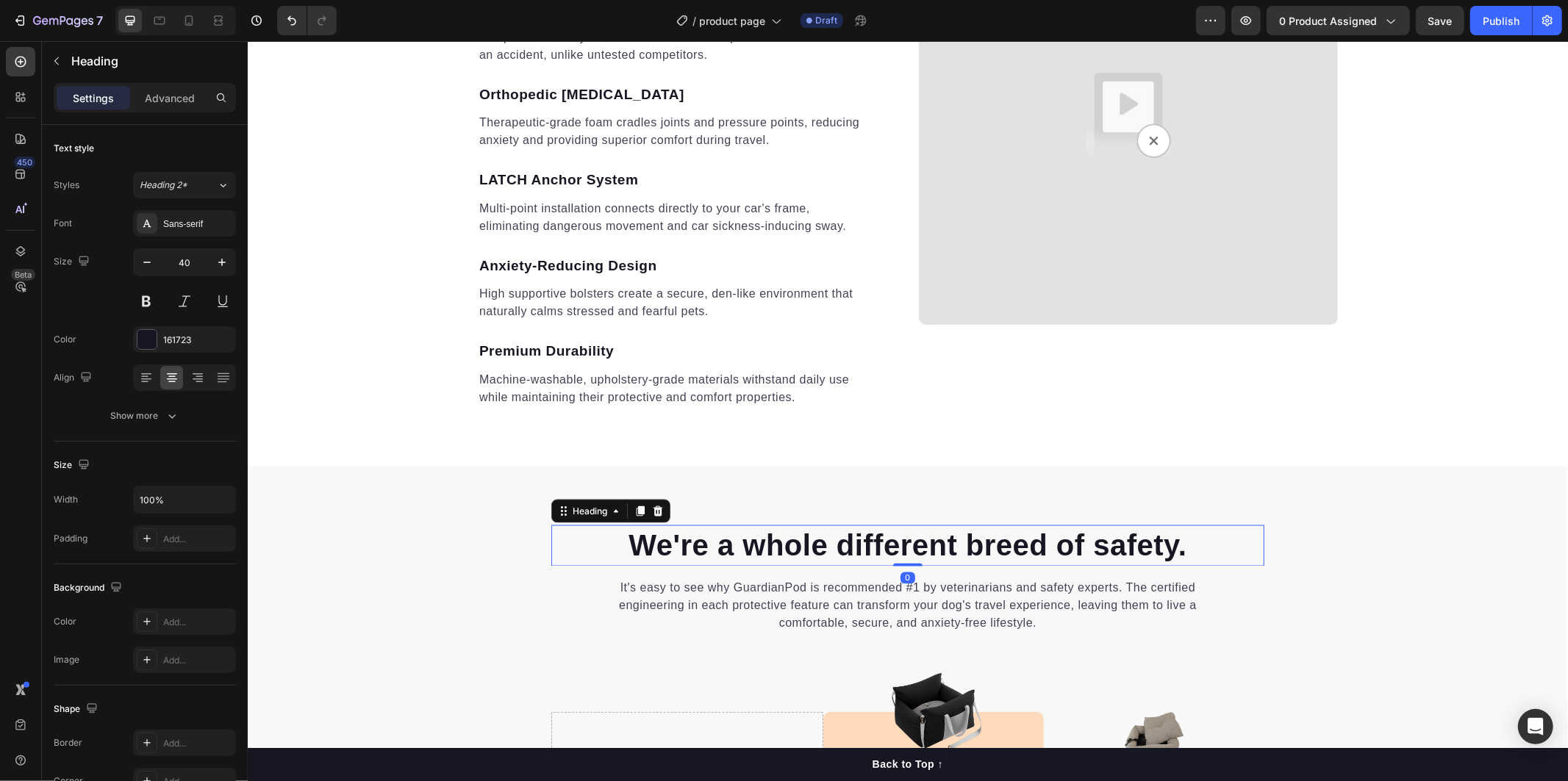
click at [696, 545] on h2 "We're a whole different breed of safety." at bounding box center [906, 545] width 713 height 41
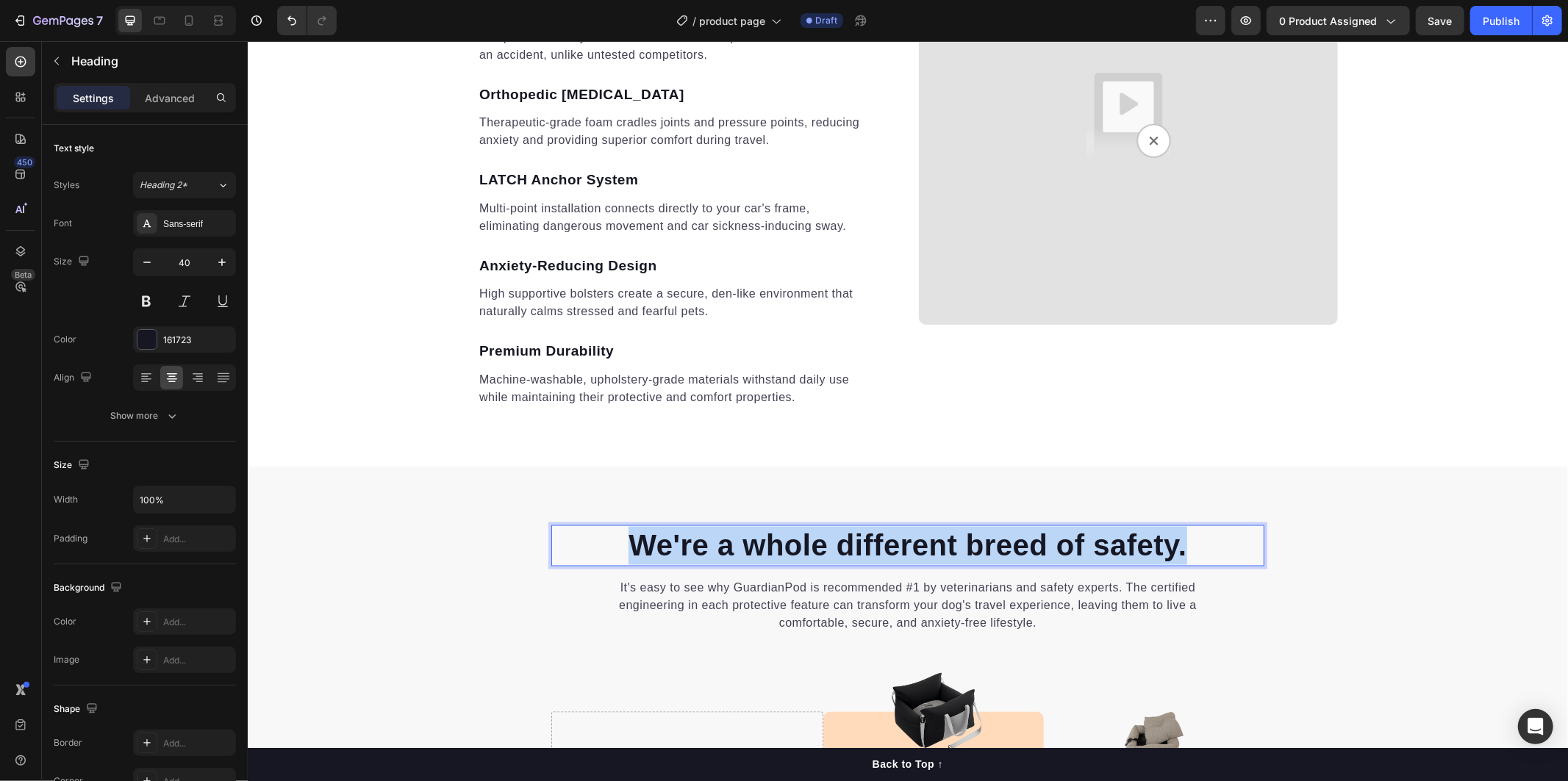
drag, startPoint x: 624, startPoint y: 540, endPoint x: 1188, endPoint y: 545, distance: 564.0
click at [1188, 545] on p "We're a whole different breed of safety." at bounding box center [906, 545] width 710 height 38
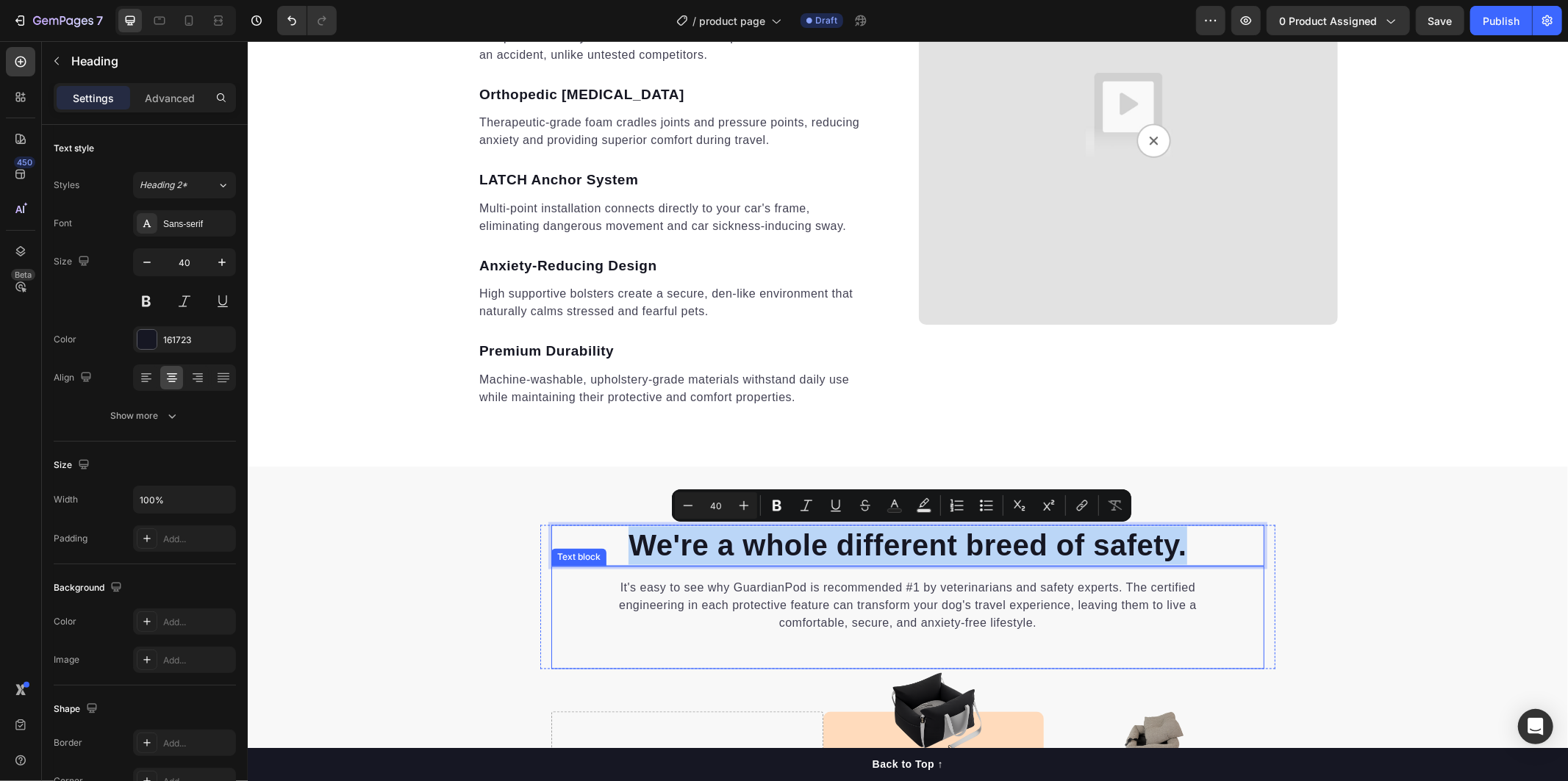
click at [622, 592] on p "It's easy to see why GuardianPod is recommended #1 by veterinarians and safety …" at bounding box center [907, 605] width 642 height 53
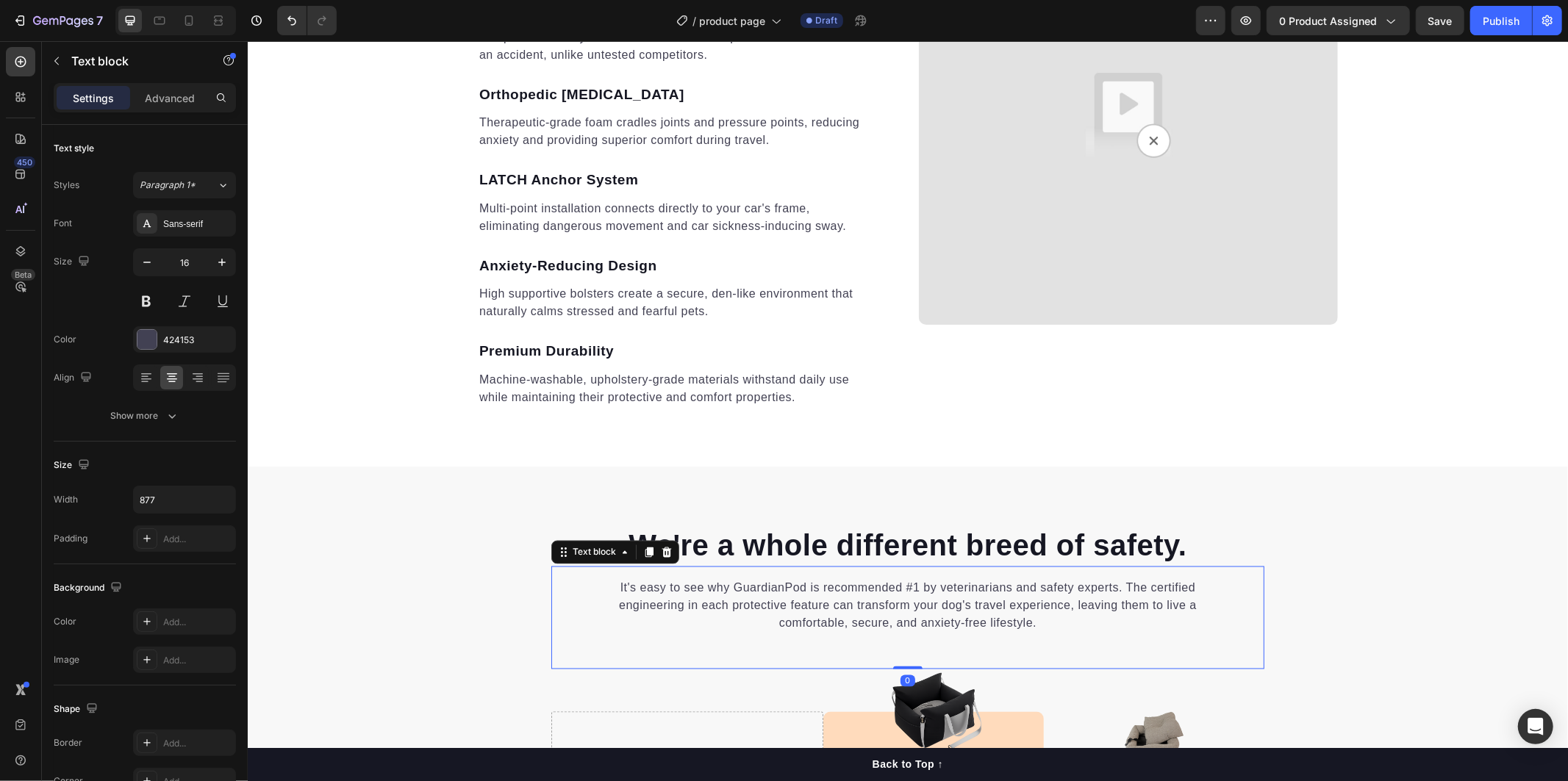
drag, startPoint x: 619, startPoint y: 591, endPoint x: 613, endPoint y: 582, distance: 10.8
click at [618, 589] on p "It's easy to see why GuardianPod is recommended #1 by veterinarians and safety …" at bounding box center [907, 605] width 642 height 53
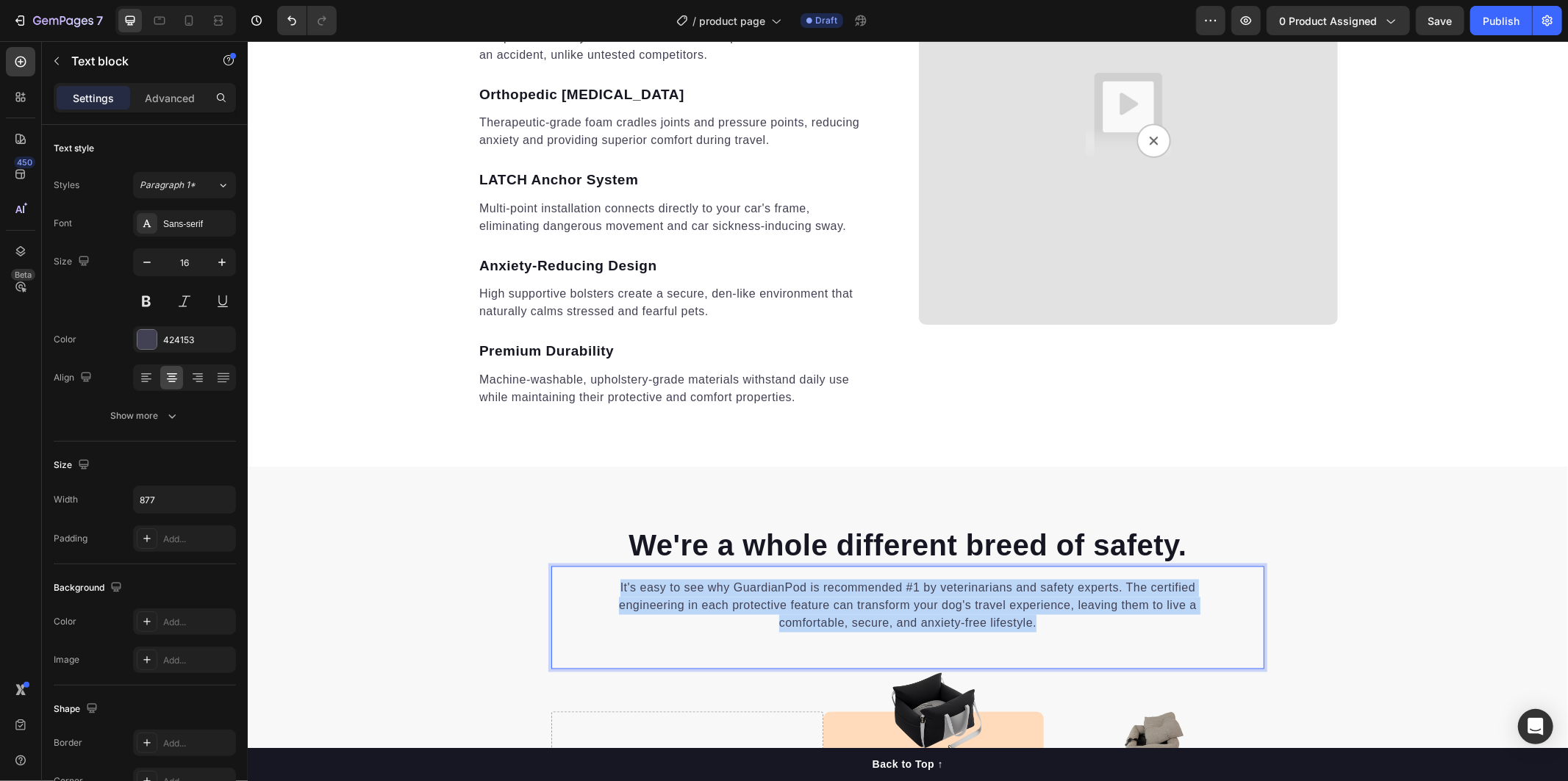
drag, startPoint x: 611, startPoint y: 582, endPoint x: 939, endPoint y: 576, distance: 328.1
click at [1035, 634] on div "It's easy to see why GuardianPod is recommended #1 by veterinarians and safety …" at bounding box center [906, 617] width 713 height 103
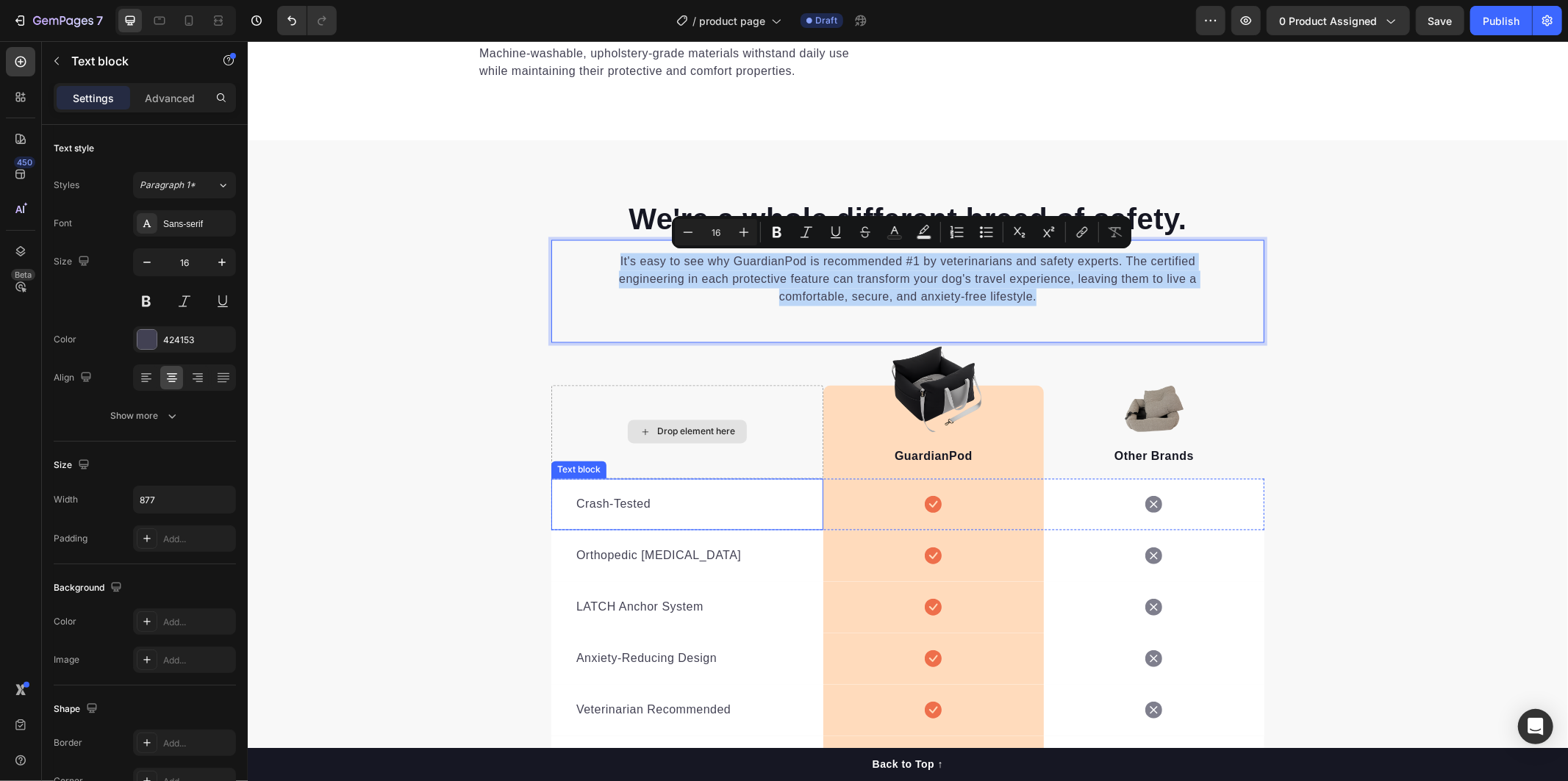
scroll to position [2282, 0]
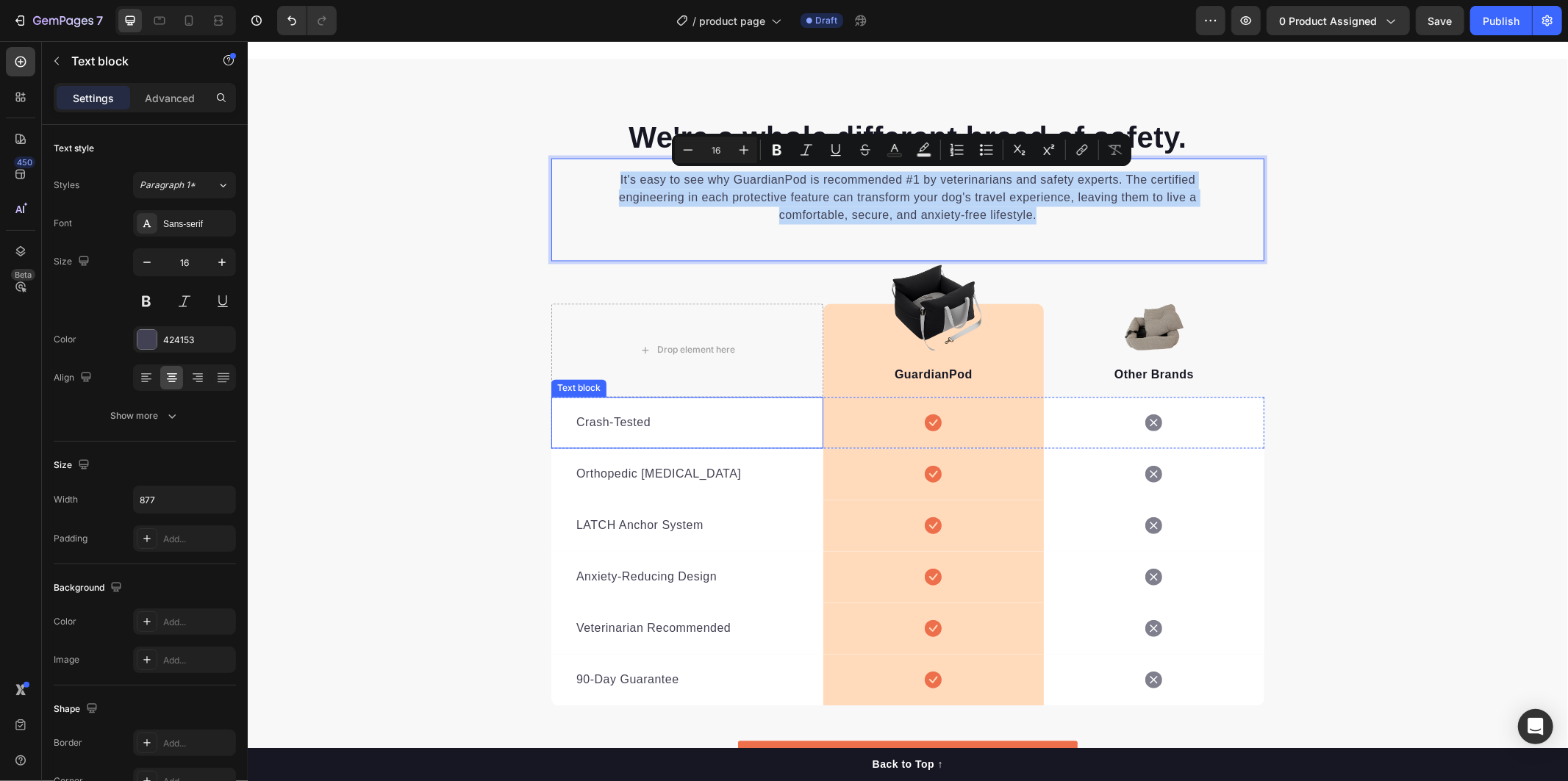
click at [601, 421] on p "Crash-Tested" at bounding box center [686, 422] width 222 height 18
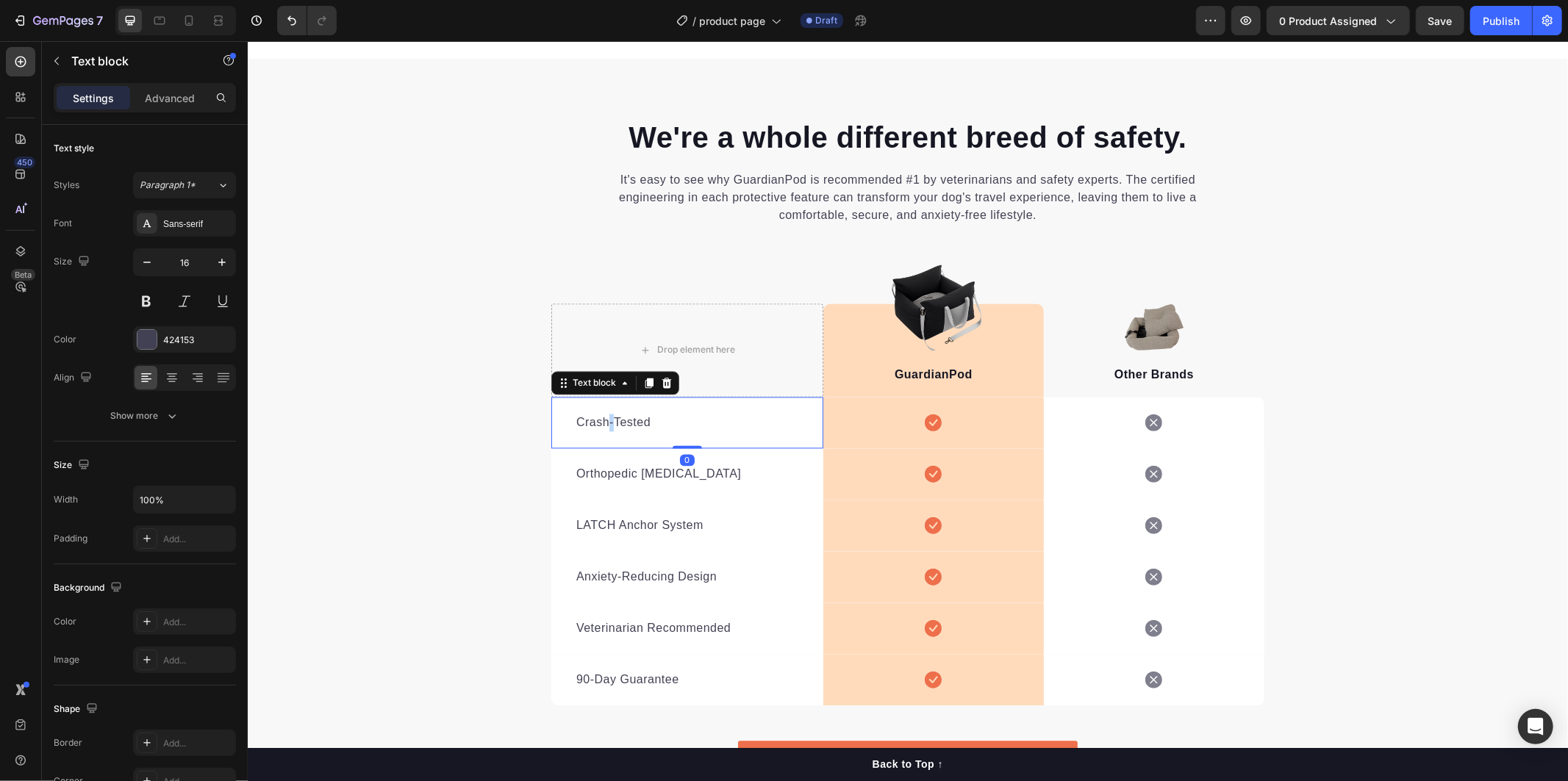
drag, startPoint x: 603, startPoint y: 420, endPoint x: 664, endPoint y: 423, distance: 61.1
click at [606, 420] on p "Crash-Tested" at bounding box center [686, 422] width 222 height 18
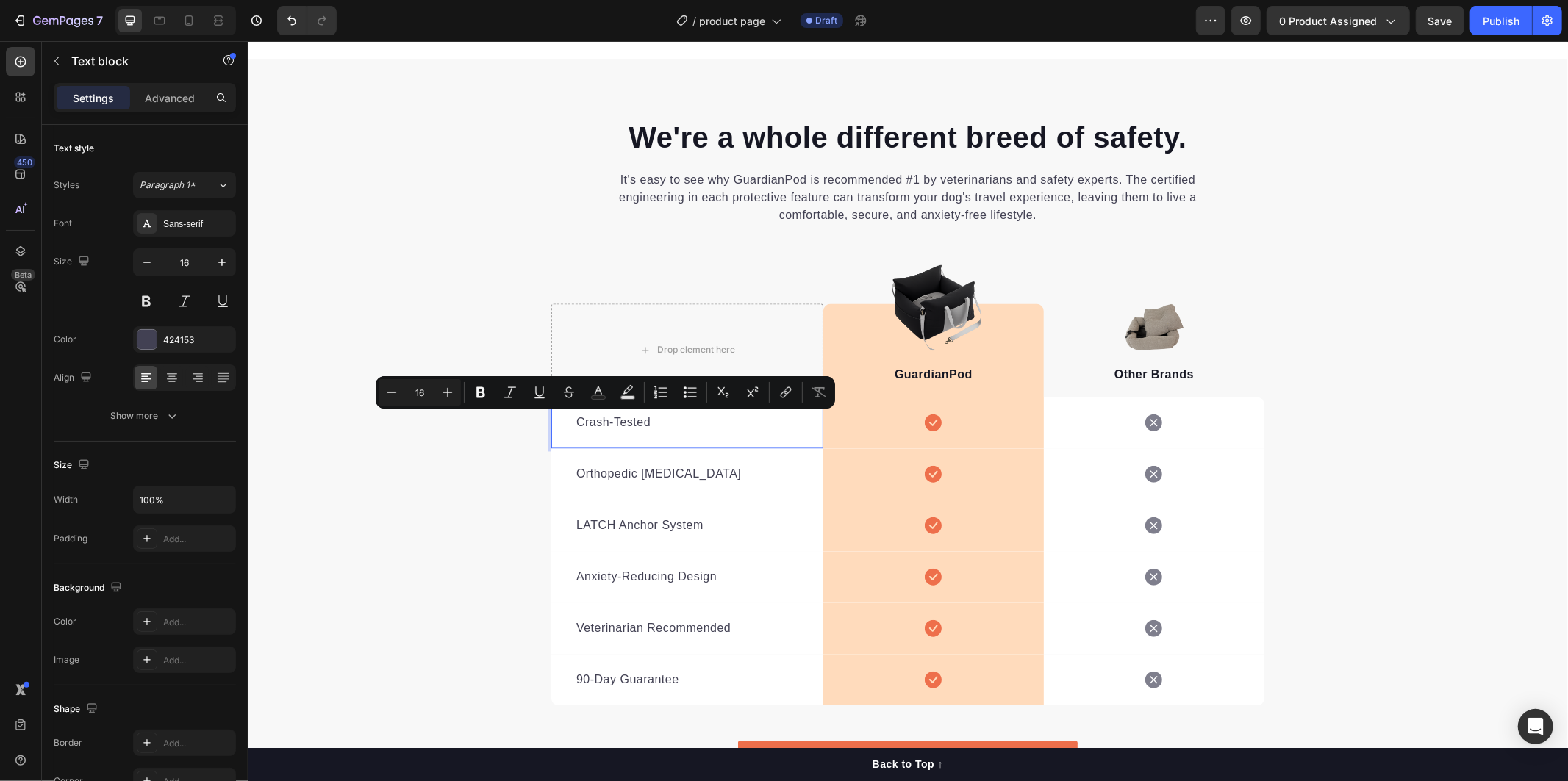
click at [667, 424] on p "Crash-Tested" at bounding box center [686, 422] width 222 height 18
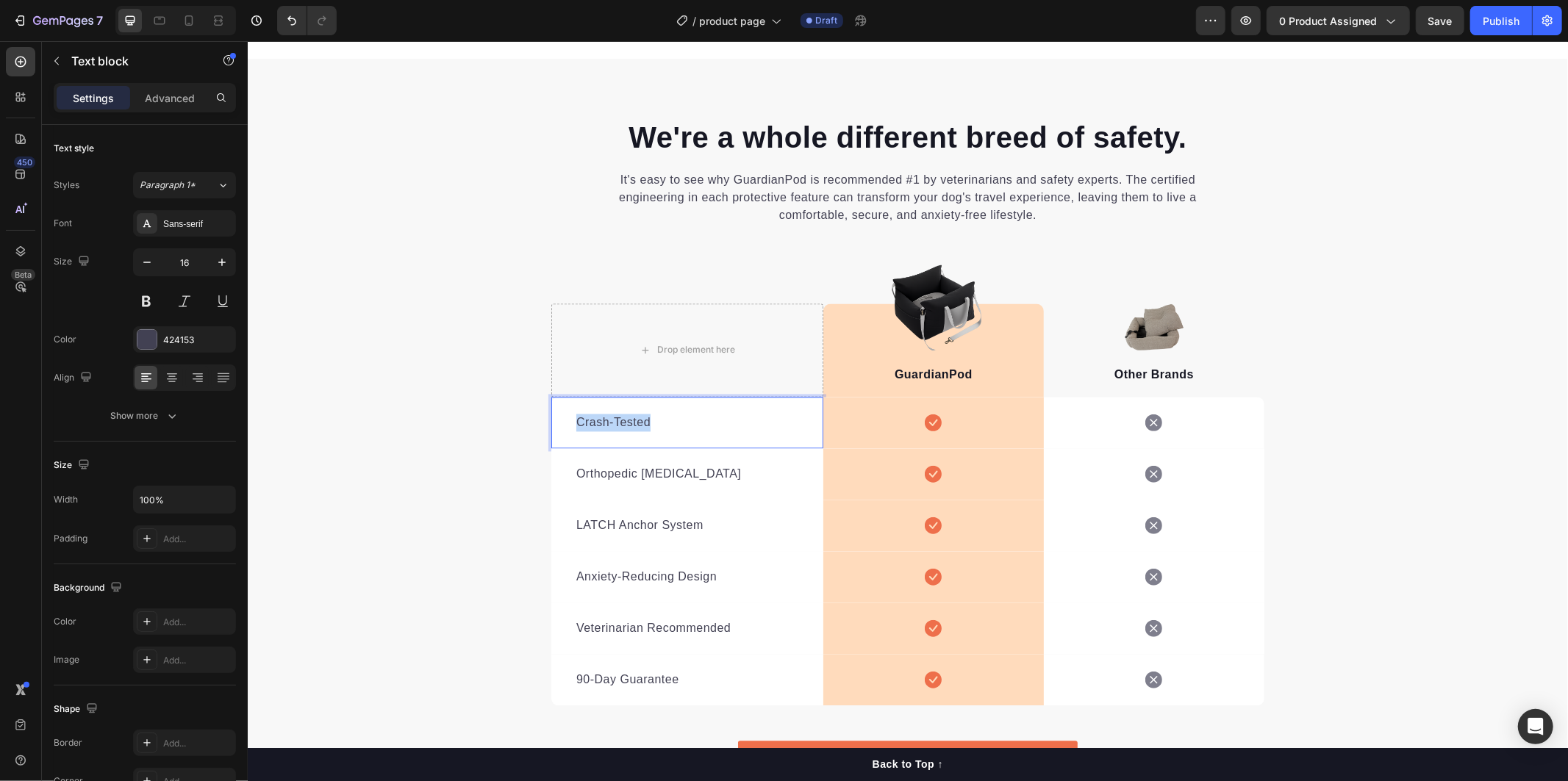
drag, startPoint x: 622, startPoint y: 423, endPoint x: 546, endPoint y: 427, distance: 76.1
click at [550, 427] on div "Crash-Tested Text block 0" at bounding box center [686, 422] width 272 height 51
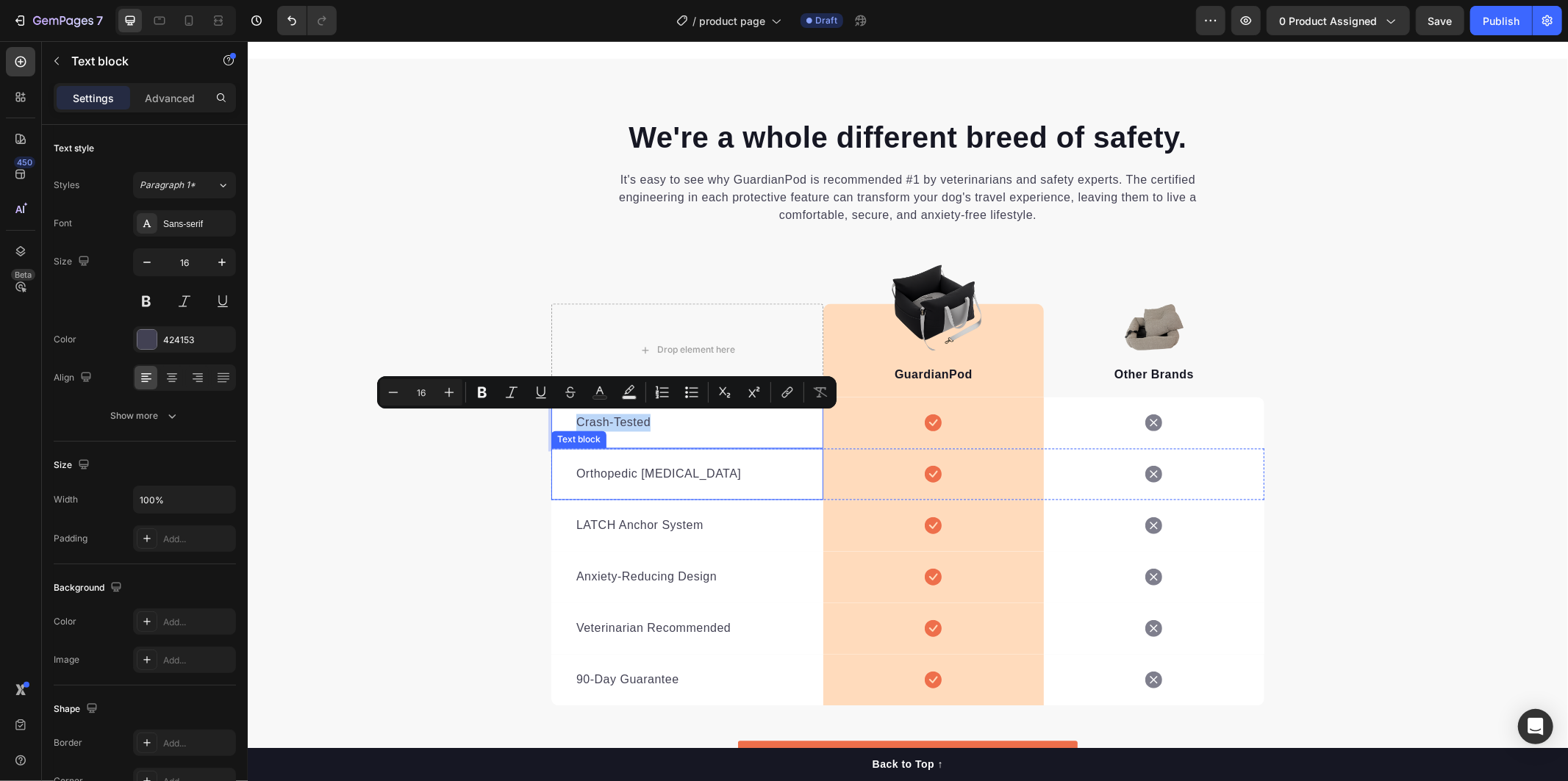
click at [618, 458] on div "Orthopedic Memory Foam Text block" at bounding box center [686, 473] width 272 height 51
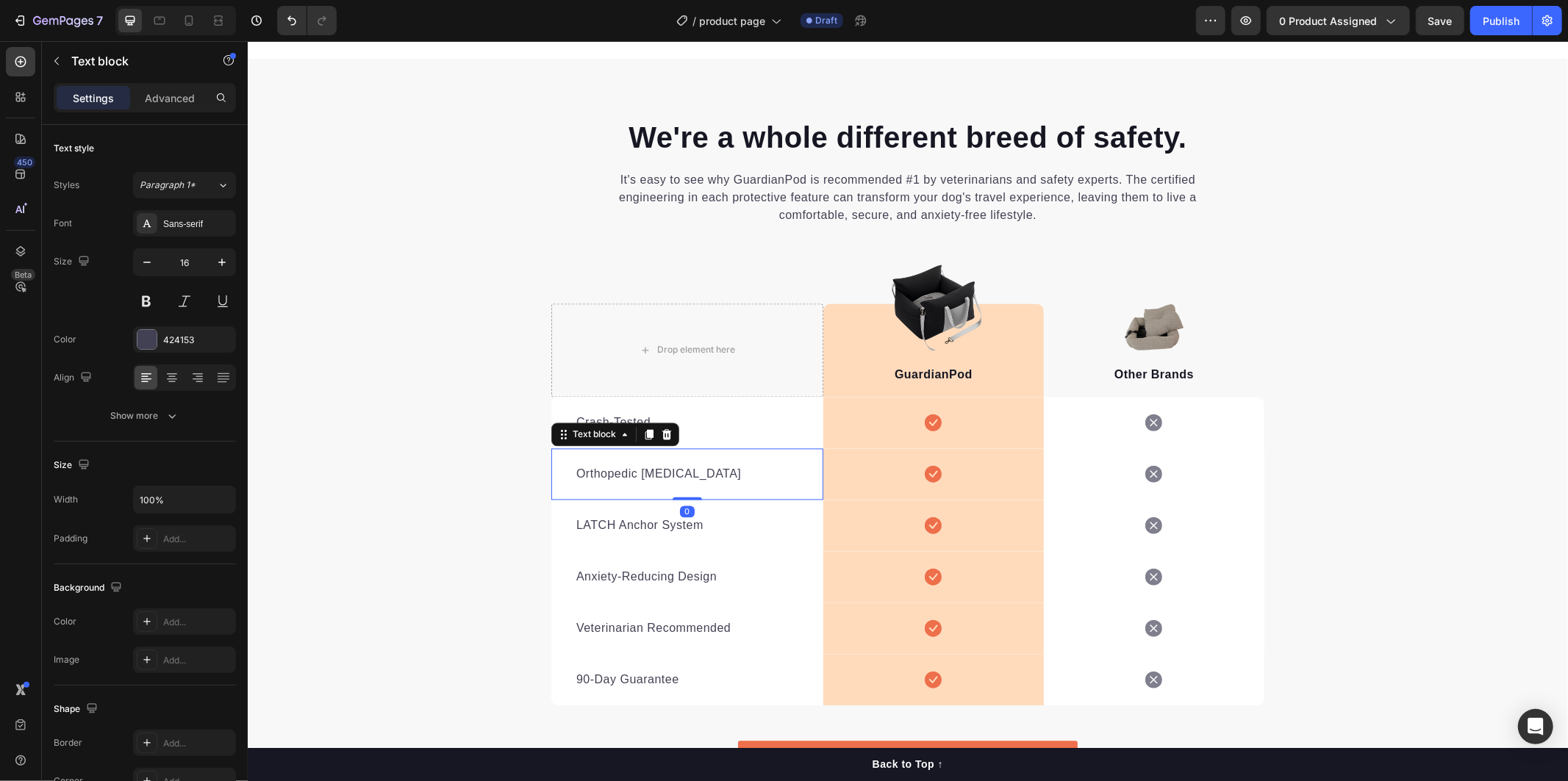
drag, startPoint x: 642, startPoint y: 480, endPoint x: 701, endPoint y: 477, distance: 59.1
click at [645, 480] on p "Orthopedic [MEDICAL_DATA]" at bounding box center [686, 473] width 222 height 18
drag, startPoint x: 722, startPoint y: 477, endPoint x: 565, endPoint y: 481, distance: 157.1
click at [565, 481] on div "Orthopedic Memory Foam Text block 0" at bounding box center [686, 473] width 272 height 51
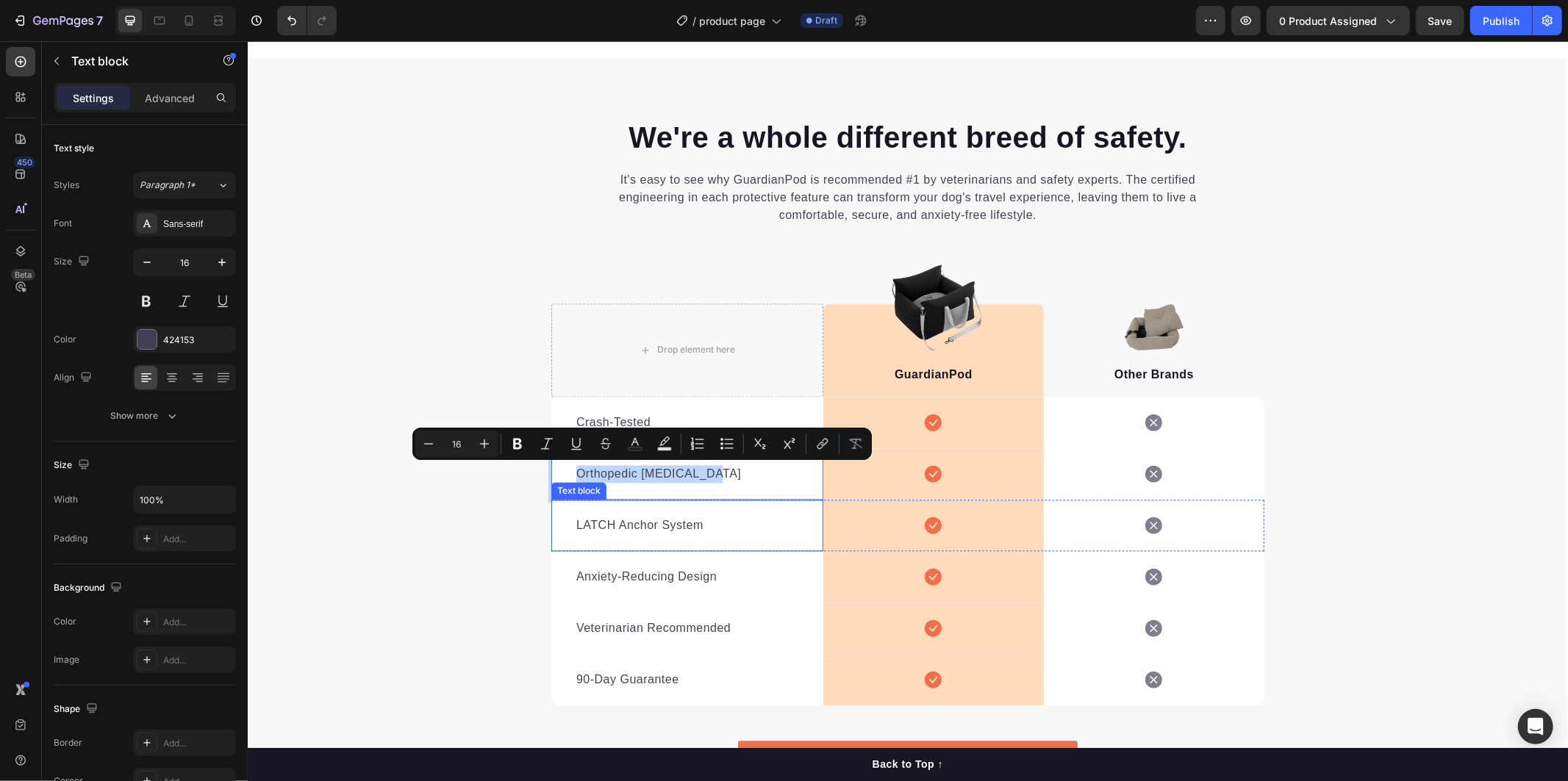
click at [690, 503] on div "LATCH Anchor System Text block" at bounding box center [686, 525] width 272 height 51
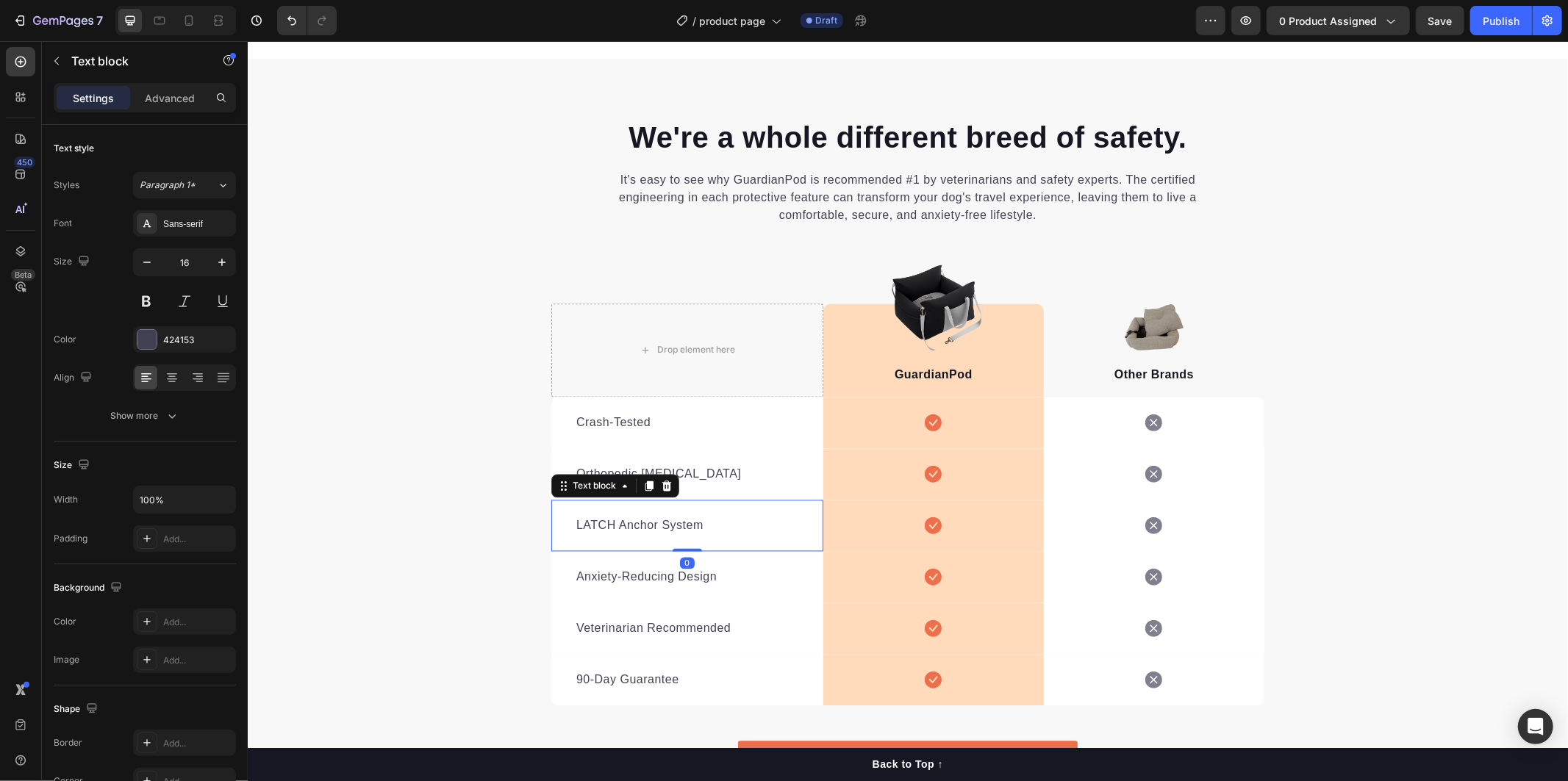
click at [686, 529] on p "LATCH Anchor System" at bounding box center [686, 525] width 222 height 18
drag, startPoint x: 672, startPoint y: 525, endPoint x: 556, endPoint y: 529, distance: 116.1
click at [556, 529] on div "LATCH Anchor System Text block 0" at bounding box center [686, 525] width 272 height 51
click at [645, 591] on div "Anxiety-Reducing Design Text block" at bounding box center [686, 576] width 272 height 51
click at [711, 583] on p "Anxiety-Reducing Design" at bounding box center [686, 576] width 222 height 18
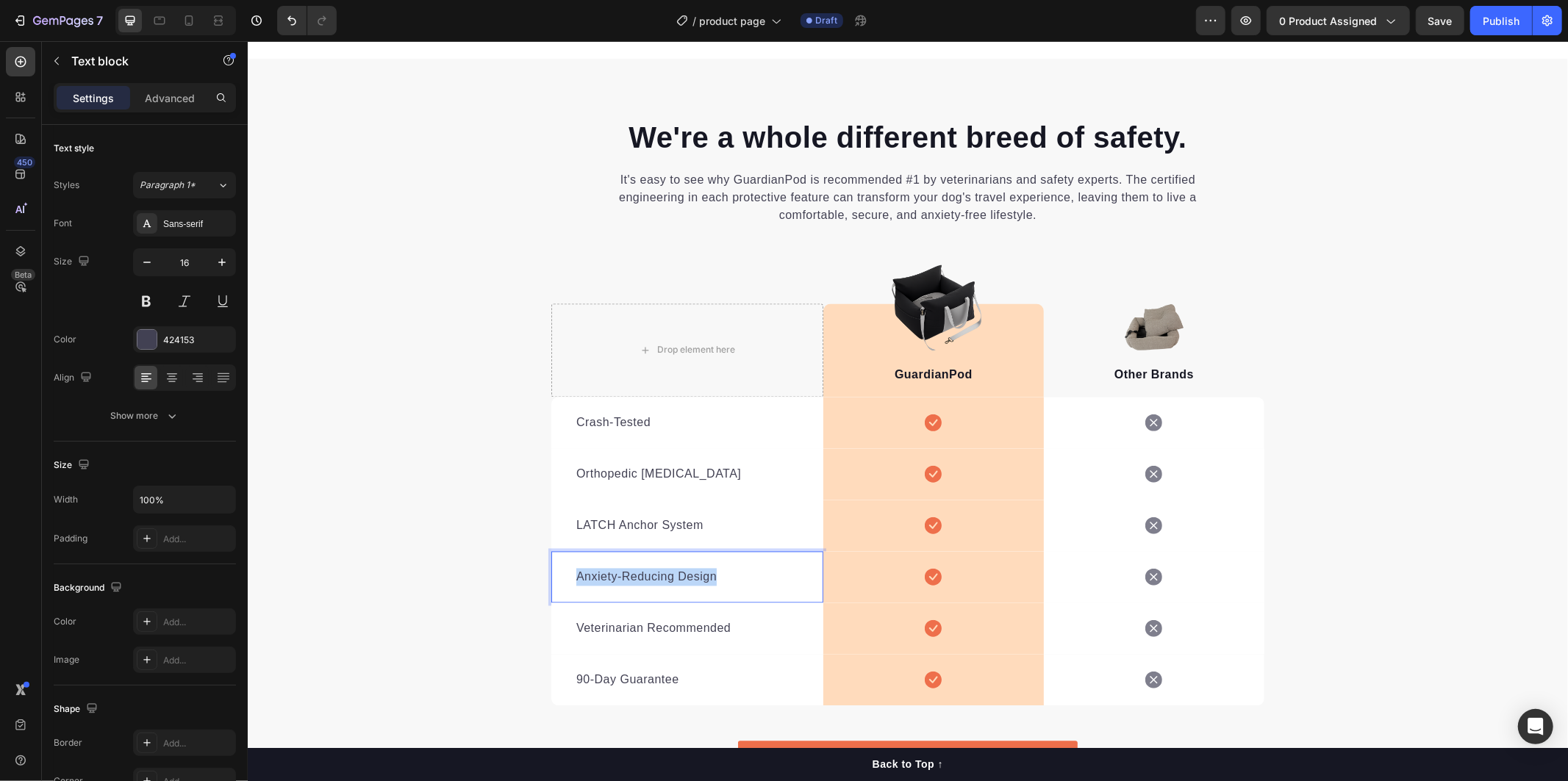
drag, startPoint x: 722, startPoint y: 581, endPoint x: 564, endPoint y: 582, distance: 158.0
click at [564, 582] on div "Anxiety-Reducing Design Text block 0" at bounding box center [686, 576] width 272 height 51
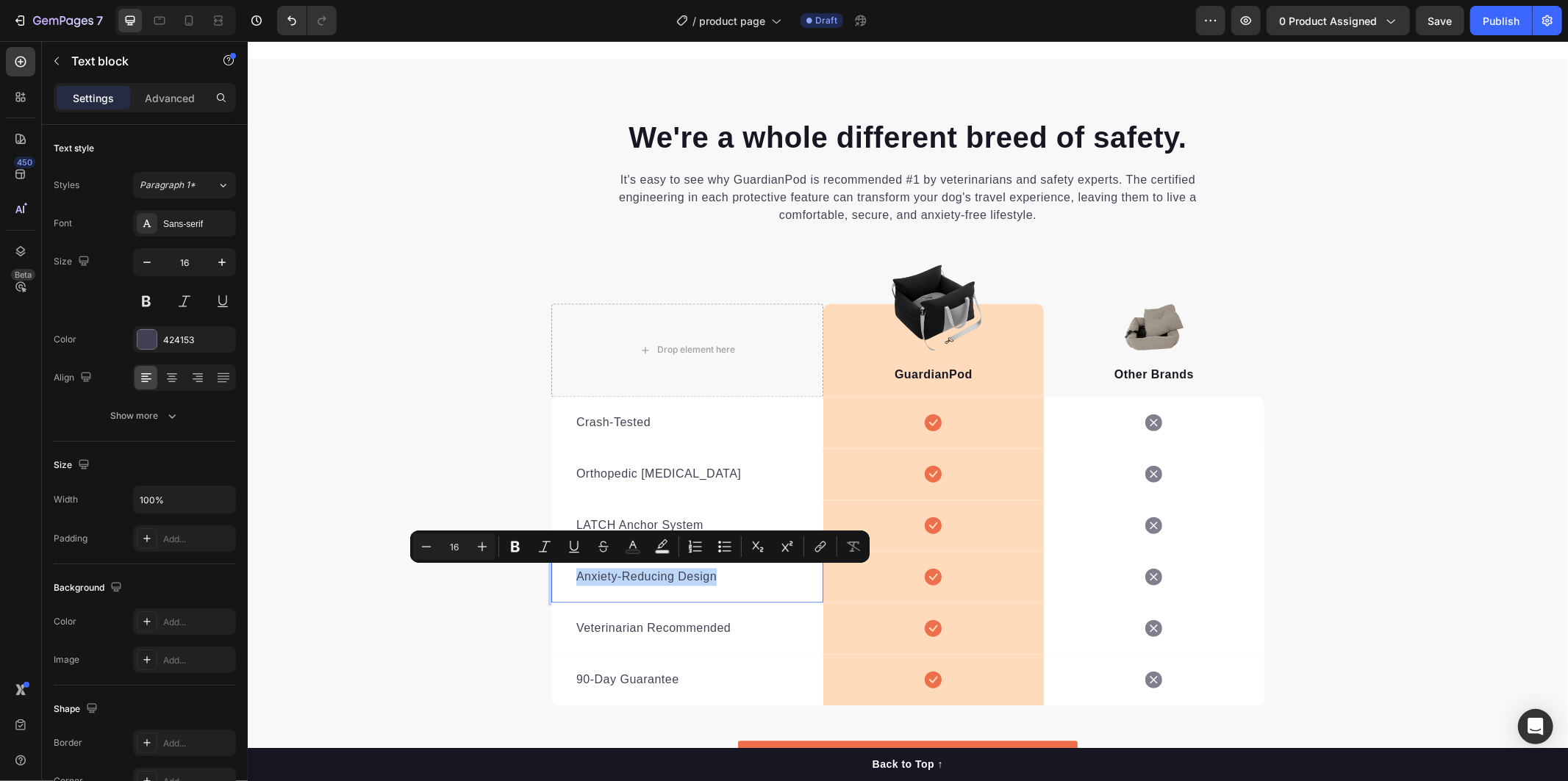
click at [719, 612] on div "Veterinarian Recommended Text block" at bounding box center [686, 628] width 272 height 51
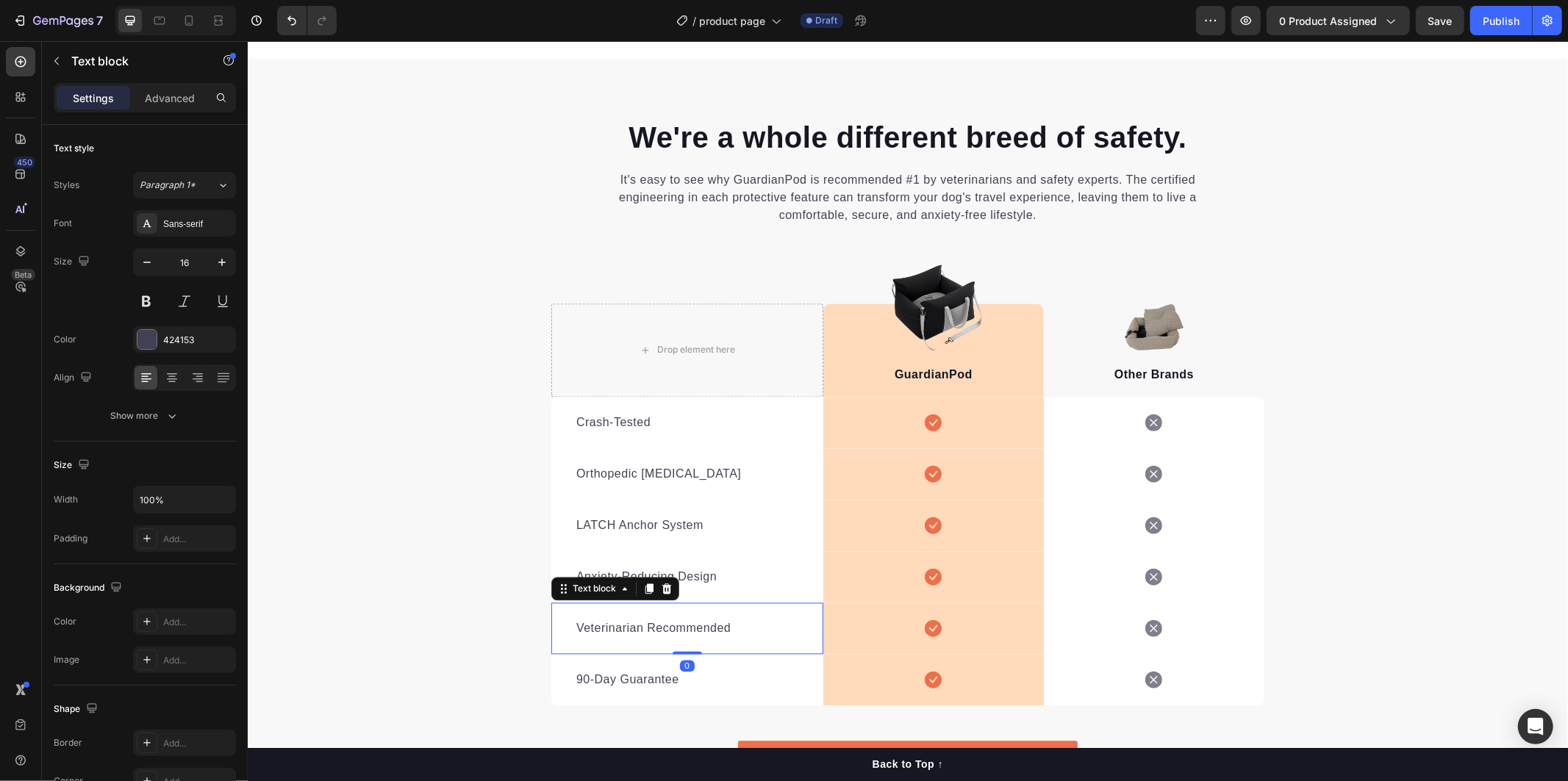
click at [731, 629] on p "Veterinarian Recommended" at bounding box center [686, 628] width 222 height 18
drag, startPoint x: 731, startPoint y: 629, endPoint x: 546, endPoint y: 617, distance: 185.4
click at [550, 617] on div "Veterinarian Recommended Text block 0" at bounding box center [686, 628] width 272 height 51
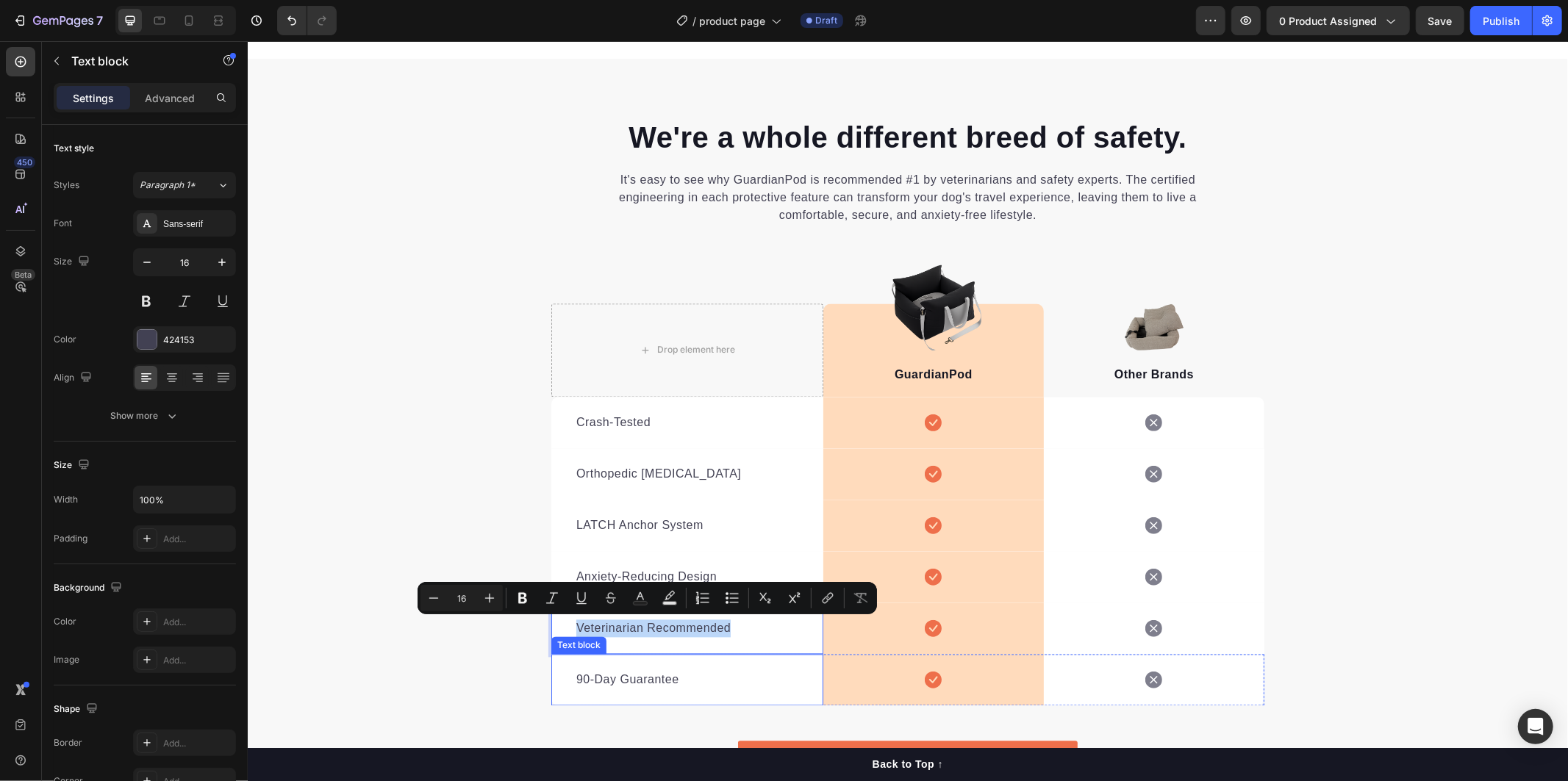
click at [686, 674] on p "90-Day Guarantee" at bounding box center [686, 679] width 222 height 18
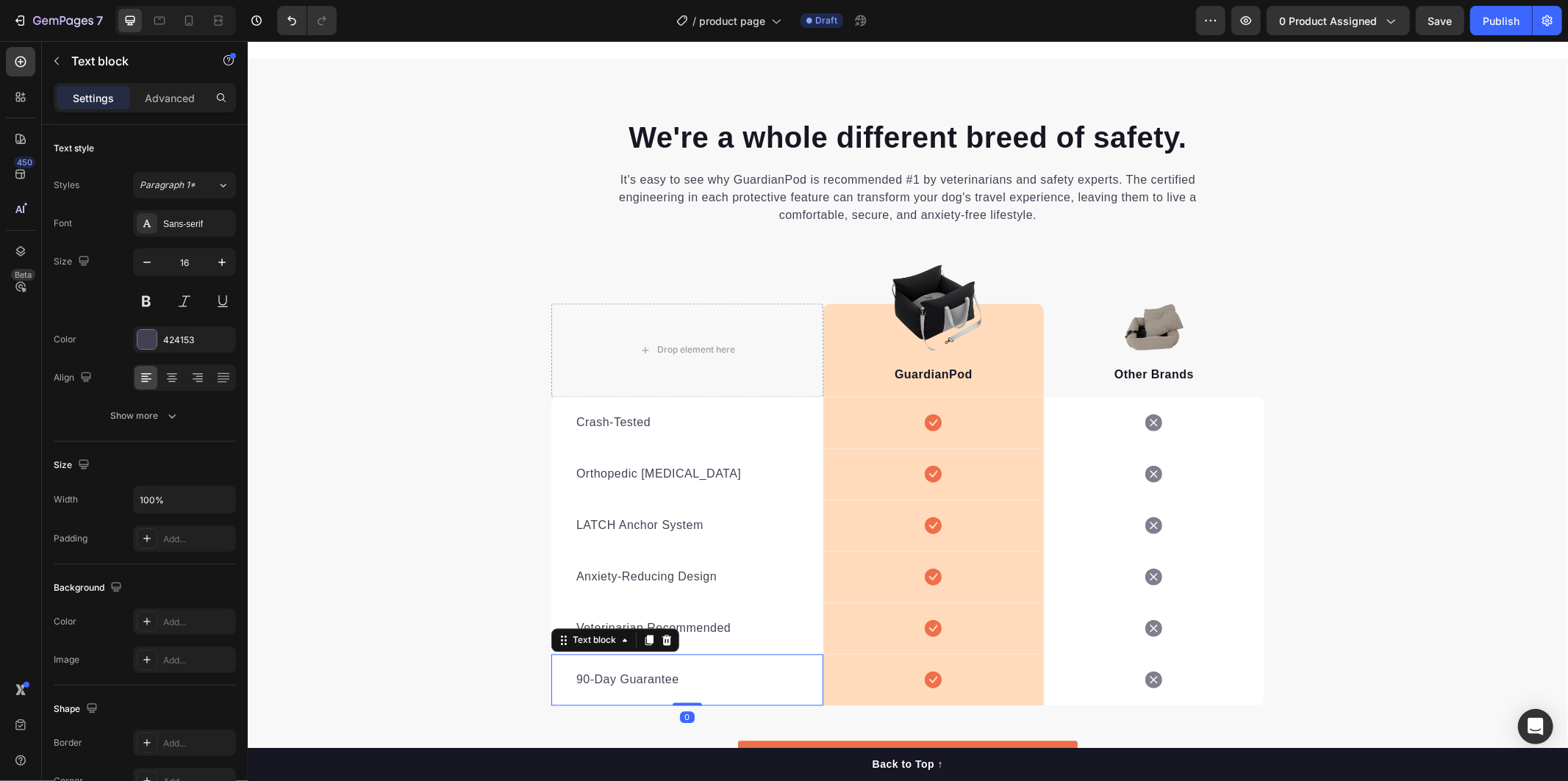
click at [686, 680] on p "90-Day Guarantee" at bounding box center [686, 679] width 222 height 18
drag, startPoint x: 678, startPoint y: 680, endPoint x: 478, endPoint y: 639, distance: 204.2
click at [487, 667] on div "We're a whole different breed of safety. Heading It's easy to see why GuardianP…" at bounding box center [907, 462] width 1320 height 691
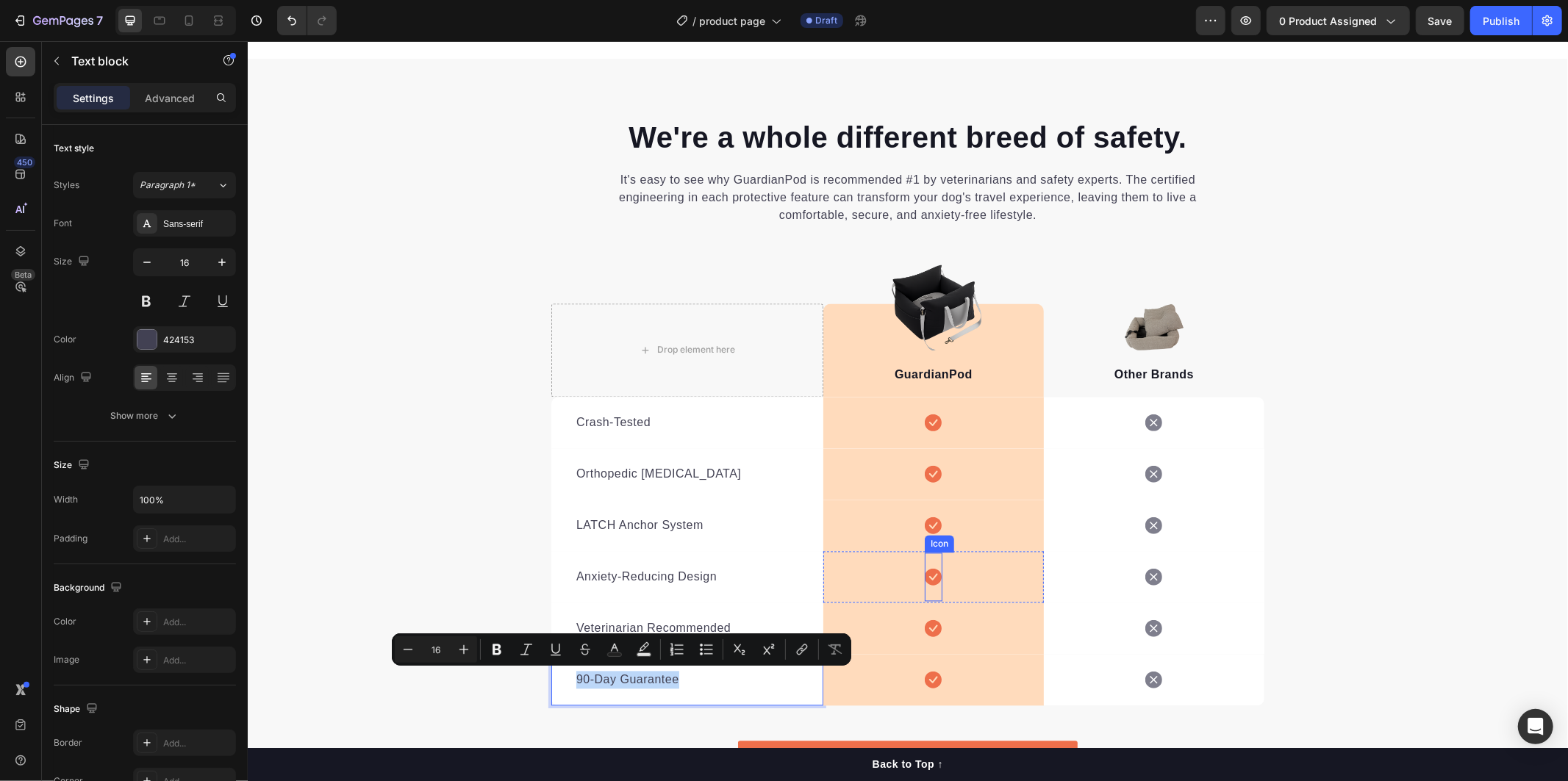
scroll to position [2691, 0]
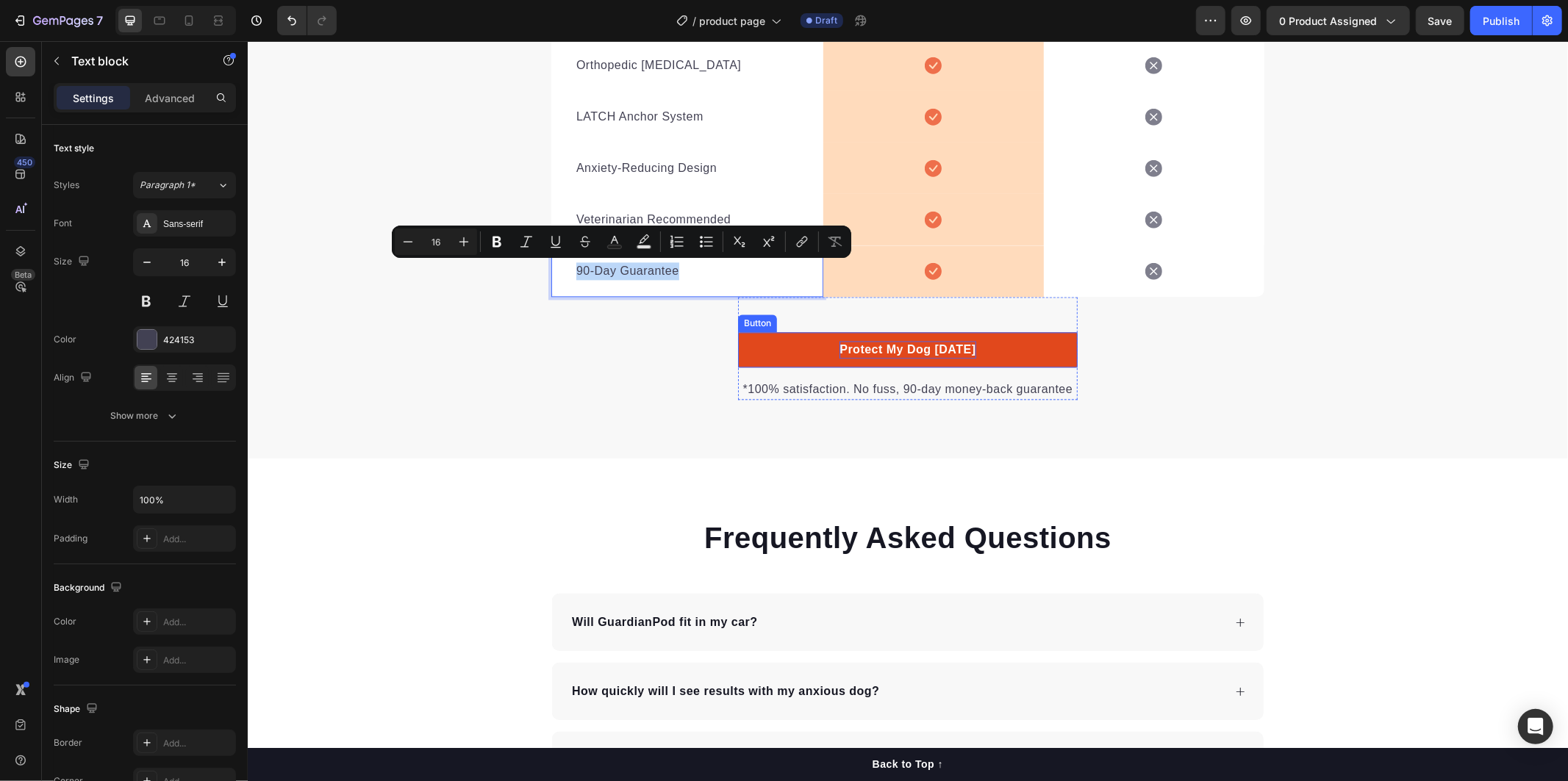
click at [892, 345] on p "Protect My Dog [DATE]" at bounding box center [906, 348] width 136 height 18
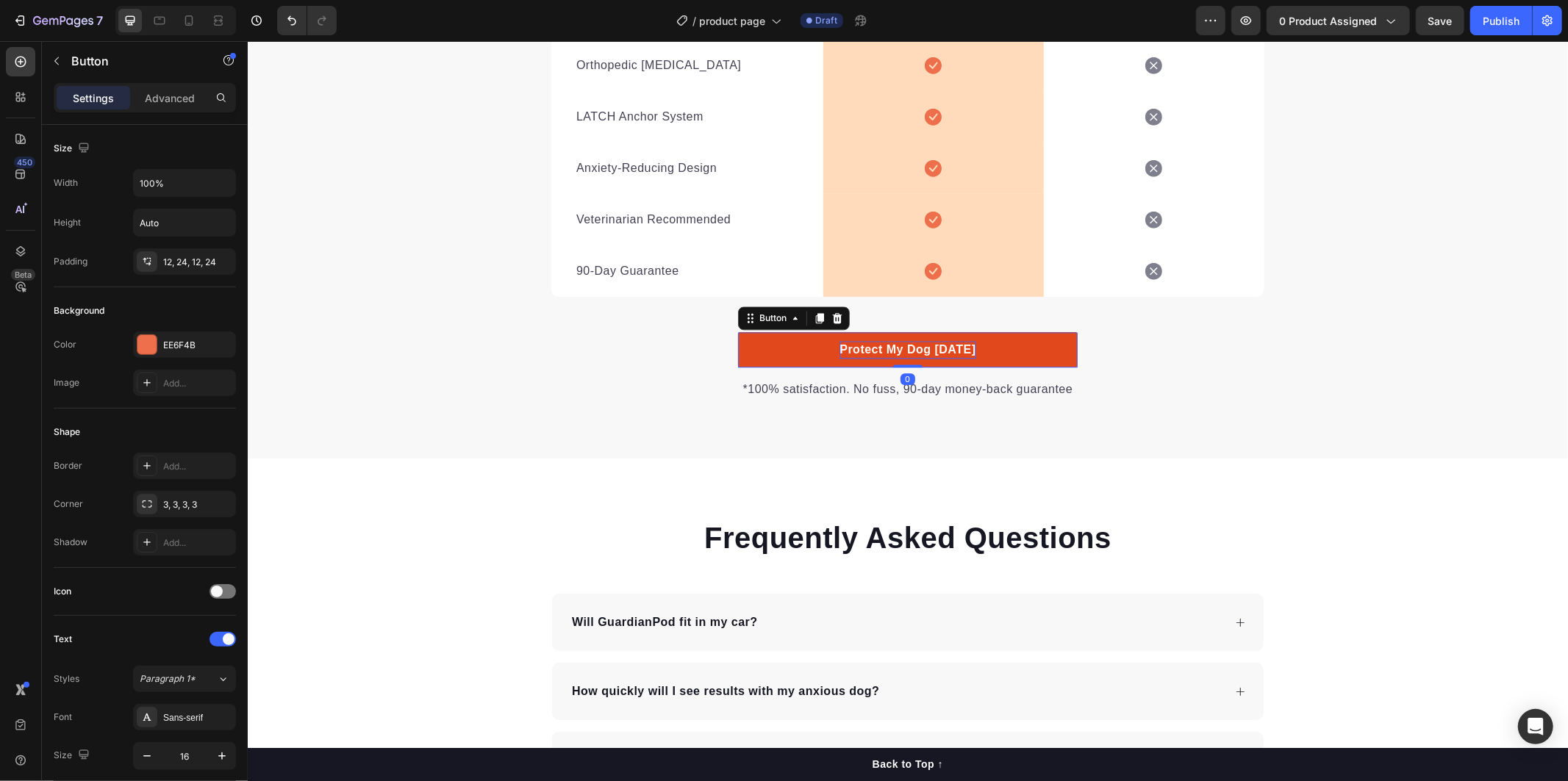
click at [839, 347] on p "Protect My Dog [DATE]" at bounding box center [906, 348] width 136 height 18
drag, startPoint x: 852, startPoint y: 343, endPoint x: 1028, endPoint y: 342, distance: 176.0
click at [1028, 342] on link "Protect My Dog [DATE]" at bounding box center [907, 349] width 339 height 35
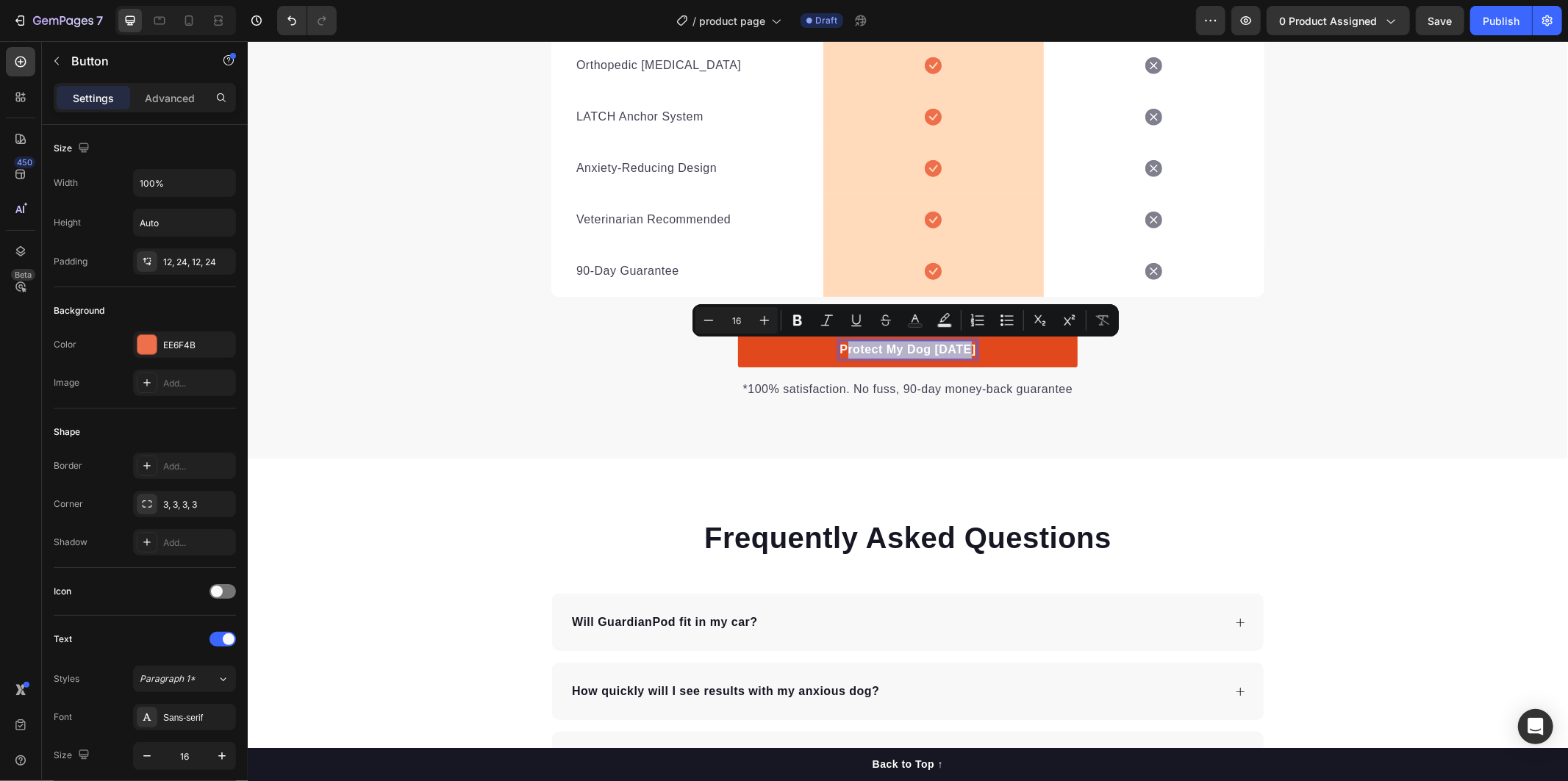
click at [997, 347] on link "Protect My Dog [DATE]" at bounding box center [907, 349] width 339 height 35
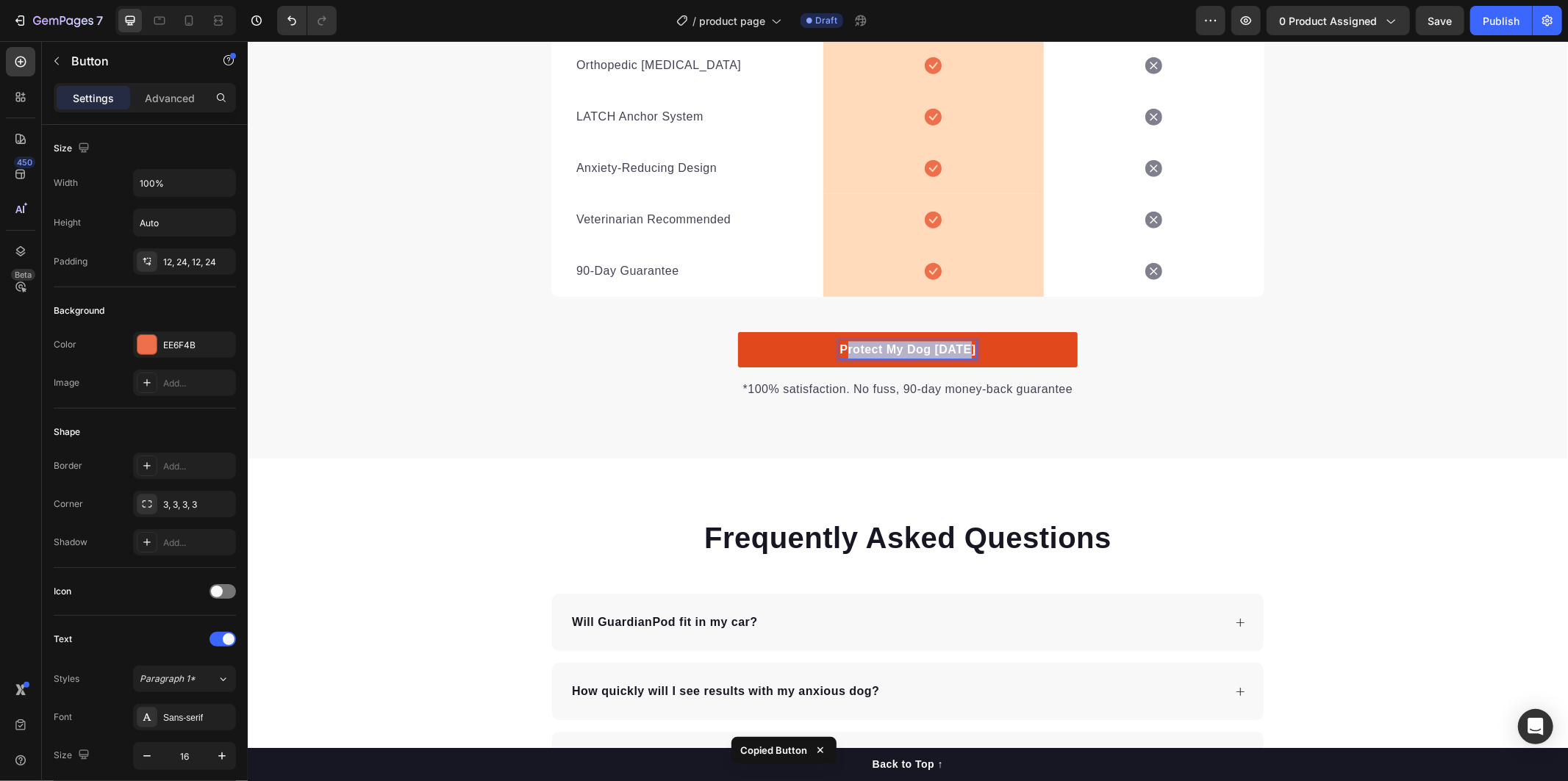
click at [842, 348] on p "Protect My Dog [DATE]" at bounding box center [906, 348] width 136 height 18
drag, startPoint x: 836, startPoint y: 344, endPoint x: 979, endPoint y: 350, distance: 143.1
click at [979, 350] on link "Protect My Dog [DATE]" at bounding box center [907, 349] width 339 height 35
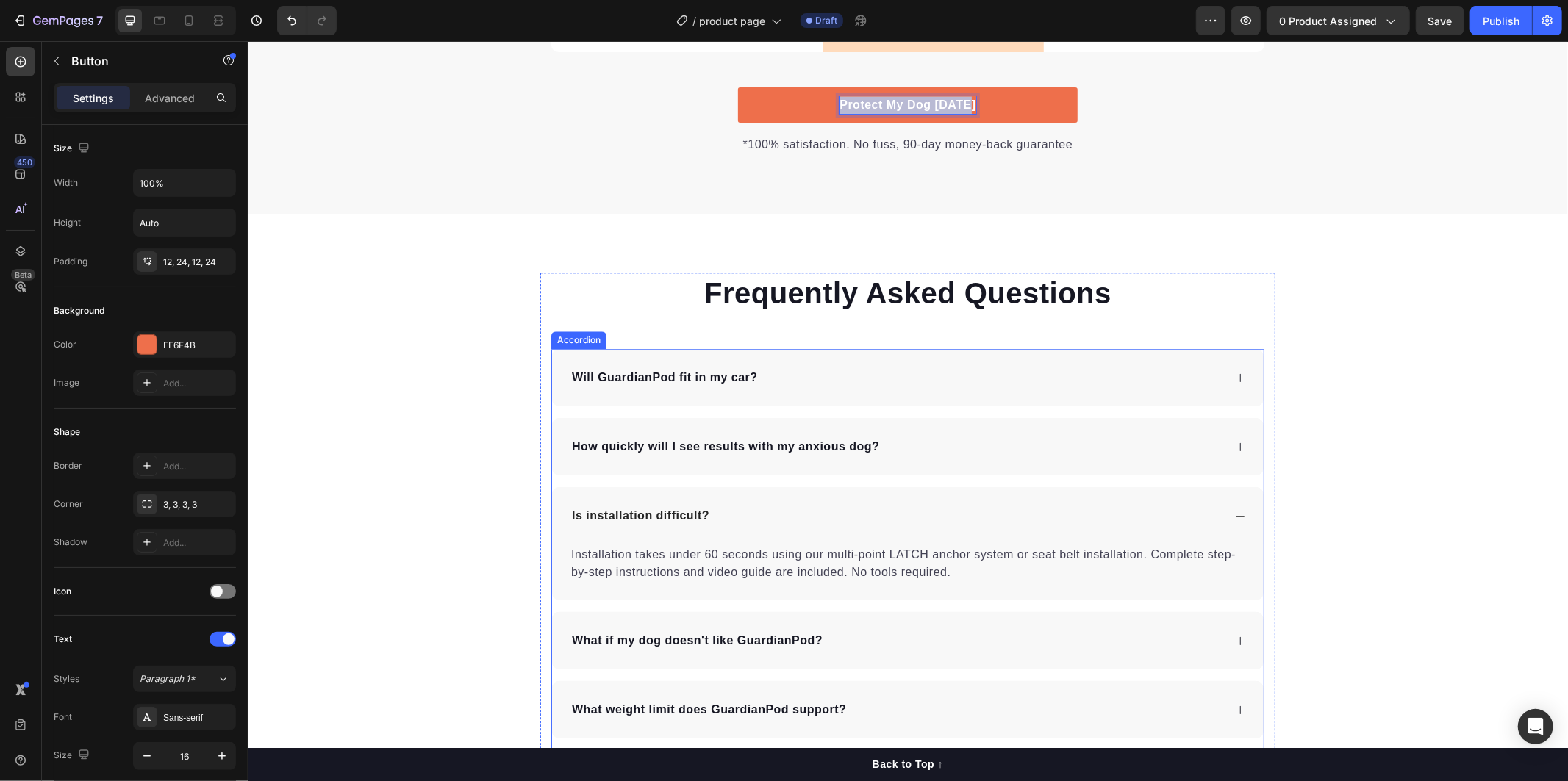
scroll to position [2854, 0]
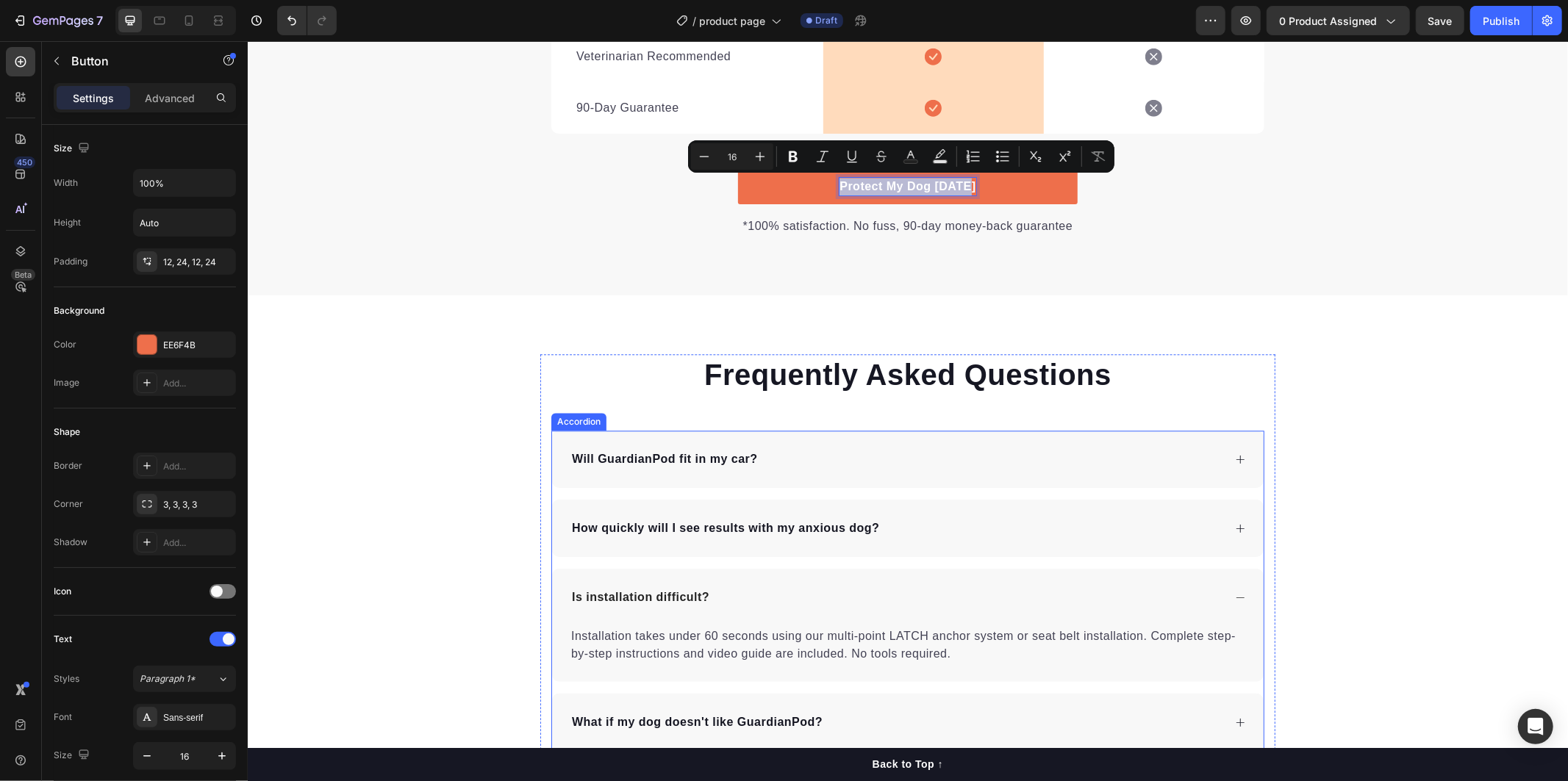
click at [758, 462] on div "Will GuardianPod fit in my car?" at bounding box center [895, 458] width 653 height 22
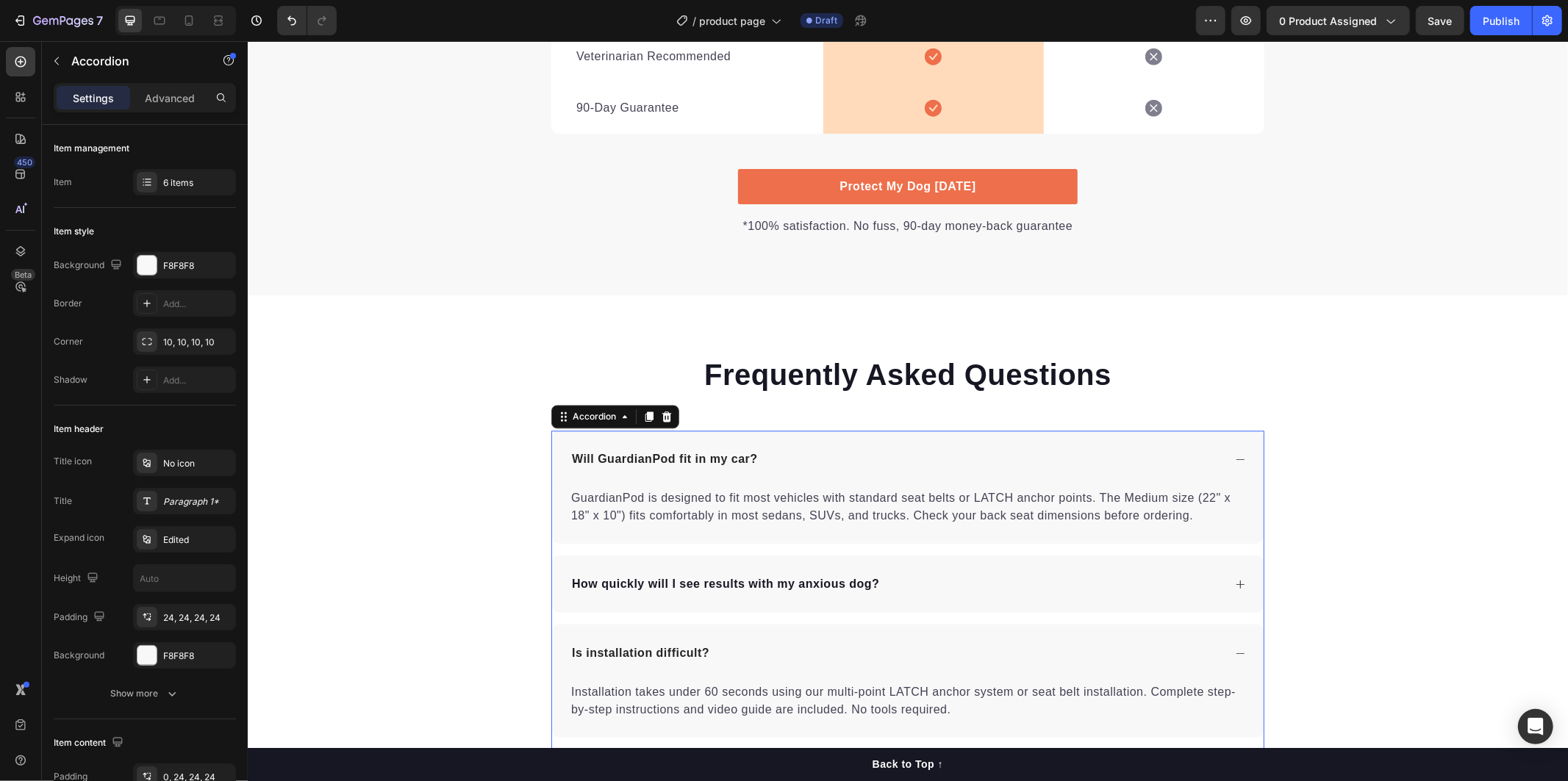
click at [758, 462] on div "Will GuardianPod fit in my car?" at bounding box center [895, 458] width 653 height 22
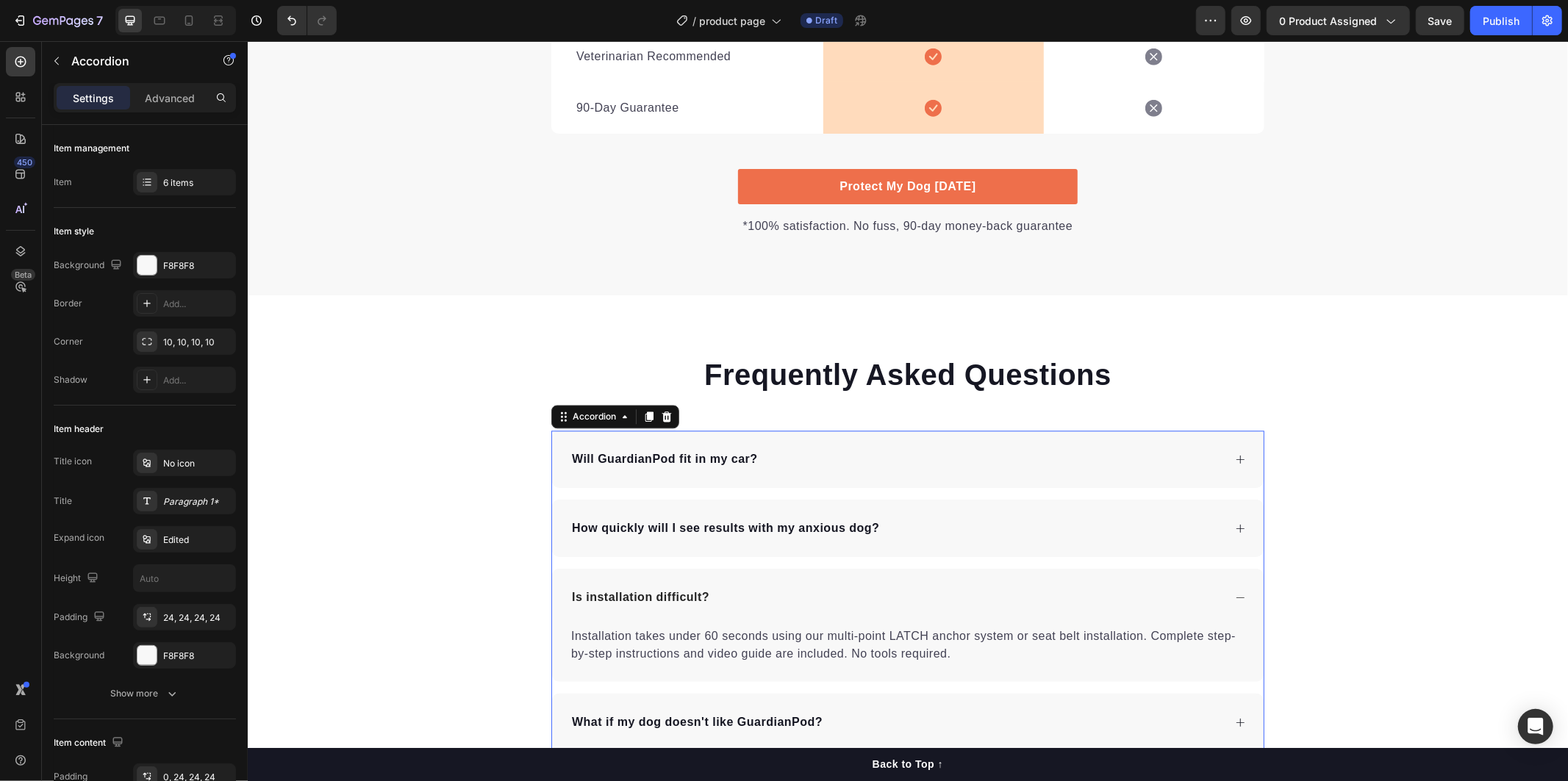
click at [743, 450] on p "Will GuardianPod fit in my car?" at bounding box center [664, 458] width 186 height 18
click at [751, 459] on p "Will GuardianPod fit in my car?" at bounding box center [664, 458] width 186 height 18
drag, startPoint x: 751, startPoint y: 459, endPoint x: 560, endPoint y: 459, distance: 191.0
click at [560, 459] on div "Will GuardianPod fit in my car?" at bounding box center [906, 458] width 711 height 58
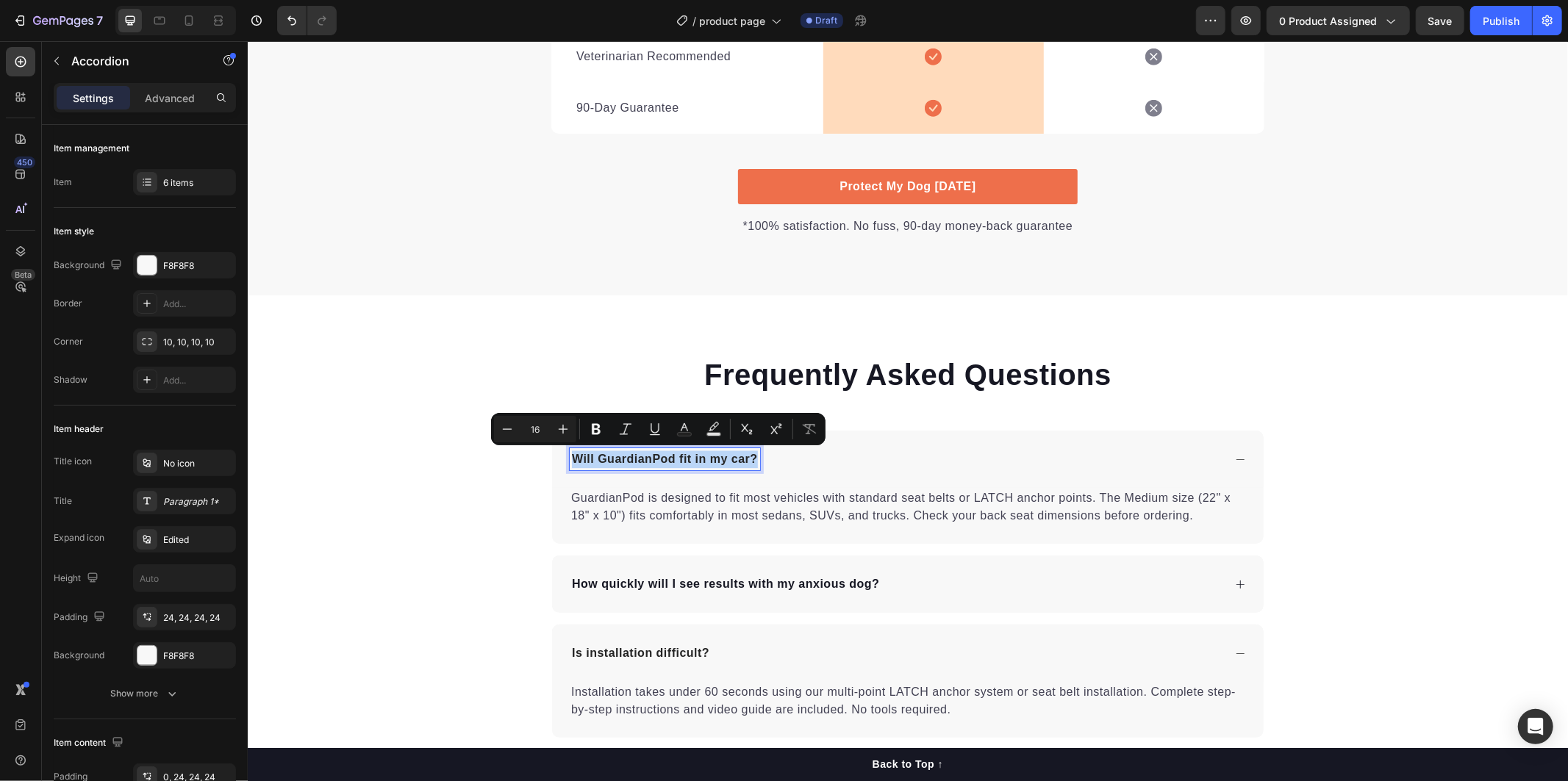
drag, startPoint x: 649, startPoint y: 568, endPoint x: 620, endPoint y: 575, distance: 29.8
click at [648, 568] on div "How quickly will I see results with my anxious dog?" at bounding box center [906, 583] width 711 height 58
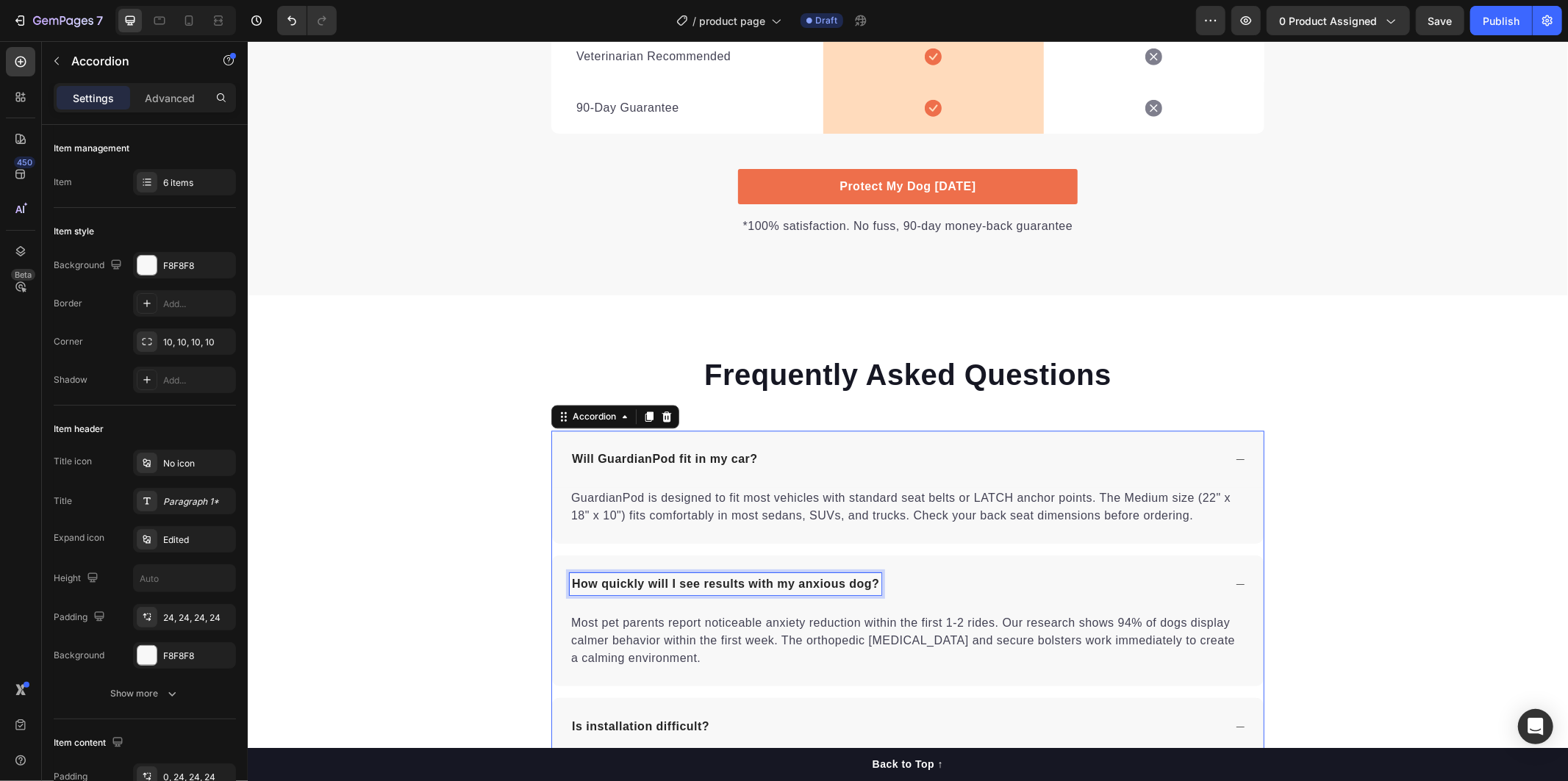
drag, startPoint x: 620, startPoint y: 576, endPoint x: 604, endPoint y: 581, distance: 16.8
click at [618, 578] on p "How quickly will I see results with my anxious dog?" at bounding box center [725, 583] width 307 height 18
drag, startPoint x: 563, startPoint y: 581, endPoint x: 902, endPoint y: 598, distance: 339.4
click at [902, 598] on div "How quickly will I see results with my anxious dog?" at bounding box center [906, 583] width 711 height 58
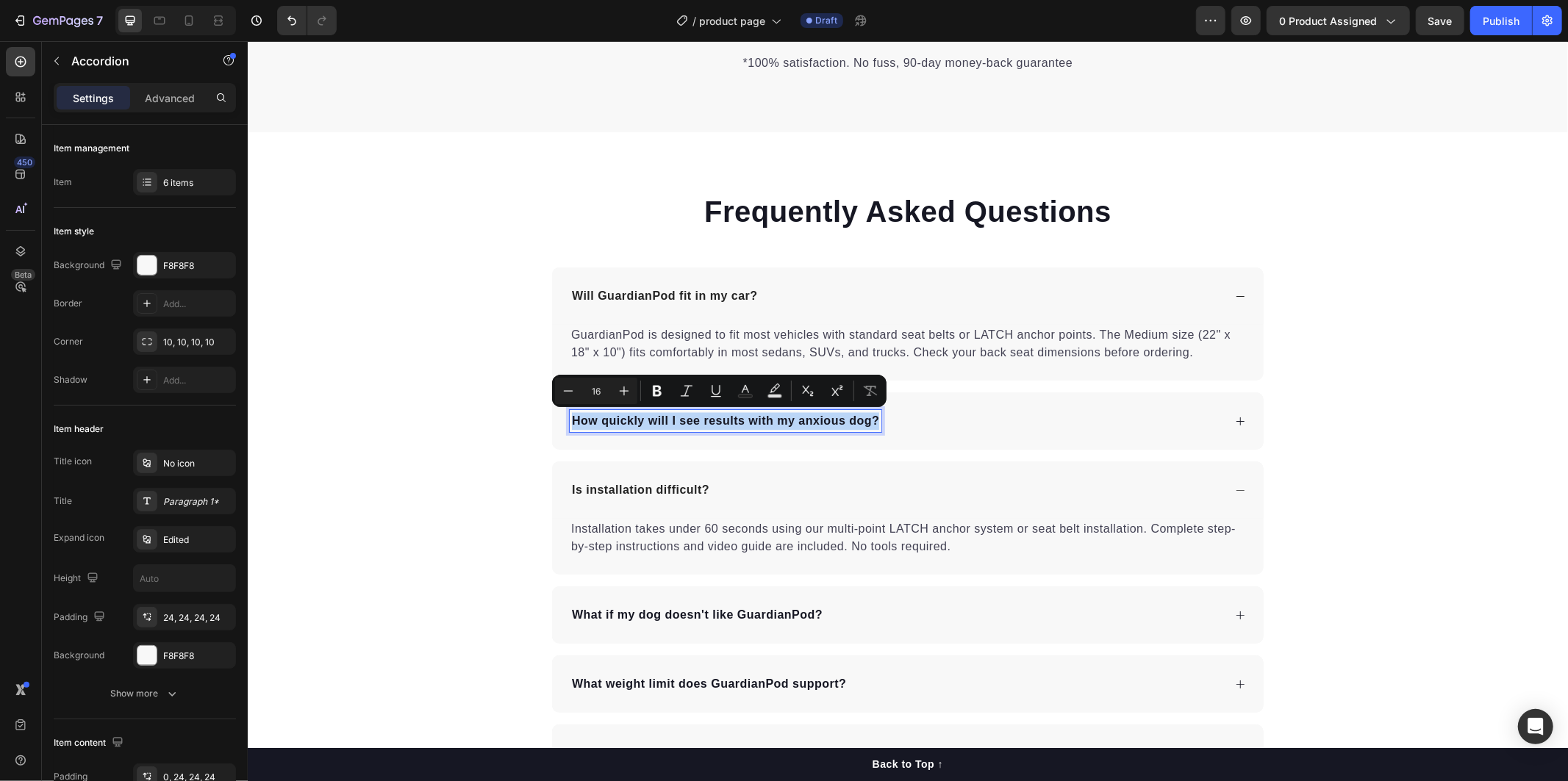
scroll to position [3099, 0]
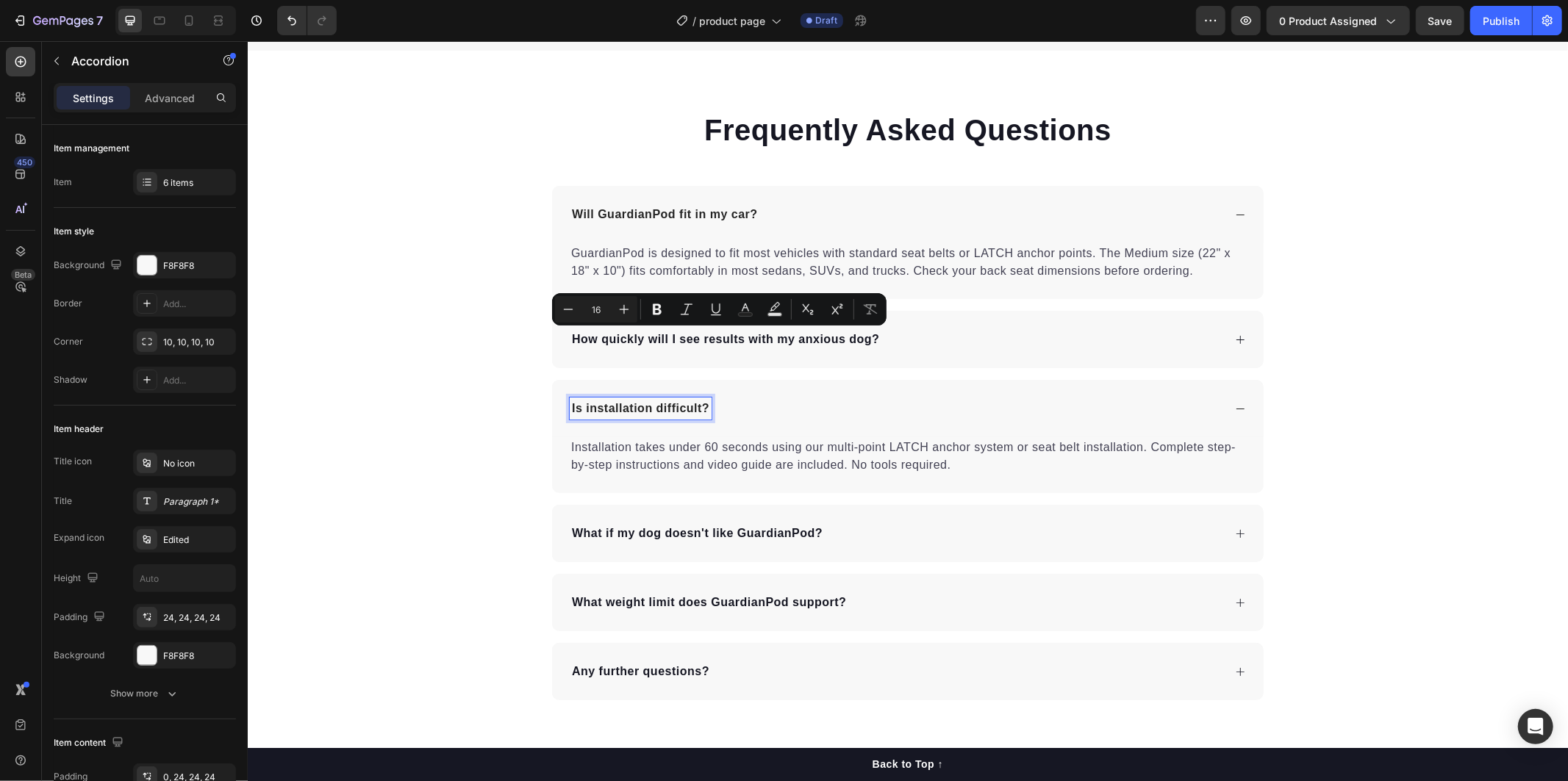
click at [572, 412] on p "Is installation difficult?" at bounding box center [639, 407] width 137 height 18
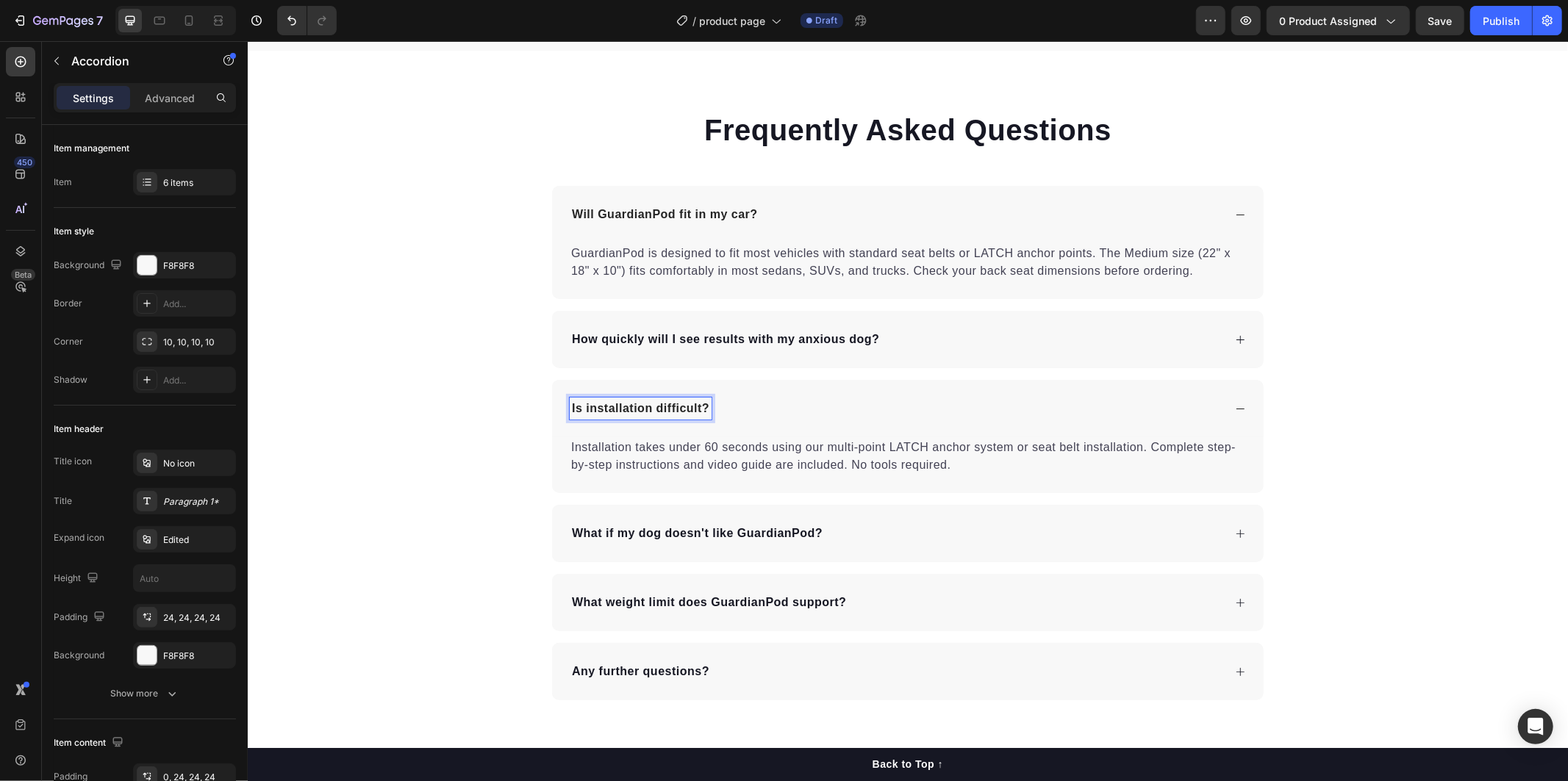
click at [571, 408] on p "Is installation difficult?" at bounding box center [639, 407] width 137 height 18
drag, startPoint x: 601, startPoint y: 407, endPoint x: 751, endPoint y: 409, distance: 150.0
click at [751, 409] on div "Is installation difficult?" at bounding box center [895, 407] width 653 height 22
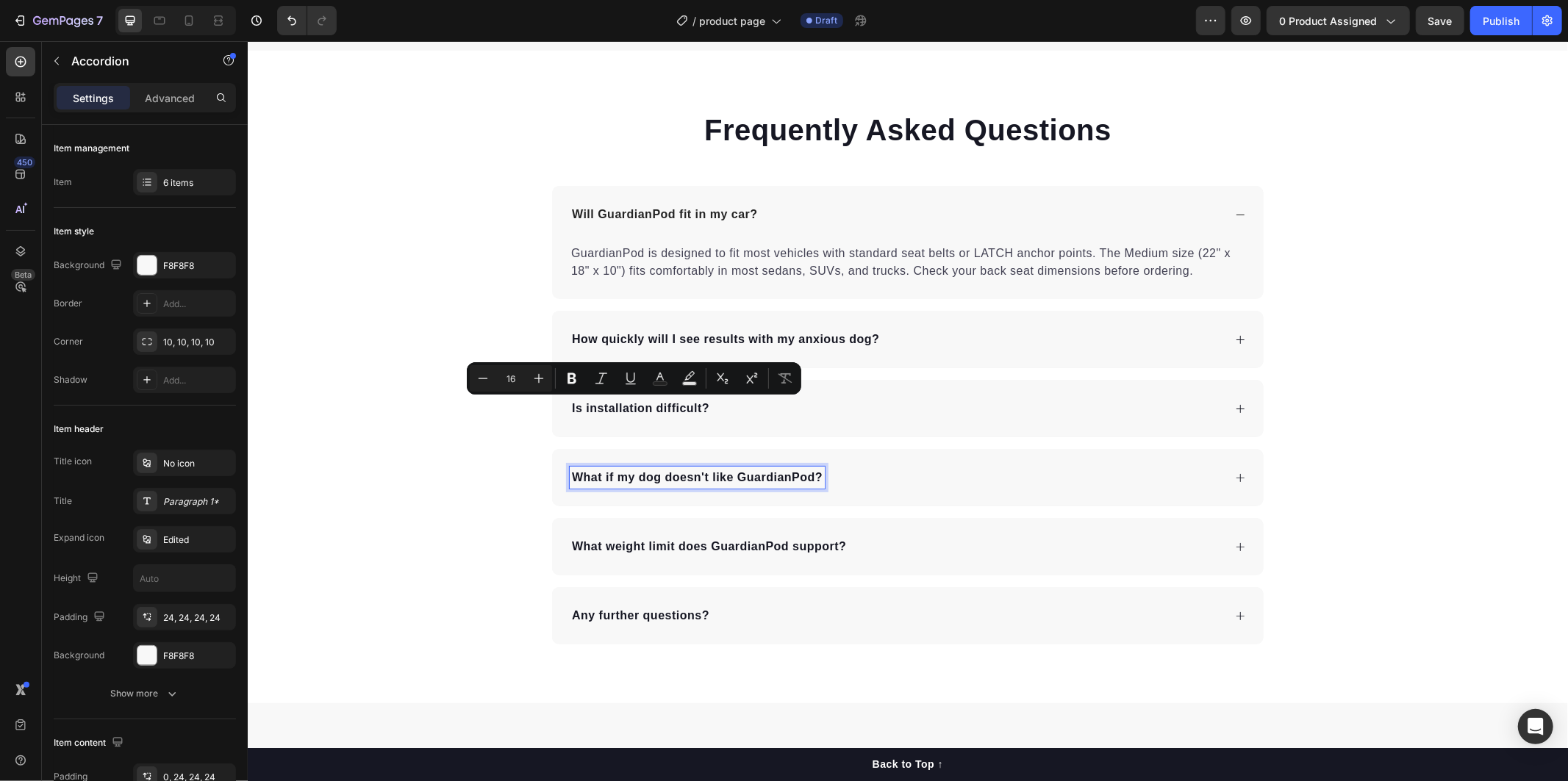
drag, startPoint x: 631, startPoint y: 471, endPoint x: 583, endPoint y: 473, distance: 48.0
click at [630, 472] on p "What if my dog doesn't like GuardianPod?" at bounding box center [696, 476] width 251 height 18
drag, startPoint x: 583, startPoint y: 473, endPoint x: 569, endPoint y: 473, distance: 14.0
click at [582, 473] on p "What if my dog doesn't like GuardianPod?" at bounding box center [696, 476] width 251 height 18
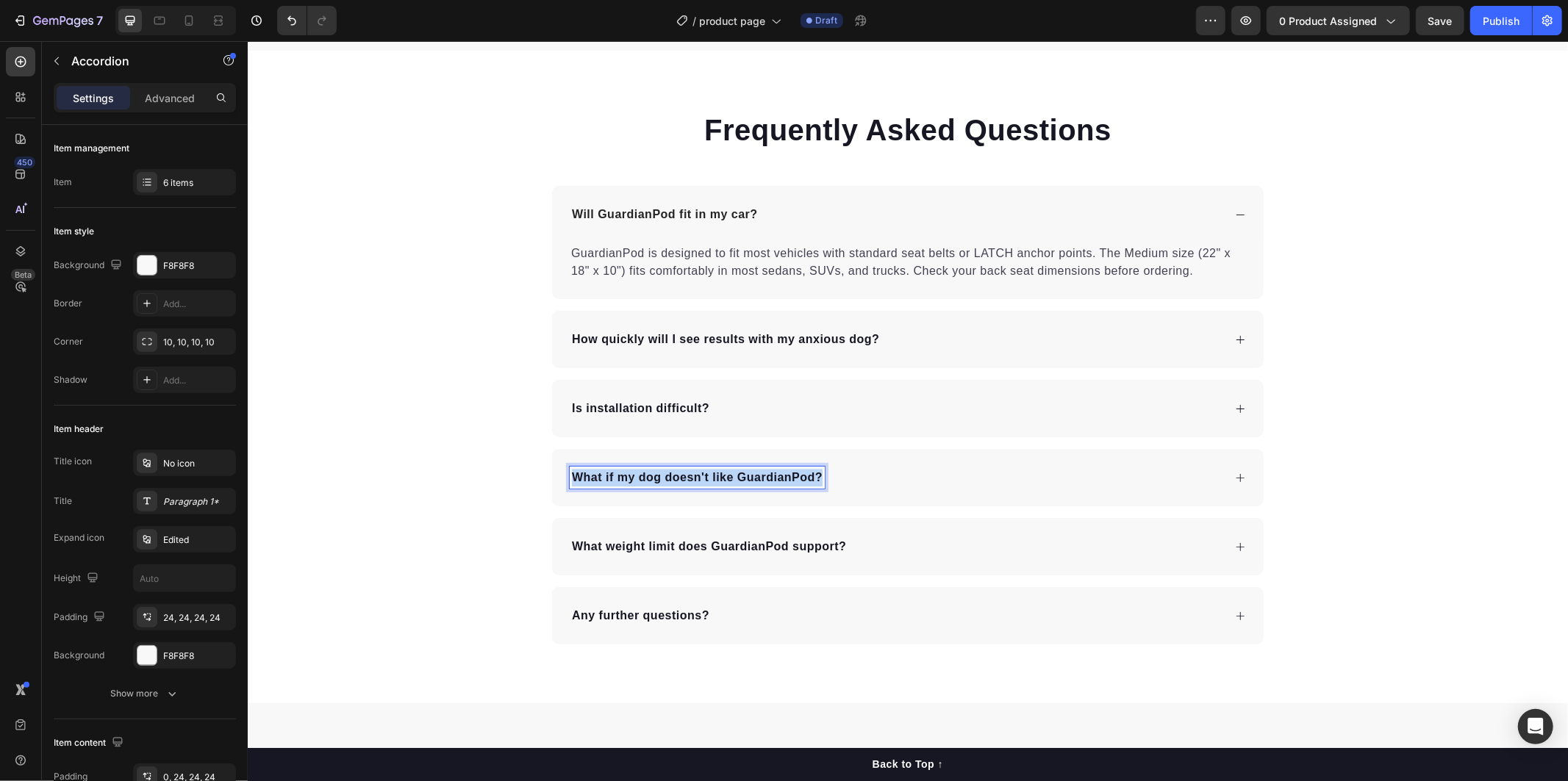
drag, startPoint x: 618, startPoint y: 482, endPoint x: 827, endPoint y: 496, distance: 209.5
click at [827, 496] on div "What if my dog doesn't like GuardianPod?" at bounding box center [906, 476] width 711 height 58
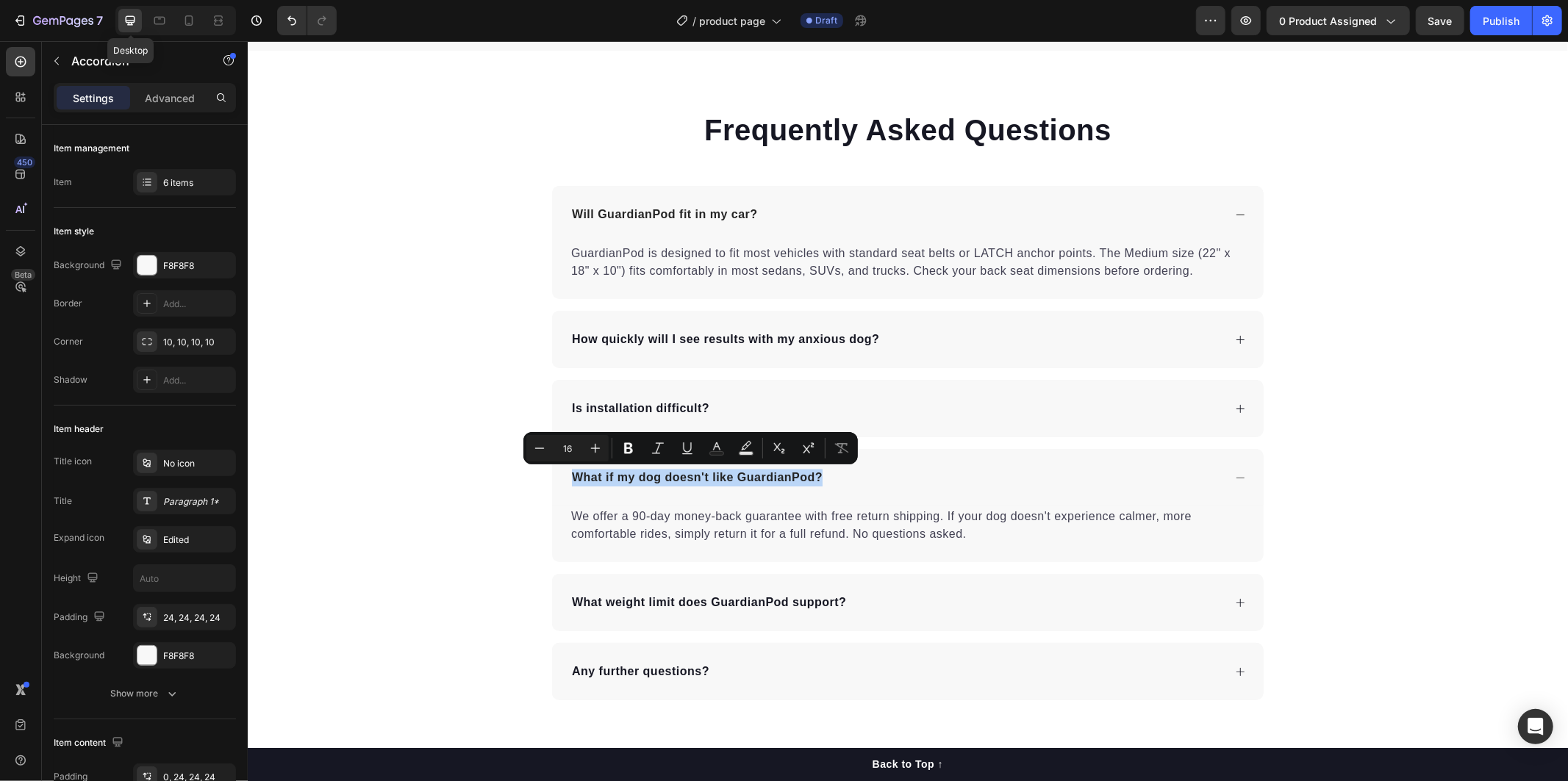
click at [586, 595] on div "What weight limit does GuardianPod support?" at bounding box center [906, 601] width 711 height 58
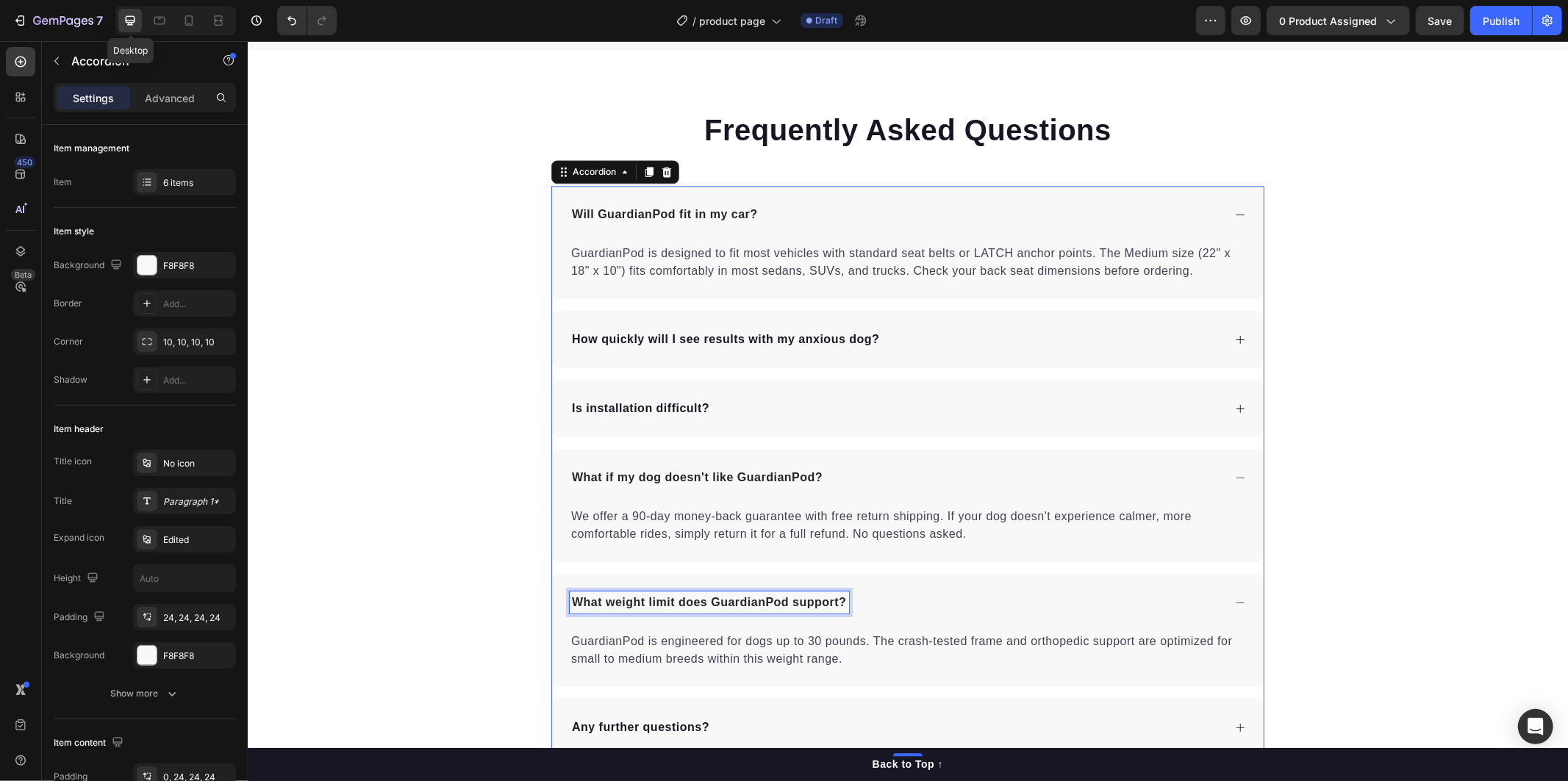
click at [571, 601] on p "What weight limit does GuardianPod support?" at bounding box center [708, 601] width 275 height 18
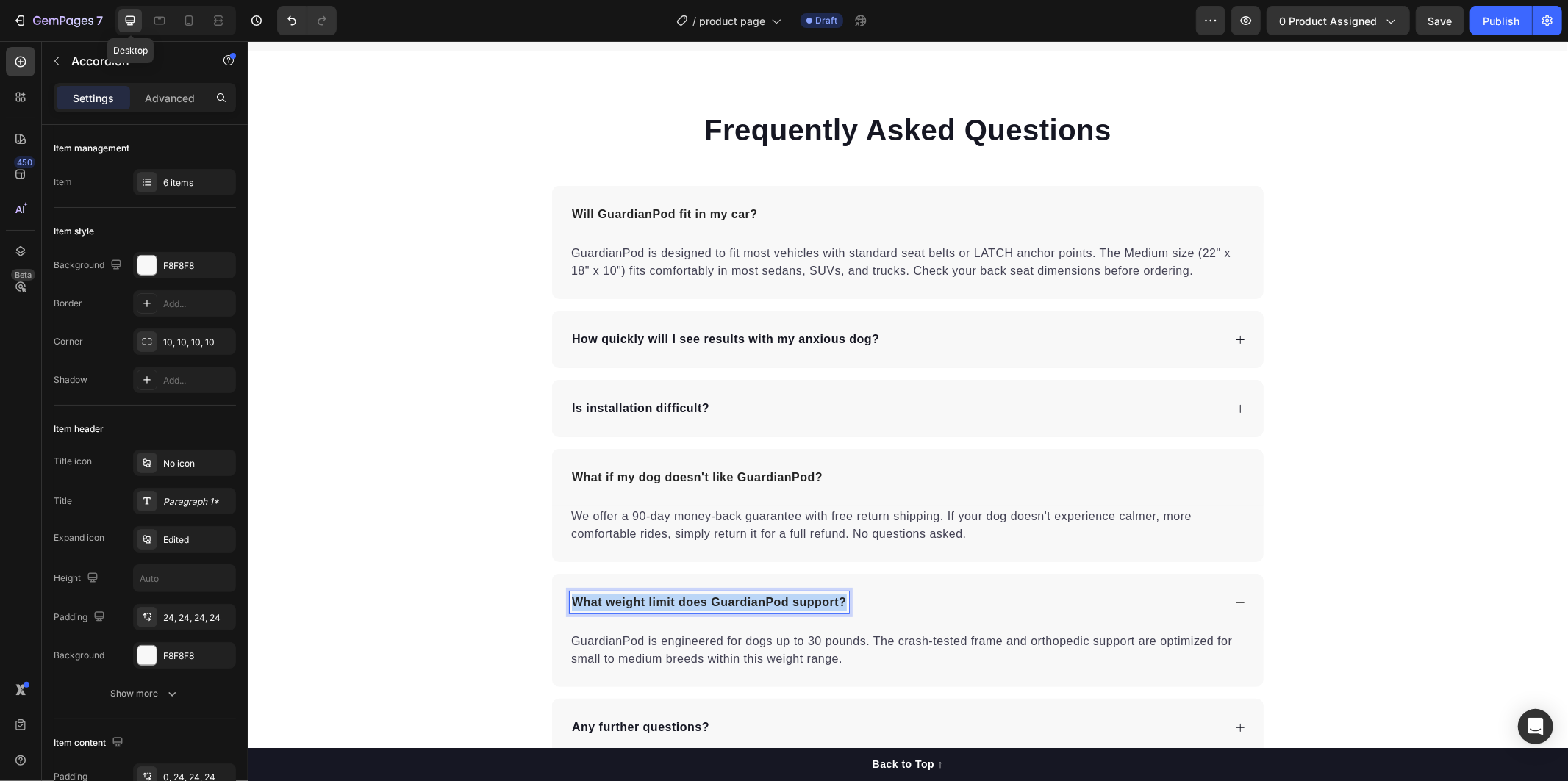
drag, startPoint x: 565, startPoint y: 598, endPoint x: 857, endPoint y: 615, distance: 292.5
click at [856, 620] on div "What weight limit does GuardianPod support?" at bounding box center [906, 601] width 711 height 58
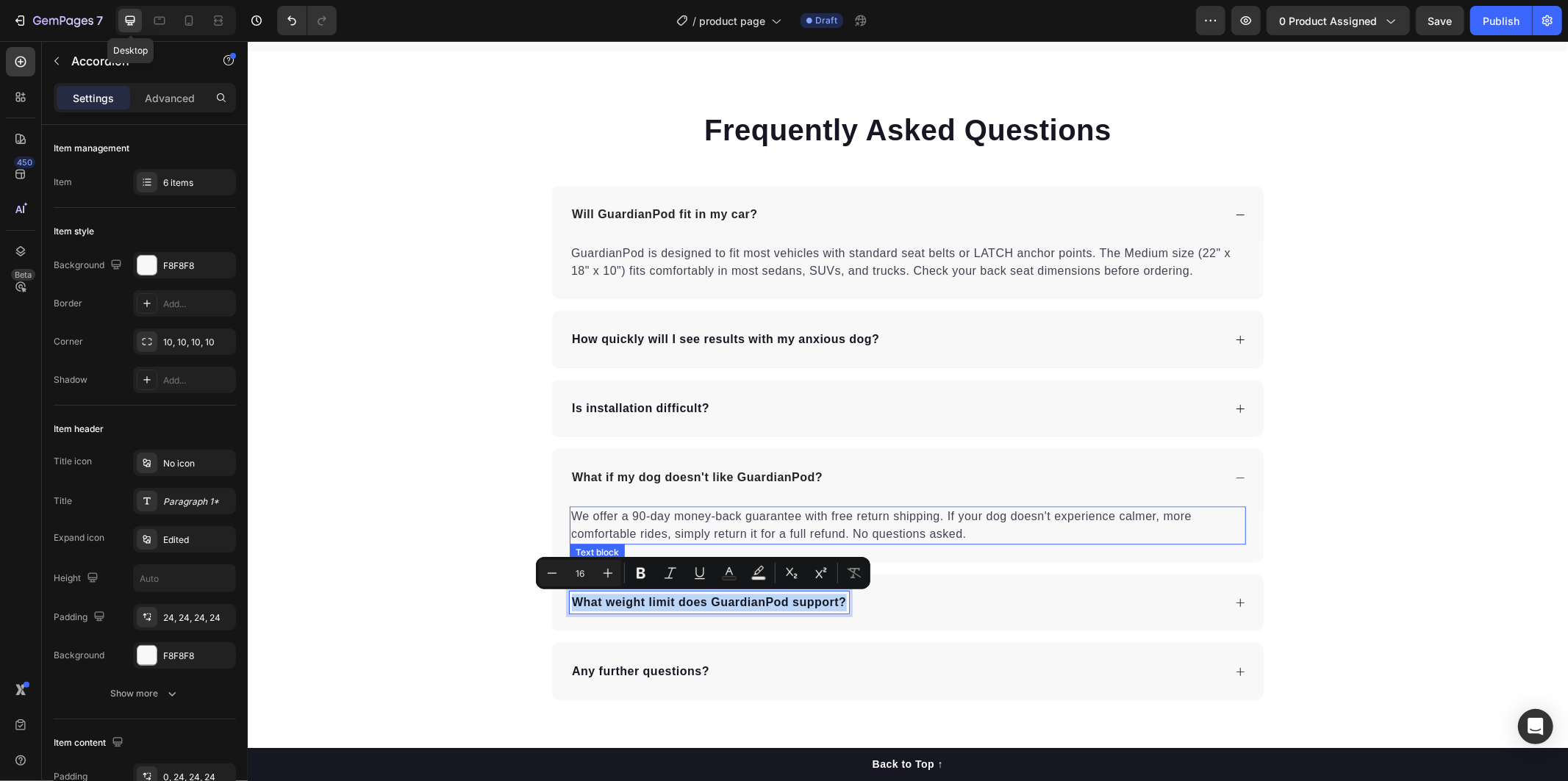
click at [902, 529] on p "We offer a 90-day money-back guarantee with free return shipping. If your dog d…" at bounding box center [906, 525] width 673 height 35
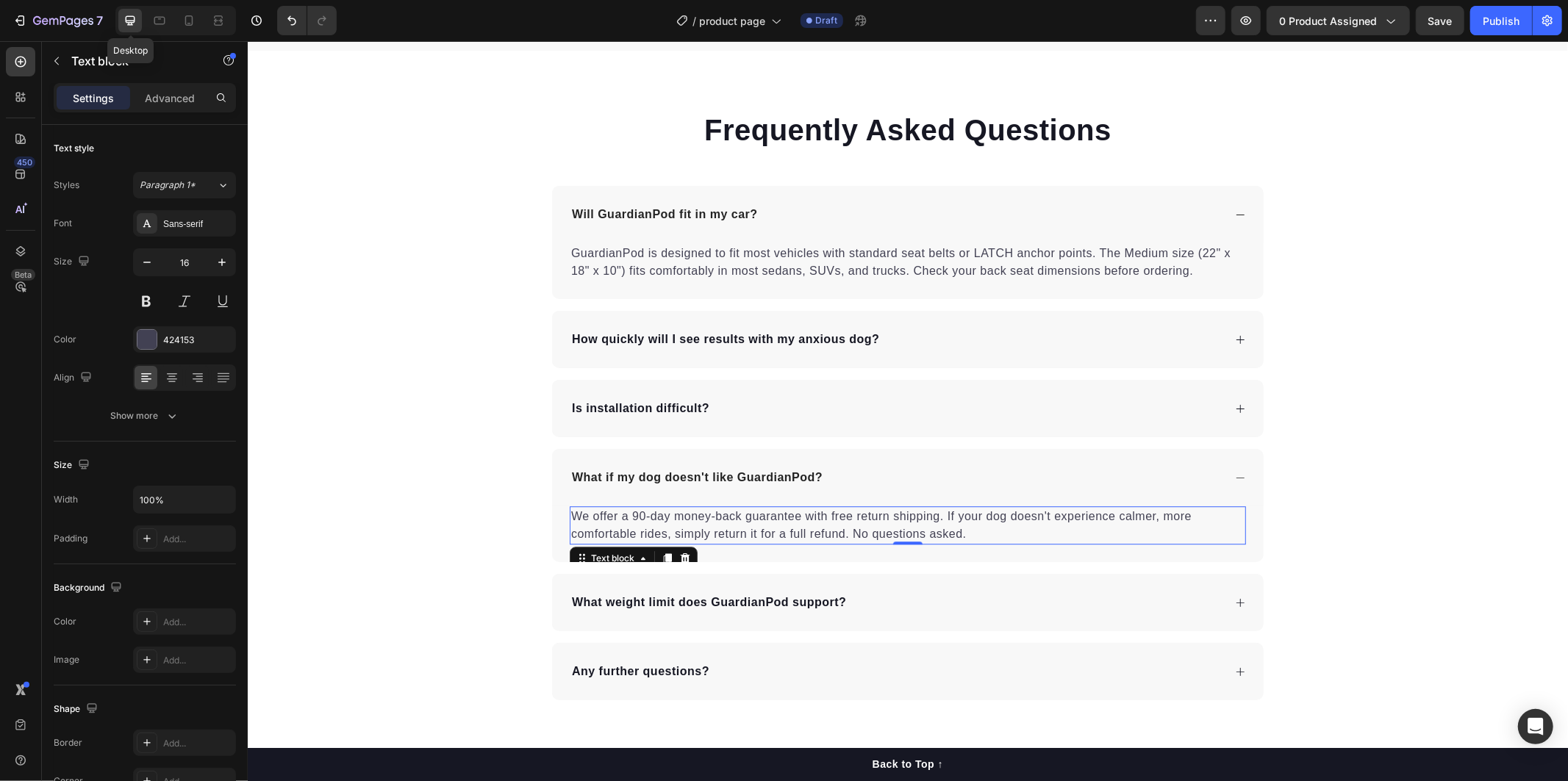
click at [570, 513] on p "We offer a 90-day money-back guarantee with free return shipping. If your dog d…" at bounding box center [906, 525] width 673 height 35
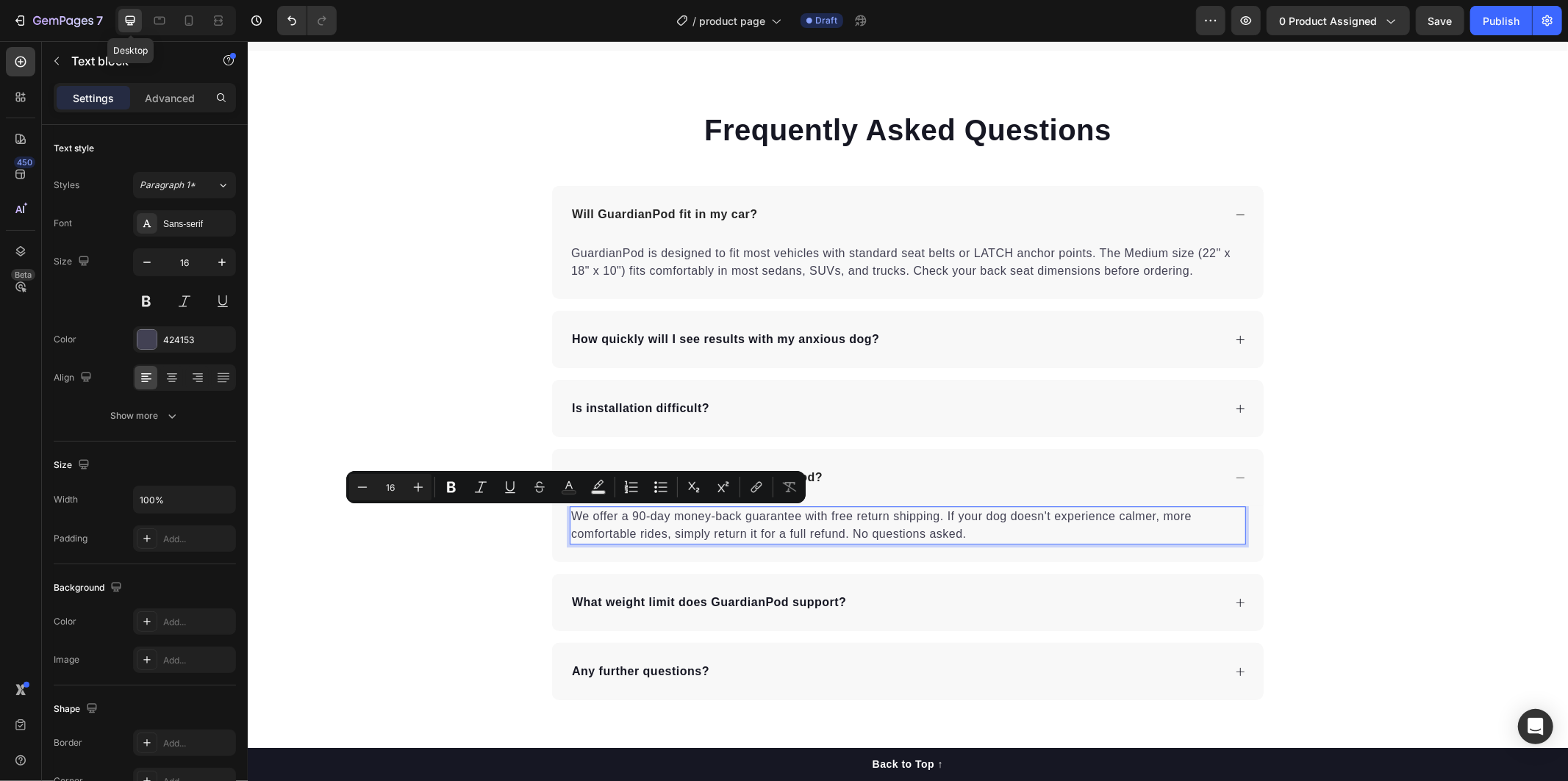
click at [652, 524] on p "We offer a 90-day money-back guarantee with free return shipping. If your dog d…" at bounding box center [906, 525] width 673 height 35
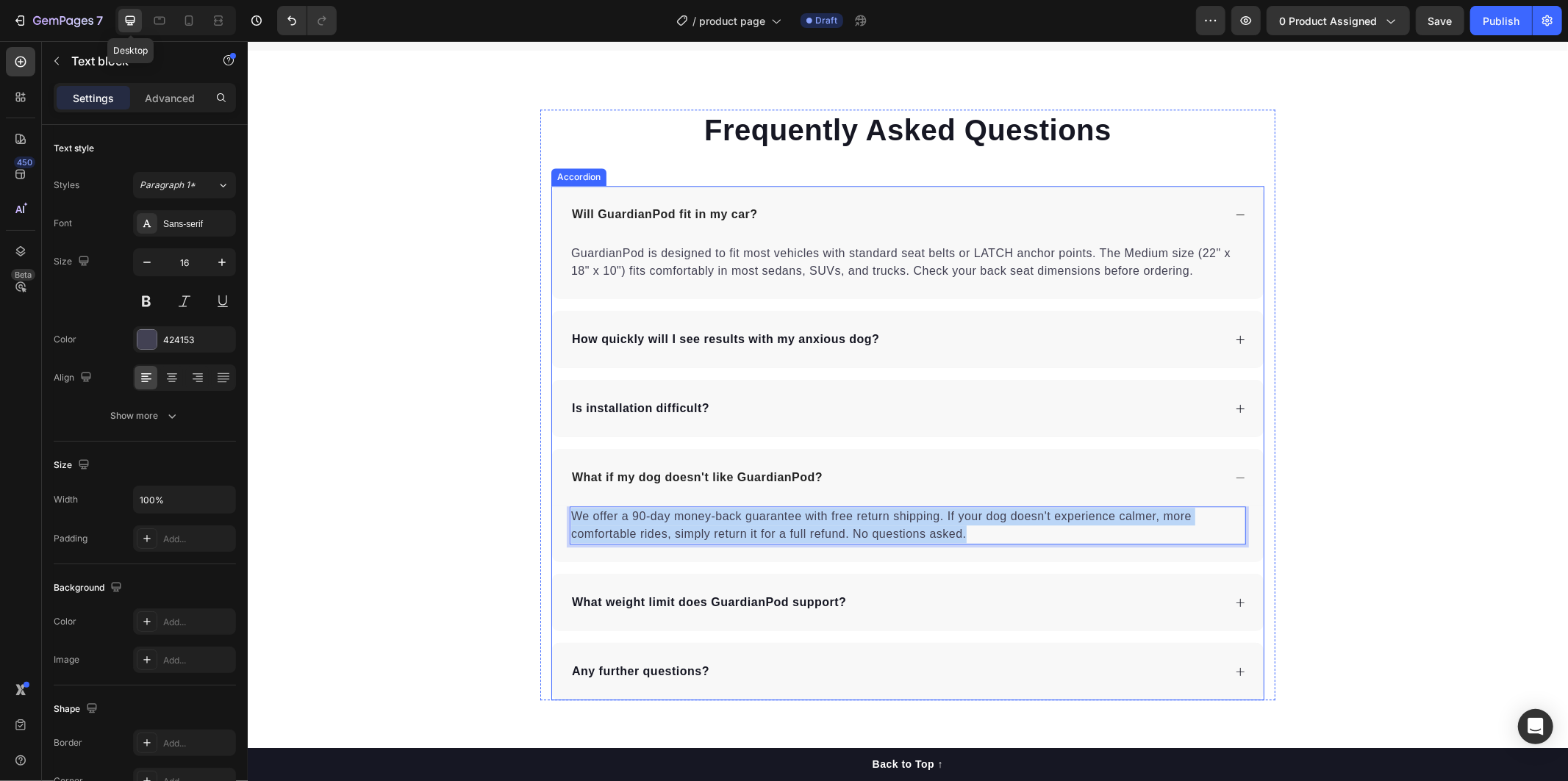
drag, startPoint x: 929, startPoint y: 531, endPoint x: 552, endPoint y: 507, distance: 377.8
click at [553, 507] on div "We offer a 90-day money-back guarantee with free return shipping. If your dog d…" at bounding box center [906, 533] width 711 height 56
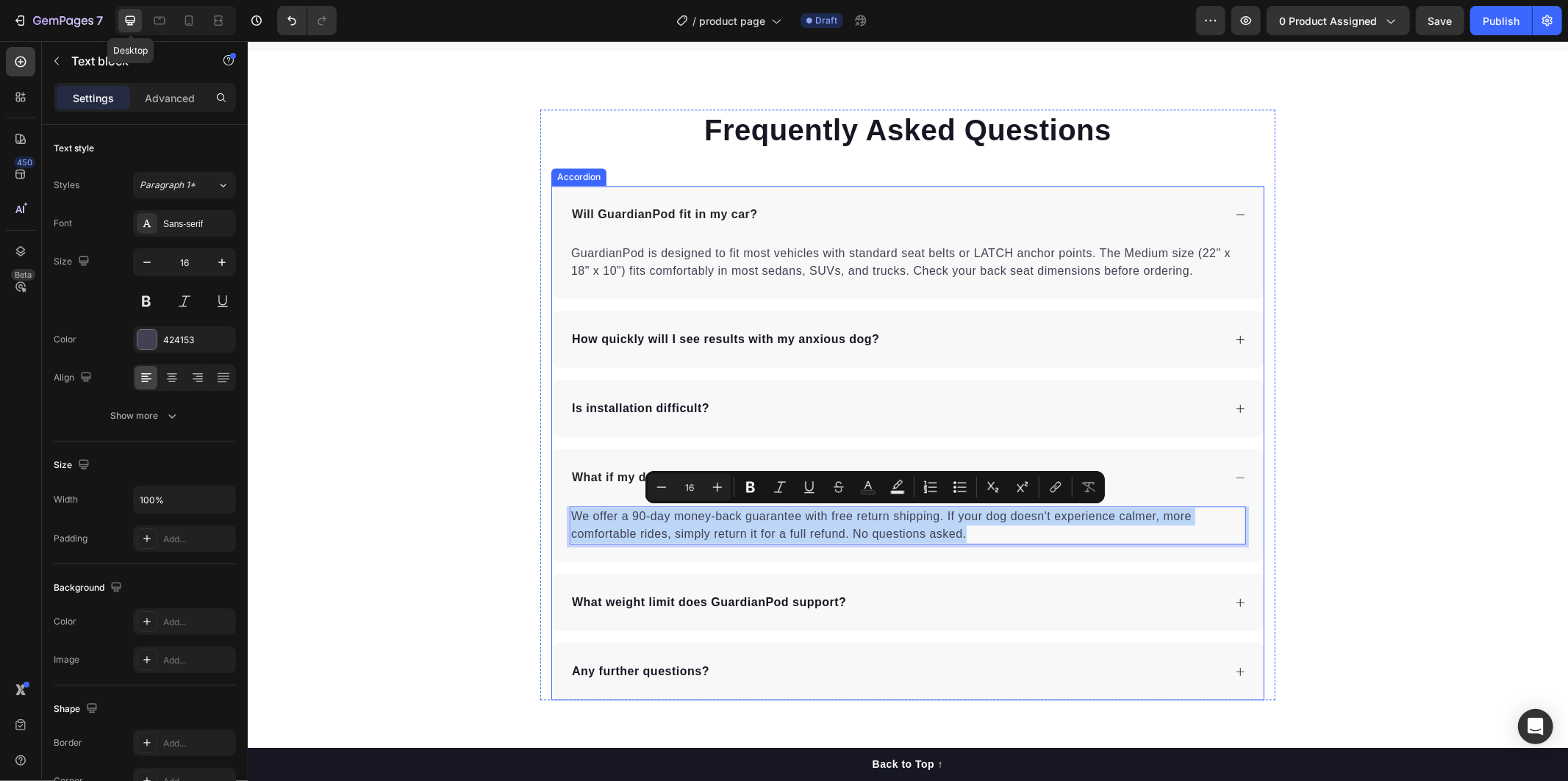
click at [1012, 625] on div "What weight limit does GuardianPod support?" at bounding box center [906, 601] width 711 height 58
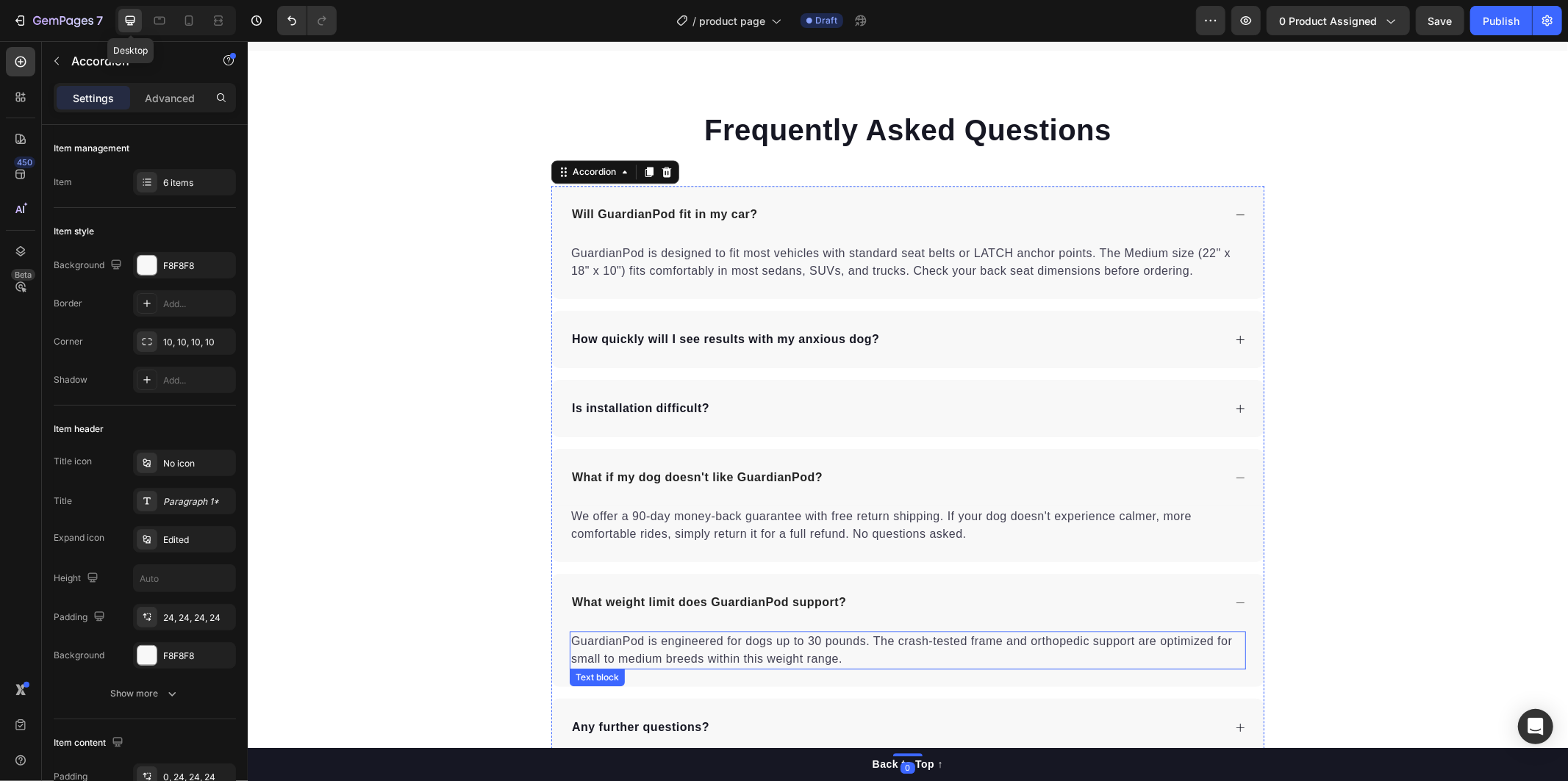
click at [878, 651] on p "GuardianPod is engineered for dogs up to 30 pounds. The crash-tested frame and …" at bounding box center [906, 650] width 673 height 35
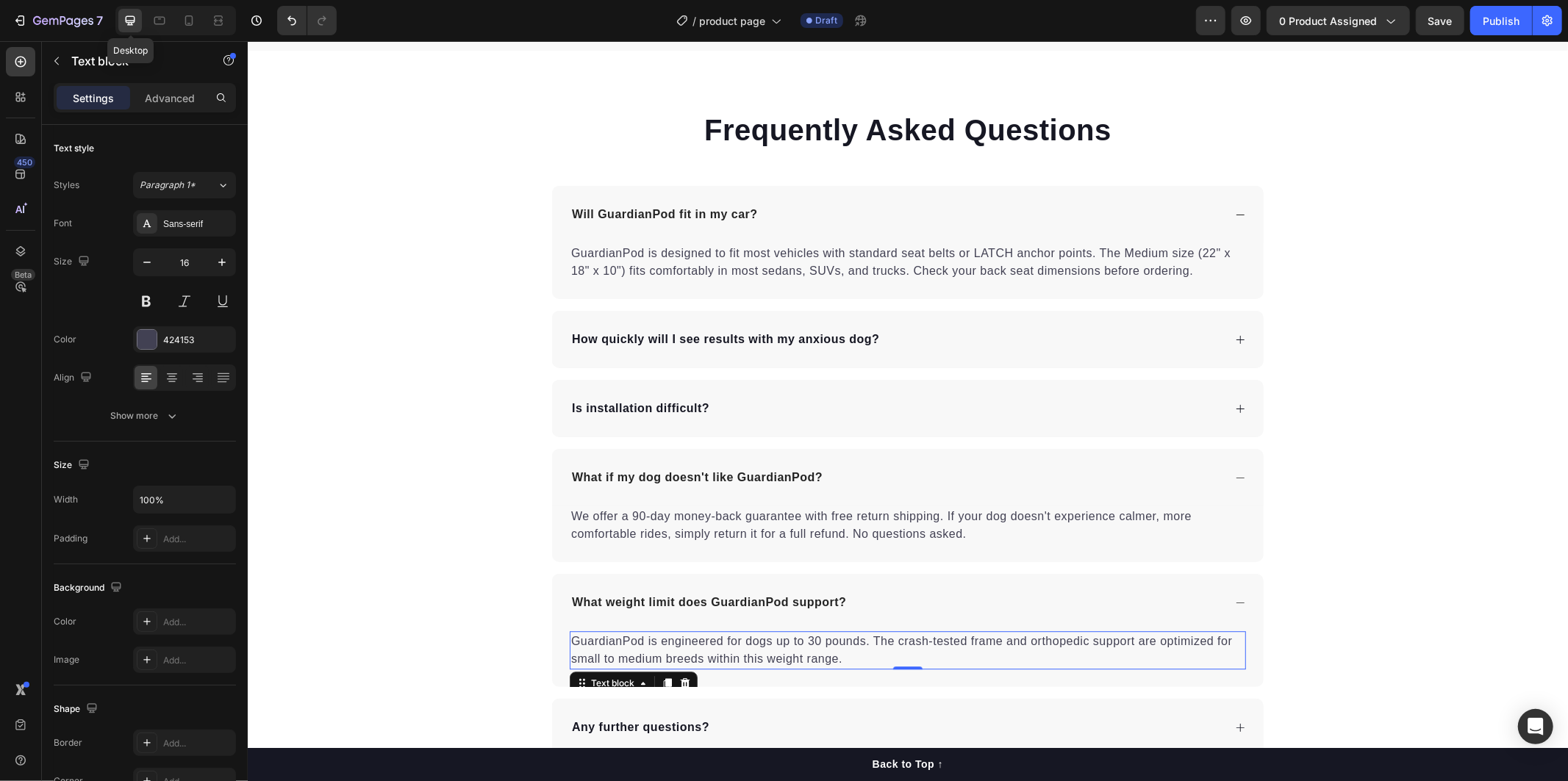
drag, startPoint x: 870, startPoint y: 661, endPoint x: 860, endPoint y: 659, distance: 10.2
click at [869, 661] on p "GuardianPod is engineered for dogs up to 30 pounds. The crash-tested frame and …" at bounding box center [906, 650] width 673 height 35
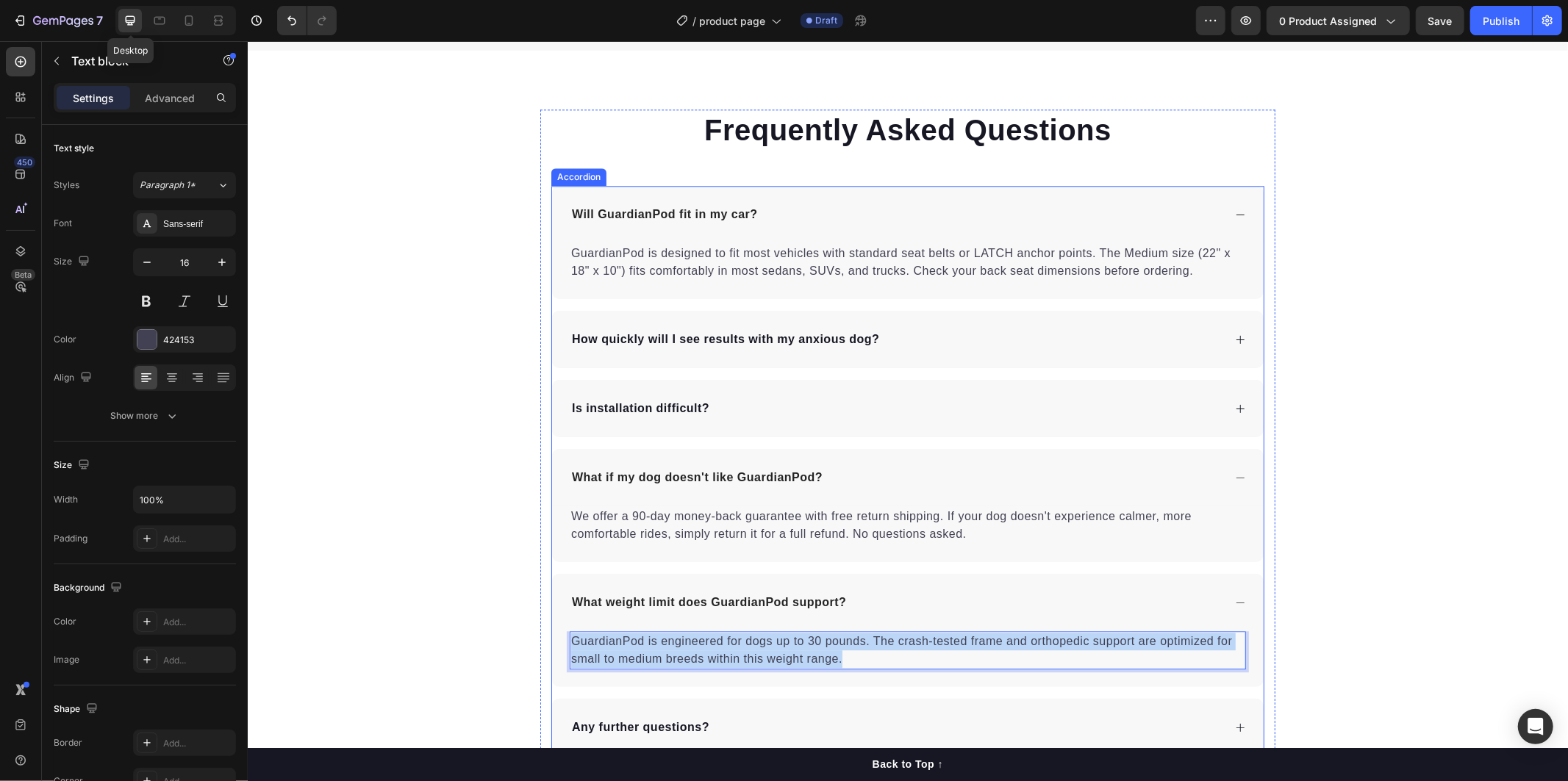
drag, startPoint x: 790, startPoint y: 649, endPoint x: 543, endPoint y: 634, distance: 247.5
click at [550, 634] on div "Will GuardianPod fit in my car? GuardianPod is designed to fit most vehicles wi…" at bounding box center [906, 470] width 713 height 570
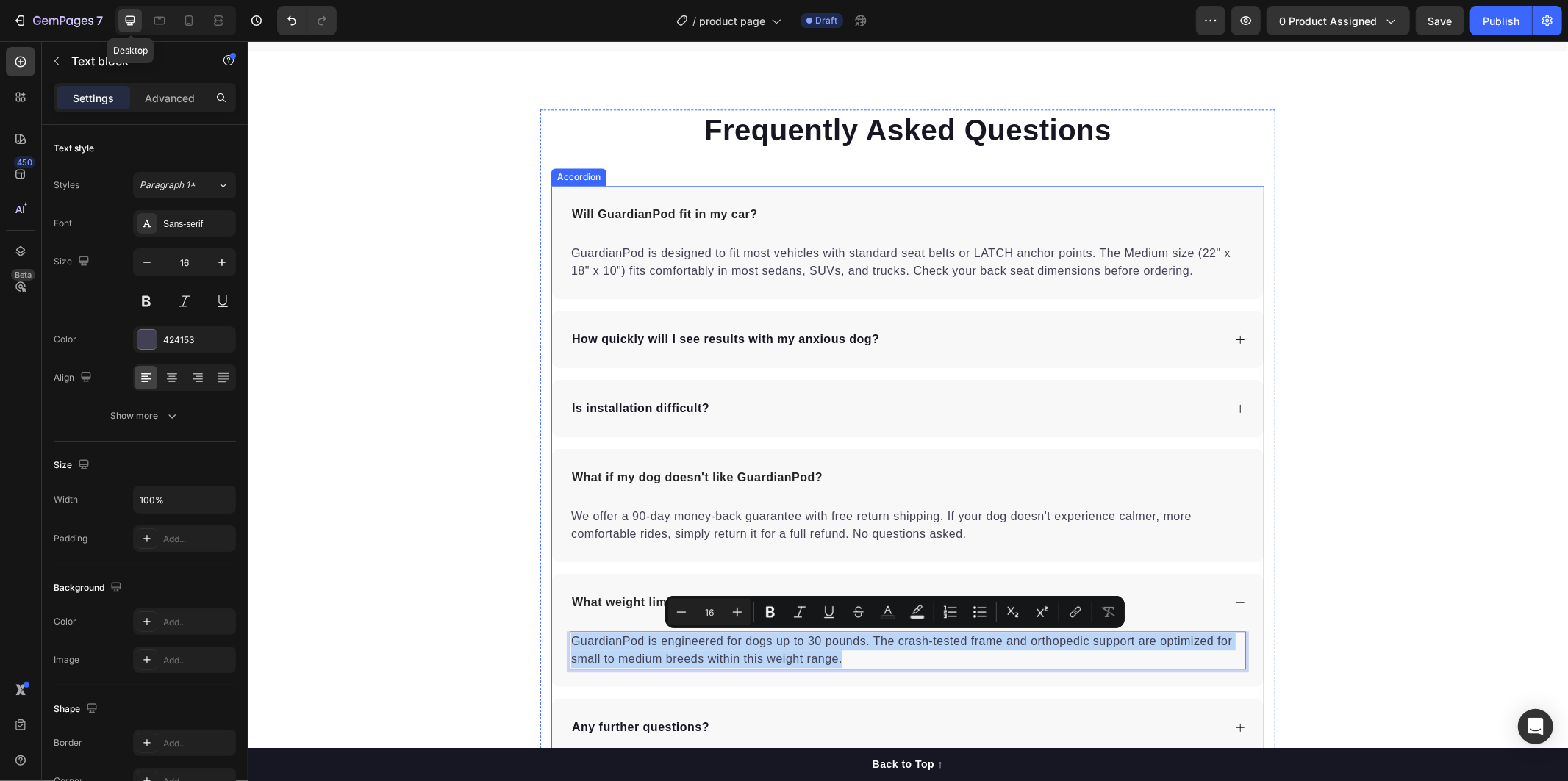
click at [1015, 390] on div "Is installation difficult?" at bounding box center [906, 407] width 711 height 58
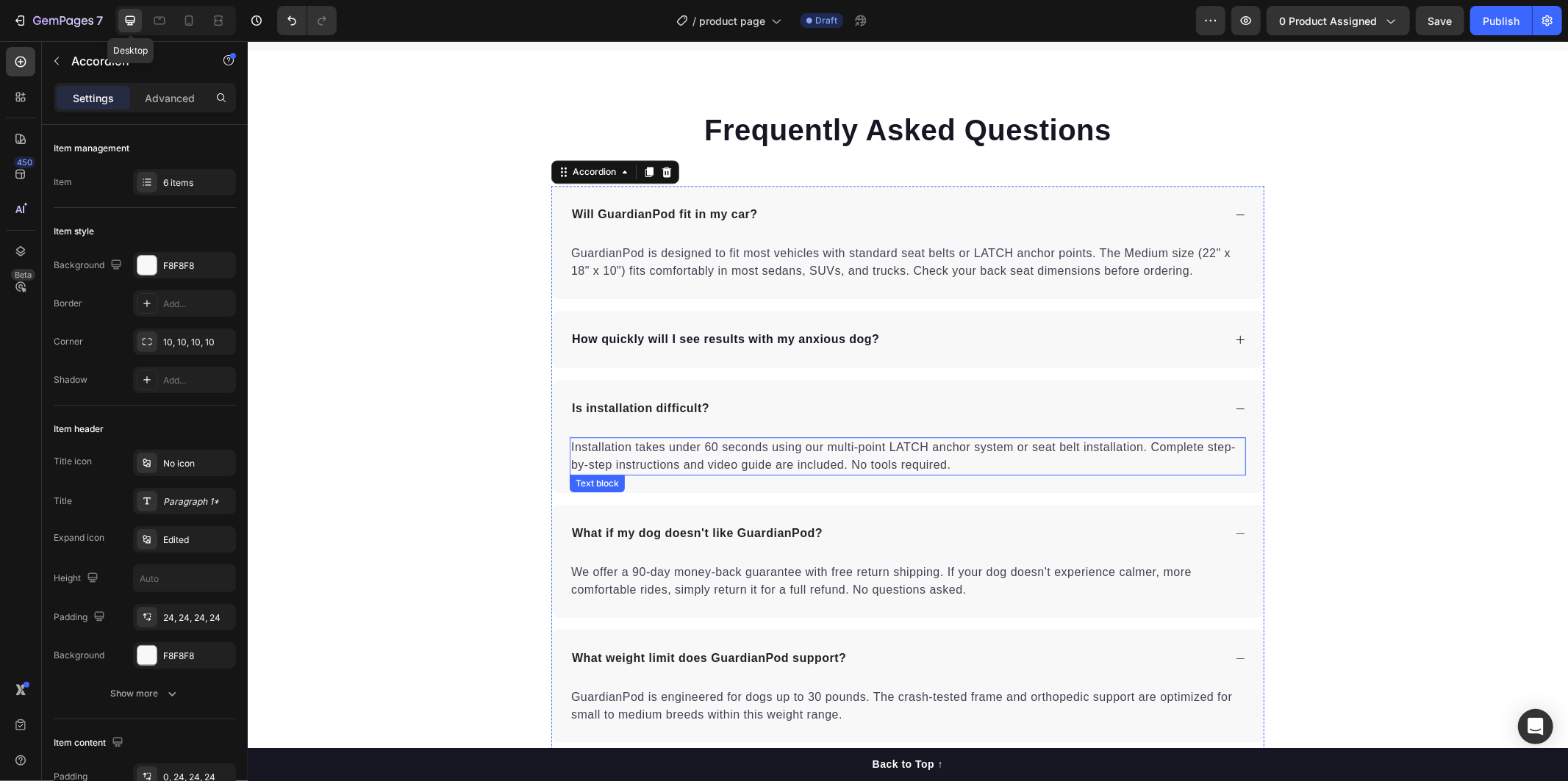
click at [936, 459] on p "Installation takes under 60 seconds using our multi-point LATCH anchor system o…" at bounding box center [906, 456] width 673 height 35
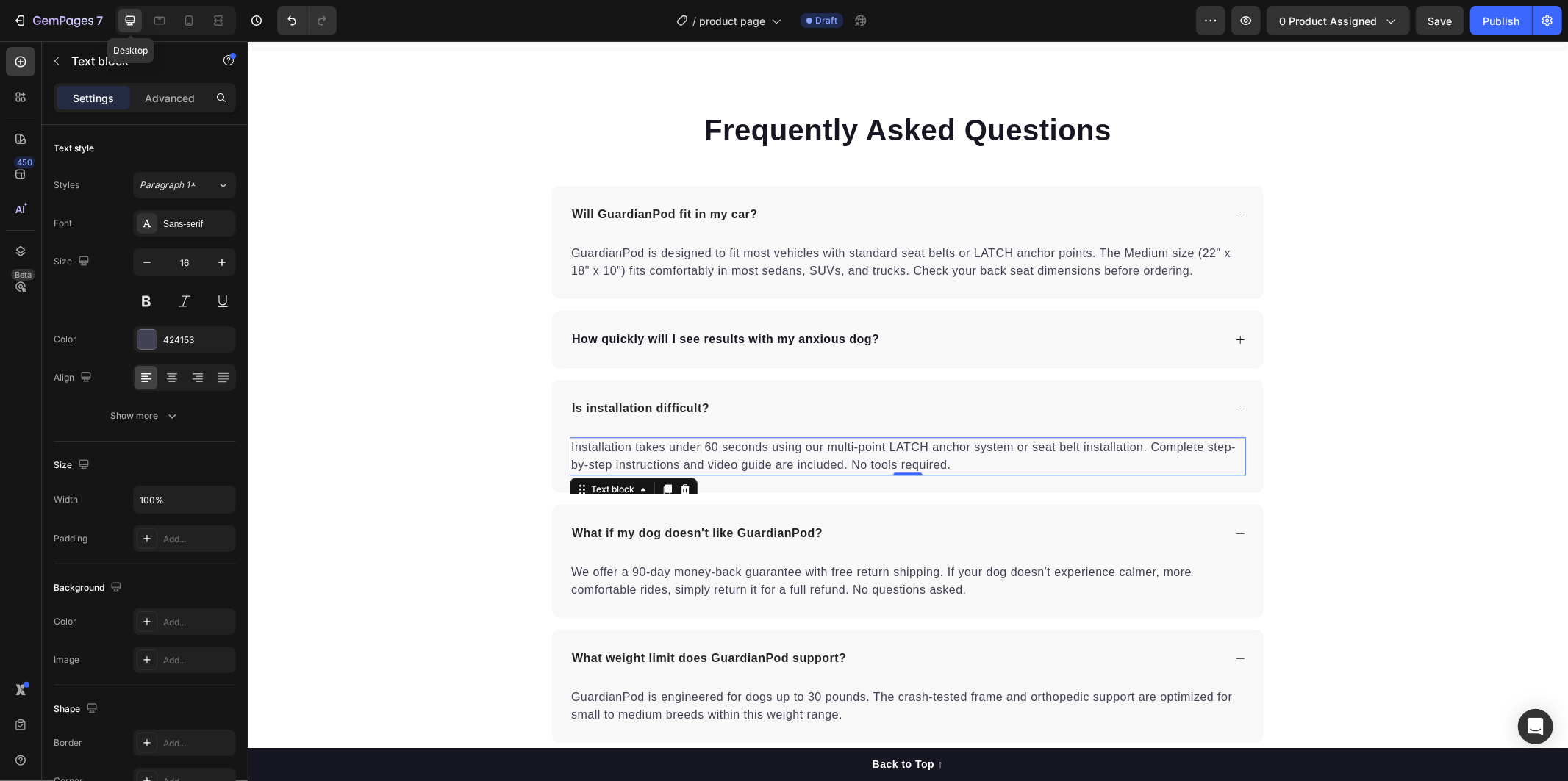
click at [939, 463] on p "Installation takes under 60 seconds using our multi-point LATCH anchor system o…" at bounding box center [906, 456] width 673 height 35
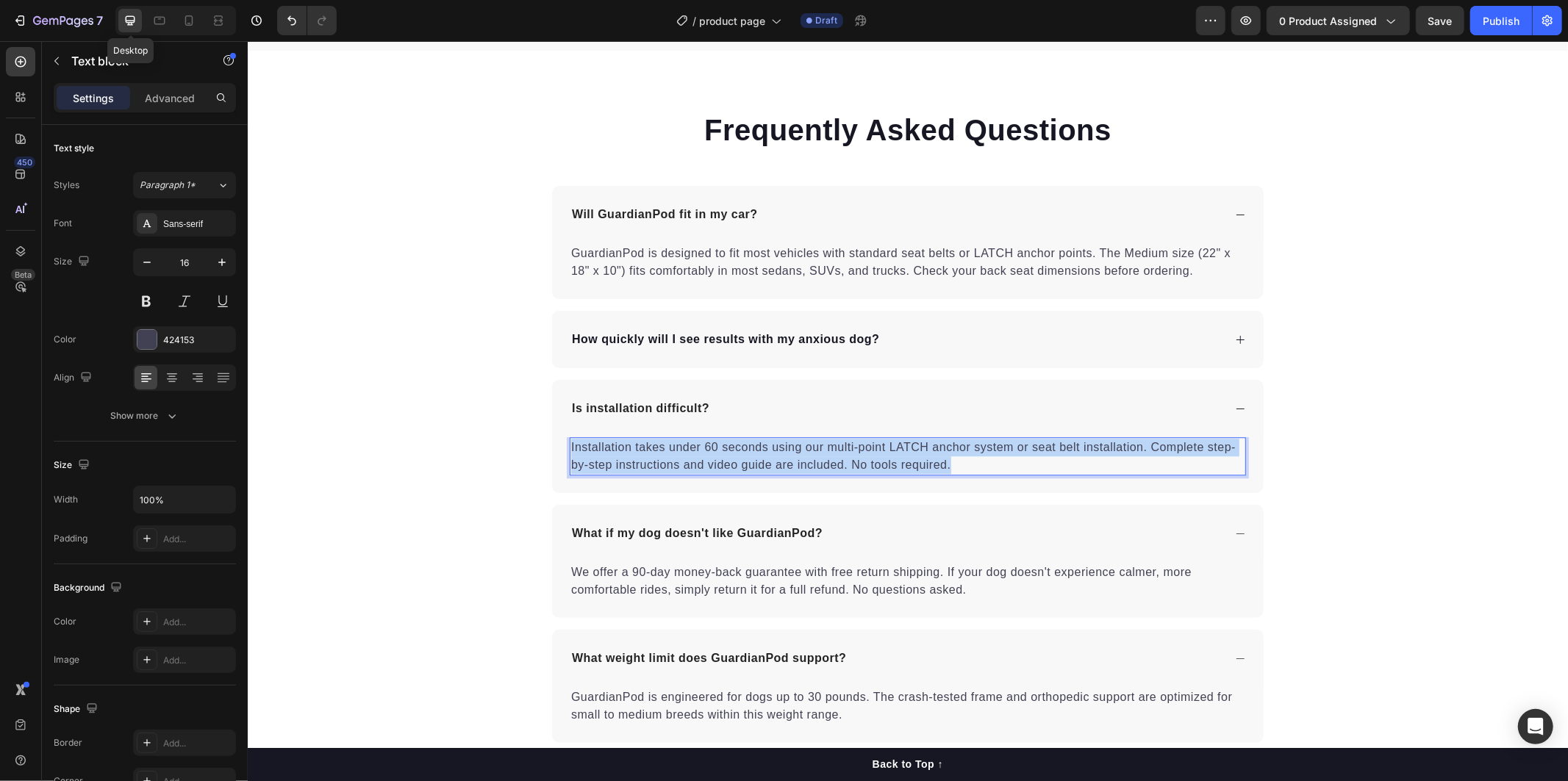
drag, startPoint x: 946, startPoint y: 464, endPoint x: 553, endPoint y: 441, distance: 393.7
click at [553, 441] on div "Installation takes under 60 seconds using our multi-point LATCH anchor system o…" at bounding box center [906, 464] width 711 height 56
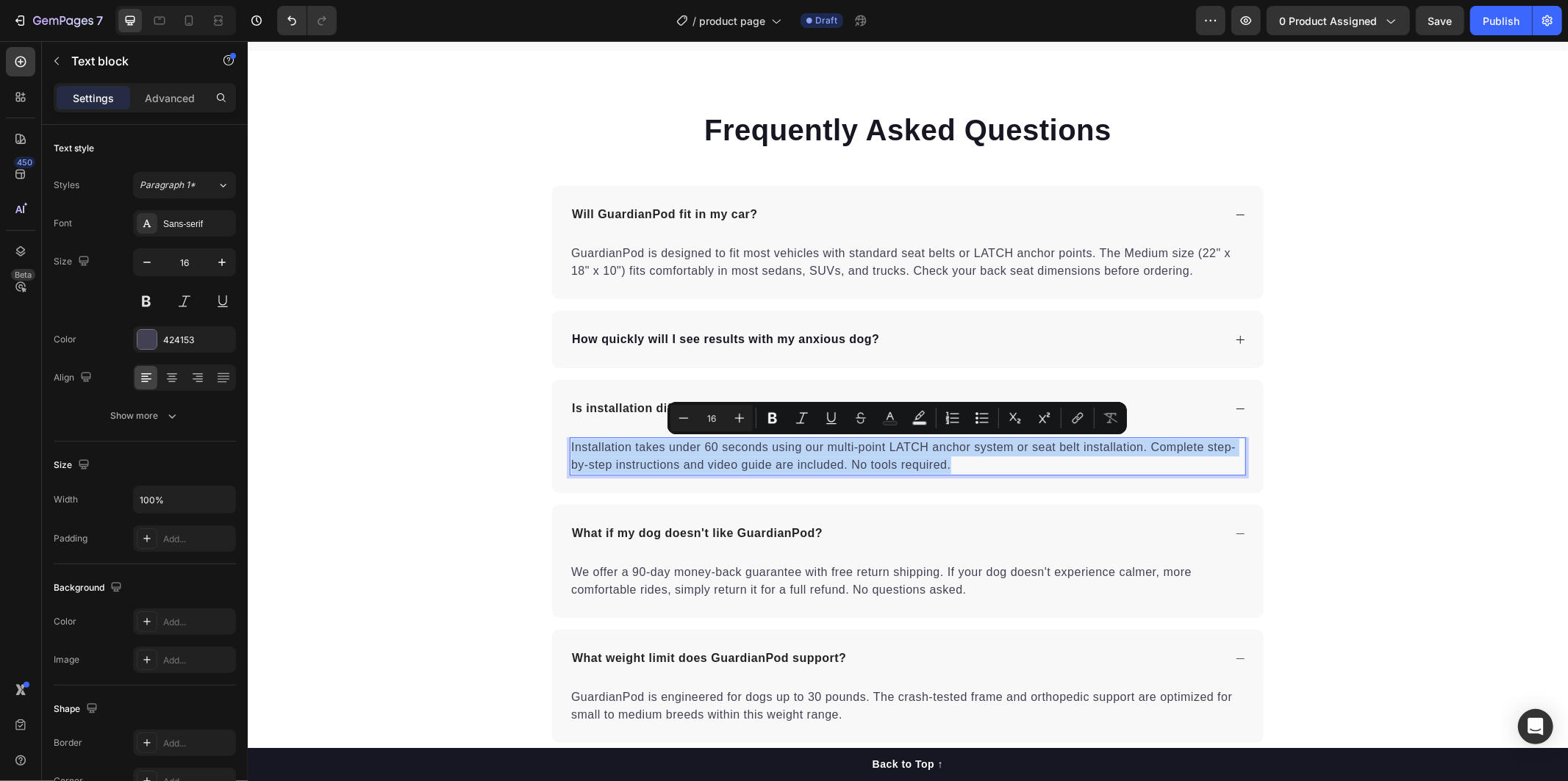
click at [1000, 331] on div "How quickly will I see results with my anxious dog?" at bounding box center [895, 338] width 653 height 22
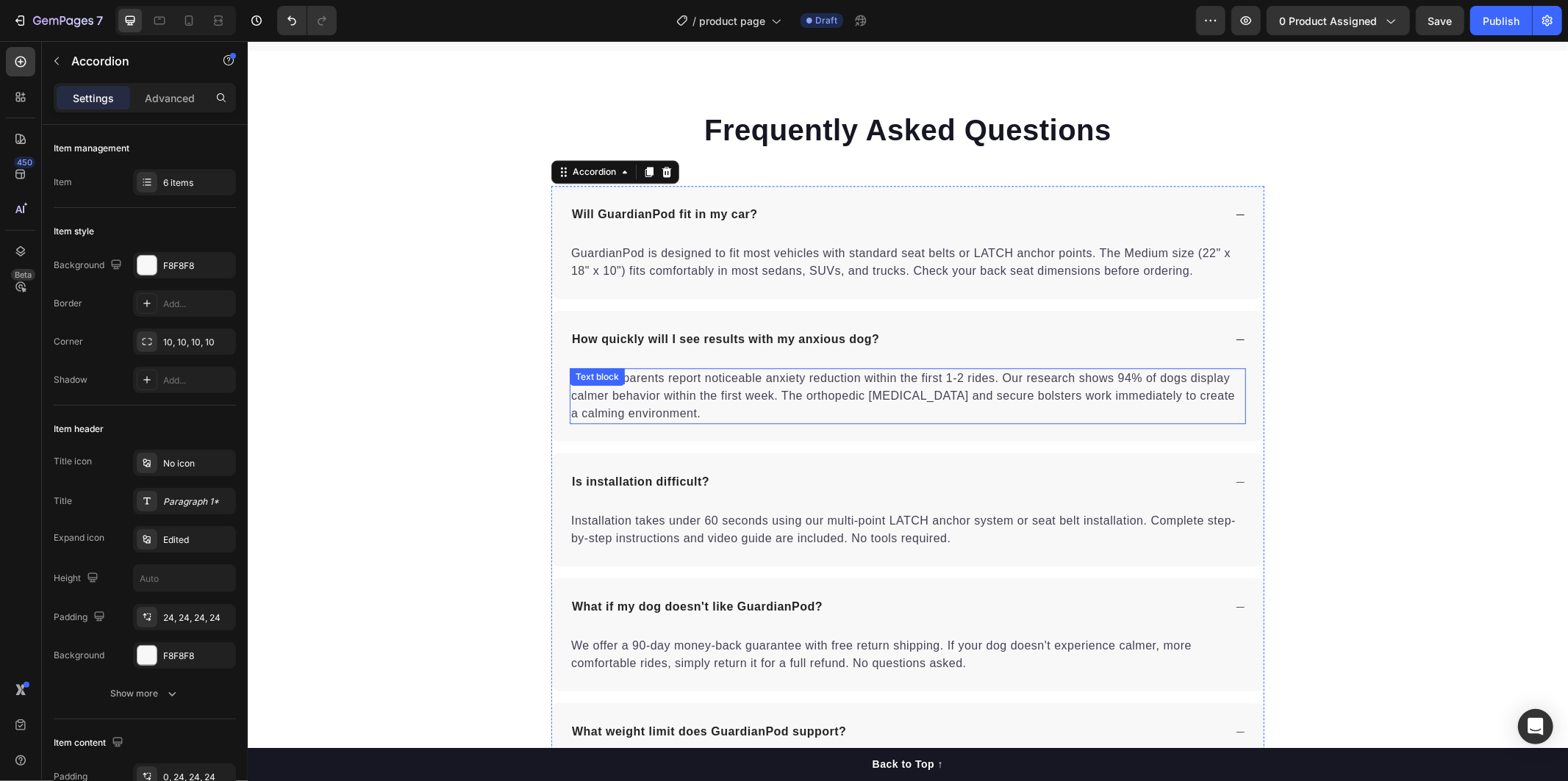
click at [685, 399] on p "Most pet parents report noticeable anxiety reduction within the first 1-2 rides…" at bounding box center [906, 395] width 673 height 53
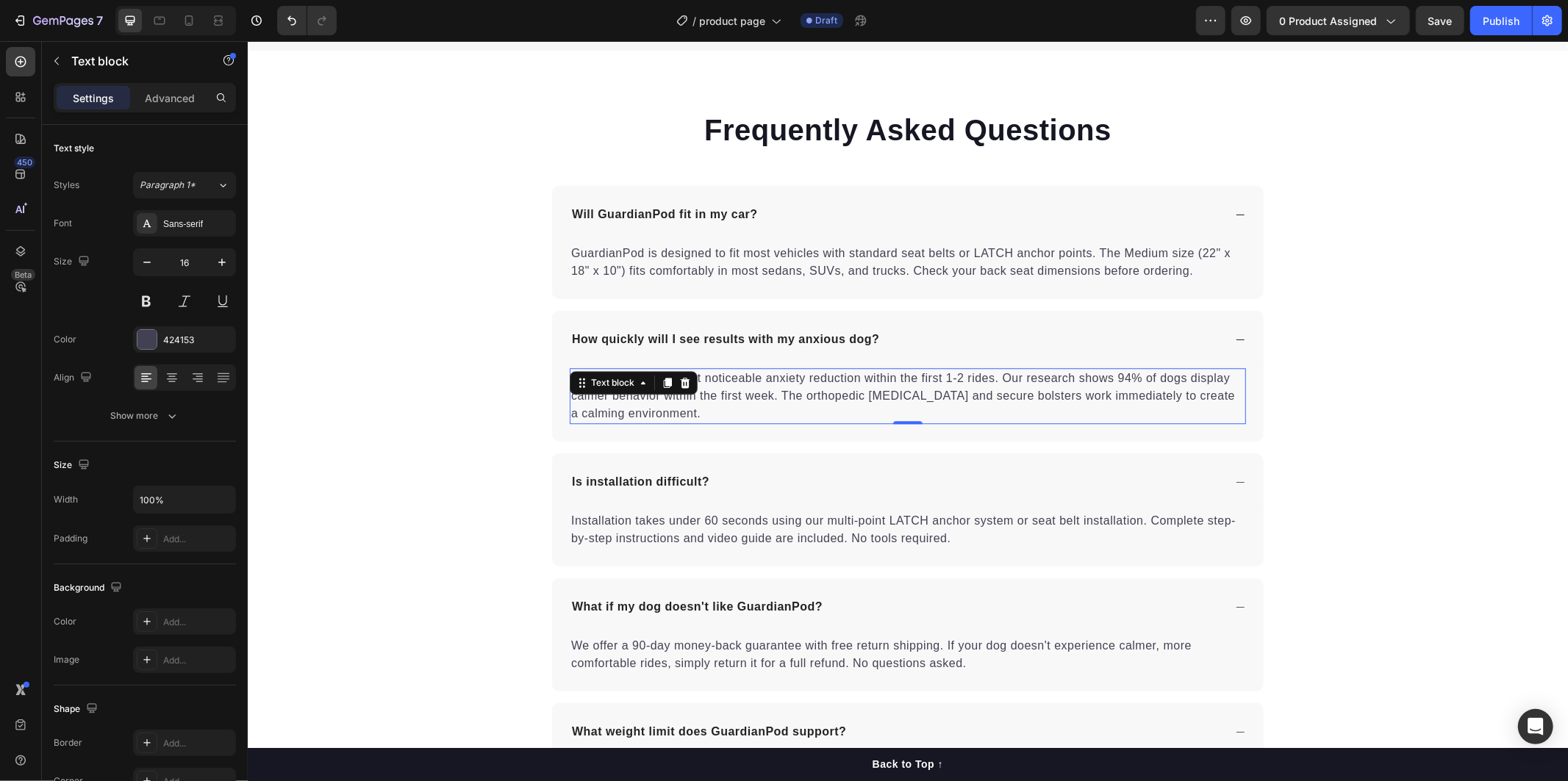
click at [688, 406] on p "Most pet parents report noticeable anxiety reduction within the first 1-2 rides…" at bounding box center [906, 395] width 673 height 53
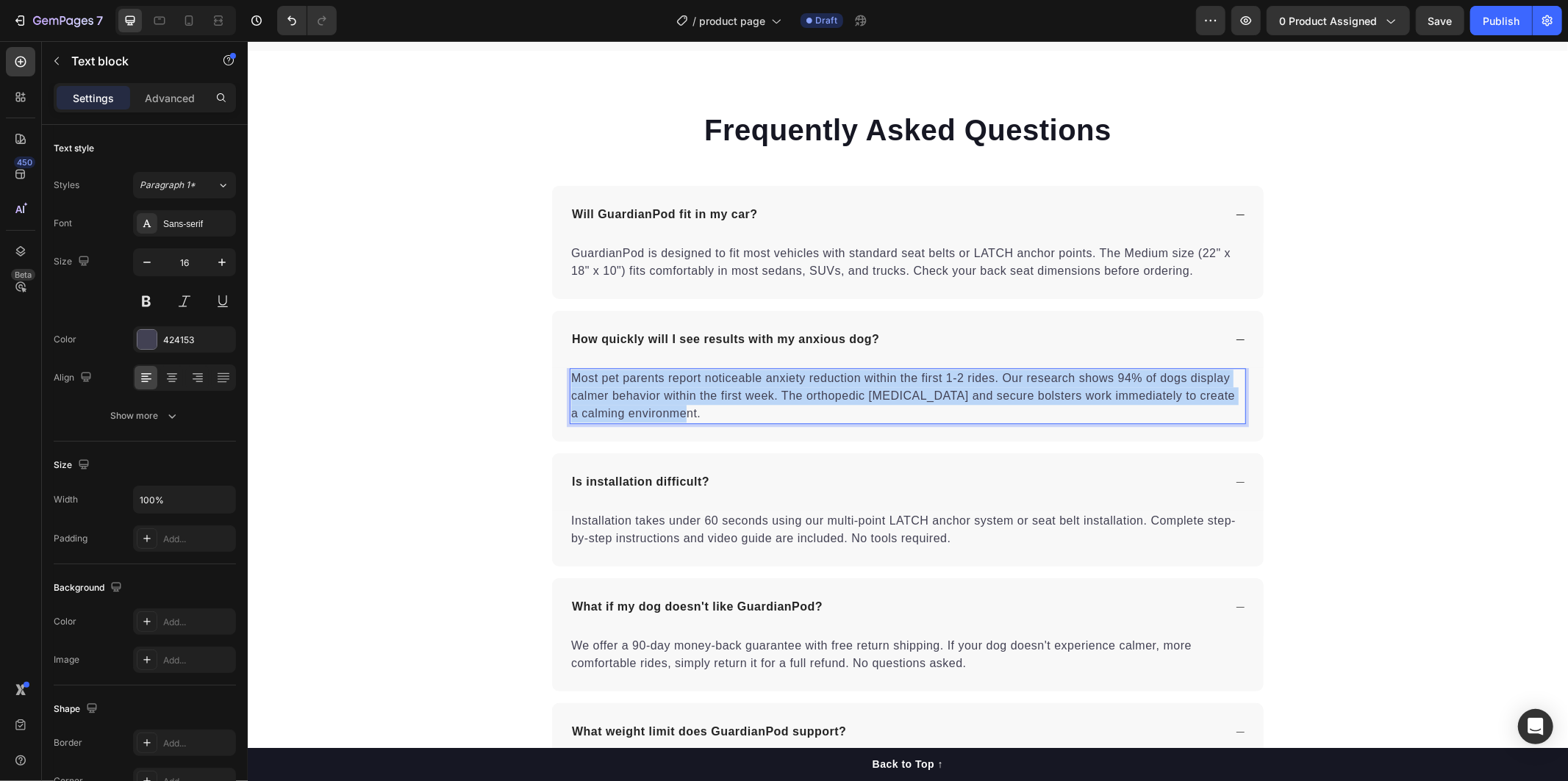
drag, startPoint x: 688, startPoint y: 413, endPoint x: 564, endPoint y: 384, distance: 127.3
click at [570, 384] on p "Most pet parents report noticeable anxiety reduction within the first 1-2 rides…" at bounding box center [906, 395] width 673 height 53
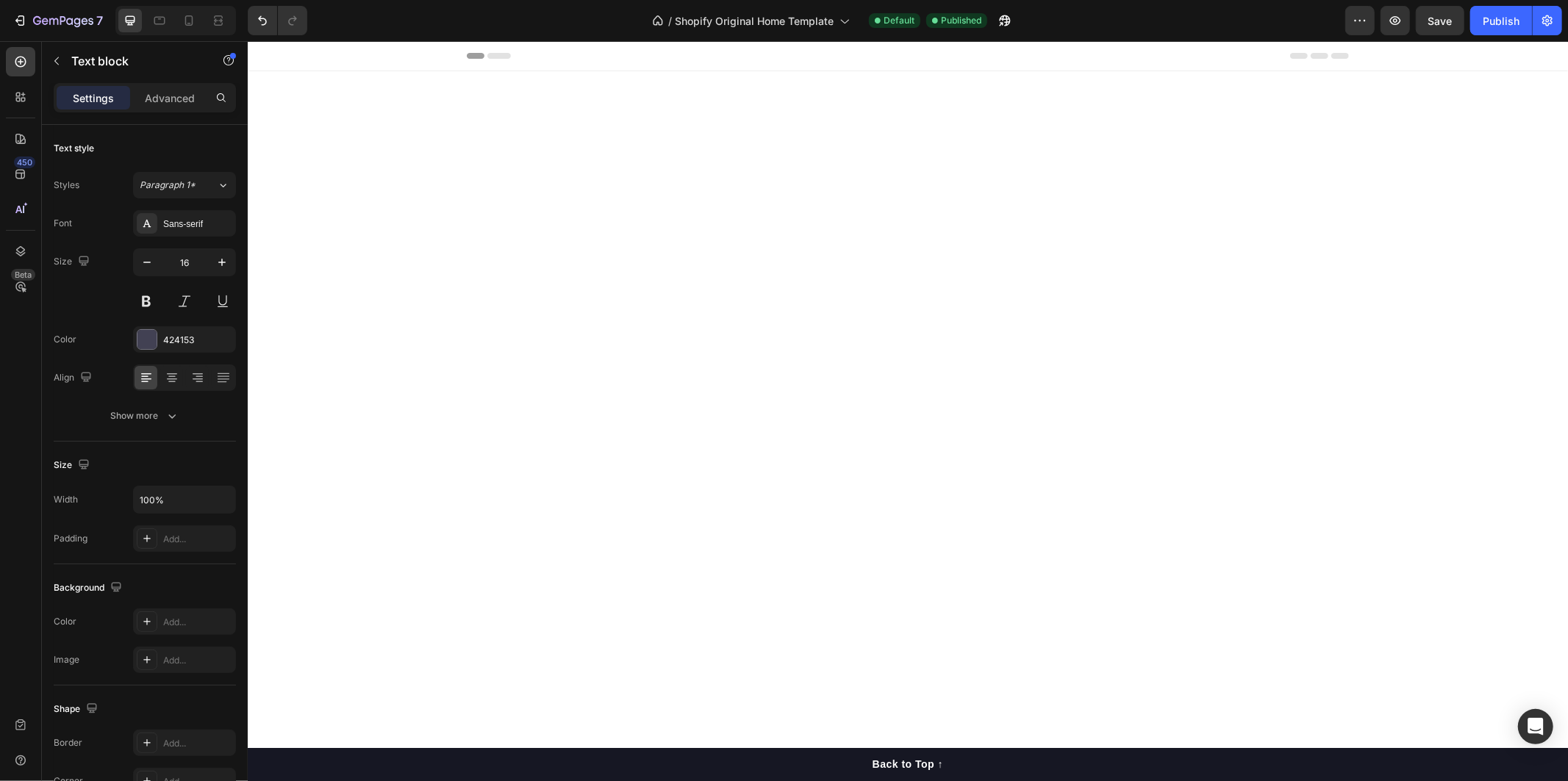
scroll to position [2312, 0]
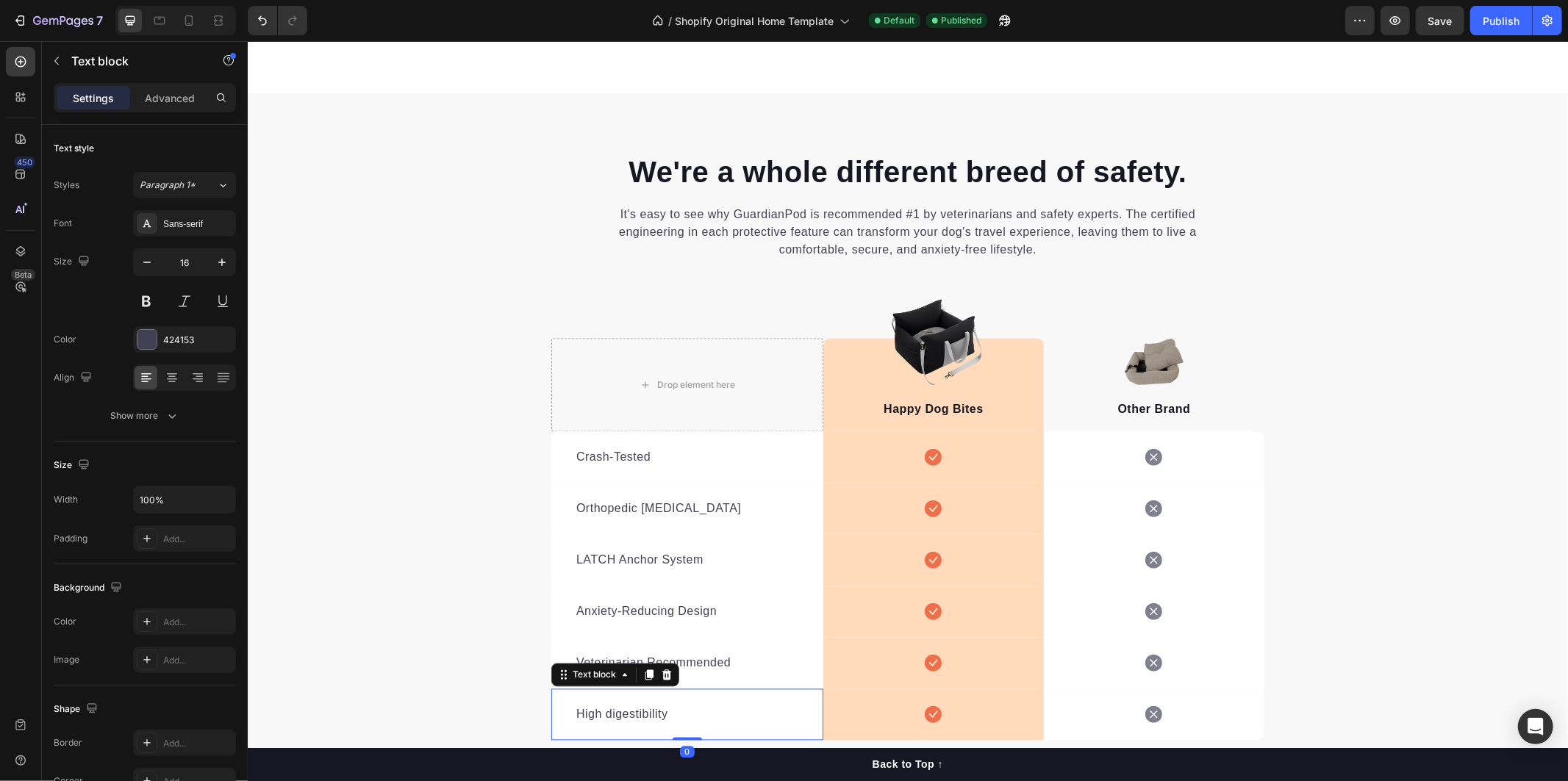
click at [622, 725] on div "High digestibility Text block 0" at bounding box center [686, 713] width 272 height 51
drag, startPoint x: 666, startPoint y: 717, endPoint x: 498, endPoint y: 707, distance: 168.3
click at [498, 707] on div "We're a whole different breed of safety. Heading It's easy to see why GuardianP…" at bounding box center [907, 496] width 1320 height 691
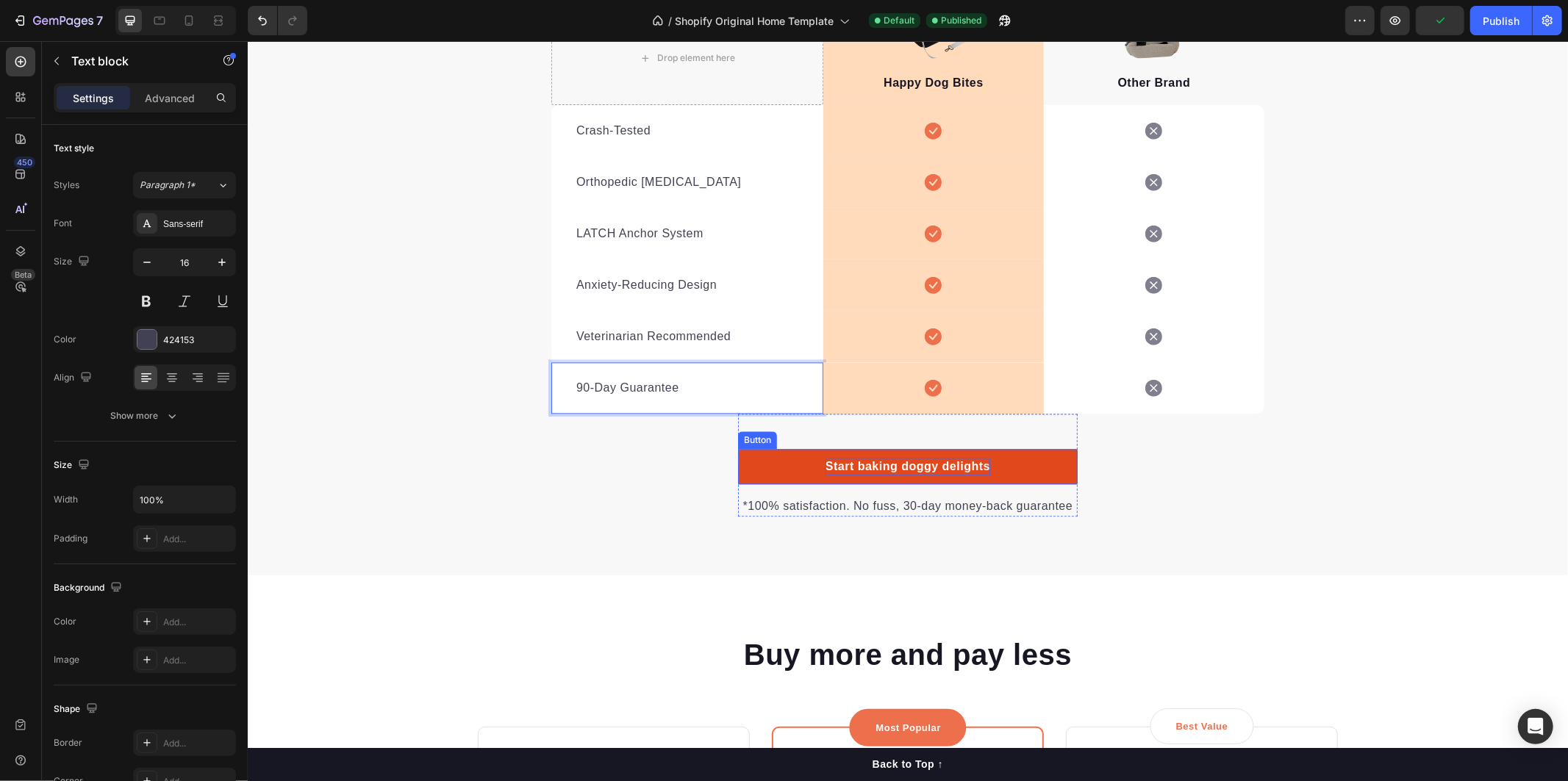
click at [835, 463] on div "Start baking doggy delights" at bounding box center [906, 466] width 165 height 18
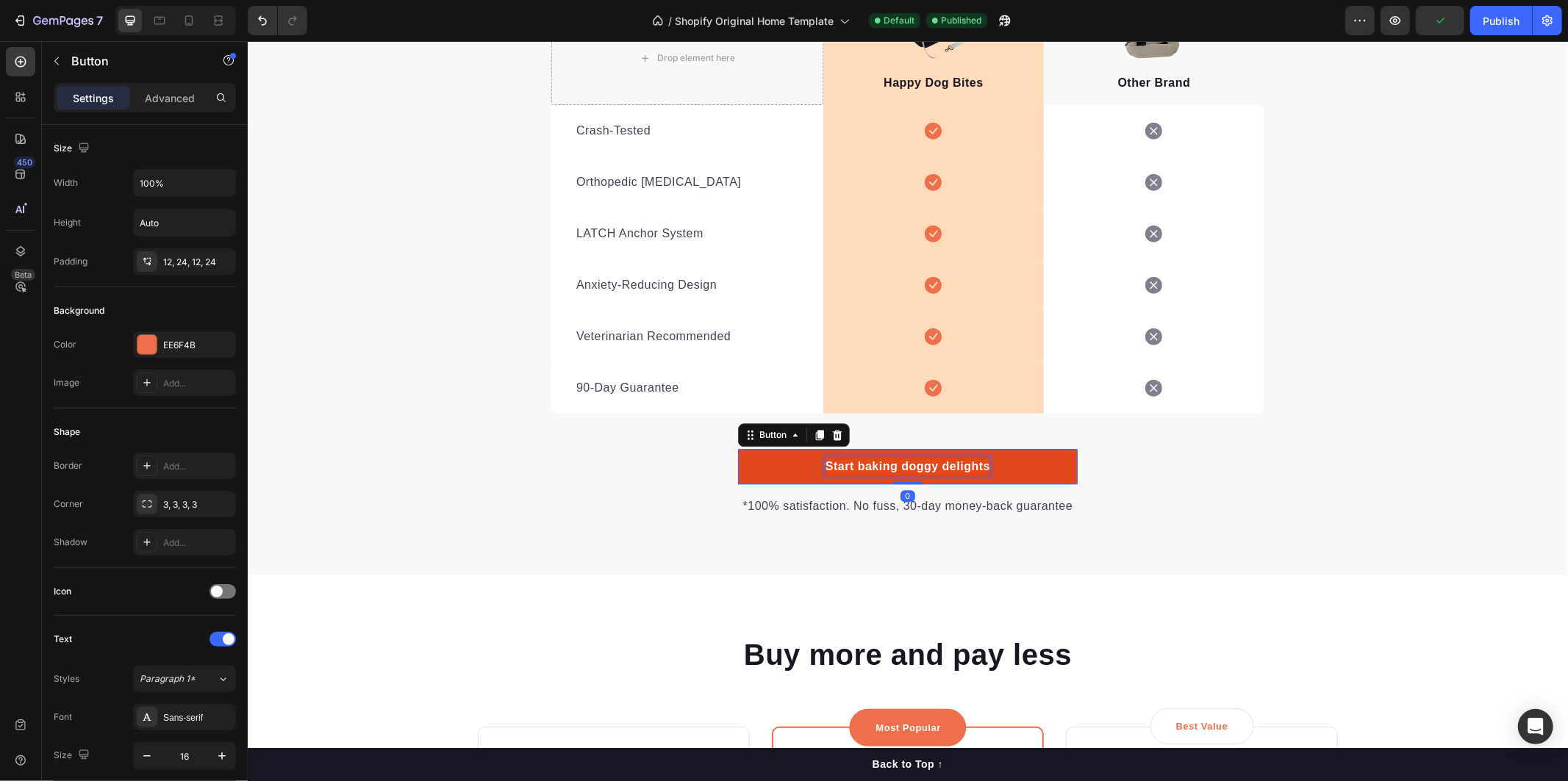
drag, startPoint x: 832, startPoint y: 463, endPoint x: 817, endPoint y: 463, distance: 15.0
click at [825, 463] on div "Start baking doggy delights" at bounding box center [906, 466] width 165 height 18
drag, startPoint x: 840, startPoint y: 466, endPoint x: 1002, endPoint y: 463, distance: 162.0
click at [1002, 463] on link "Start baking doggy delights" at bounding box center [907, 466] width 339 height 35
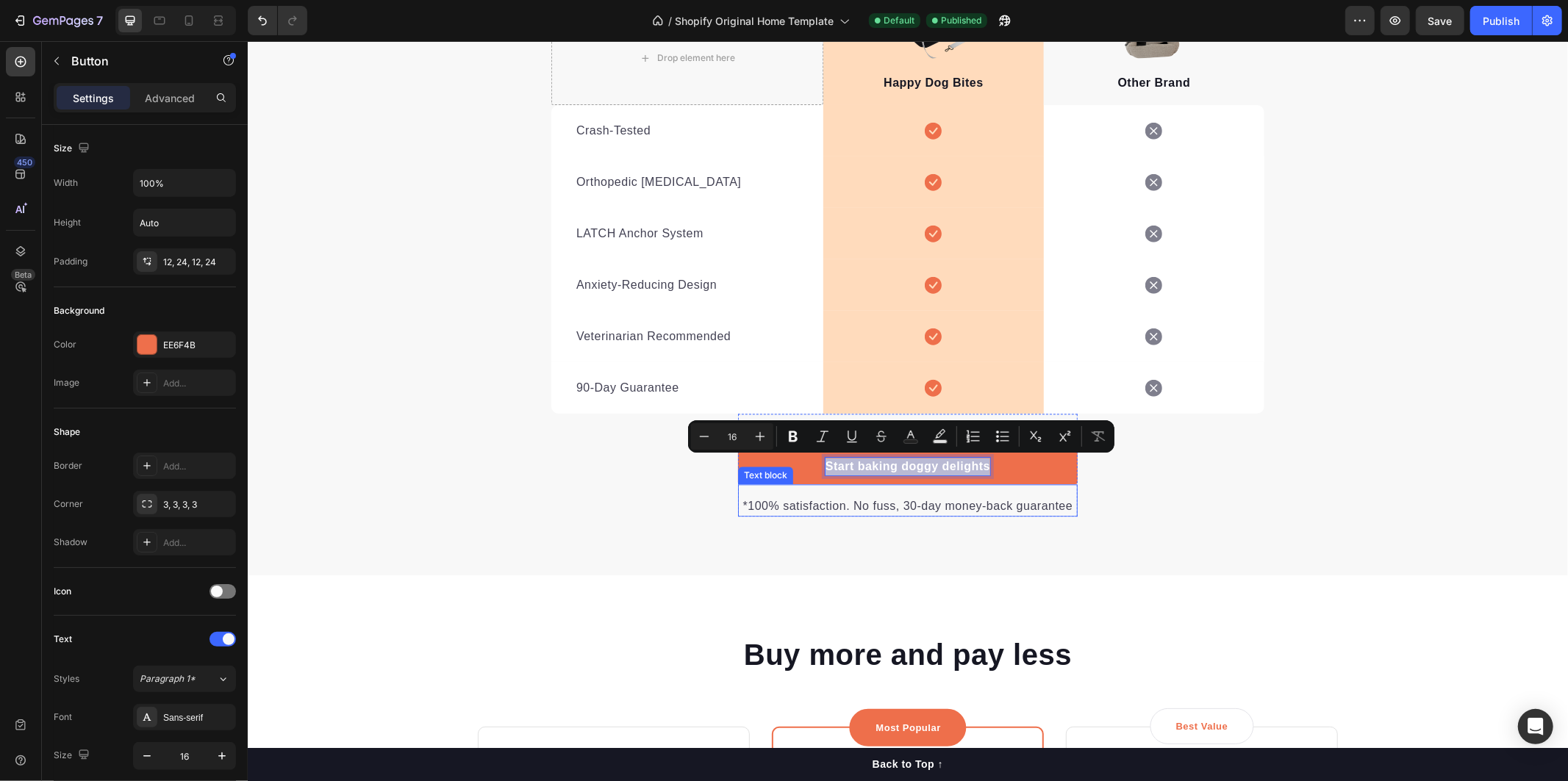
click at [980, 500] on p "*100% satisfaction. No fuss, 30-day money-back guarantee" at bounding box center [906, 505] width 337 height 18
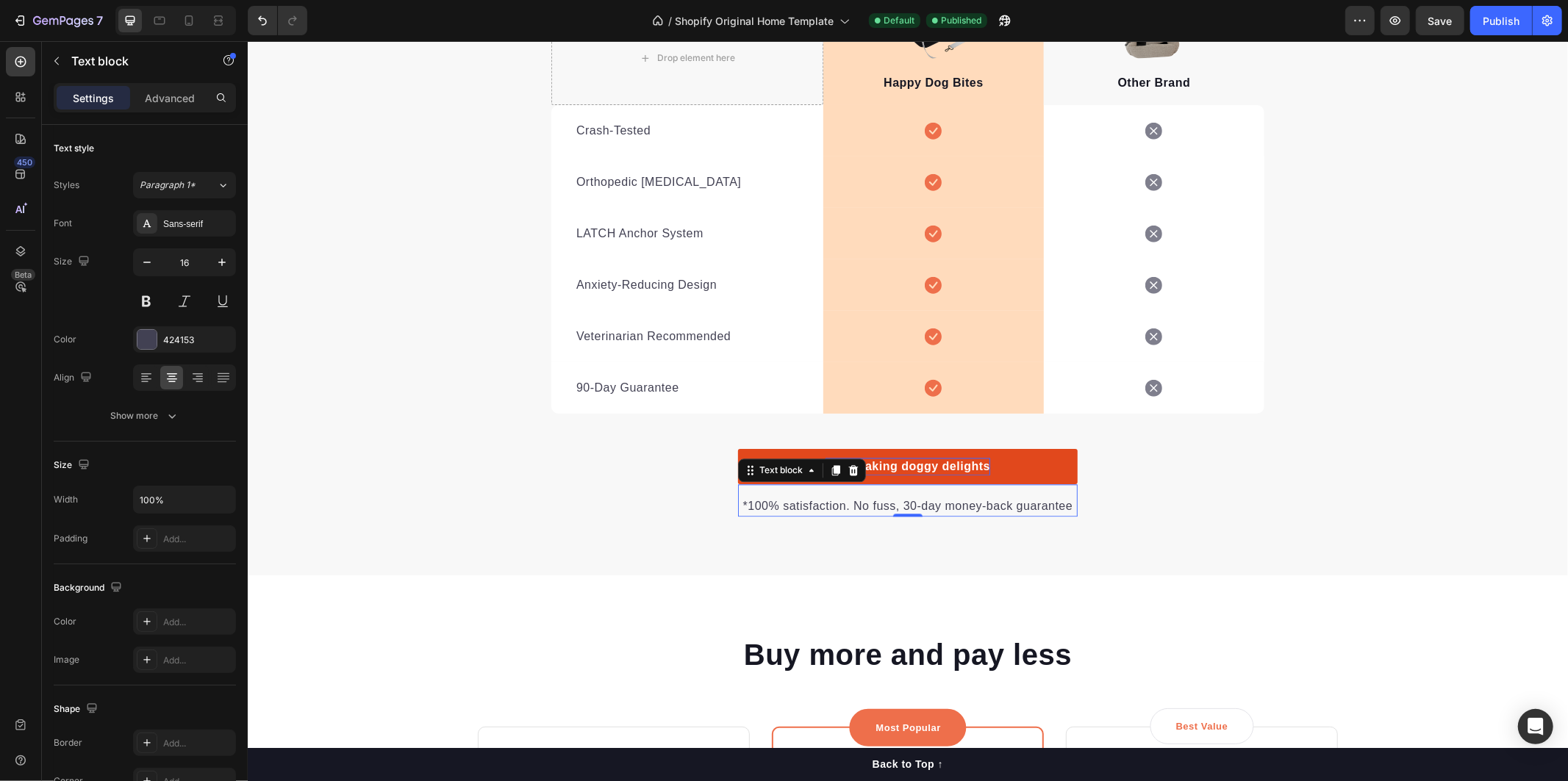
click at [959, 468] on p "Start baking doggy delights" at bounding box center [906, 466] width 165 height 18
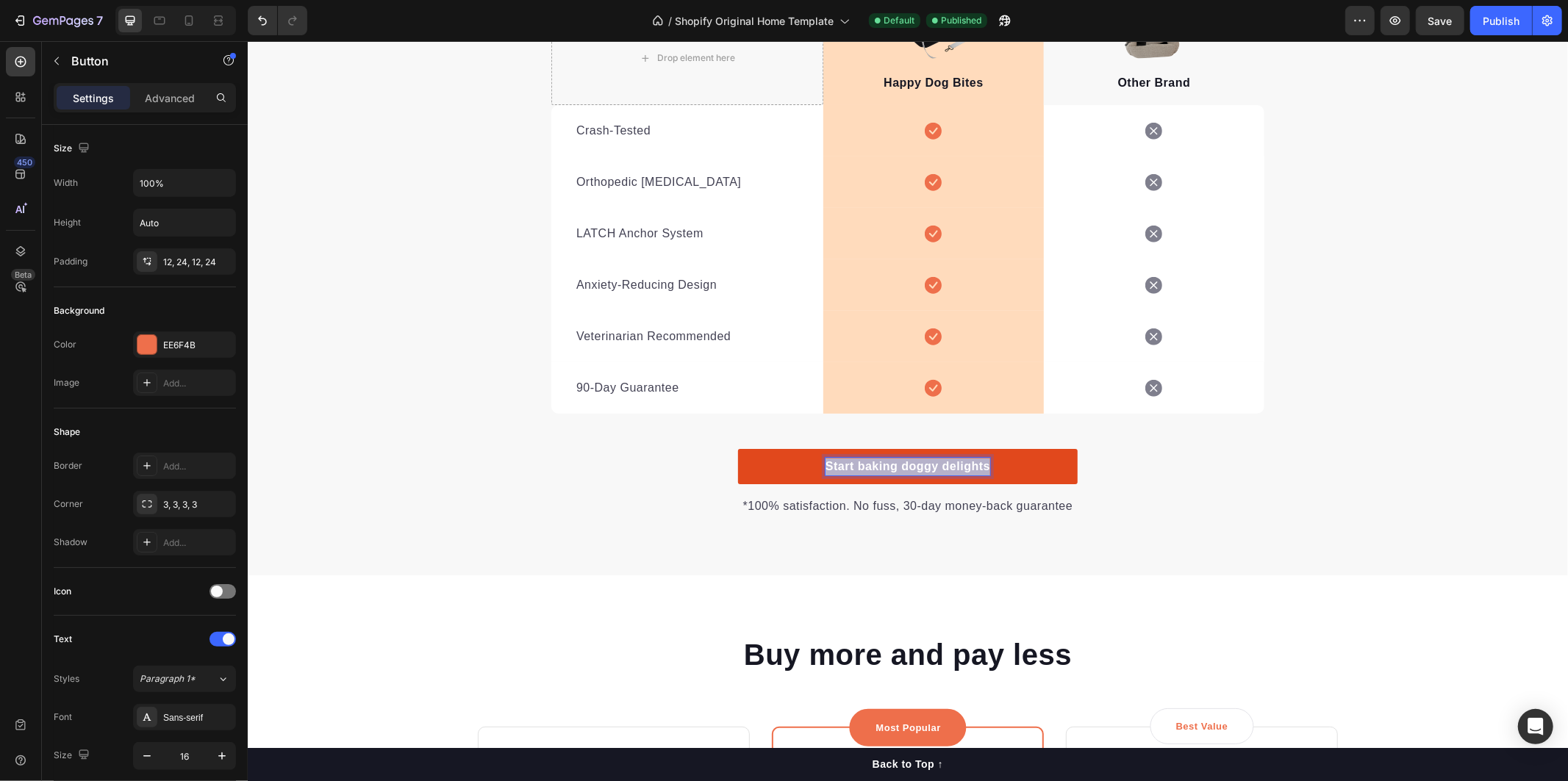
drag, startPoint x: 980, startPoint y: 464, endPoint x: 820, endPoint y: 460, distance: 160.0
click at [809, 460] on link "Start baking doggy delights" at bounding box center [907, 466] width 339 height 35
click at [900, 509] on p "*100% satisfaction. No fuss, 30-day money-back guarantee" at bounding box center [906, 505] width 337 height 18
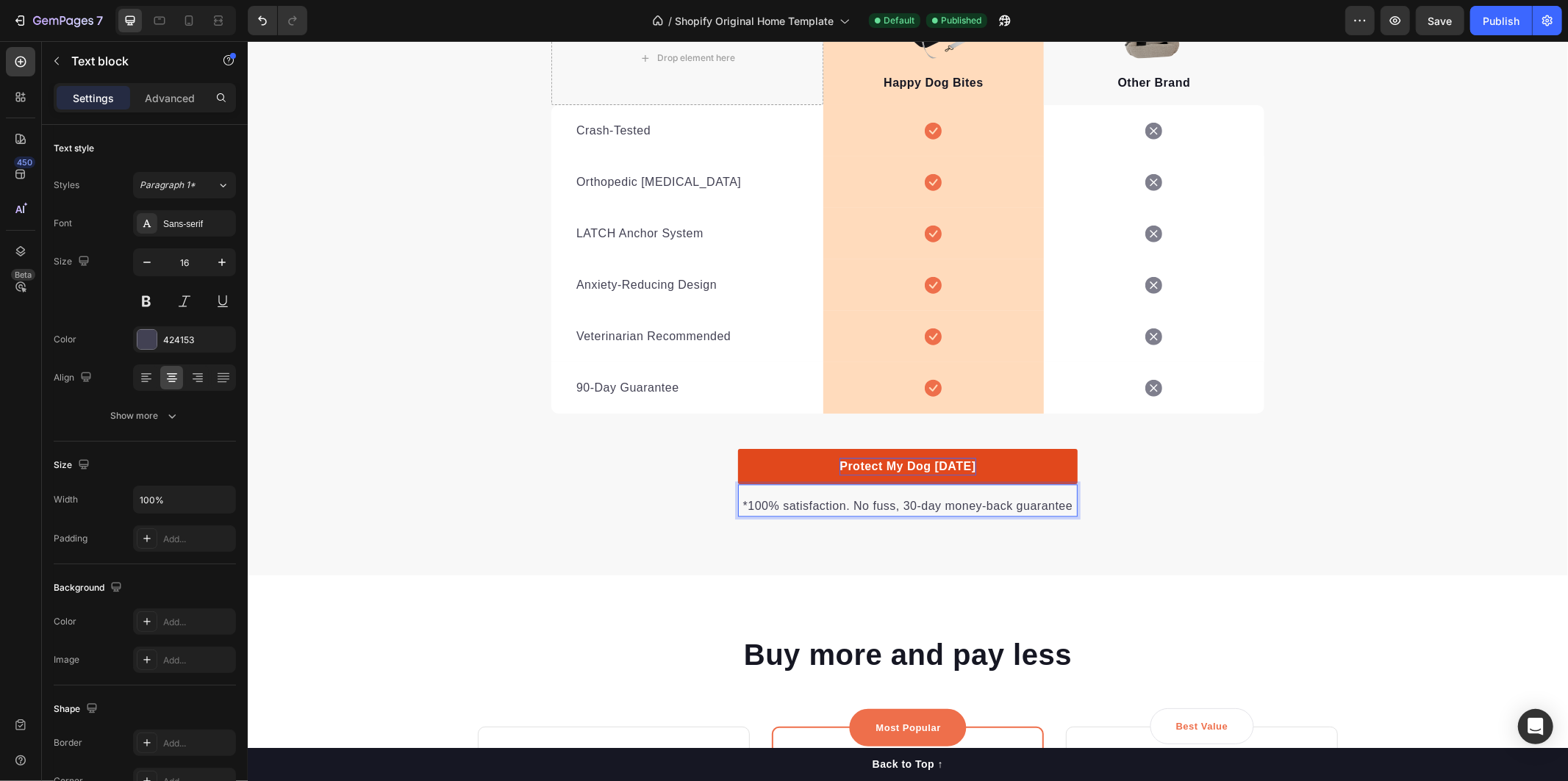
click at [902, 496] on p "*100% satisfaction. No fuss, 30-day money-back guarantee" at bounding box center [906, 505] width 337 height 18
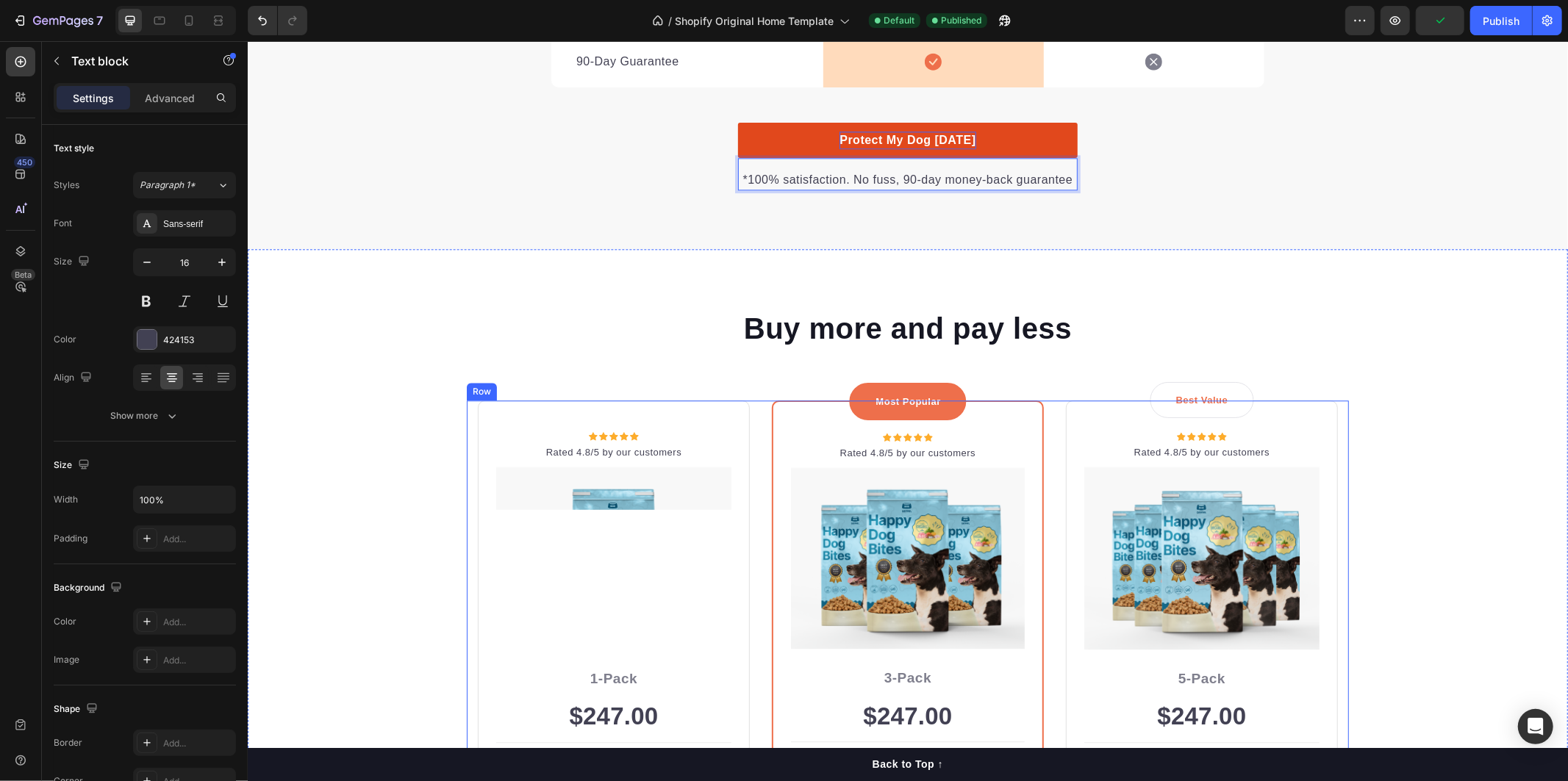
scroll to position [3129, 0]
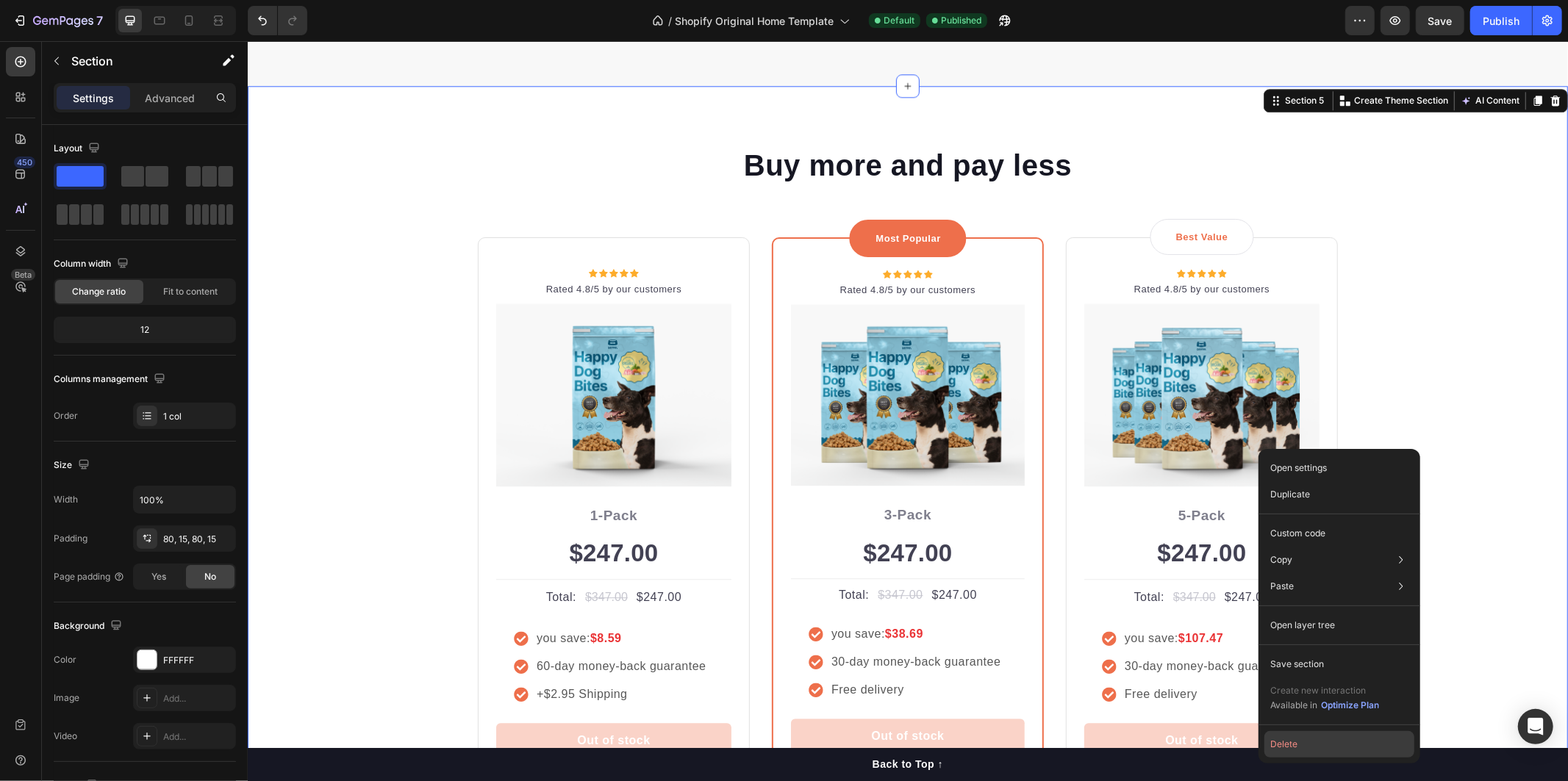
drag, startPoint x: 1304, startPoint y: 739, endPoint x: 1003, endPoint y: 600, distance: 331.5
click at [1304, 739] on button "Delete" at bounding box center [1339, 744] width 150 height 26
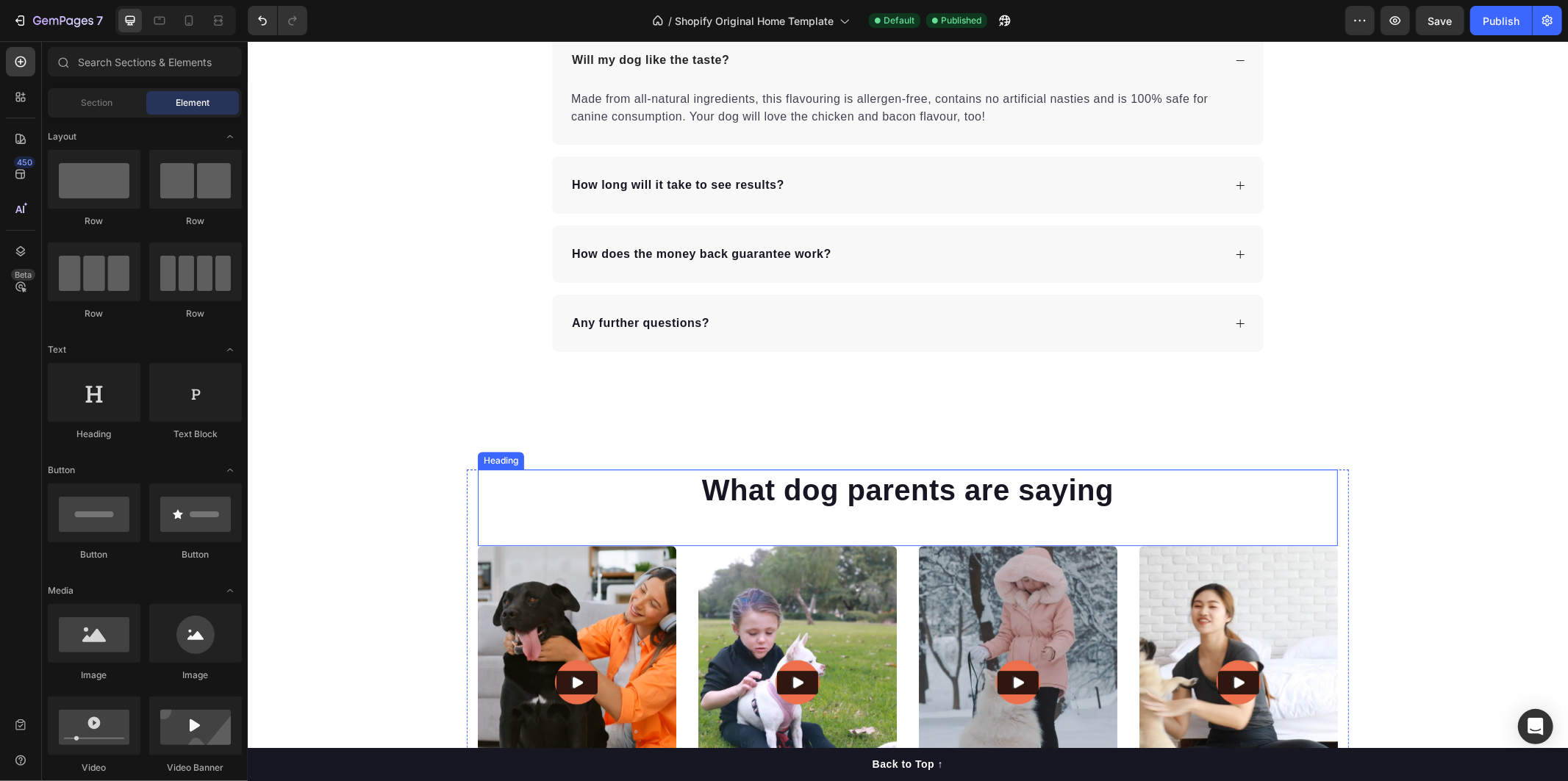
scroll to position [3537, 0]
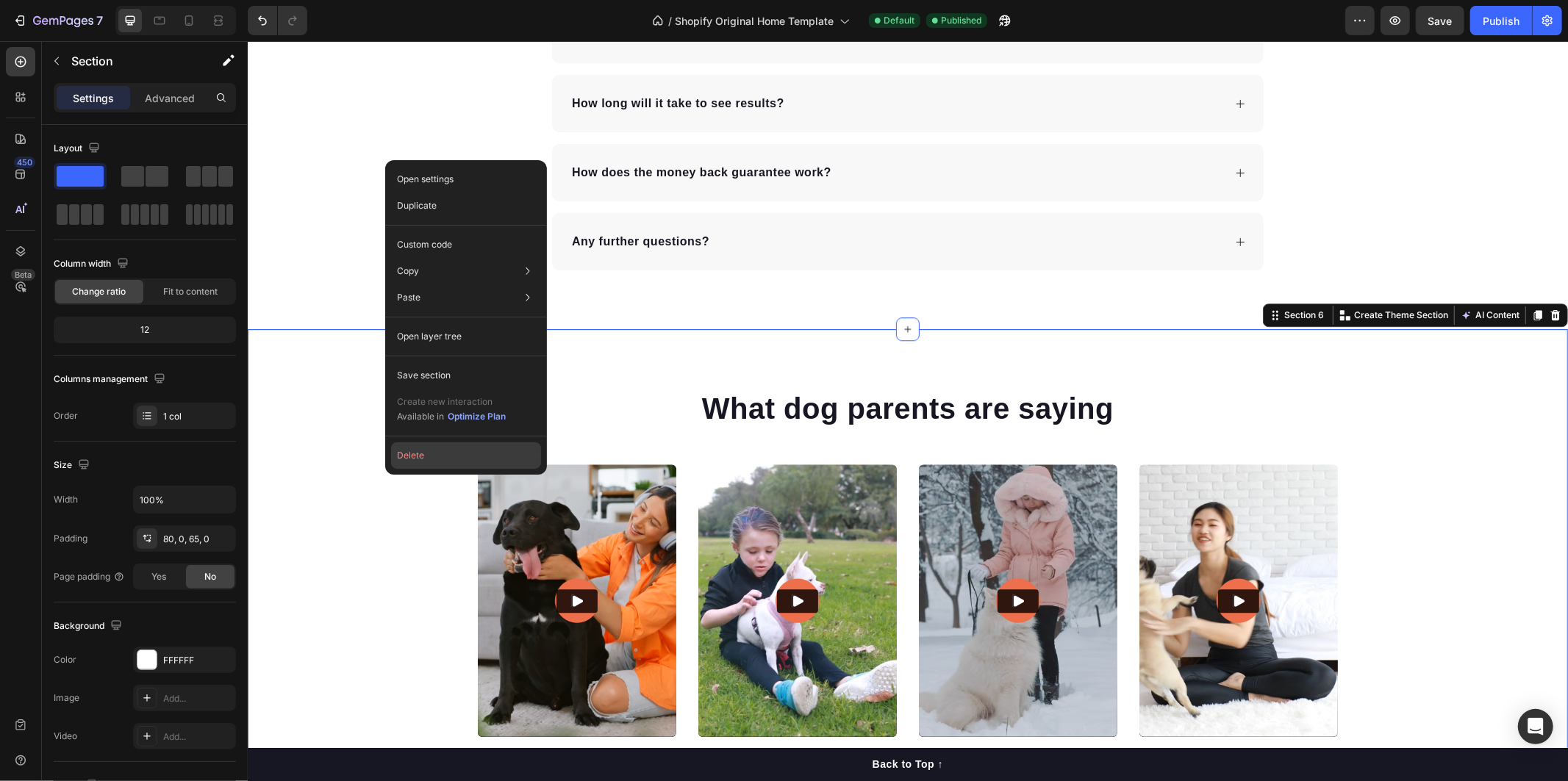
click at [434, 459] on button "Delete" at bounding box center [465, 456] width 150 height 26
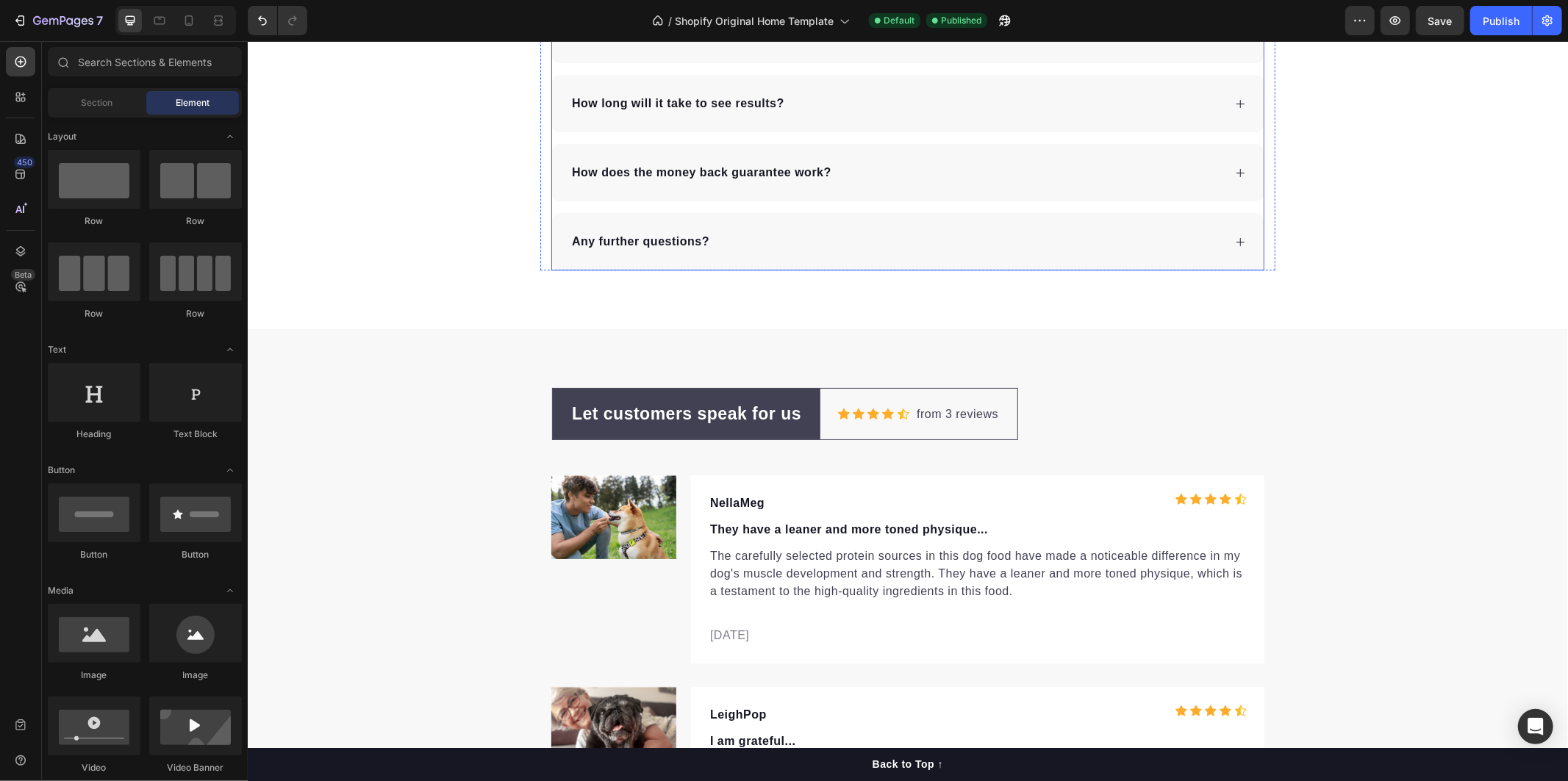
scroll to position [3211, 0]
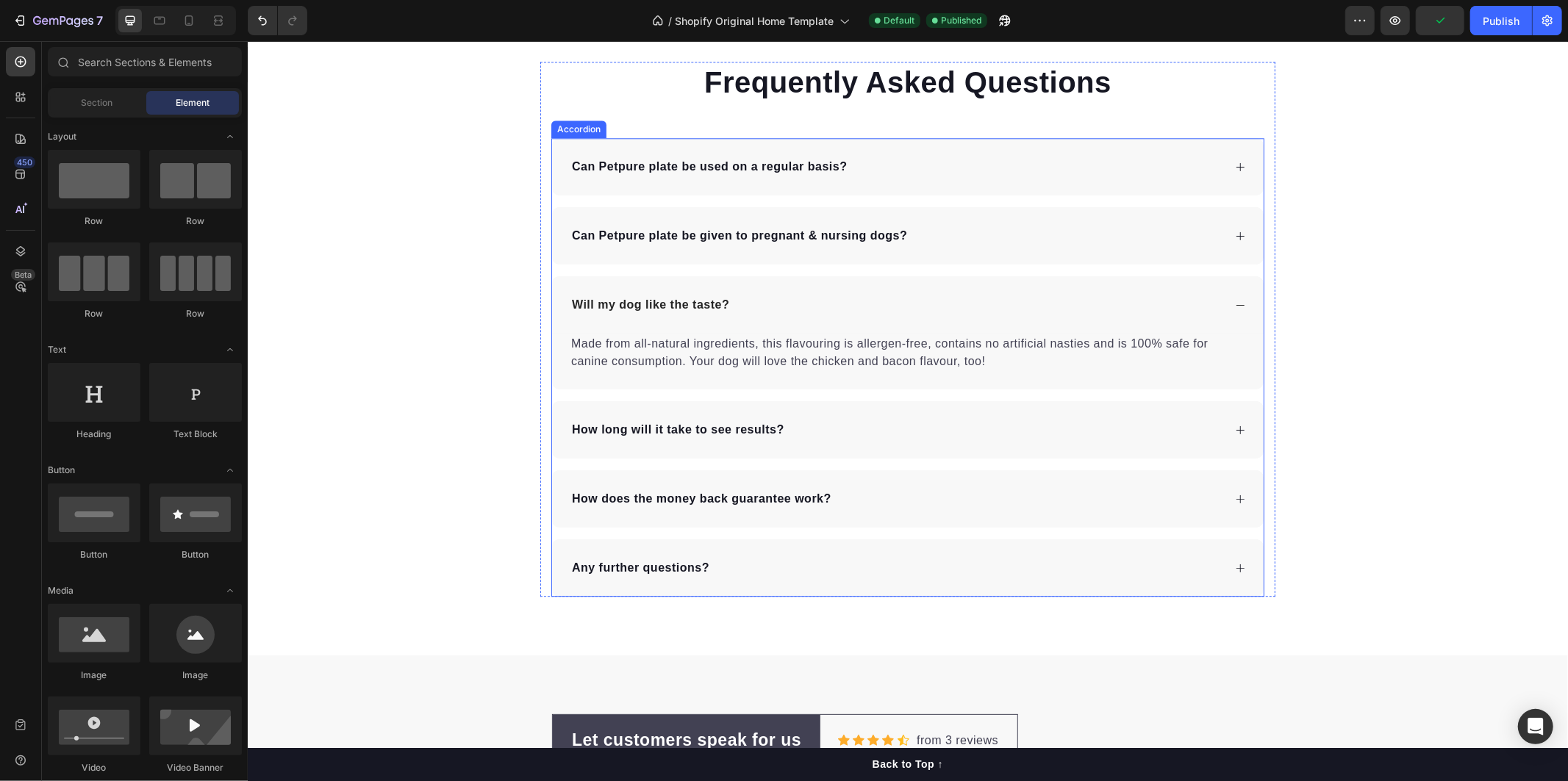
click at [672, 165] on p "Can Petpure plate be used on a regular basis?" at bounding box center [708, 166] width 276 height 18
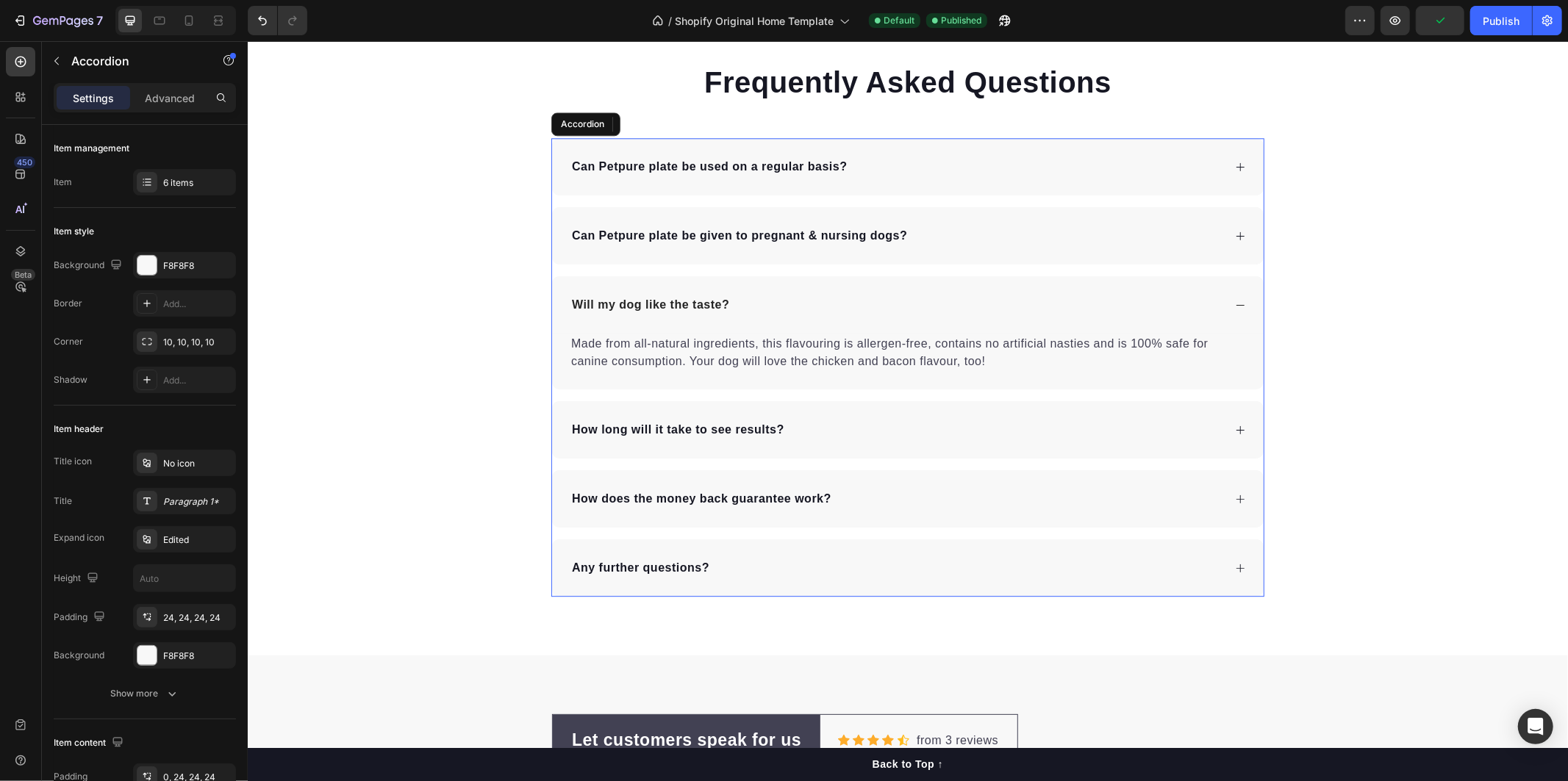
click at [653, 165] on p "Can Petpure plate be used on a regular basis?" at bounding box center [708, 166] width 276 height 18
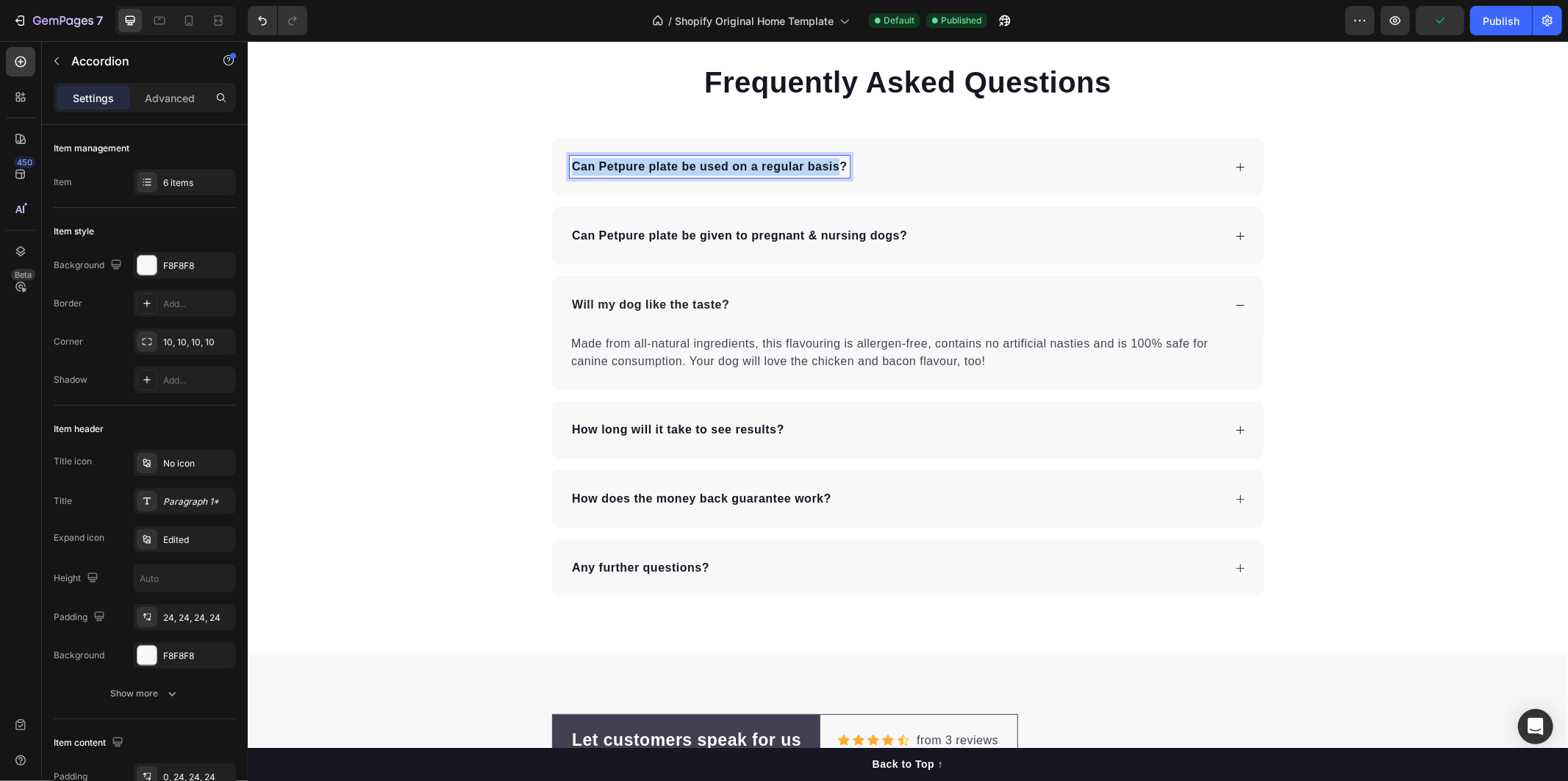
drag, startPoint x: 564, startPoint y: 165, endPoint x: 836, endPoint y: 172, distance: 272.1
click at [836, 172] on p "Can Petpure plate be used on a regular basis?" at bounding box center [708, 166] width 276 height 18
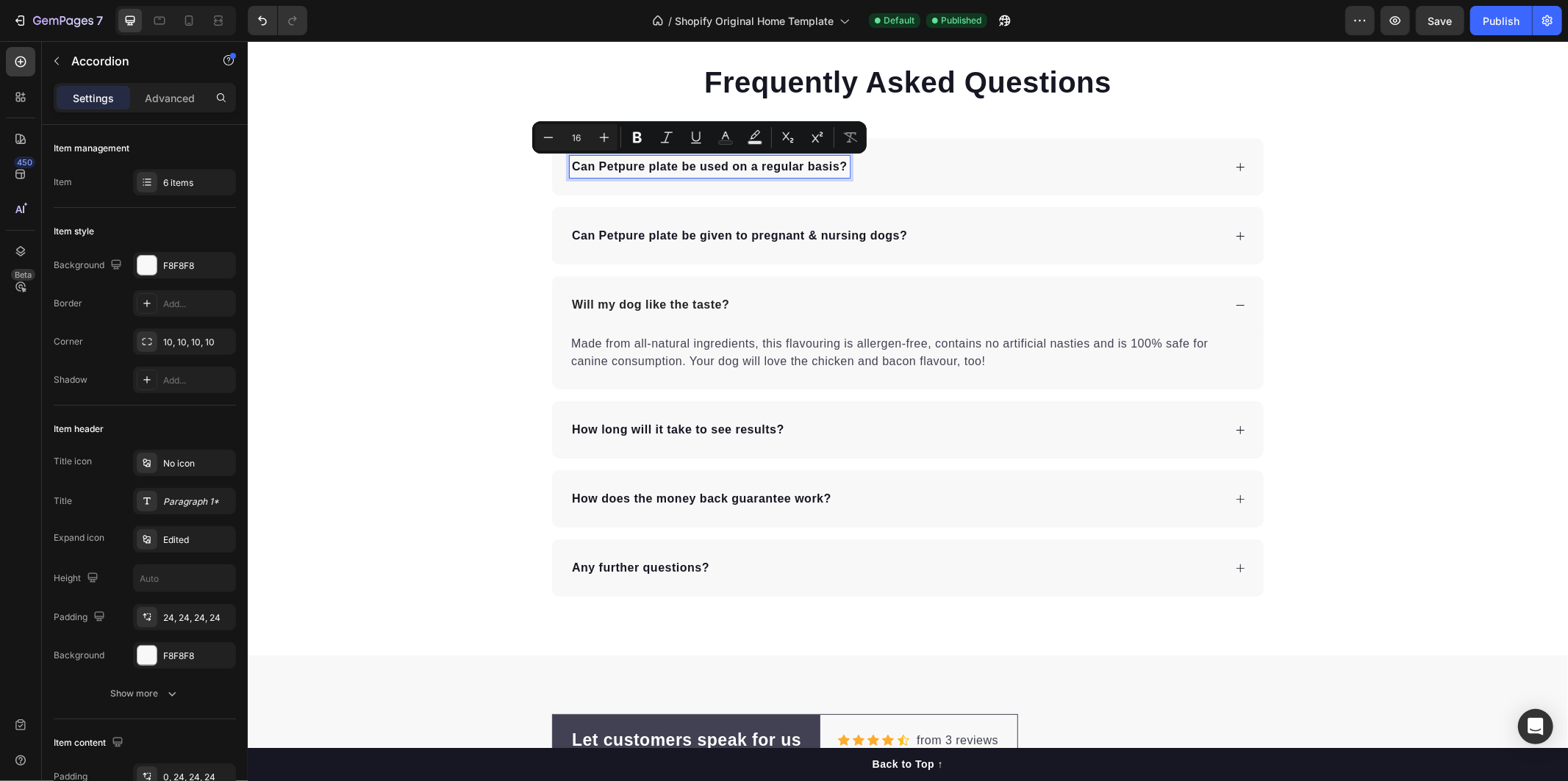
click at [839, 170] on p "Can Petpure plate be used on a regular basis?" at bounding box center [708, 166] width 276 height 18
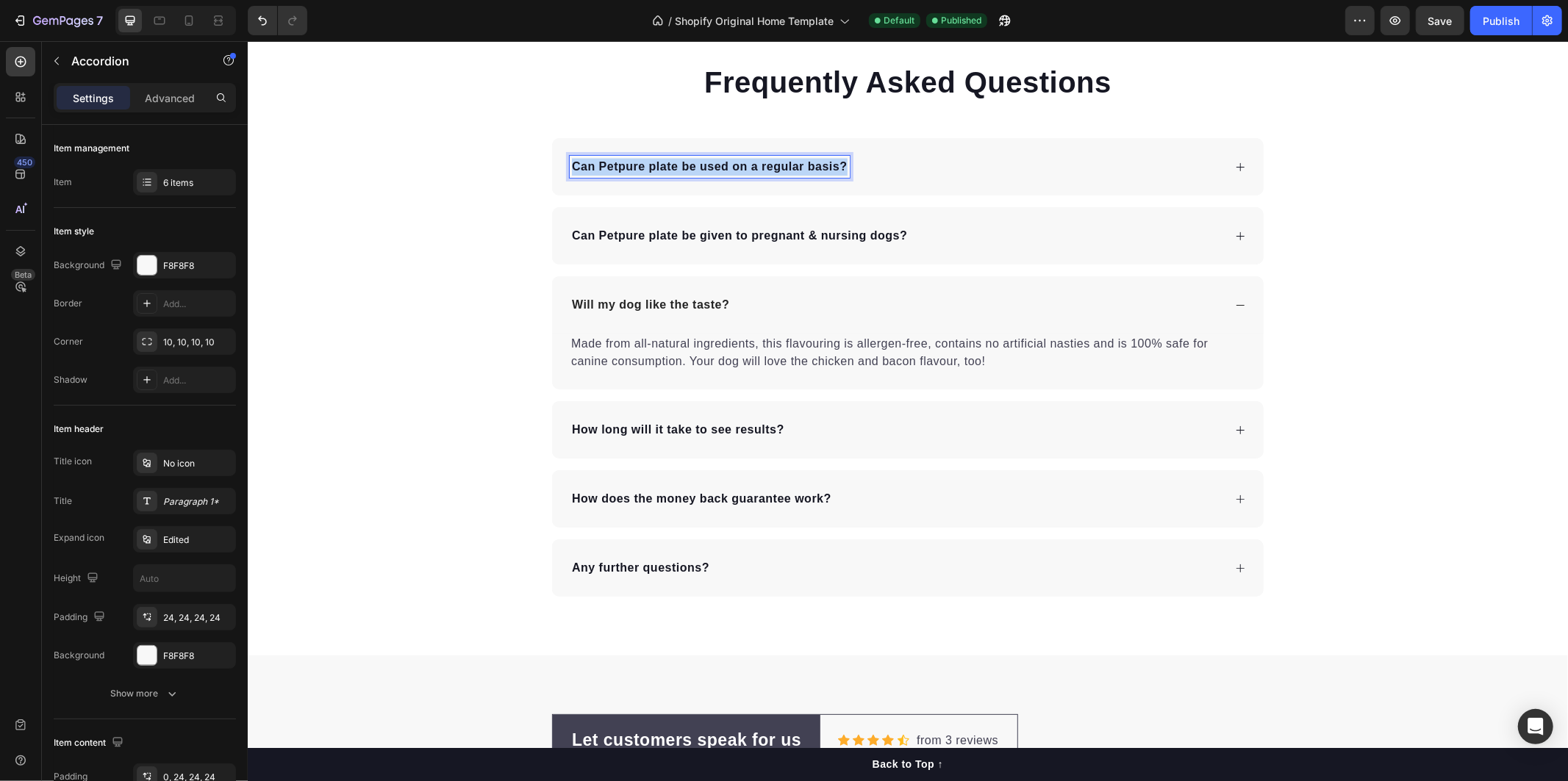
drag, startPoint x: 832, startPoint y: 169, endPoint x: 549, endPoint y: 165, distance: 283.0
click at [551, 165] on div "Can Petpure plate be used on a regular basis?" at bounding box center [906, 166] width 711 height 58
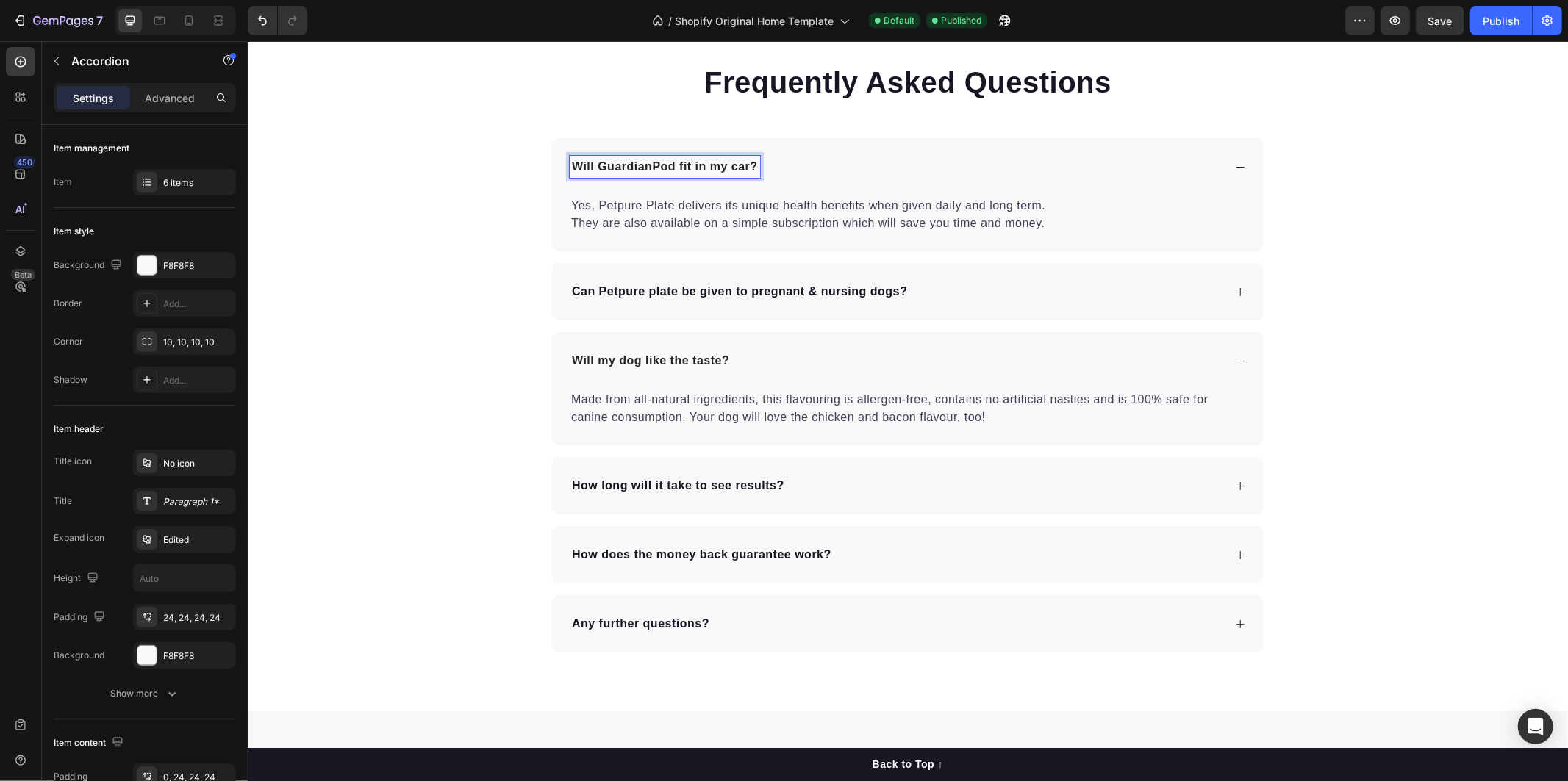
click at [600, 298] on p "Can Petpure plate be given to pregnant & nursing dogs?" at bounding box center [738, 291] width 335 height 18
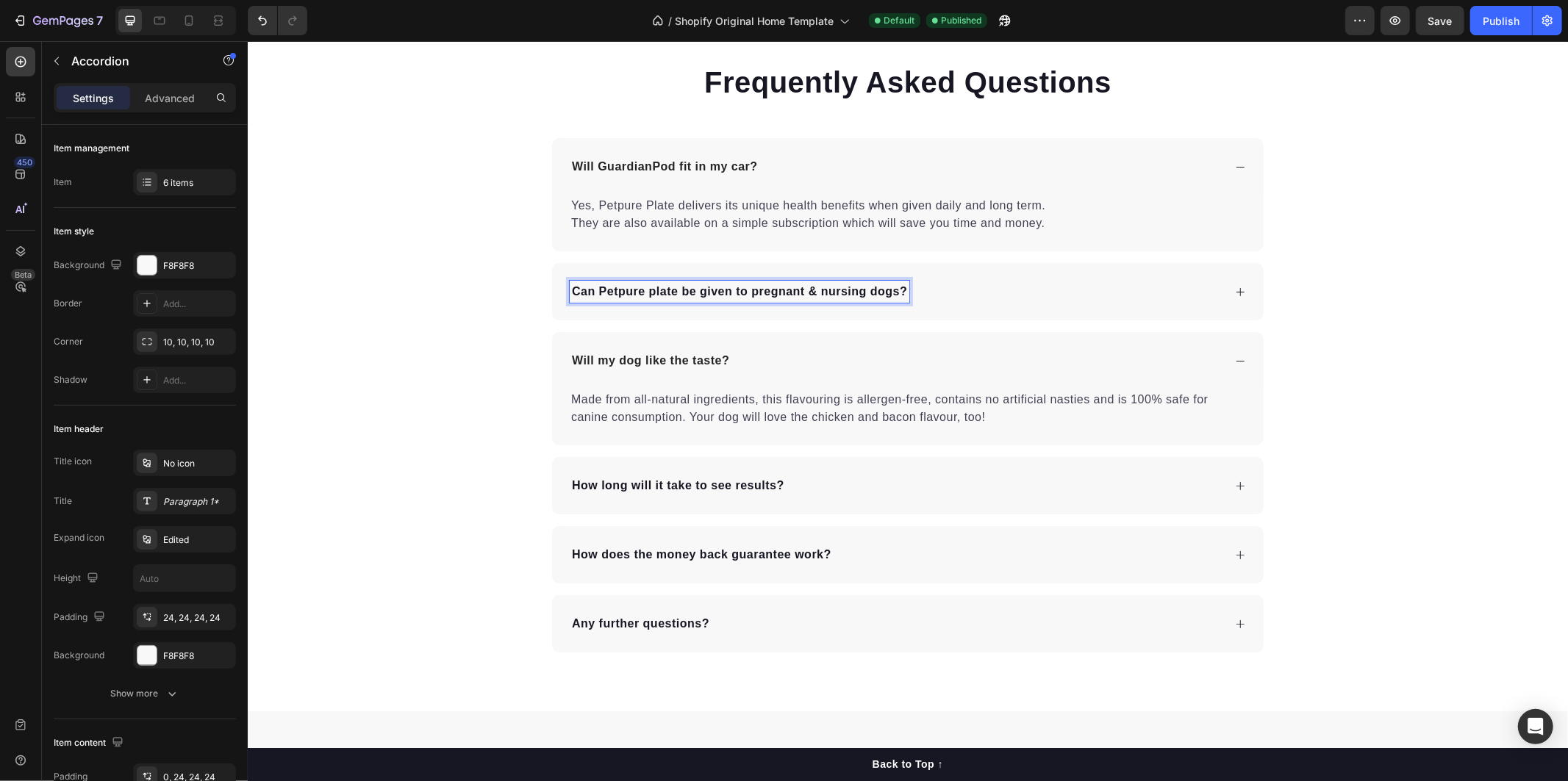
drag, startPoint x: 598, startPoint y: 295, endPoint x: 553, endPoint y: 291, distance: 45.2
click at [593, 295] on p "Can Petpure plate be given to pregnant & nursing dogs?" at bounding box center [738, 291] width 335 height 18
click at [569, 294] on div "Can Petpure plate be given to pregnant & nursing dogs?" at bounding box center [738, 291] width 339 height 22
drag, startPoint x: 563, startPoint y: 291, endPoint x: 902, endPoint y: 295, distance: 339.0
click at [902, 295] on div "Can Petpure plate be given to pregnant & nursing dogs?" at bounding box center [738, 291] width 339 height 22
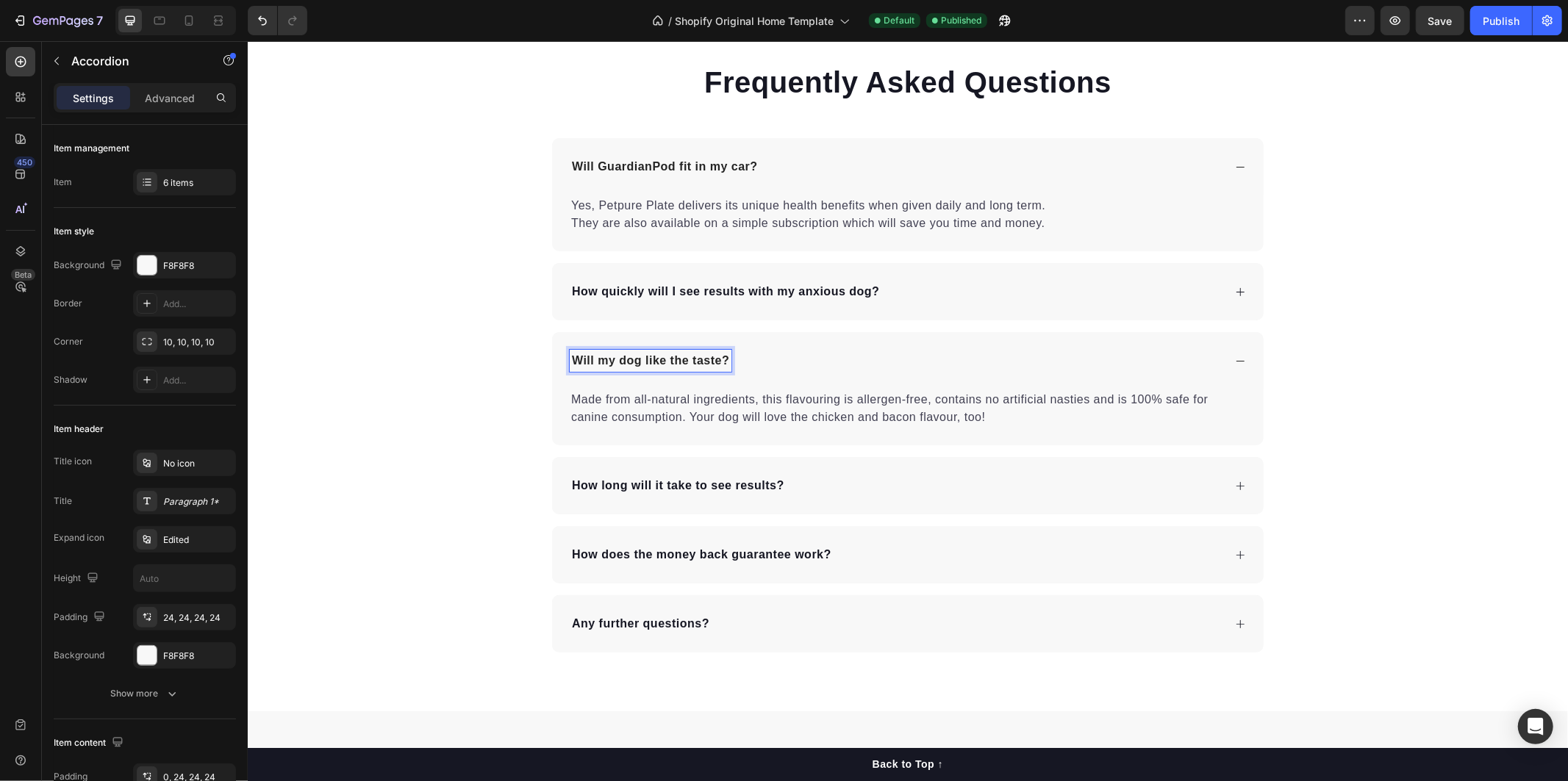
click at [580, 357] on p "Will my dog like the taste?" at bounding box center [649, 360] width 157 height 18
click at [571, 360] on p "Will my dog like the taste?" at bounding box center [649, 360] width 157 height 18
drag, startPoint x: 567, startPoint y: 359, endPoint x: 777, endPoint y: 367, distance: 210.2
click at [777, 367] on div "Will my dog like the taste?" at bounding box center [895, 360] width 653 height 22
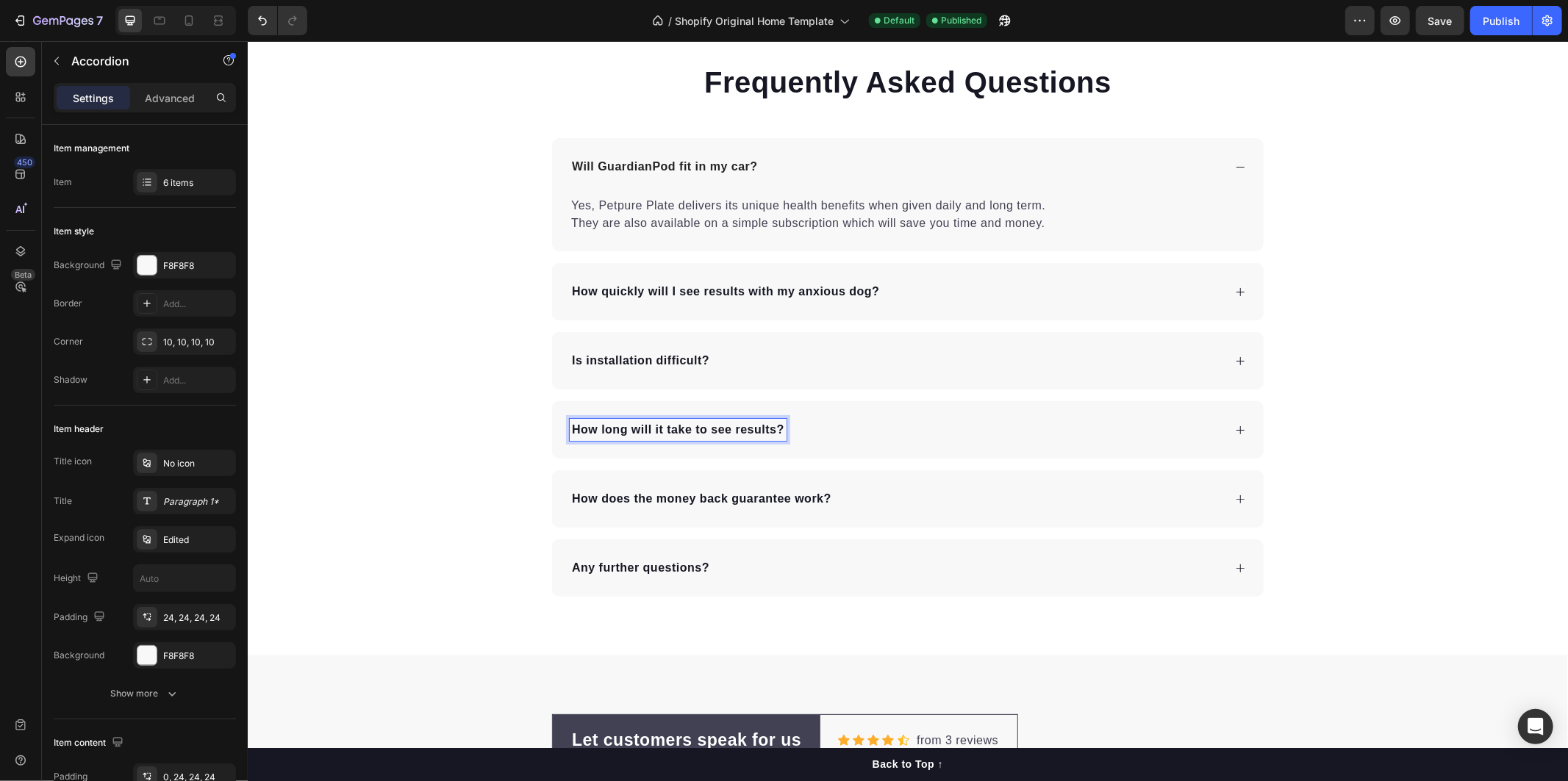
click at [600, 423] on p "How long will it take to see results?" at bounding box center [677, 429] width 213 height 18
drag, startPoint x: 590, startPoint y: 433, endPoint x: 578, endPoint y: 430, distance: 12.4
click at [589, 433] on p "How long will it take to see results?" at bounding box center [677, 429] width 213 height 18
drag, startPoint x: 566, startPoint y: 427, endPoint x: 811, endPoint y: 430, distance: 245.0
click at [828, 447] on div "How long will it take to see results?" at bounding box center [906, 429] width 711 height 58
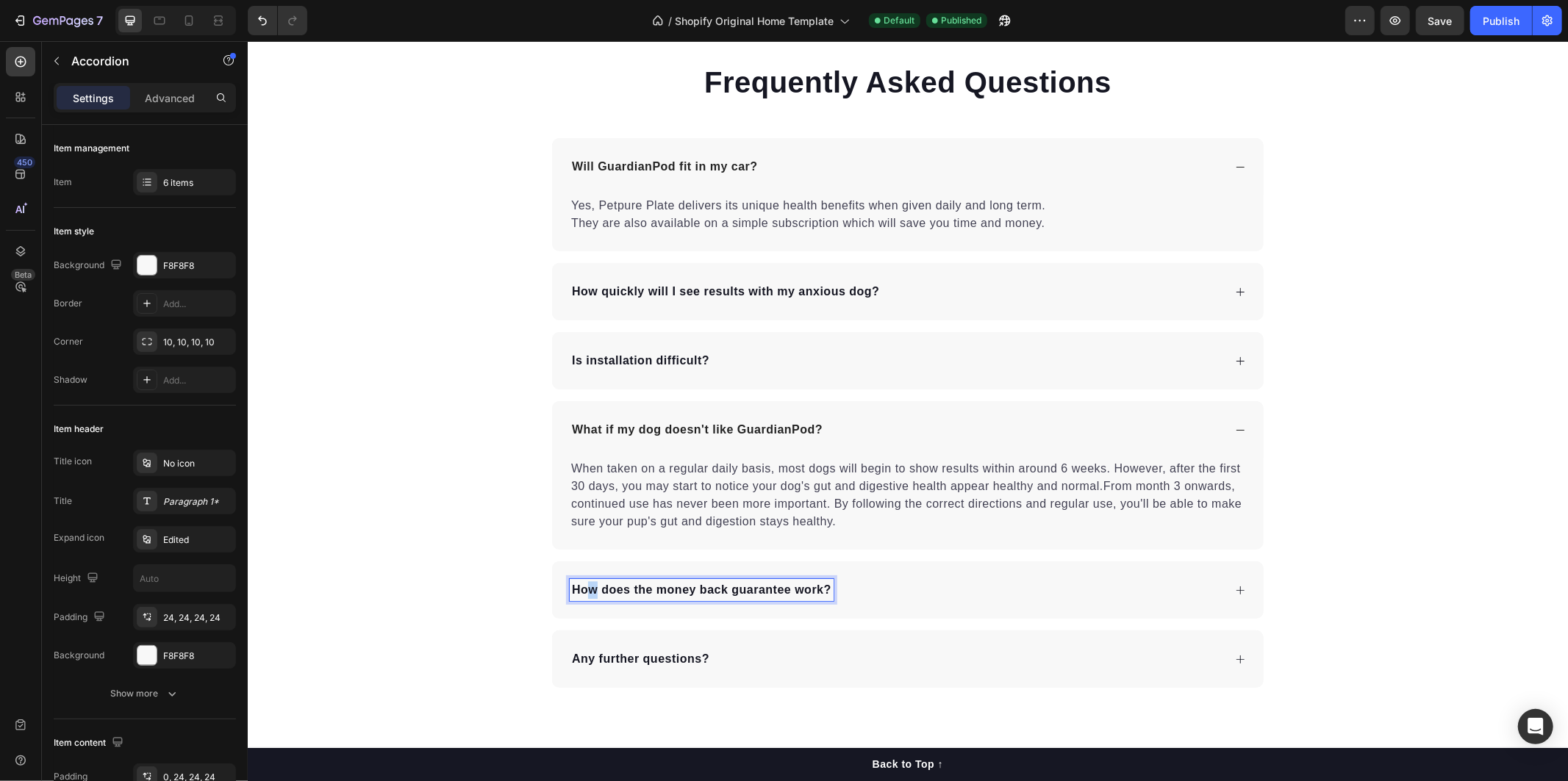
drag, startPoint x: 586, startPoint y: 589, endPoint x: 576, endPoint y: 587, distance: 10.2
click at [583, 588] on p "How does the money back guarantee work?" at bounding box center [701, 589] width 259 height 18
click at [575, 588] on p "How does the money back guarantee work?" at bounding box center [701, 589] width 259 height 18
drag, startPoint x: 567, startPoint y: 588, endPoint x: 869, endPoint y: 611, distance: 302.9
click at [848, 608] on div "How does the money back guarantee work?" at bounding box center [906, 589] width 711 height 58
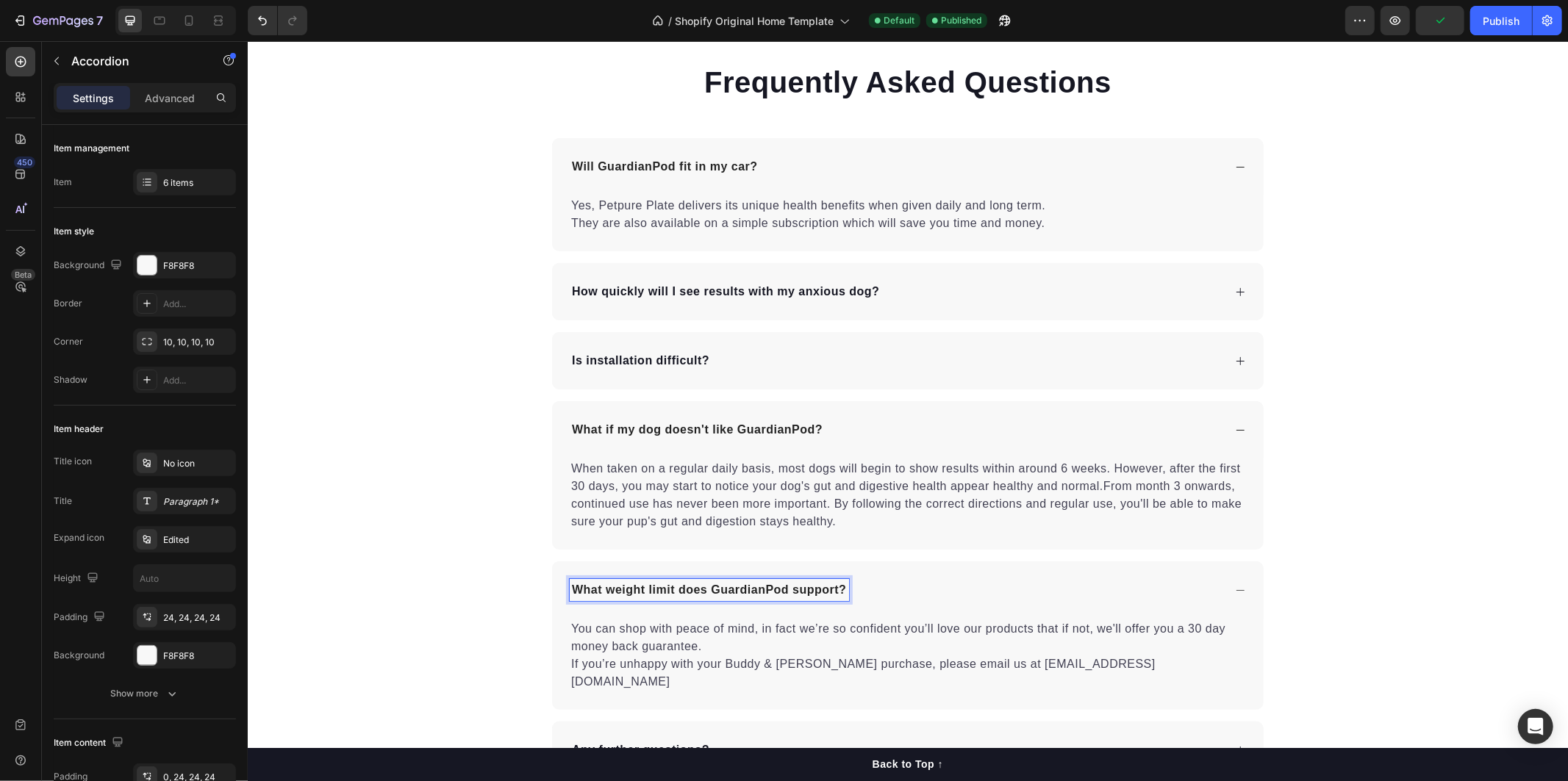
click at [1221, 725] on div "Any further questions?" at bounding box center [906, 749] width 711 height 58
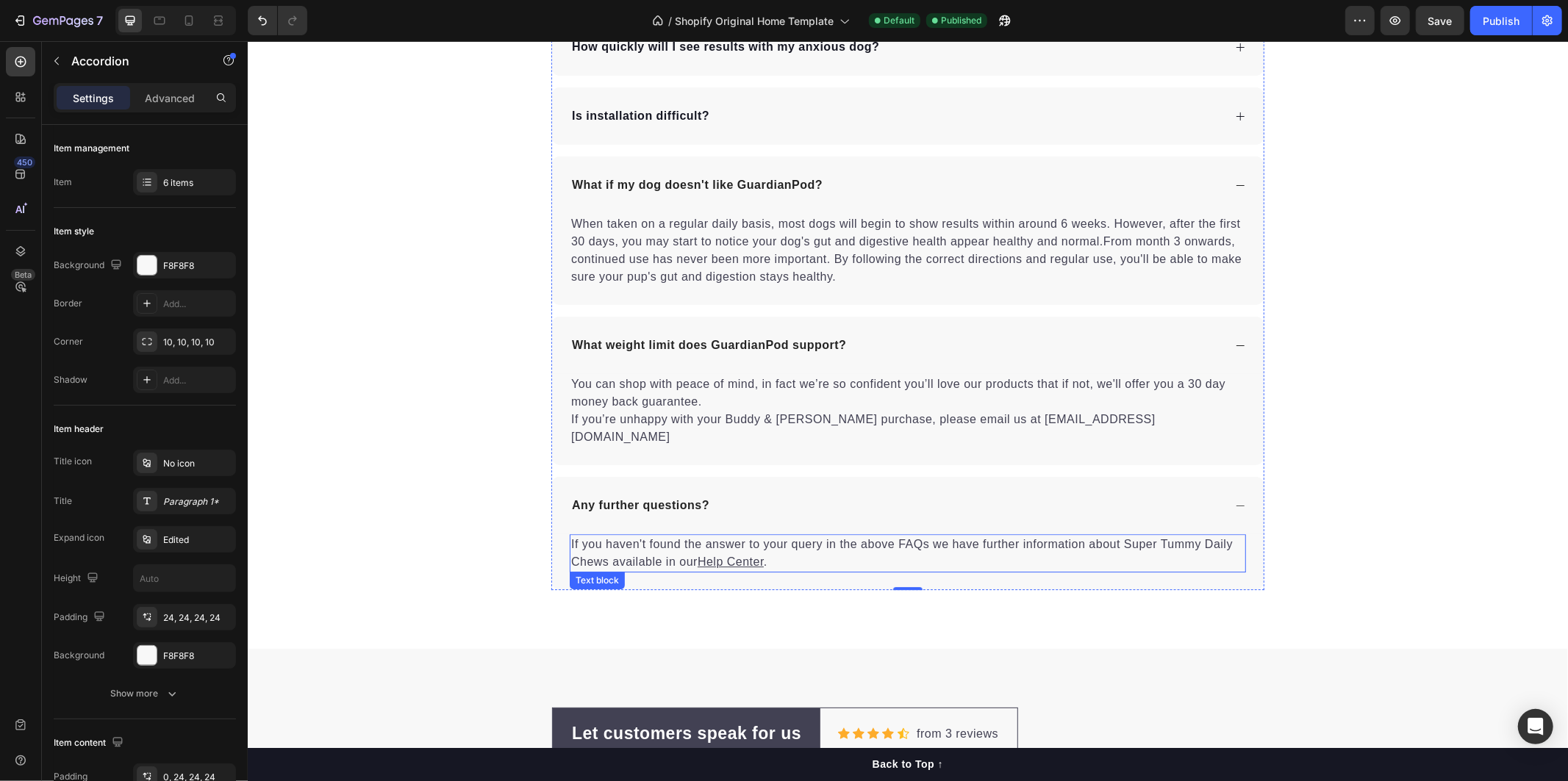
drag, startPoint x: 1208, startPoint y: 529, endPoint x: 1109, endPoint y: 527, distance: 99.0
click at [1204, 535] on p "If you haven't found the answer to your query in the above FAQs we have further…" at bounding box center [906, 552] width 673 height 35
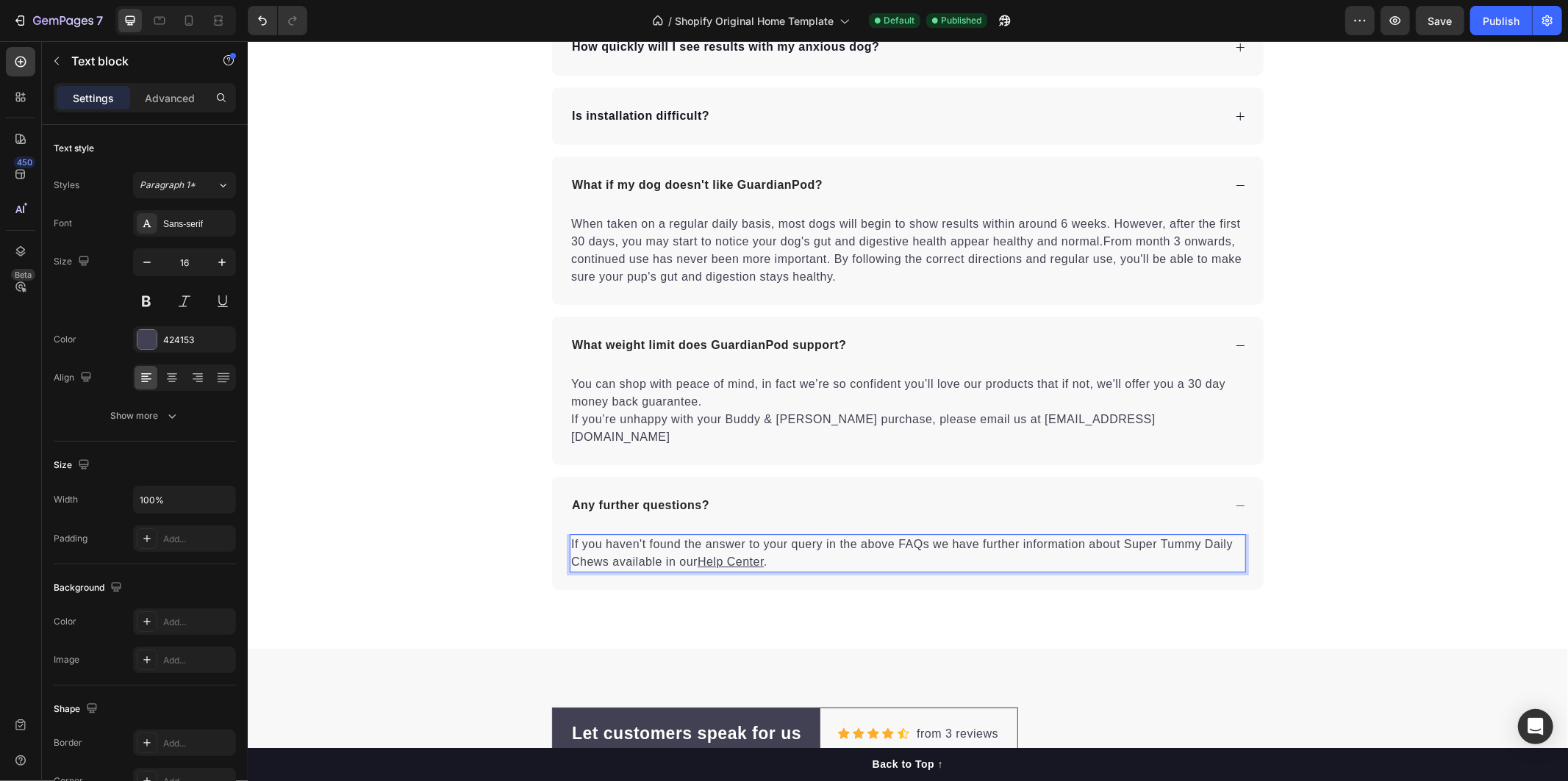
click at [600, 546] on p "If you haven't found the answer to your query in the above FAQs we have further…" at bounding box center [906, 552] width 673 height 35
click at [846, 277] on p "When taken on a regular daily basis, most dogs will begin to show results withi…" at bounding box center [906, 250] width 673 height 71
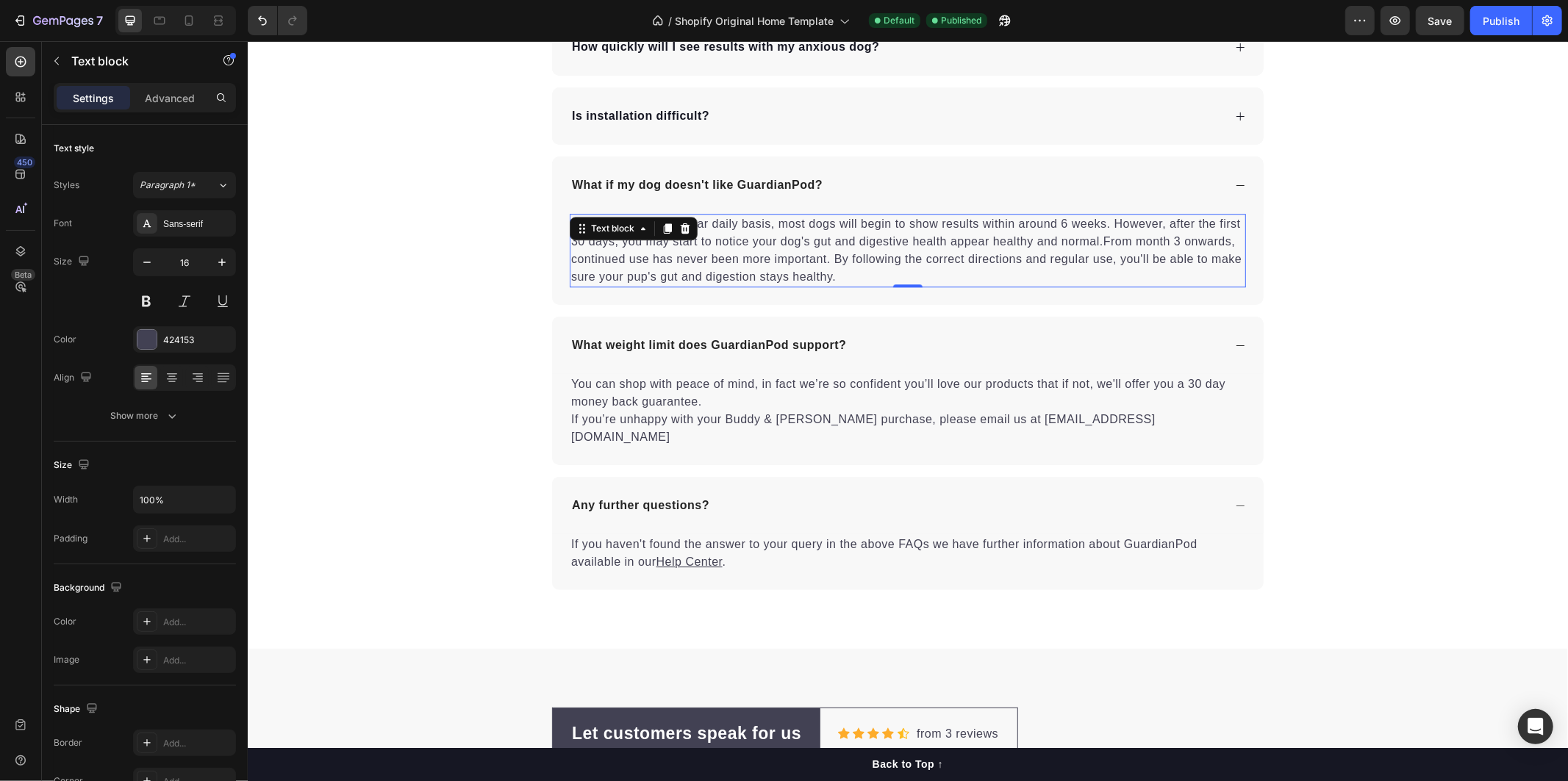
click at [843, 275] on p "When taken on a regular daily basis, most dogs will begin to show results withi…" at bounding box center [906, 250] width 673 height 71
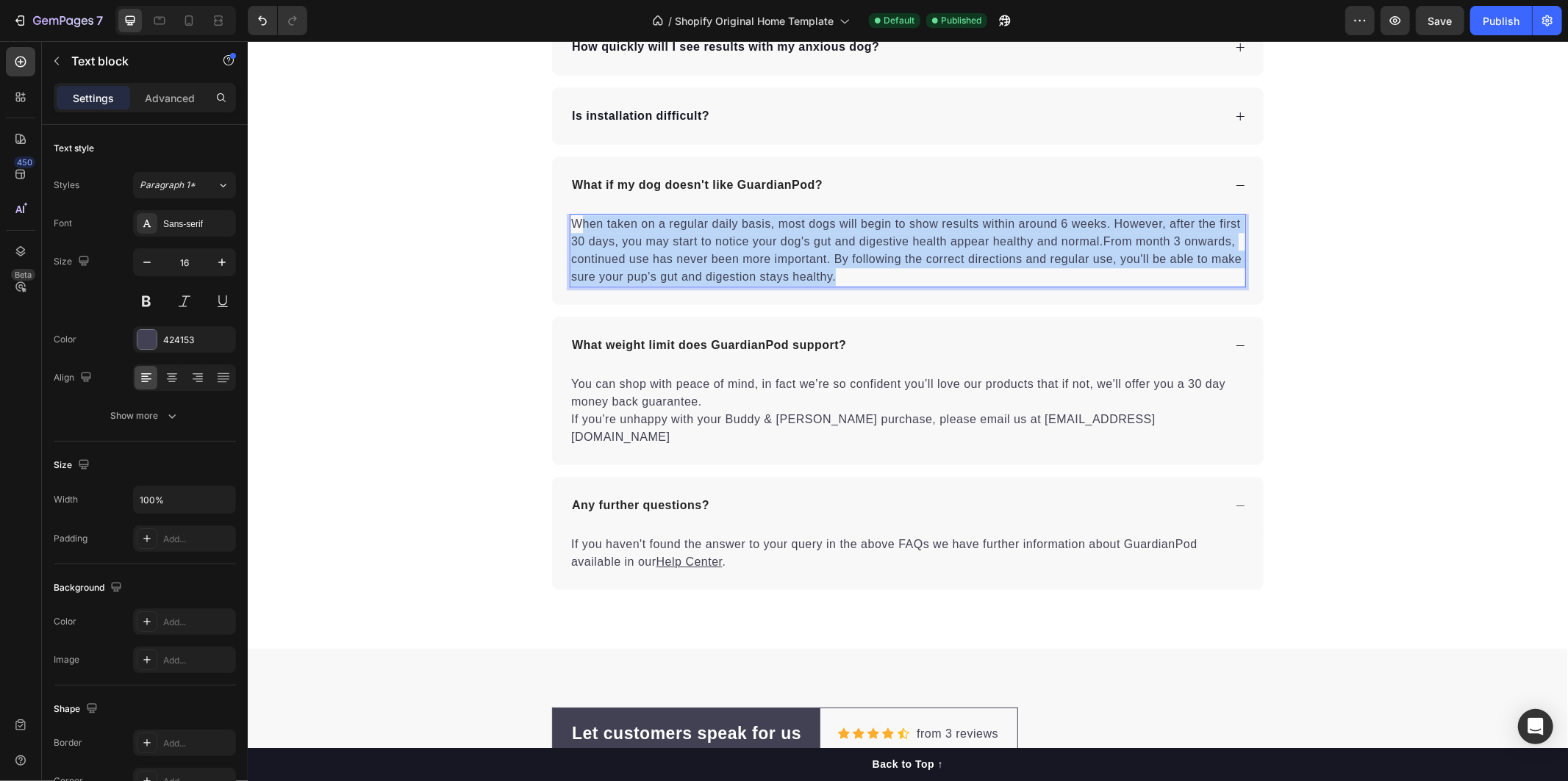
drag, startPoint x: 812, startPoint y: 277, endPoint x: 576, endPoint y: 220, distance: 242.8
click at [576, 220] on p "When taken on a regular daily basis, most dogs will begin to show results withi…" at bounding box center [906, 250] width 673 height 71
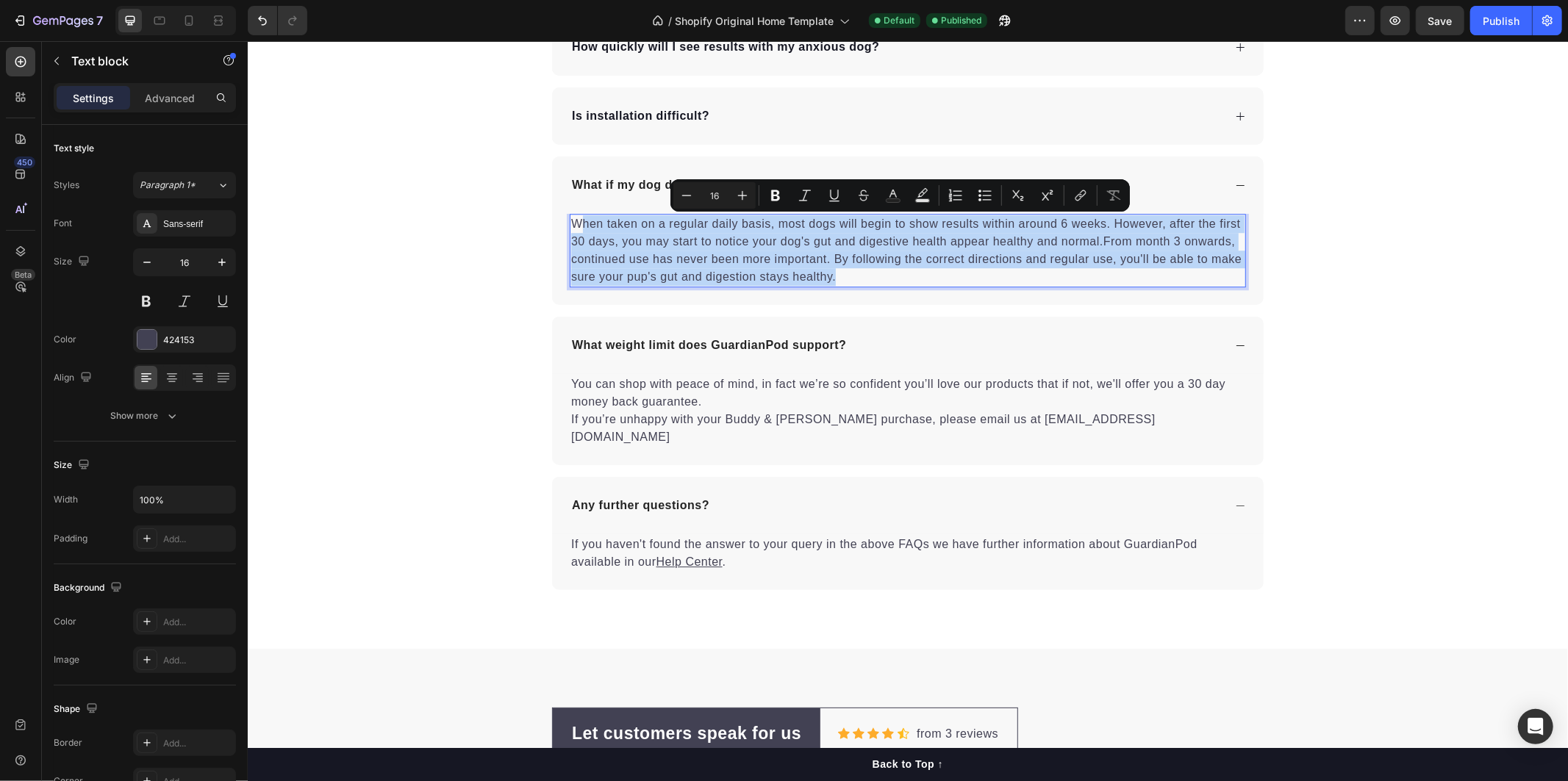
click at [573, 220] on p "When taken on a regular daily basis, most dogs will begin to show results withi…" at bounding box center [906, 250] width 673 height 71
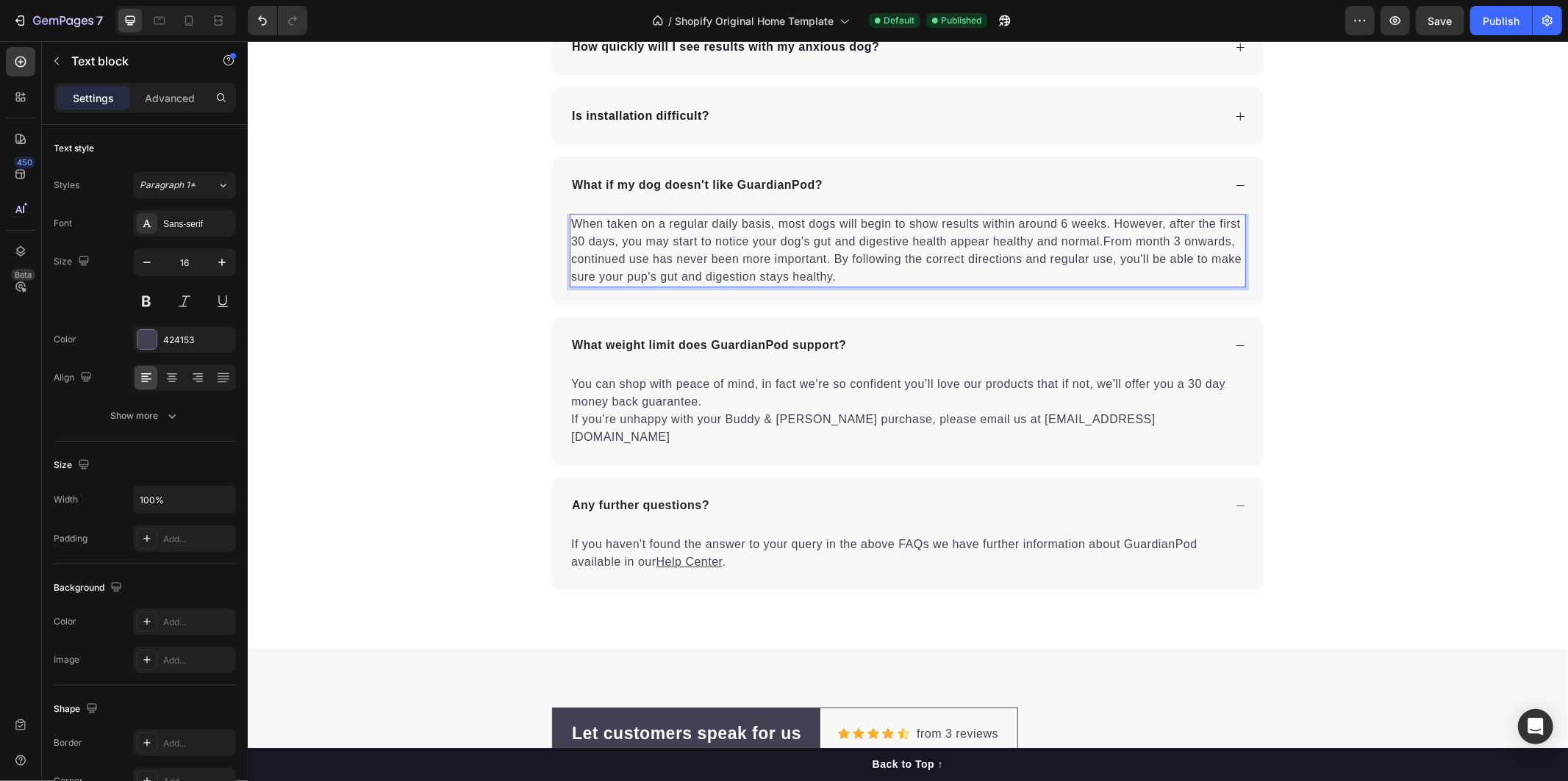
click at [570, 221] on p "When taken on a regular daily basis, most dogs will begin to show results withi…" at bounding box center [906, 250] width 673 height 71
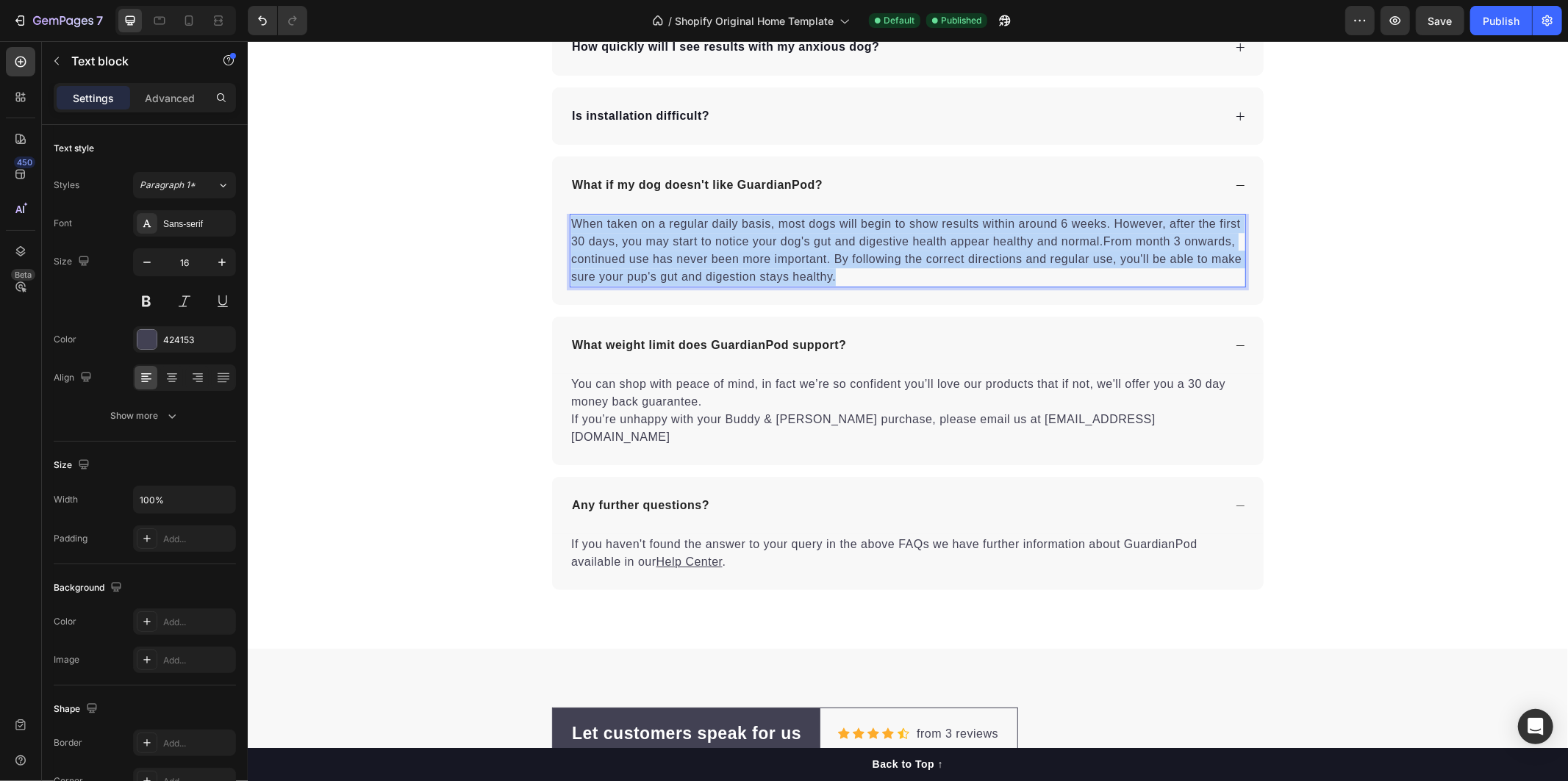
drag, startPoint x: 567, startPoint y: 221, endPoint x: 907, endPoint y: 282, distance: 345.4
click at [907, 282] on p "When taken on a regular daily basis, most dogs will begin to show results withi…" at bounding box center [906, 250] width 673 height 71
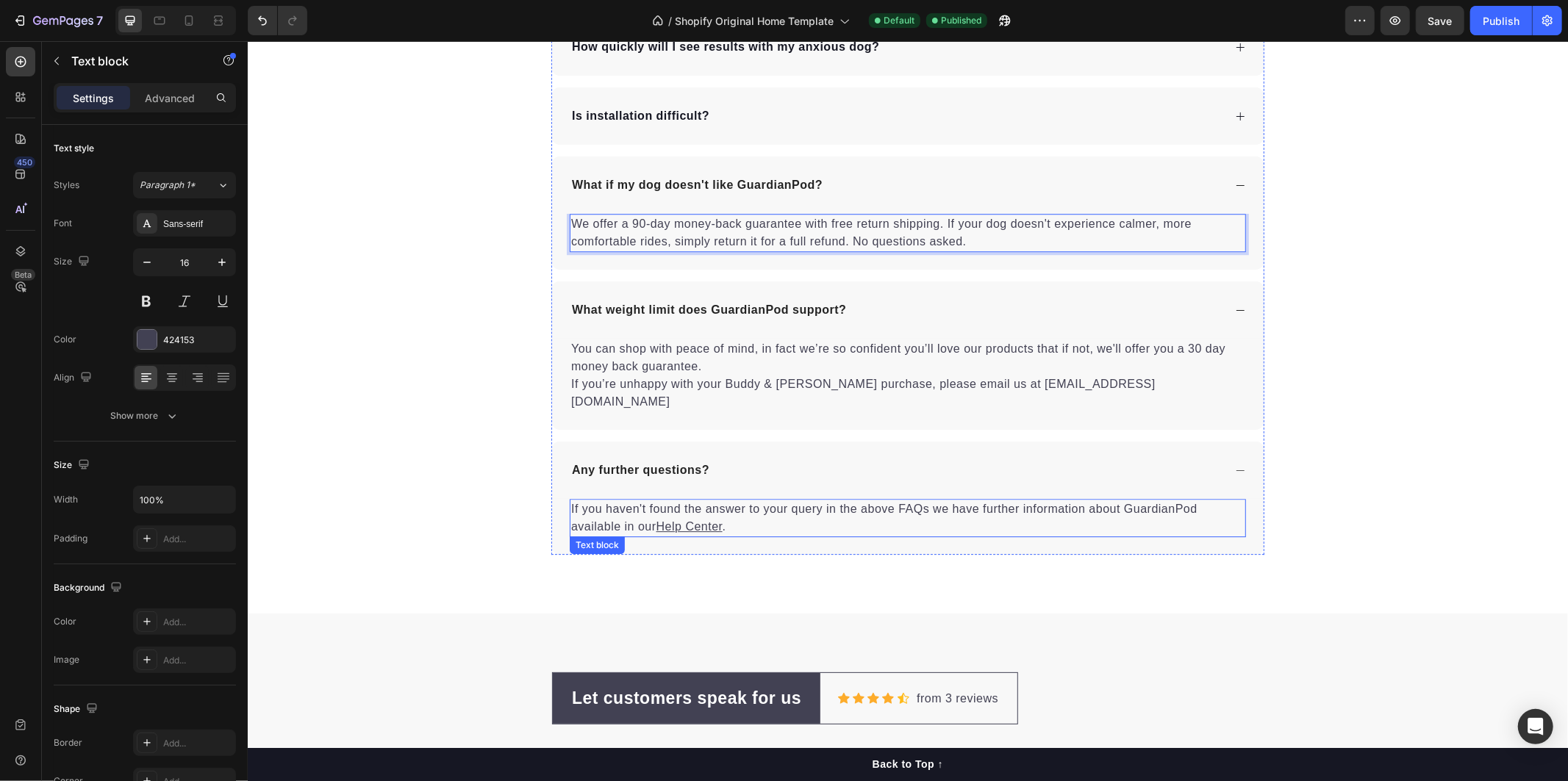
click at [743, 397] on div "You can shop with peace of mind, in fact we’re so confident you’ll love our pro…" at bounding box center [906, 384] width 711 height 91
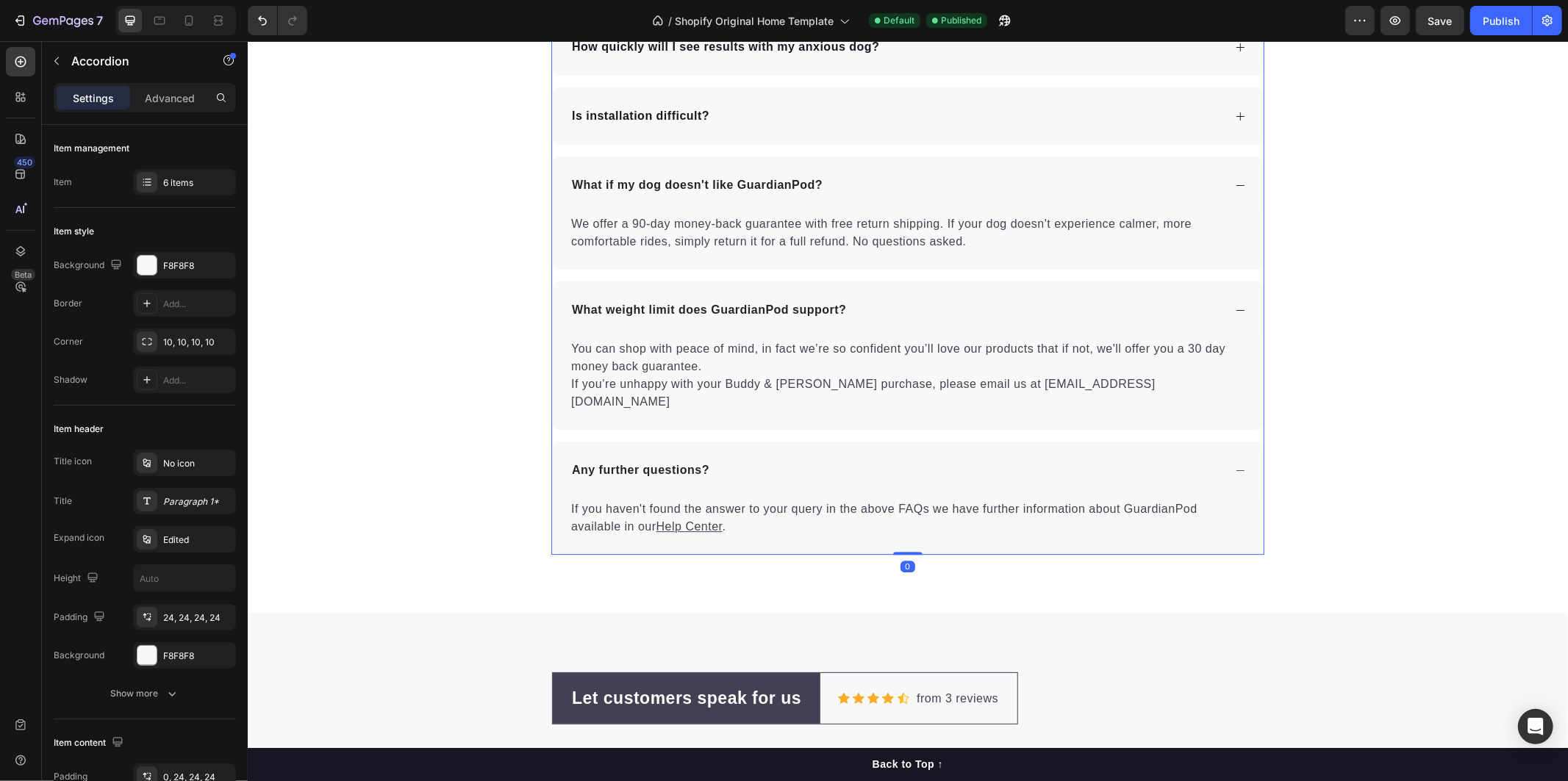
click at [1130, 402] on div "You can shop with peace of mind, in fact we’re so confident you’ll love our pro…" at bounding box center [906, 384] width 711 height 91
click at [1118, 387] on p "You can shop with peace of mind, in fact we’re so confident you’ll love our pro…" at bounding box center [906, 374] width 673 height 71
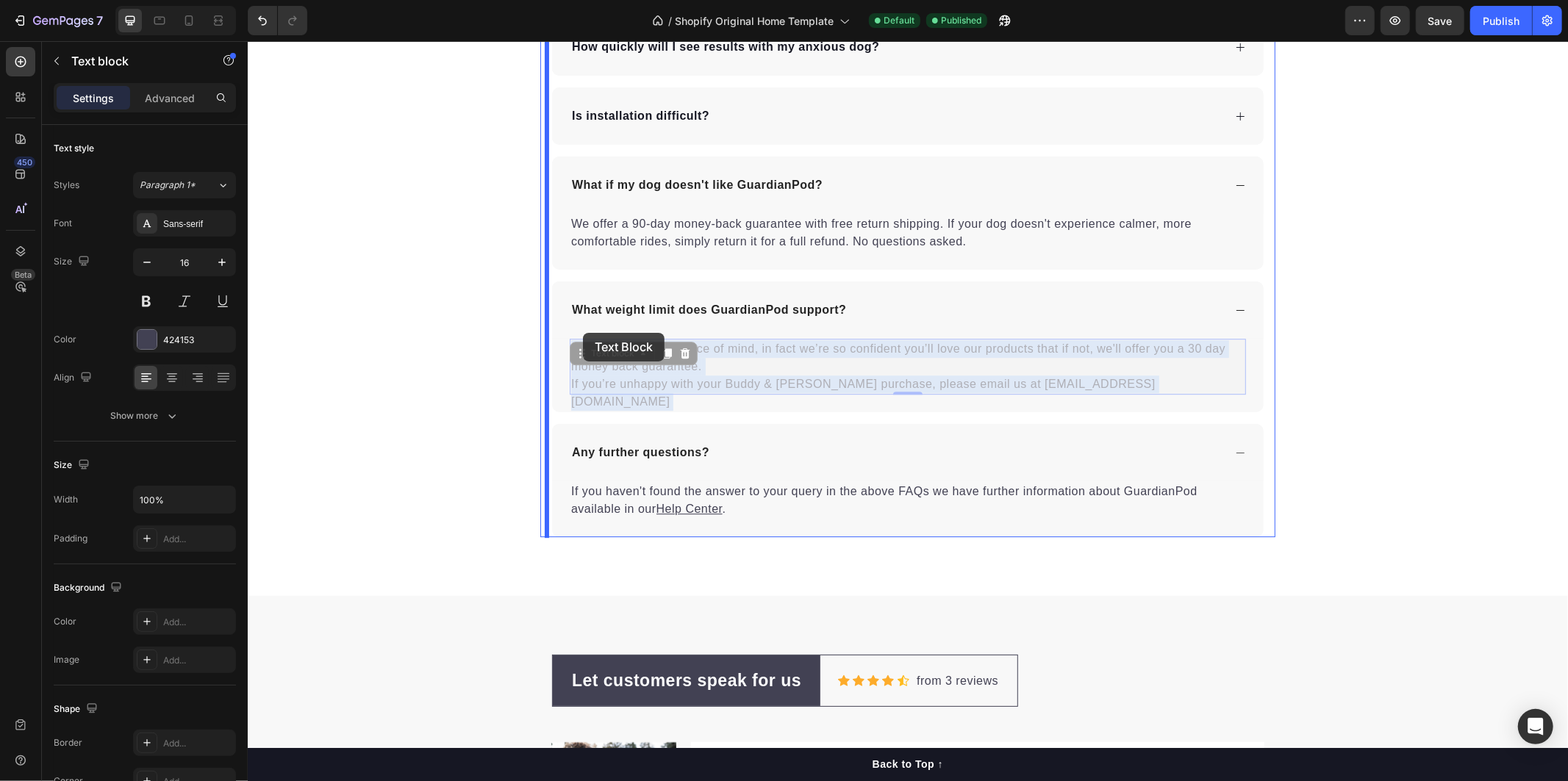
drag, startPoint x: 1106, startPoint y: 385, endPoint x: 1035, endPoint y: 350, distance: 79.2
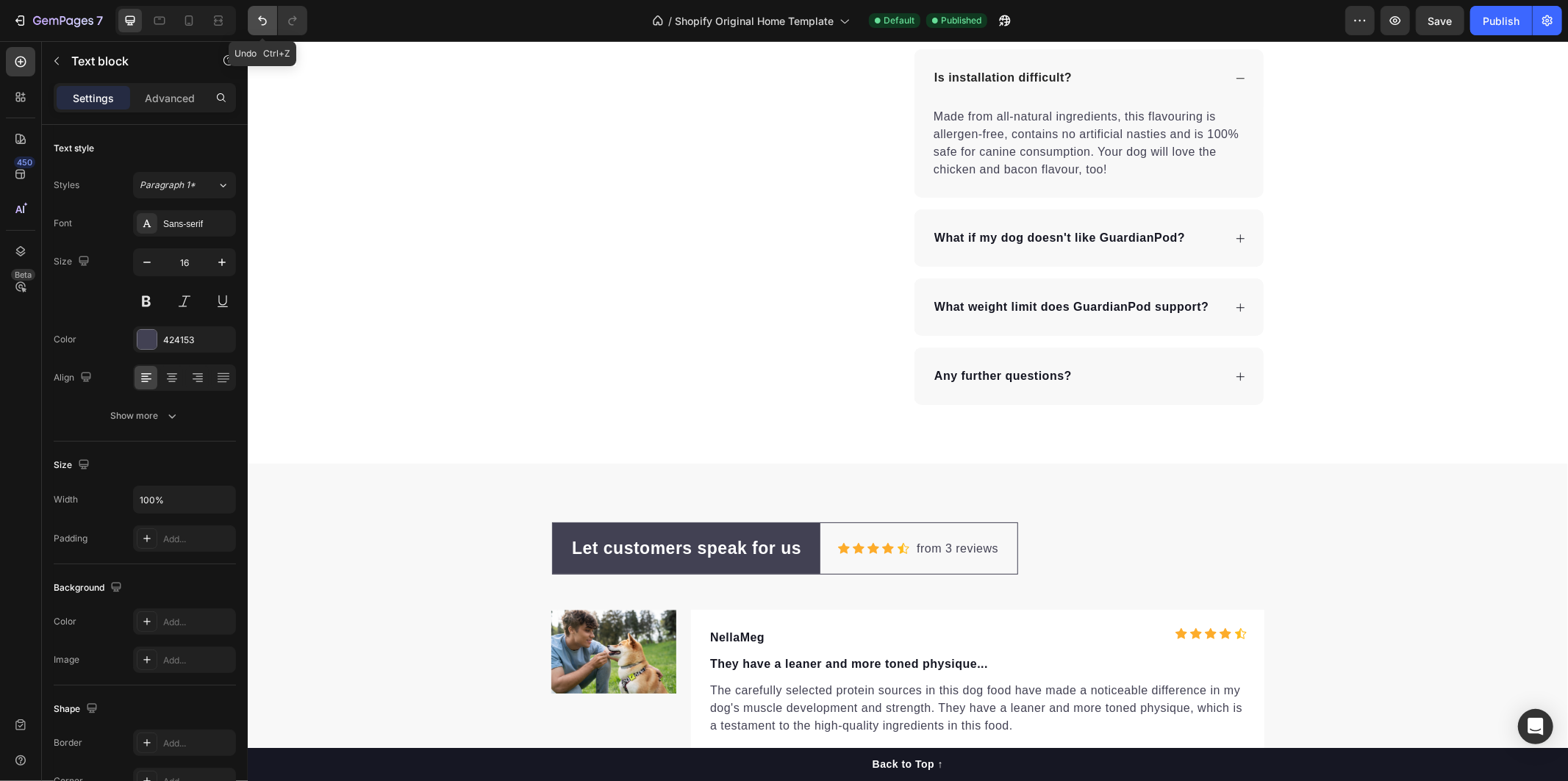
click at [266, 21] on icon "Undo/Redo" at bounding box center [262, 20] width 15 height 15
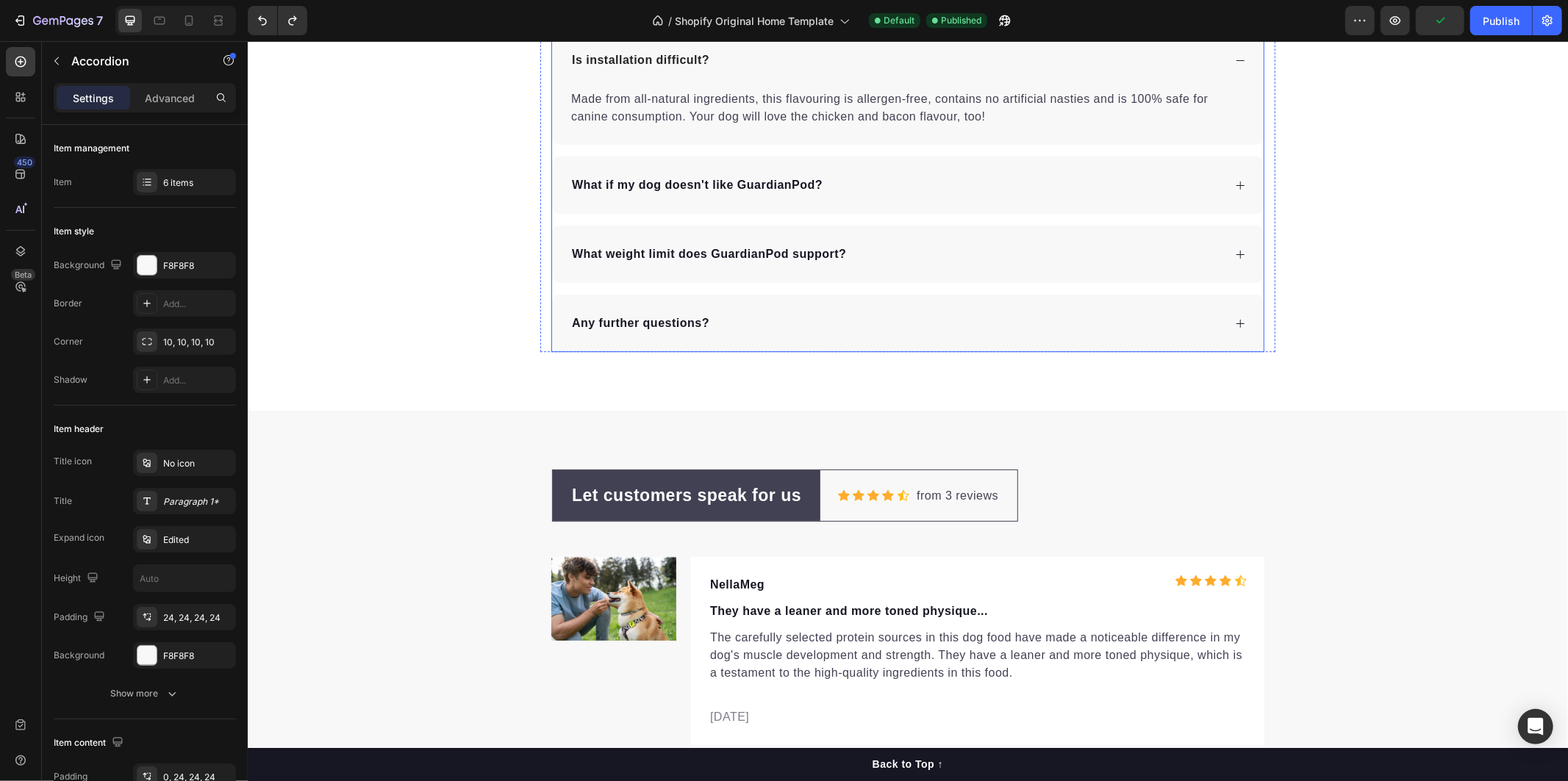
click at [1226, 268] on div "What weight limit does GuardianPod support?" at bounding box center [906, 253] width 711 height 58
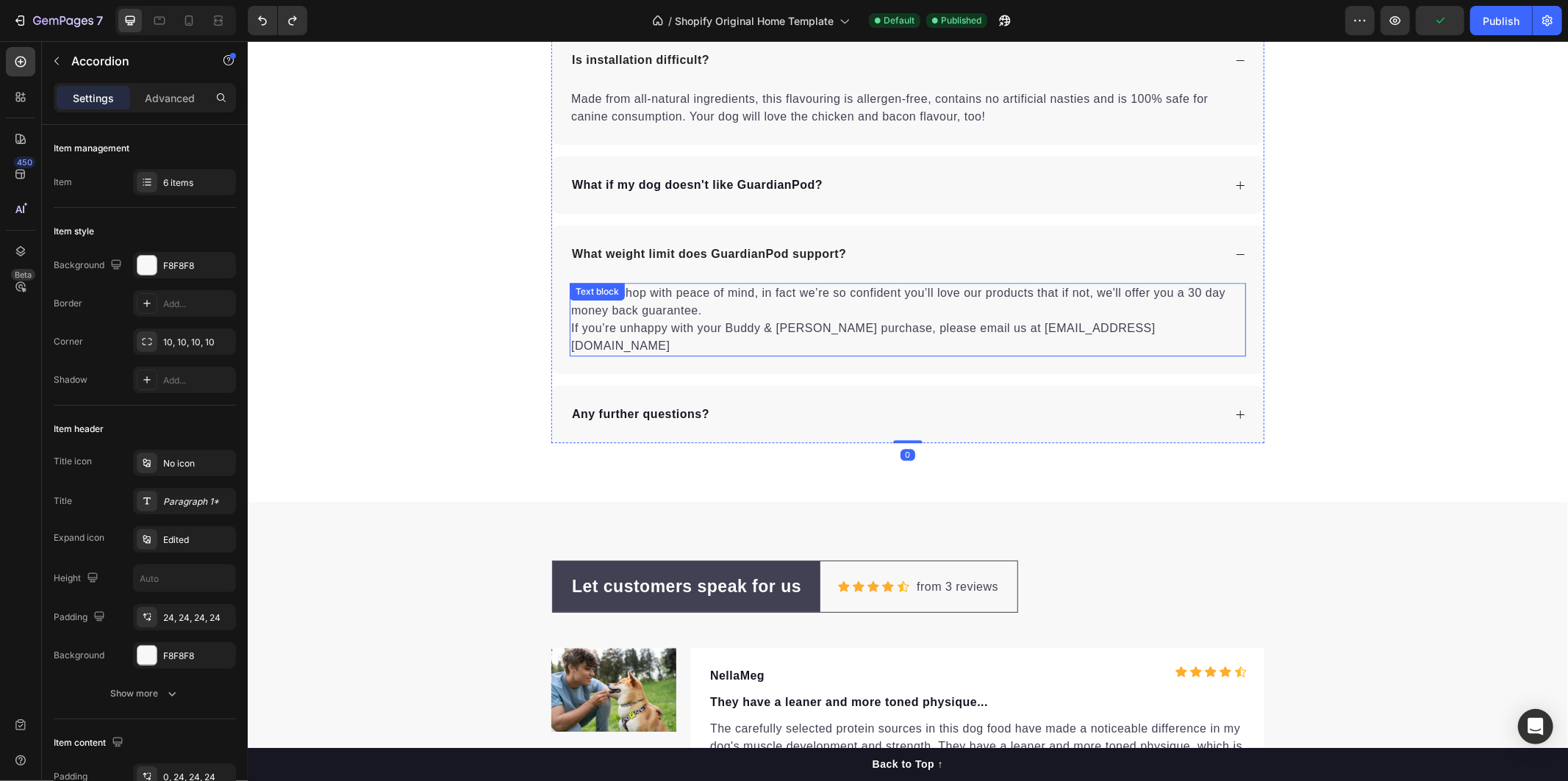
click at [1054, 318] on p "You can shop with peace of mind, in fact we’re so confident you’ll love our pro…" at bounding box center [906, 319] width 673 height 71
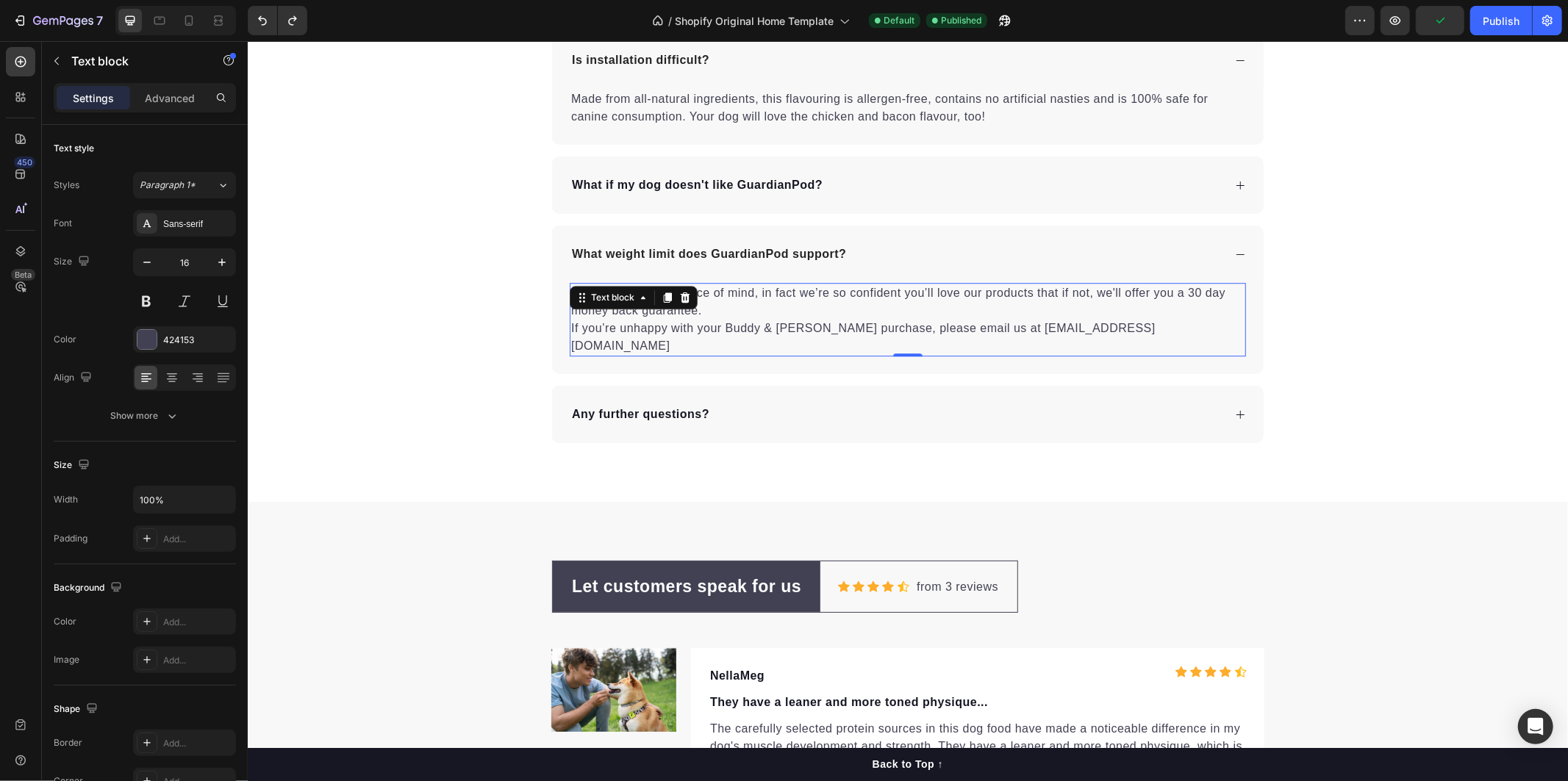
drag, startPoint x: 1068, startPoint y: 321, endPoint x: 1115, endPoint y: 326, distance: 47.3
click at [1068, 321] on p "You can shop with peace of mind, in fact we’re so confident you’ll love our pro…" at bounding box center [906, 319] width 673 height 71
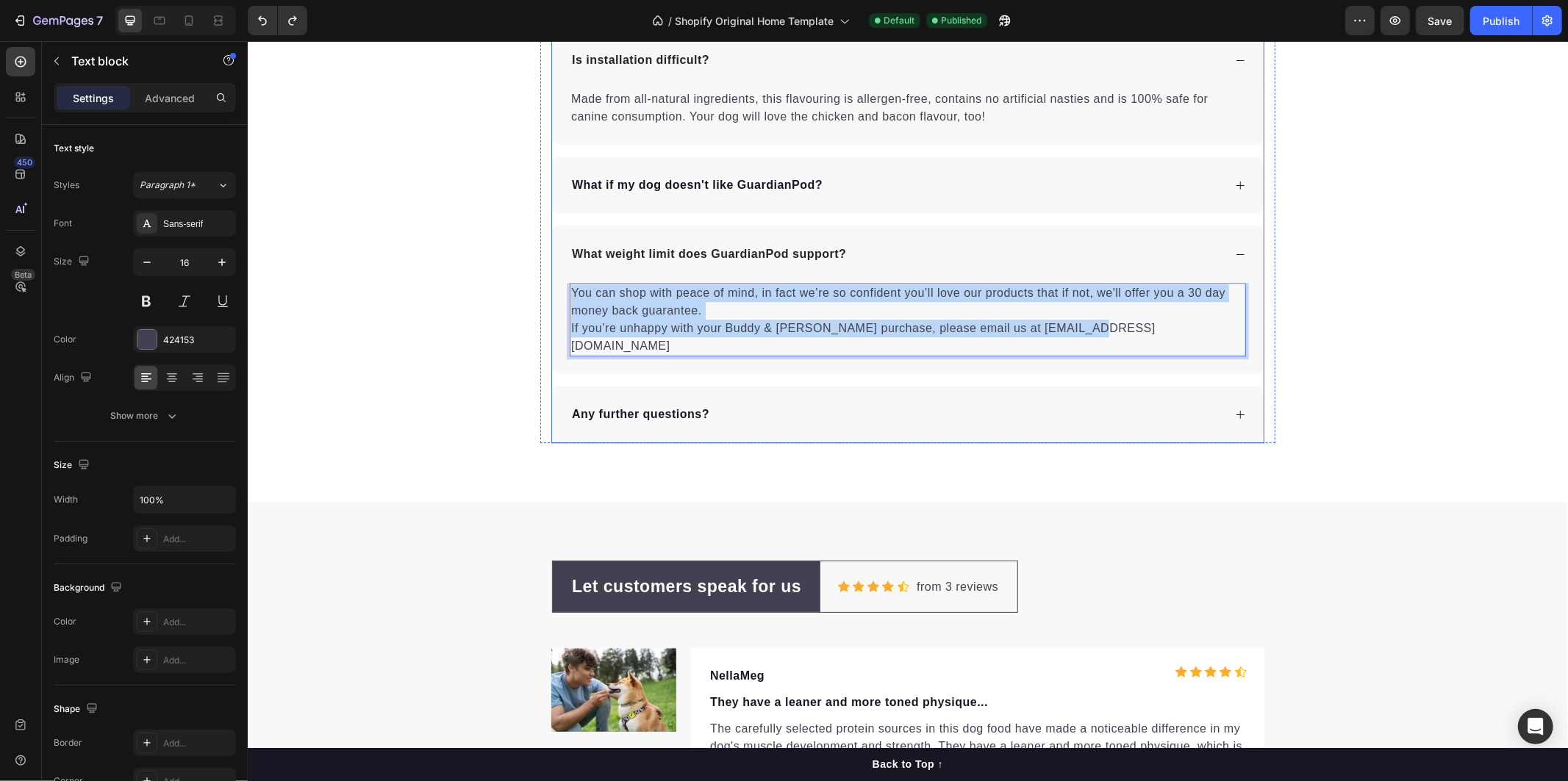
drag, startPoint x: 1096, startPoint y: 333, endPoint x: 560, endPoint y: 282, distance: 538.4
click at [560, 282] on div "You can shop with peace of mind, in fact we’re so confident you’ll love our pro…" at bounding box center [906, 328] width 711 height 91
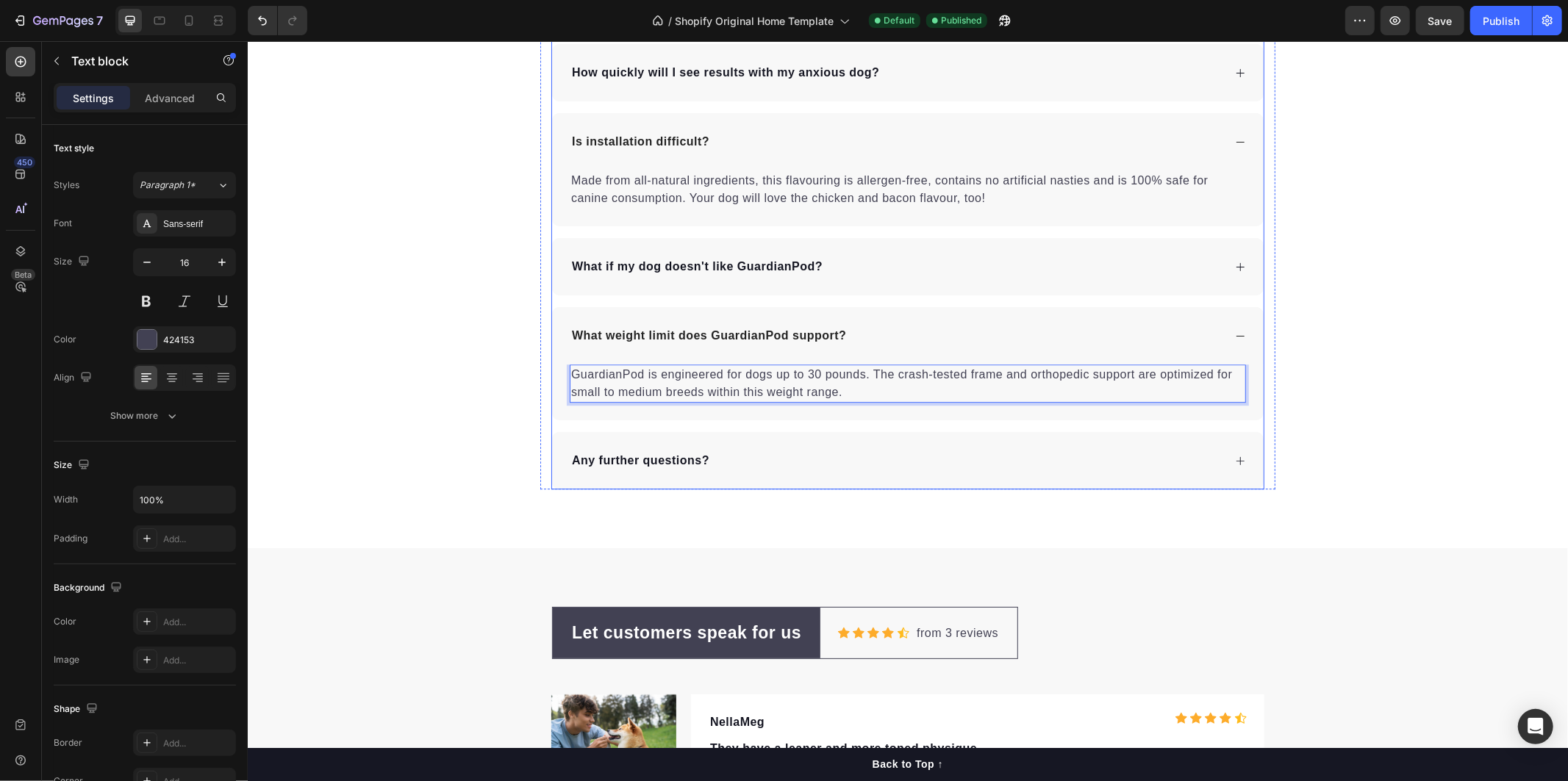
scroll to position [3292, 0]
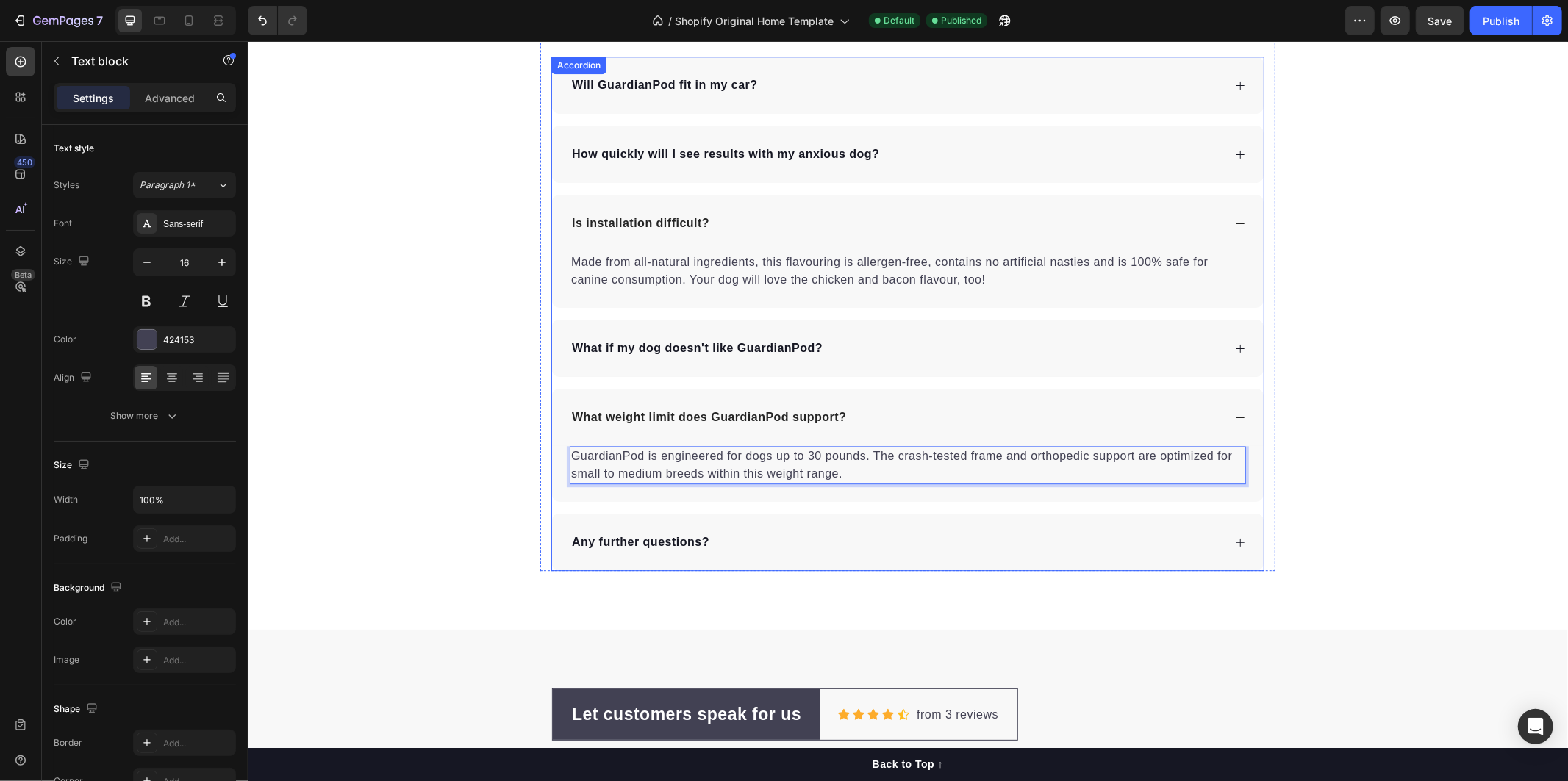
click at [1205, 367] on div "What if my dog doesn't like GuardianPod?" at bounding box center [906, 348] width 711 height 58
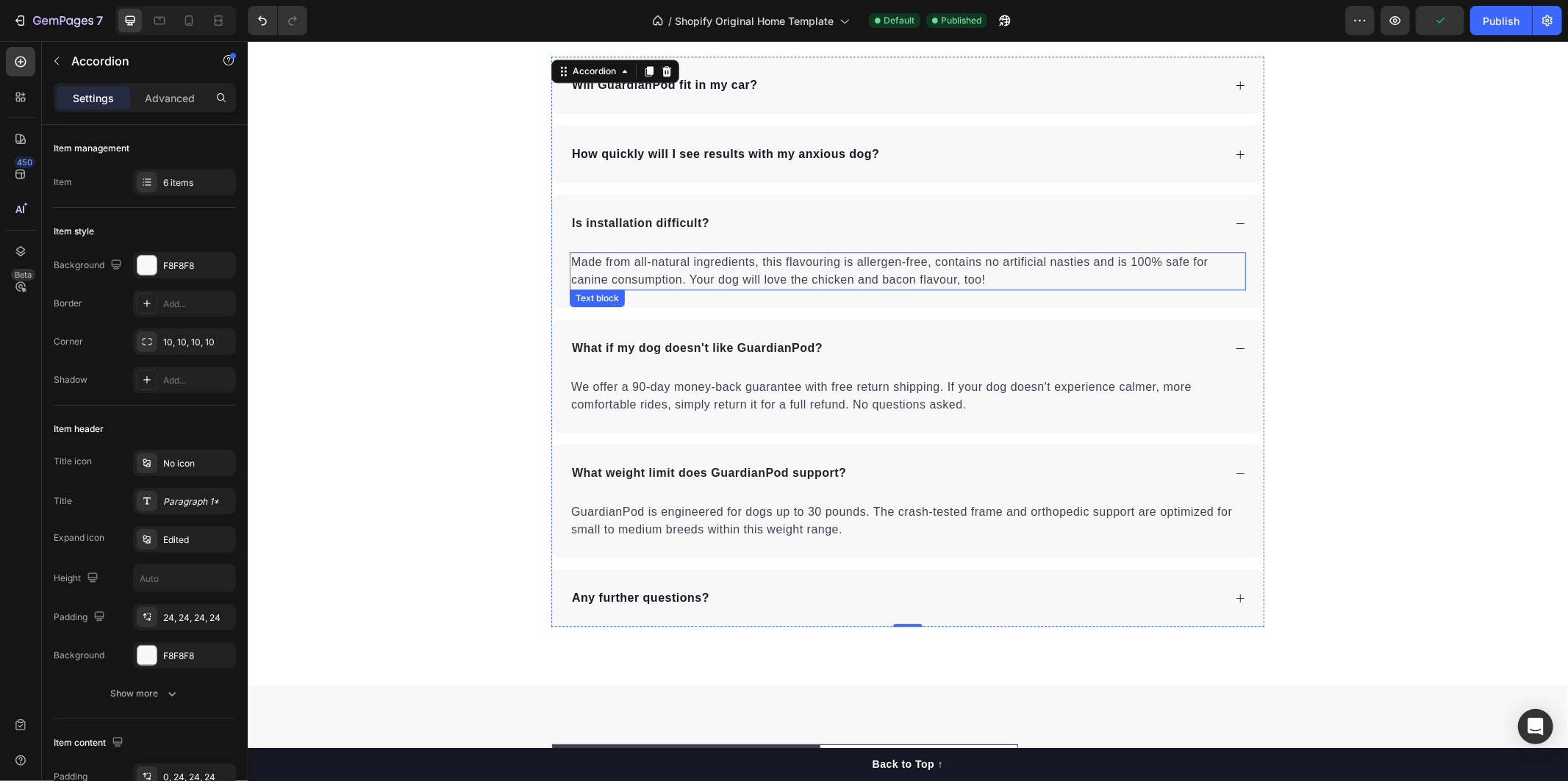
click at [1002, 272] on p "Made from all-natural ingredients, this flavouring is allergen-free, contains n…" at bounding box center [906, 270] width 673 height 35
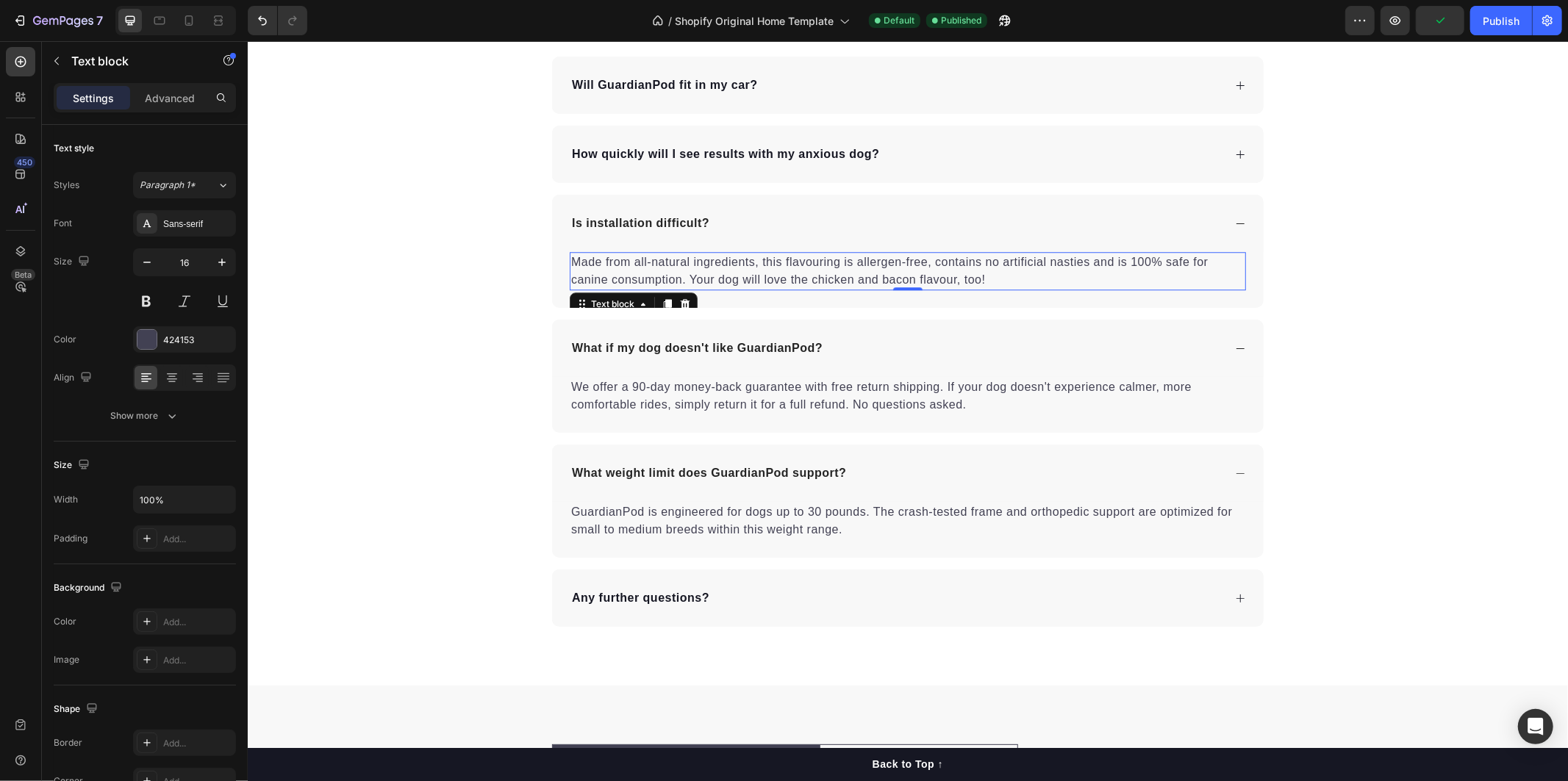
click at [1001, 272] on p "Made from all-natural ingredients, this flavouring is allergen-free, contains n…" at bounding box center [906, 270] width 673 height 35
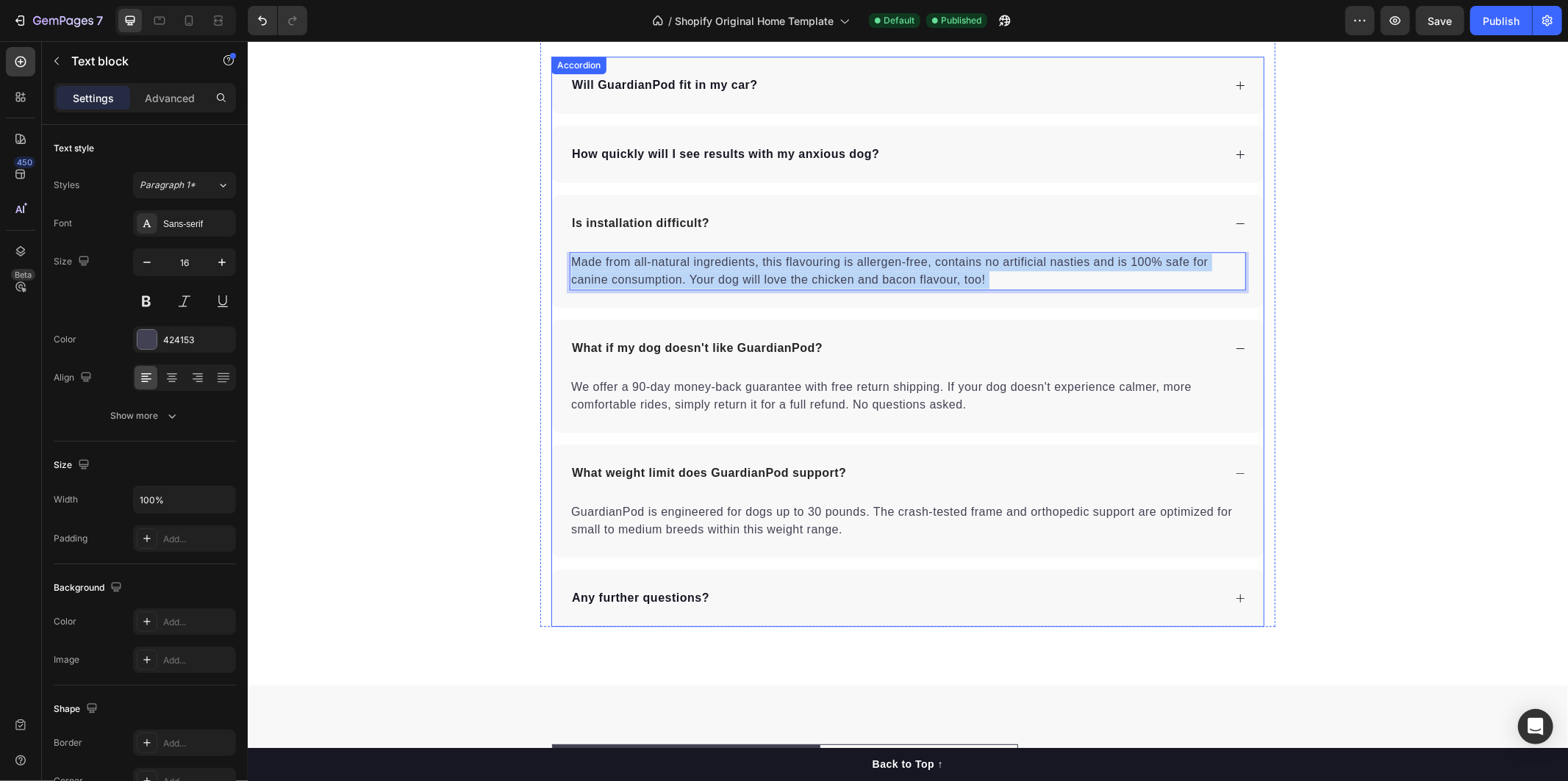
drag, startPoint x: 993, startPoint y: 282, endPoint x: 784, endPoint y: 264, distance: 209.8
click at [634, 246] on div "Is installation difficult? Made from all-natural ingredients, this flavouring i…" at bounding box center [906, 250] width 711 height 113
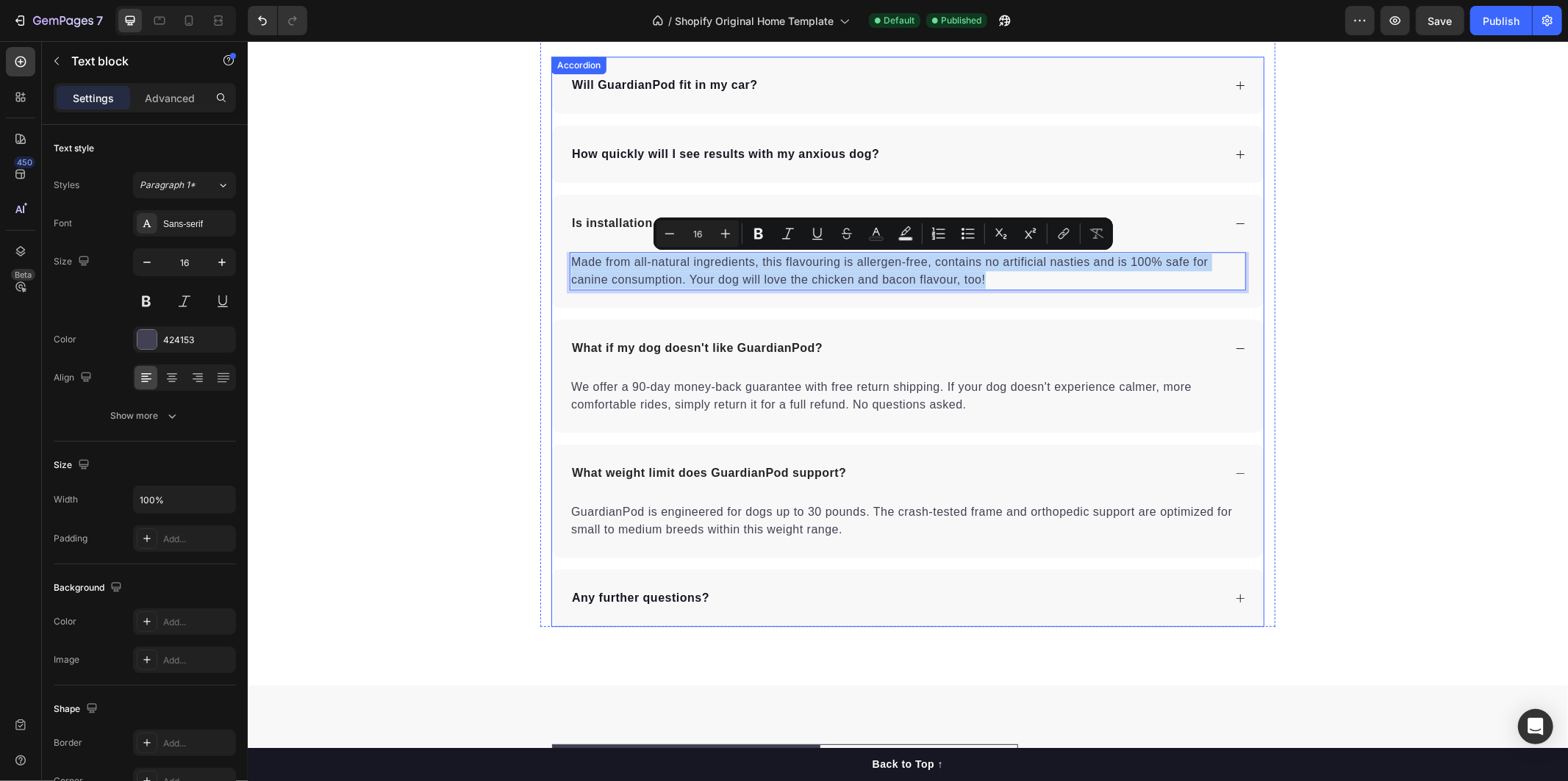
drag, startPoint x: 991, startPoint y: 281, endPoint x: 560, endPoint y: 259, distance: 431.6
click at [560, 259] on div "Made from all-natural ingredients, this flavouring is allergen-free, contains n…" at bounding box center [906, 279] width 711 height 56
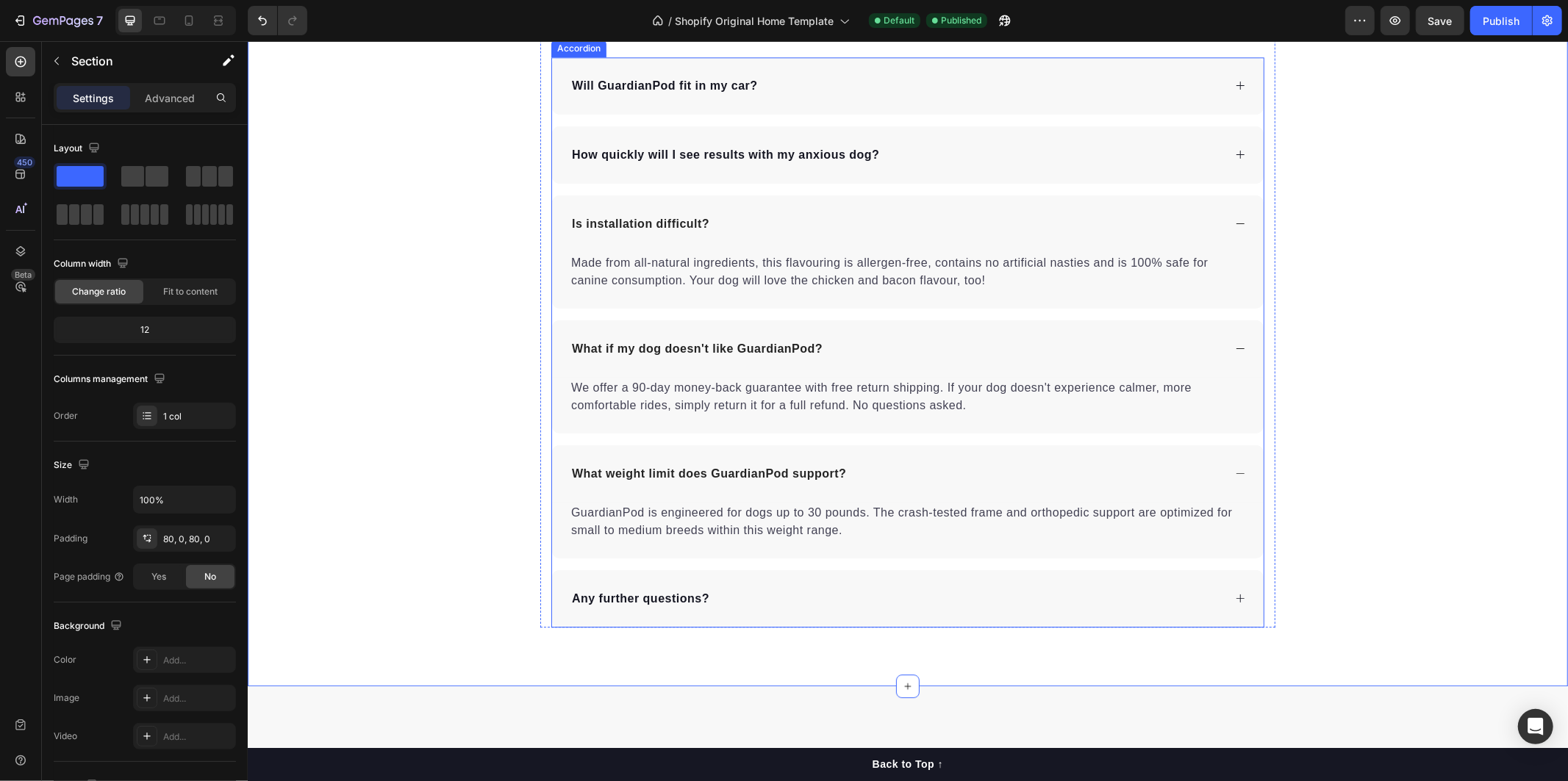
scroll to position [3129, 0]
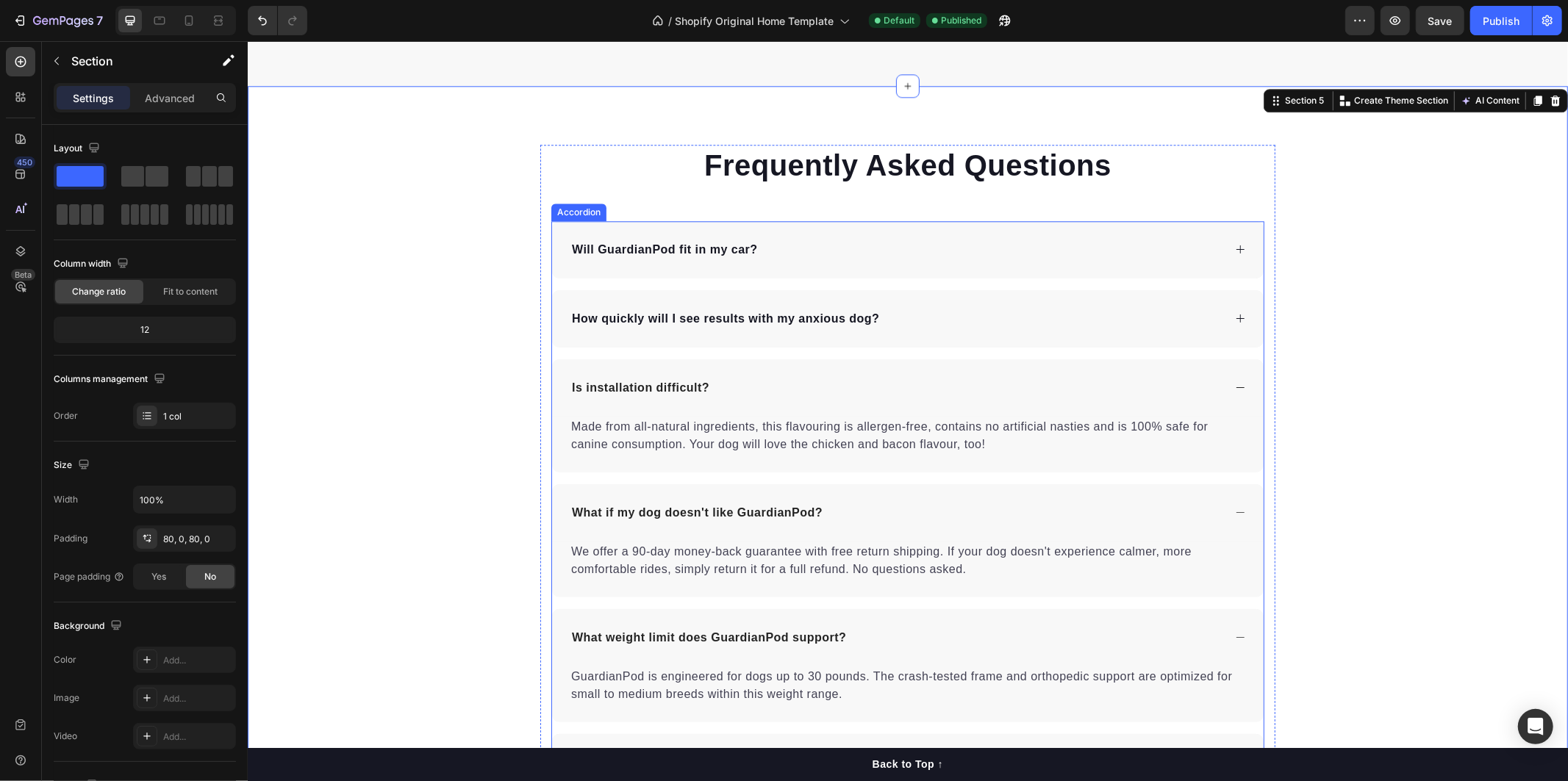
click at [934, 246] on div "Will GuardianPod fit in my car?" at bounding box center [895, 249] width 653 height 22
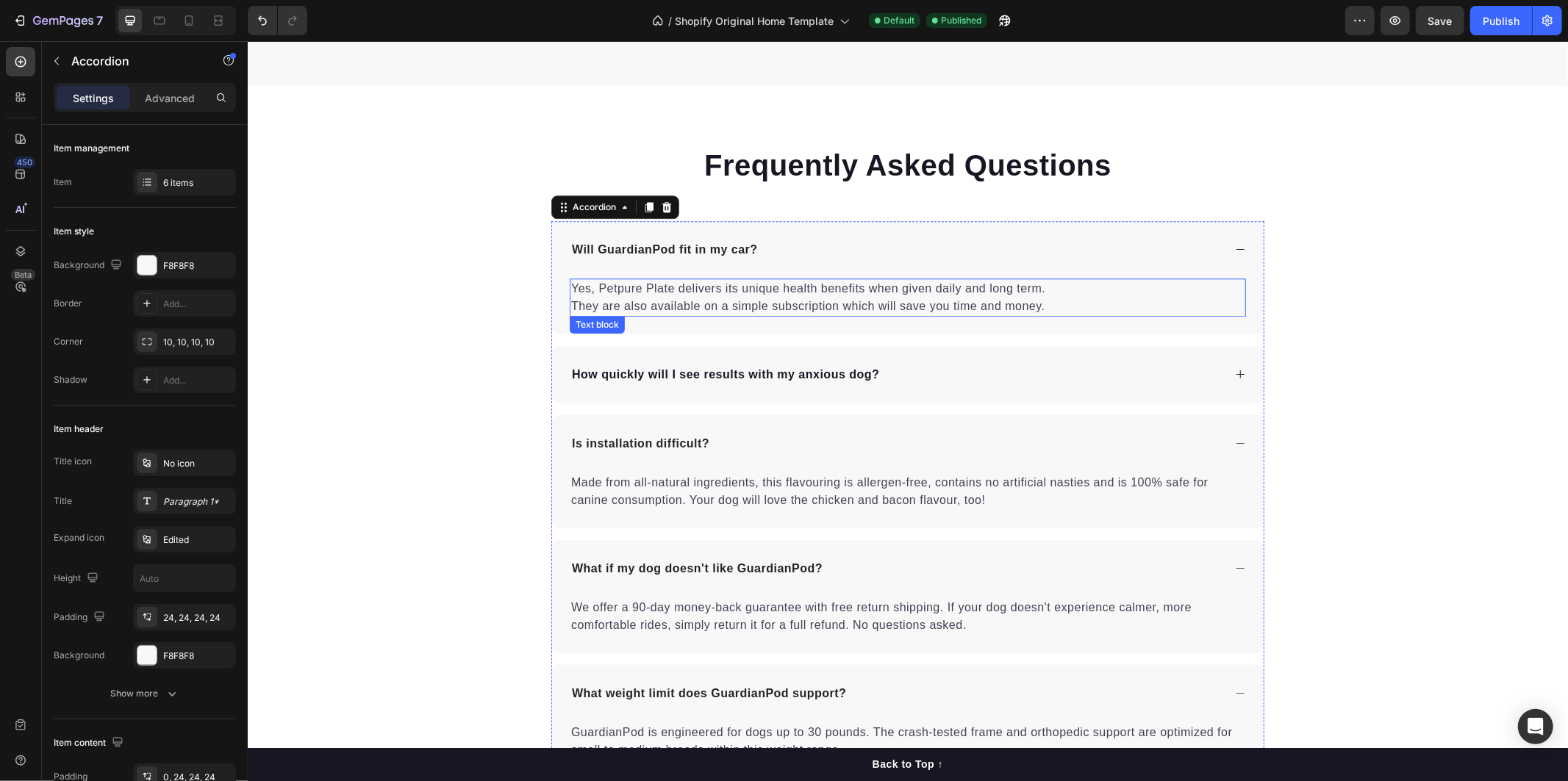
click at [976, 304] on p "Yes, Petpure Plate delivers its unique health benefits when given daily and lon…" at bounding box center [906, 297] width 673 height 35
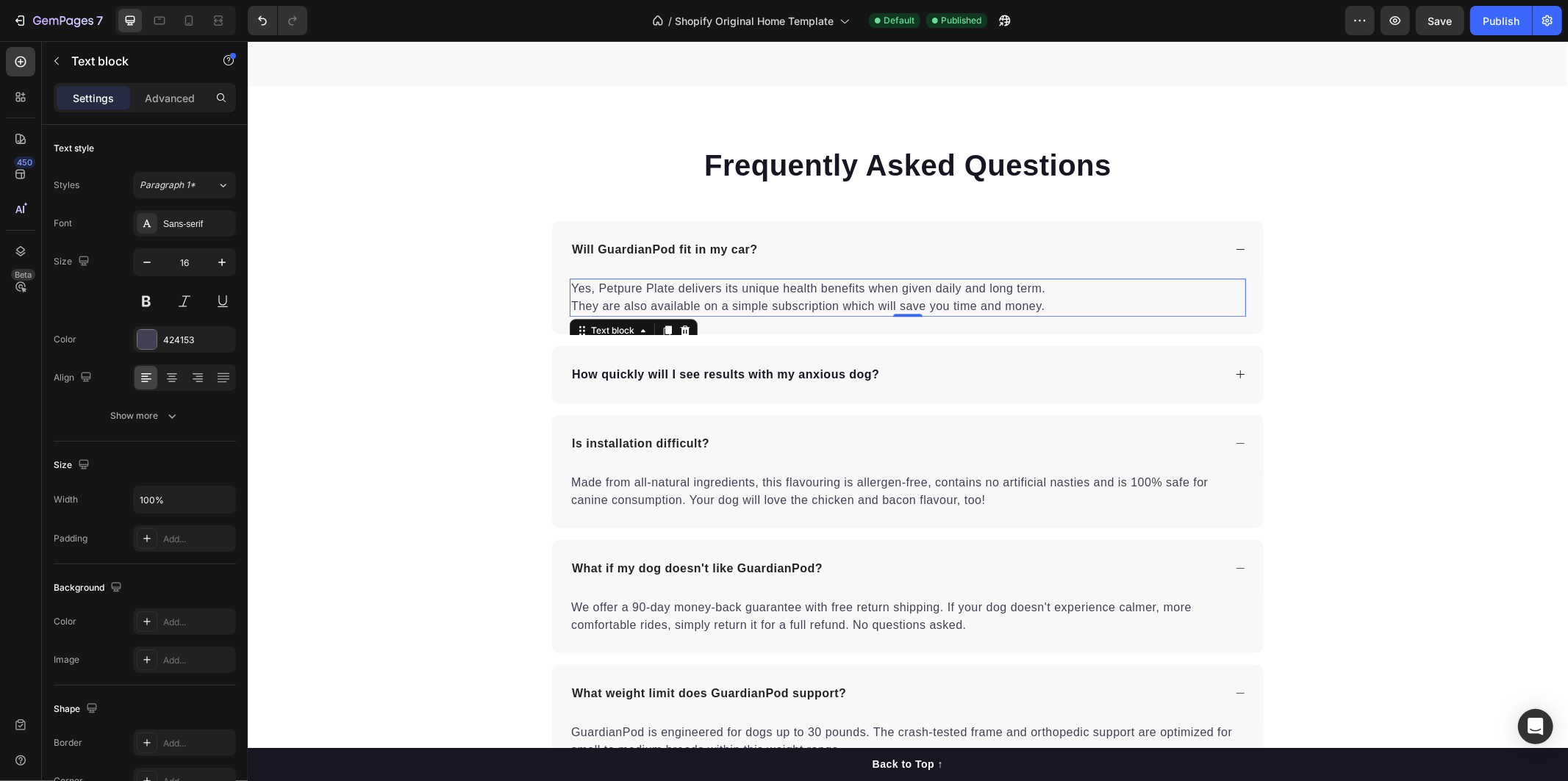
click at [1030, 302] on p "Yes, Petpure Plate delivers its unique health benefits when given daily and lon…" at bounding box center [906, 297] width 673 height 35
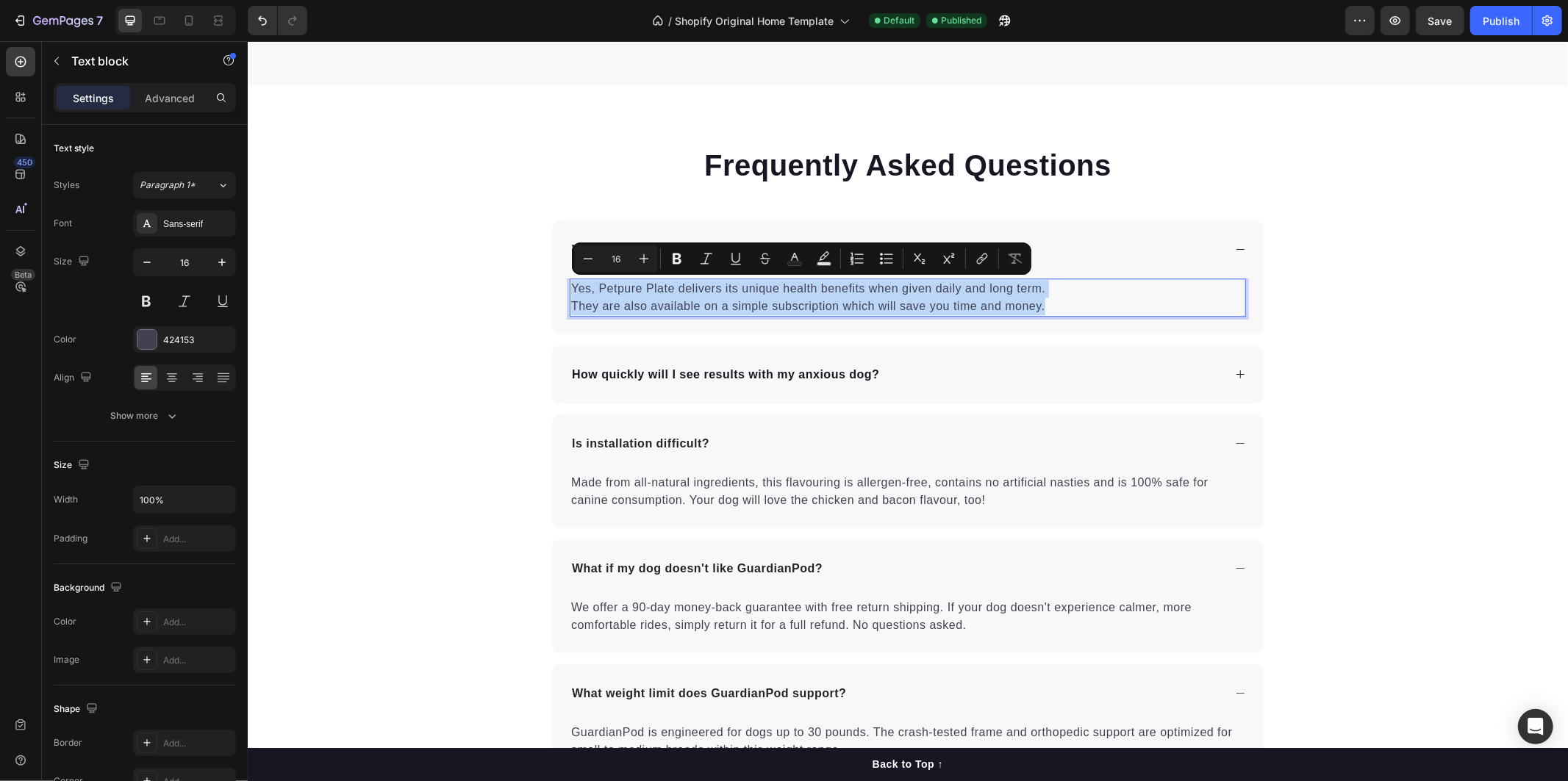
drag, startPoint x: 1043, startPoint y: 304, endPoint x: 562, endPoint y: 278, distance: 481.7
click at [570, 279] on p "Yes, Petpure Plate delivers its unique health benefits when given daily and lon…" at bounding box center [906, 297] width 673 height 35
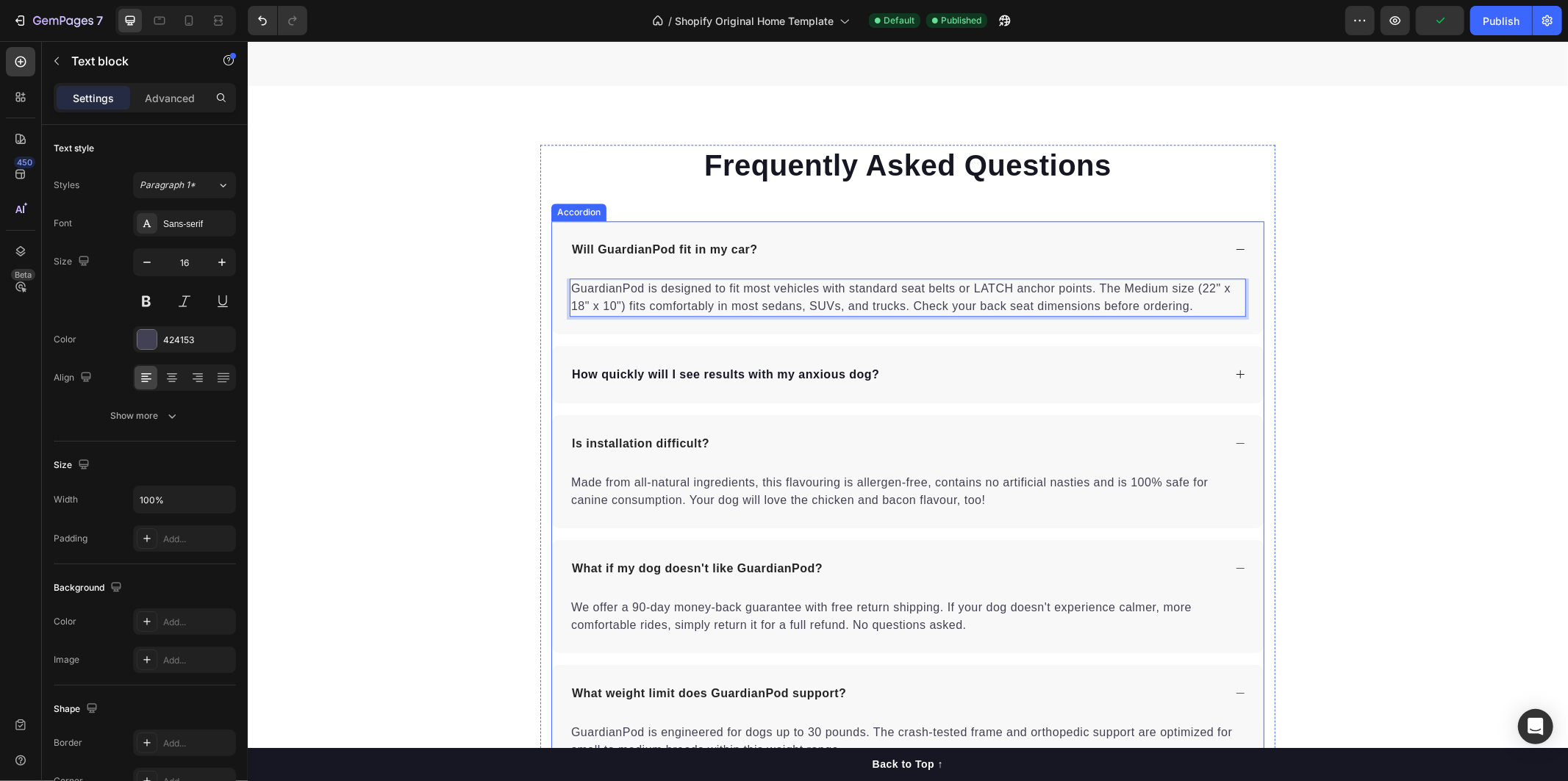
click at [927, 386] on div "How quickly will I see results with my anxious dog?" at bounding box center [906, 374] width 711 height 58
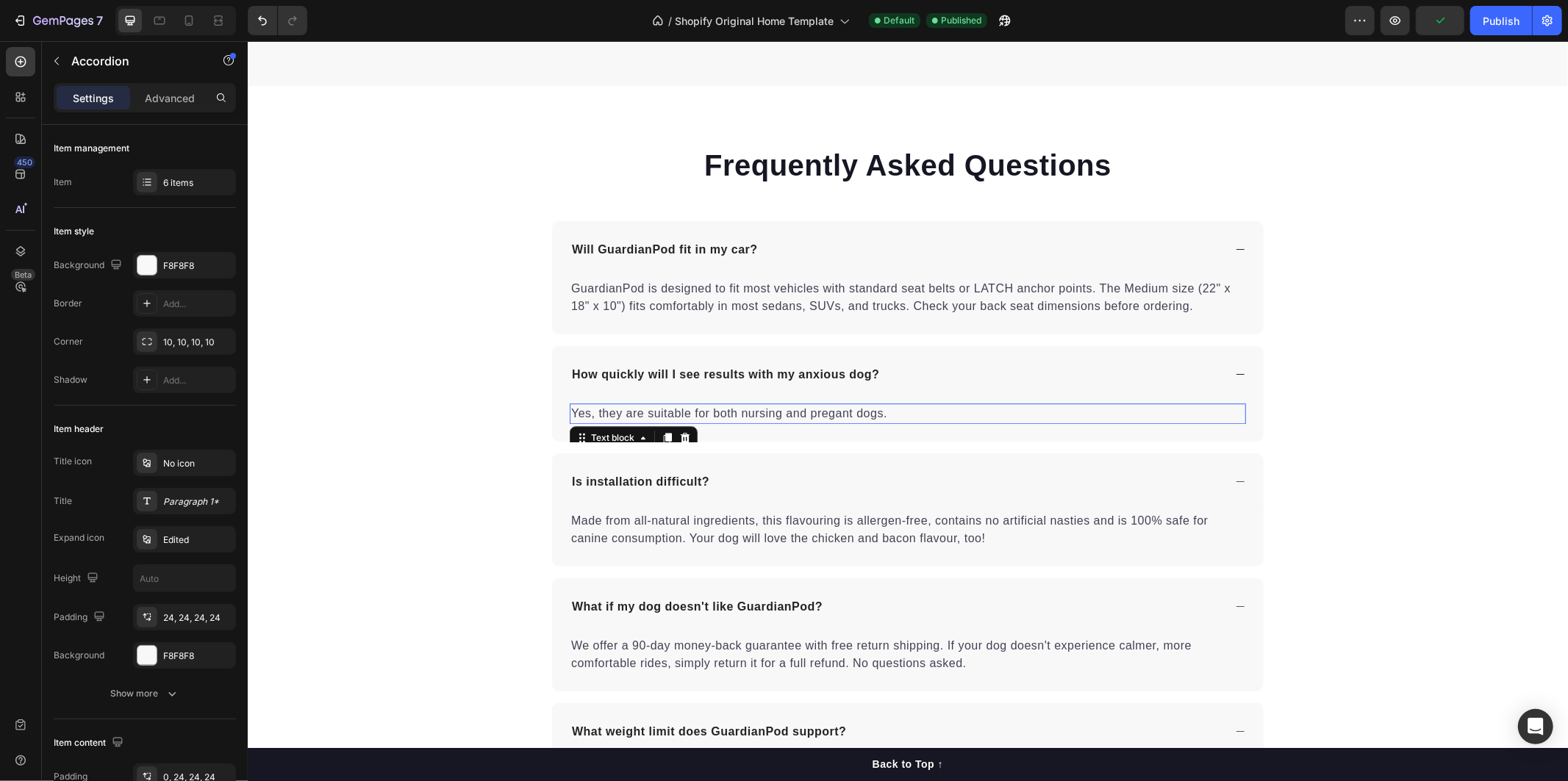
click at [586, 414] on p "Yes, they are suitable for both nursing and pregant dogs." at bounding box center [906, 413] width 673 height 18
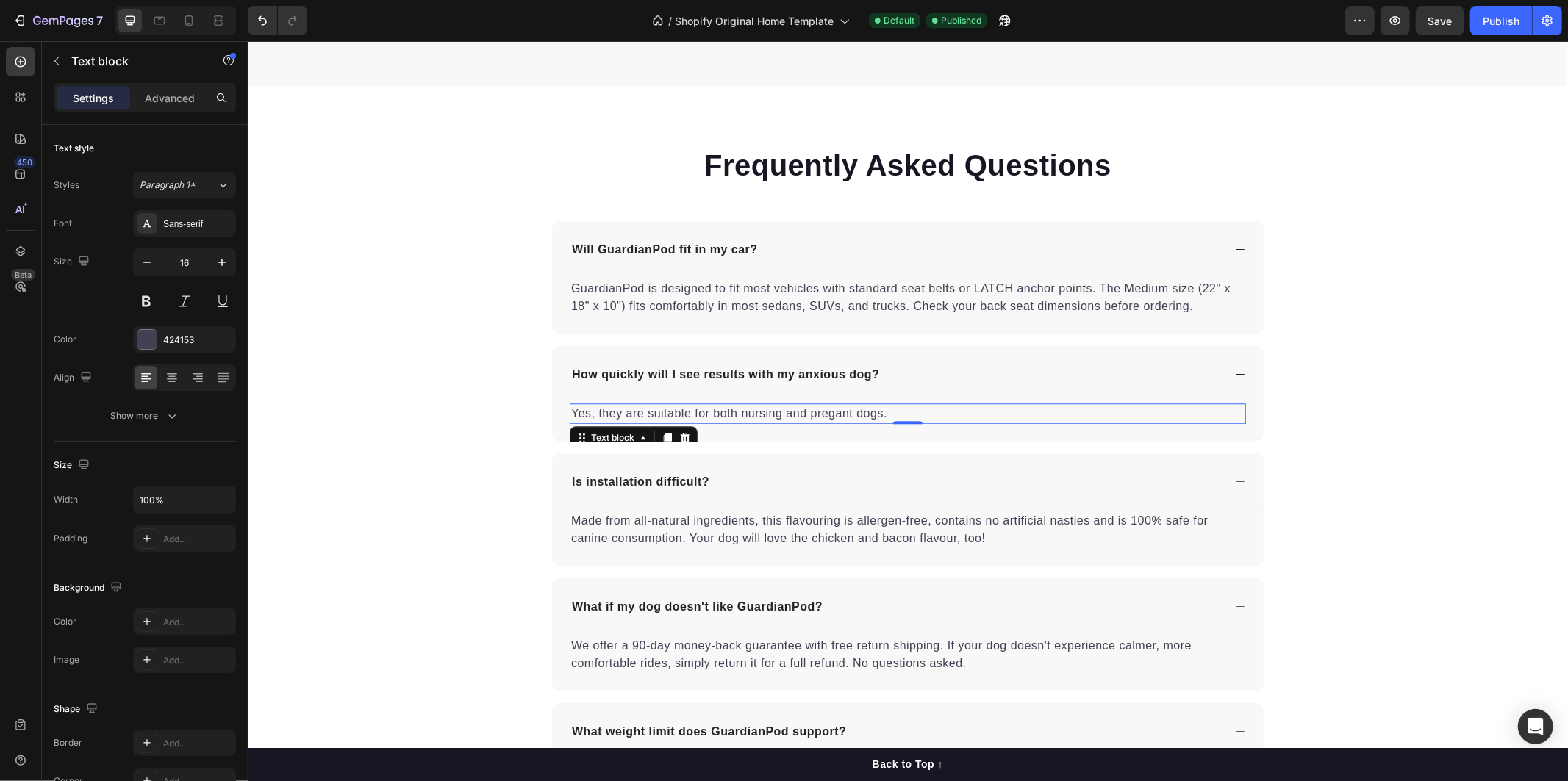
click at [569, 414] on div "Yes, they are suitable for both nursing and pregant dogs." at bounding box center [906, 413] width 676 height 21
click at [570, 414] on p "Yes, they are suitable for both nursing and pregant dogs." at bounding box center [906, 413] width 673 height 18
drag, startPoint x: 567, startPoint y: 414, endPoint x: 782, endPoint y: 410, distance: 215.0
click at [776, 410] on p "Yes, they are suitable for both nursing and pregant dogs." at bounding box center [906, 413] width 673 height 18
drag, startPoint x: 908, startPoint y: 405, endPoint x: 903, endPoint y: 411, distance: 7.8
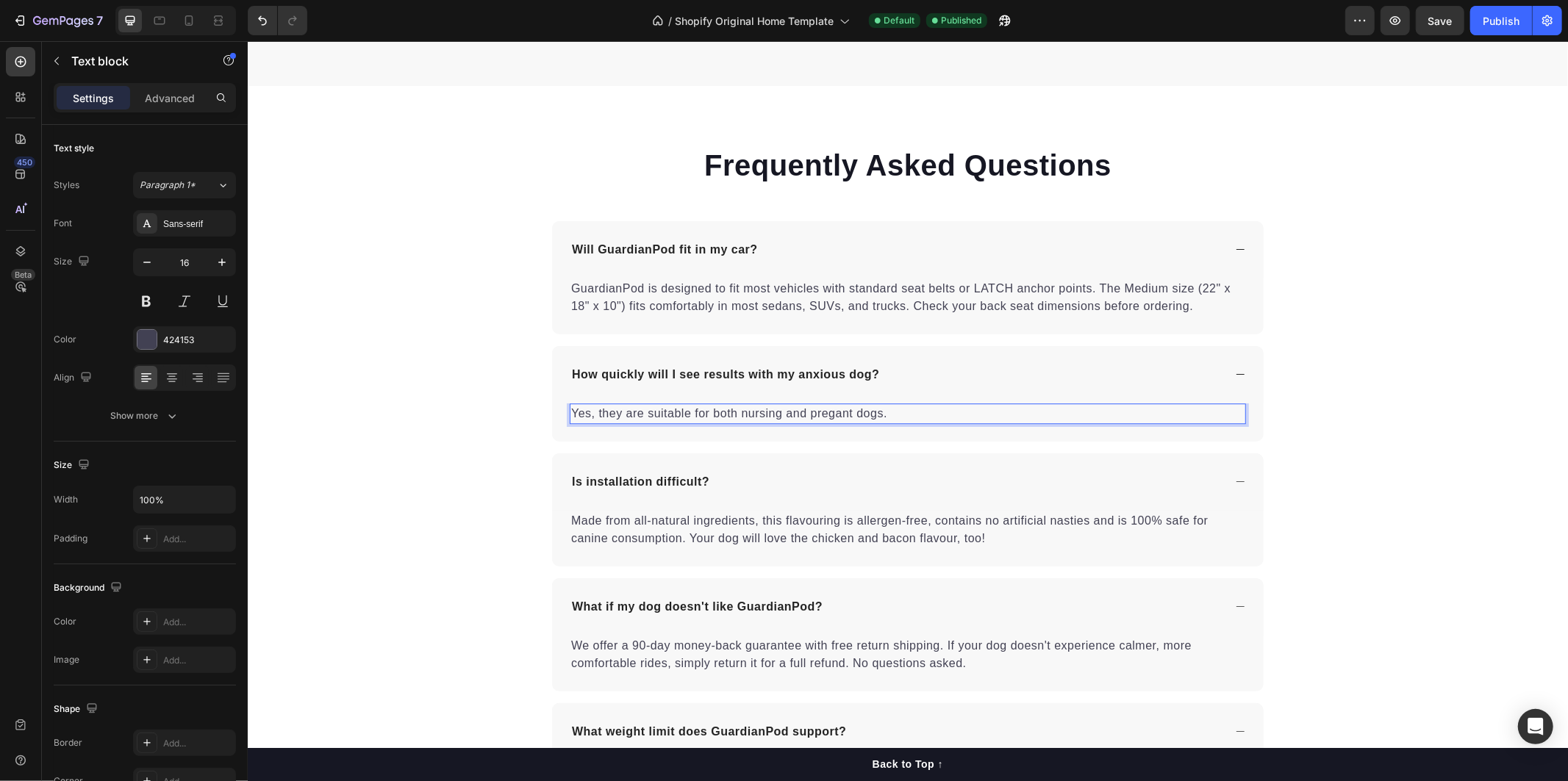
click at [908, 406] on p "Yes, they are suitable for both nursing and pregant dogs." at bounding box center [906, 413] width 673 height 18
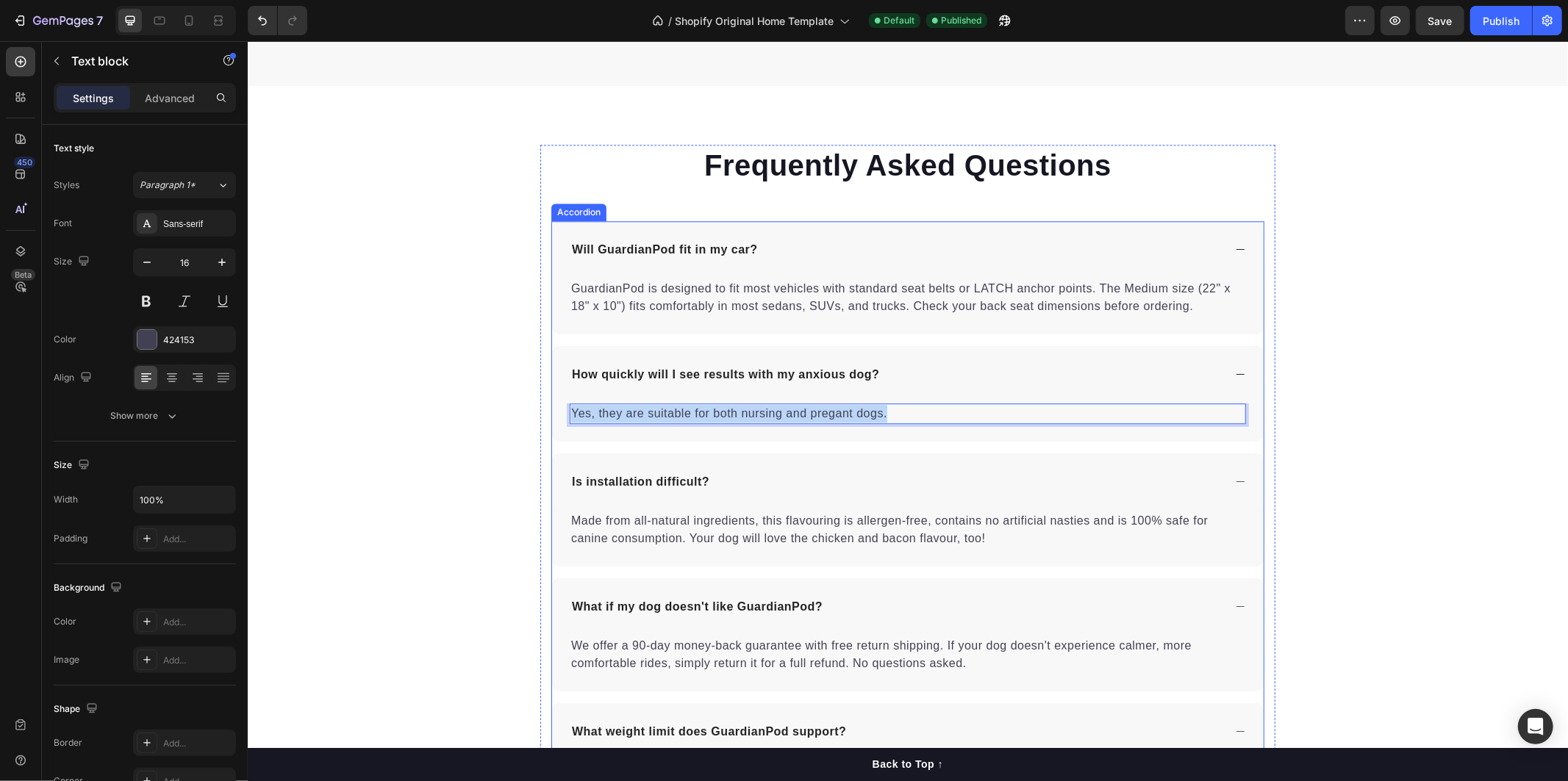
drag, startPoint x: 903, startPoint y: 411, endPoint x: 554, endPoint y: 417, distance: 349.1
click at [554, 417] on div "Yes, they are suitable for both nursing and pregant dogs. Text block 0" at bounding box center [906, 422] width 711 height 38
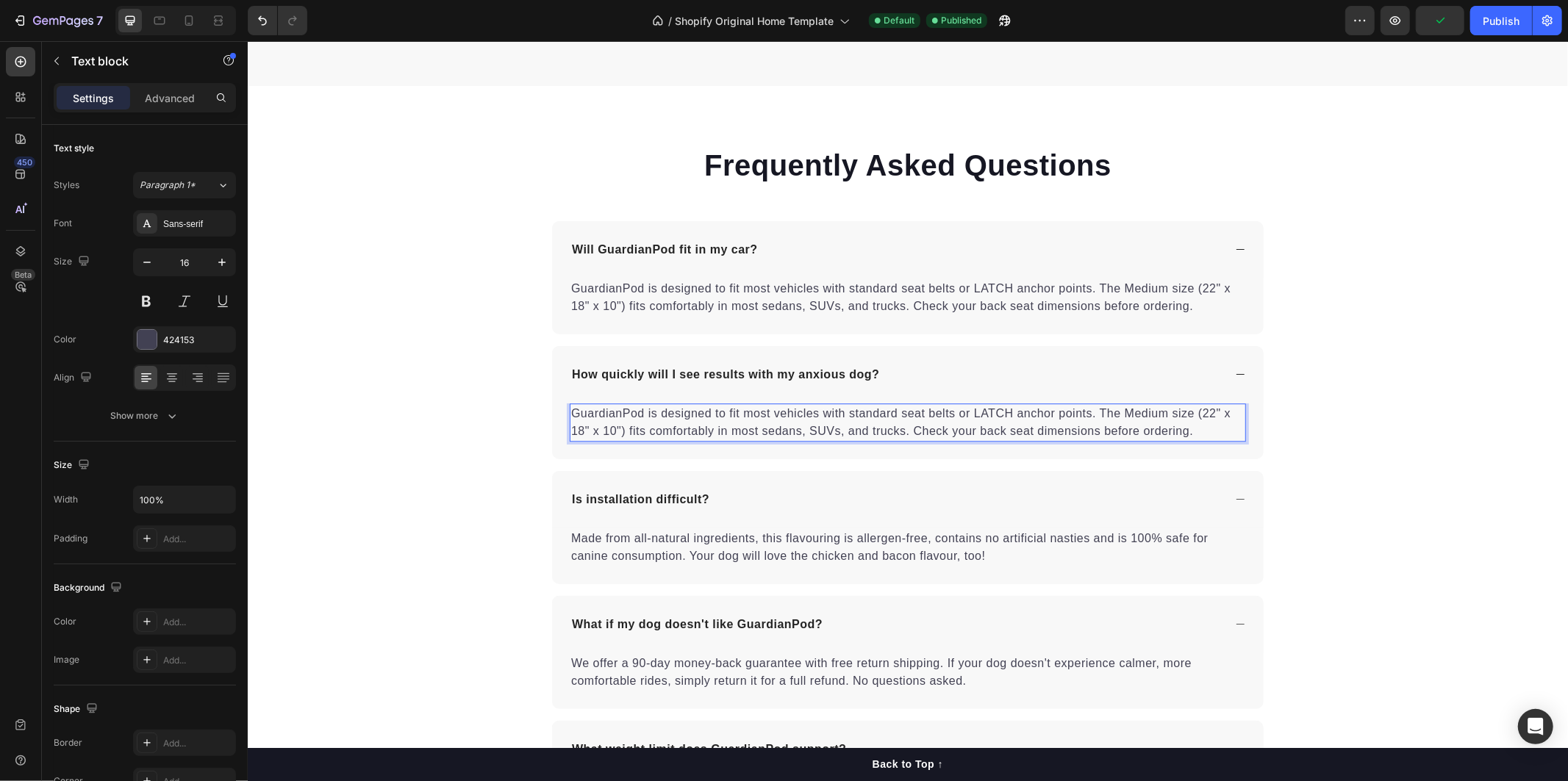
click at [1125, 431] on p "GuardianPod is designed to fit most vehicles with standard seat belts or LATCH …" at bounding box center [906, 422] width 673 height 35
drag, startPoint x: 1152, startPoint y: 429, endPoint x: 1184, endPoint y: 428, distance: 32.0
click at [1157, 428] on p "GuardianPod is designed to fit most vehicles with standard seat belts or LATCH …" at bounding box center [906, 422] width 673 height 35
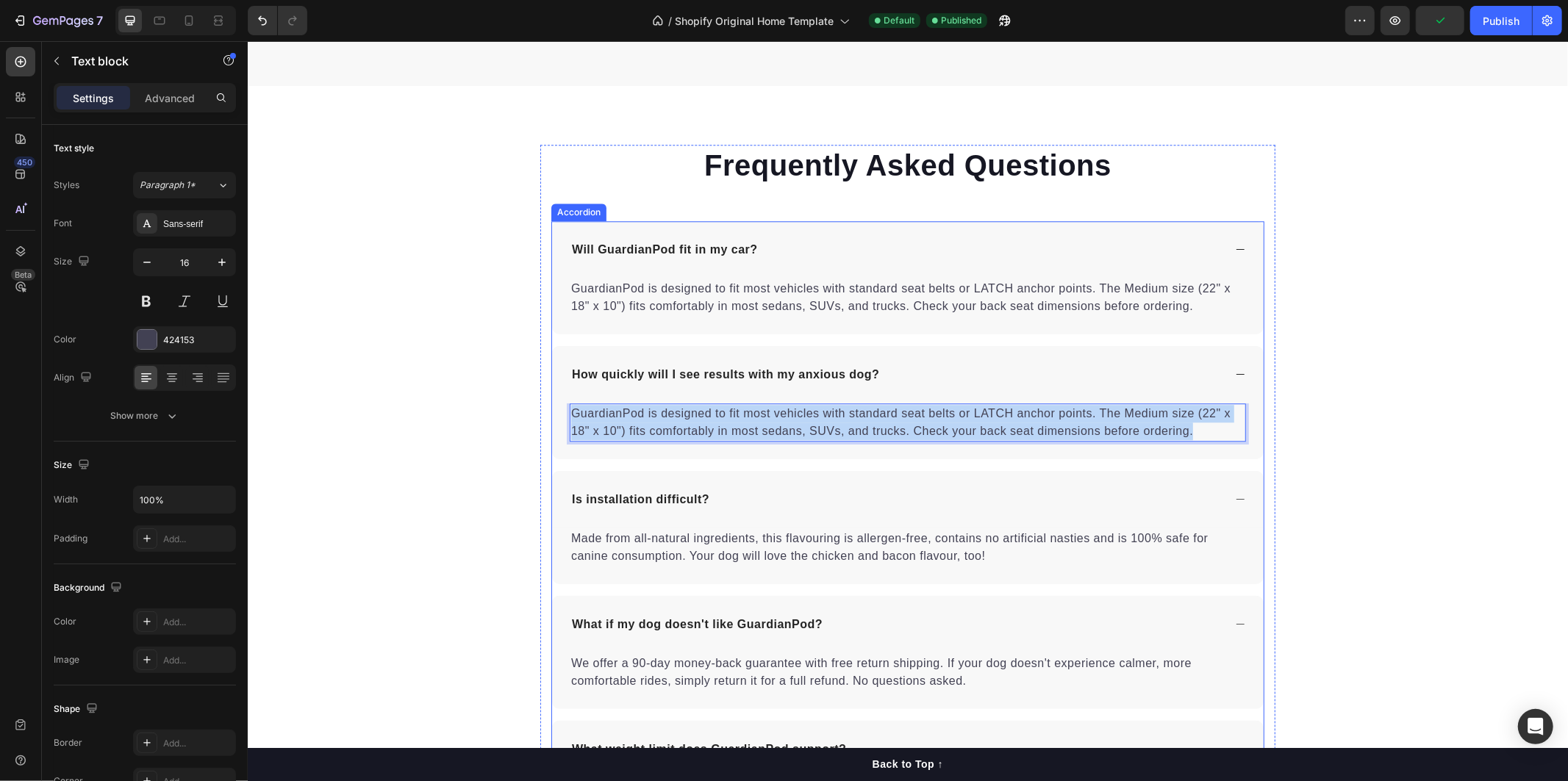
drag, startPoint x: 1200, startPoint y: 428, endPoint x: 552, endPoint y: 411, distance: 648.2
click at [552, 411] on div "GuardianPod is designed to fit most vehicles with standard seat belts or LATCH …" at bounding box center [906, 430] width 711 height 56
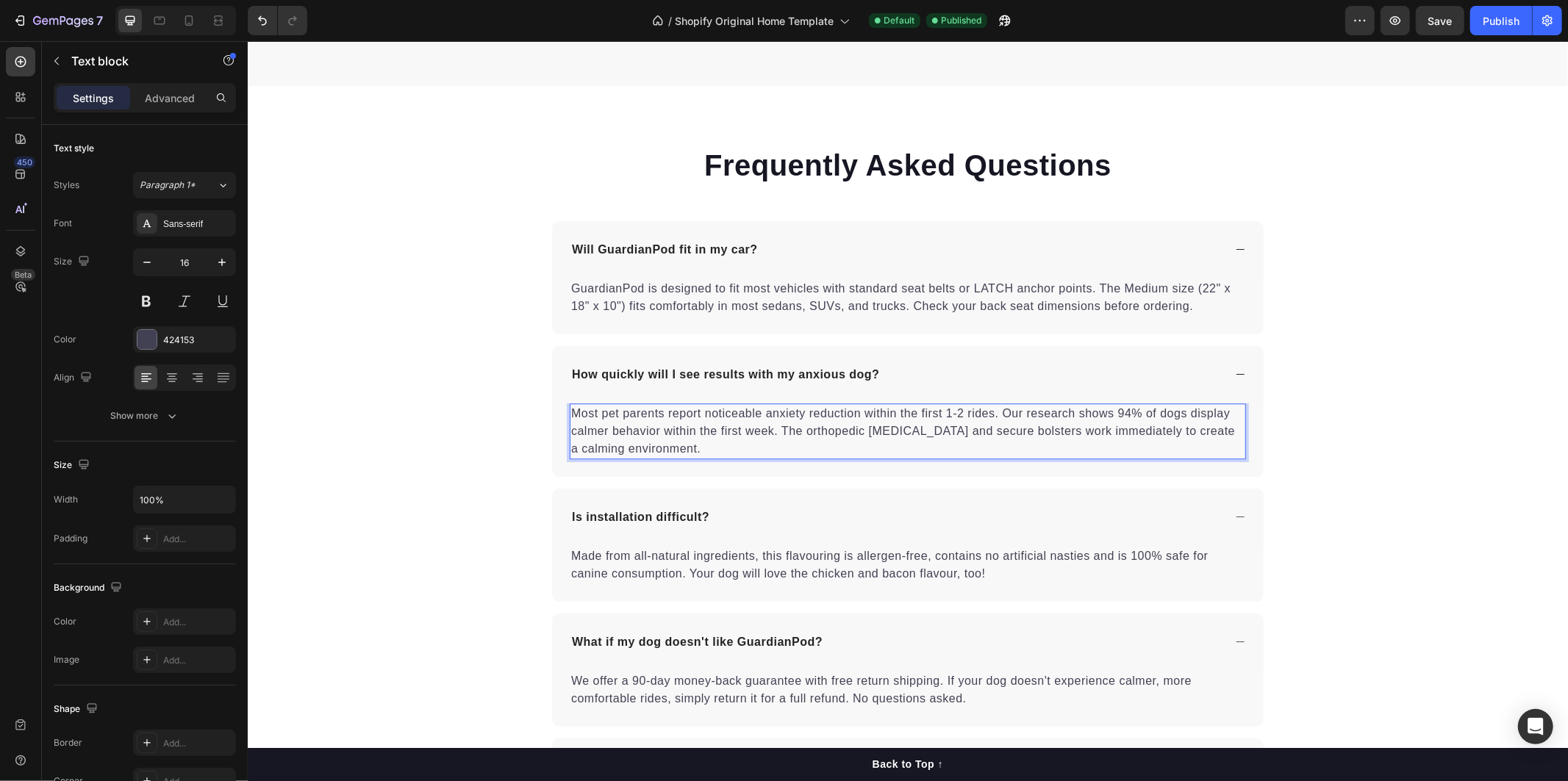
click at [686, 438] on p "Most pet parents report noticeable anxiety reduction within the first 1-2 rides…" at bounding box center [906, 430] width 673 height 53
click at [688, 443] on p "Most pet parents report noticeable anxiety reduction within the first 1-2 rides…" at bounding box center [906, 430] width 673 height 53
click at [1014, 576] on p "Made from all-natural ingredients, this flavouring is allergen-free, contains n…" at bounding box center [906, 564] width 673 height 35
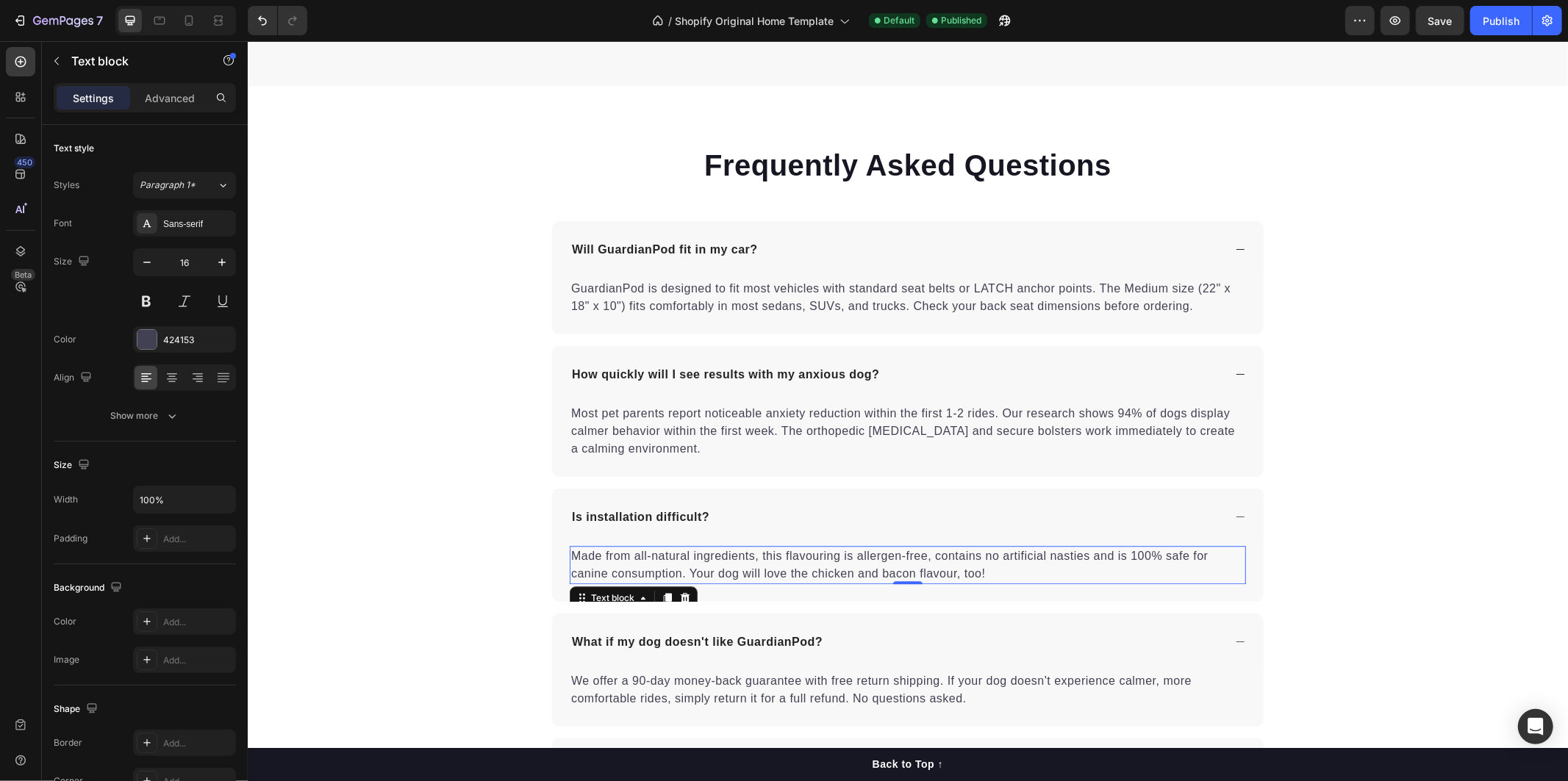
drag, startPoint x: 1011, startPoint y: 575, endPoint x: 997, endPoint y: 575, distance: 14.0
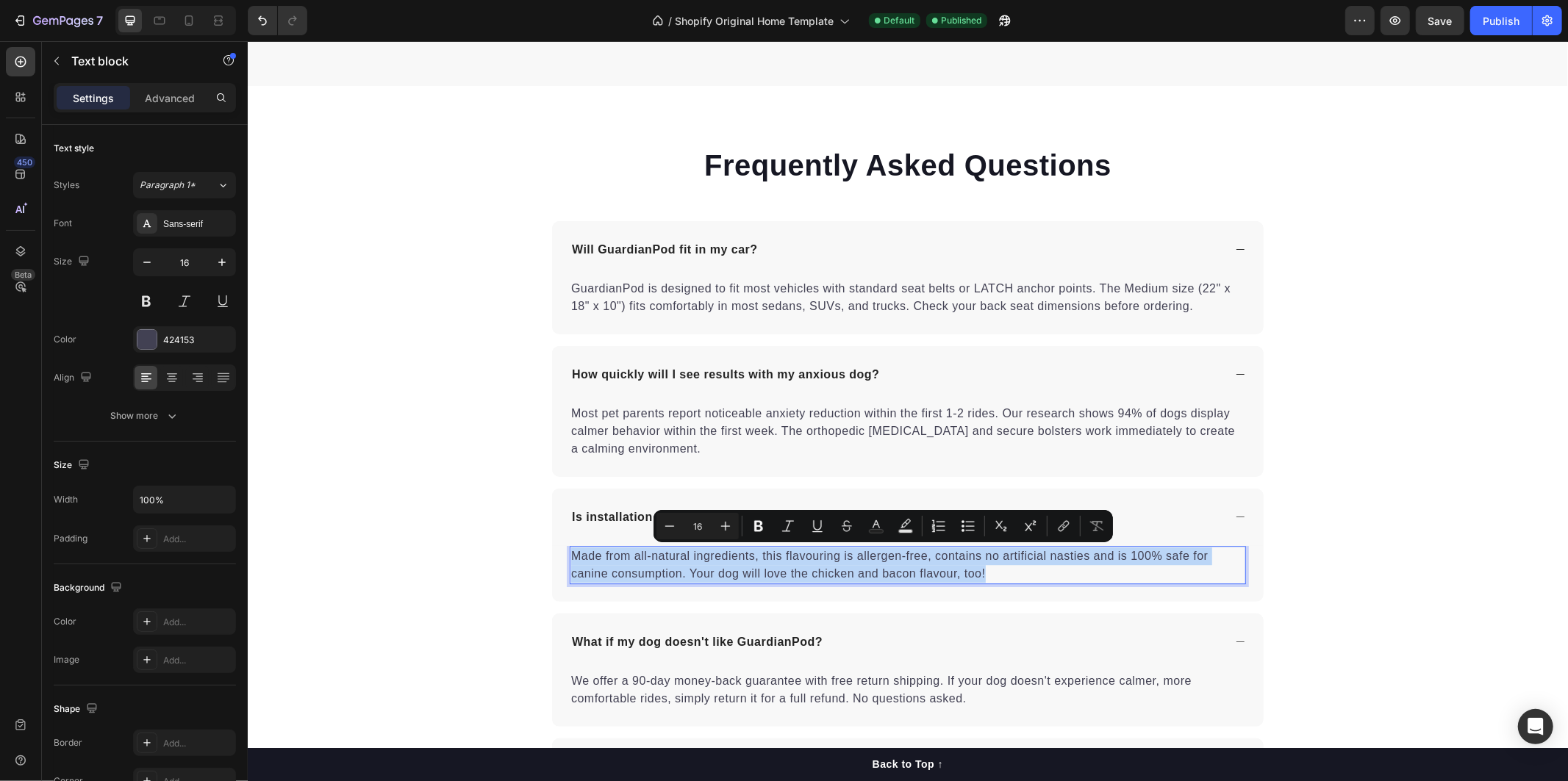
drag, startPoint x: 989, startPoint y: 572, endPoint x: 557, endPoint y: 553, distance: 432.4
click at [557, 553] on div "Made from all-natural ingredients, this flavouring is allergen-free, contains n…" at bounding box center [906, 573] width 711 height 56
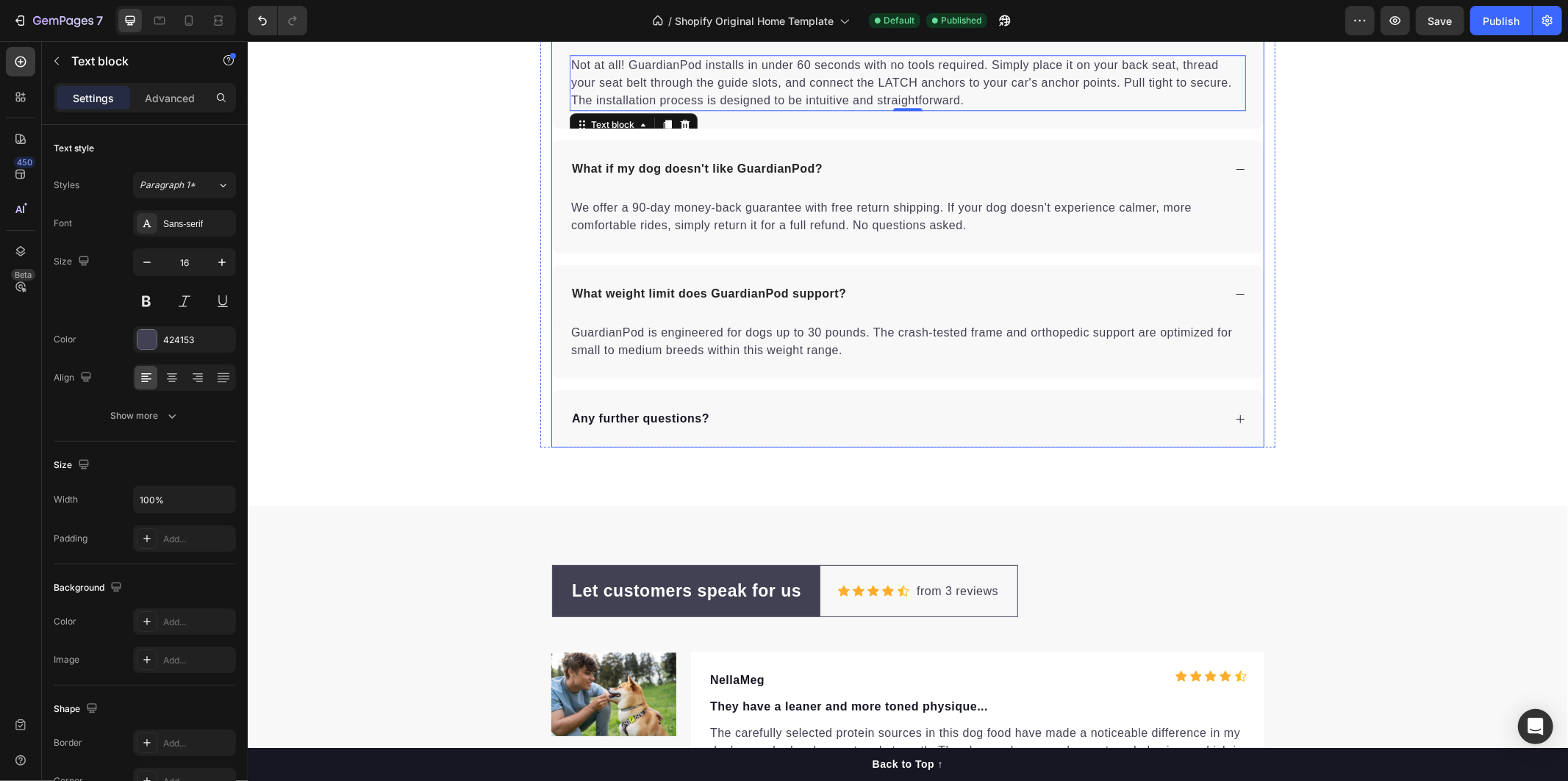
scroll to position [4027, 0]
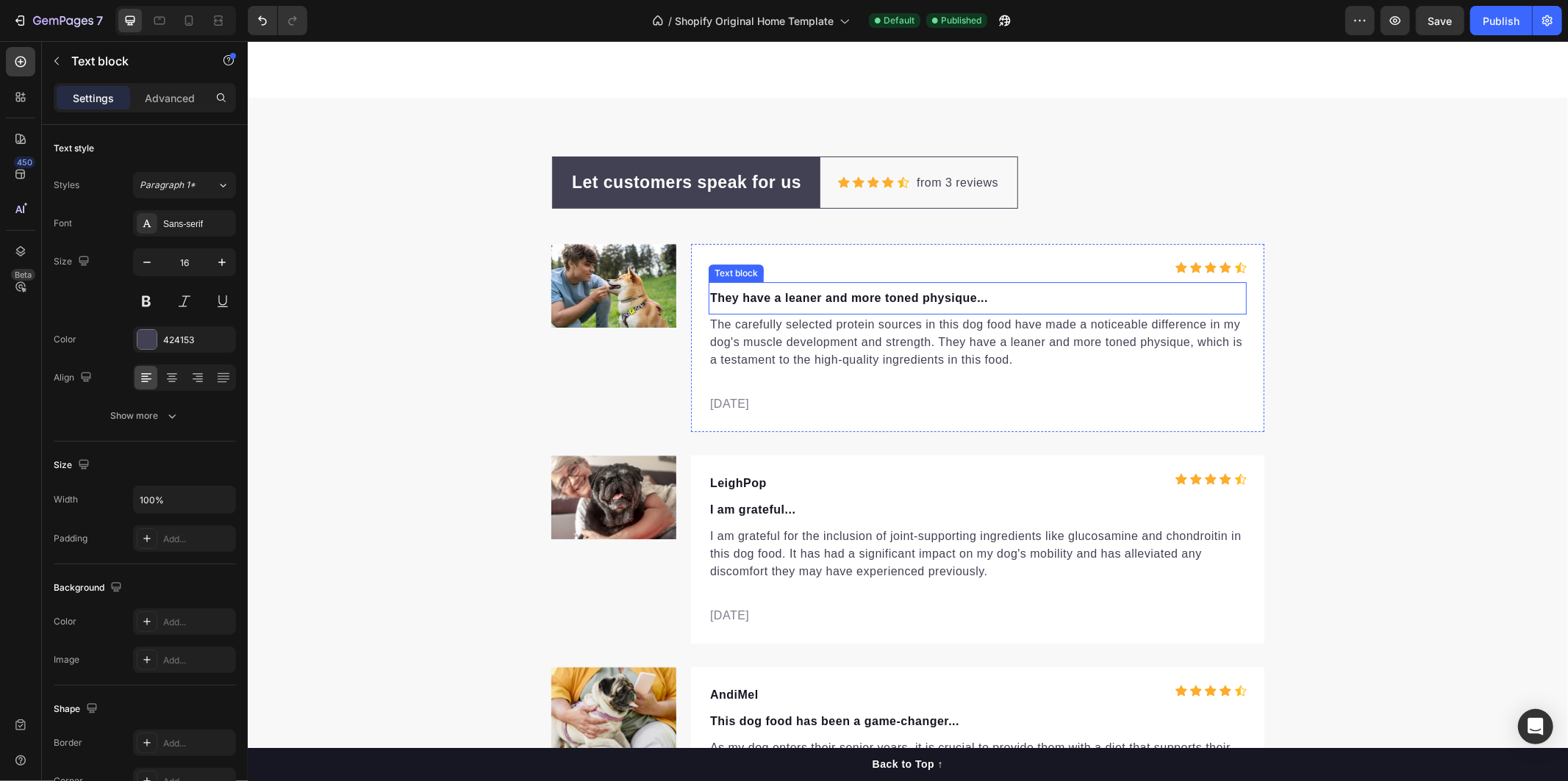
click at [1011, 298] on p "They have a leaner and more toned physique..." at bounding box center [976, 297] width 535 height 18
click at [1015, 297] on p "They have a leaner and more toned physique..." at bounding box center [976, 297] width 535 height 18
click at [1038, 358] on p "The carefully selected protein sources in this dog food have made a noticeable …" at bounding box center [976, 341] width 535 height 53
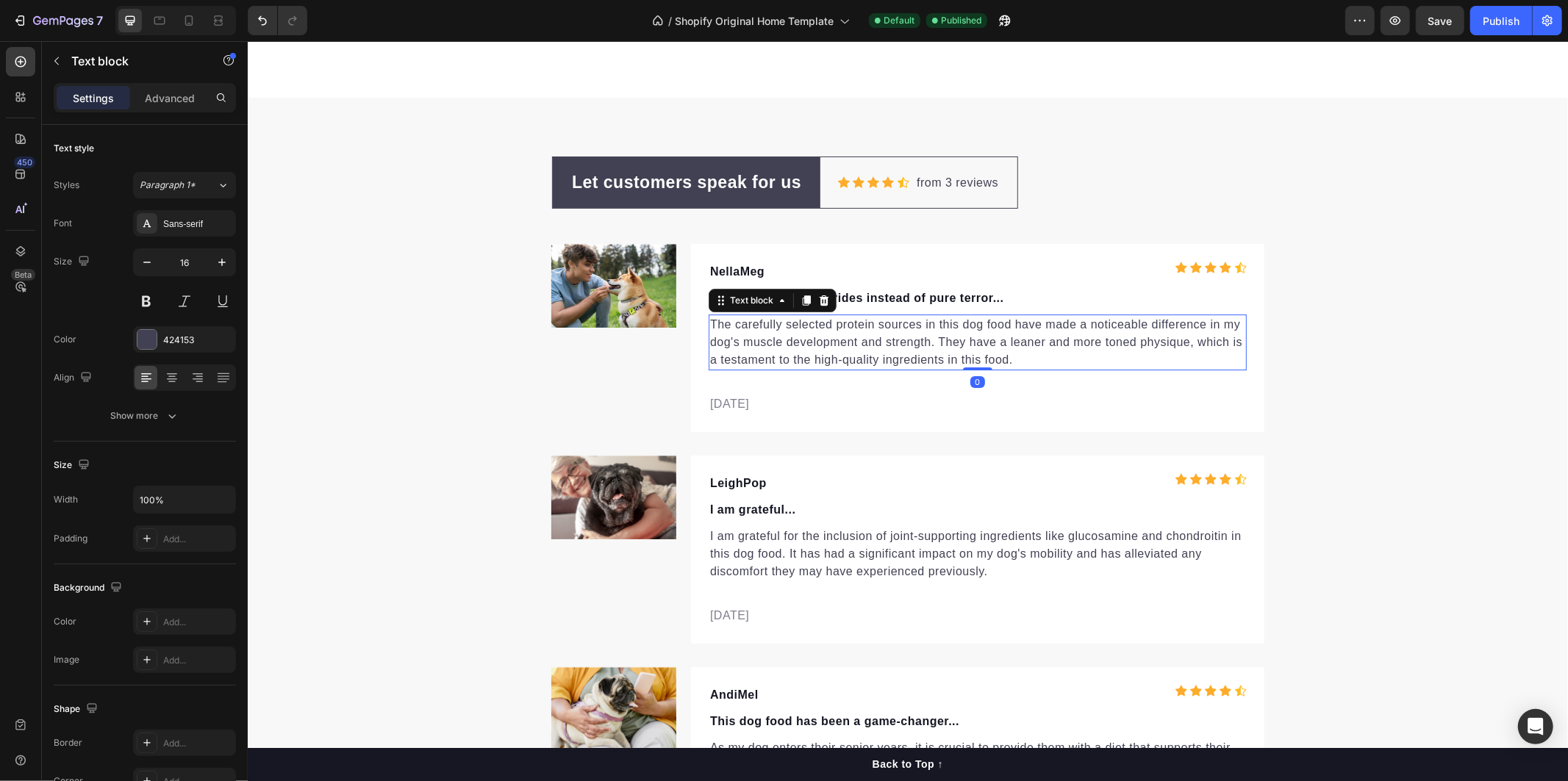
click at [1039, 358] on p "The carefully selected protein sources in this dog food have made a noticeable …" at bounding box center [976, 341] width 535 height 53
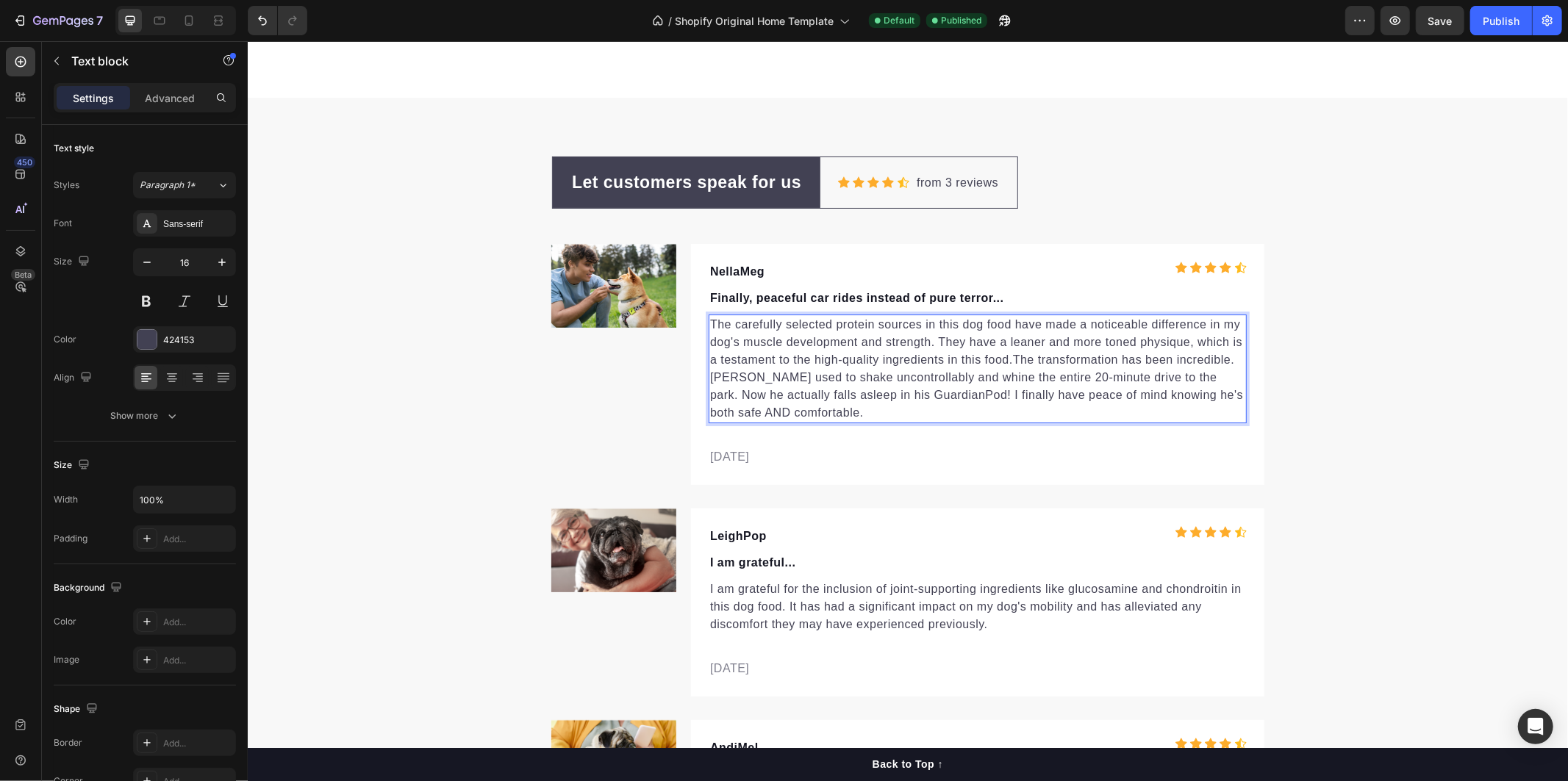
click at [1025, 412] on p "The carefully selected protein sources in this dog food have made a noticeable …" at bounding box center [976, 368] width 535 height 106
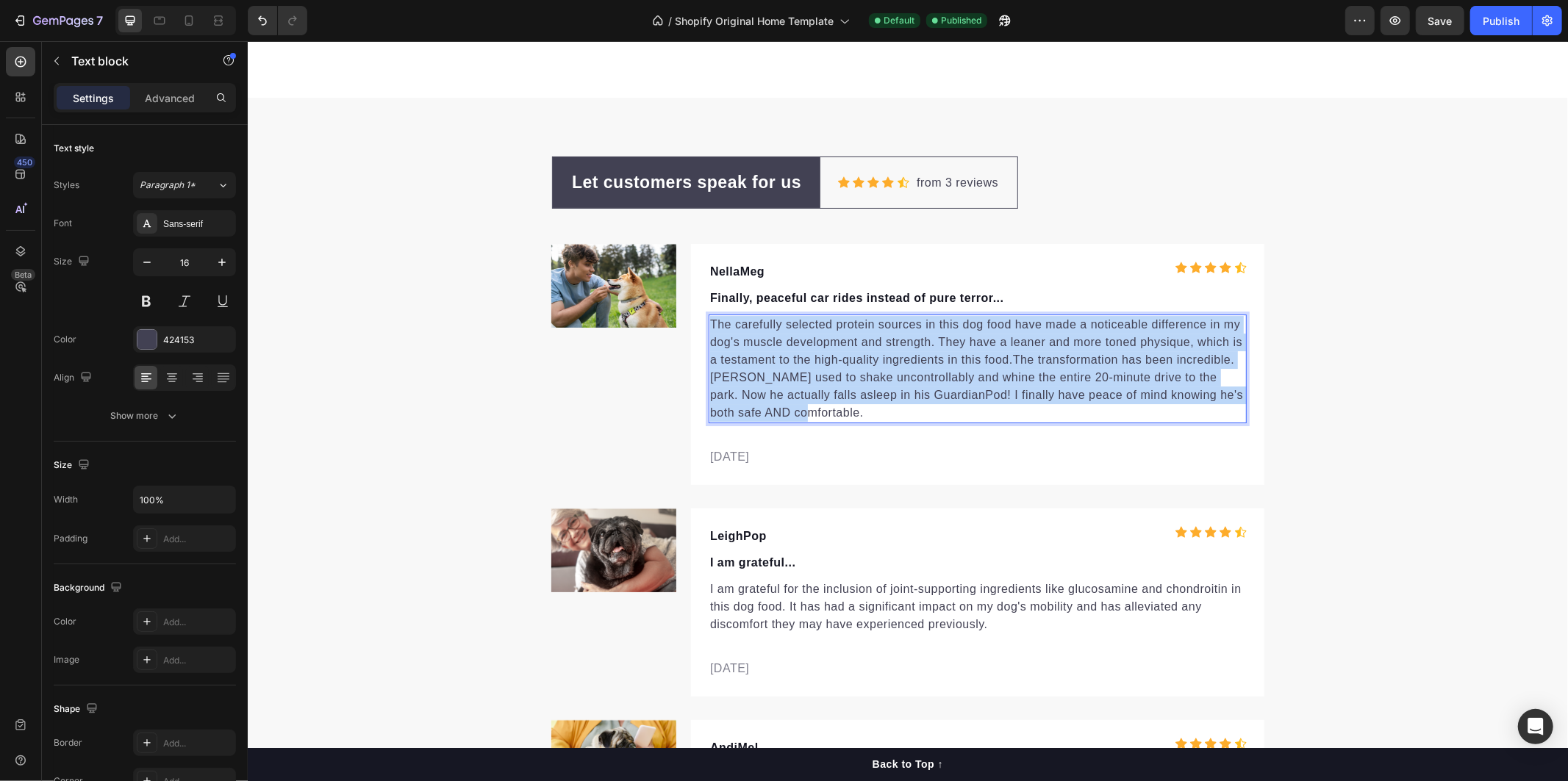
click at [1025, 412] on p "The carefully selected protein sources in this dog food have made a noticeable …" at bounding box center [976, 368] width 535 height 106
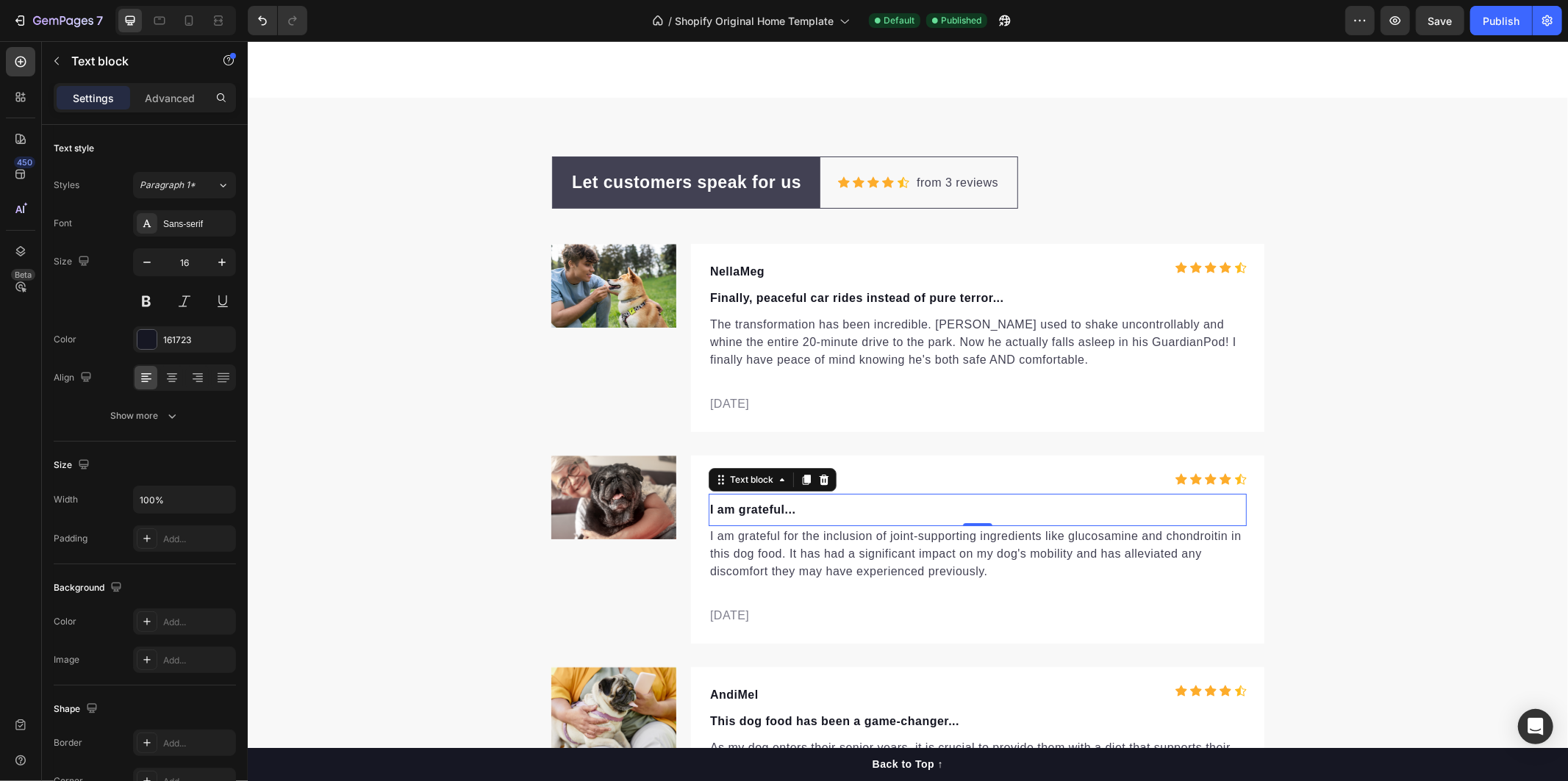
click at [961, 506] on p "I am grateful..." at bounding box center [976, 509] width 535 height 18
click at [960, 507] on p "I am grateful..." at bounding box center [976, 509] width 535 height 18
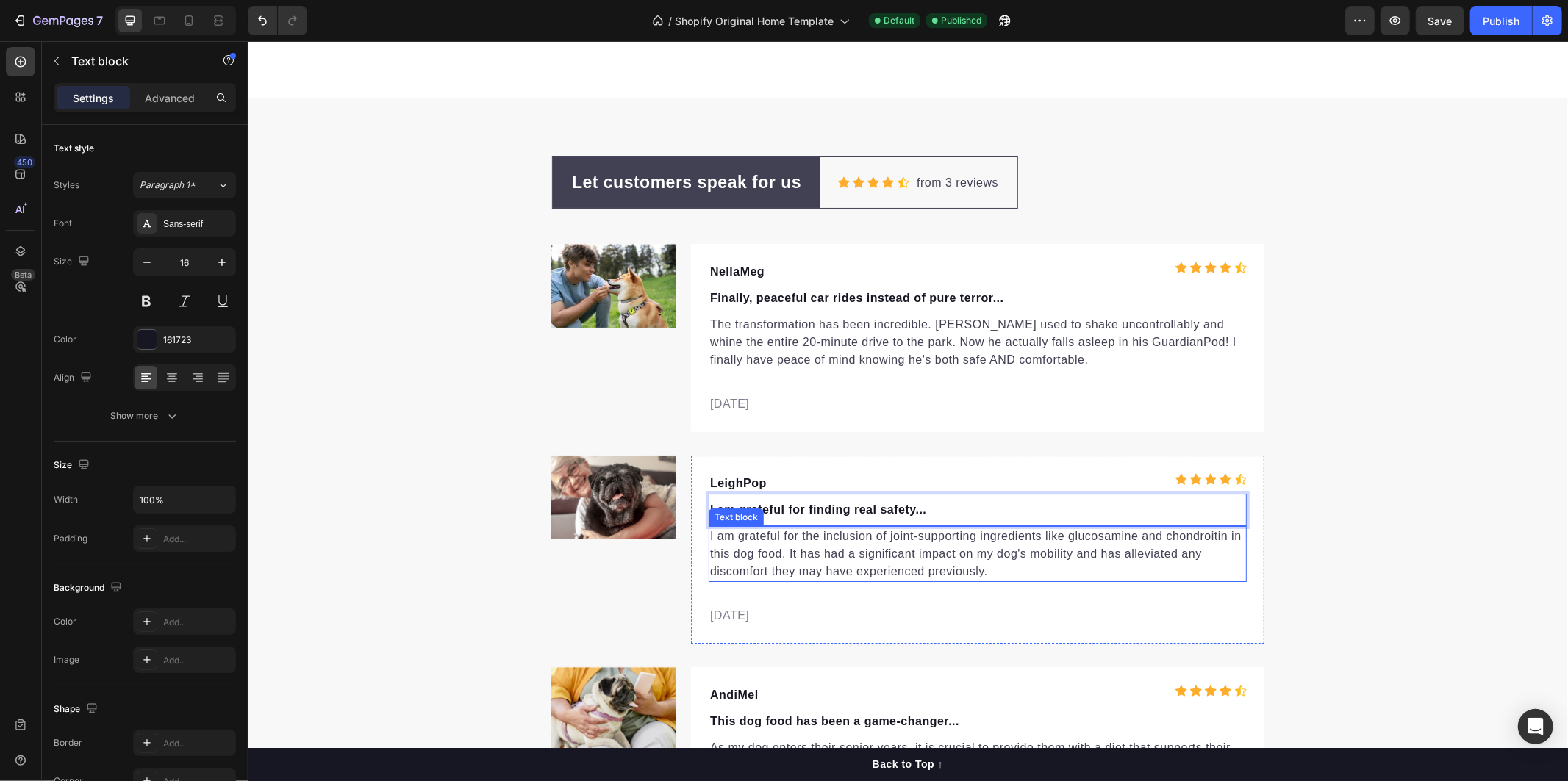
click at [1015, 567] on p "I am grateful for the inclusion of joint-supporting ingredients like glucosamin…" at bounding box center [976, 553] width 535 height 53
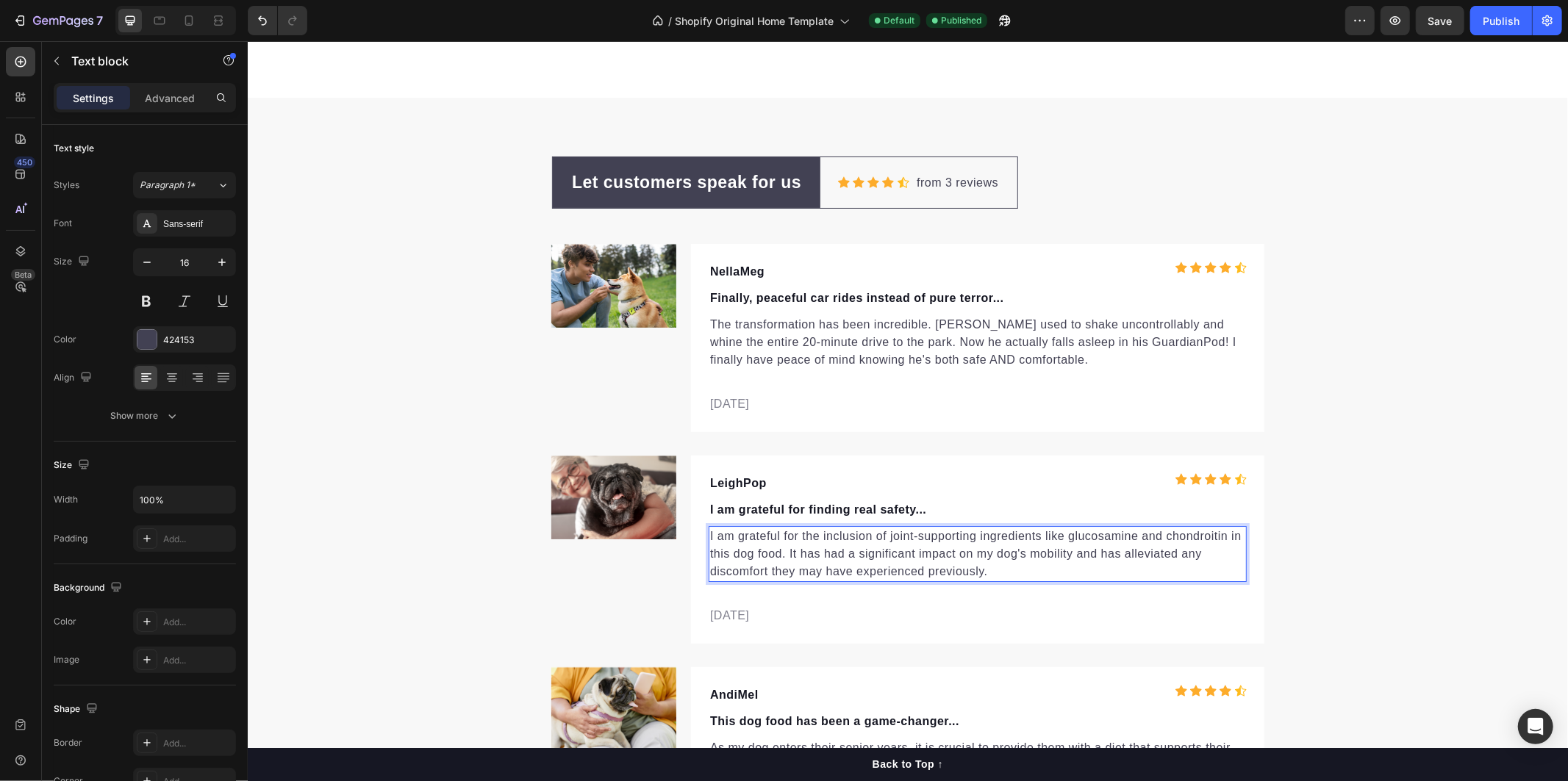
click at [1015, 567] on p "I am grateful for the inclusion of joint-supporting ingredients like glucosamin…" at bounding box center [976, 553] width 535 height 53
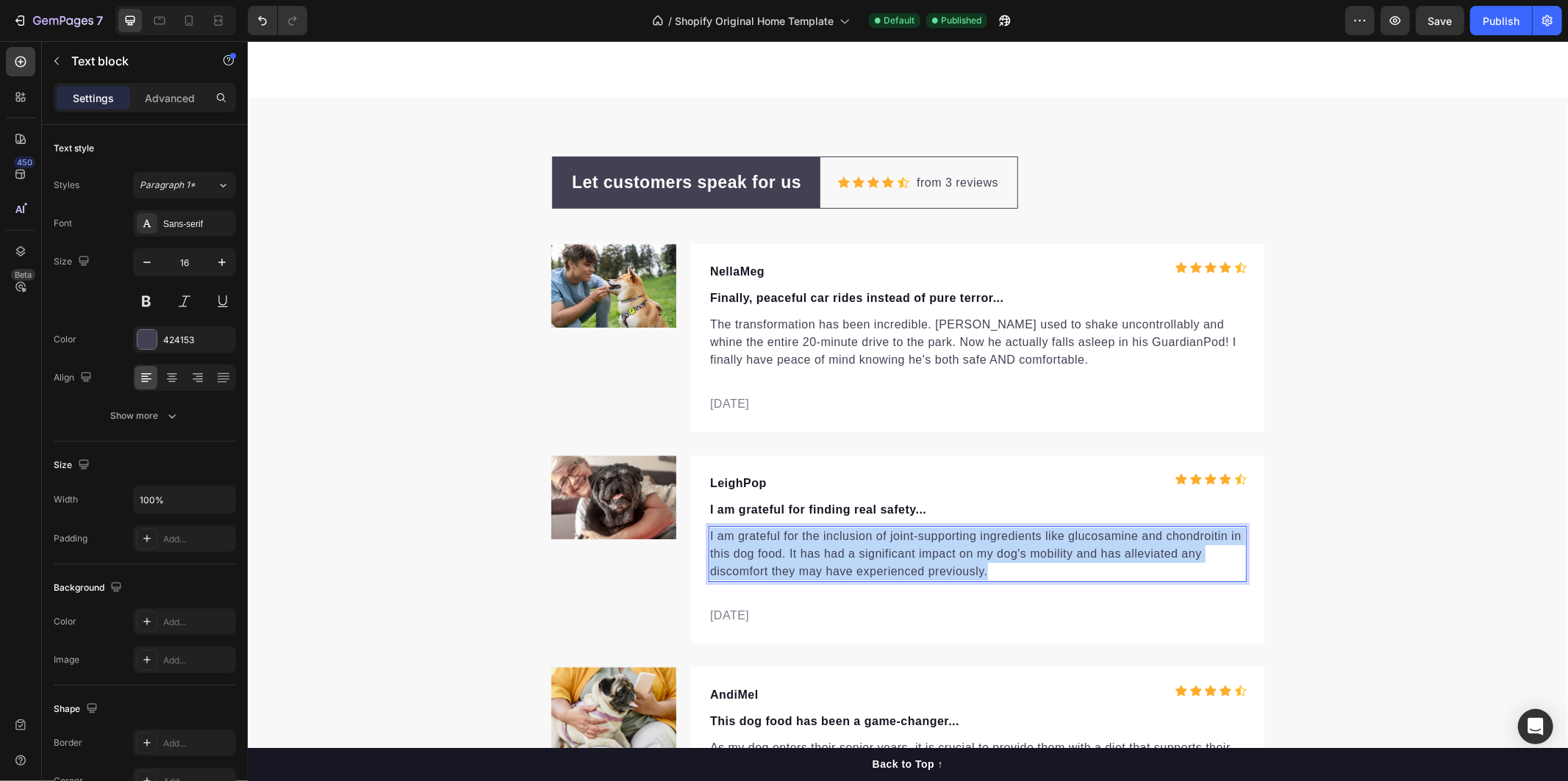
click at [1015, 567] on p "I am grateful for the inclusion of joint-supporting ingredients like glucosamin…" at bounding box center [976, 553] width 535 height 53
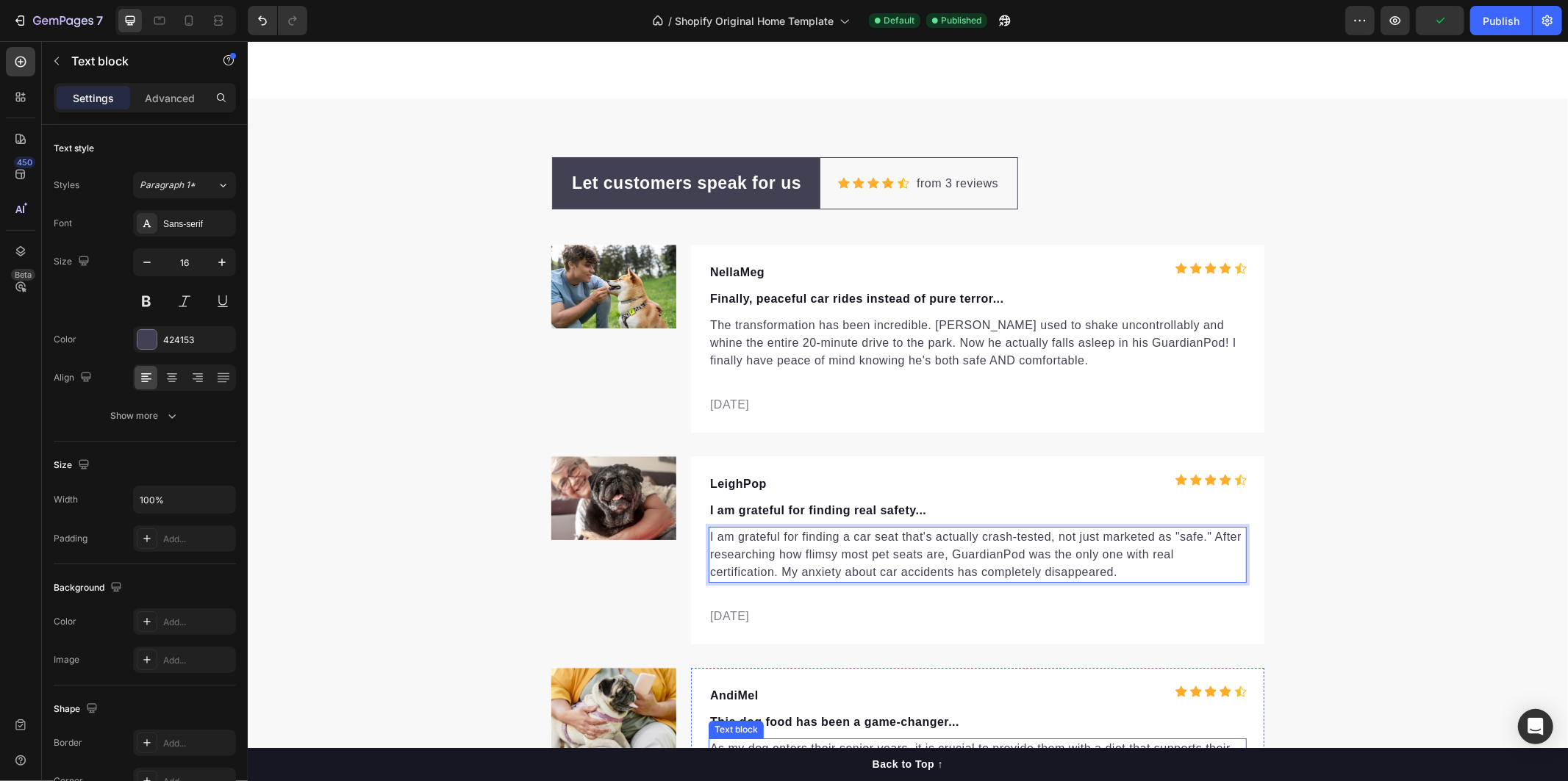
scroll to position [4190, 0]
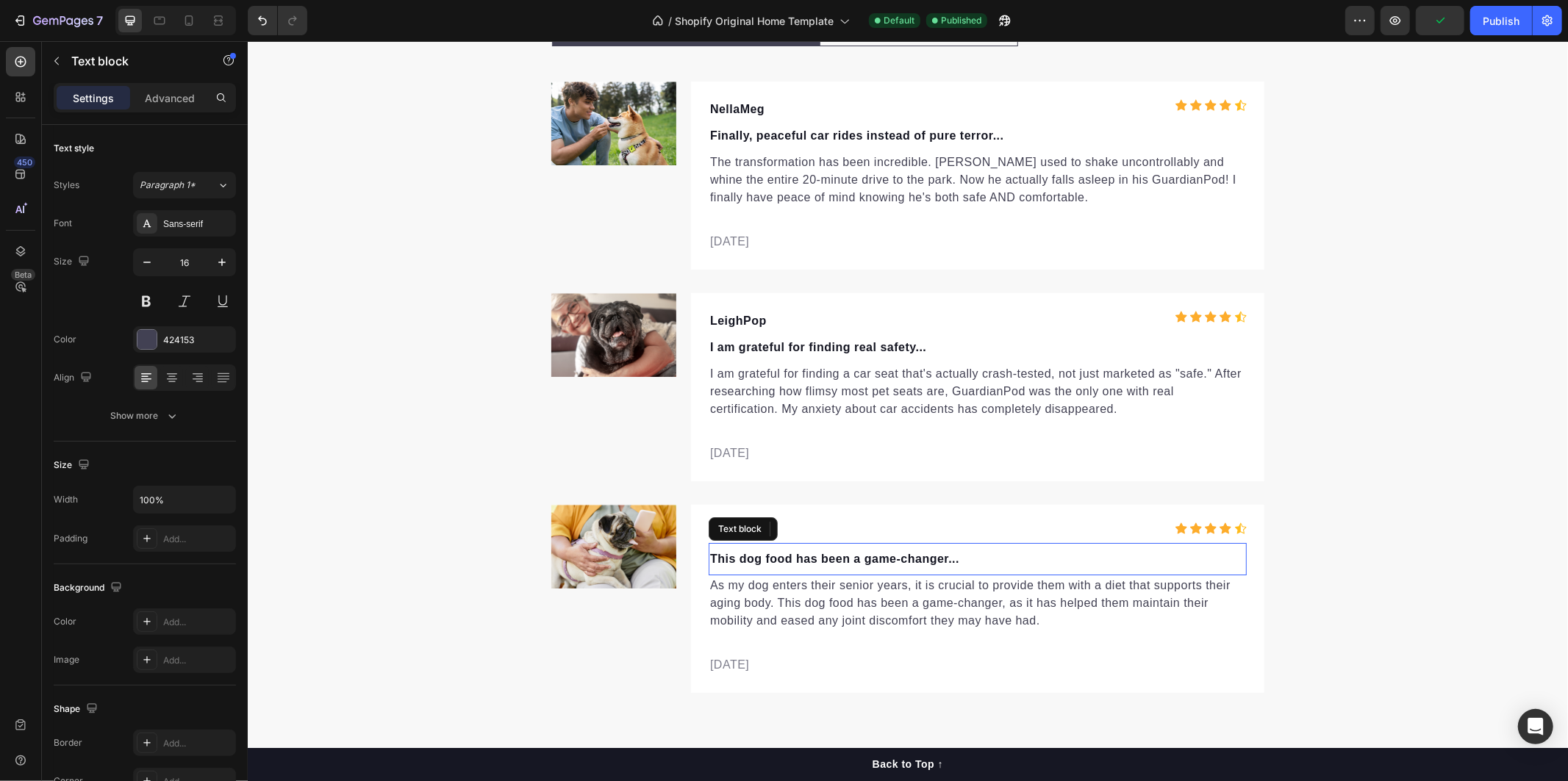
click at [973, 553] on p "This dog food has been a game-changer..." at bounding box center [976, 558] width 535 height 18
click at [1055, 624] on p "As my dog enters their senior years, it is crucial to provide them with a diet …" at bounding box center [976, 602] width 535 height 53
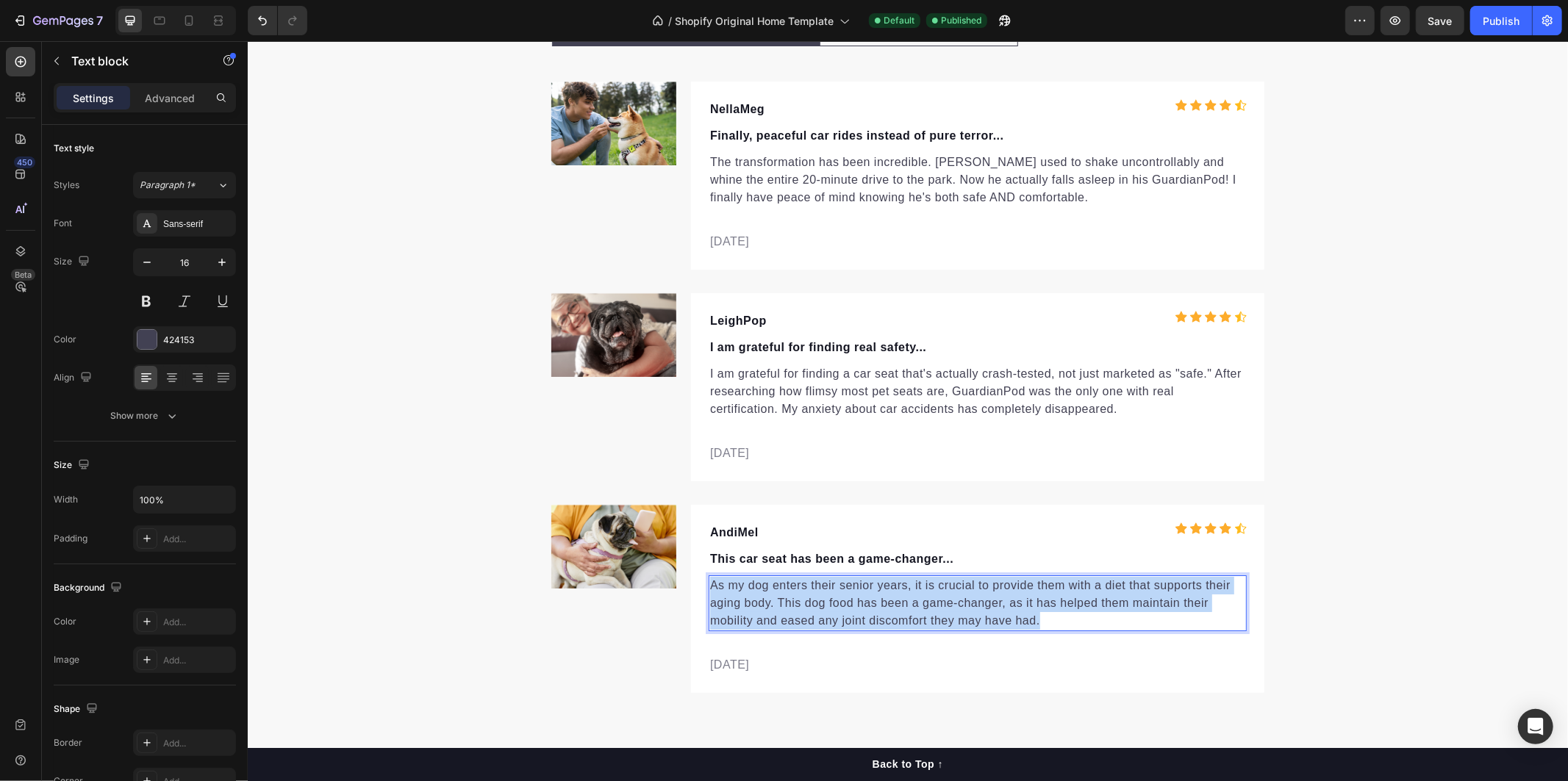
click at [1055, 624] on p "As my dog enters their senior years, it is crucial to provide them with a diet …" at bounding box center [976, 602] width 535 height 53
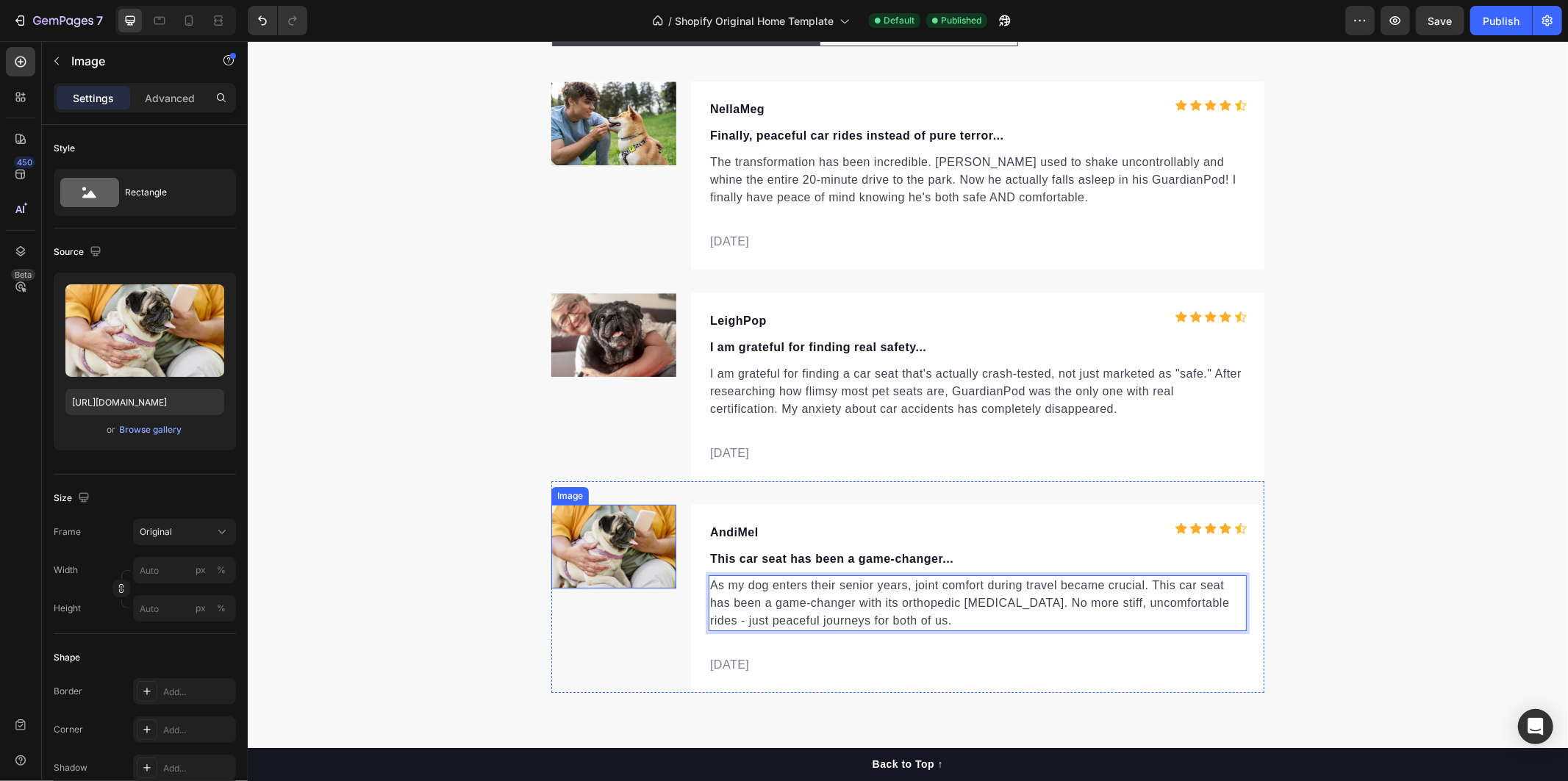
click at [596, 539] on img at bounding box center [612, 545] width 125 height 84
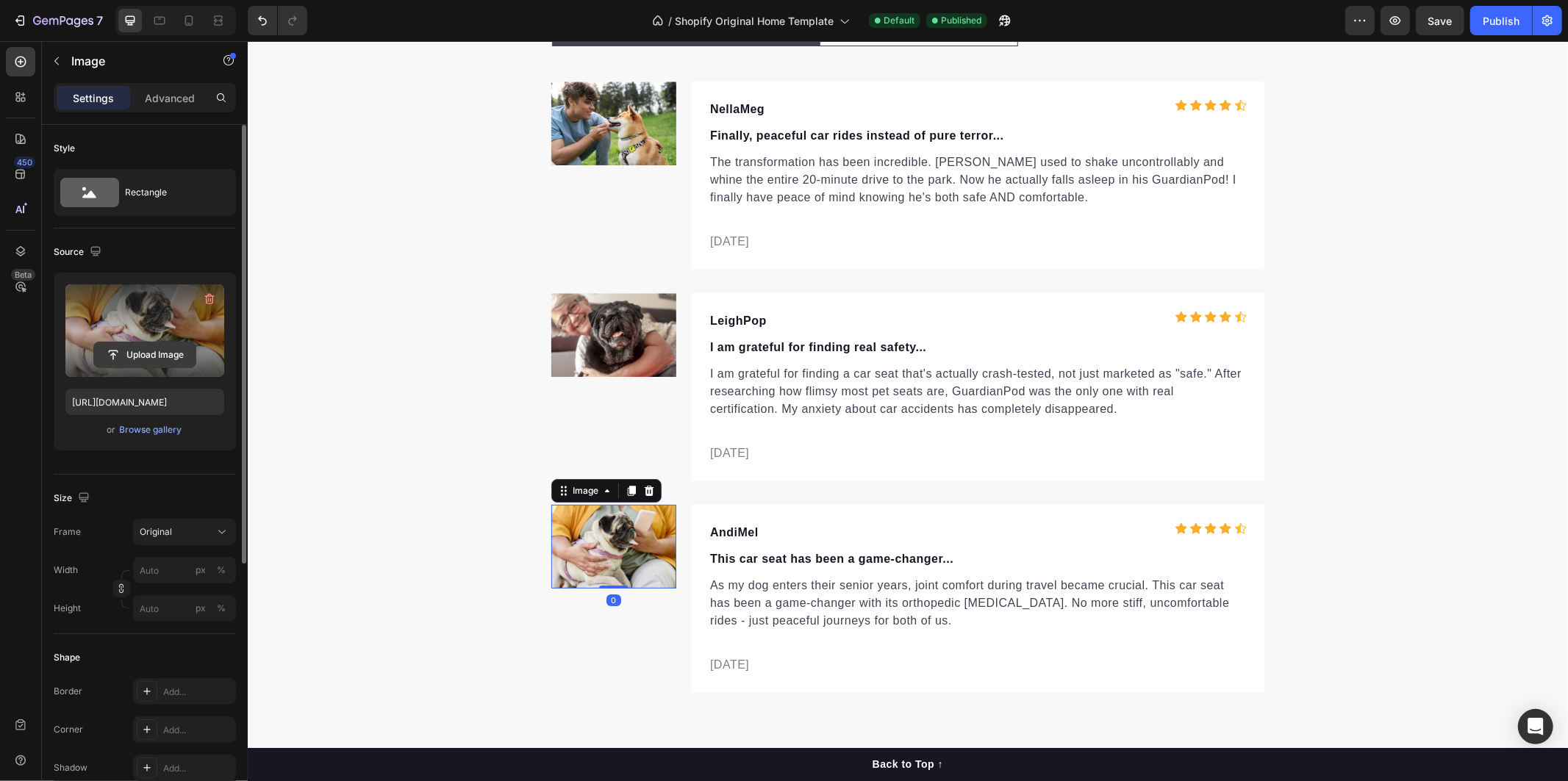
click at [157, 344] on input "file" at bounding box center [145, 354] width 101 height 25
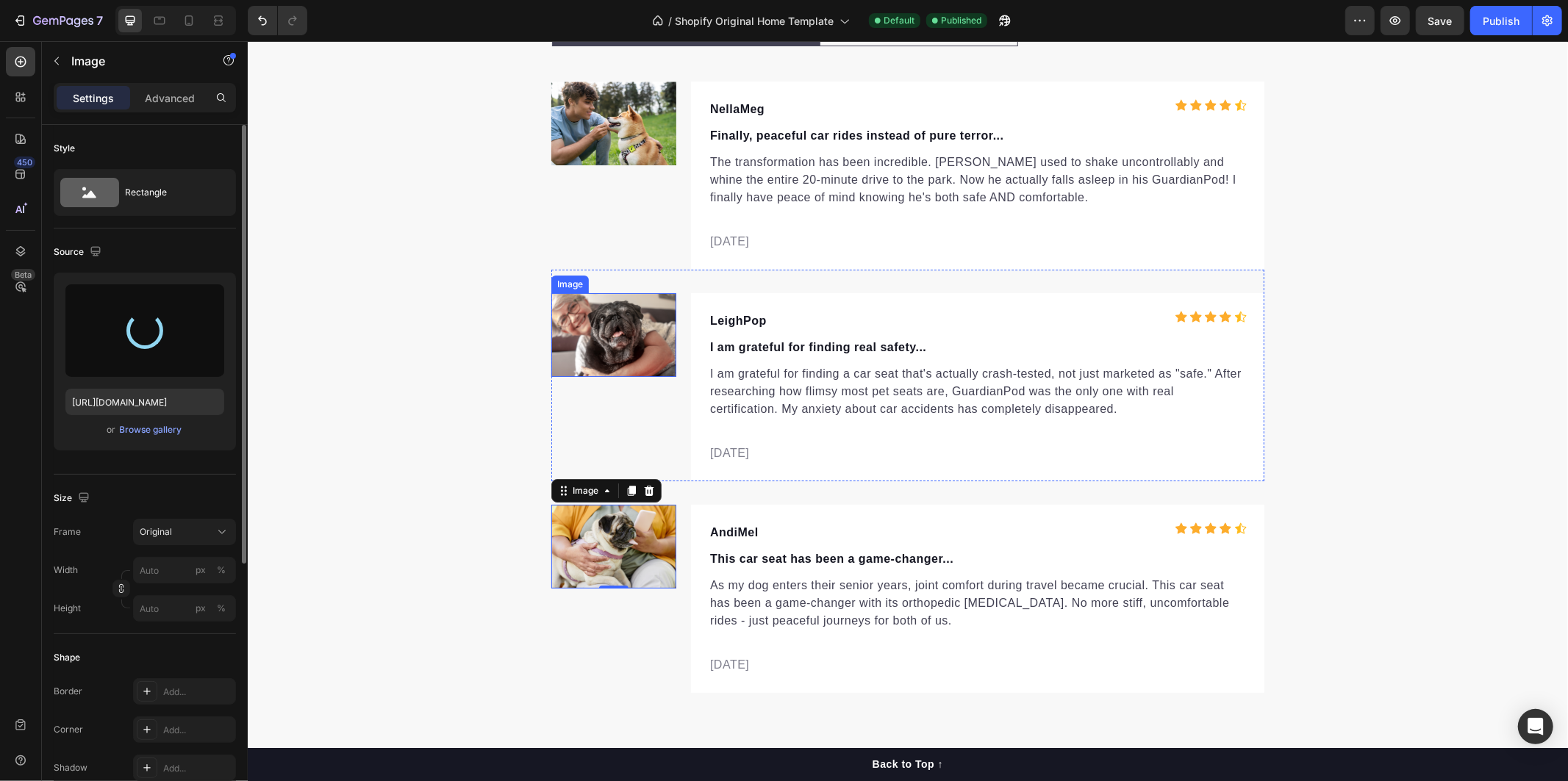
click at [611, 348] on img at bounding box center [612, 334] width 125 height 84
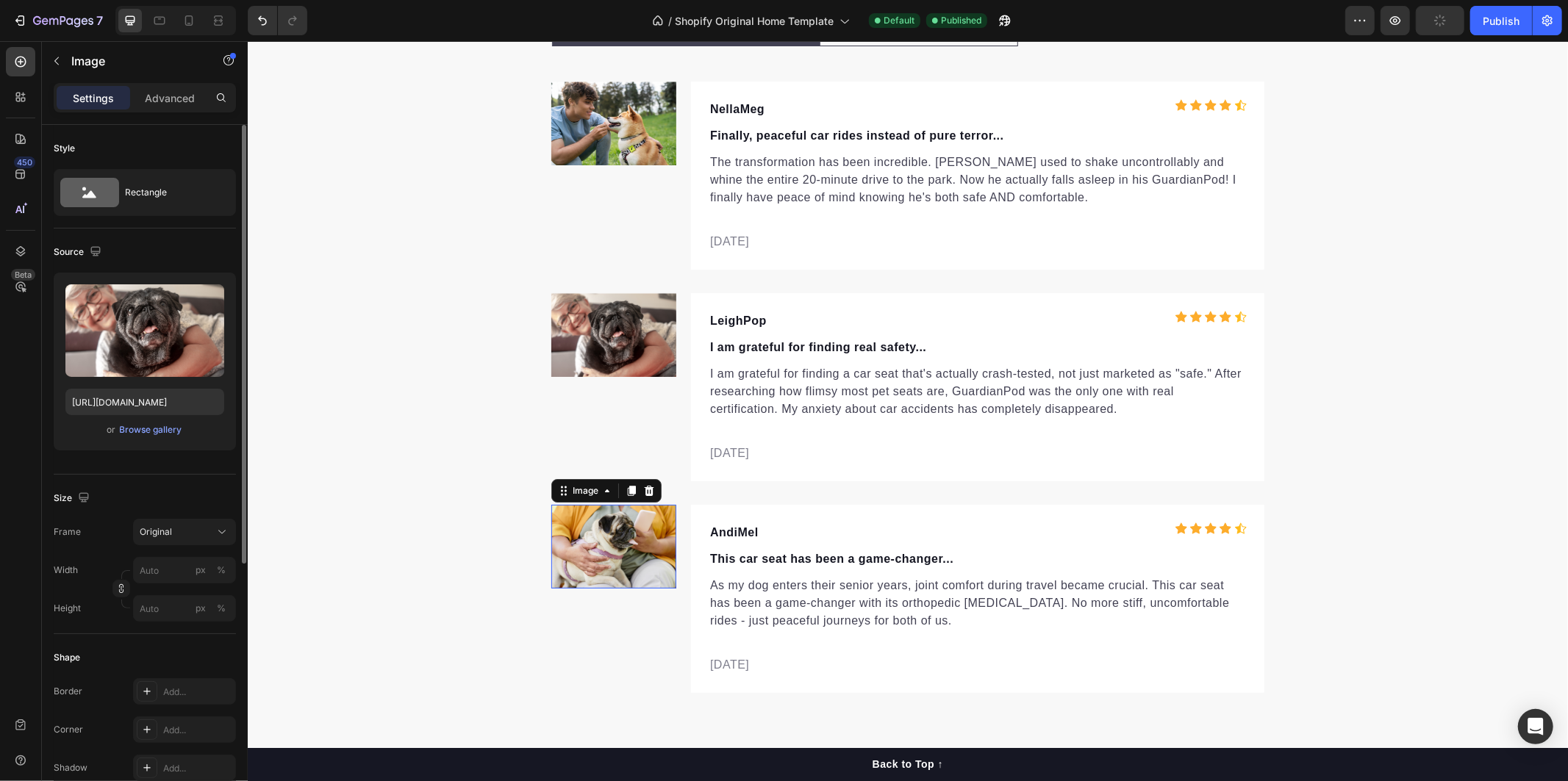
click at [649, 552] on img at bounding box center [612, 545] width 125 height 84
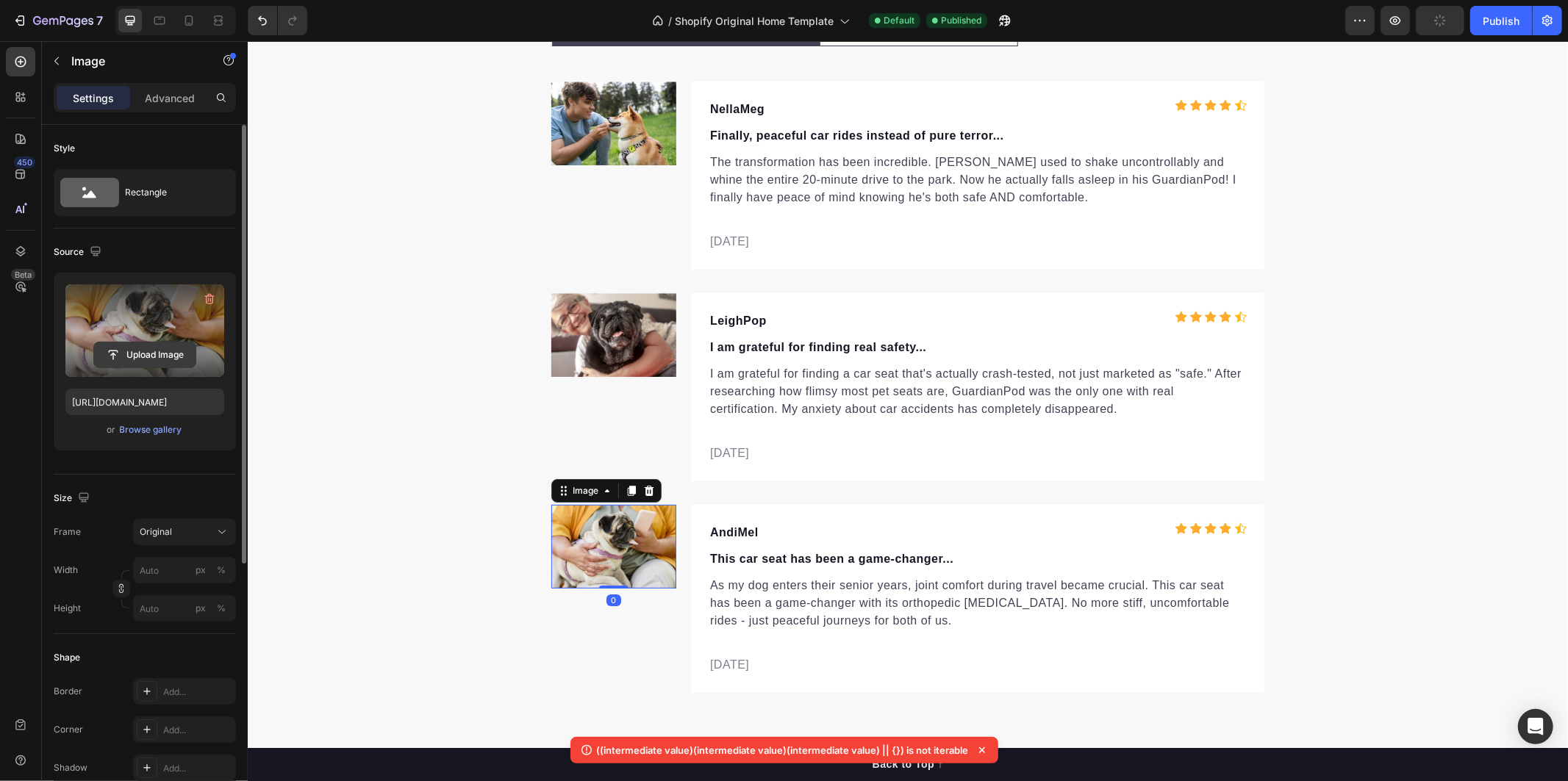
click at [120, 343] on input "file" at bounding box center [145, 354] width 101 height 25
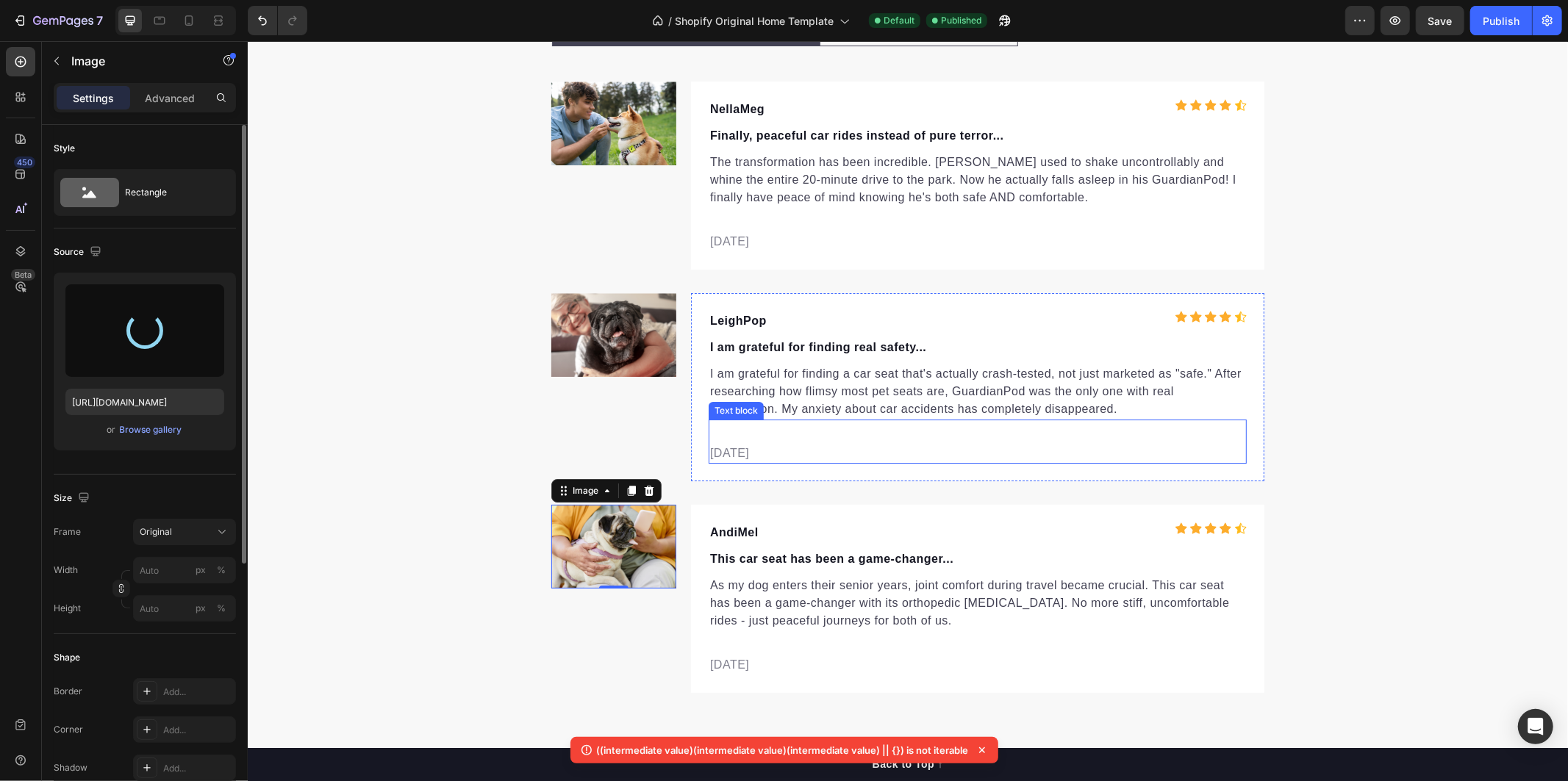
scroll to position [4353, 0]
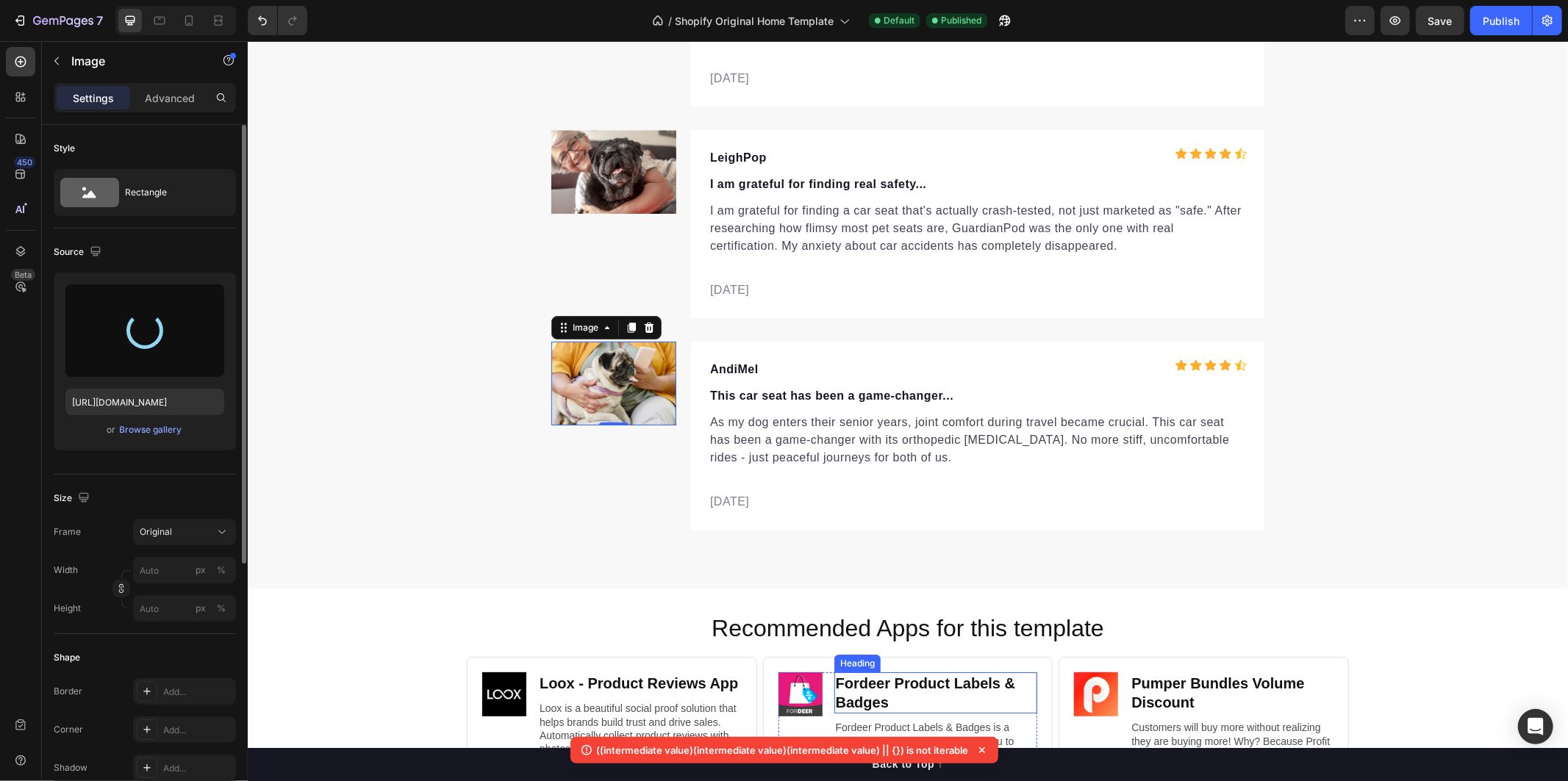
type input "https://cdn.shopify.com/s/files/1/0736/2533/8005/files/gempages_579751481754780…"
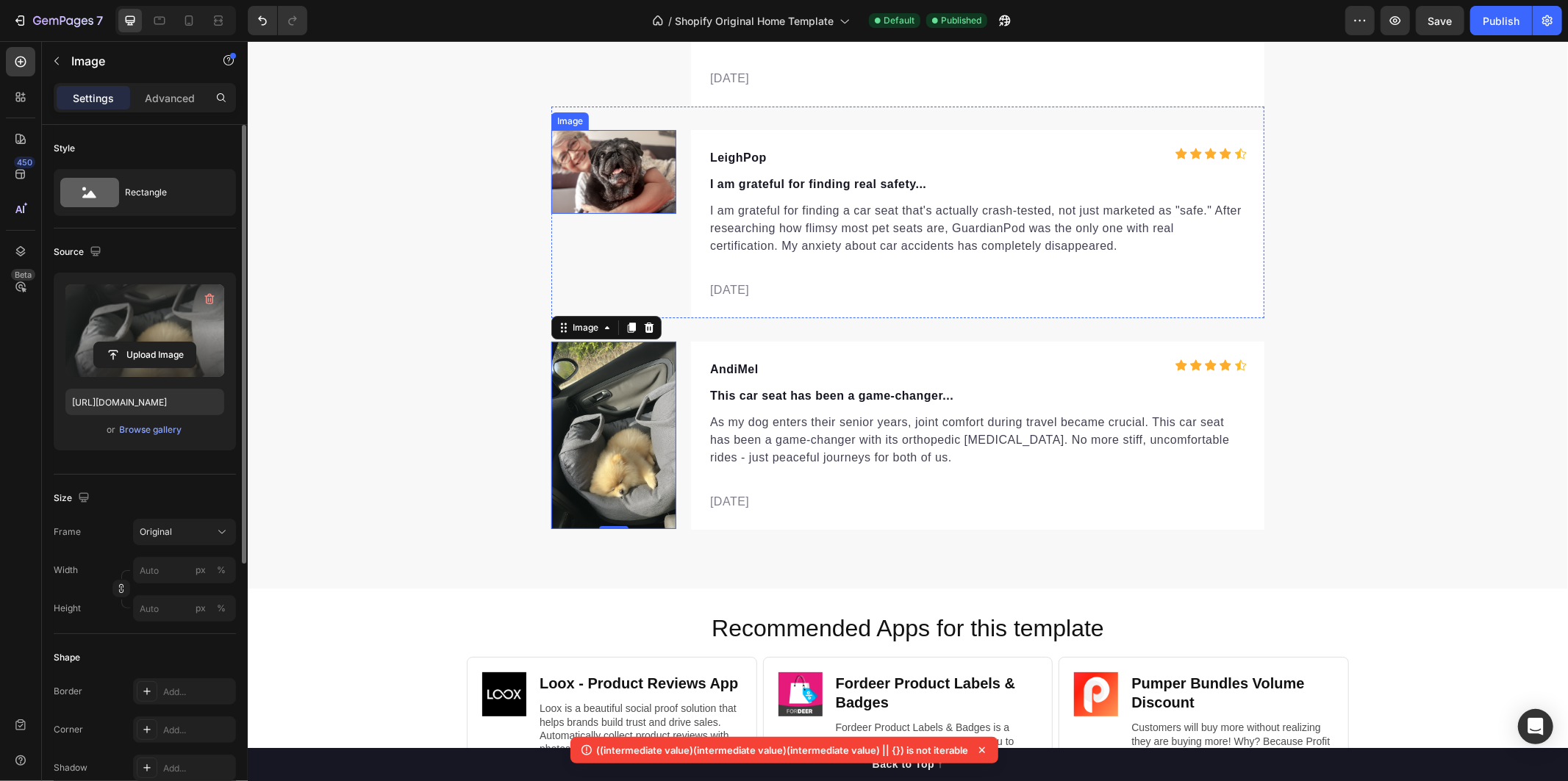
click at [598, 181] on img at bounding box center [612, 171] width 125 height 84
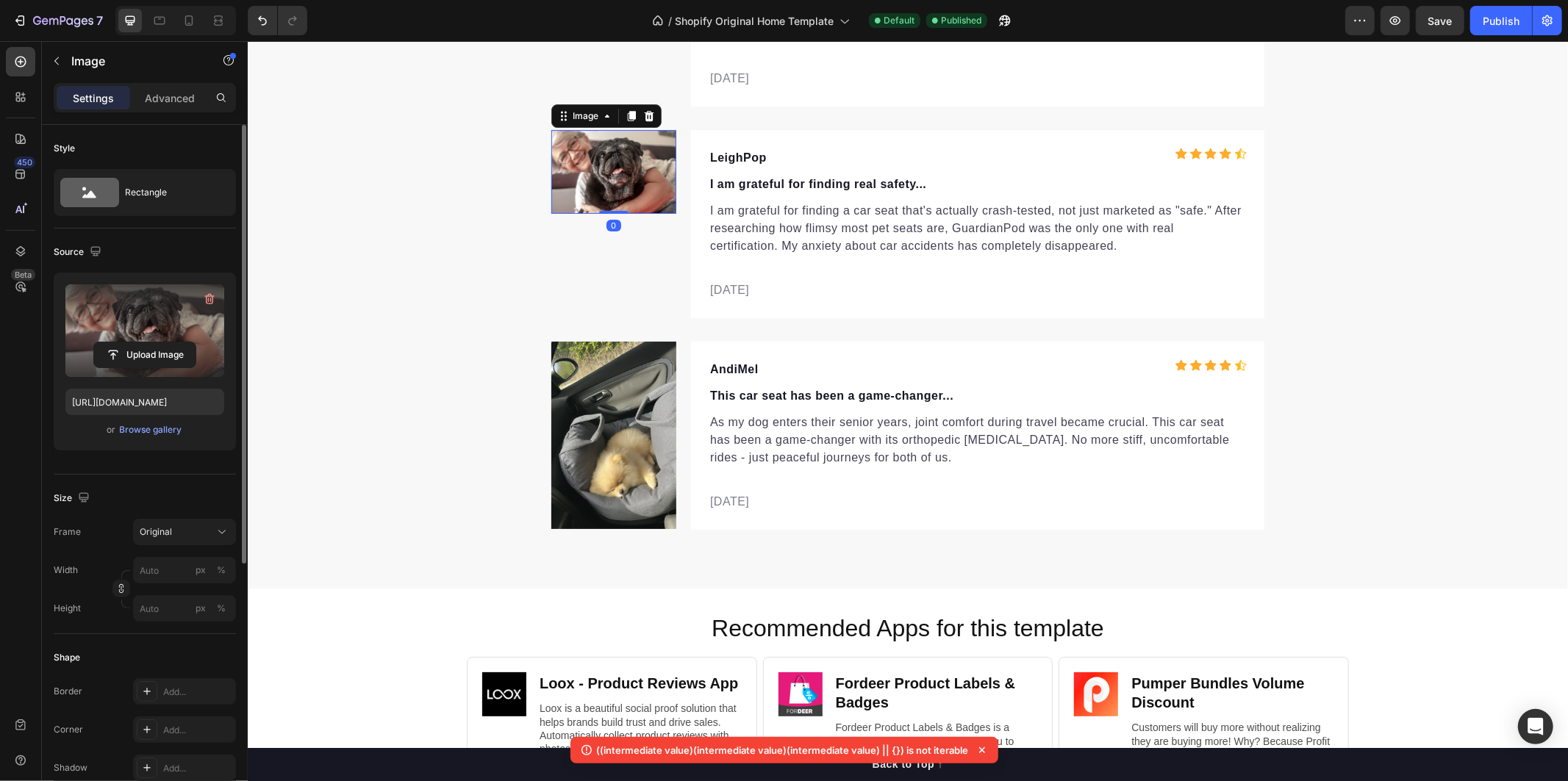
click at [163, 334] on label at bounding box center [144, 331] width 159 height 93
click at [163, 342] on input "file" at bounding box center [145, 354] width 101 height 25
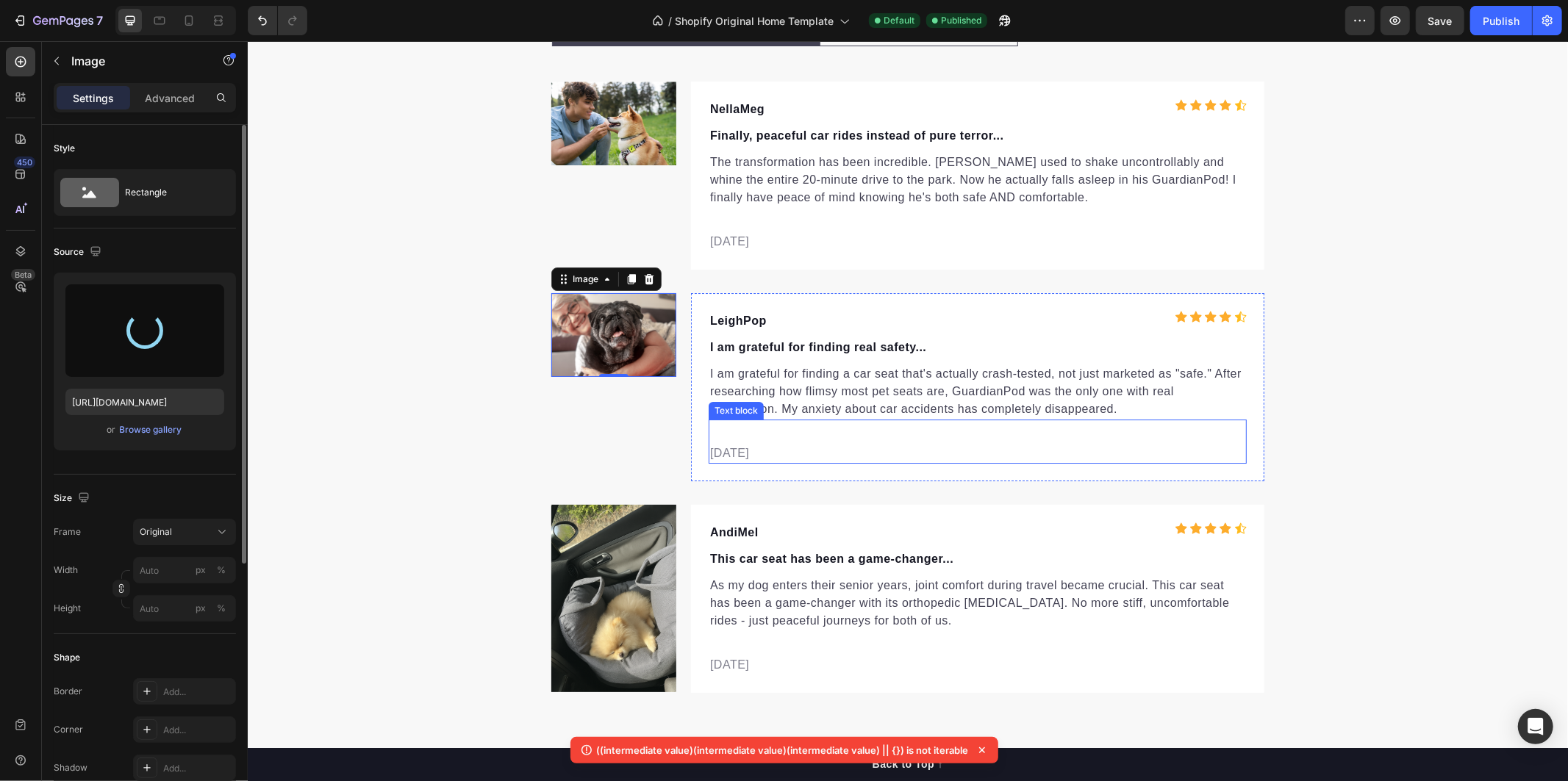
type input "https://cdn.shopify.com/s/files/1/0736/2533/8005/files/gempages_579751481754780…"
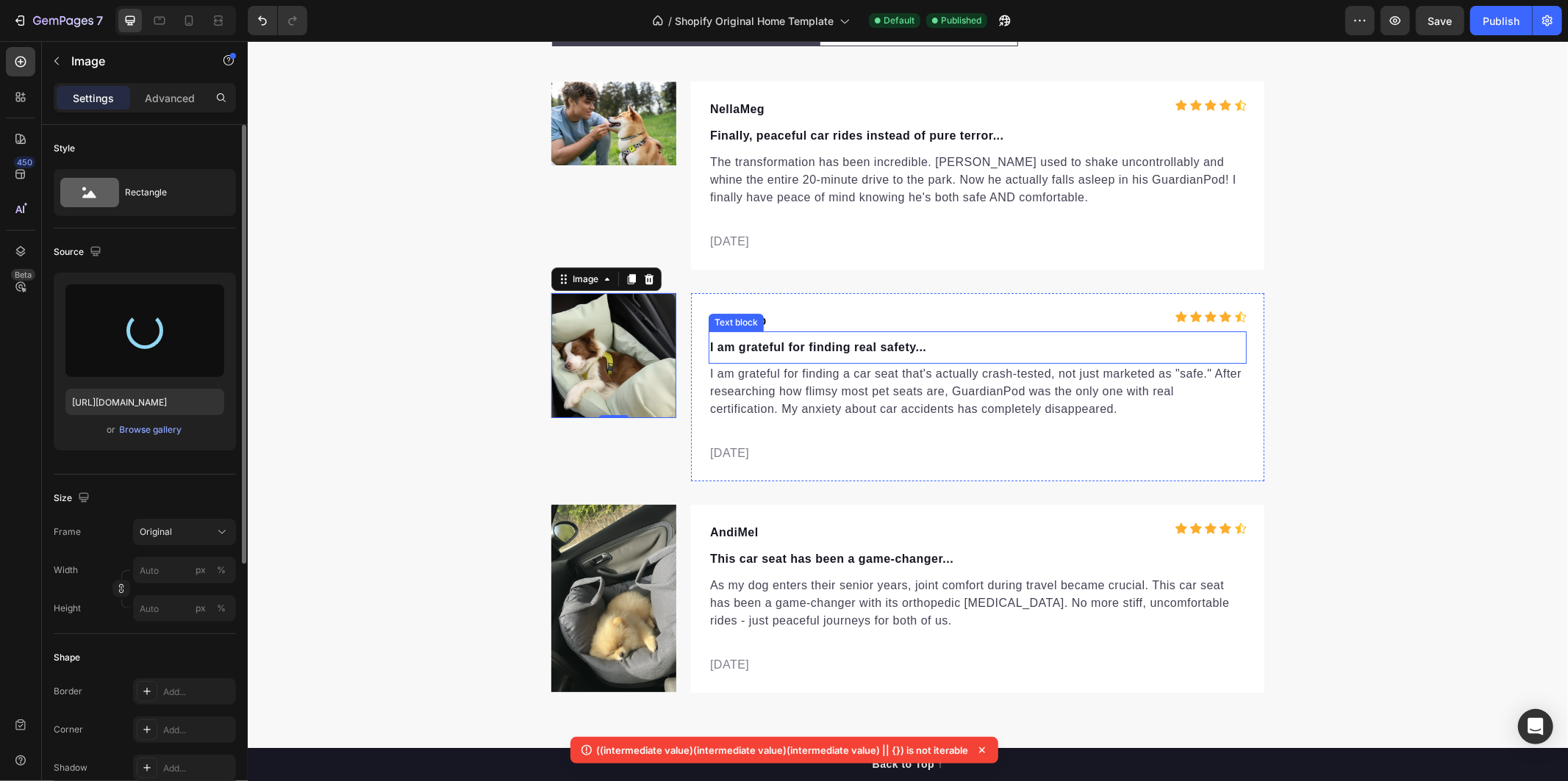
scroll to position [4108, 0]
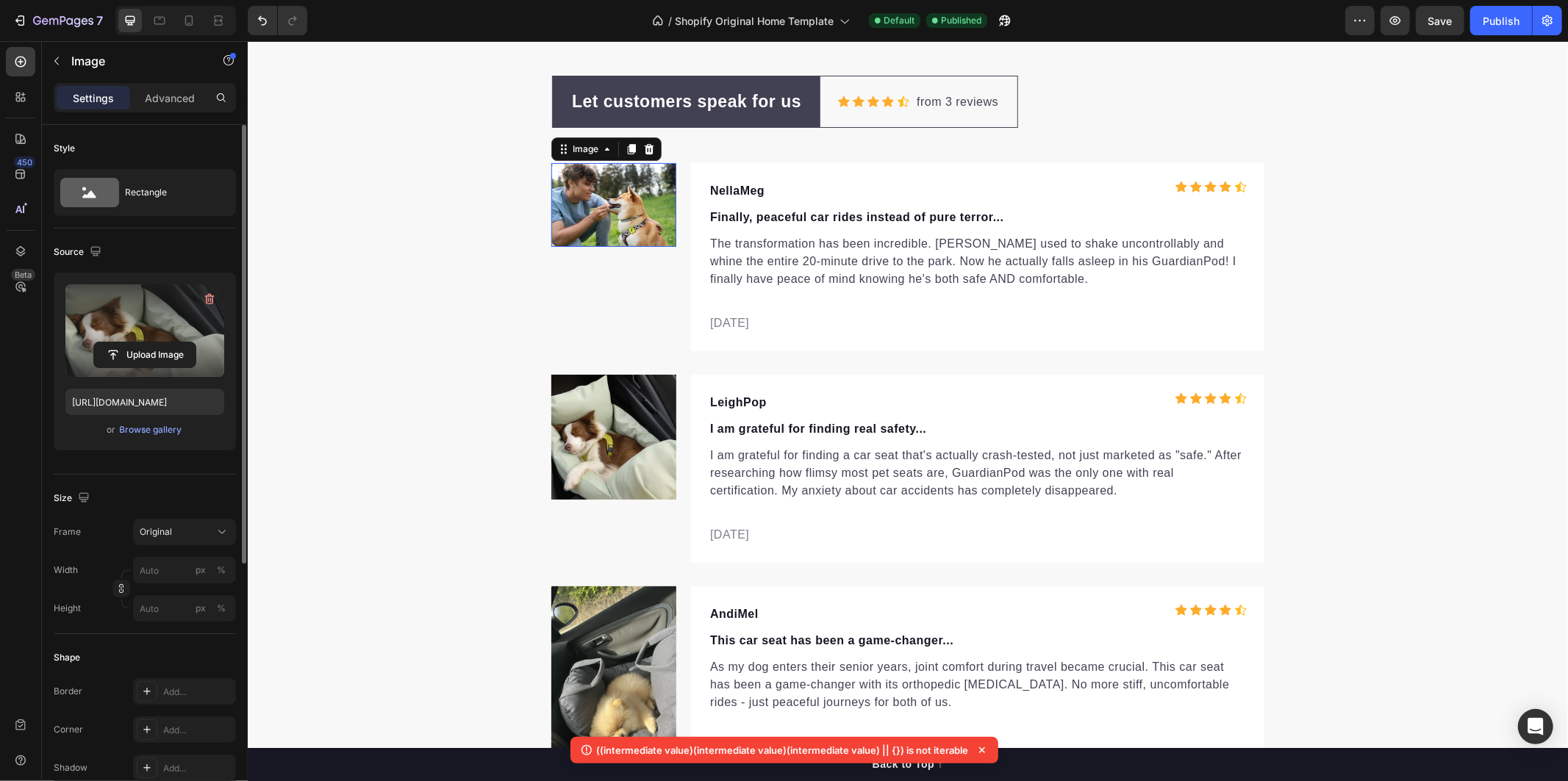
click at [619, 209] on img at bounding box center [612, 204] width 125 height 84
click at [141, 356] on input "file" at bounding box center [145, 354] width 101 height 25
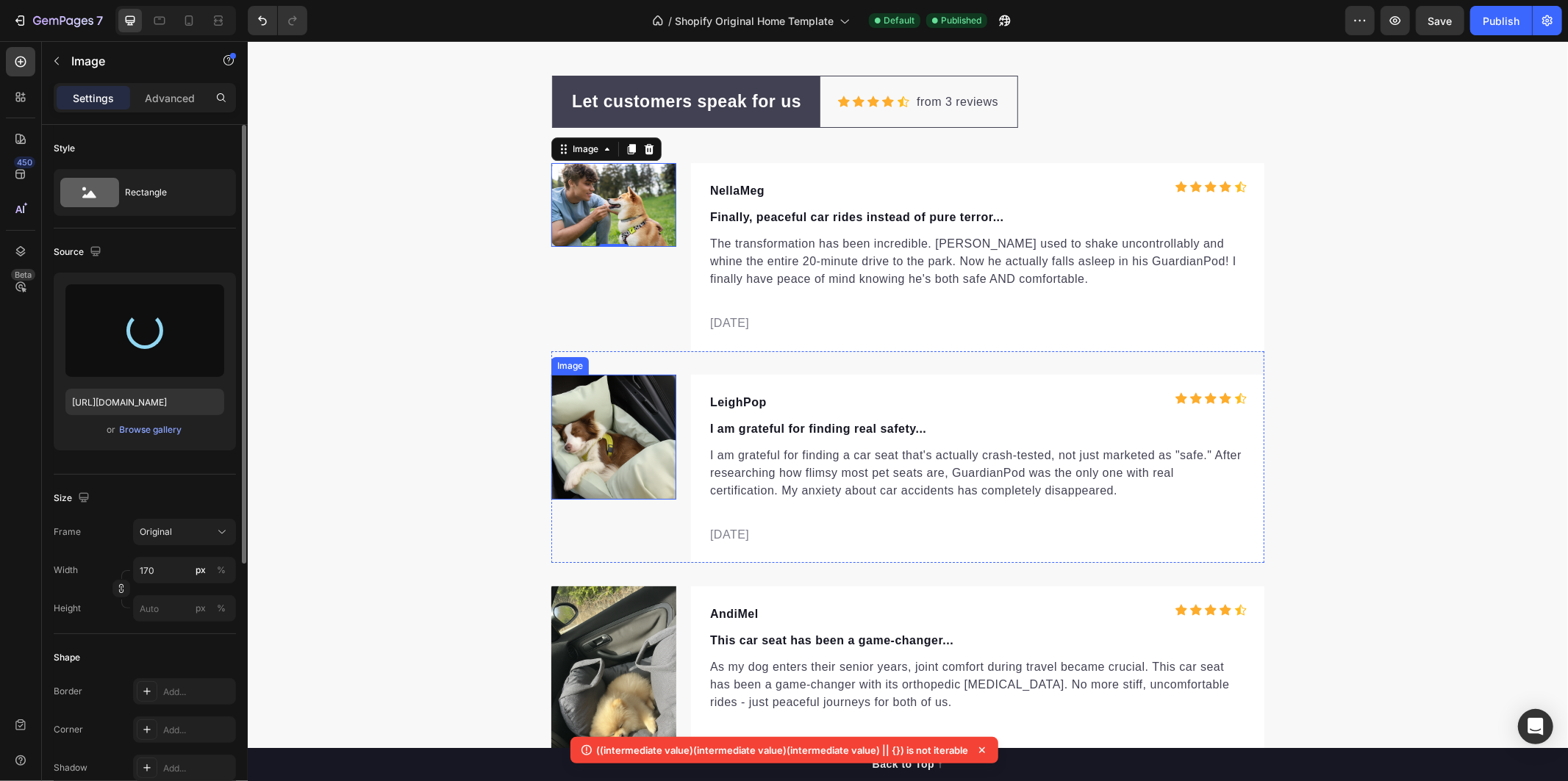
type input "https://cdn.shopify.com/s/files/1/0736/2533/8005/files/gempages_579751481754780…"
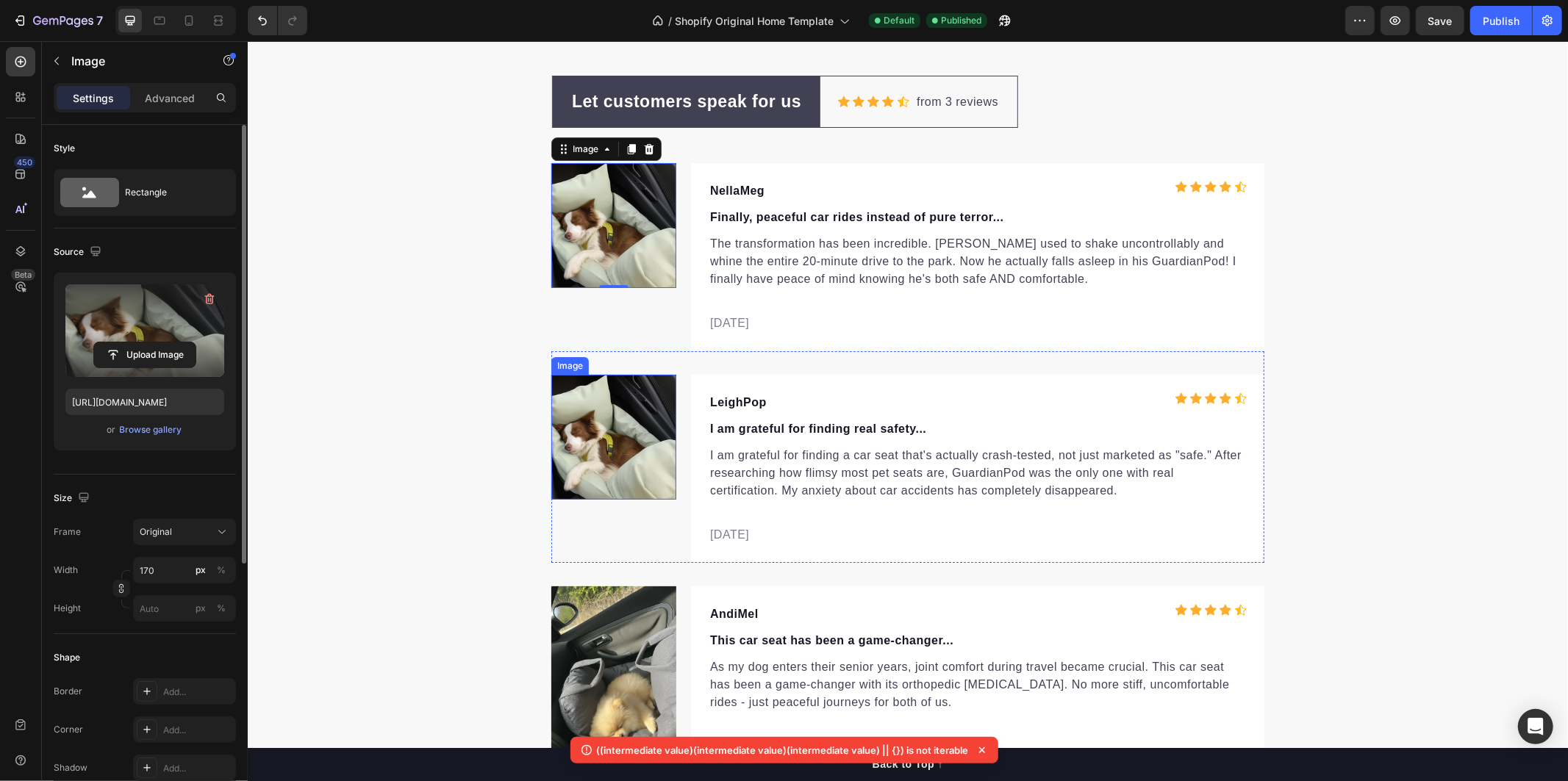
click at [606, 430] on img at bounding box center [612, 436] width 125 height 125
click at [155, 354] on input "file" at bounding box center [145, 354] width 101 height 25
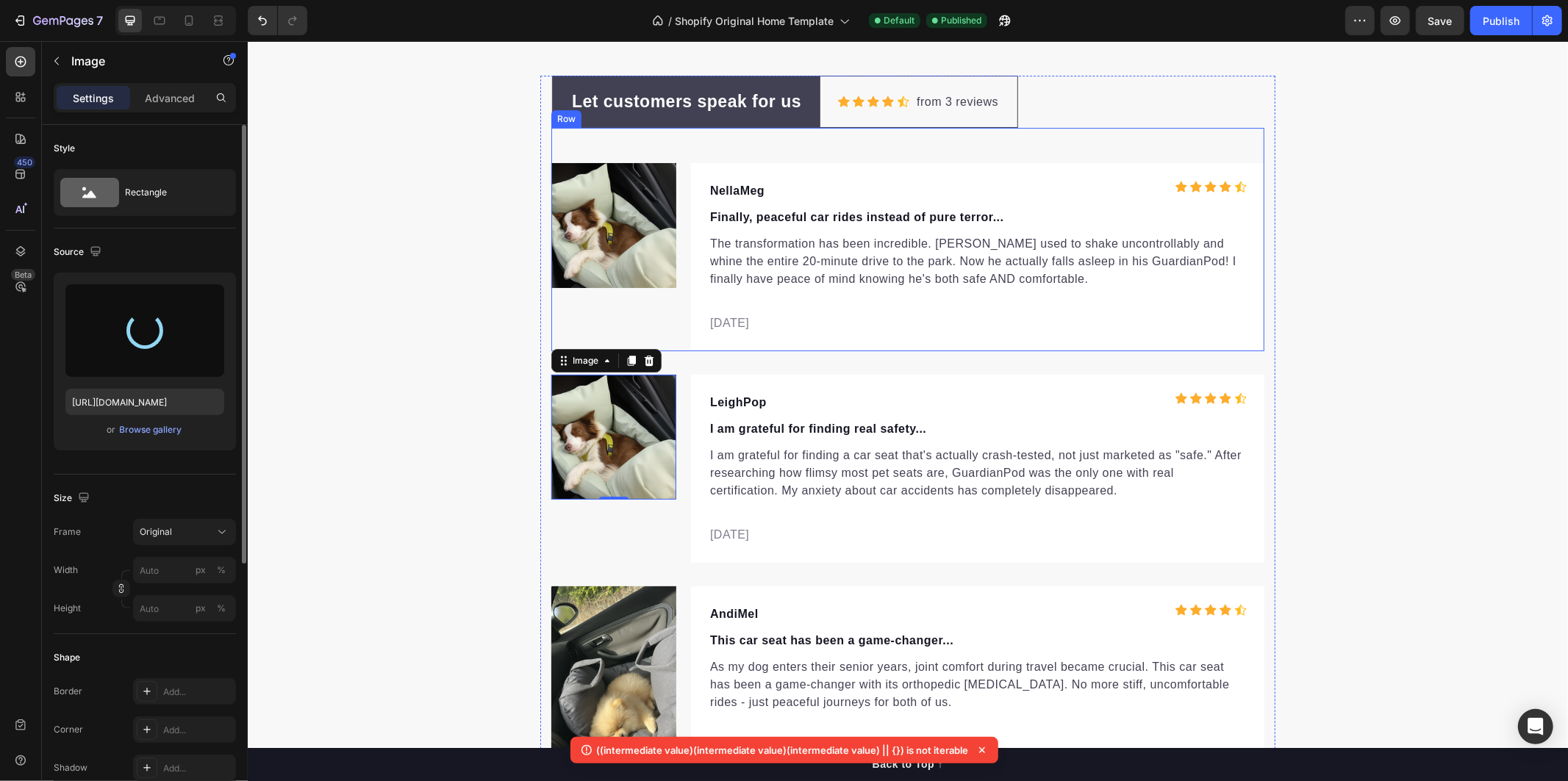
type input "https://cdn.shopify.com/s/files/1/0736/2533/8005/files/gempages_579751481754780…"
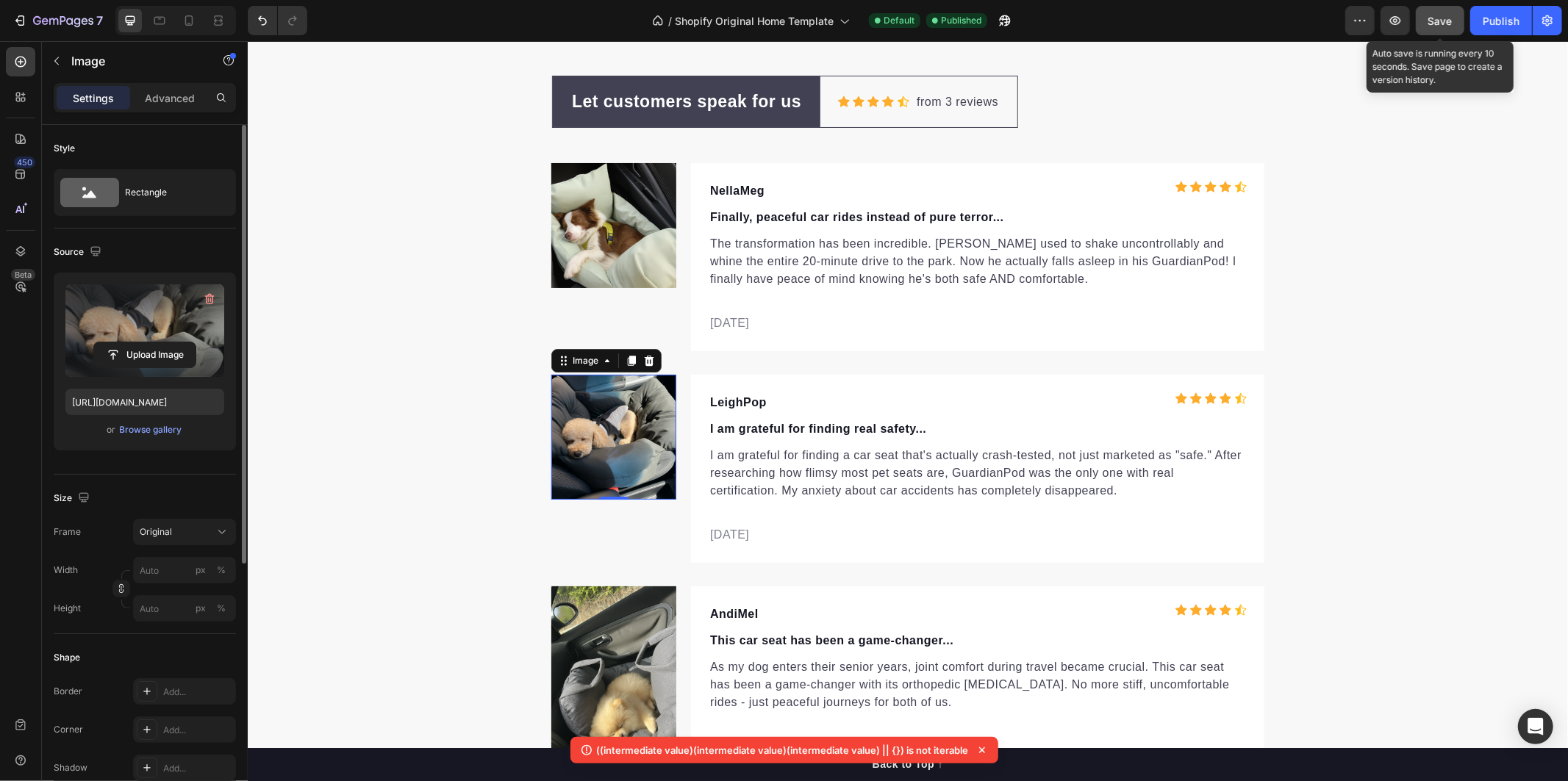
click at [1446, 17] on span "Save" at bounding box center [1441, 21] width 25 height 12
click at [1504, 20] on div "Publish" at bounding box center [1501, 21] width 37 height 15
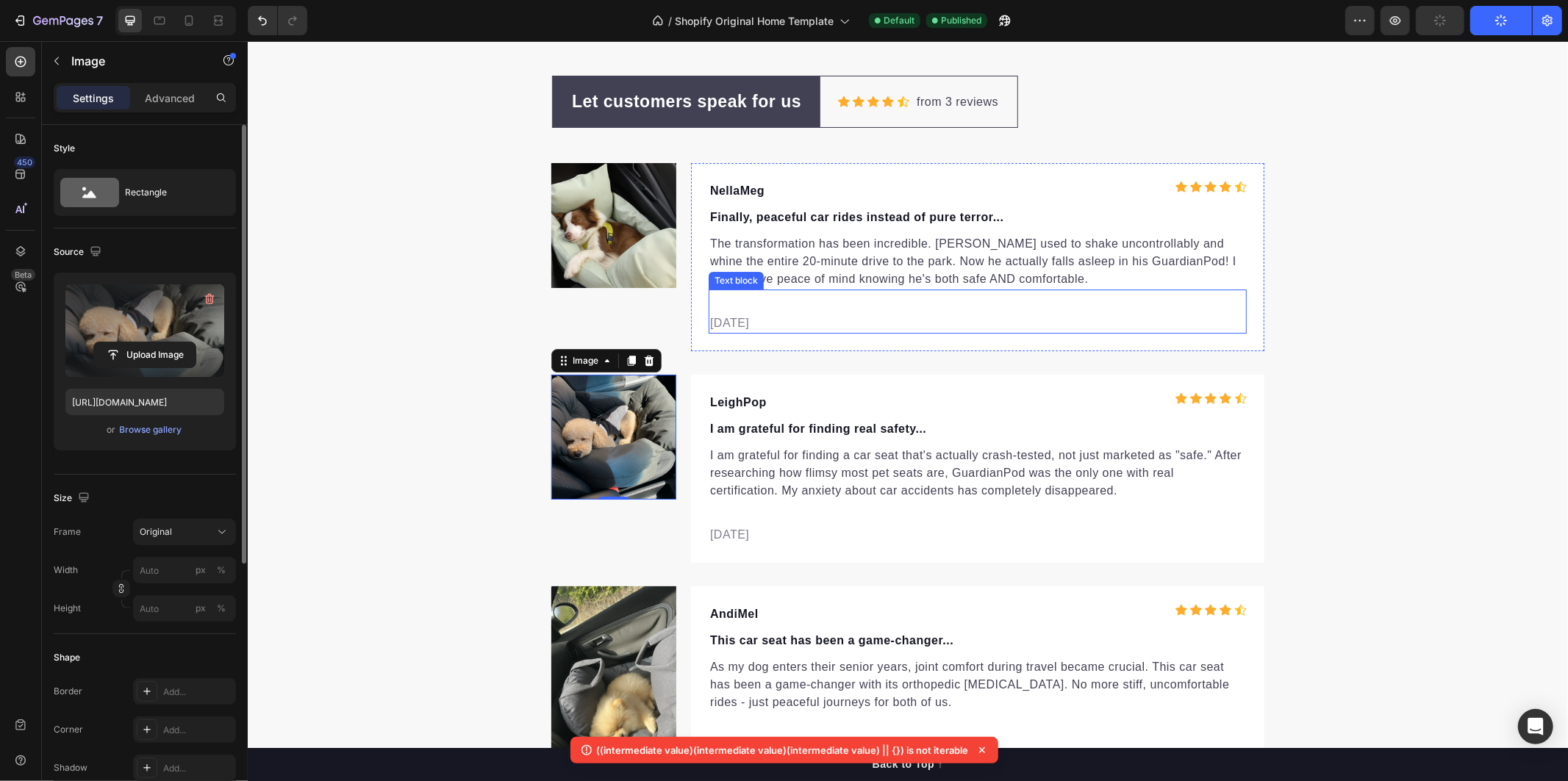
scroll to position [4598, 0]
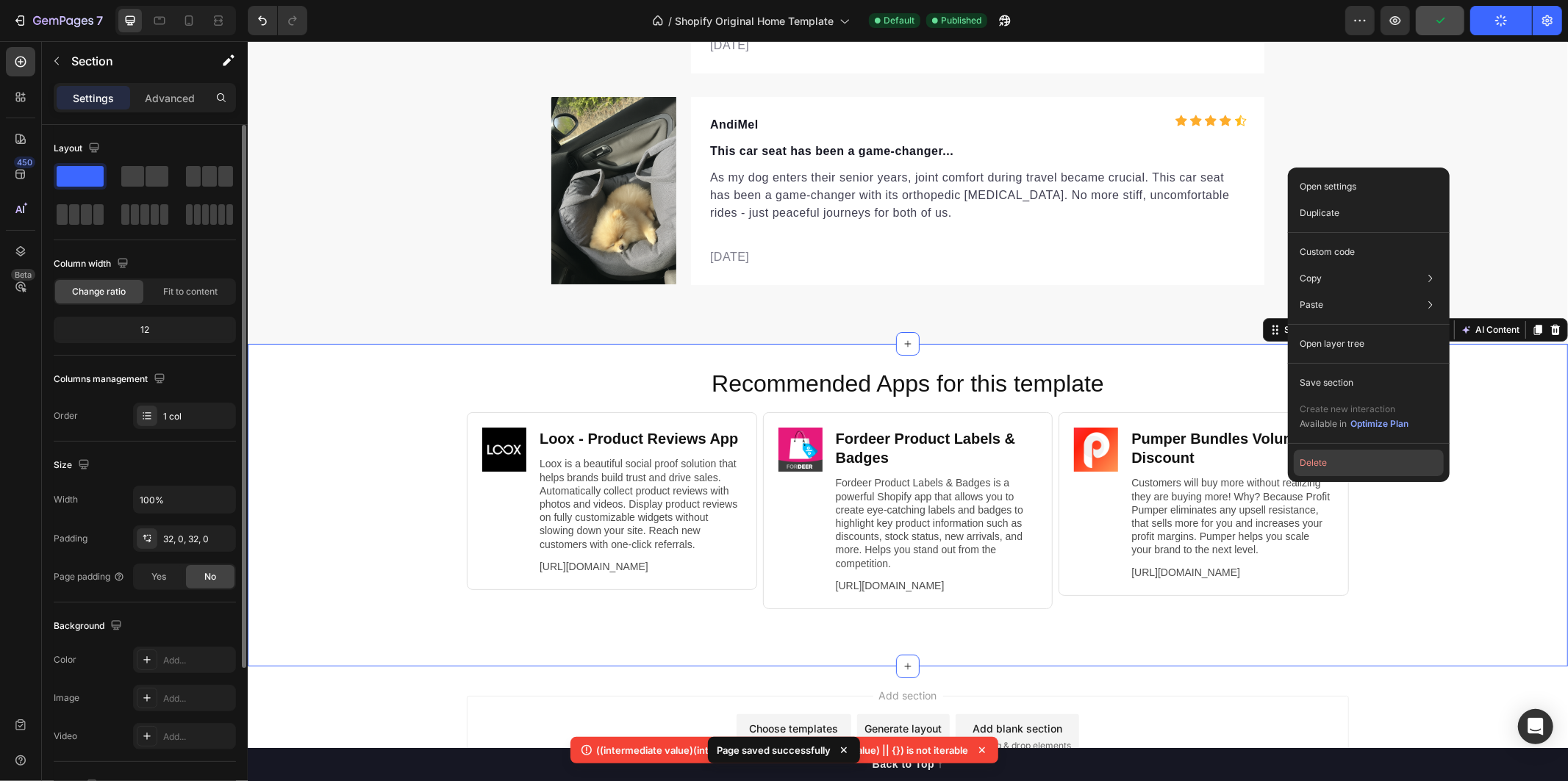
click at [1356, 466] on button "Delete" at bounding box center [1368, 463] width 150 height 26
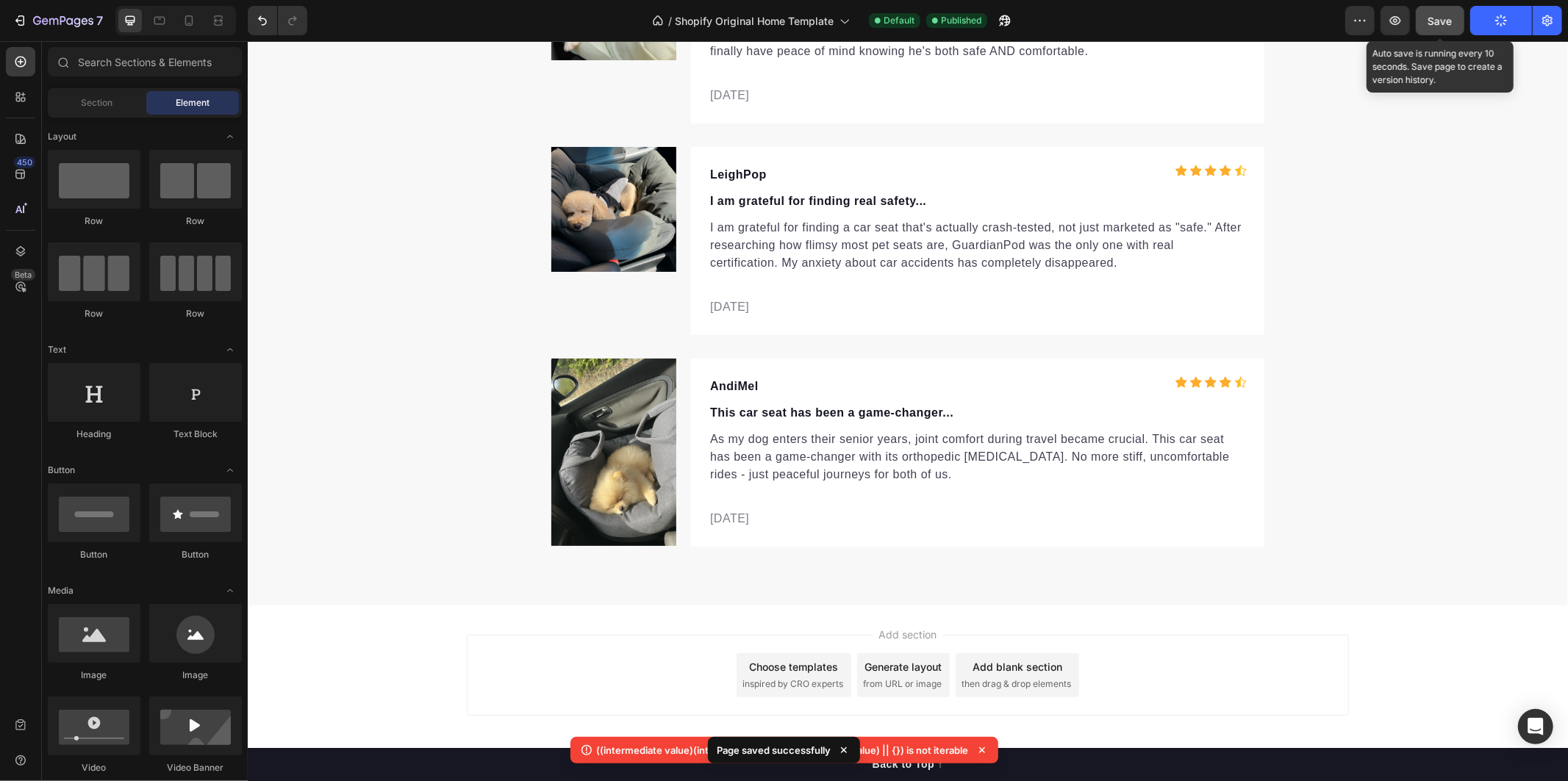
click at [1449, 17] on span "Save" at bounding box center [1441, 21] width 25 height 12
drag, startPoint x: 1432, startPoint y: 8, endPoint x: 1471, endPoint y: 11, distance: 39.1
click at [1434, 8] on button "Save" at bounding box center [1439, 21] width 48 height 29
click at [1490, 10] on button "Publish" at bounding box center [1500, 21] width 61 height 29
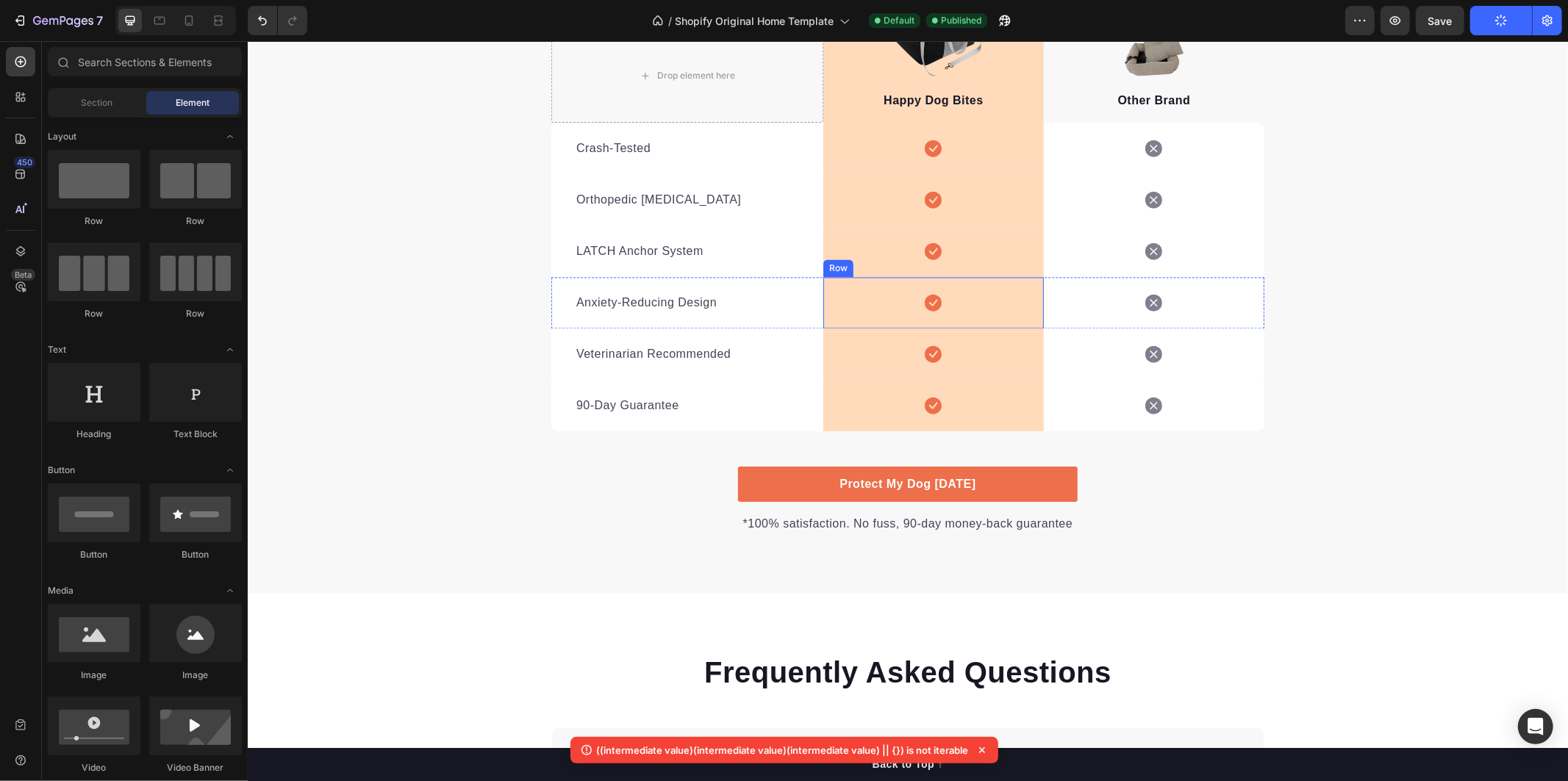
scroll to position [2377, 0]
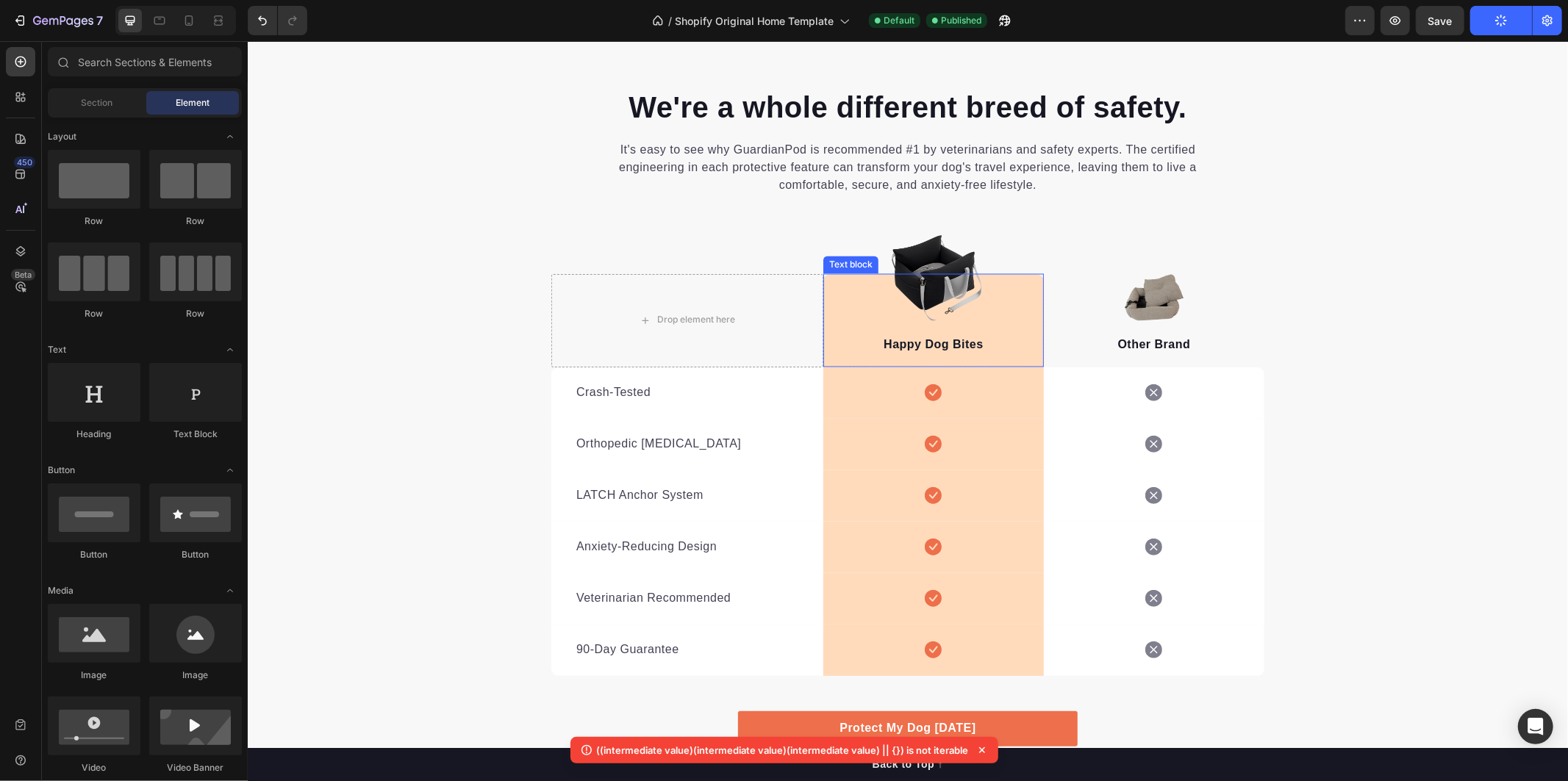
click at [946, 349] on p "Happy Dog Bites" at bounding box center [933, 344] width 217 height 18
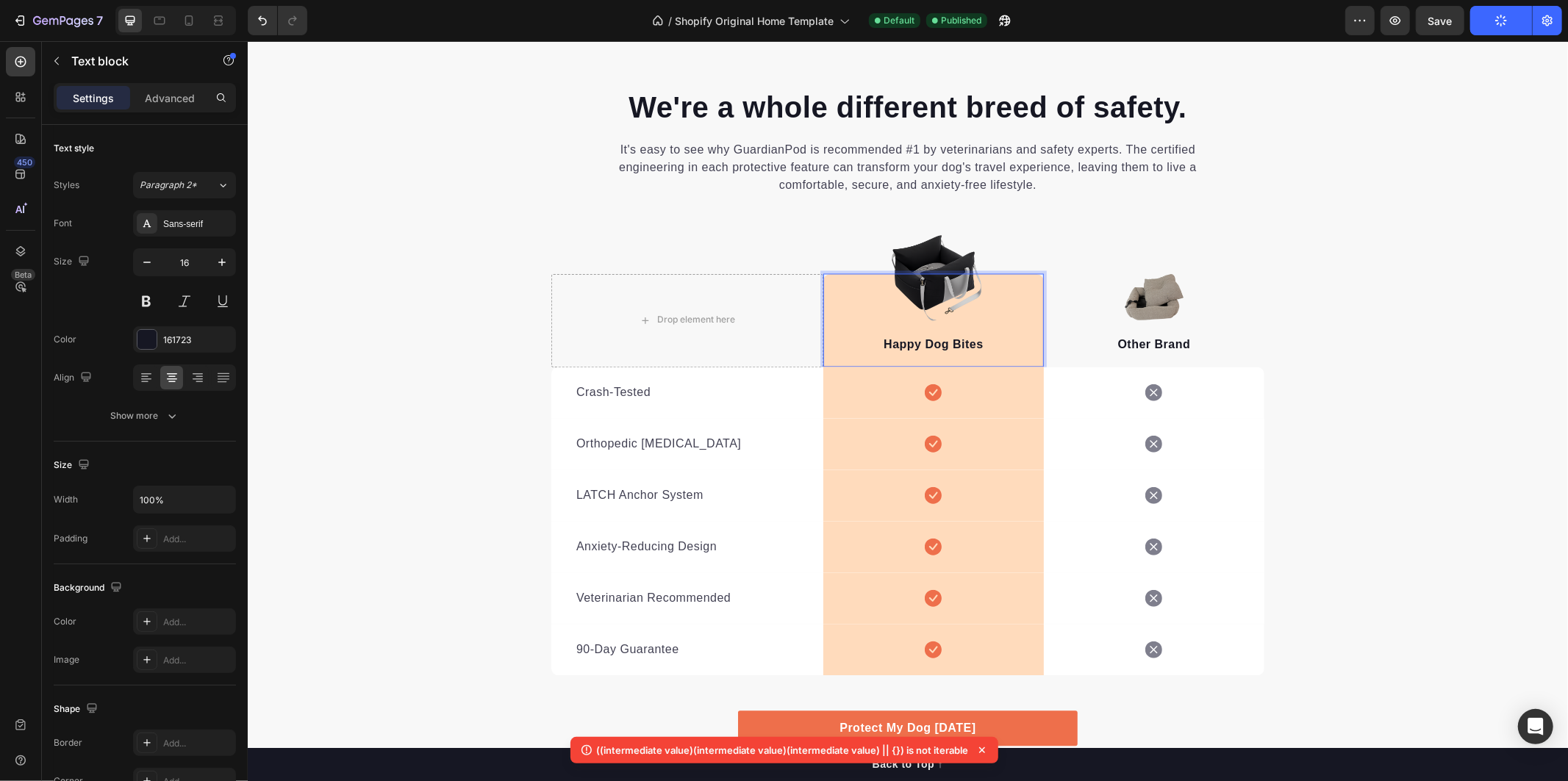
click at [977, 342] on p "Happy Dog Bites" at bounding box center [933, 344] width 217 height 18
drag, startPoint x: 977, startPoint y: 341, endPoint x: 876, endPoint y: 339, distance: 101.0
click at [876, 339] on p "Happy Dog Bites" at bounding box center [933, 344] width 217 height 18
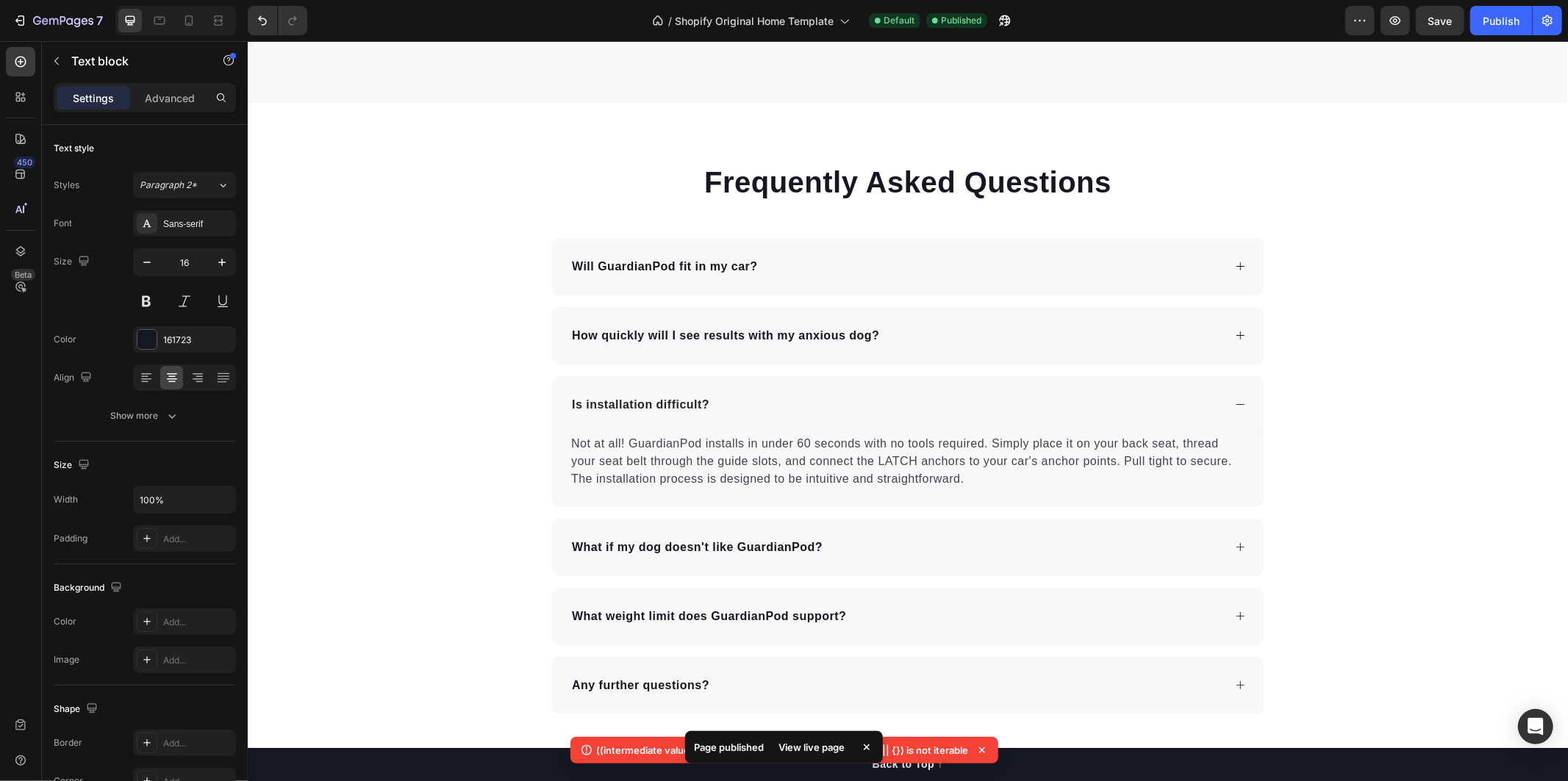
click at [982, 753] on icon at bounding box center [982, 750] width 6 height 6
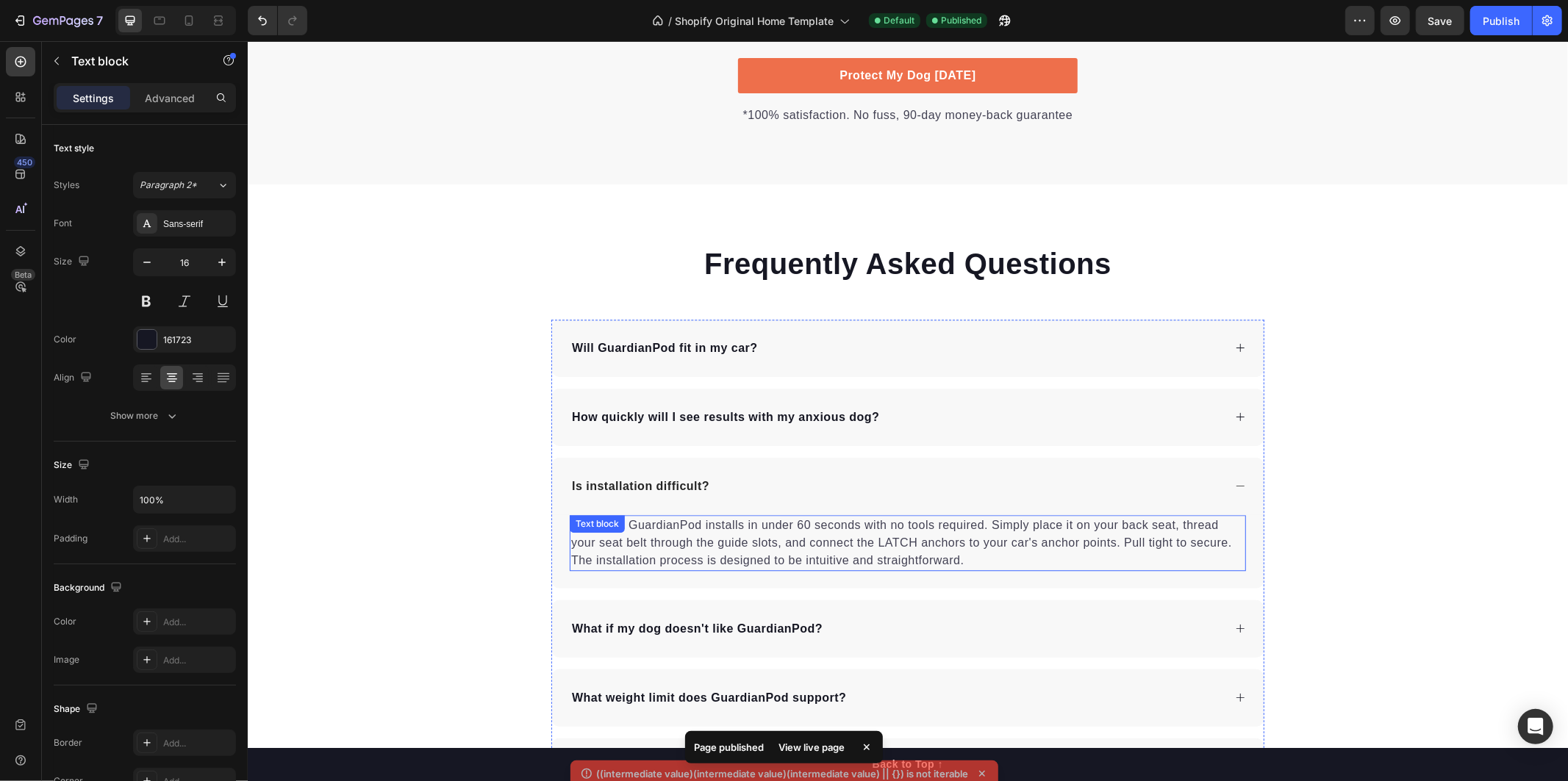
scroll to position [2704, 0]
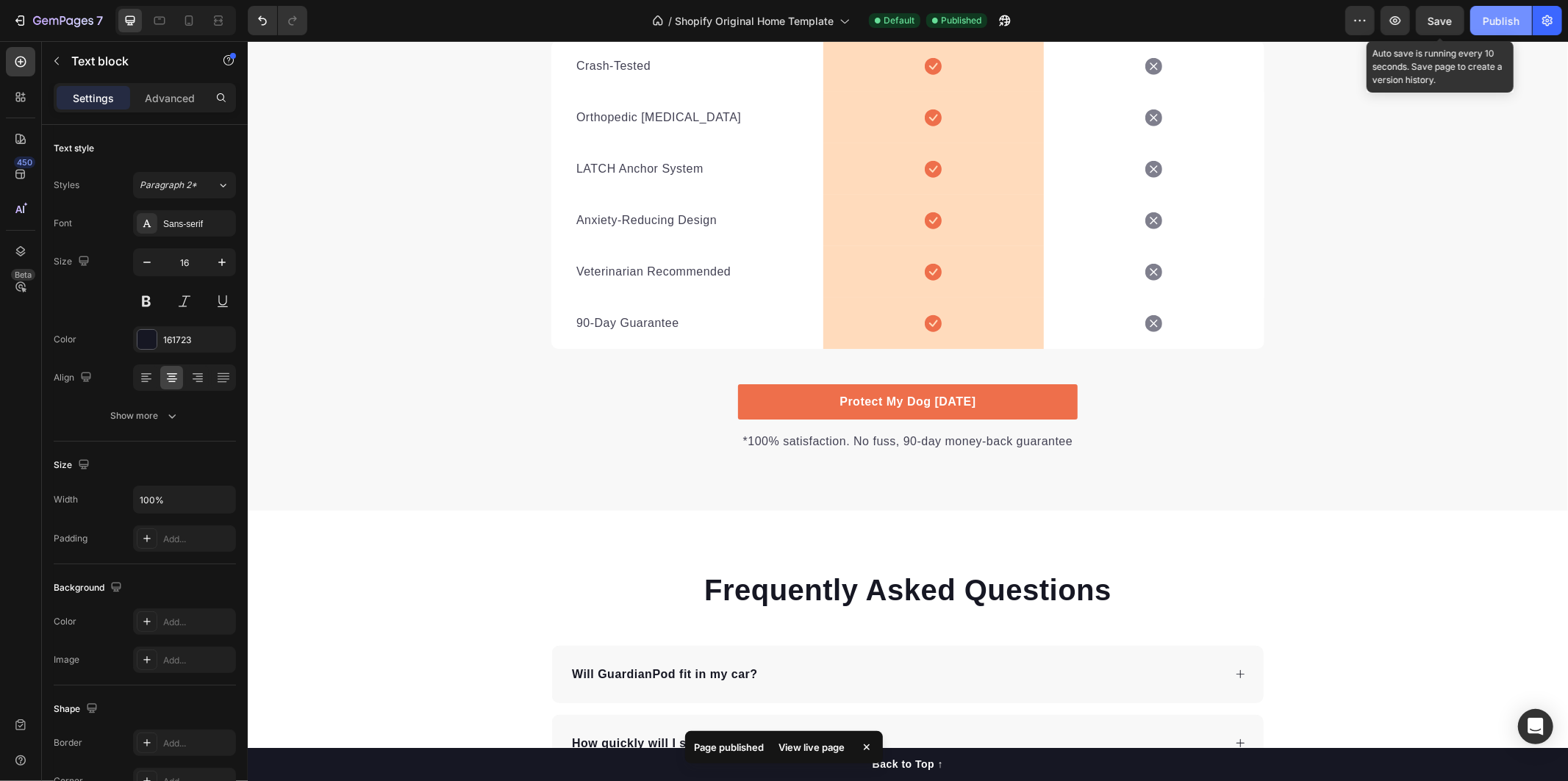
drag, startPoint x: 1441, startPoint y: 25, endPoint x: 1473, endPoint y: 17, distance: 33.0
click at [1441, 24] on span "Save" at bounding box center [1441, 21] width 25 height 12
click at [1500, 17] on div "Publish" at bounding box center [1501, 21] width 37 height 15
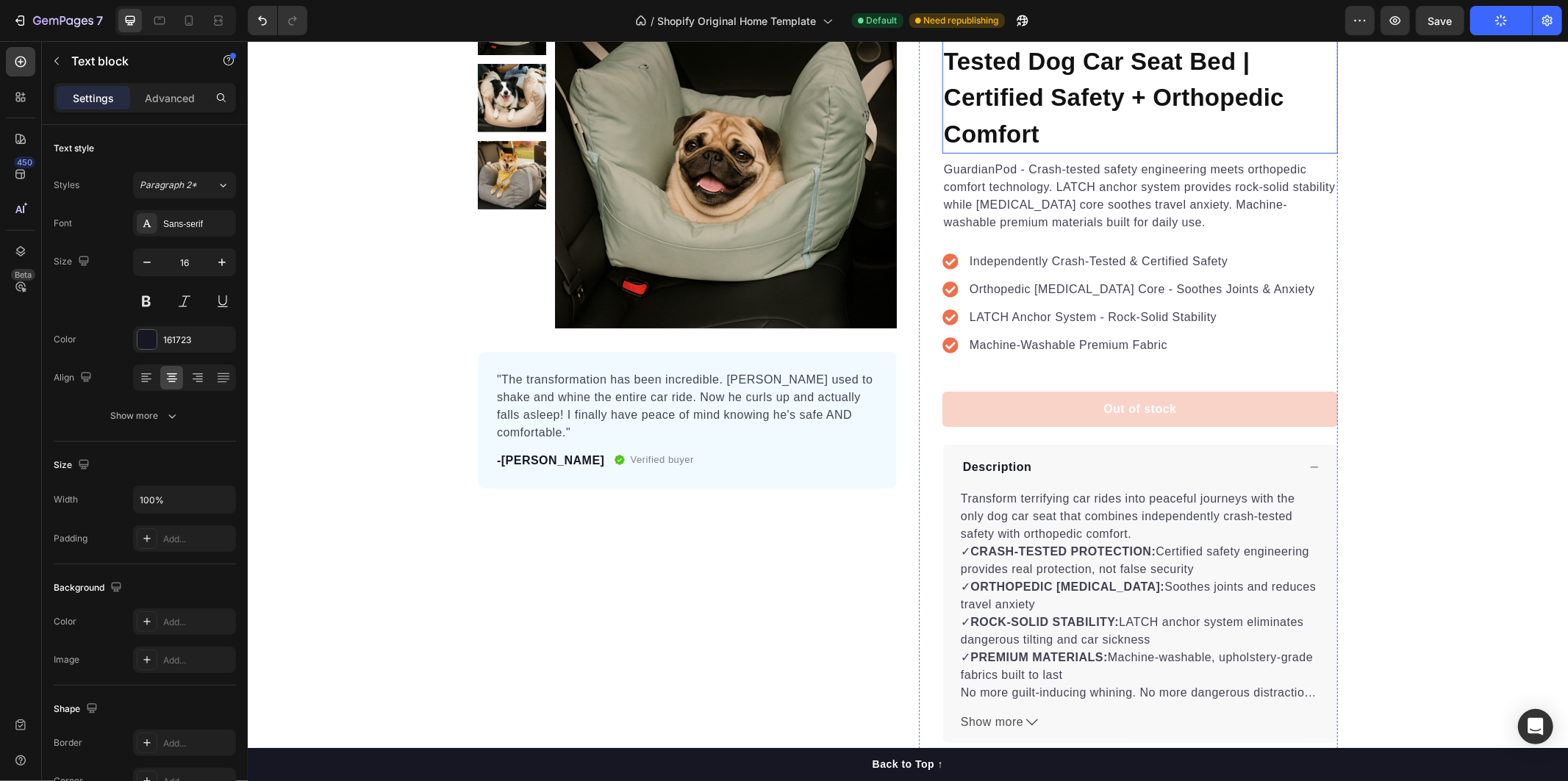
scroll to position [0, 0]
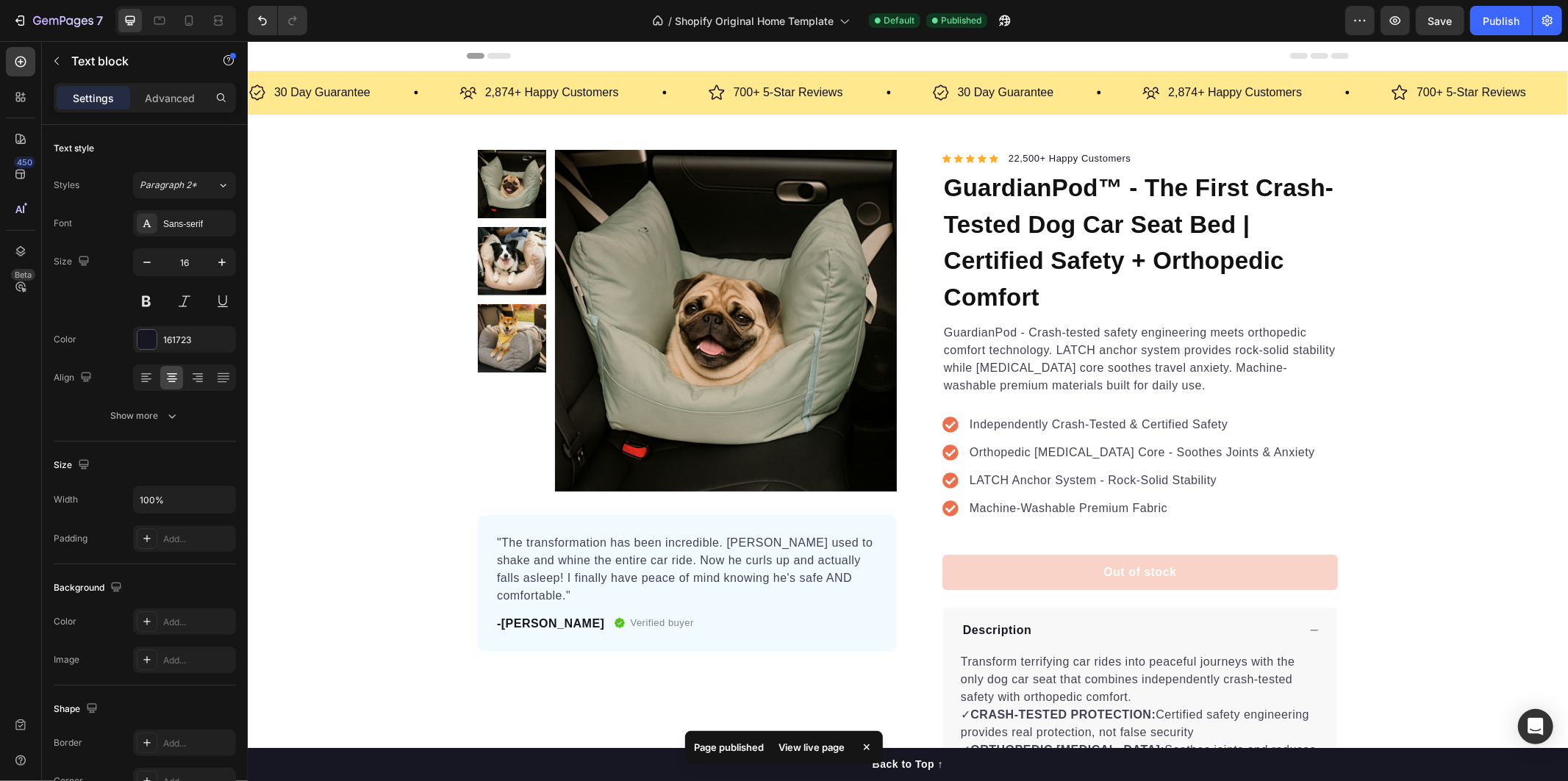
click at [864, 746] on icon at bounding box center [867, 746] width 15 height 15
click at [965, 91] on p "30 Day Guarantee" at bounding box center [1005, 92] width 96 height 21
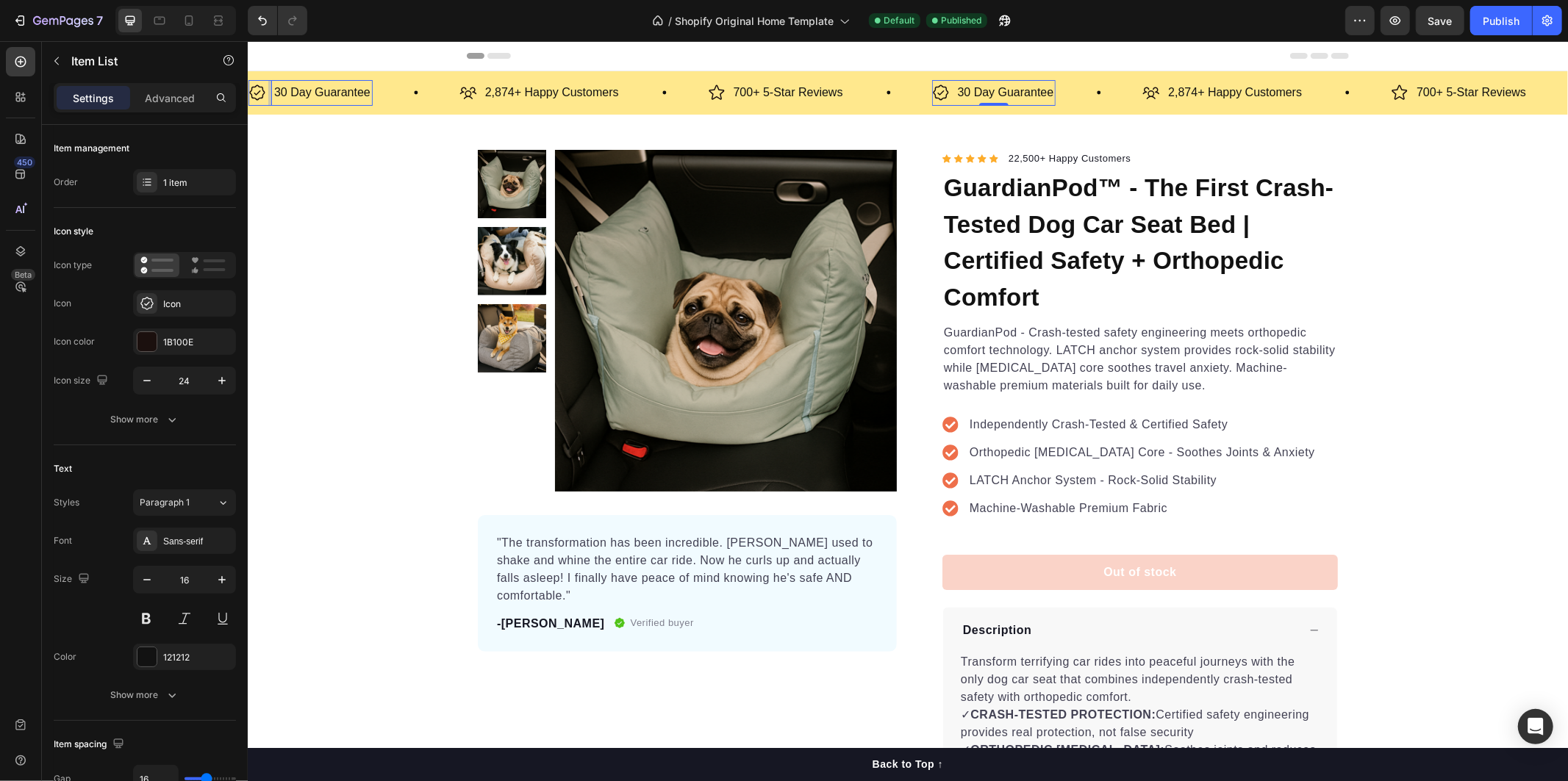
click at [964, 91] on p "30 Day Guarantee" at bounding box center [1005, 92] width 96 height 21
click at [963, 91] on p "30 Day Guarantee" at bounding box center [1005, 92] width 96 height 21
click at [966, 89] on p "30 Day Guarantee" at bounding box center [1005, 92] width 96 height 21
click at [966, 90] on p "30 Day Guarantee" at bounding box center [1005, 92] width 96 height 21
click at [963, 95] on p "30 Day Guarantee" at bounding box center [1005, 92] width 96 height 21
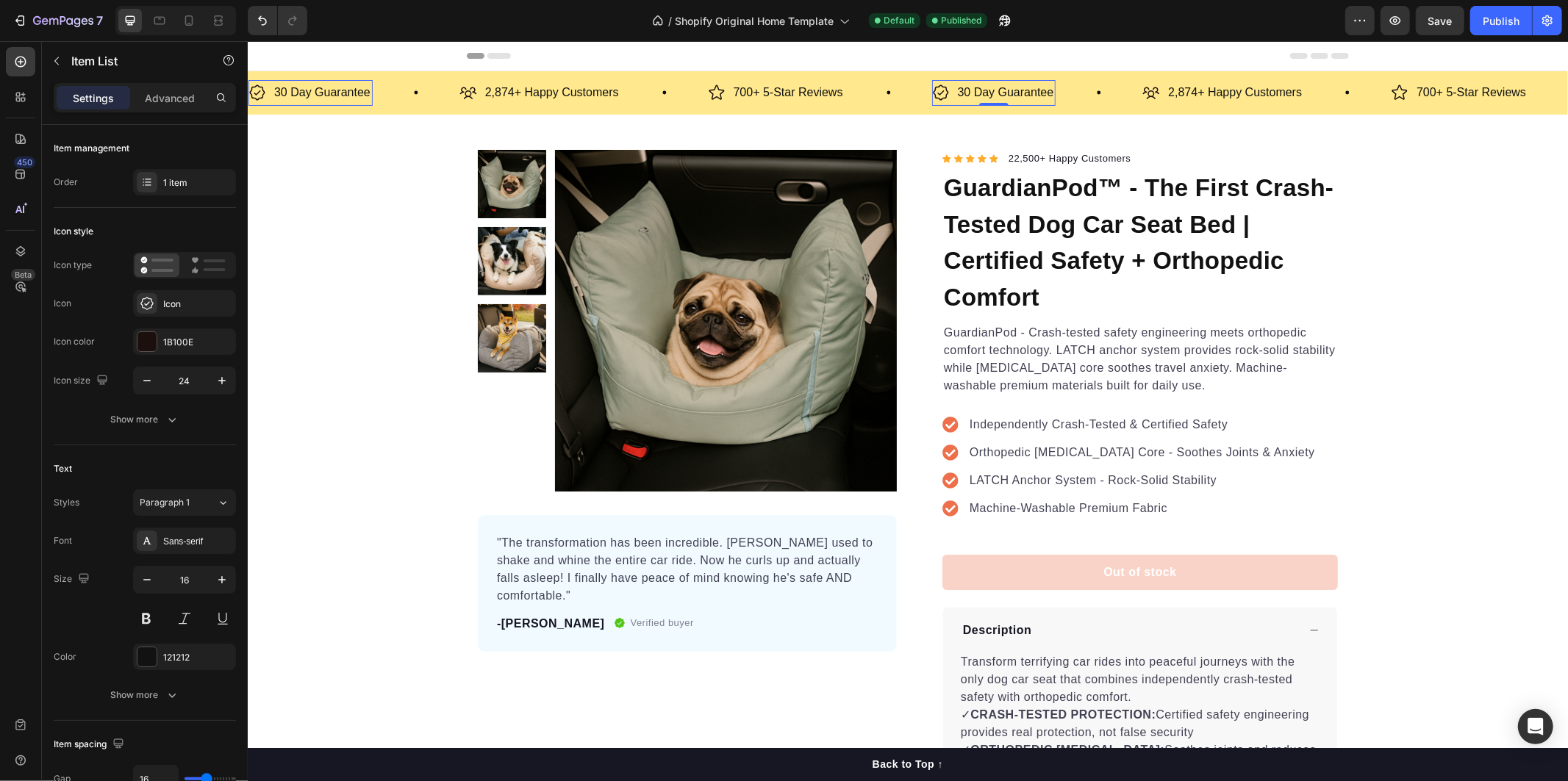
click at [964, 91] on p "30 Day Guarantee" at bounding box center [1005, 92] width 96 height 21
click at [998, 91] on p "30 Day Guarantee" at bounding box center [1005, 92] width 96 height 21
click at [1034, 91] on p "30 Day Guarantee" at bounding box center [1005, 92] width 96 height 21
click at [998, 89] on p "30 Day Guarantee" at bounding box center [1005, 92] width 96 height 21
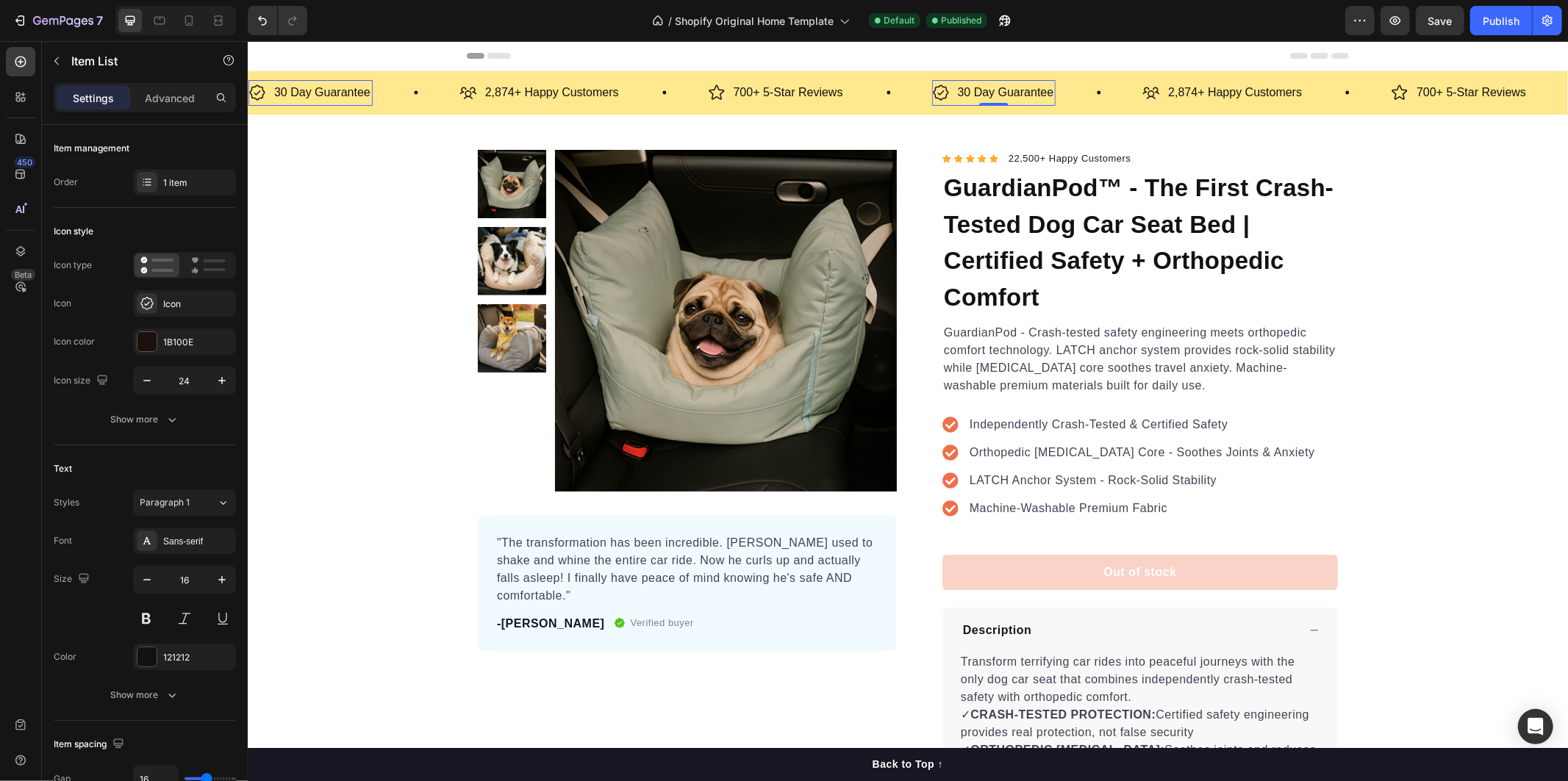
click at [998, 89] on p "30 Day Guarantee" at bounding box center [1005, 92] width 96 height 21
click at [963, 92] on p "30 Day Guarantee" at bounding box center [1005, 92] width 96 height 21
drag, startPoint x: 962, startPoint y: 93, endPoint x: 905, endPoint y: 96, distance: 57.1
click at [951, 93] on div "30 Day Guarantee" at bounding box center [993, 92] width 124 height 26
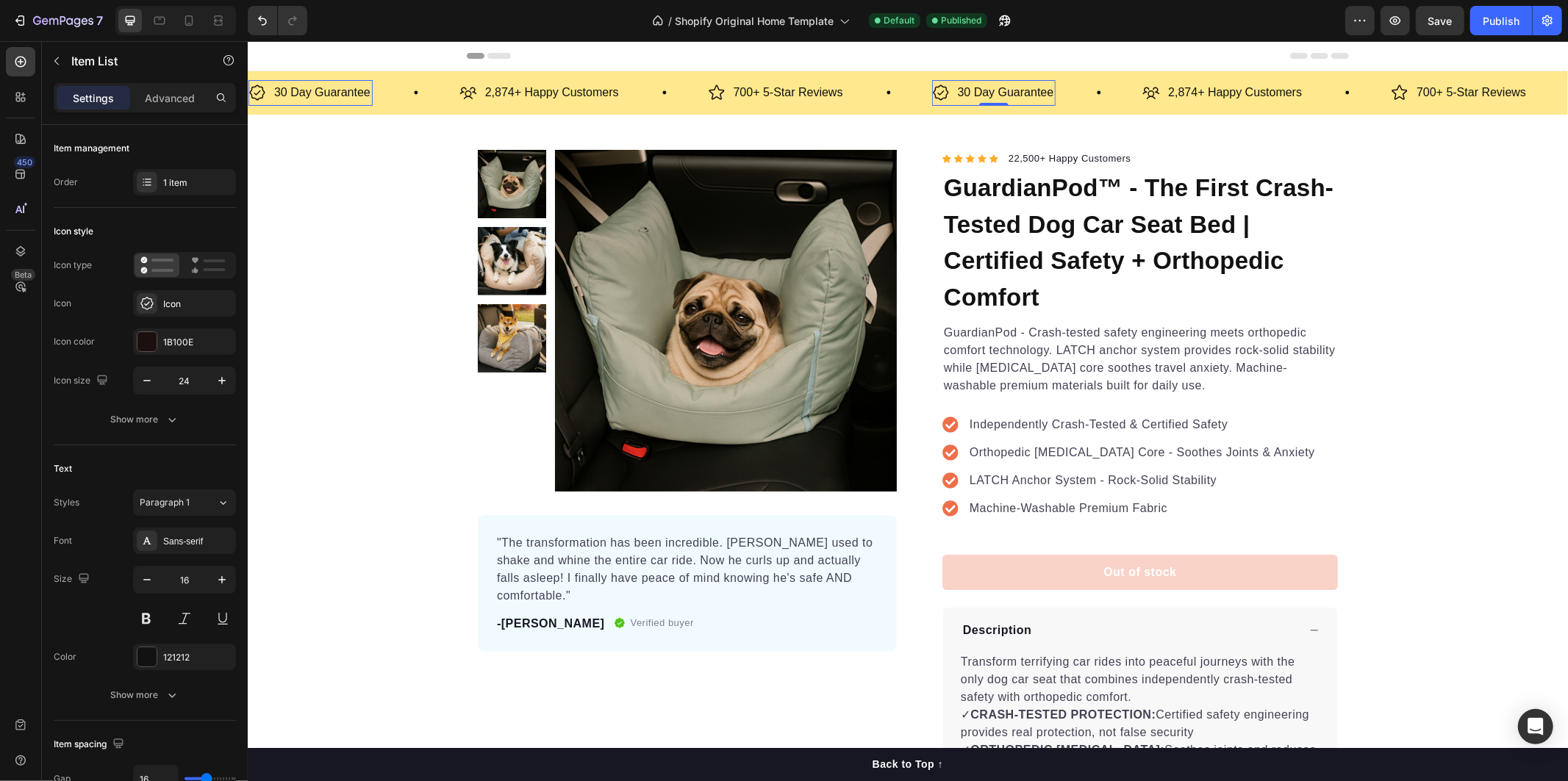
click at [292, 84] on p "30 Day Guarantee" at bounding box center [321, 92] width 96 height 21
click at [286, 91] on p "30 Day Guarantee" at bounding box center [321, 92] width 96 height 21
click at [282, 91] on p "30 Day Guarantee" at bounding box center [321, 92] width 96 height 21
click at [1494, 13] on div "Publish" at bounding box center [1501, 21] width 37 height 15
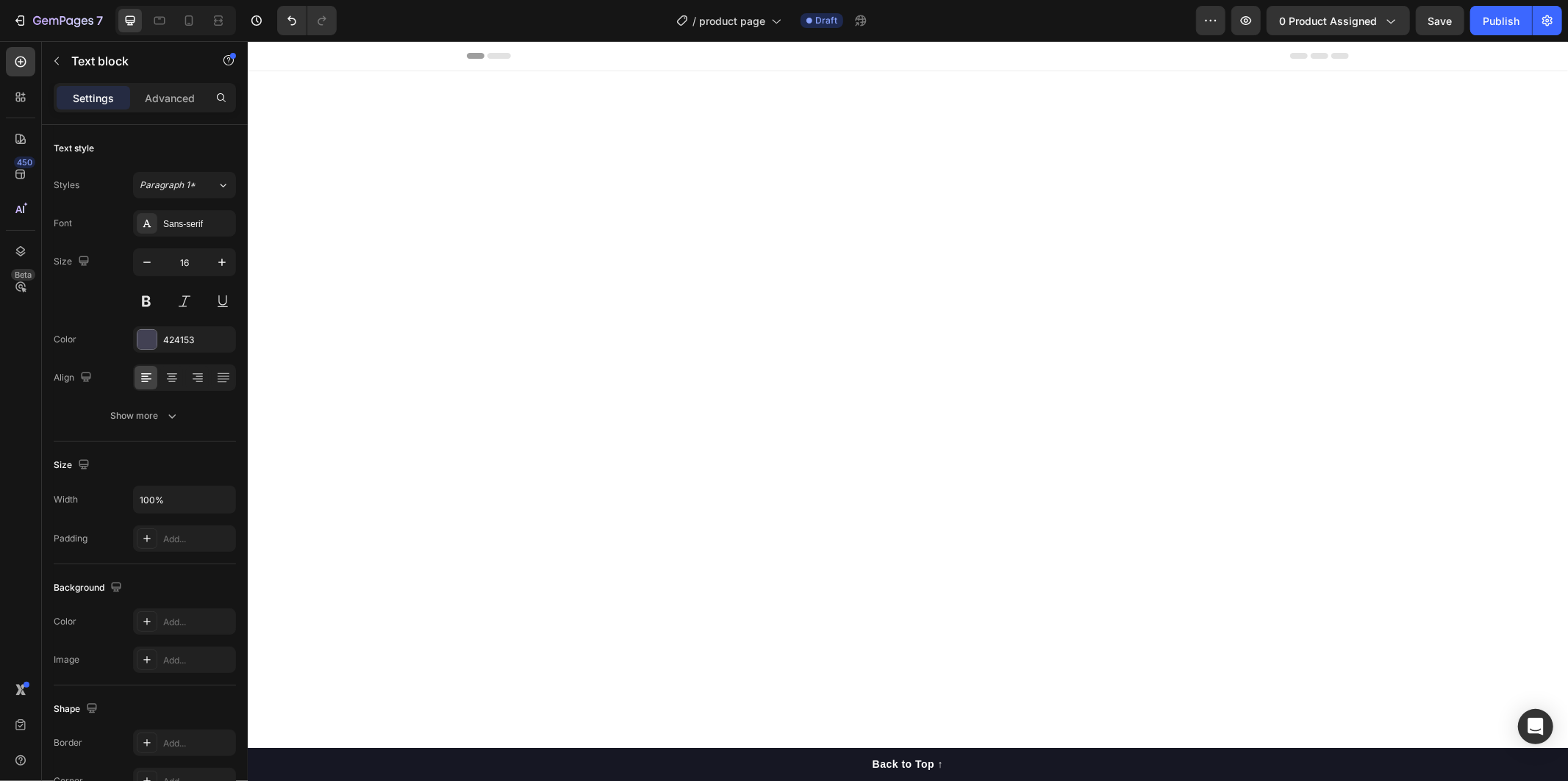
scroll to position [3099, 0]
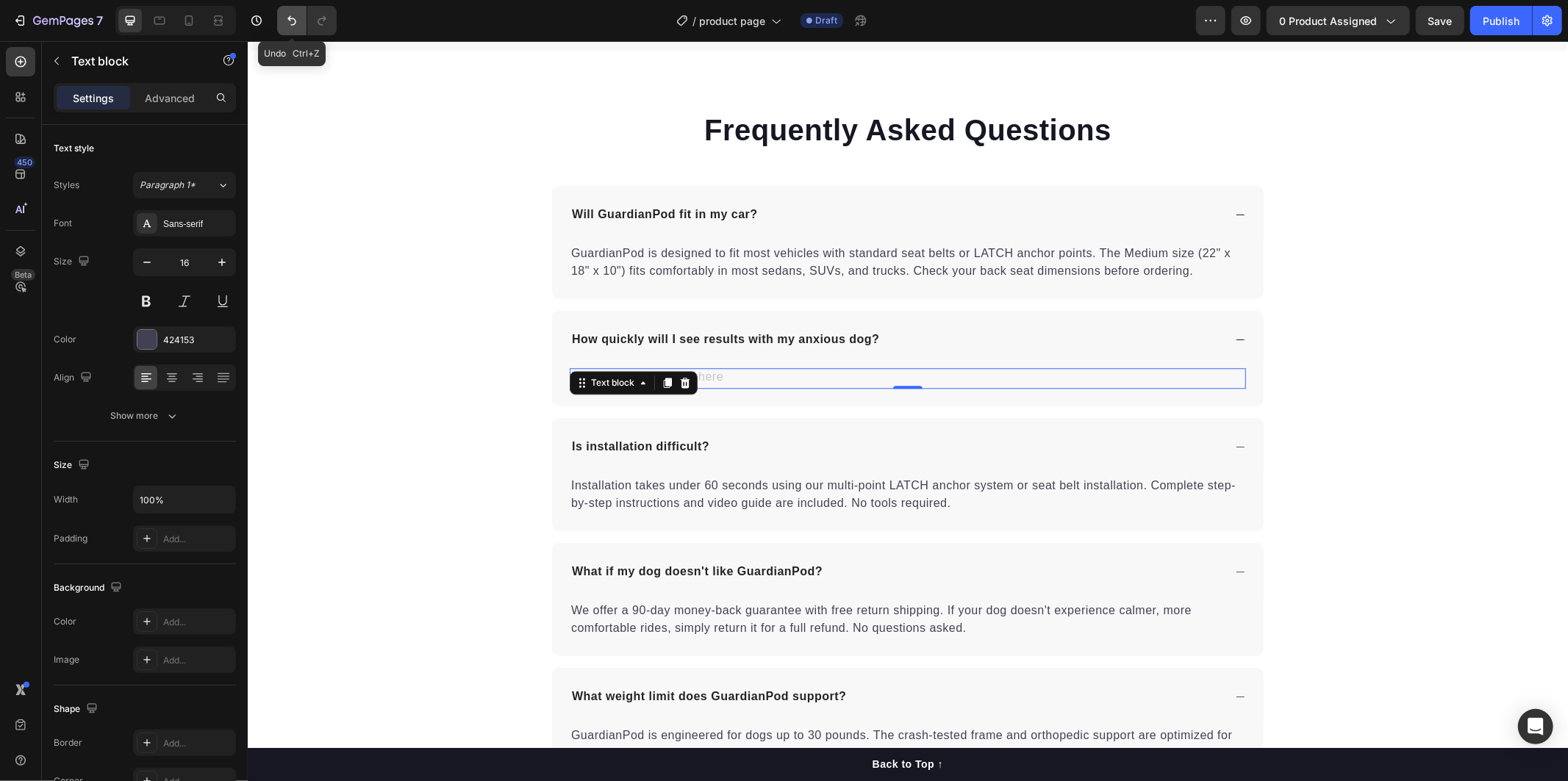
click at [290, 15] on icon "Undo/Redo" at bounding box center [292, 20] width 15 height 15
click at [277, 17] on button "Undo/Redo" at bounding box center [292, 21] width 29 height 29
click at [414, 334] on div "Frequently Asked Questions Heading Will GuardianPod fit in my car? GuardianPod …" at bounding box center [907, 479] width 1320 height 740
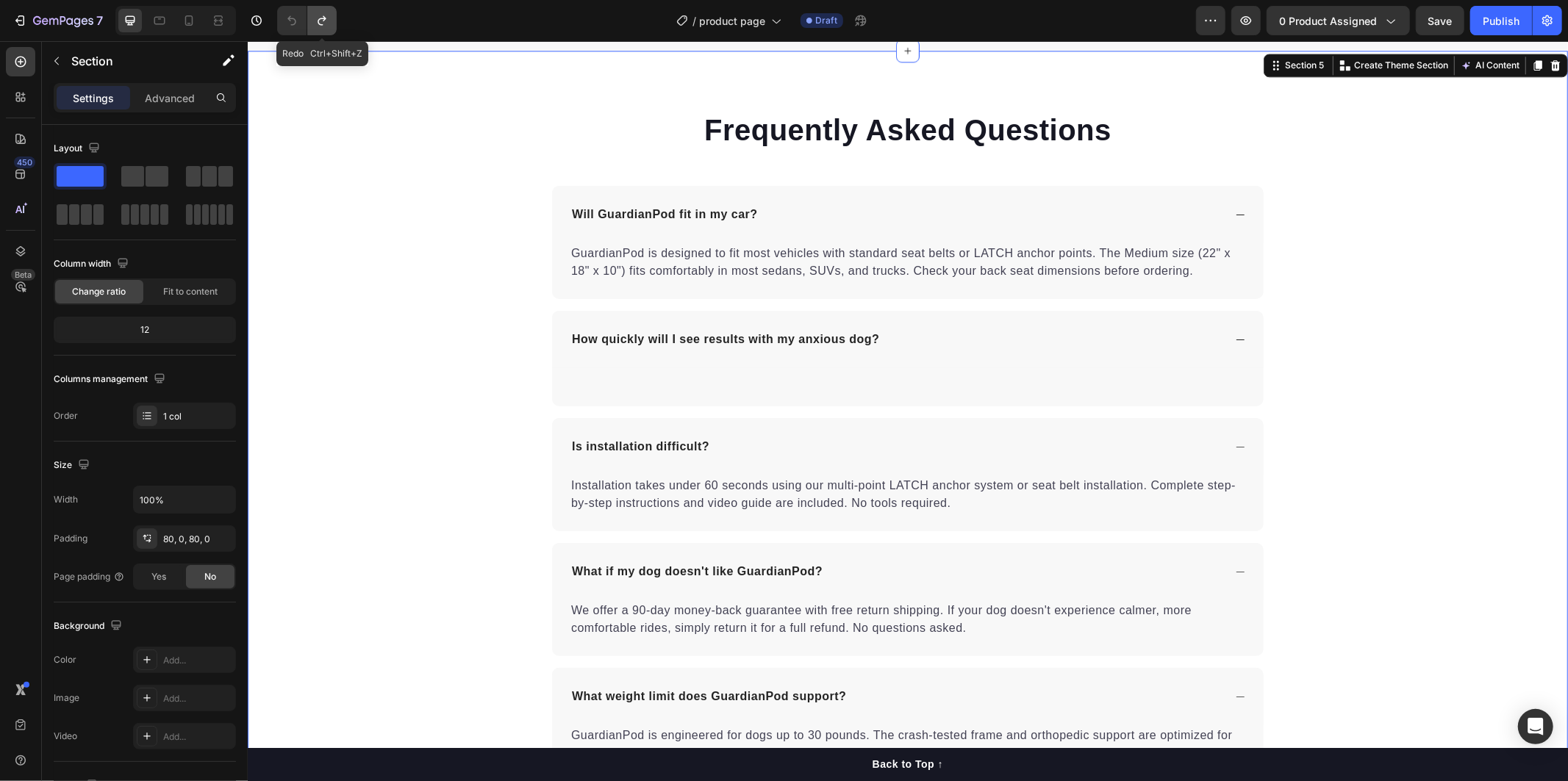
click at [315, 22] on icon "Undo/Redo" at bounding box center [322, 20] width 15 height 15
click at [937, 338] on div "How quickly will I see results with my anxious dog?" at bounding box center [895, 338] width 653 height 22
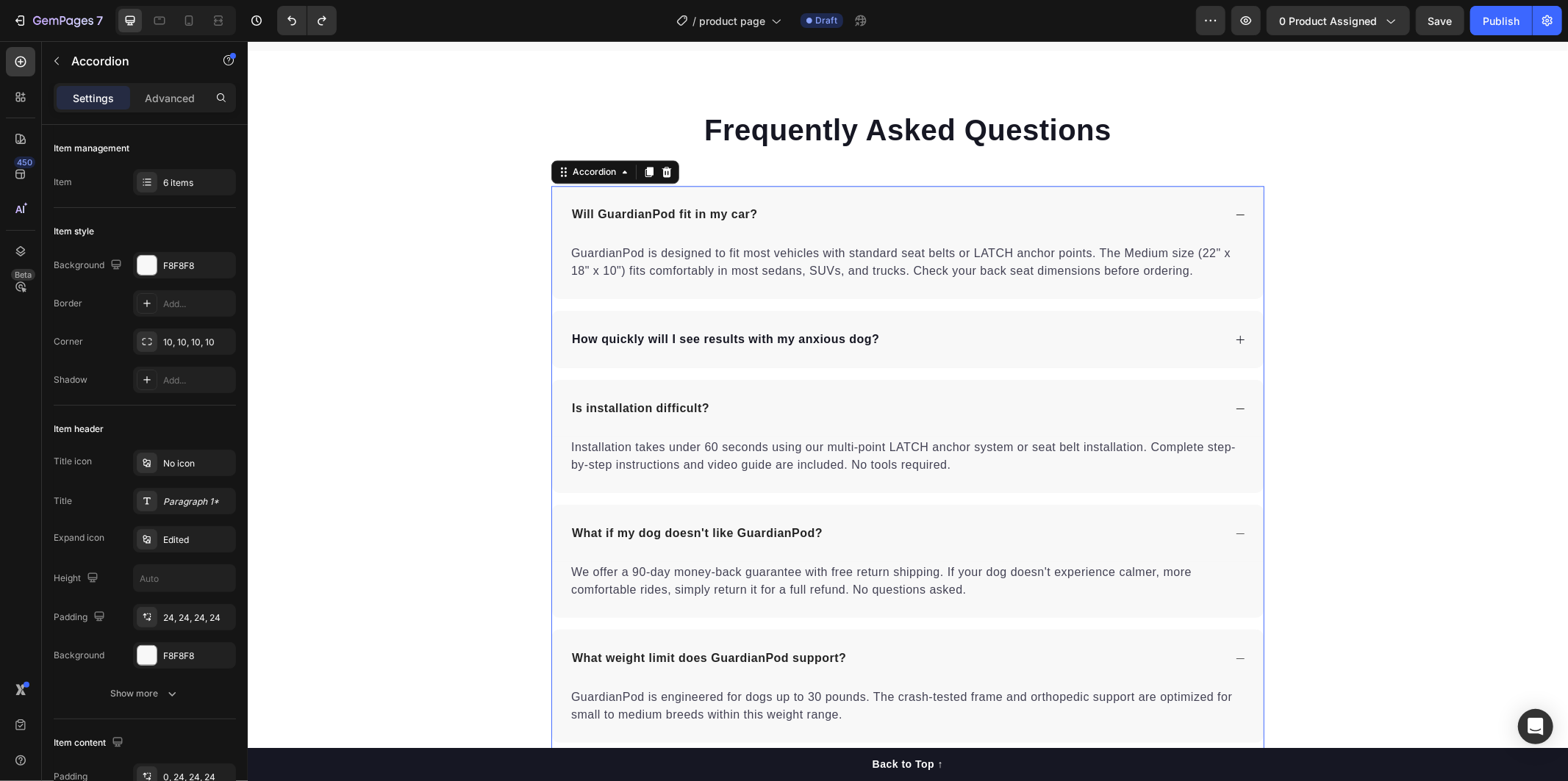
drag, startPoint x: 1151, startPoint y: 342, endPoint x: 1210, endPoint y: 344, distance: 59.0
click at [1154, 342] on div "How quickly will I see results with my anxious dog?" at bounding box center [895, 338] width 653 height 22
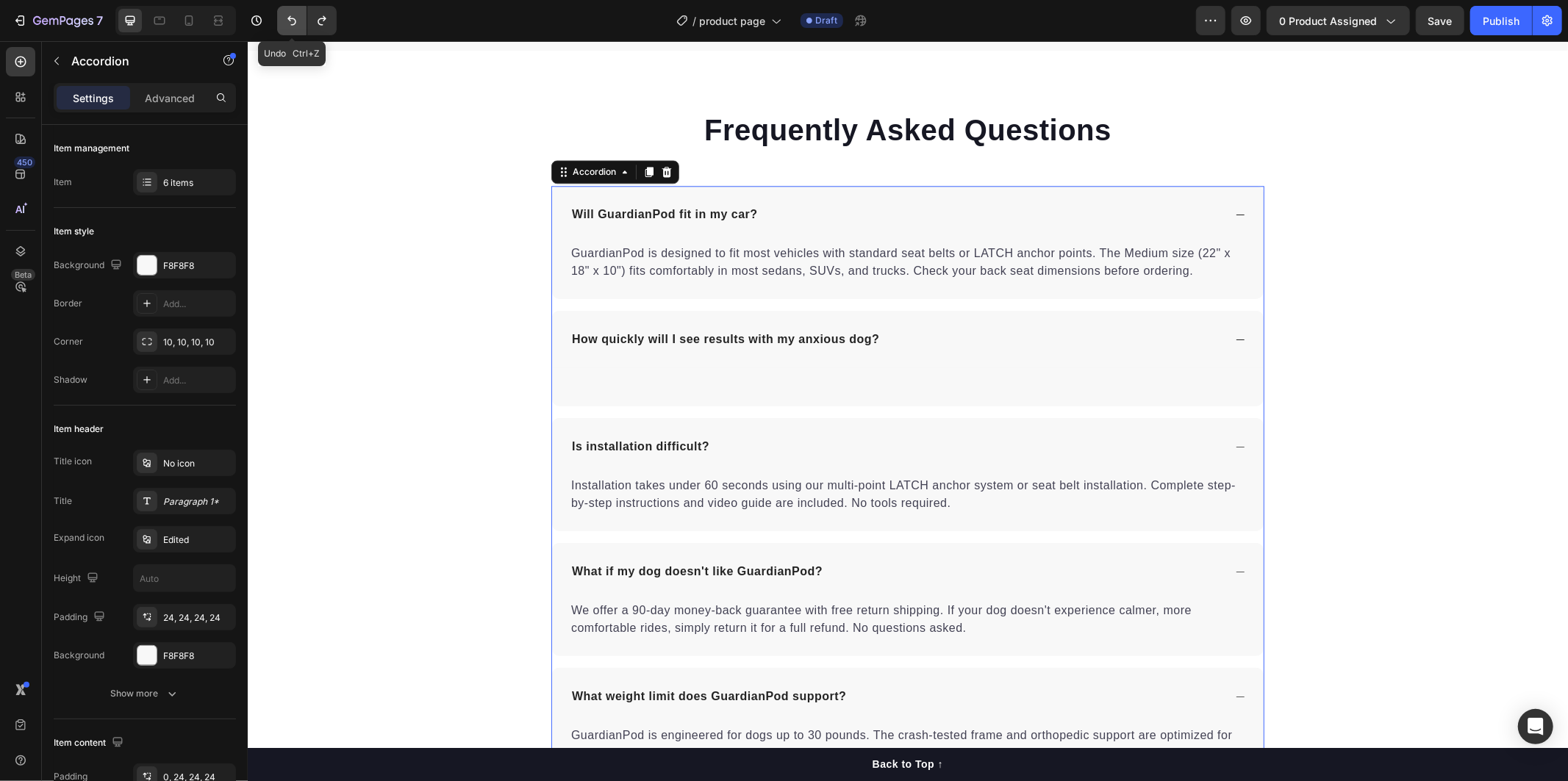
click at [286, 25] on icon "Undo/Redo" at bounding box center [292, 20] width 15 height 15
click at [312, 27] on button "Undo/Redo" at bounding box center [322, 21] width 29 height 29
click at [286, 28] on button "Undo/Redo" at bounding box center [292, 21] width 29 height 29
click at [896, 354] on div "How quickly will I see results with my anxious dog?" at bounding box center [906, 338] width 711 height 58
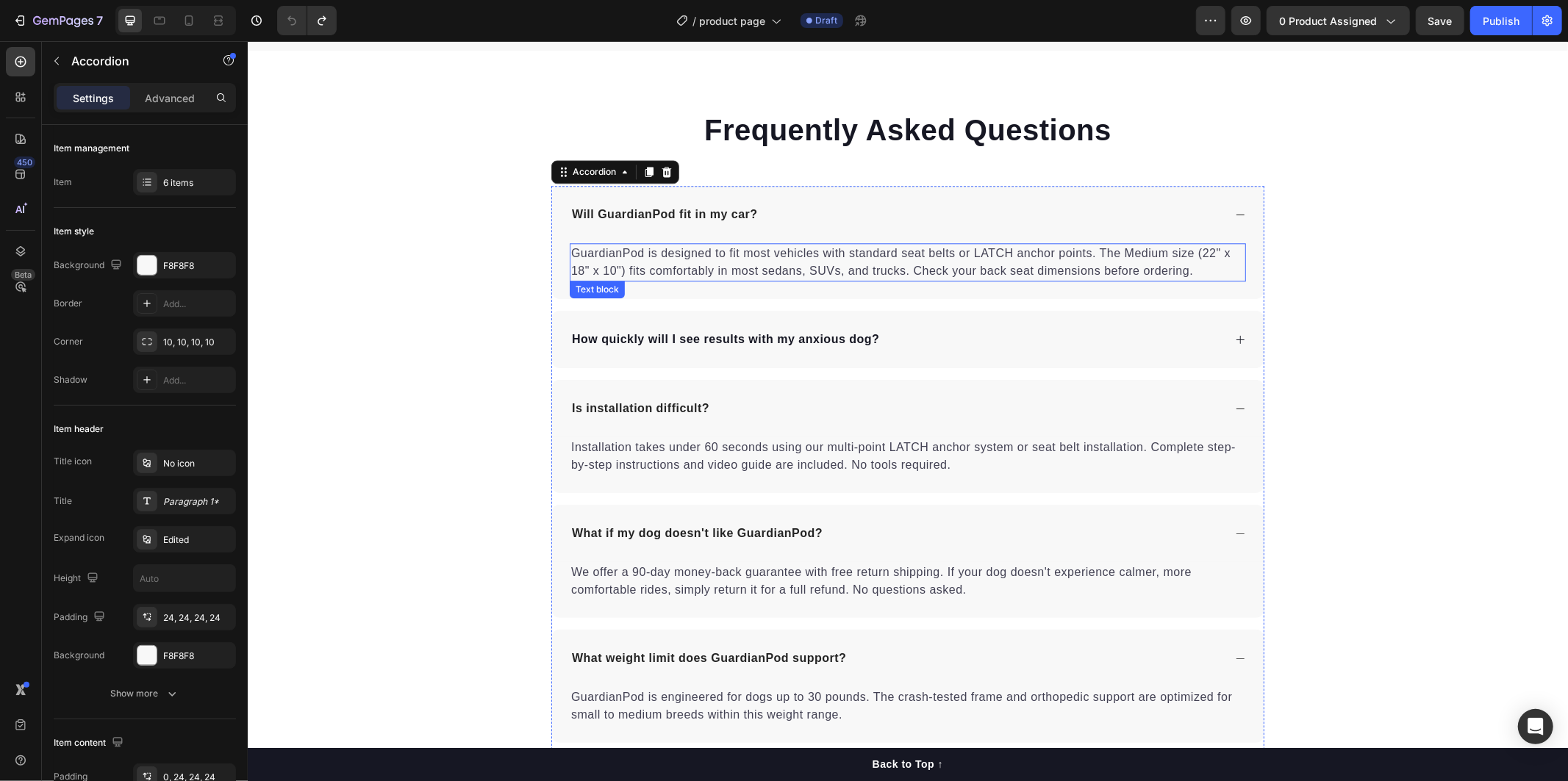
click at [1101, 222] on div "Will GuardianPod fit in my car?" at bounding box center [895, 213] width 653 height 22
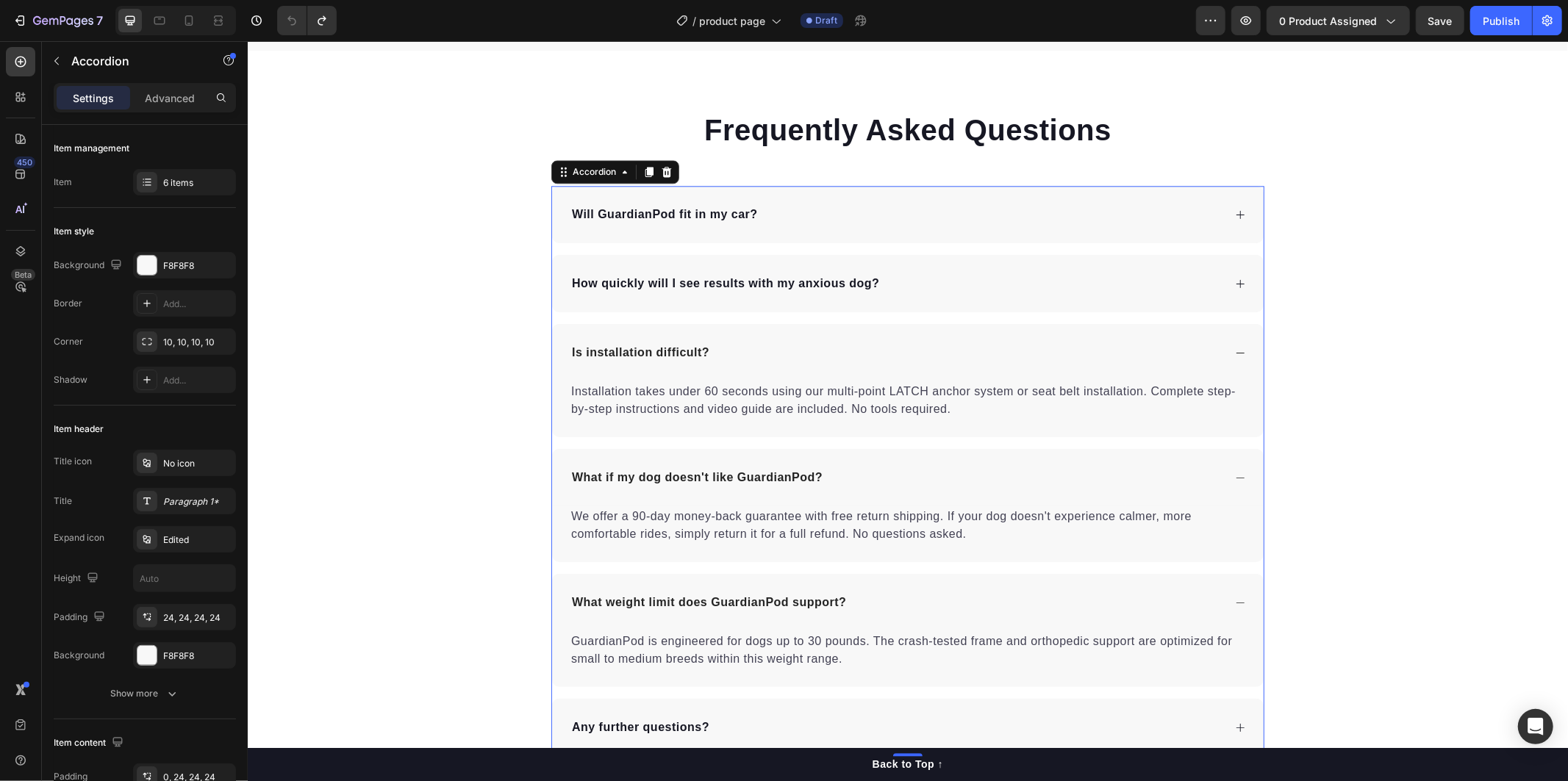
click at [1137, 217] on div "Will GuardianPod fit in my car?" at bounding box center [895, 213] width 653 height 22
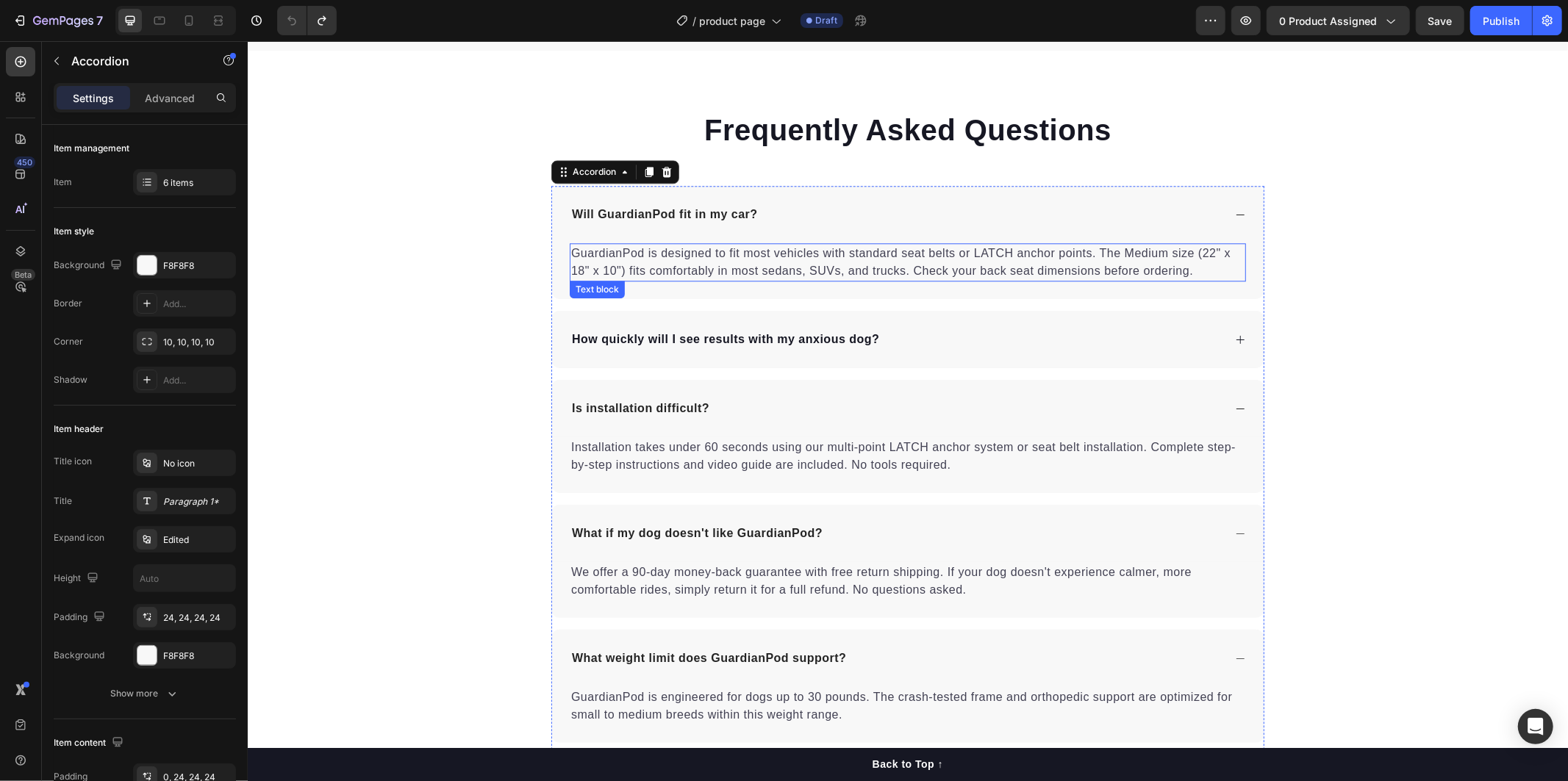
click at [1177, 271] on p "GuardianPod is designed to fit most vehicles with standard seat belts or LATCH …" at bounding box center [906, 262] width 673 height 35
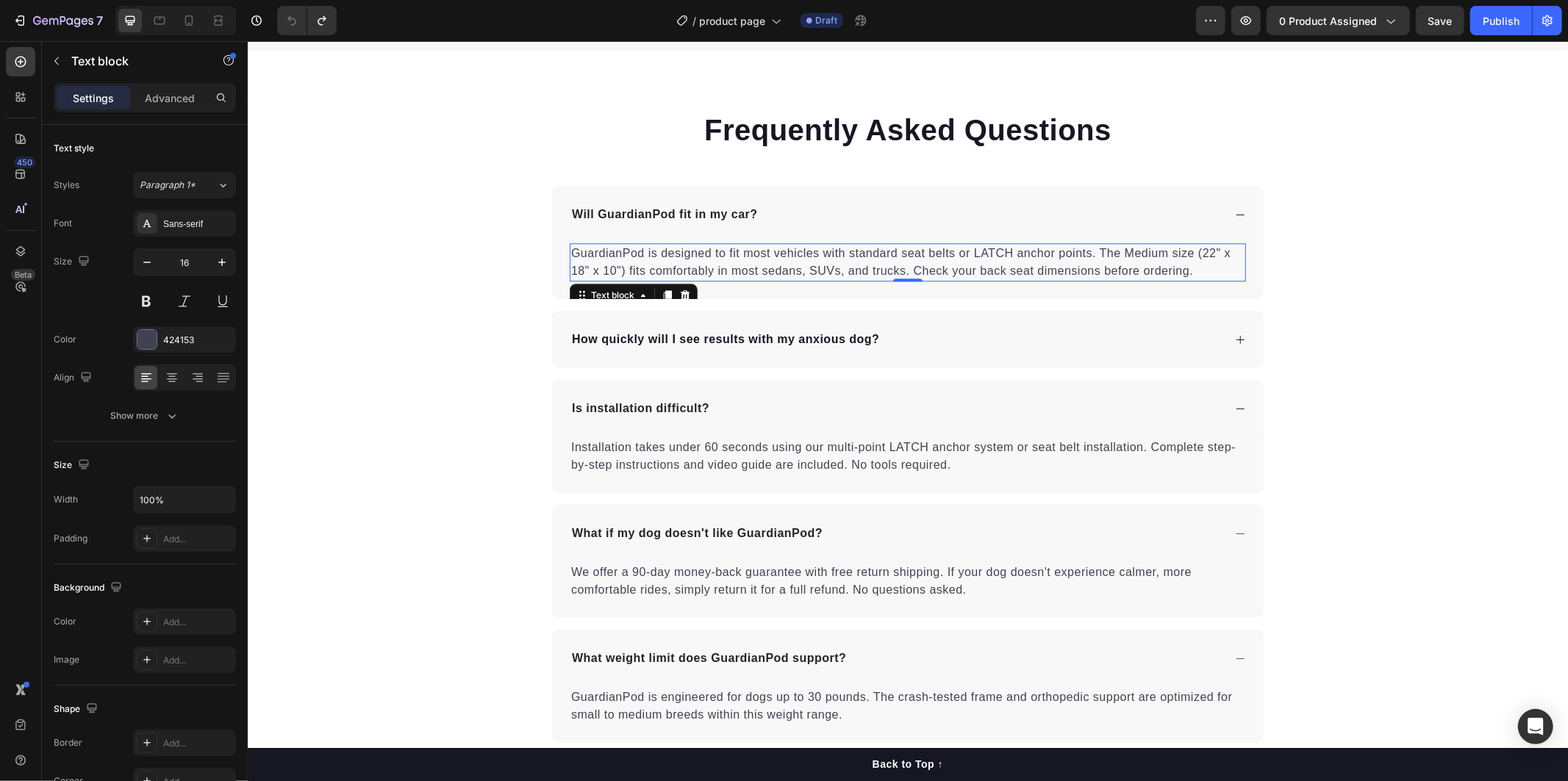
click at [1183, 271] on p "GuardianPod is designed to fit most vehicles with standard seat belts or LATCH …" at bounding box center [906, 262] width 673 height 35
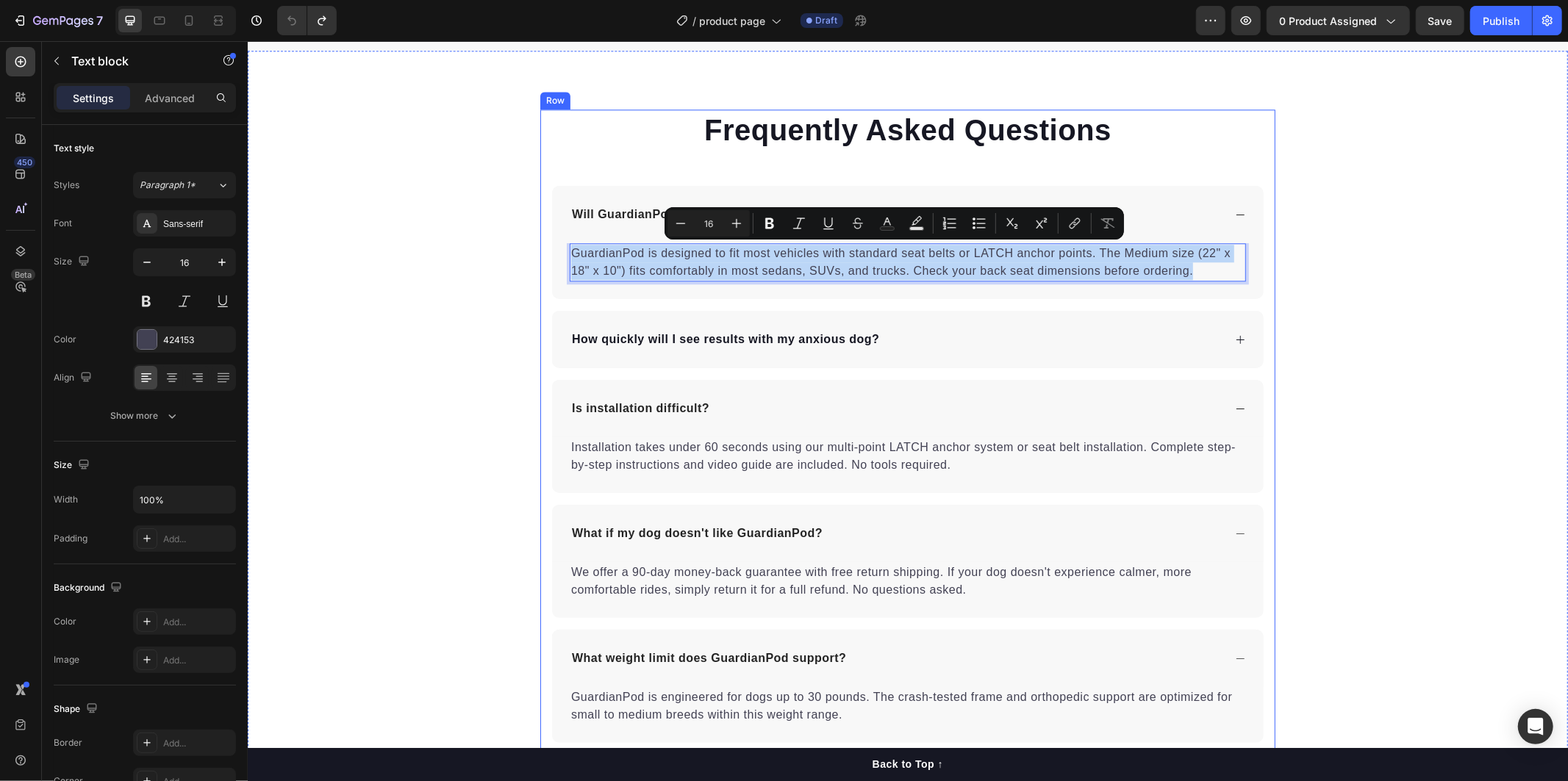
drag, startPoint x: 1187, startPoint y: 271, endPoint x: 540, endPoint y: 250, distance: 647.3
click at [540, 250] on div "Frequently Asked Questions Heading Will GuardianPod fit in my car? GuardianPod …" at bounding box center [907, 460] width 735 height 703
copy p "GuardianPod is designed to fit most vehicles with standard seat belts or LATCH …"
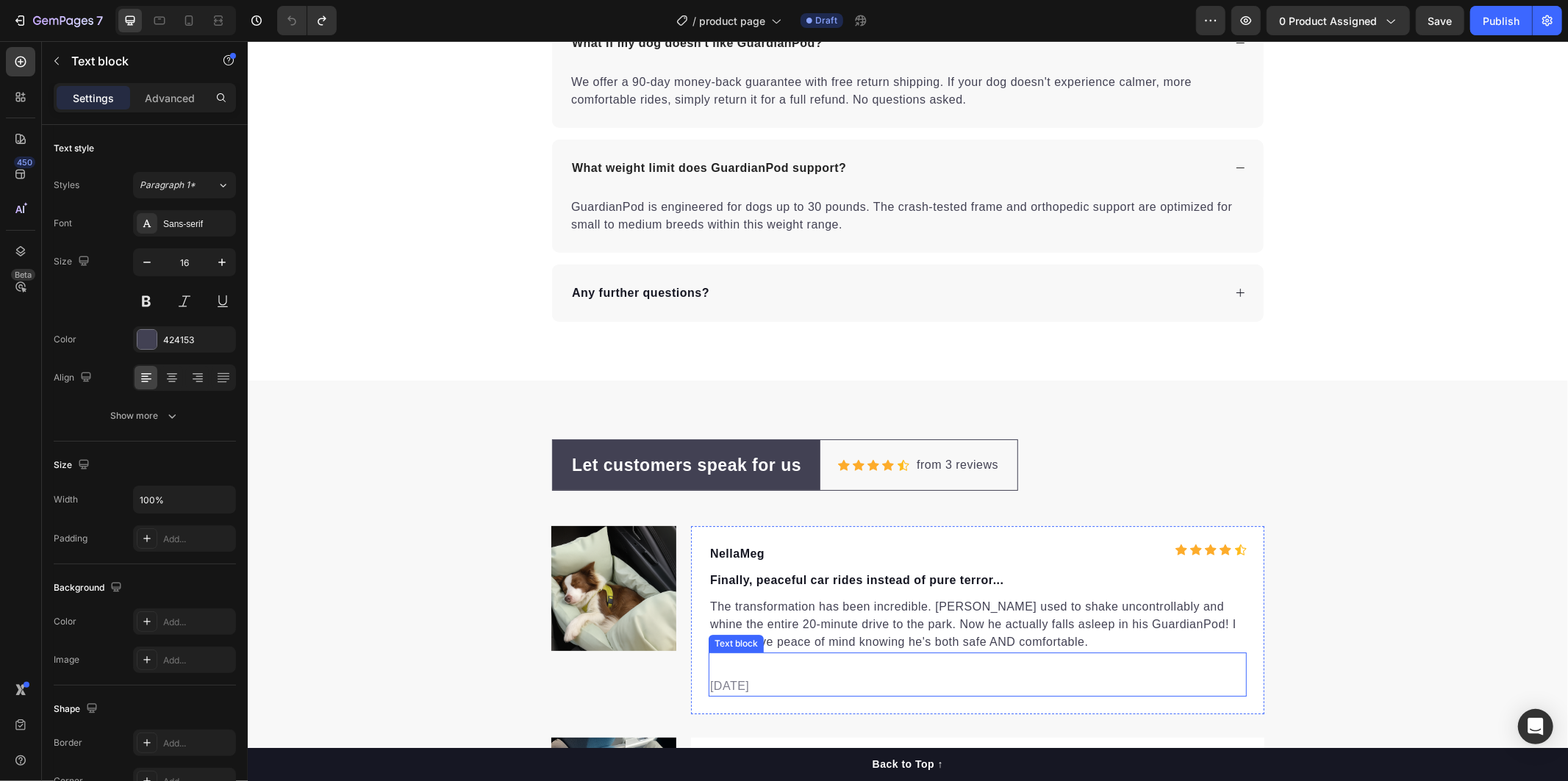
scroll to position [3916, 0]
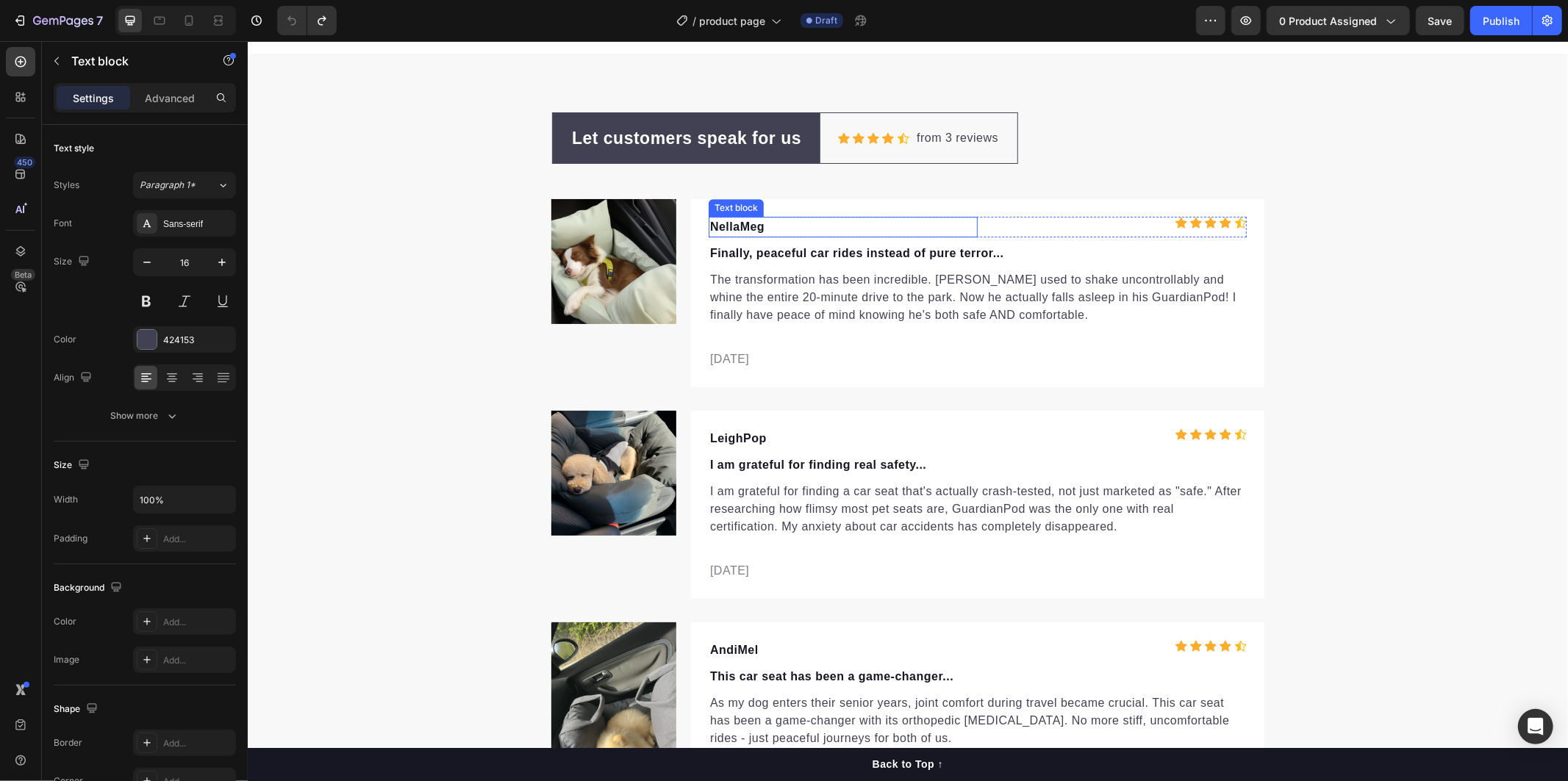
click at [739, 235] on div "Text block" at bounding box center [736, 227] width 57 height 18
click at [1012, 246] on p "Finally, peaceful car rides instead of pure terror..." at bounding box center [976, 252] width 535 height 18
click at [1014, 246] on p "Finally, peaceful car rides instead of pure terror..." at bounding box center [976, 252] width 535 height 18
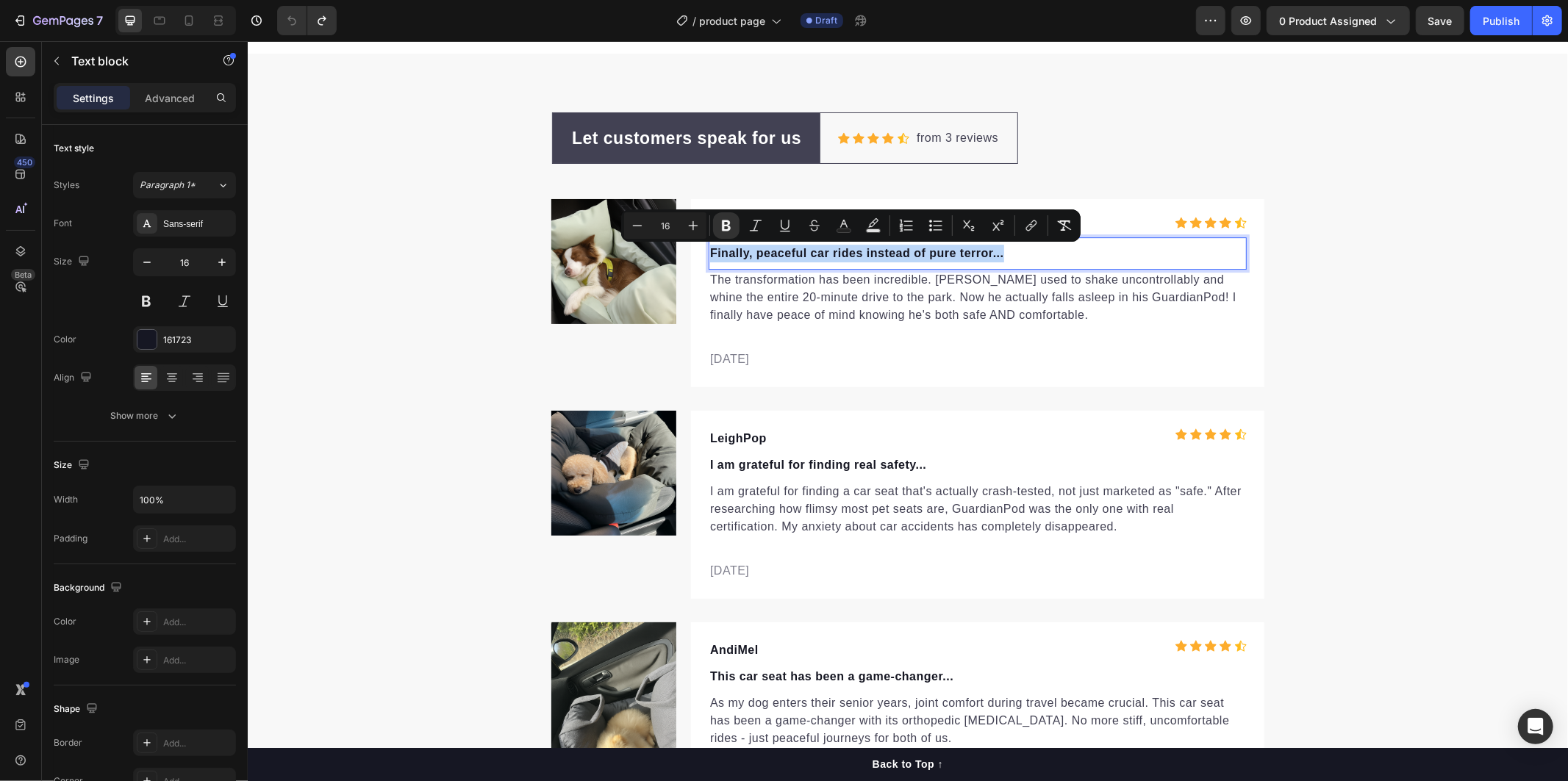
drag, startPoint x: 1014, startPoint y: 248, endPoint x: 834, endPoint y: 258, distance: 180.3
click at [834, 258] on p "Finally, peaceful car rides instead of pure terror..." at bounding box center [976, 252] width 535 height 18
copy strong "Finally, peaceful car rides instead of pure terror..."
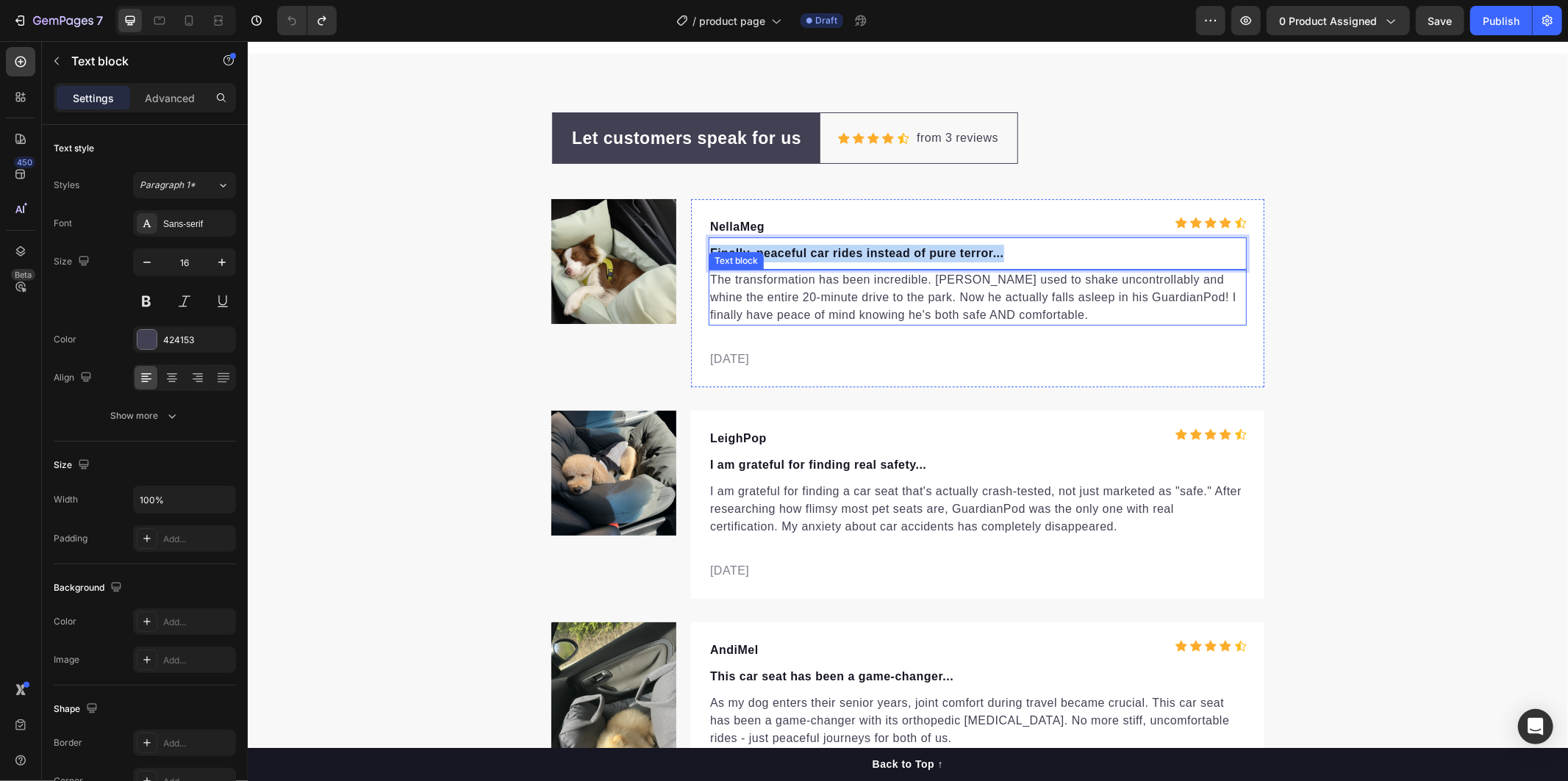
click at [1038, 318] on p "The transformation has been incredible. [PERSON_NAME] used to shake uncontrolla…" at bounding box center [976, 296] width 535 height 53
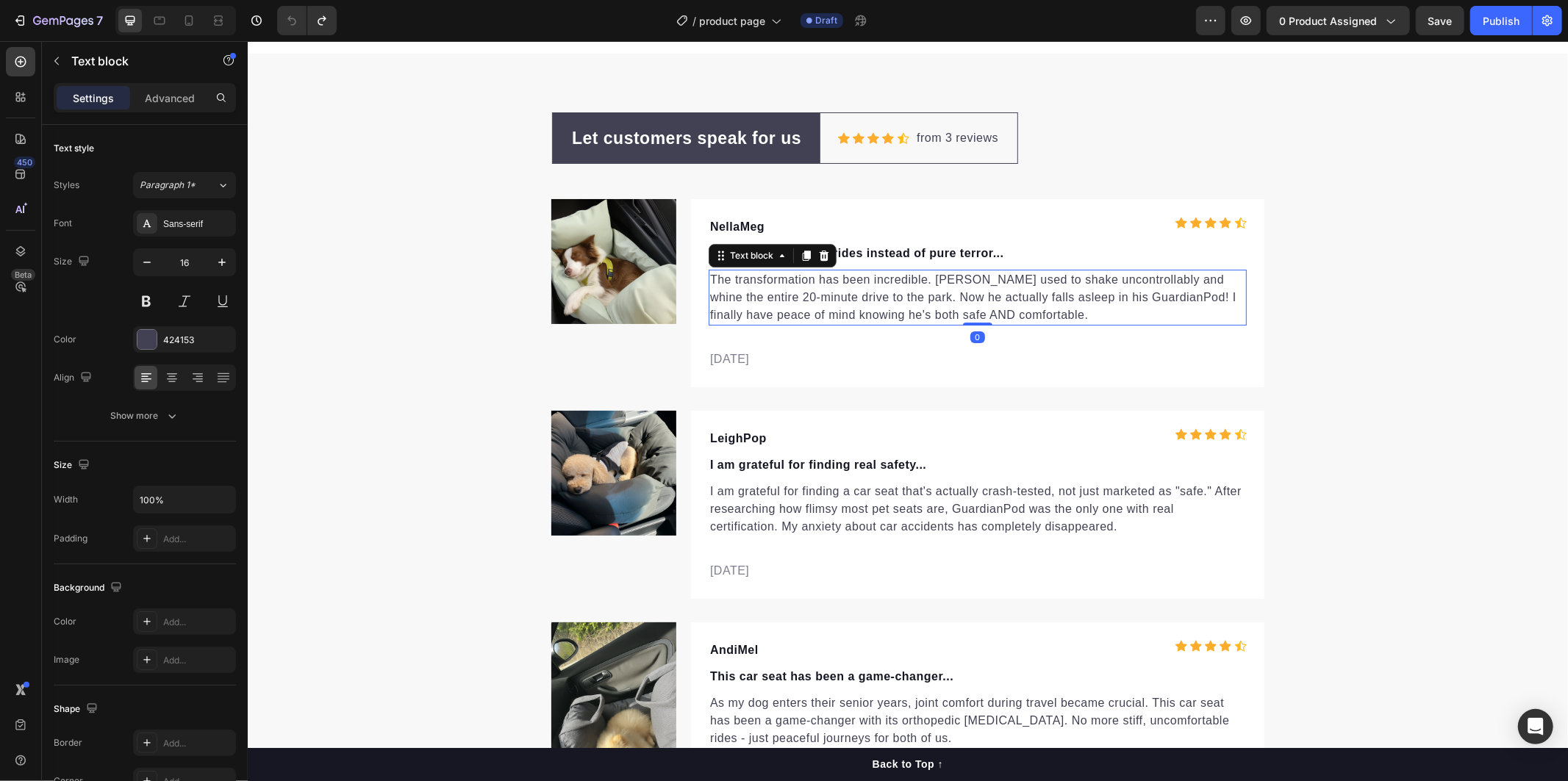
click at [1039, 318] on p "The transformation has been incredible. [PERSON_NAME] used to shake uncontrolla…" at bounding box center [976, 296] width 535 height 53
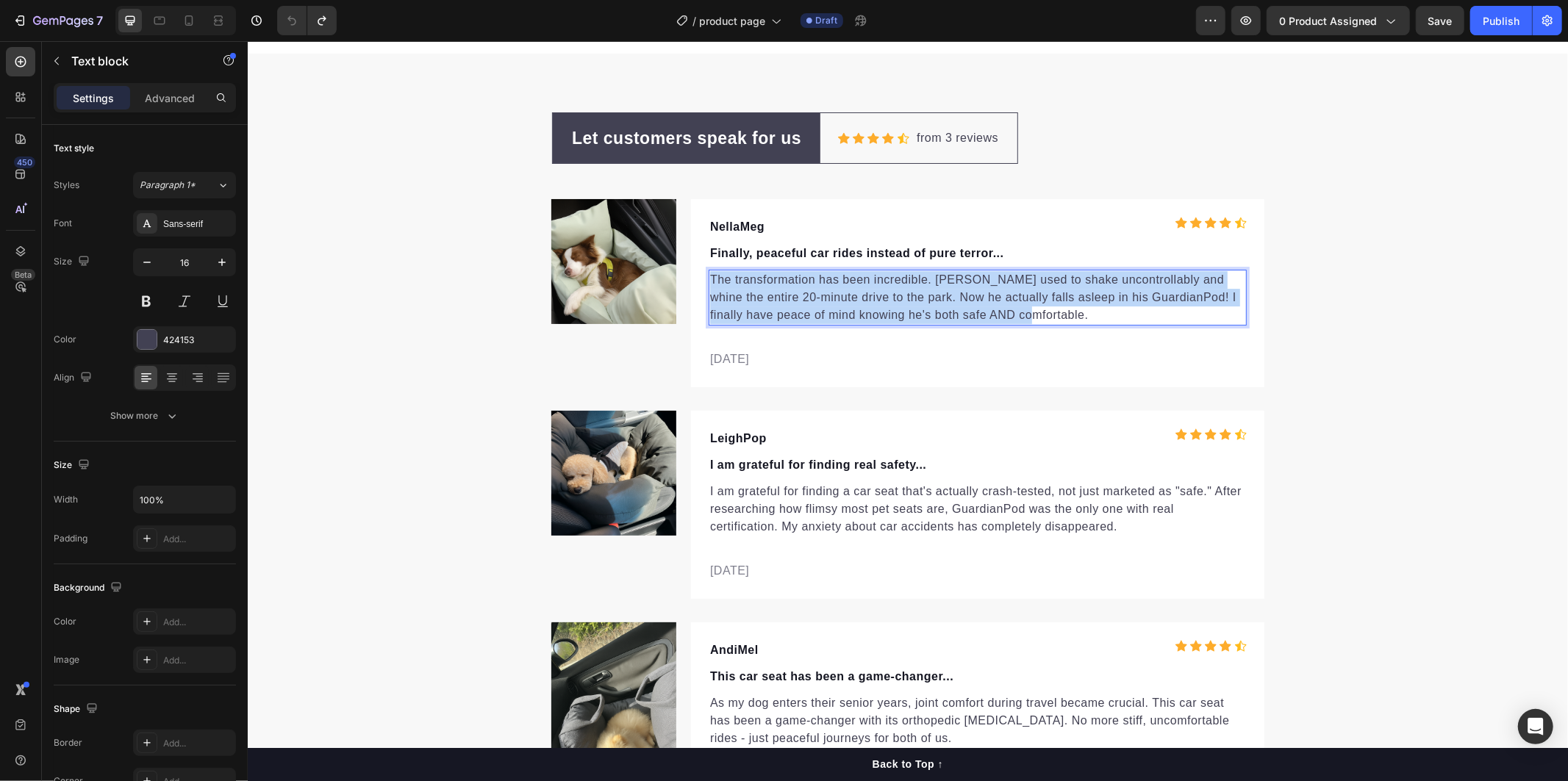
click at [1039, 316] on p "The transformation has been incredible. [PERSON_NAME] used to shake uncontrolla…" at bounding box center [976, 296] width 535 height 53
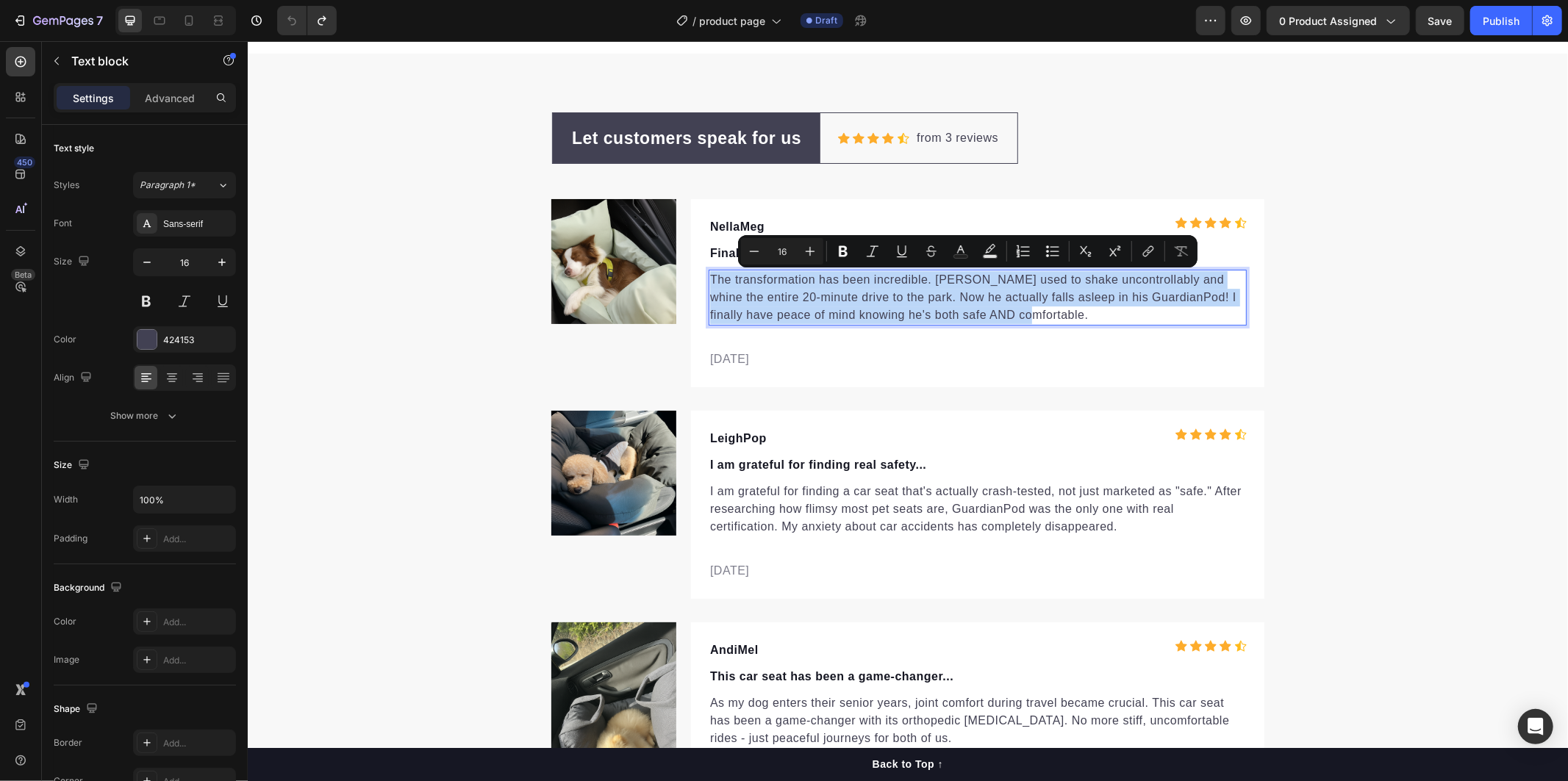
copy p "The transformation has been incredible. [PERSON_NAME] used to shake uncontrolla…"
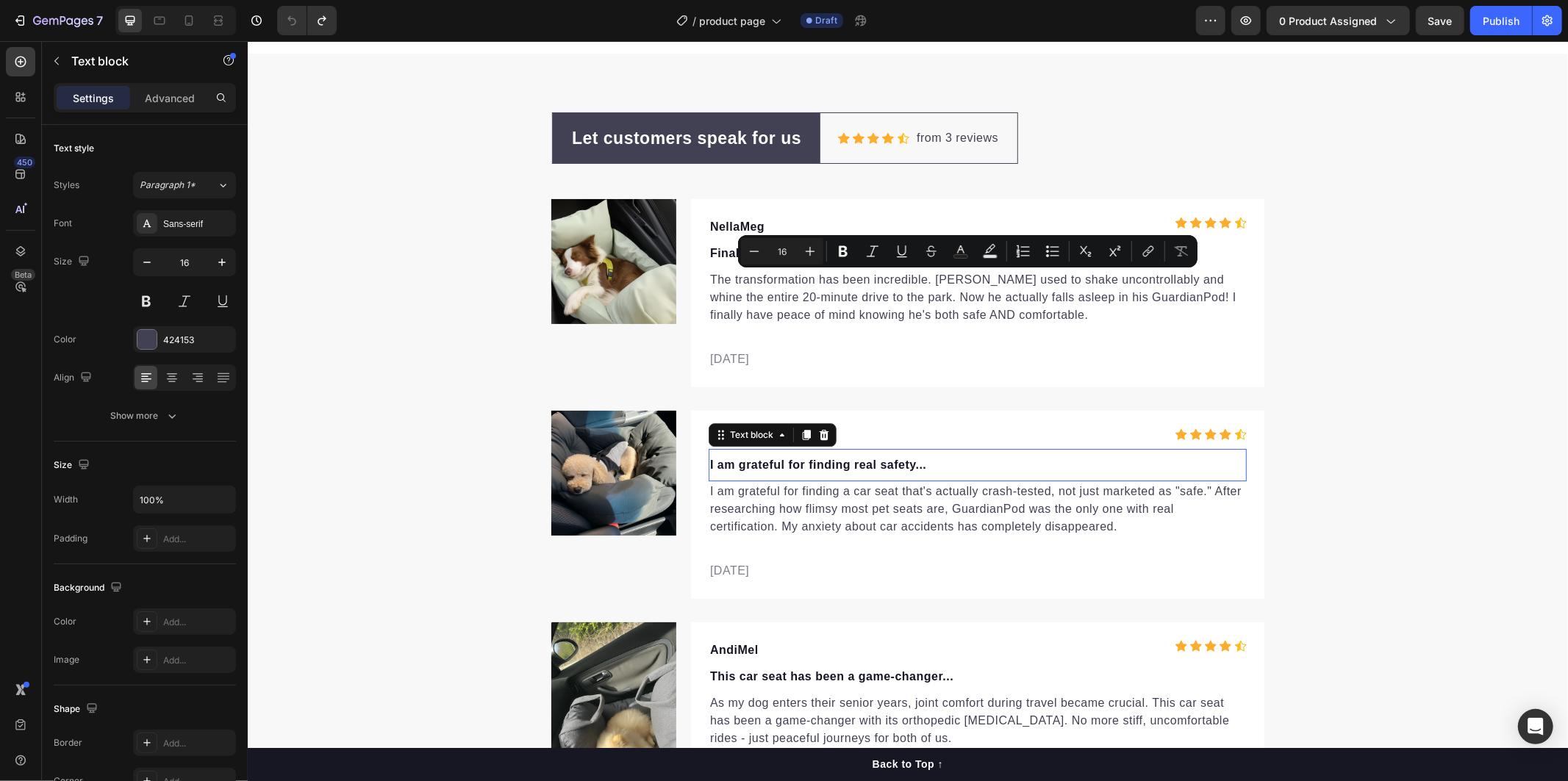
click at [940, 463] on p "I am grateful for finding real safety..." at bounding box center [976, 464] width 535 height 18
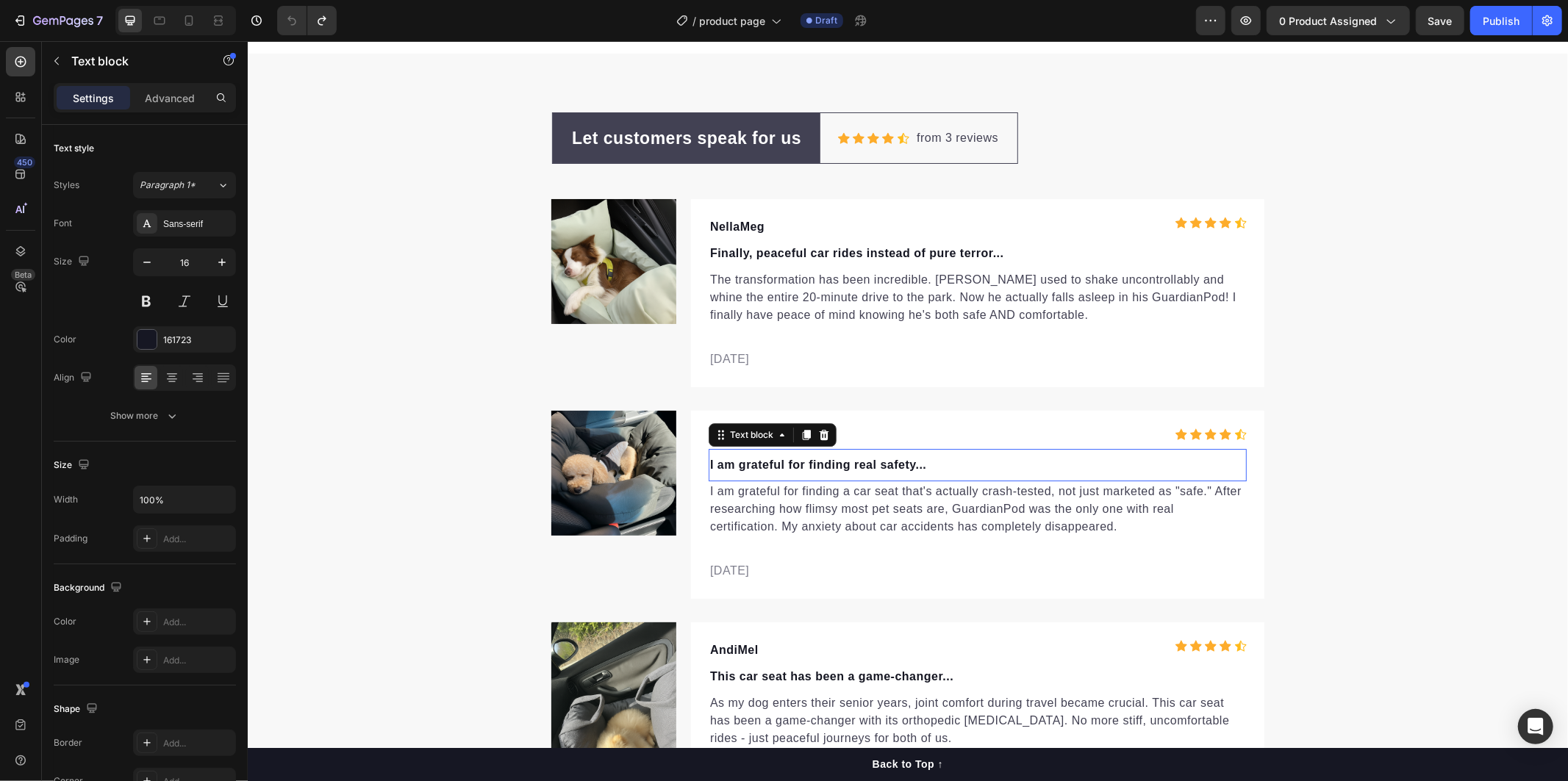
click at [940, 463] on p "I am grateful for finding real safety..." at bounding box center [976, 464] width 535 height 18
copy p "I am grateful for finding real safety..."
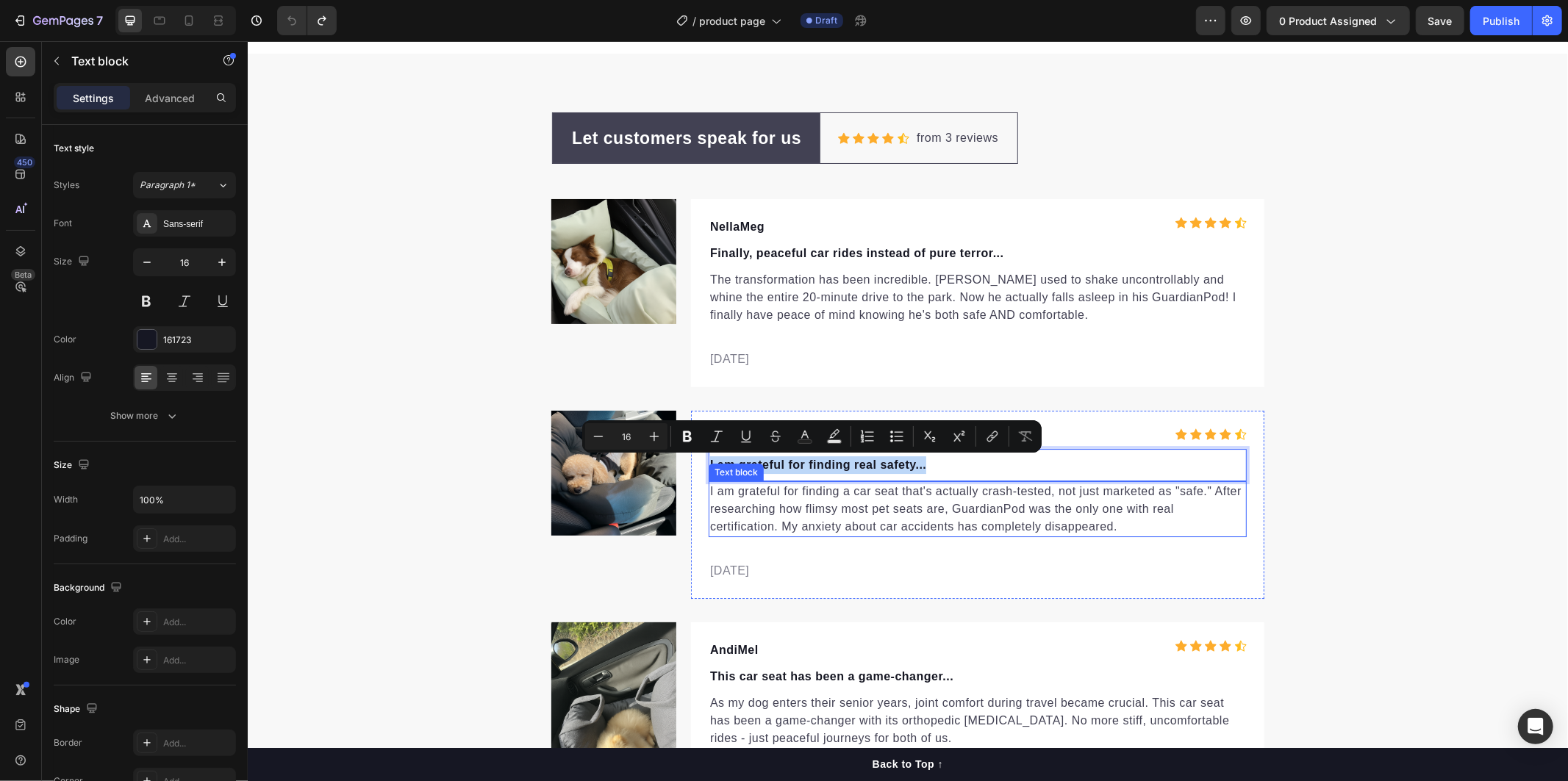
click at [1150, 529] on p "I am grateful for finding a car seat that's actually crash-tested, not just mar…" at bounding box center [976, 508] width 535 height 53
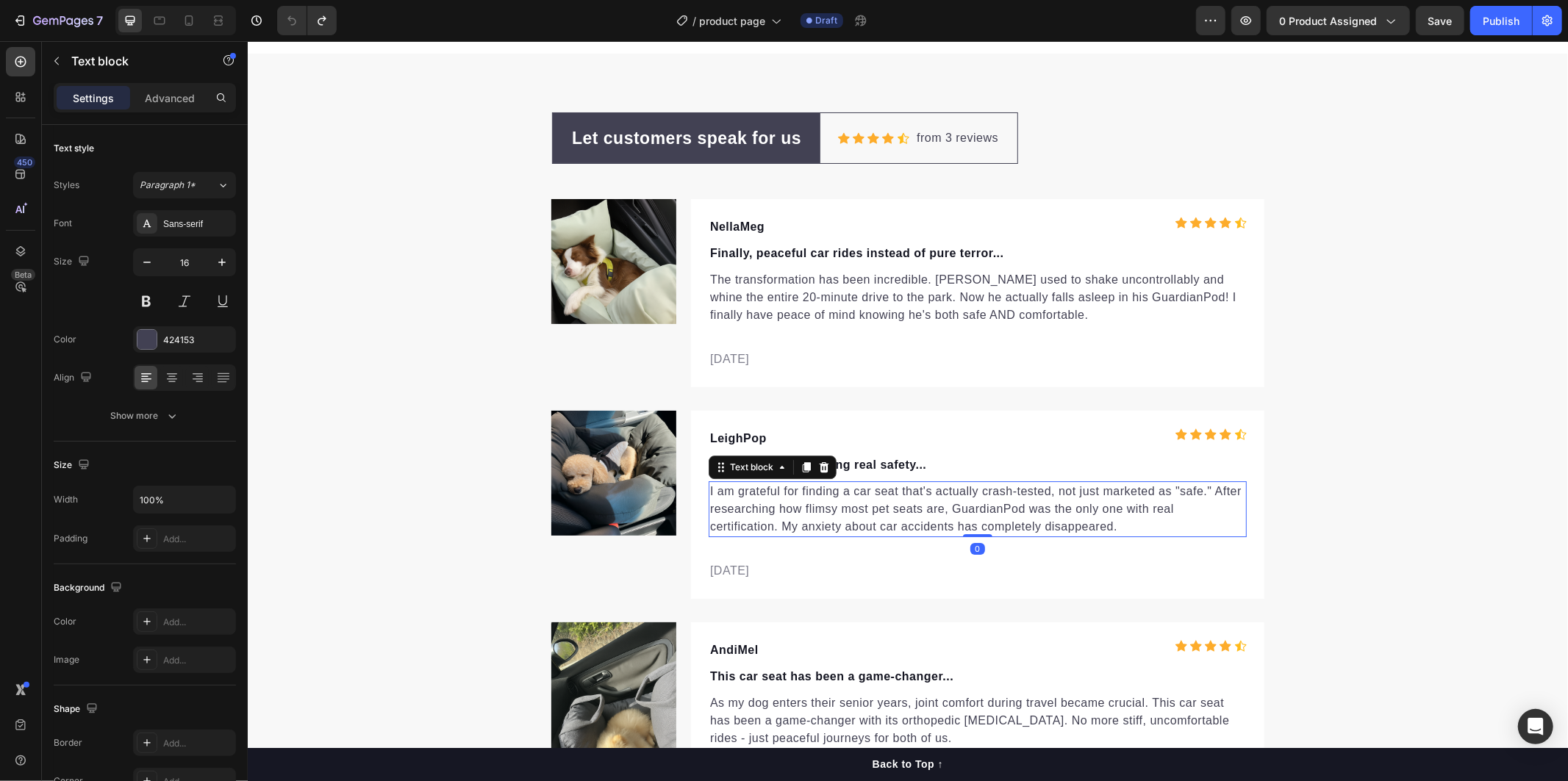
click at [1150, 529] on p "I am grateful for finding a car seat that's actually crash-tested, not just mar…" at bounding box center [976, 508] width 535 height 53
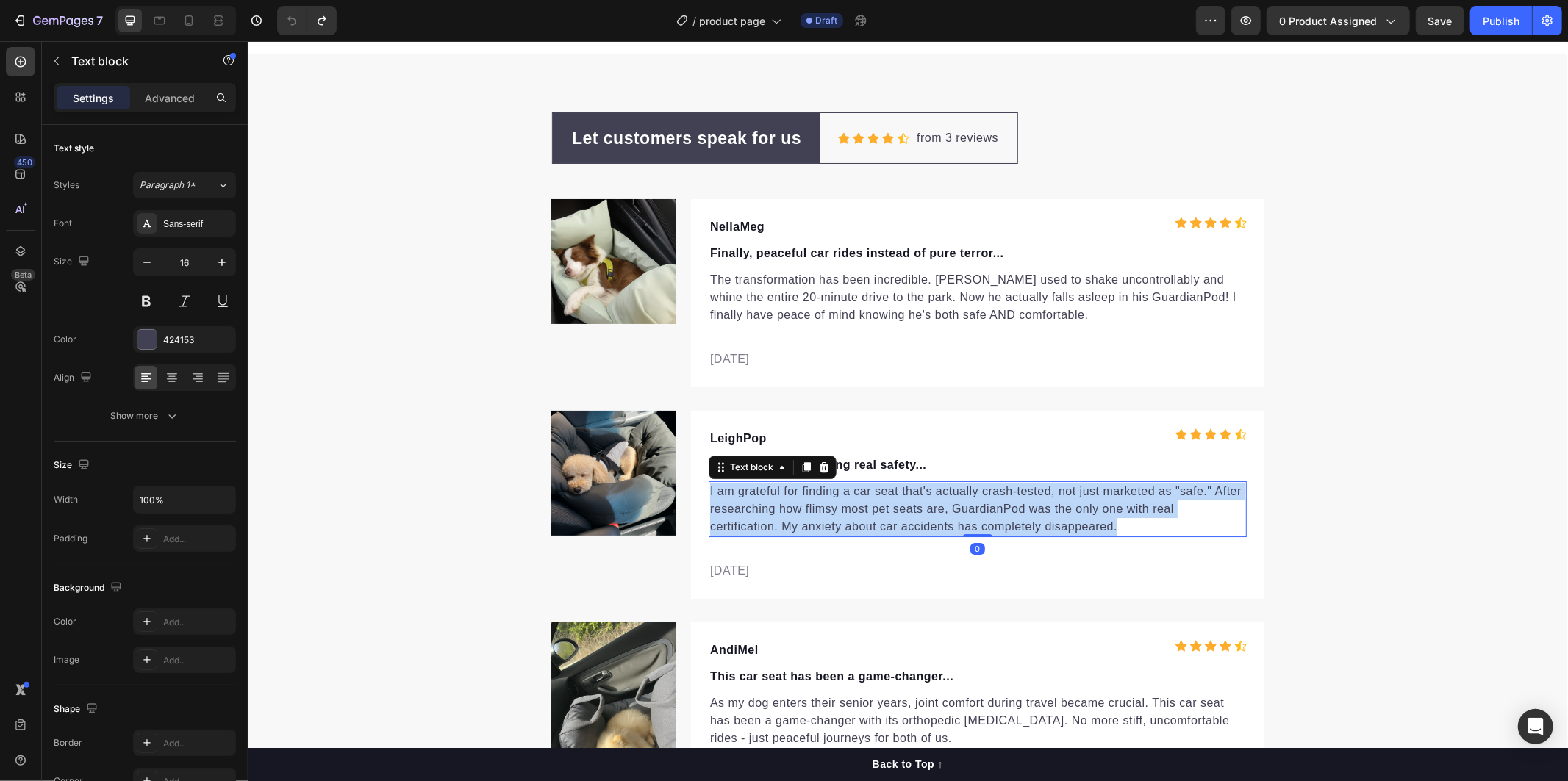
click at [1150, 529] on p "I am grateful for finding a car seat that's actually crash-tested, not just mar…" at bounding box center [976, 508] width 535 height 53
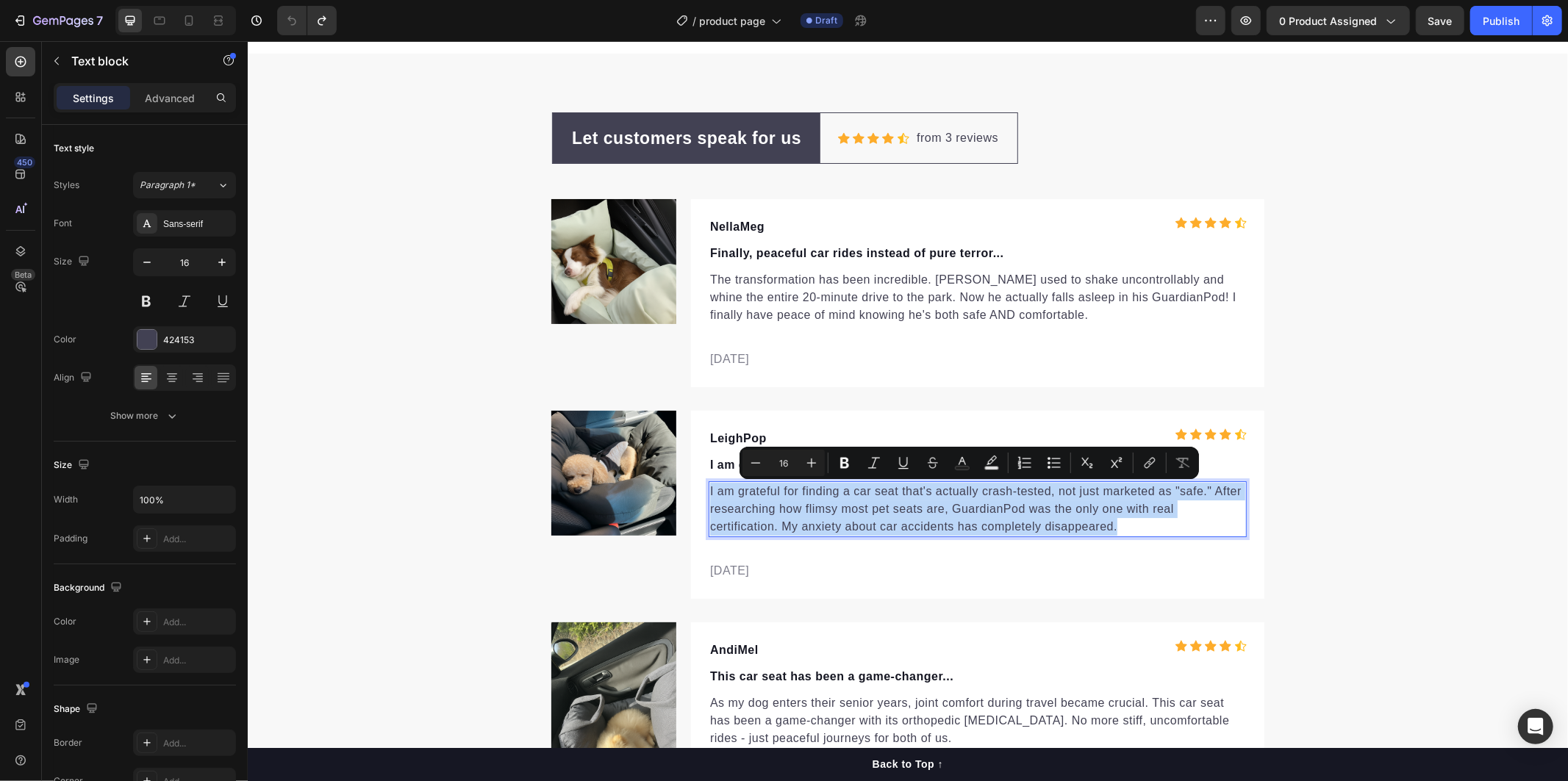
copy p "I am grateful for finding a car seat that's actually crash-tested, not just mar…"
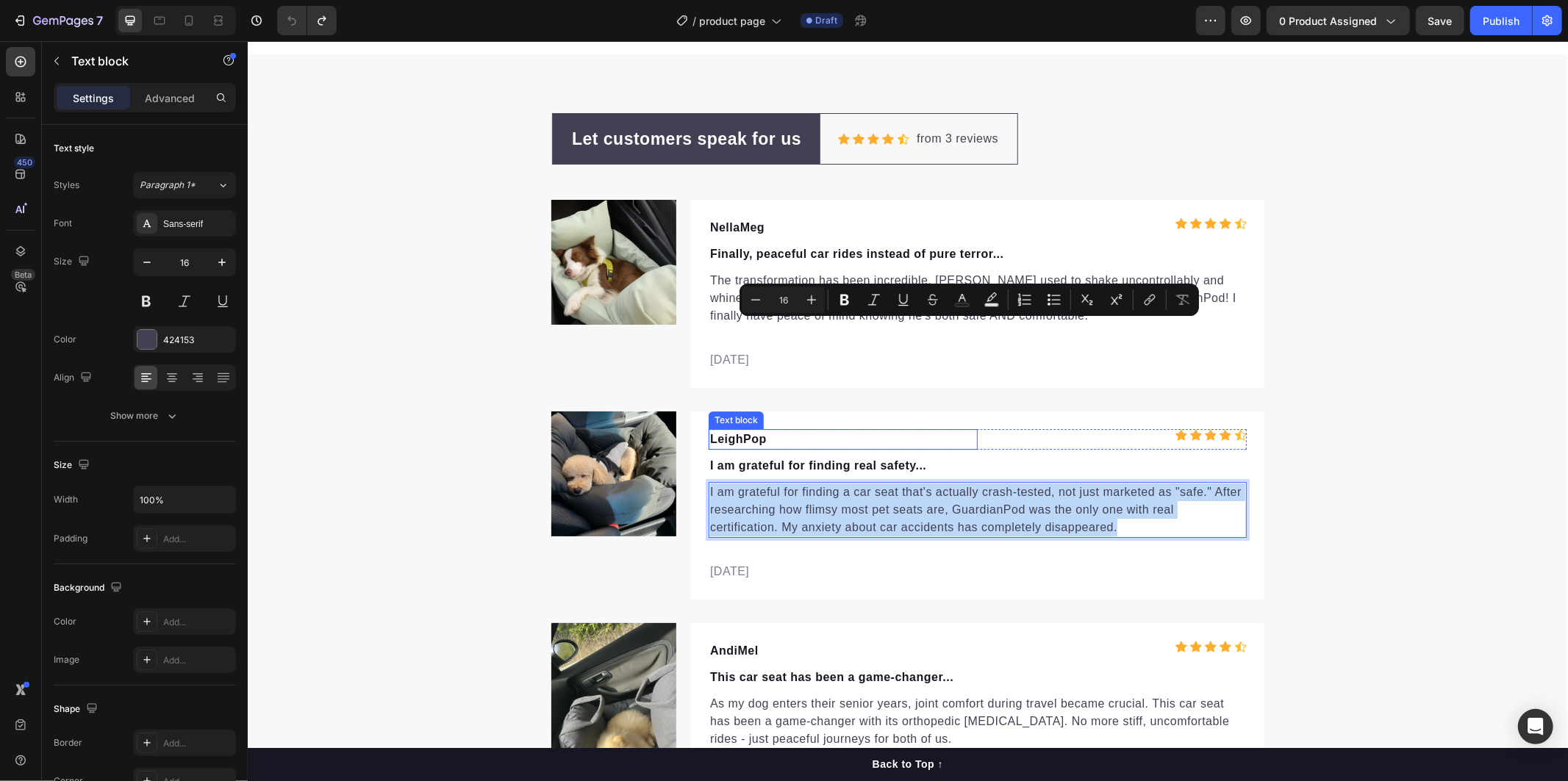
scroll to position [4160, 0]
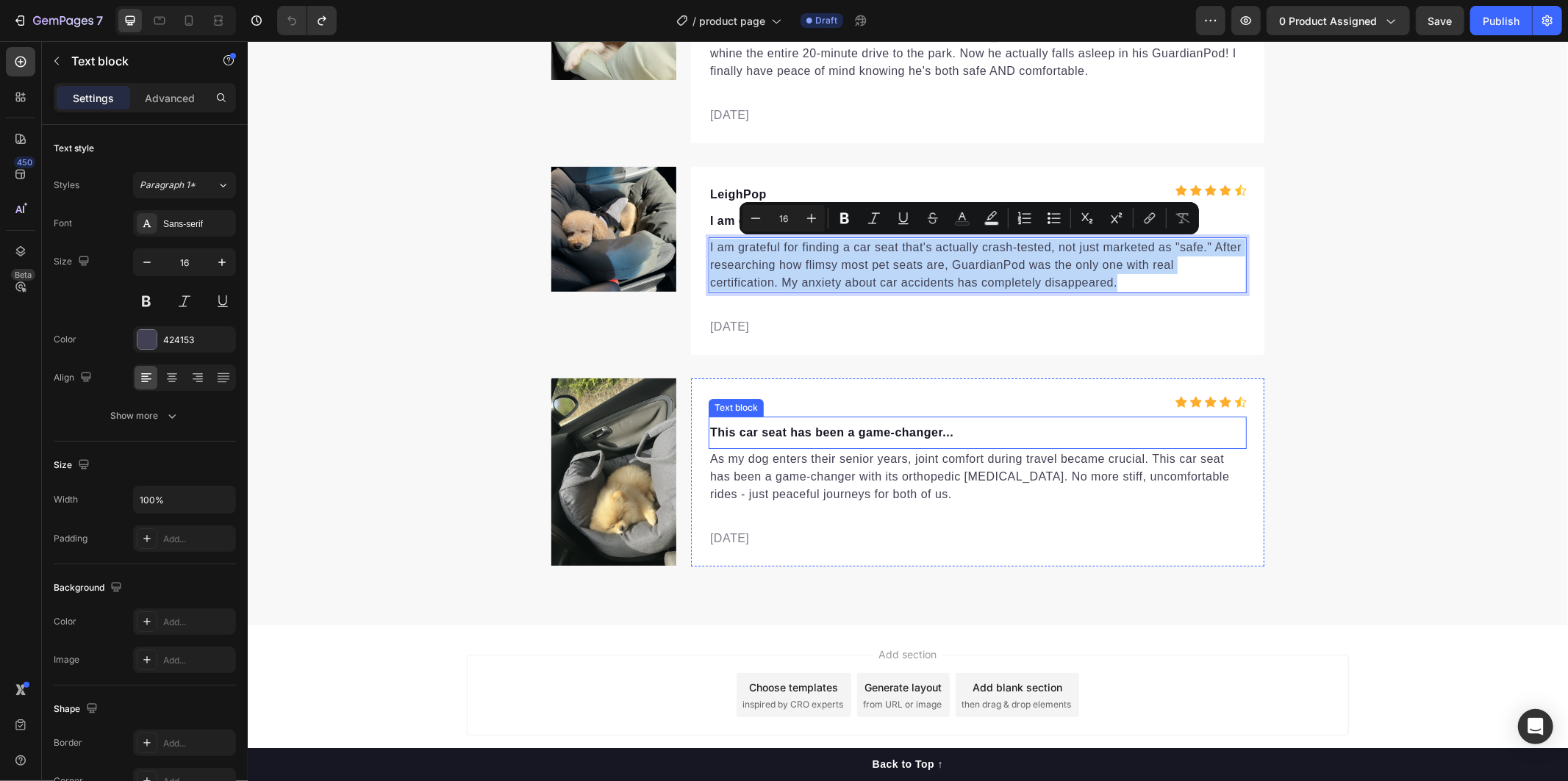
click at [972, 434] on p "This car seat has been a game-changer..." at bounding box center [976, 432] width 535 height 18
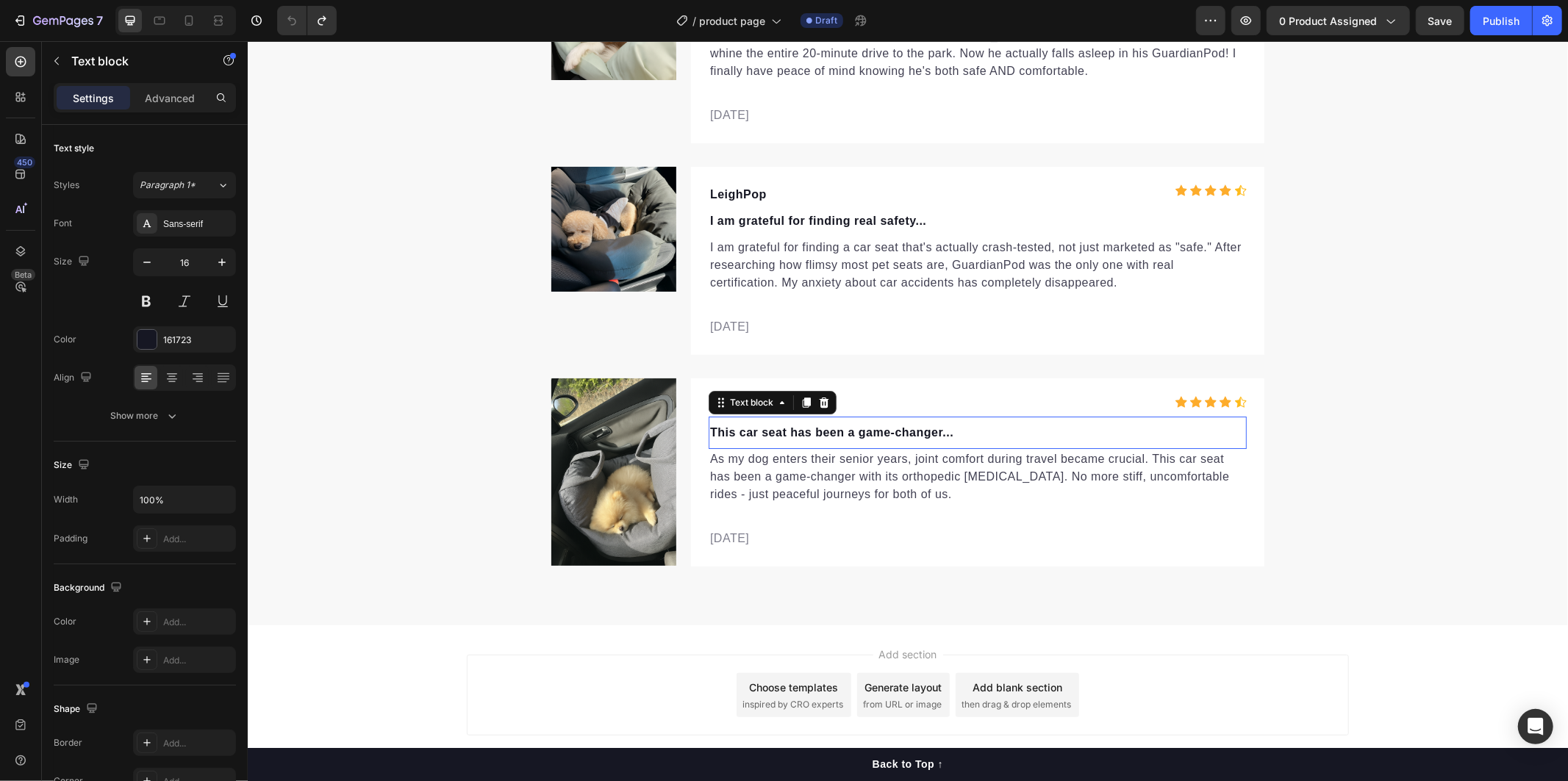
click at [972, 434] on p "This car seat has been a game-changer..." at bounding box center [976, 432] width 535 height 18
click at [969, 430] on p "This car seat has been a game-changer..." at bounding box center [976, 432] width 535 height 18
click at [982, 430] on p "This car seat has been a game-changer..." at bounding box center [976, 432] width 535 height 18
click at [984, 430] on p "This car seat has been a game-changer..." at bounding box center [976, 432] width 535 height 18
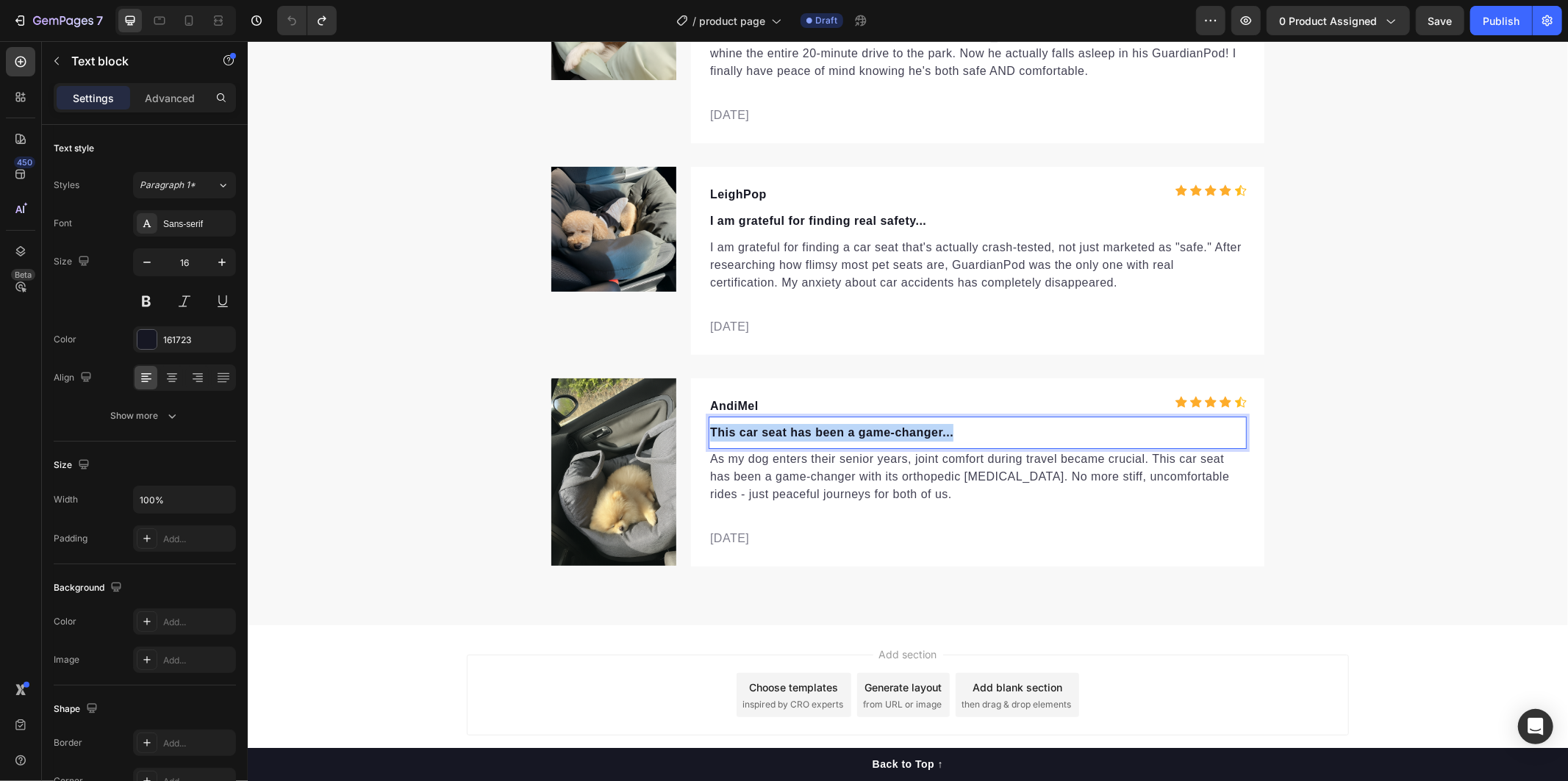
click at [984, 430] on p "This car seat has been a game-changer..." at bounding box center [976, 432] width 535 height 18
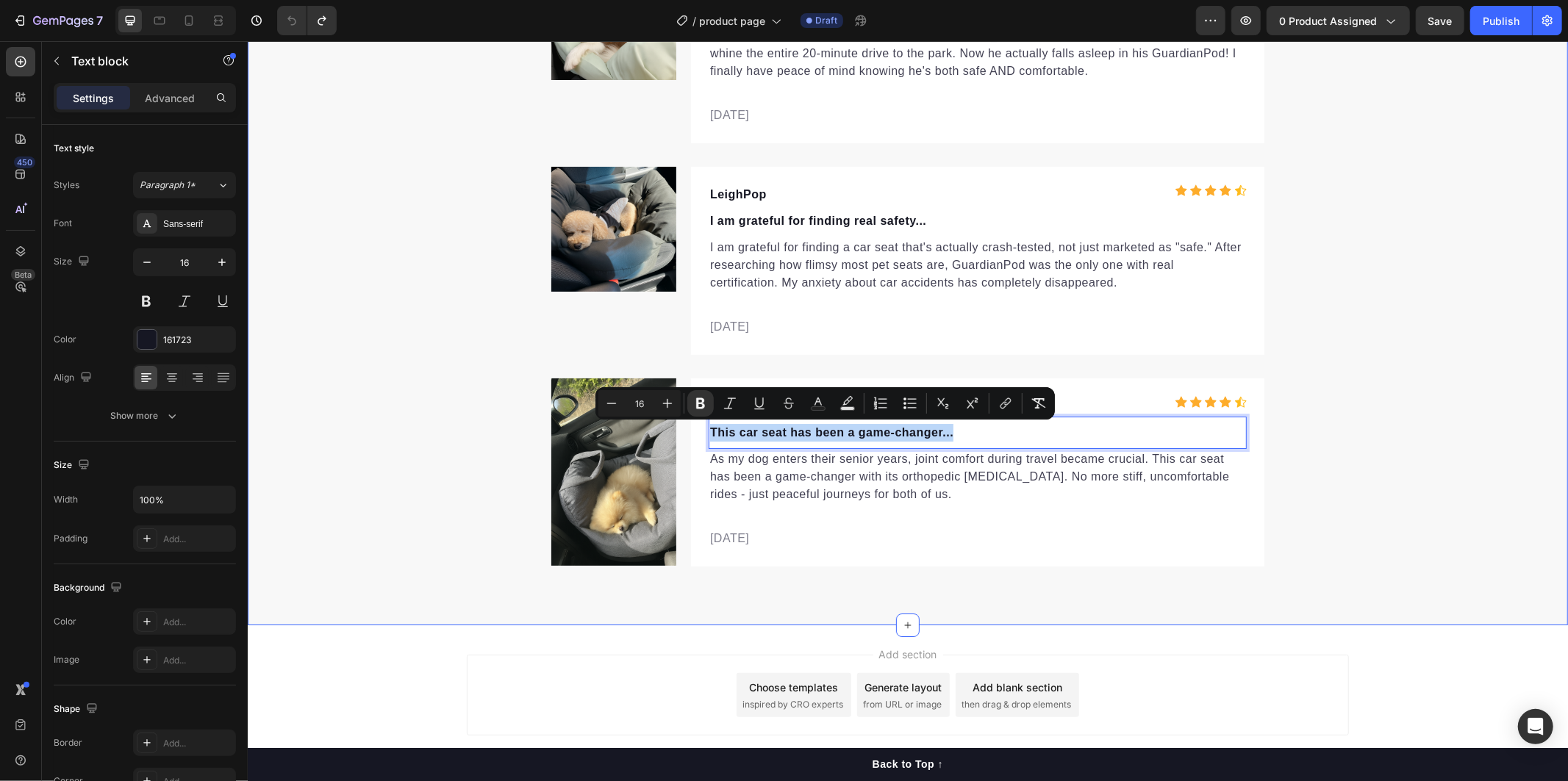
copy strong "This car seat has been a game-changer..."
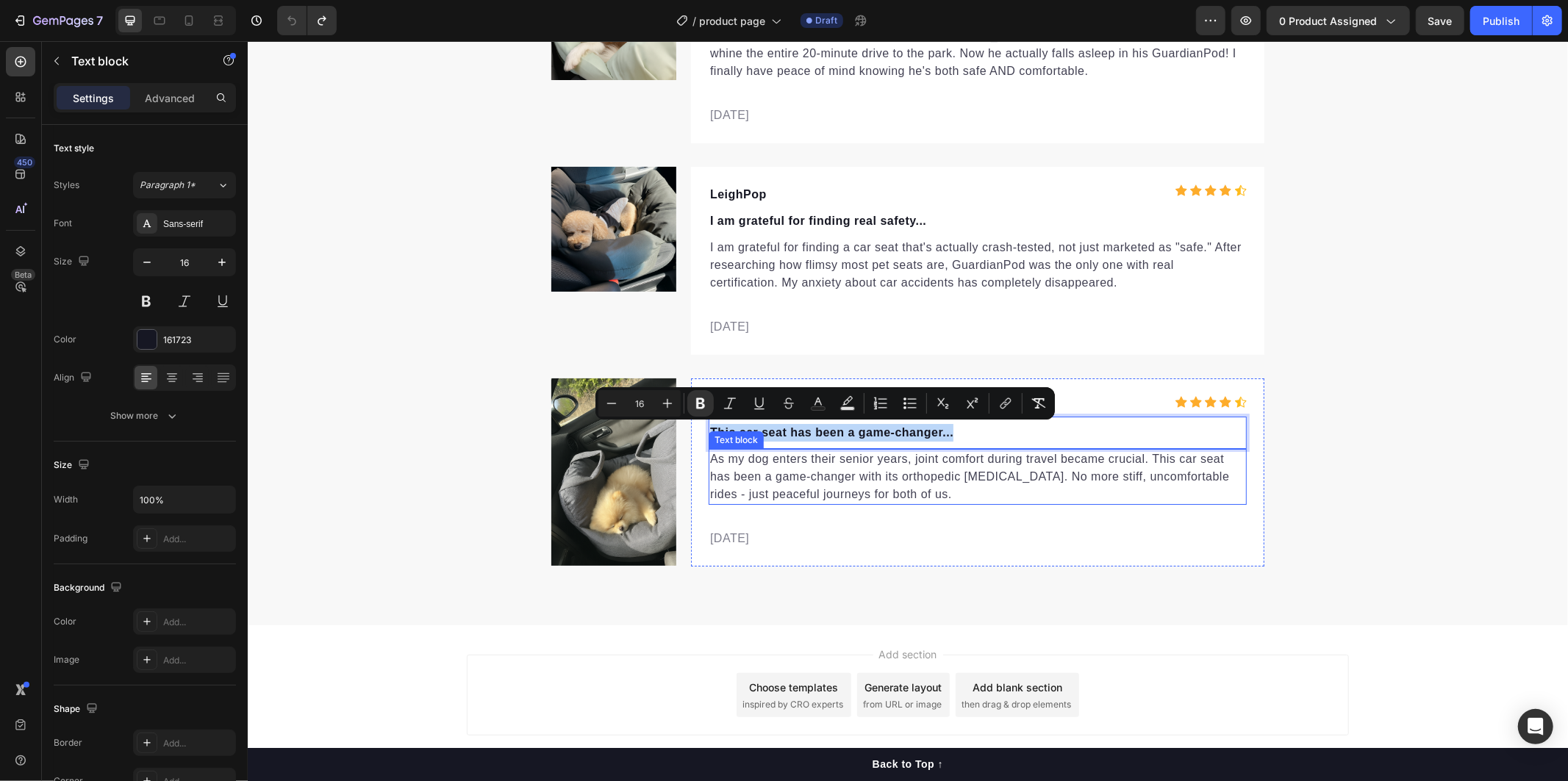
click at [962, 489] on p "As my dog enters their senior years, joint comfort during travel became crucial…" at bounding box center [976, 476] width 535 height 53
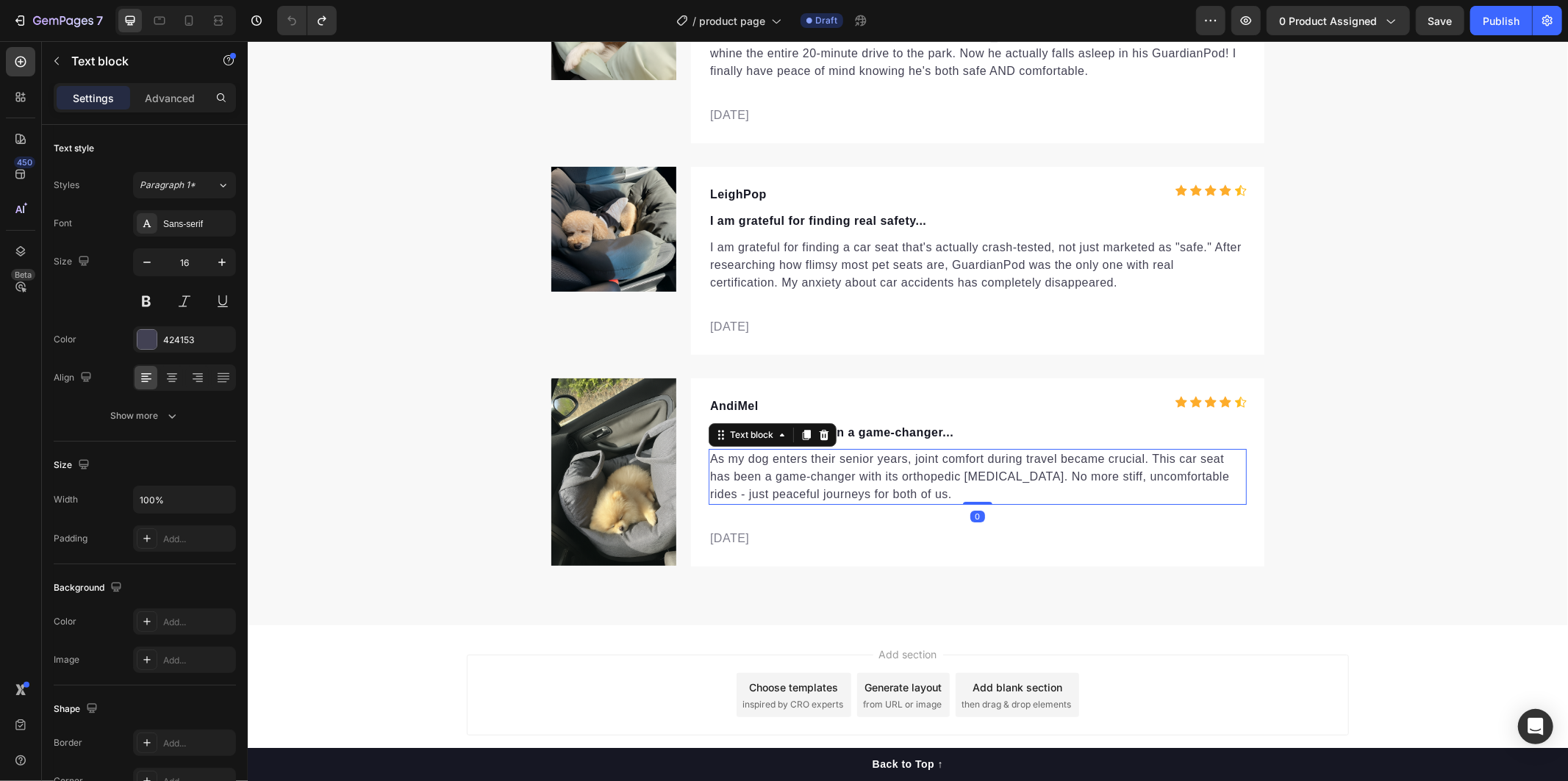
click at [962, 489] on p "As my dog enters their senior years, joint comfort during travel became crucial…" at bounding box center [976, 476] width 535 height 53
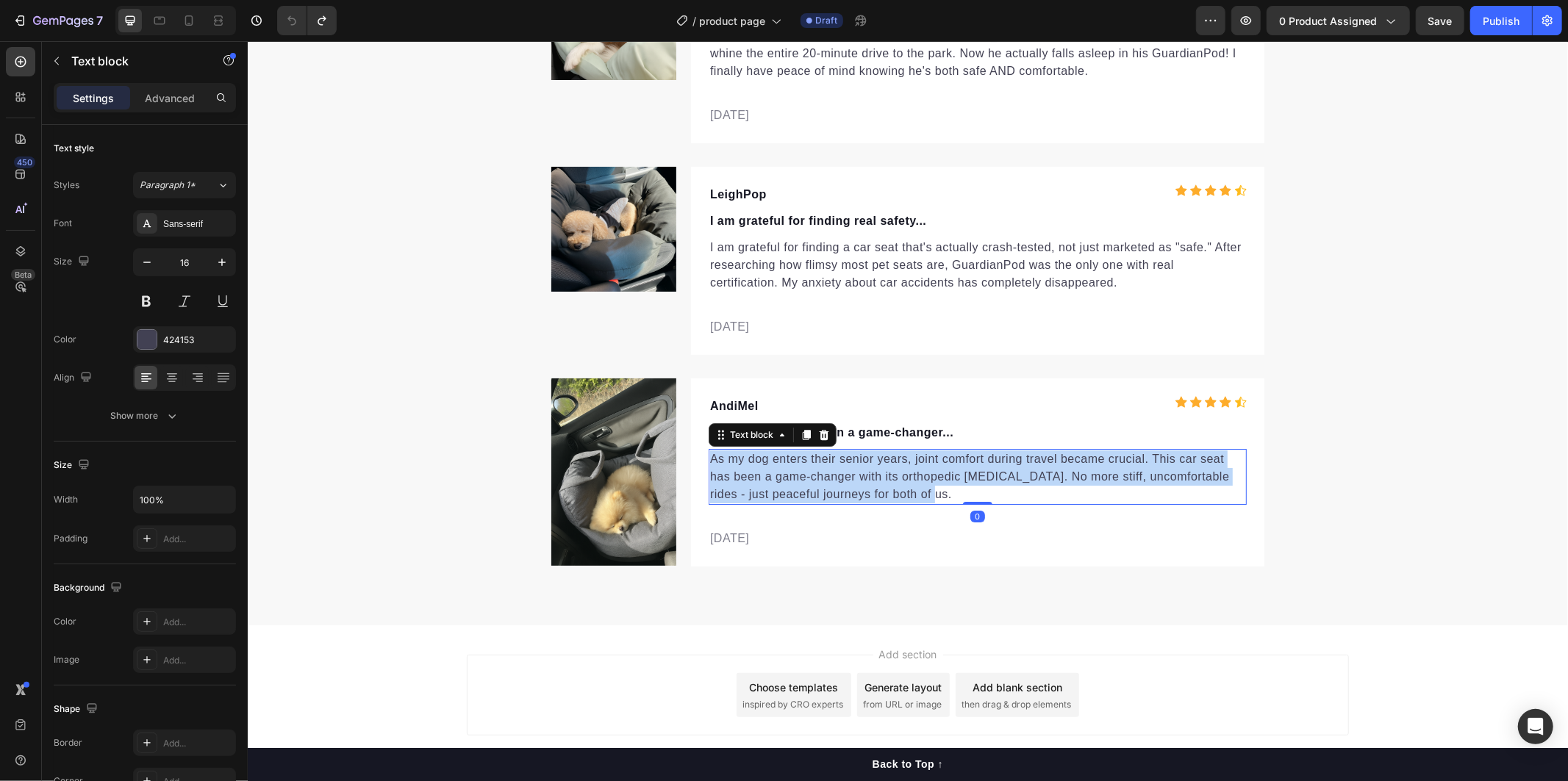
click at [962, 489] on p "As my dog enters their senior years, joint comfort during travel became crucial…" at bounding box center [976, 476] width 535 height 53
copy p "As my dog enters their senior years, joint comfort during travel became crucial…"
